Goal: Task Accomplishment & Management: Use online tool/utility

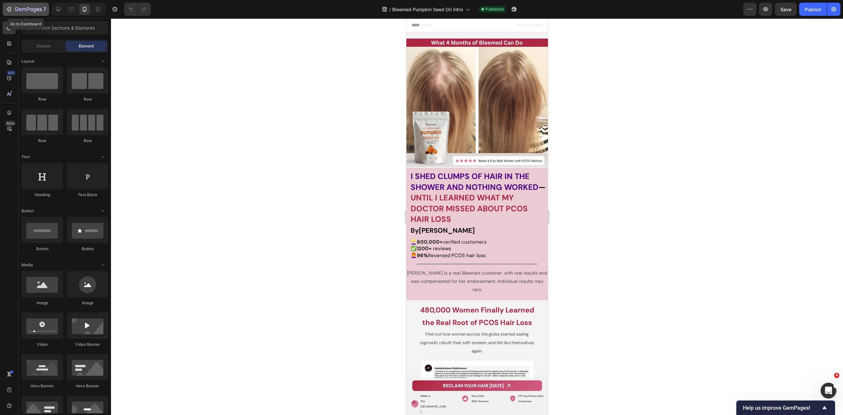
click at [9, 7] on icon "button" at bounding box center [9, 9] width 7 height 7
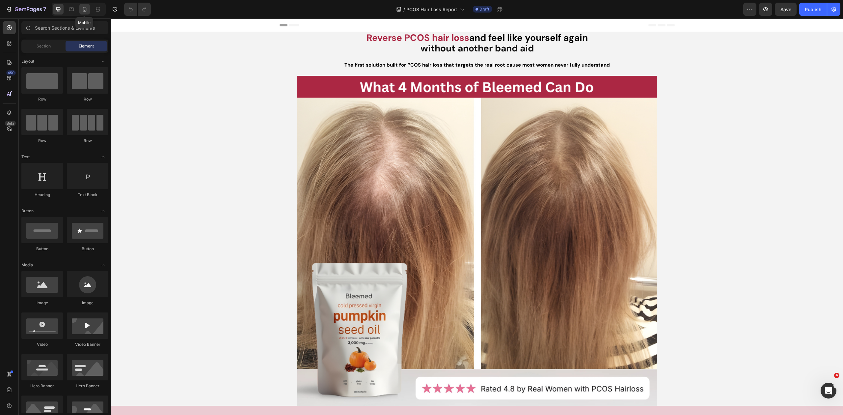
click at [86, 8] on icon at bounding box center [84, 9] width 7 height 7
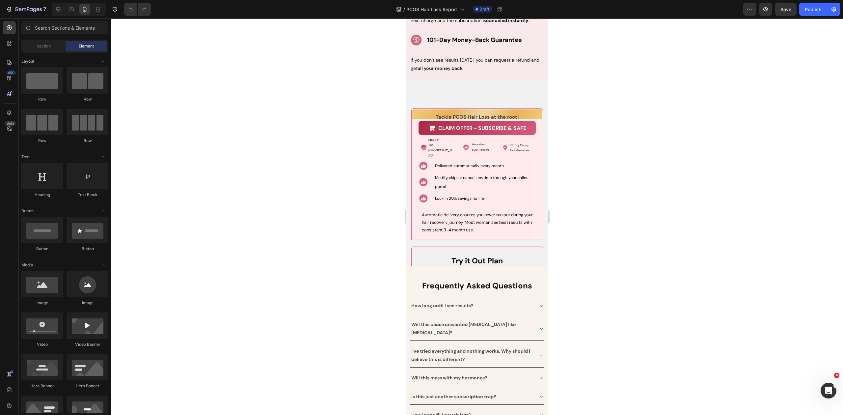
scroll to position [3287, 0]
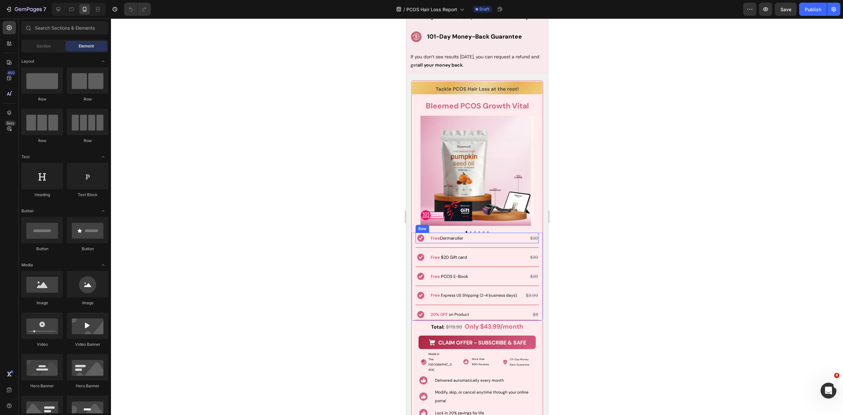
click at [469, 232] on div "Free Dermaroller Text Block $20 Text Block Row" at bounding box center [484, 237] width 109 height 11
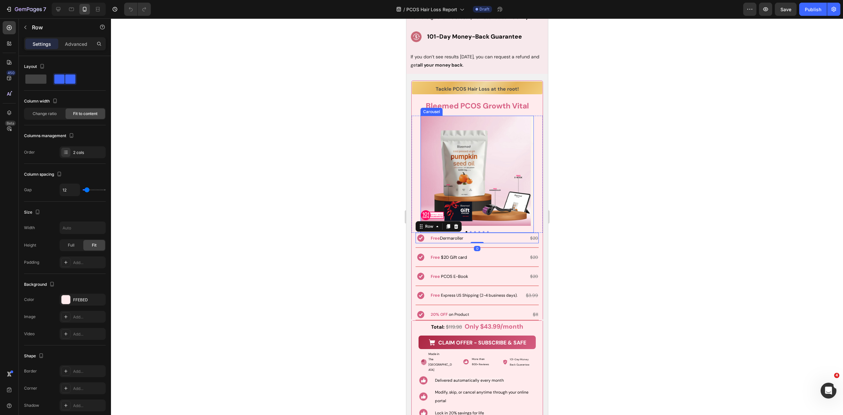
click at [469, 231] on div "Image Image Image Image Image Image Carousel" at bounding box center [476, 174] width 113 height 117
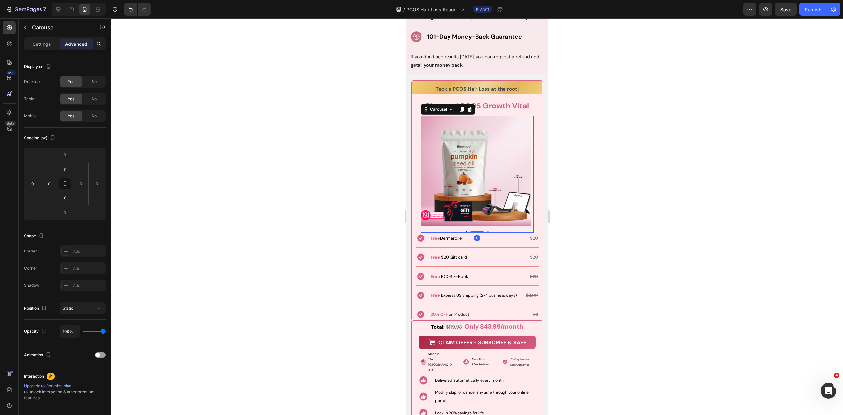
click at [470, 231] on button "Dot" at bounding box center [471, 232] width 2 height 2
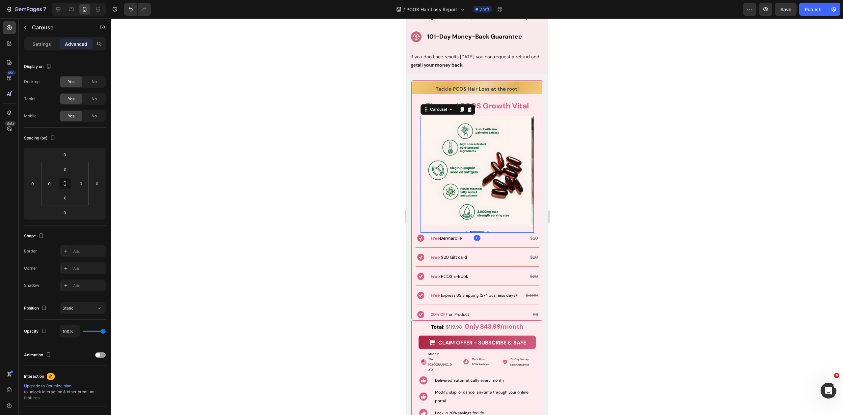
click at [470, 230] on div "Image Image Image Image Image Image Carousel 0" at bounding box center [476, 174] width 113 height 117
click at [471, 231] on div at bounding box center [476, 232] width 13 height 2
click at [471, 229] on div "Image Image Image Image Image Image Carousel 0" at bounding box center [476, 174] width 113 height 117
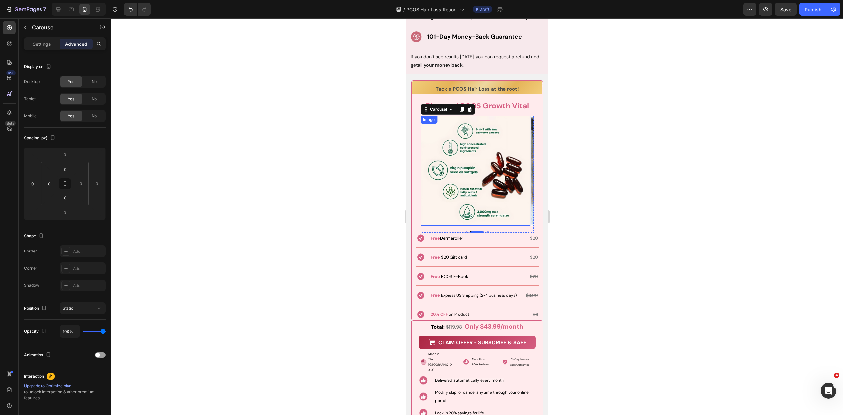
click at [600, 219] on div at bounding box center [477, 216] width 732 height 396
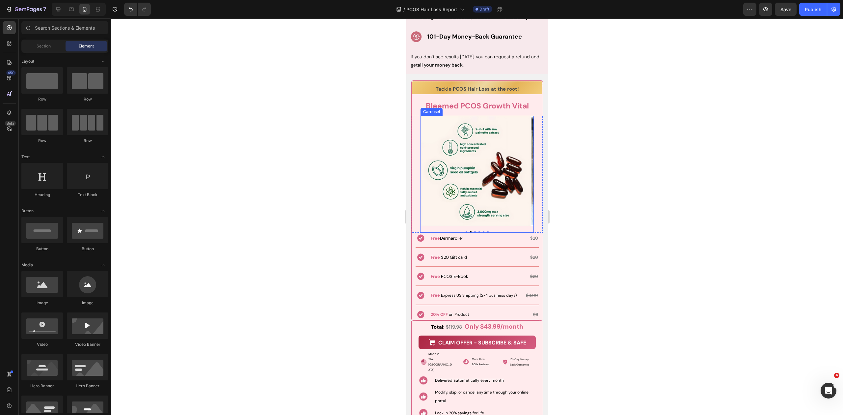
click at [473, 230] on div "Image Image Image Image Image Image Carousel" at bounding box center [476, 174] width 113 height 117
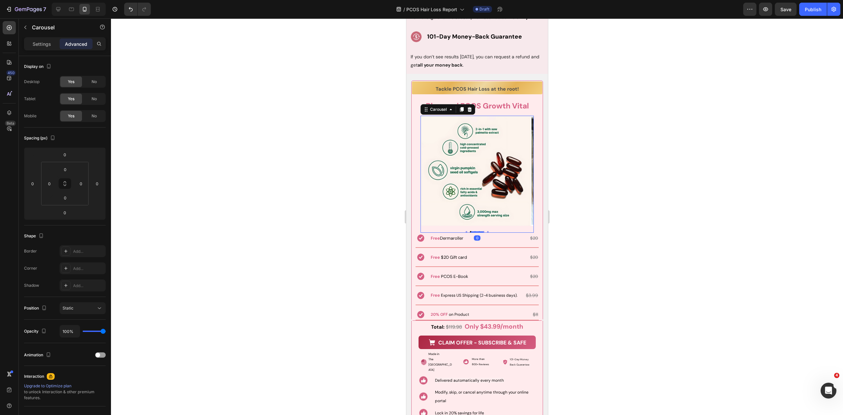
click at [474, 229] on div "Image Image Image Image Image Image Carousel 0" at bounding box center [476, 174] width 113 height 117
click at [634, 233] on div at bounding box center [477, 216] width 732 height 396
click at [472, 231] on div "Image Image Image Image Image Image Carousel" at bounding box center [476, 174] width 113 height 117
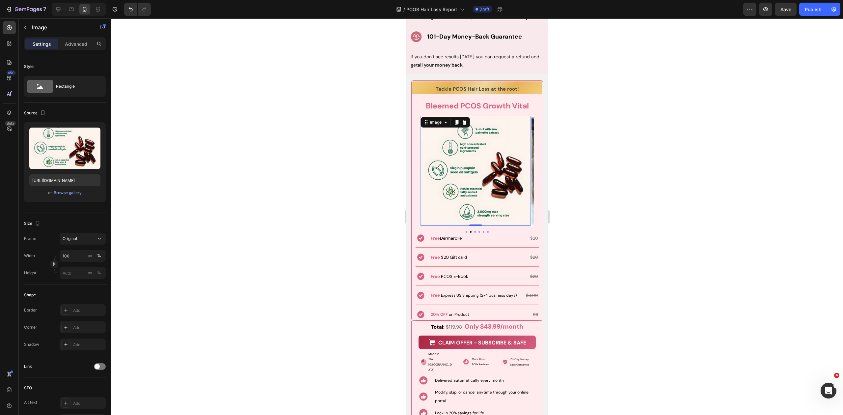
drag, startPoint x: 616, startPoint y: 191, endPoint x: 613, endPoint y: 192, distance: 4.0
click at [615, 191] on div at bounding box center [477, 216] width 732 height 396
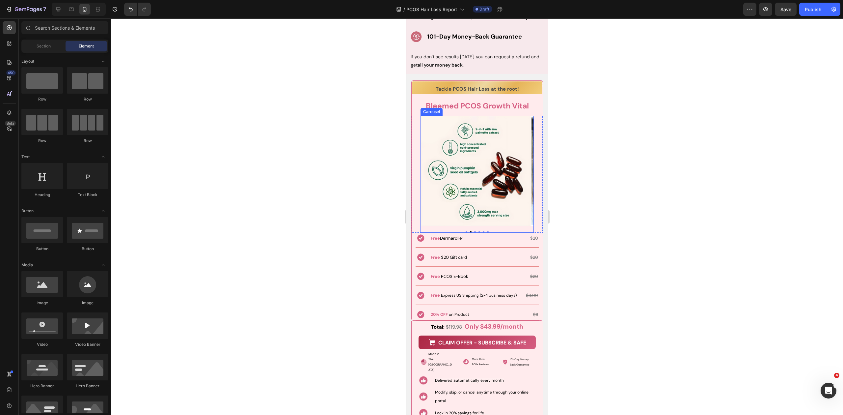
click at [473, 230] on div "Image Image Image Image Image Image Carousel" at bounding box center [476, 174] width 113 height 117
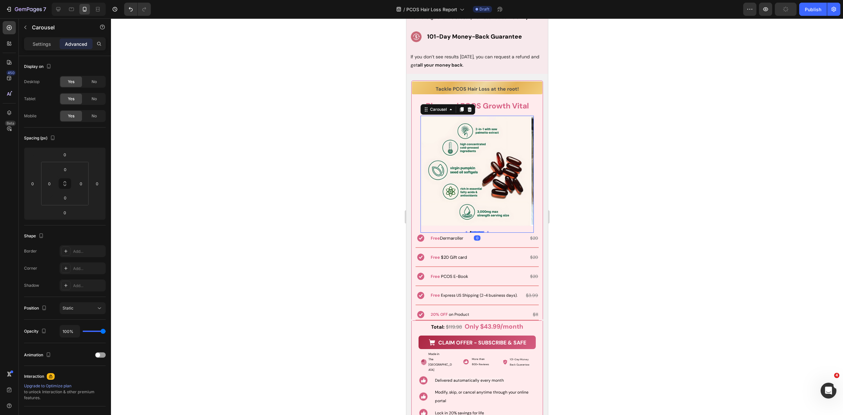
click at [473, 230] on div "Image Image Image Image Image Image Carousel 0" at bounding box center [476, 174] width 113 height 117
click at [472, 231] on div at bounding box center [476, 232] width 113 height 2
click at [516, 183] on img at bounding box center [475, 171] width 110 height 110
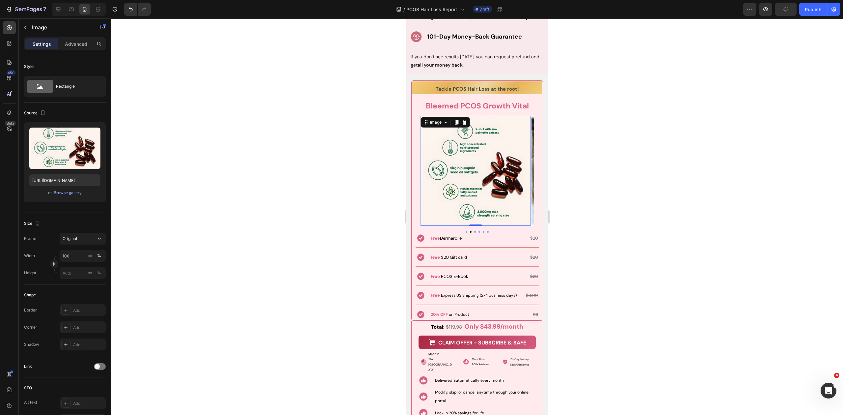
click at [529, 176] on img at bounding box center [475, 171] width 110 height 110
click at [594, 196] on div at bounding box center [477, 216] width 732 height 396
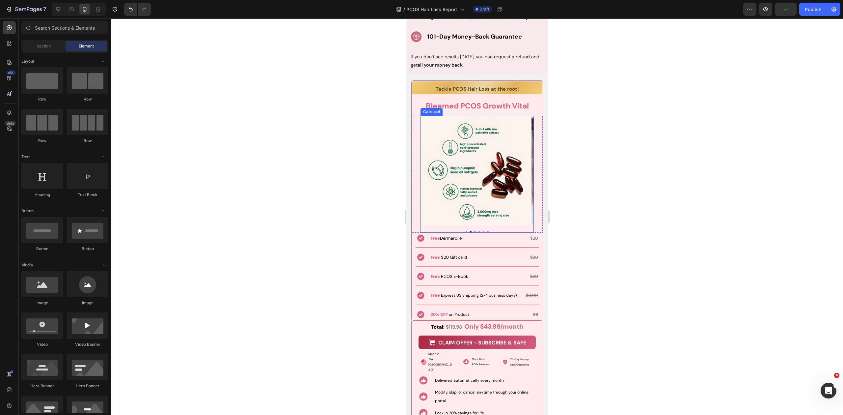
click at [474, 231] on button "Dot" at bounding box center [475, 232] width 2 height 2
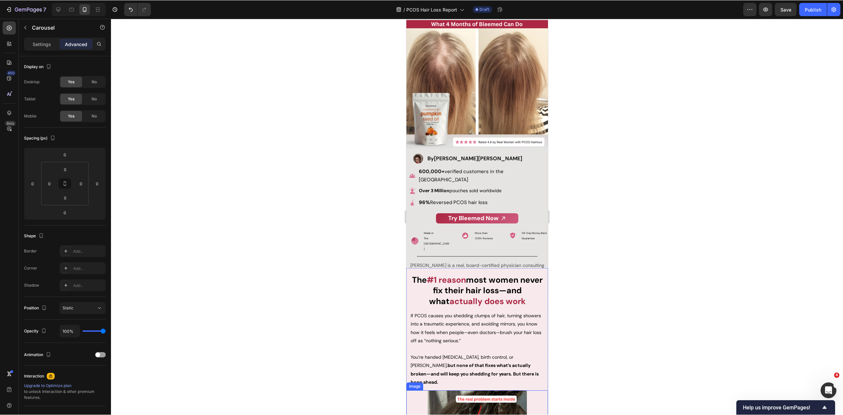
scroll to position [0, 0]
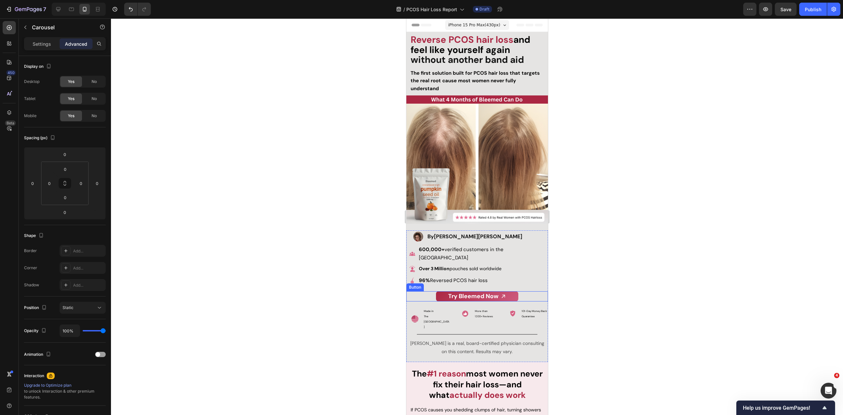
click at [524, 291] on div "Try Bleemed Now Button" at bounding box center [477, 296] width 142 height 10
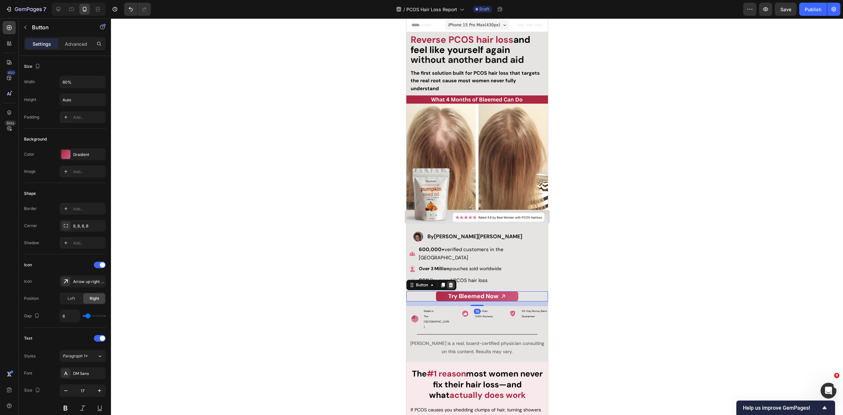
click at [450, 283] on icon at bounding box center [451, 285] width 4 height 5
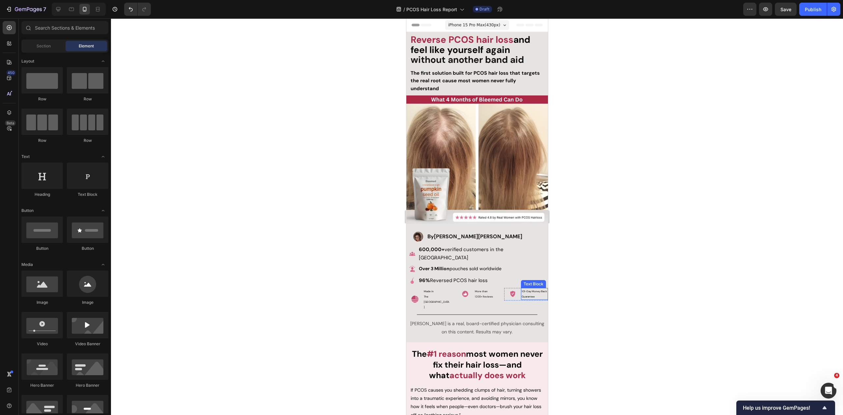
click at [533, 289] on p "101-Day Money Back Guarantee" at bounding box center [534, 294] width 26 height 11
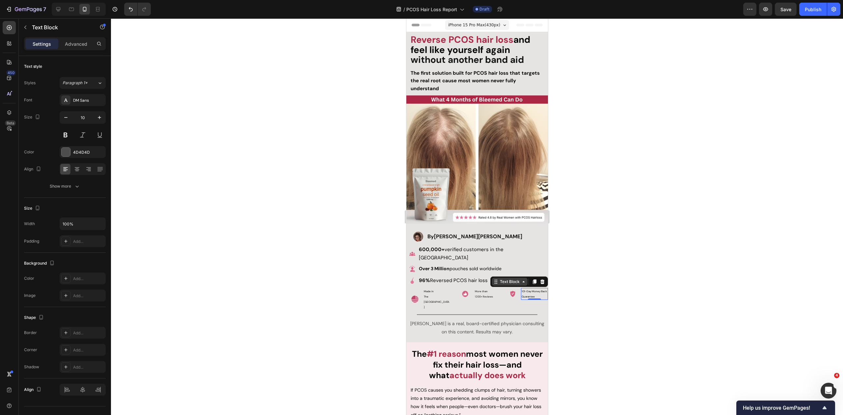
click at [515, 279] on div "Text Block" at bounding box center [509, 282] width 22 height 6
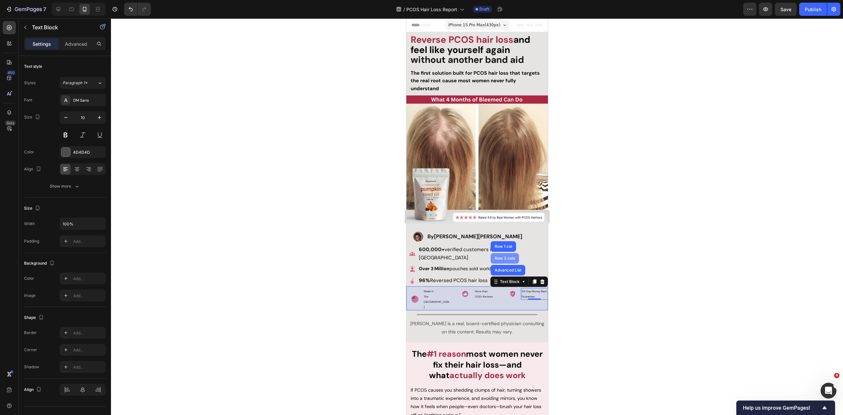
click at [506, 253] on div "Row 3 cols" at bounding box center [504, 258] width 28 height 11
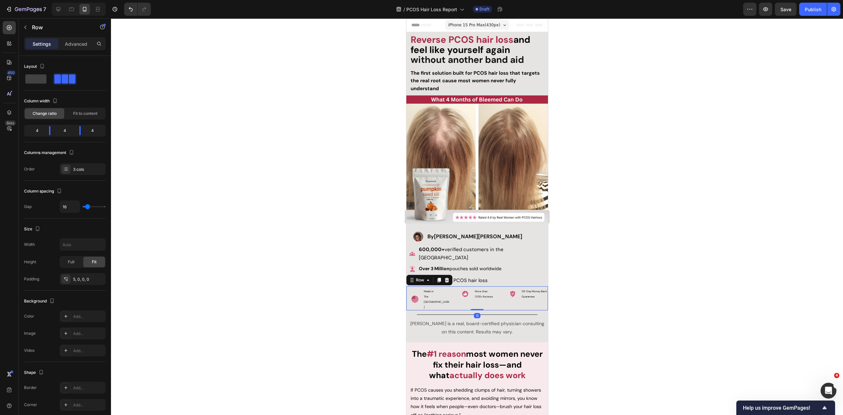
click at [448, 278] on icon at bounding box center [447, 280] width 4 height 5
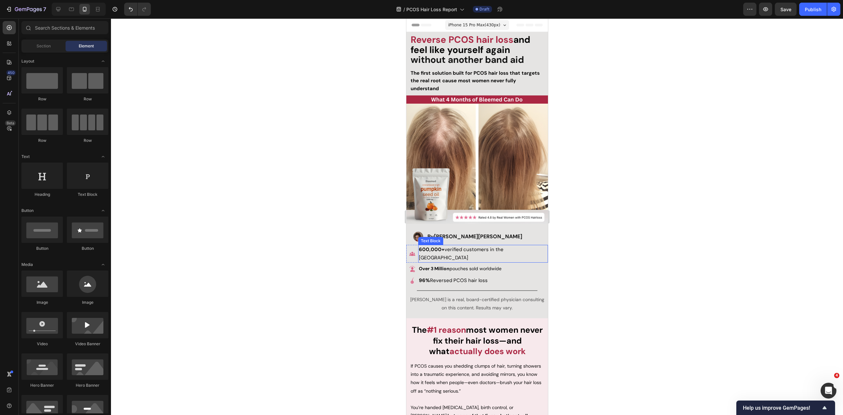
click at [530, 248] on p "600,000+ verified customers in the USA" at bounding box center [483, 254] width 128 height 16
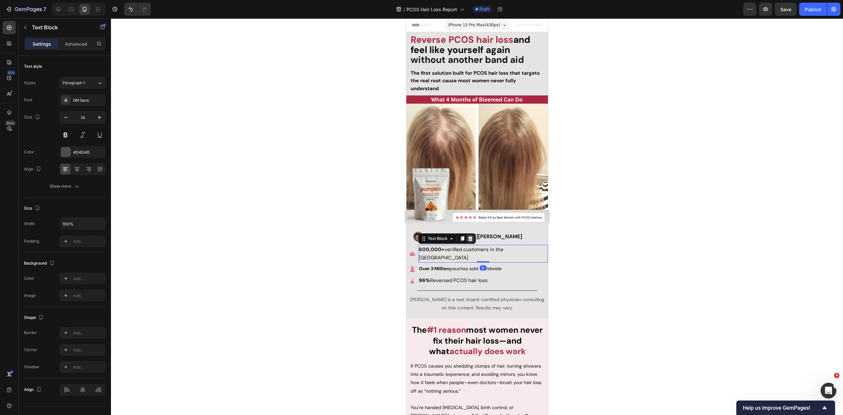
click at [470, 237] on icon at bounding box center [469, 238] width 5 height 5
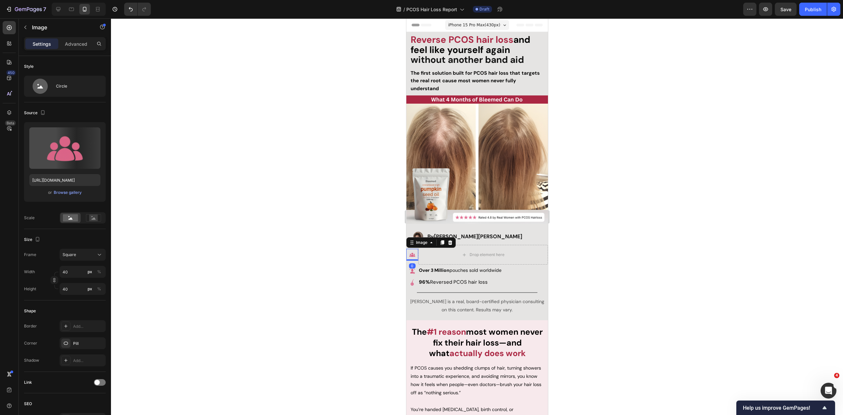
click at [415, 251] on img at bounding box center [412, 255] width 12 height 12
click at [413, 243] on div "Image" at bounding box center [421, 243] width 27 height 8
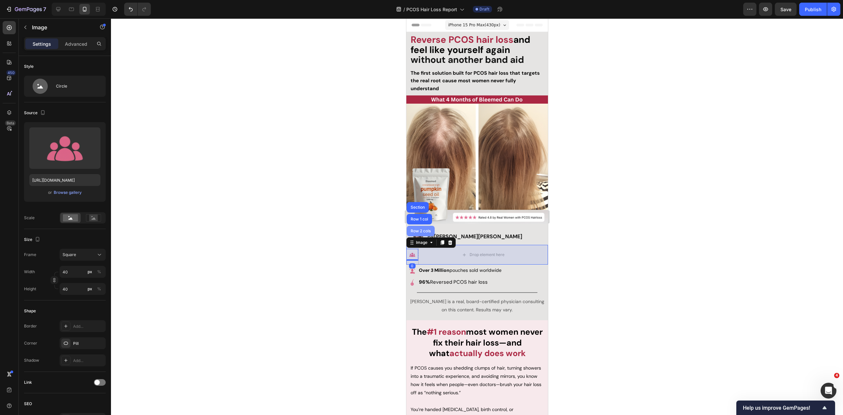
click at [419, 230] on div "Row 2 cols" at bounding box center [420, 231] width 23 height 4
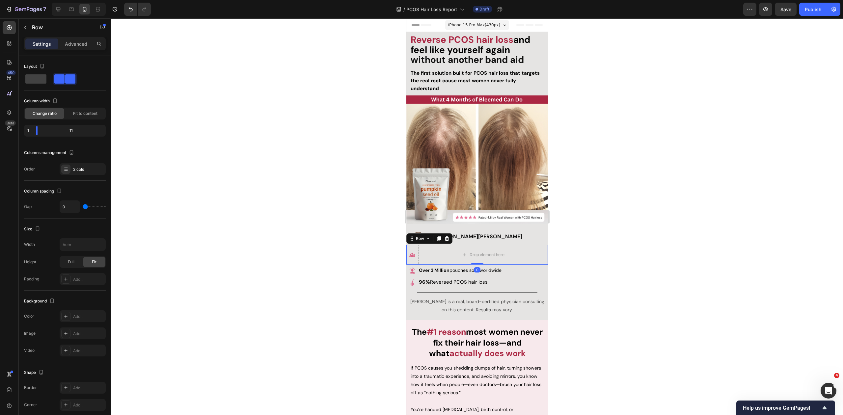
click at [447, 236] on icon at bounding box center [446, 238] width 5 height 5
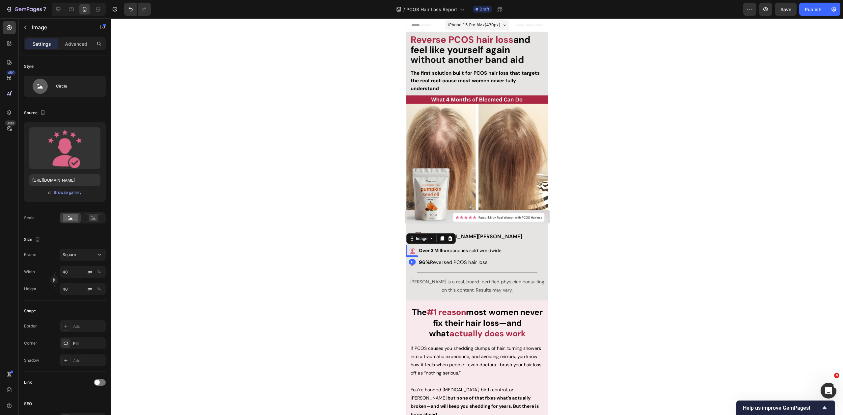
click at [410, 245] on img at bounding box center [412, 251] width 12 height 12
click at [419, 237] on div "Image" at bounding box center [421, 239] width 14 height 6
click at [420, 226] on div "Row 2 cols" at bounding box center [420, 227] width 23 height 4
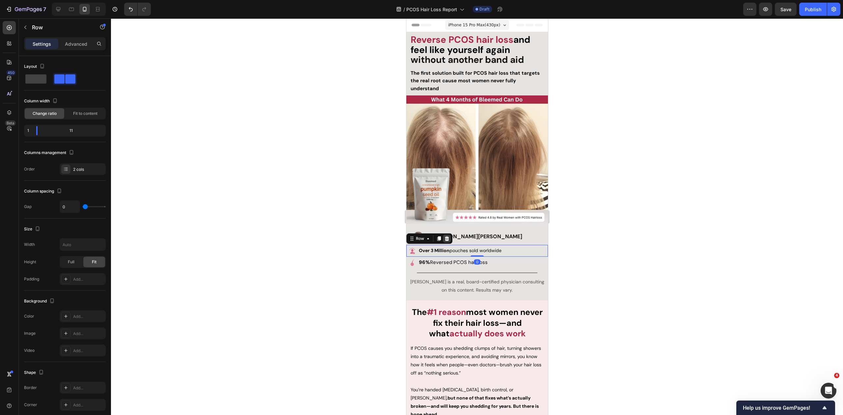
click at [447, 238] on icon at bounding box center [447, 238] width 4 height 5
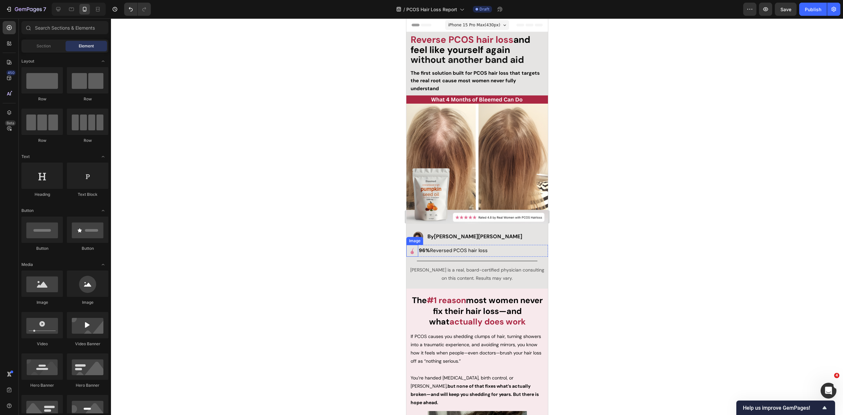
click at [412, 245] on img at bounding box center [412, 251] width 12 height 12
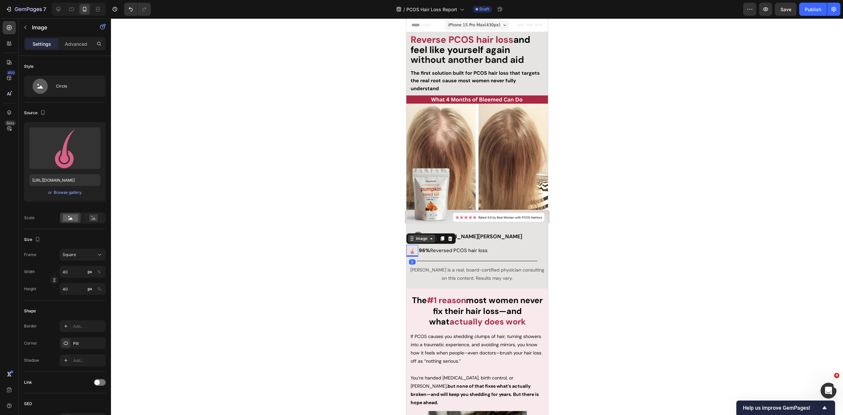
click at [415, 238] on div "Image" at bounding box center [421, 239] width 14 height 6
click at [418, 227] on div "Row 2 cols" at bounding box center [420, 227] width 28 height 11
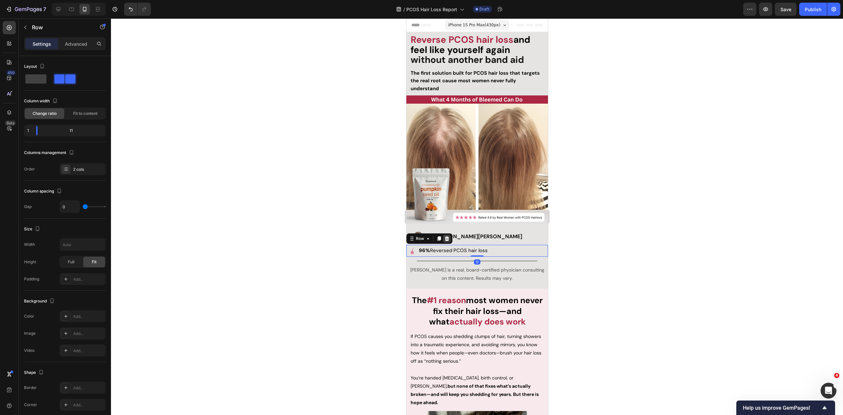
click at [446, 238] on icon at bounding box center [446, 238] width 5 height 5
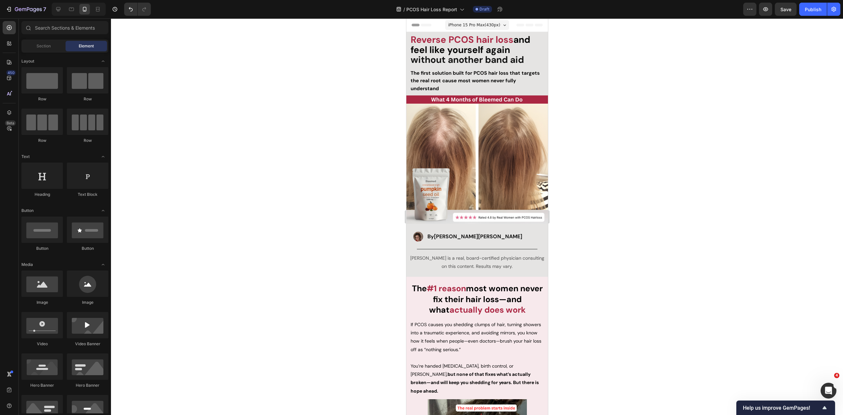
click at [622, 230] on div at bounding box center [477, 216] width 732 height 397
click at [428, 234] on h2 "By Dr. Zora DeGrandpre" at bounding box center [485, 237] width 118 height 8
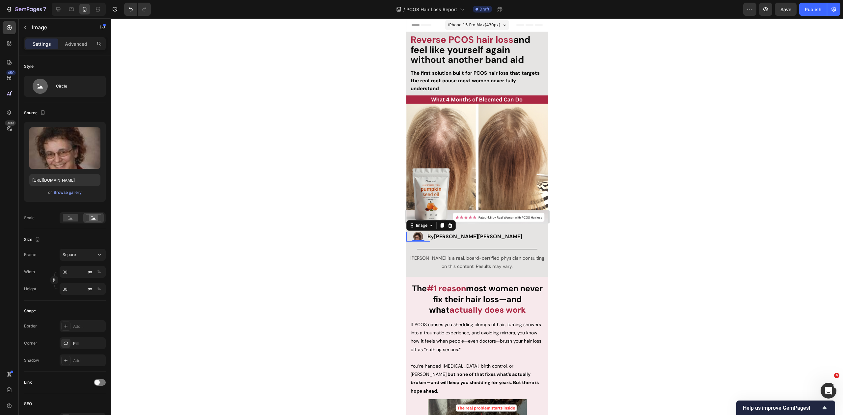
click at [425, 235] on div at bounding box center [418, 237] width 24 height 10
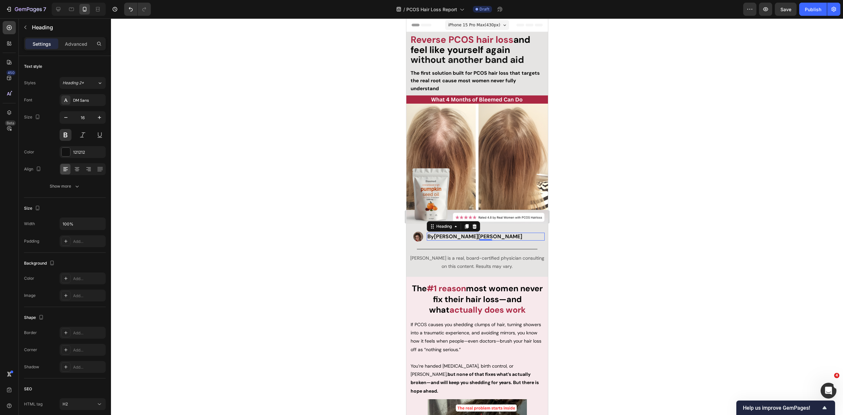
click at [427, 234] on h2 "By Dr. Zora DeGrandpre" at bounding box center [485, 237] width 118 height 8
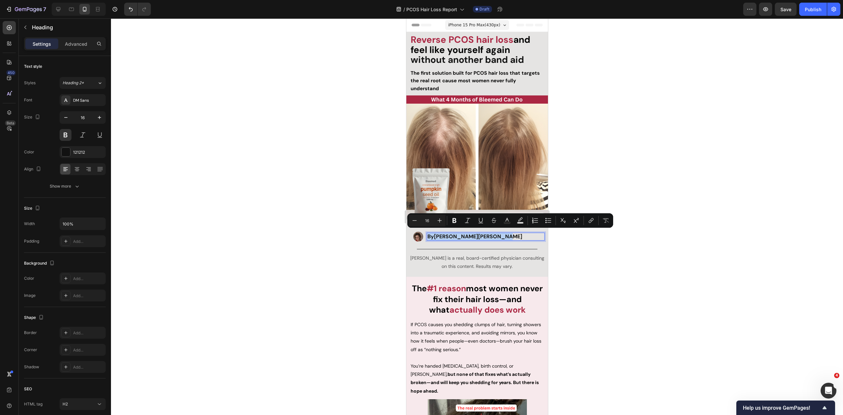
click at [427, 234] on p "By Dr. Zora DeGrandpre" at bounding box center [485, 236] width 117 height 7
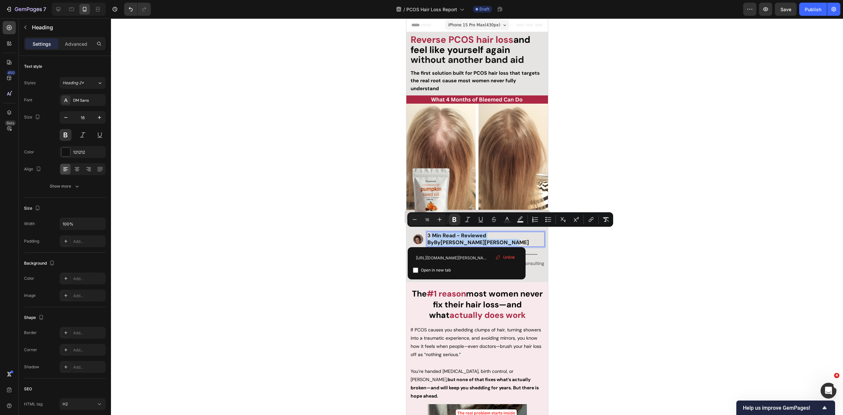
drag, startPoint x: 463, startPoint y: 242, endPoint x: 428, endPoint y: 233, distance: 36.4
click at [428, 233] on p "3 Min Read - Reviewed By By Dr. Zora DeGrandpre" at bounding box center [485, 239] width 117 height 14
click at [499, 260] on icon at bounding box center [497, 257] width 5 height 5
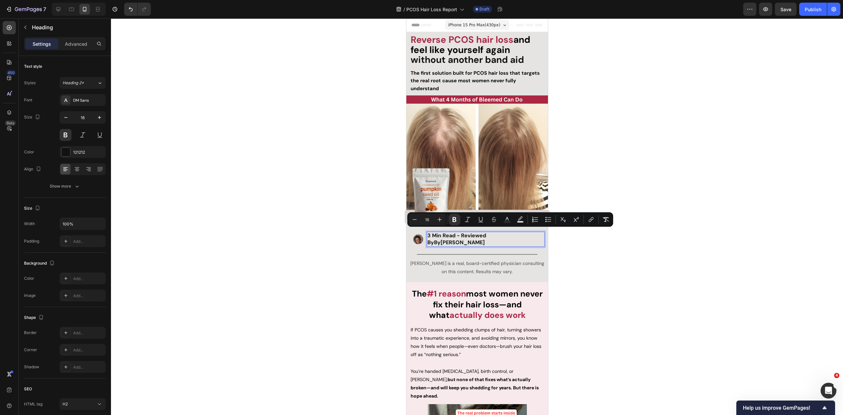
click at [460, 238] on p "3 Min Read - Reviewed By By Dr. Zora DeGrandpre" at bounding box center [485, 239] width 117 height 14
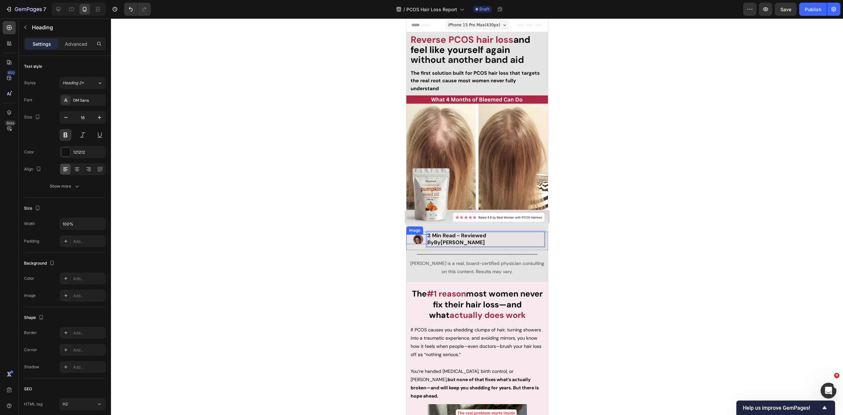
drag, startPoint x: 464, startPoint y: 240, endPoint x: 419, endPoint y: 234, distance: 45.7
click at [419, 234] on div "Image 3 Min Read - Reviewed By By Dr. Zora DeGrandpre Heading 0 Row" at bounding box center [477, 241] width 142 height 18
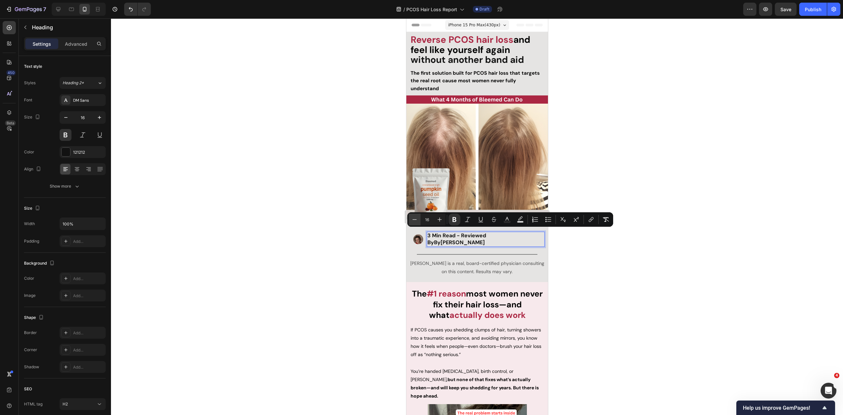
click at [414, 222] on icon "Editor contextual toolbar" at bounding box center [414, 219] width 7 height 7
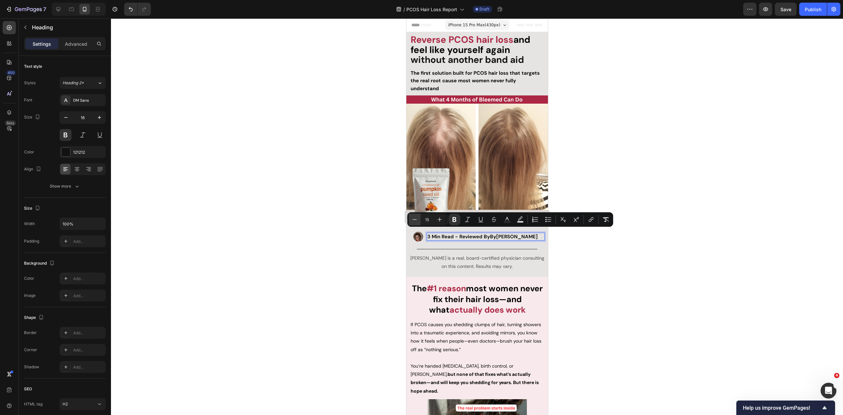
click at [414, 222] on icon "Editor contextual toolbar" at bounding box center [414, 219] width 7 height 7
click at [420, 222] on button "Minus" at bounding box center [415, 220] width 12 height 12
click at [416, 221] on icon "Editor contextual toolbar" at bounding box center [414, 219] width 7 height 7
type input "12"
click at [600, 254] on div at bounding box center [477, 216] width 732 height 397
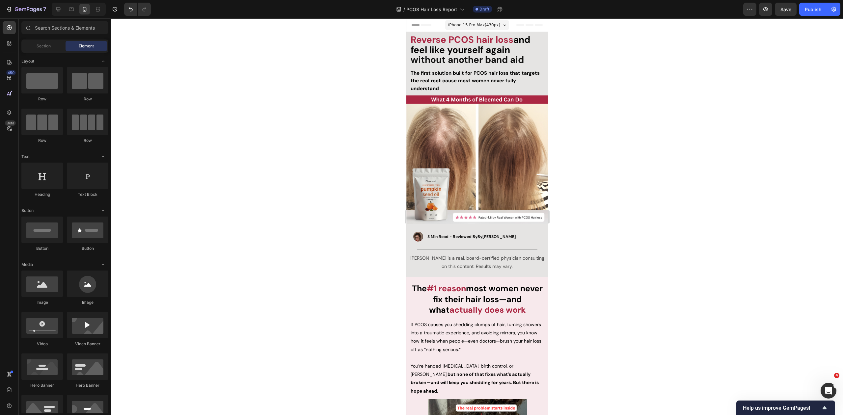
click at [606, 206] on div at bounding box center [477, 216] width 732 height 397
click at [632, 223] on div at bounding box center [477, 216] width 732 height 397
click at [429, 236] on strong "3 Min Read - Reviewed By" at bounding box center [452, 236] width 50 height 5
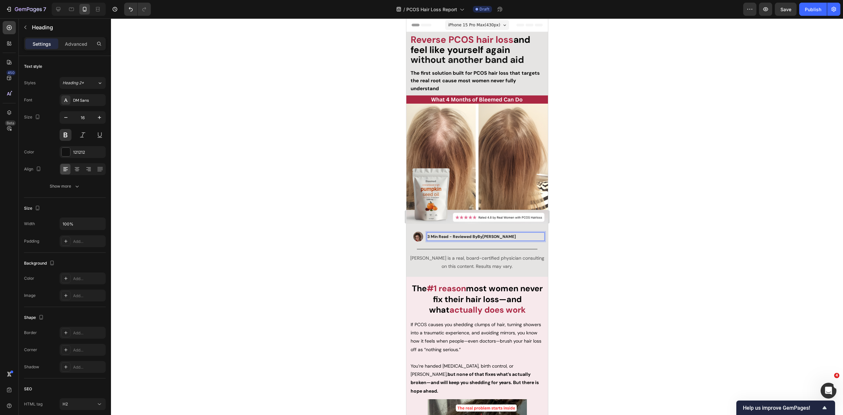
click at [428, 234] on strong "3 Min Read - Reviewed By" at bounding box center [452, 236] width 50 height 5
click at [611, 192] on div at bounding box center [477, 216] width 732 height 397
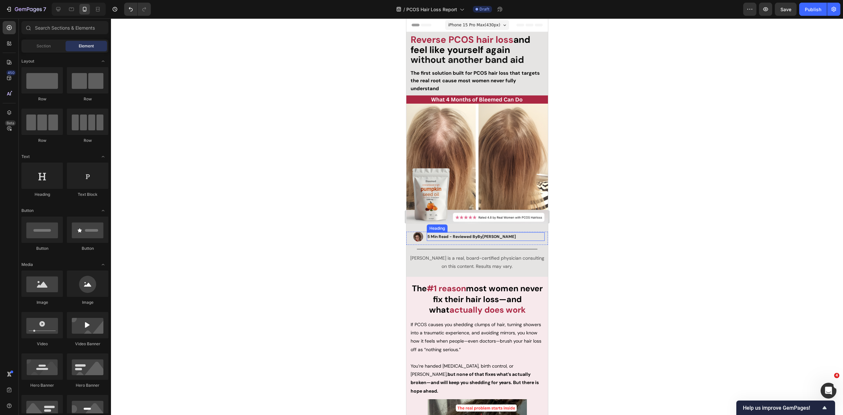
drag, startPoint x: 482, startPoint y: 233, endPoint x: 478, endPoint y: 234, distance: 4.0
click at [482, 234] on strong "Dr. Zora DeGrandpre" at bounding box center [499, 236] width 34 height 5
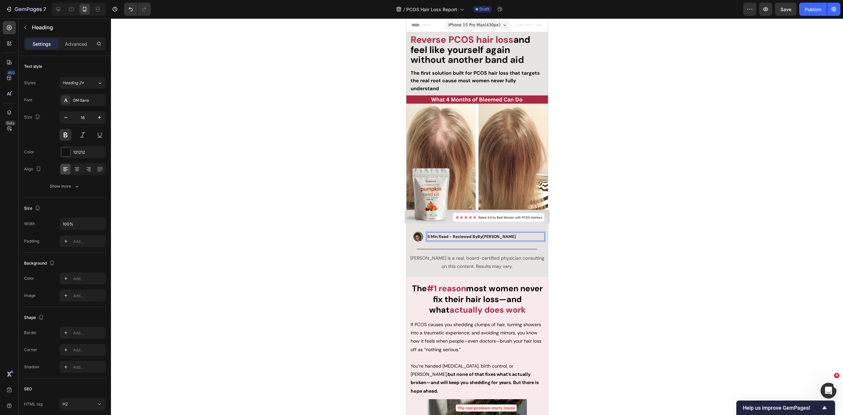
click at [476, 234] on span "5 Min Read - Reviewed By By Dr. Zora DeGrandpre" at bounding box center [471, 236] width 89 height 5
click at [746, 84] on div at bounding box center [477, 216] width 732 height 397
click at [521, 235] on p "⁠⁠⁠⁠⁠⁠⁠ 5 Min Read - Reviewed By Dr. Zora DeGrandpre" at bounding box center [485, 236] width 117 height 7
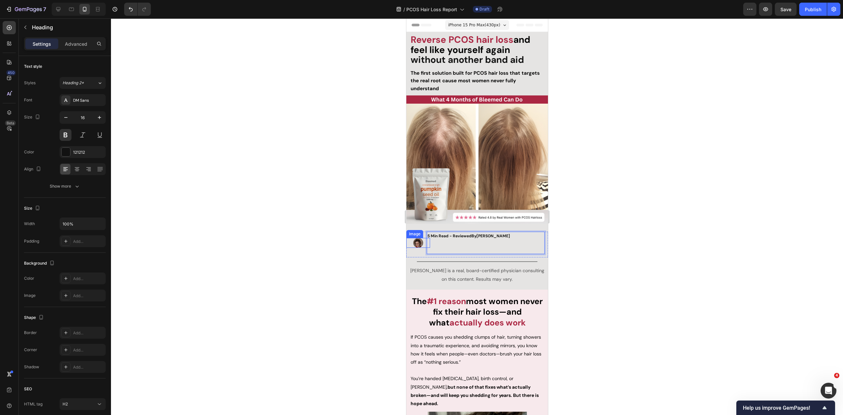
click at [416, 239] on img at bounding box center [418, 243] width 10 height 10
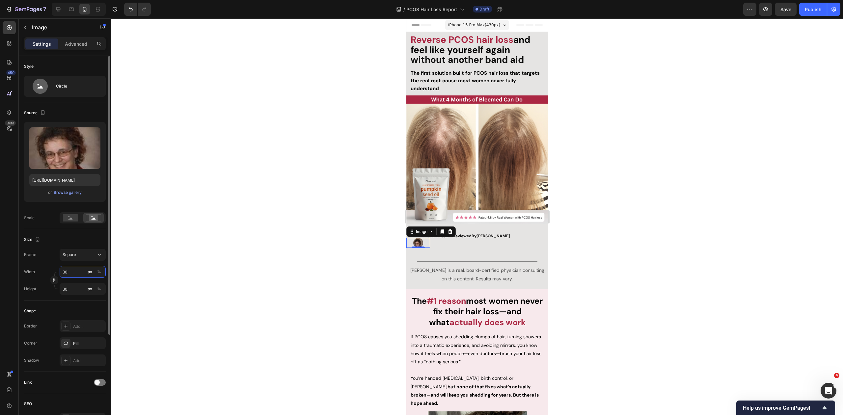
click at [67, 271] on input "30" at bounding box center [83, 272] width 46 height 12
type input "5"
type input "50"
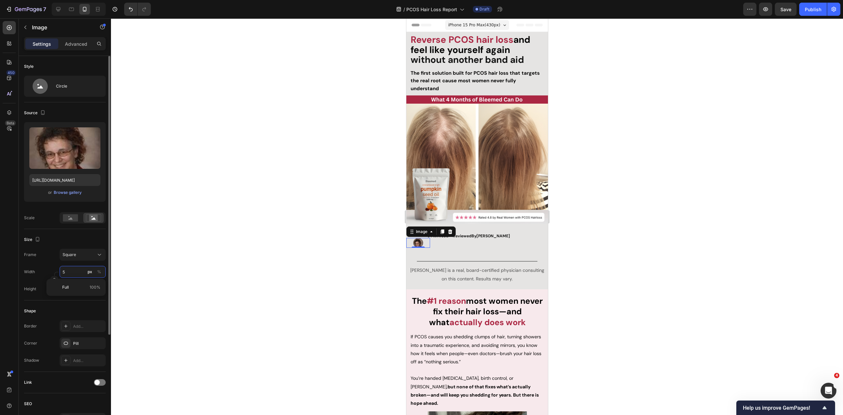
type input "50"
click at [459, 242] on p "⁠⁠⁠⁠⁠⁠⁠ 5 Min Read - Reviewed By Dr. Zora DeGrandpre" at bounding box center [485, 242] width 117 height 21
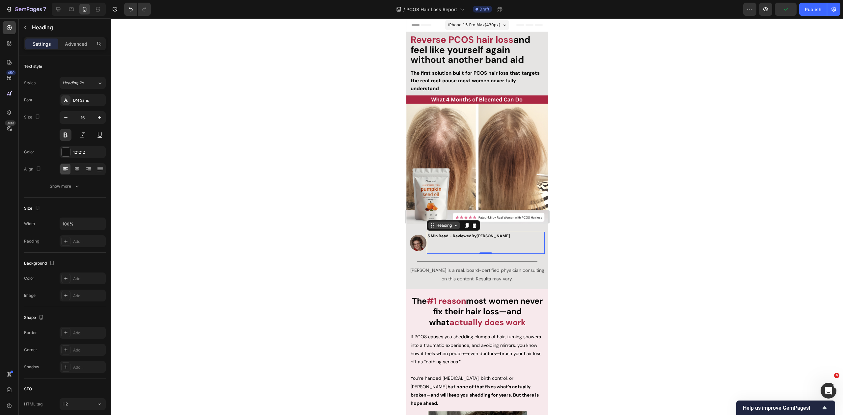
click at [441, 223] on div "Heading" at bounding box center [444, 226] width 18 height 6
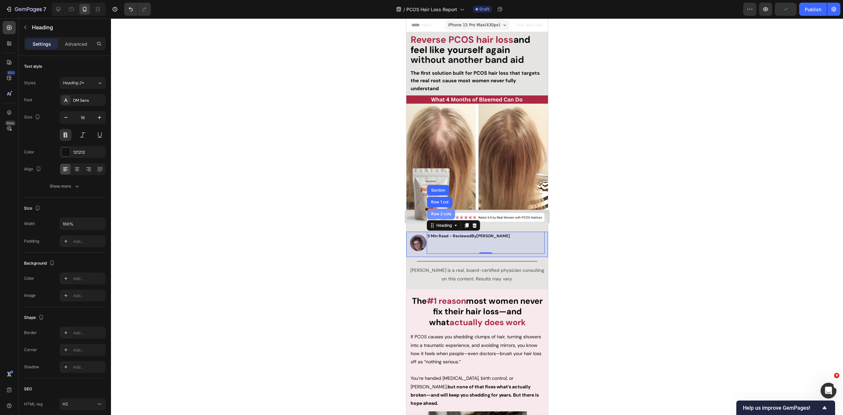
click at [439, 214] on div "Row 2 cols" at bounding box center [441, 214] width 28 height 11
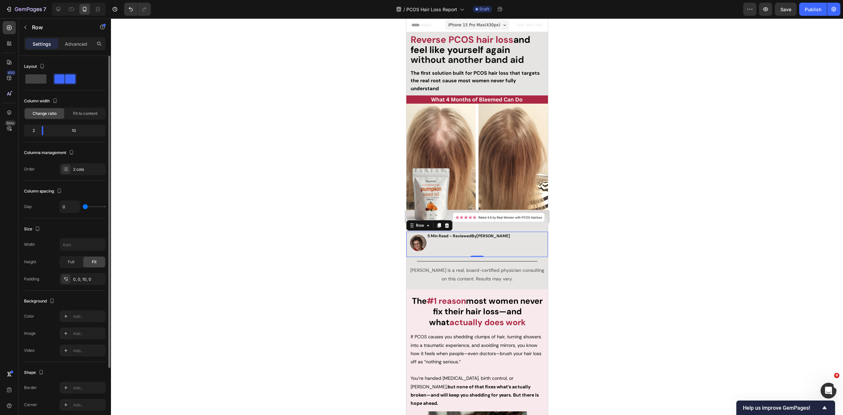
type input "1"
type input "2"
type input "3"
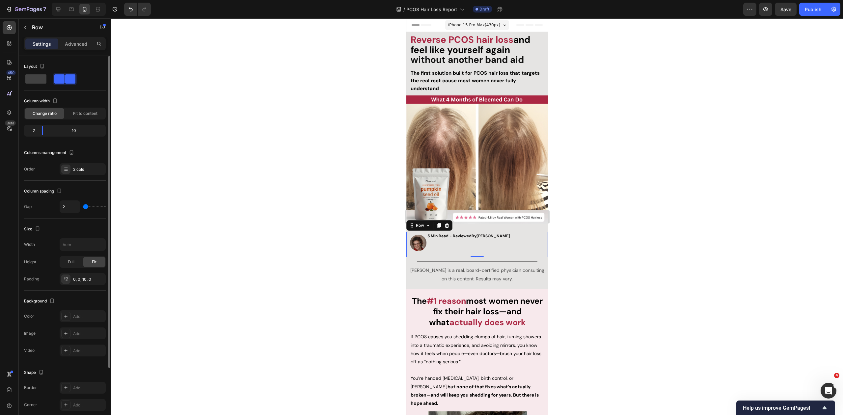
type input "3"
type input "4"
type input "5"
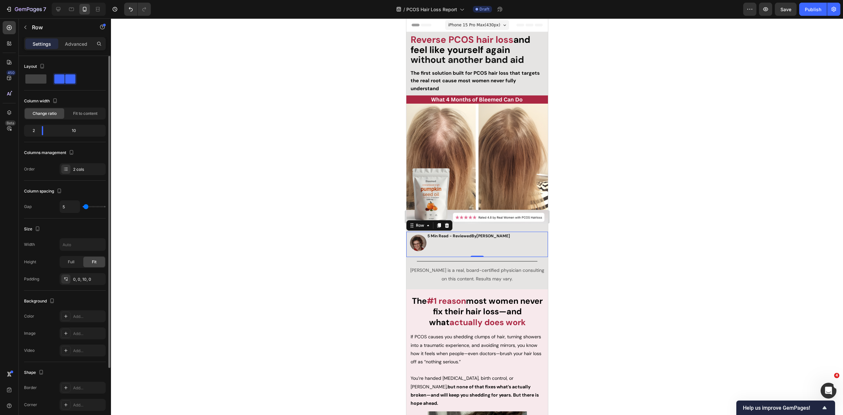
type input "6"
type input "7"
type input "8"
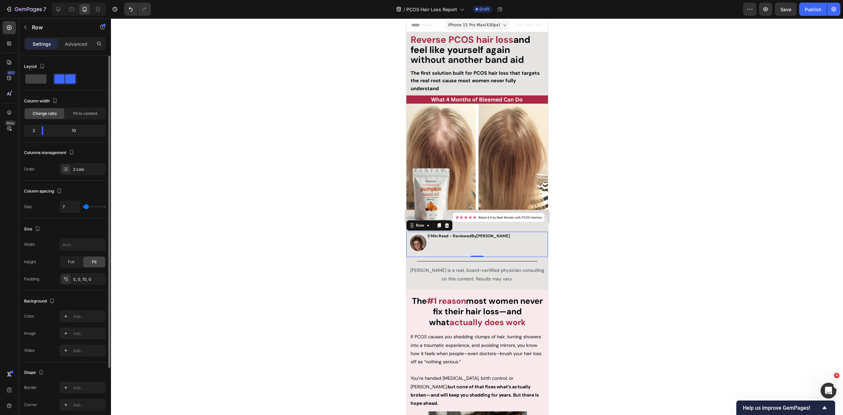
type input "8"
type input "9"
type input "10"
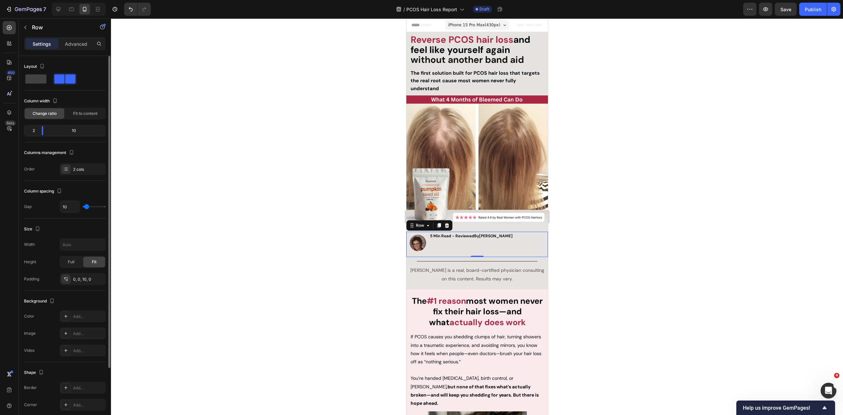
type input "11"
type input "12"
type input "13"
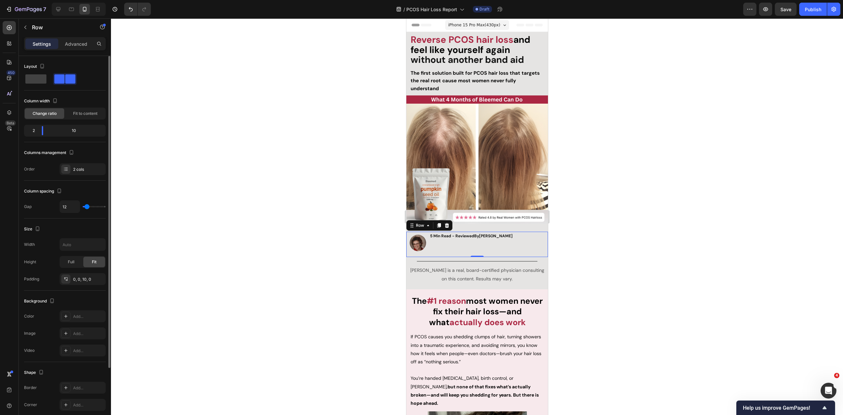
type input "13"
type input "14"
type input "15"
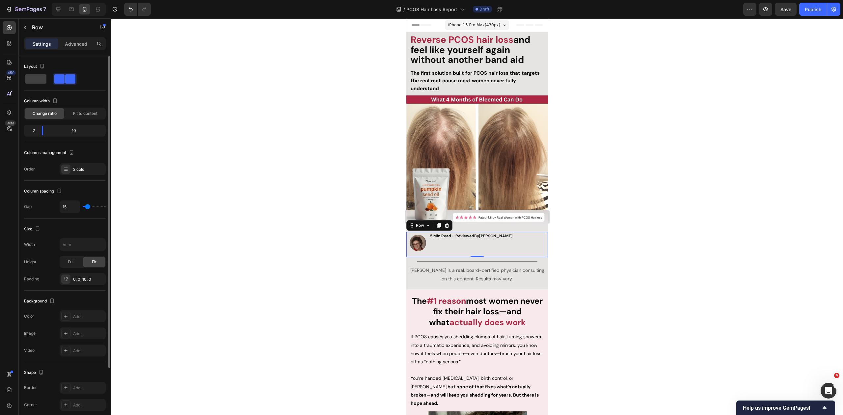
type input "16"
type input "18"
type input "19"
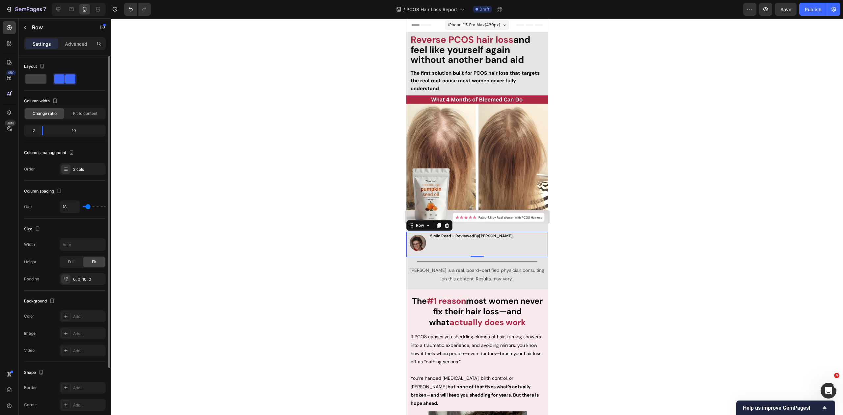
type input "19"
type input "20"
type input "21"
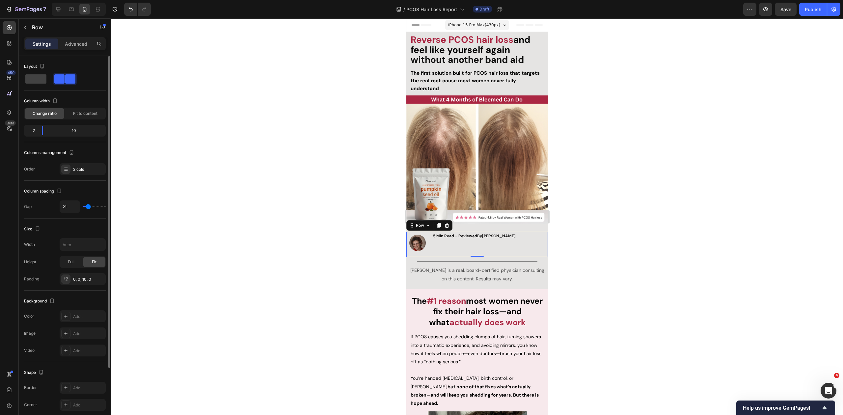
type input "22"
type input "23"
type input "24"
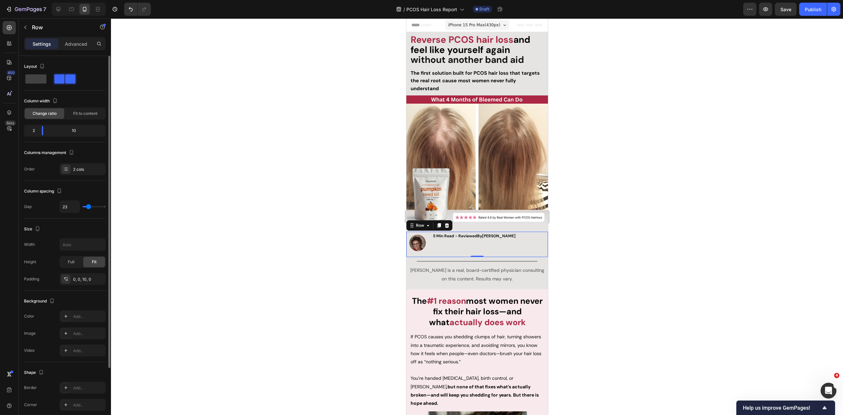
type input "24"
type input "25"
drag, startPoint x: 84, startPoint y: 206, endPoint x: 89, endPoint y: 206, distance: 4.6
type input "25"
click at [89, 206] on input "range" at bounding box center [94, 206] width 23 height 1
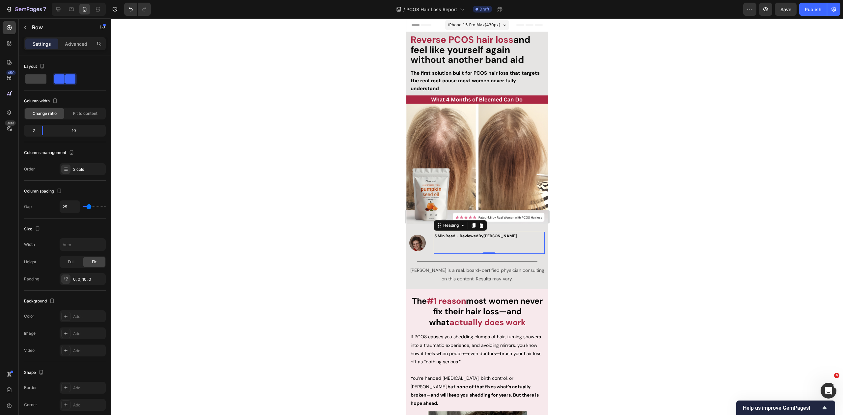
click at [498, 233] on strong "Dr. Zora DeGrandpre" at bounding box center [500, 235] width 34 height 5
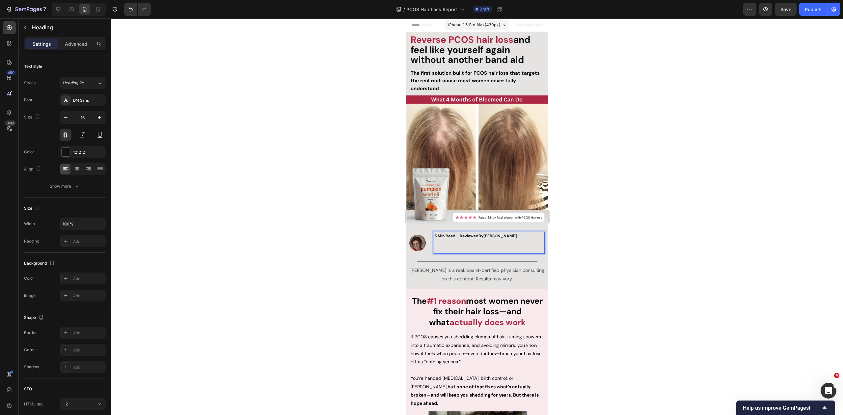
click at [515, 244] on p "5 Min Read - Reviewed By Dr. Zora DeGrandpre" at bounding box center [489, 242] width 110 height 21
click at [504, 241] on p "5 Min Read - Reviewed By Dr. Zora DeGrandpre" at bounding box center [489, 242] width 110 height 21
drag, startPoint x: 461, startPoint y: 238, endPoint x: 428, endPoint y: 239, distance: 33.6
click at [428, 239] on div "Image 5 Min Read - Reviewed By Dr. Zora DeGrandpre ⁠⁠⁠⁠⁠⁠⁠Zora Heading 0 Row" at bounding box center [477, 244] width 142 height 25
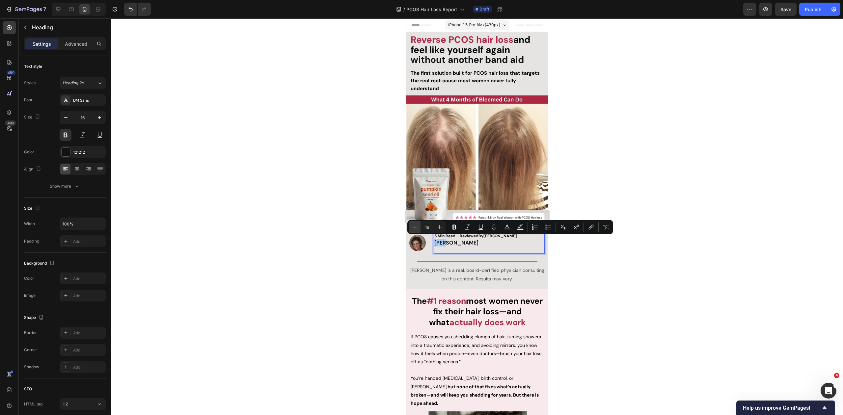
click at [414, 228] on icon "Editor contextual toolbar" at bounding box center [414, 227] width 7 height 7
type input "14"
click at [454, 229] on icon "Editor contextual toolbar" at bounding box center [454, 227] width 7 height 7
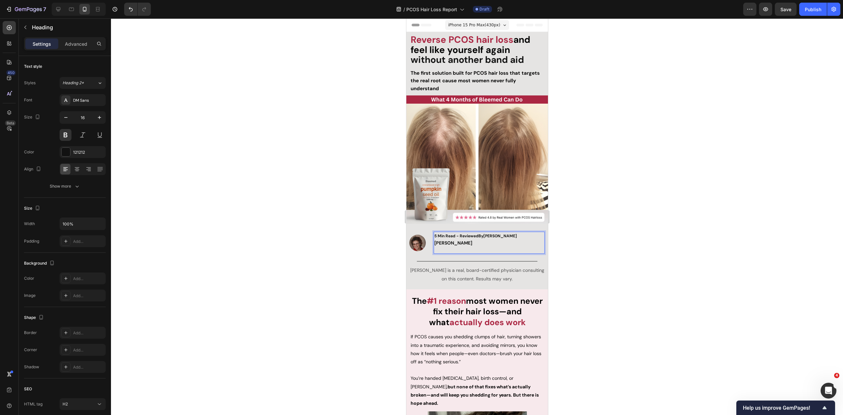
click at [442, 241] on strong "Zora" at bounding box center [453, 243] width 38 height 6
click at [450, 238] on p "5 Min Read - Reviewed By Dr. Zora DeGrandpre Zora" at bounding box center [489, 242] width 110 height 21
click at [612, 237] on div at bounding box center [477, 216] width 732 height 397
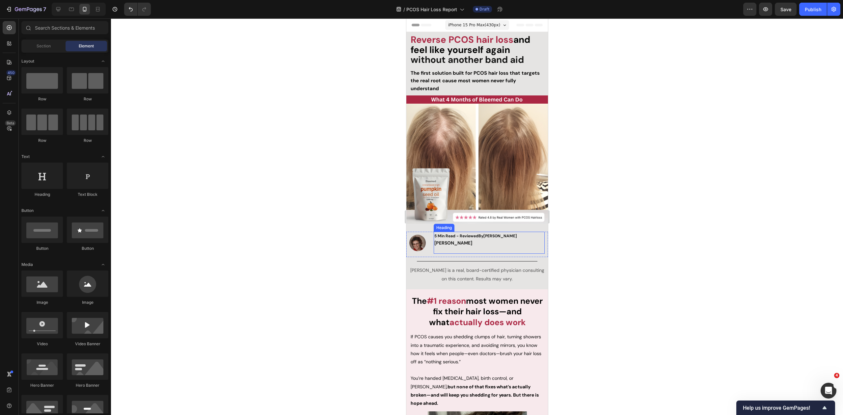
click at [457, 239] on p "⁠⁠⁠⁠⁠⁠⁠ 5 Min Read - Reviewed By Dr. Zora DeGrandpre Zora" at bounding box center [489, 242] width 110 height 21
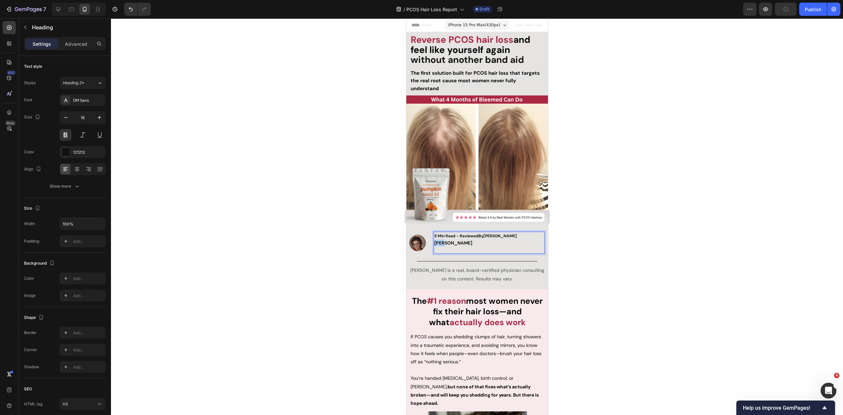
drag, startPoint x: 439, startPoint y: 241, endPoint x: 433, endPoint y: 239, distance: 6.1
click at [434, 240] on p "5 Min Read - Reviewed By Dr. Zora DeGrandpre Zora" at bounding box center [489, 242] width 110 height 21
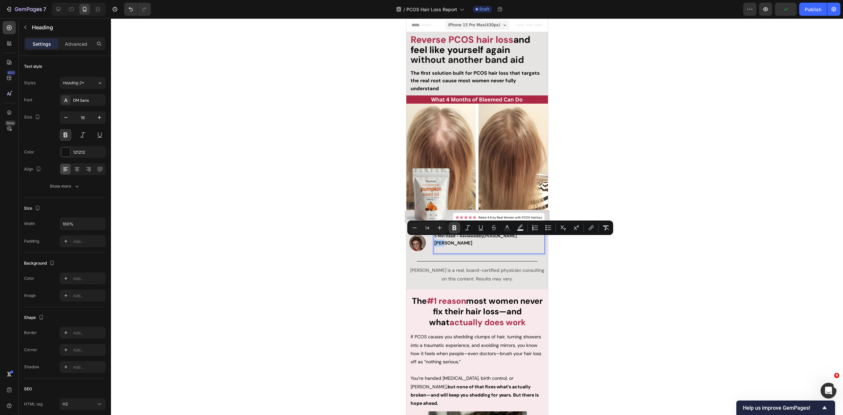
click at [454, 227] on icon "Editor contextual toolbar" at bounding box center [454, 228] width 4 height 5
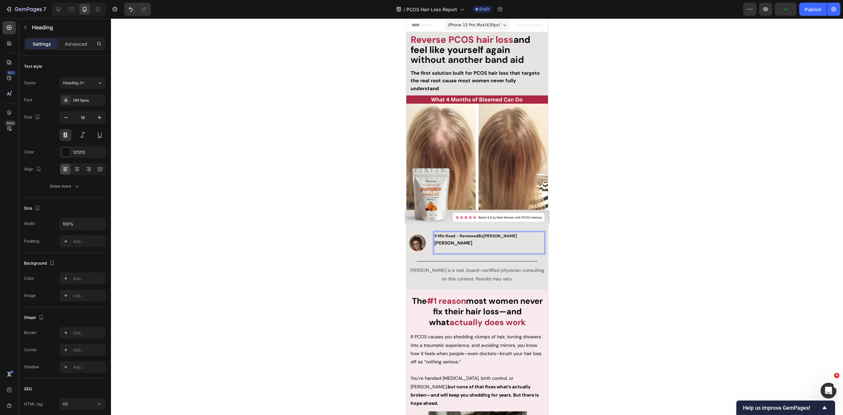
click at [455, 240] on p "5 Min Read - Reviewed By Dr. Zora DeGrandpre Zora" at bounding box center [489, 242] width 110 height 21
click at [517, 234] on strong "Dr. Zora DeGrandpre" at bounding box center [500, 235] width 34 height 5
click at [523, 234] on p "5 Min Read - Reviewed By Dr. Zora DeGrandpre Zora" at bounding box center [489, 242] width 110 height 21
drag, startPoint x: 495, startPoint y: 235, endPoint x: 422, endPoint y: 236, distance: 72.8
click at [422, 236] on div "Image 5 Min Read - Reviewed By Dr. Zora DeGrandpre Zora Heading 0 Row" at bounding box center [477, 244] width 142 height 25
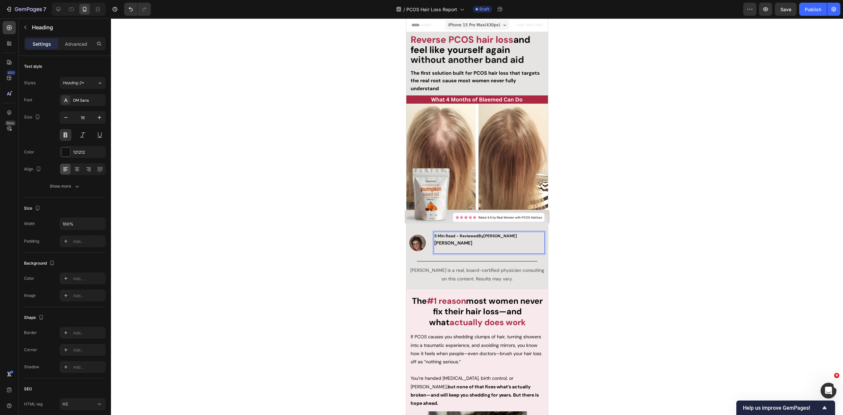
drag, startPoint x: 617, startPoint y: 235, endPoint x: 564, endPoint y: 237, distance: 53.4
click at [617, 235] on div at bounding box center [477, 216] width 732 height 397
click at [504, 234] on strong "Dr. Zora DeGrandpre" at bounding box center [500, 235] width 34 height 5
click at [446, 239] on p "5 Min Read - Reviewed By Dr. Zora DeGrandpre Zora" at bounding box center [489, 242] width 110 height 21
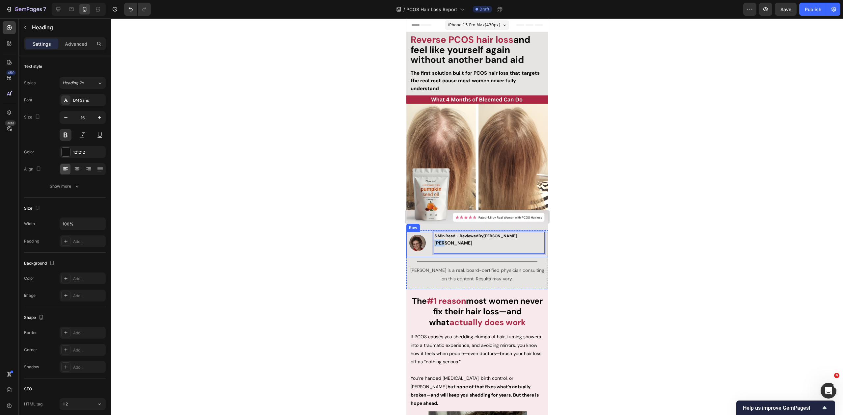
drag, startPoint x: 445, startPoint y: 240, endPoint x: 429, endPoint y: 240, distance: 15.2
click at [429, 240] on div "Image 5 Min Read - Reviewed By Dr. Zora DeGrandpre Zora Heading 0 Row" at bounding box center [477, 244] width 142 height 25
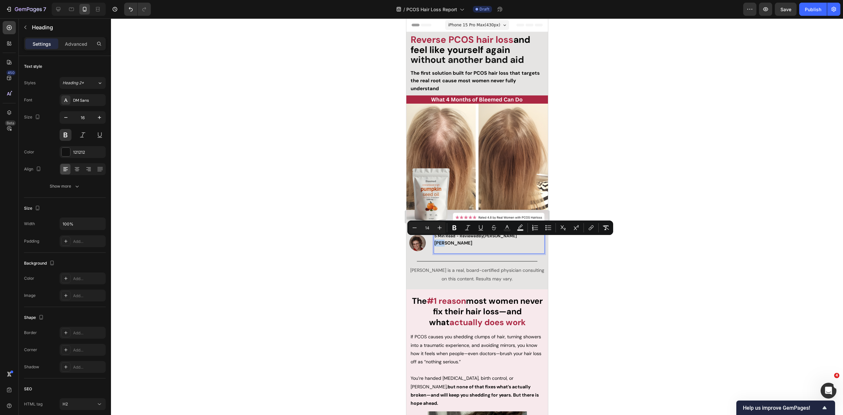
click at [451, 243] on p "5 Min Read - Reviewed By Dr. Zora DeGrandpre Zora" at bounding box center [489, 242] width 110 height 21
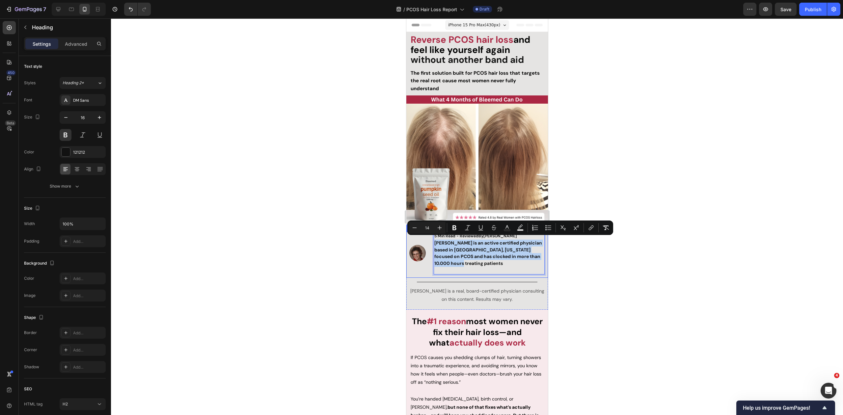
drag, startPoint x: 456, startPoint y: 264, endPoint x: 425, endPoint y: 240, distance: 39.0
click at [425, 240] on div "Image 5 Min Read - Reviewed By Dr. Zora DeGrandpre Zora is an active certified …" at bounding box center [477, 255] width 142 height 46
click at [459, 247] on span "Zora is an active certified physician based in Packwood, Washington focused on …" at bounding box center [488, 253] width 108 height 26
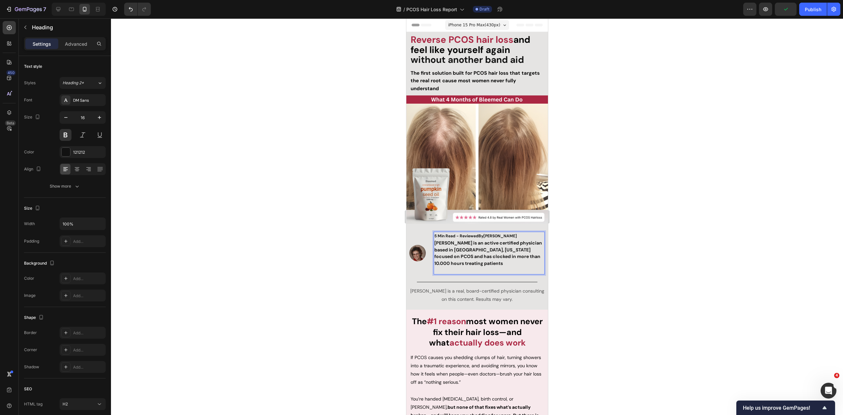
drag, startPoint x: 524, startPoint y: 232, endPoint x: 428, endPoint y: 233, distance: 96.2
click at [427, 233] on div "Image 5 Min Read - Reviewed By Dr. Zora DeGrandpre Zora is an active certified …" at bounding box center [477, 255] width 142 height 46
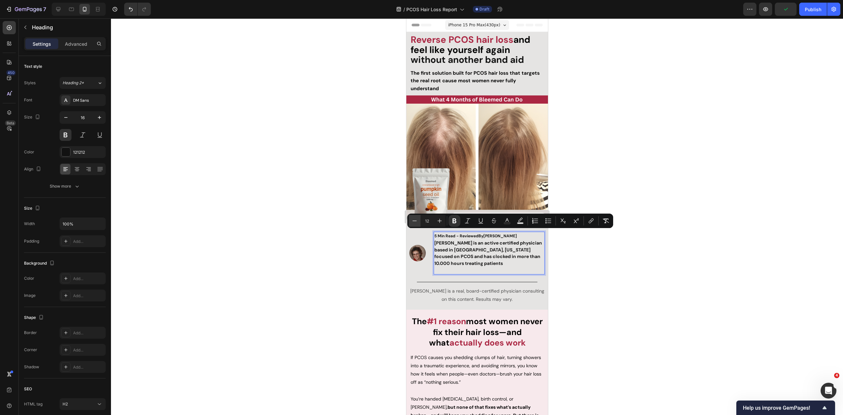
click at [413, 223] on icon "Editor contextual toolbar" at bounding box center [414, 221] width 7 height 7
click at [437, 221] on icon "Editor contextual toolbar" at bounding box center [439, 221] width 7 height 7
type input "14"
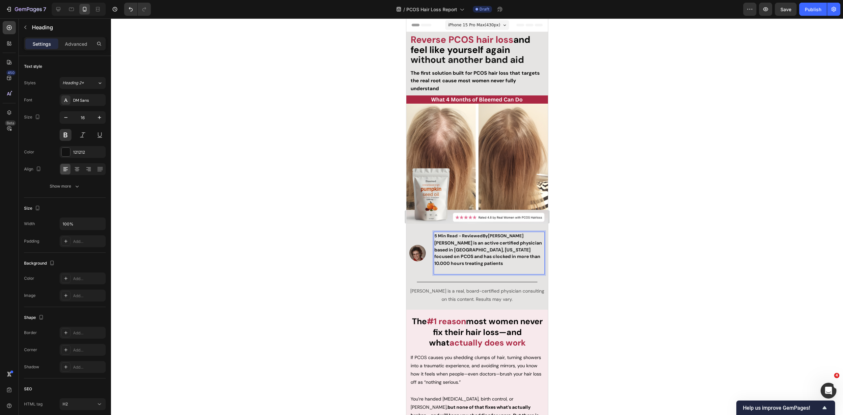
click at [450, 263] on span "Zora is an active certified physician based in Packwood, Washington focused on …" at bounding box center [488, 253] width 108 height 26
drag, startPoint x: 454, startPoint y: 263, endPoint x: 431, endPoint y: 240, distance: 32.8
click at [431, 240] on div "Image 5 Min Read - Reviewed By Dr. Zora DeGrandpre Zora is an active certified …" at bounding box center [477, 255] width 142 height 46
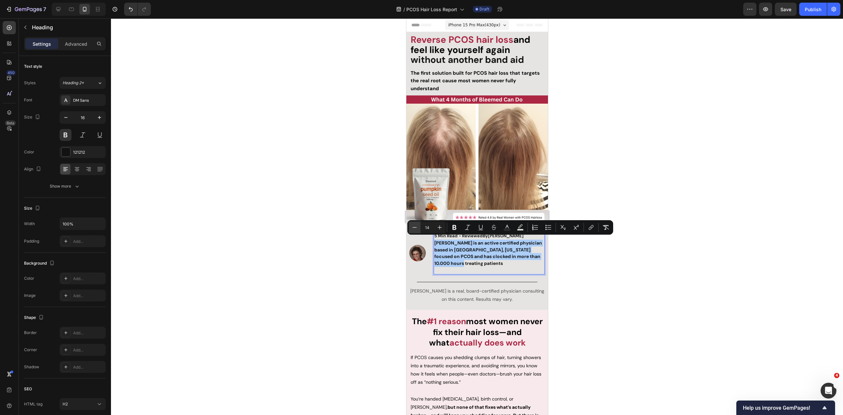
click at [417, 228] on icon "Editor contextual toolbar" at bounding box center [414, 227] width 7 height 7
click at [412, 228] on icon "Editor contextual toolbar" at bounding box center [414, 227] width 7 height 7
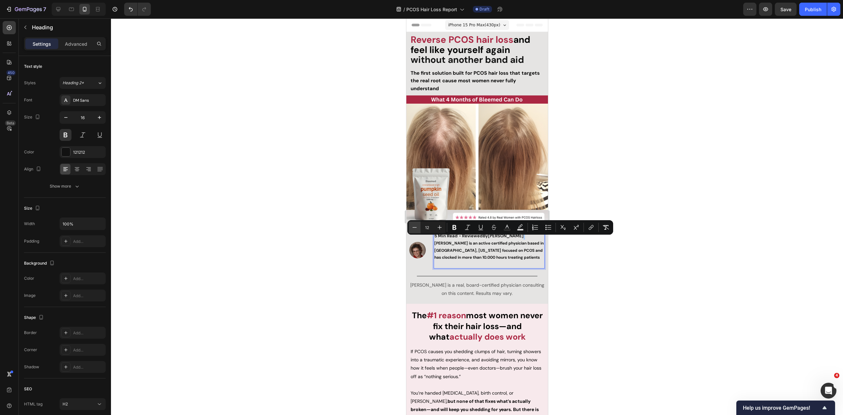
click at [412, 228] on icon "Editor contextual toolbar" at bounding box center [414, 227] width 7 height 7
type input "8"
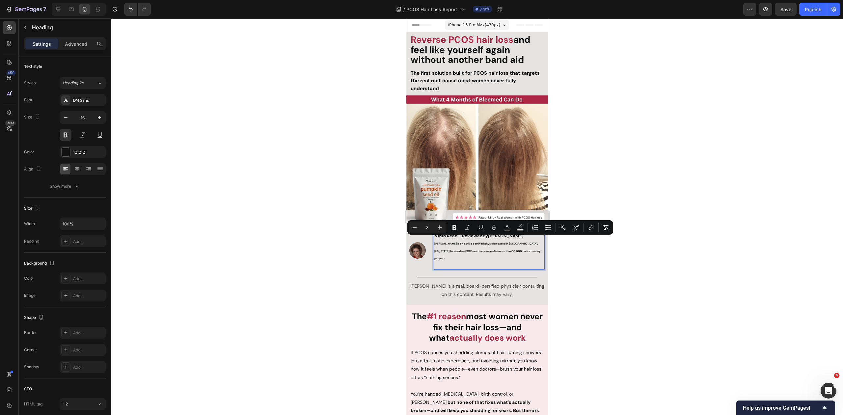
click at [583, 271] on div at bounding box center [477, 216] width 732 height 397
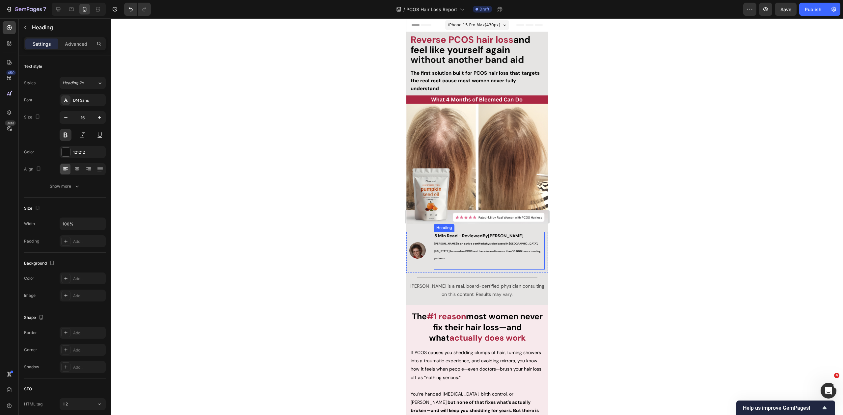
click at [531, 237] on p "⁠⁠⁠⁠⁠⁠⁠ 5 Min Read - Reviewed By Dr. Zora DeGrandpre Zora is an active certifie…" at bounding box center [489, 250] width 110 height 37
click at [64, 117] on icon "button" at bounding box center [66, 117] width 7 height 7
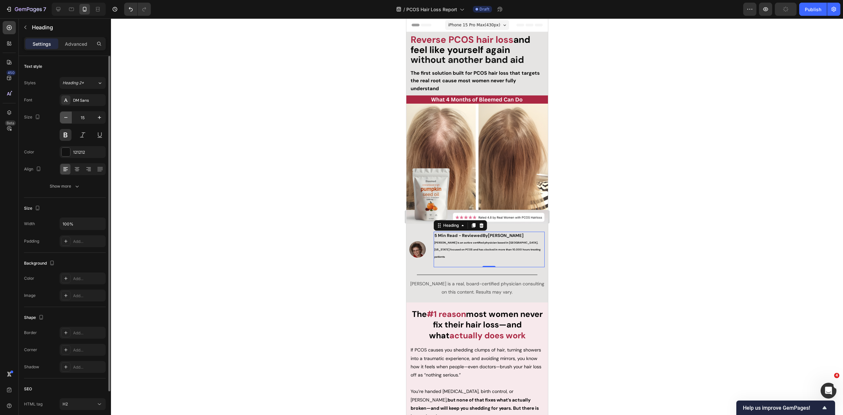
click at [64, 117] on icon "button" at bounding box center [66, 117] width 7 height 7
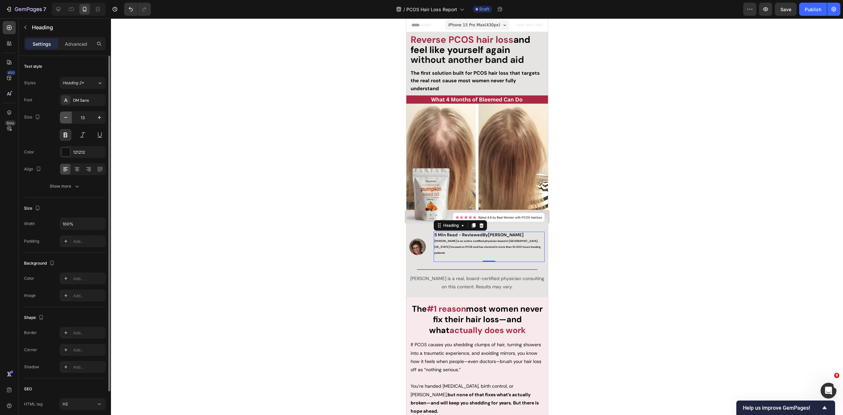
click at [64, 117] on icon "button" at bounding box center [66, 117] width 7 height 7
type input "12"
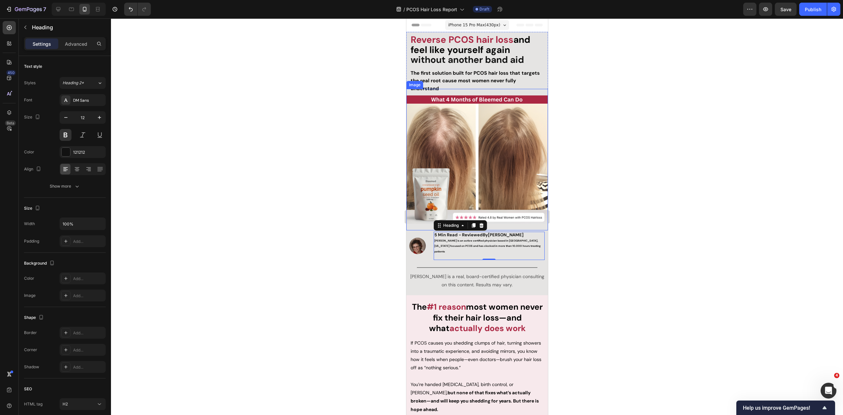
click at [507, 216] on img at bounding box center [477, 160] width 142 height 142
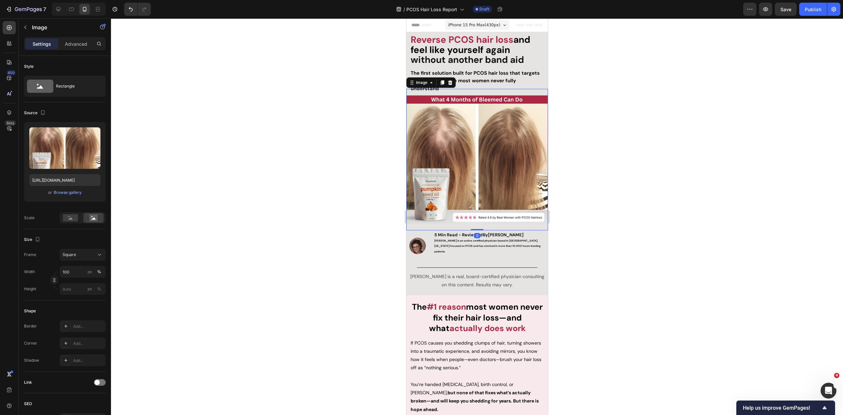
click at [601, 242] on div at bounding box center [477, 216] width 732 height 397
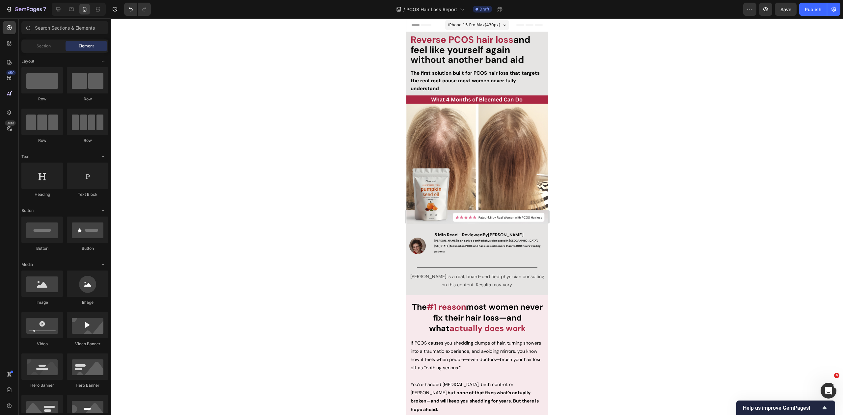
click at [514, 234] on strong "Dr. Zora DeGrandpre" at bounding box center [506, 235] width 36 height 6
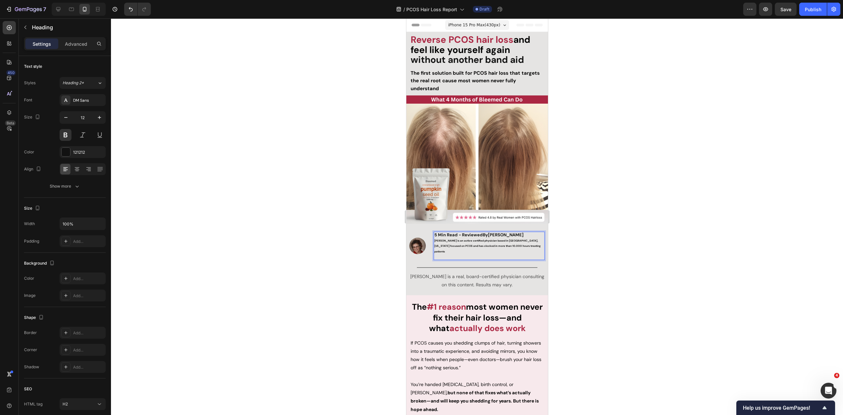
click at [524, 243] on p "5 Min Read - Reviewed By Dr. Zora DeGrandpre Zora is an active certified physic…" at bounding box center [489, 245] width 110 height 27
drag, startPoint x: 498, startPoint y: 242, endPoint x: 423, endPoint y: 235, distance: 75.7
click at [416, 234] on div "Image 5 Min Read - Reviewed By Dr. Zora DeGrandpre Zora is an active certified …" at bounding box center [477, 248] width 142 height 32
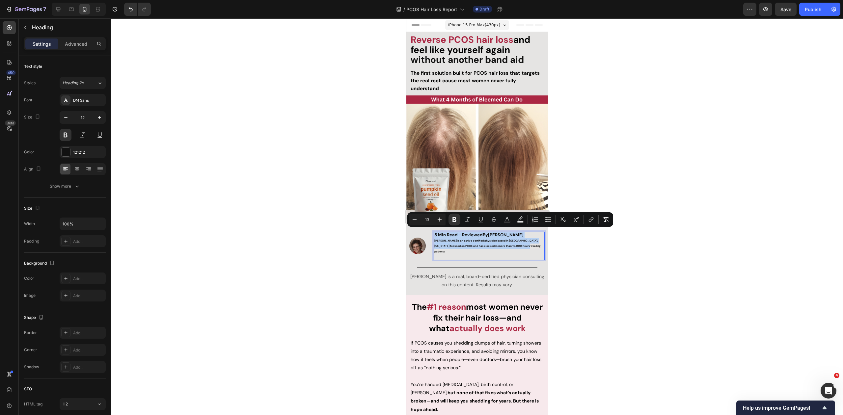
click at [461, 241] on span "Zora is an active certified physician based in Packwood, Washington focused on …" at bounding box center [487, 246] width 106 height 14
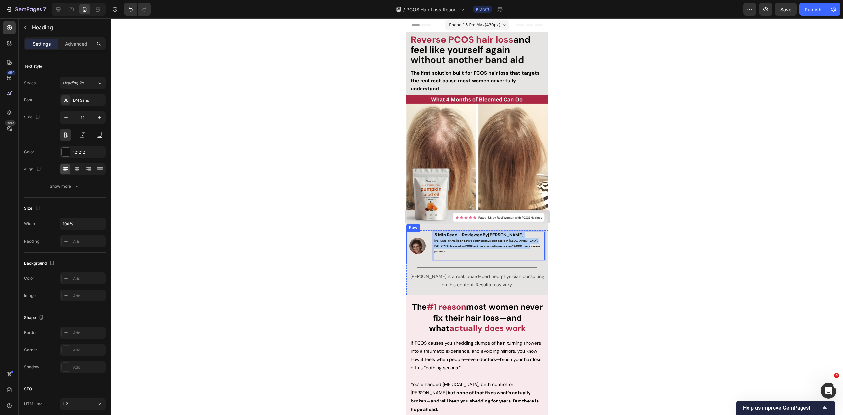
drag, startPoint x: 523, startPoint y: 243, endPoint x: 425, endPoint y: 232, distance: 98.5
click at [425, 232] on div "Image 5 Min Read - Reviewed By Dr. Zora DeGrandpre Zora is an active certified …" at bounding box center [477, 248] width 142 height 32
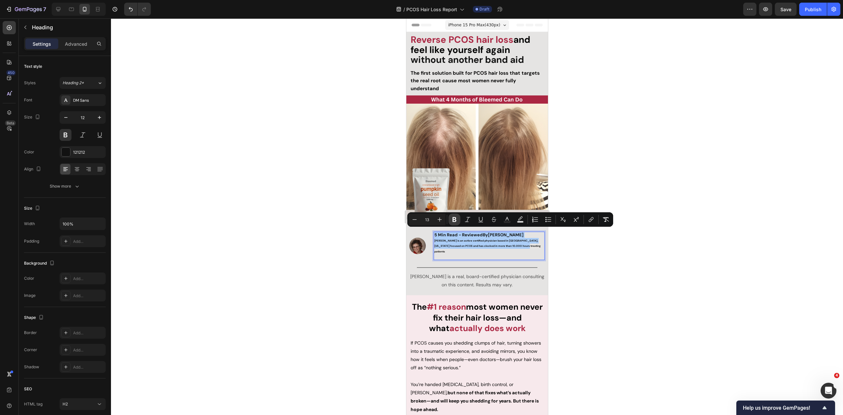
click at [449, 221] on button "Bold" at bounding box center [455, 220] width 12 height 12
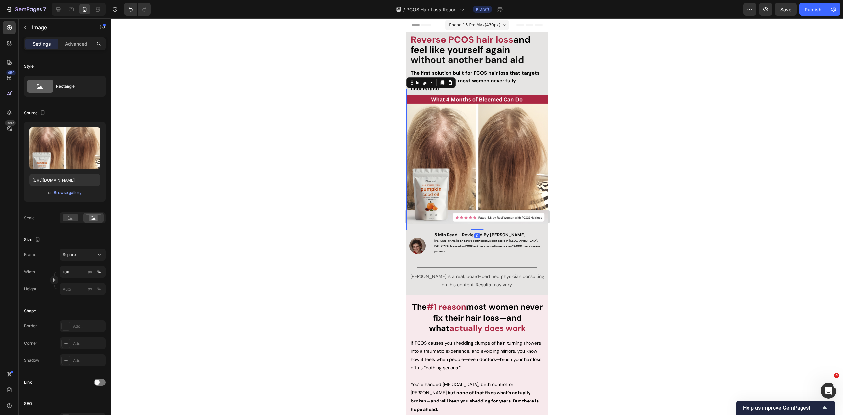
click at [451, 221] on img at bounding box center [477, 160] width 142 height 142
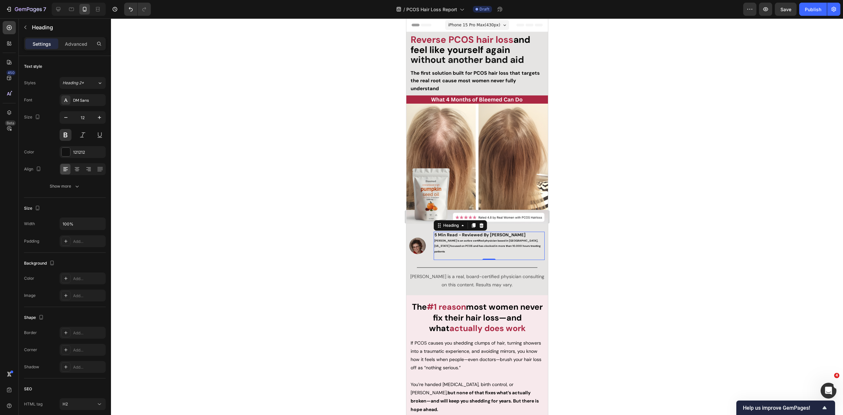
click at [502, 240] on p "⁠⁠⁠⁠⁠⁠⁠ 5 Min Read - Reviewed By Dr. Zora DeGrandpre Zora is an active certifie…" at bounding box center [489, 245] width 110 height 27
drag, startPoint x: 524, startPoint y: 243, endPoint x: 429, endPoint y: 234, distance: 95.3
click at [429, 234] on div "Image 5 Min Read - Reviewed By Dr. Zora DeGrandpre Zora is an active certified …" at bounding box center [477, 248] width 142 height 32
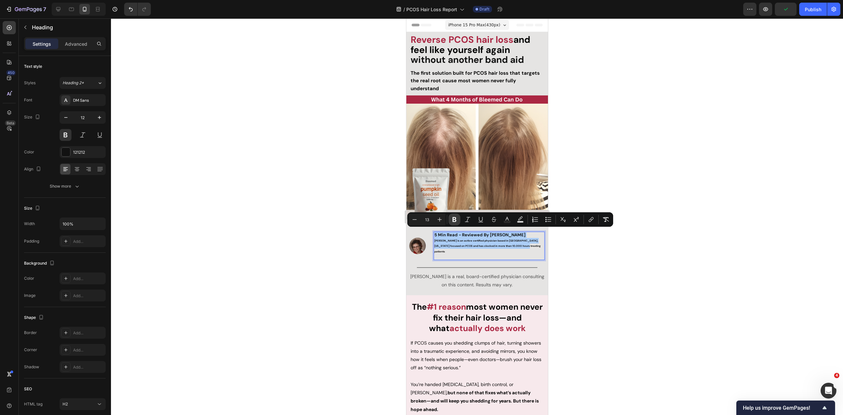
click at [450, 220] on button "Bold" at bounding box center [455, 220] width 12 height 12
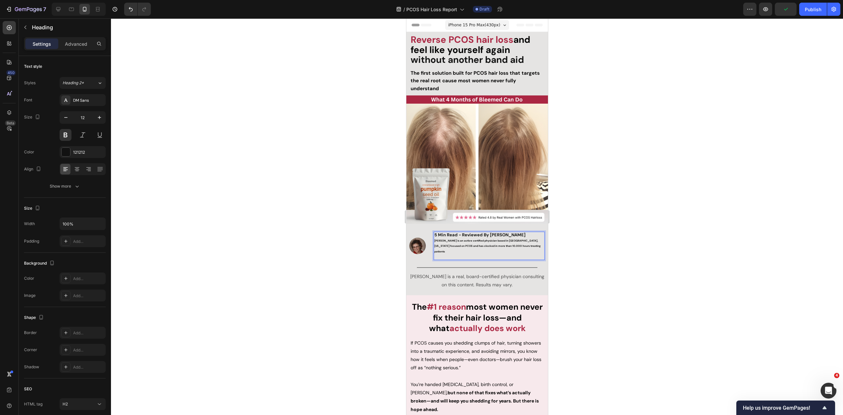
click at [495, 240] on p "5 Min Read - Reviewed By Dr. Zora DeGrandpre Zora is an active certified physic…" at bounding box center [489, 245] width 110 height 27
click at [518, 244] on strong "Zora is an active certified physician based in Packwood, Washington focused on …" at bounding box center [487, 246] width 106 height 14
click at [68, 185] on div "Show more" at bounding box center [65, 186] width 31 height 7
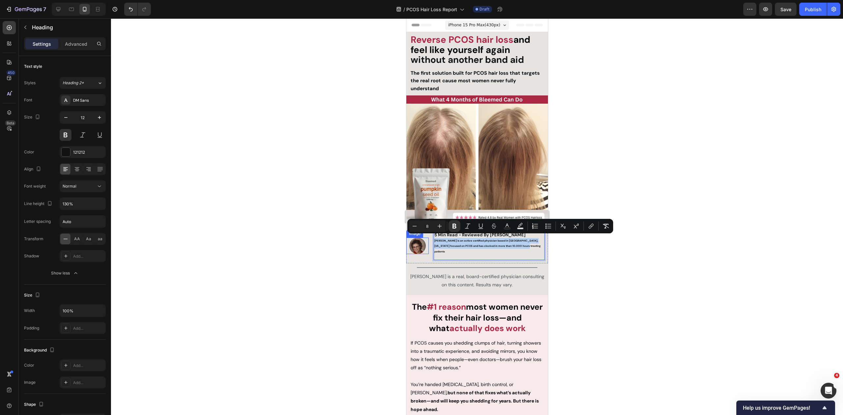
type input "13"
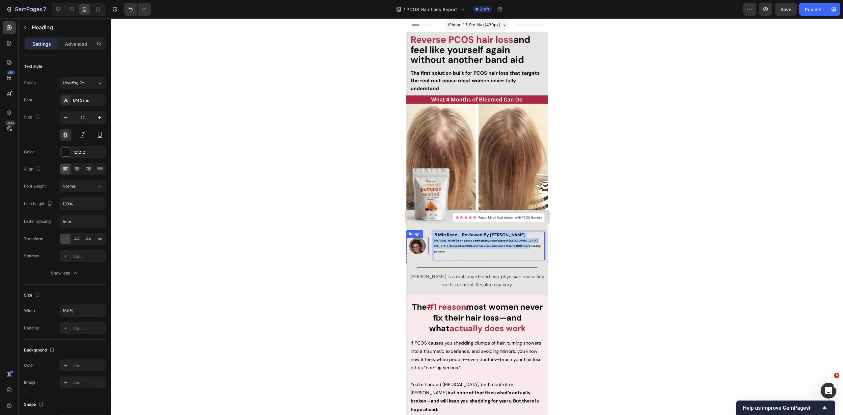
drag, startPoint x: 525, startPoint y: 244, endPoint x: 429, endPoint y: 233, distance: 96.4
click at [428, 233] on div "Image 5 Min Read - Reviewed By Dr. Zora DeGrandpre Zora is an active certified …" at bounding box center [477, 248] width 142 height 32
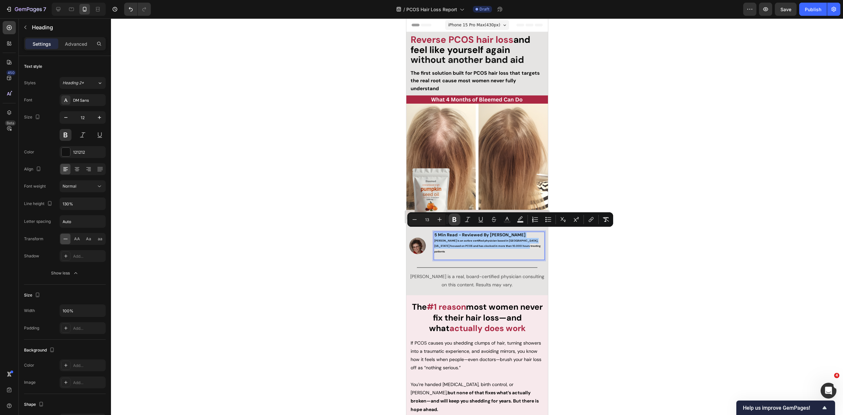
click at [454, 221] on icon "Editor contextual toolbar" at bounding box center [454, 219] width 7 height 7
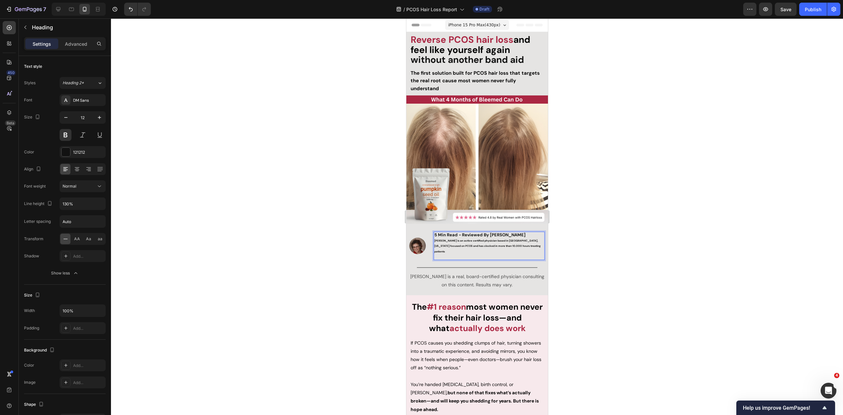
click at [481, 240] on p "5 Min Read - Reviewed By Dr. Zora DeGrandpre Zora is an active certified physic…" at bounding box center [489, 245] width 110 height 27
click at [490, 240] on p "5 Min Read - Reviewed By Dr. Zora DeGrandpre Zora is an active certified physic…" at bounding box center [489, 245] width 110 height 27
click at [519, 241] on p "5 Min Read - Reviewed By Dr. Zora DeGrandpre Zora is an active certified physic…" at bounding box center [489, 245] width 110 height 27
drag, startPoint x: 526, startPoint y: 243, endPoint x: 434, endPoint y: 233, distance: 92.7
click at [430, 233] on div "Image 5 Min Read - Reviewed By Dr. Zora DeGrandpre Zora is an active certified …" at bounding box center [477, 248] width 142 height 32
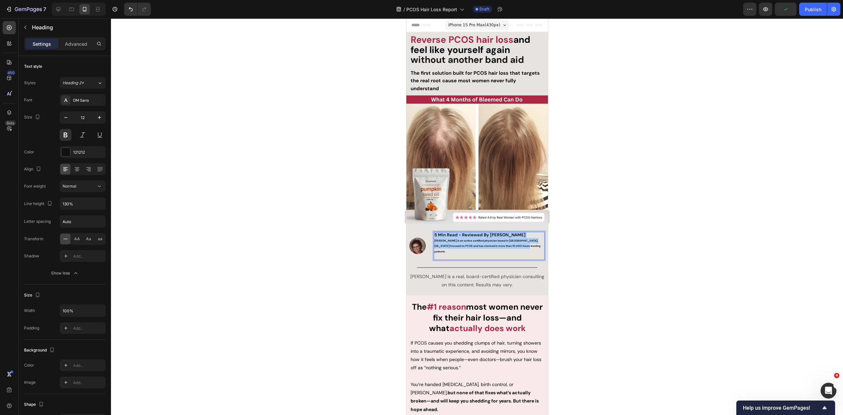
drag, startPoint x: 612, startPoint y: 238, endPoint x: 556, endPoint y: 240, distance: 55.7
click at [611, 238] on div at bounding box center [477, 216] width 732 height 397
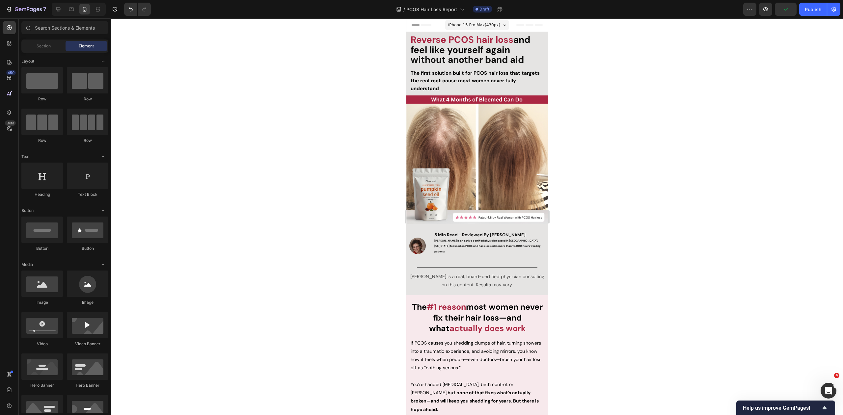
click at [505, 244] on span "Zora is an active certified physician based in Packwood, Washington focused on …" at bounding box center [487, 246] width 106 height 14
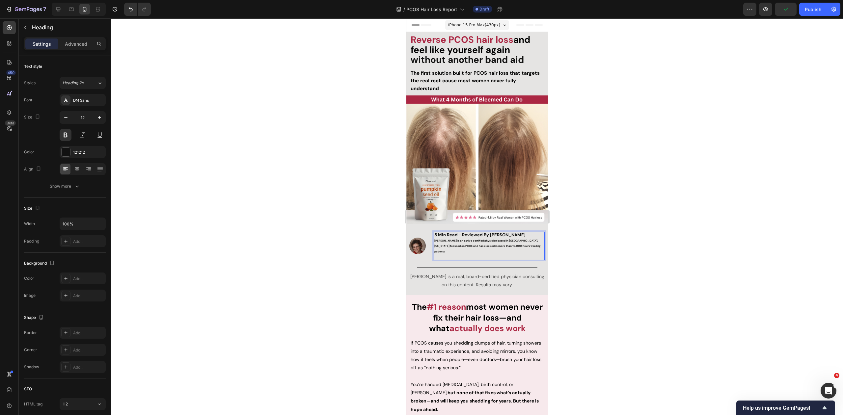
click at [524, 245] on p "5 Min Read - Reviewed By Dr. Zora DeGrandpre Zora is an active certified physic…" at bounding box center [489, 245] width 110 height 27
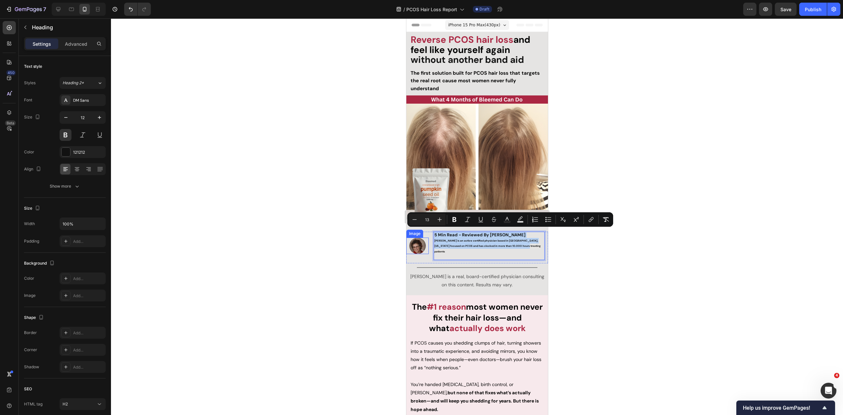
drag, startPoint x: 529, startPoint y: 243, endPoint x: 406, endPoint y: 229, distance: 123.6
click at [408, 232] on div "Image 5 Min Read - Reviewed By Dr. Zora DeGrandpre Zora is an active certified …" at bounding box center [477, 248] width 142 height 32
click at [86, 104] on div "DM Sans" at bounding box center [83, 100] width 46 height 12
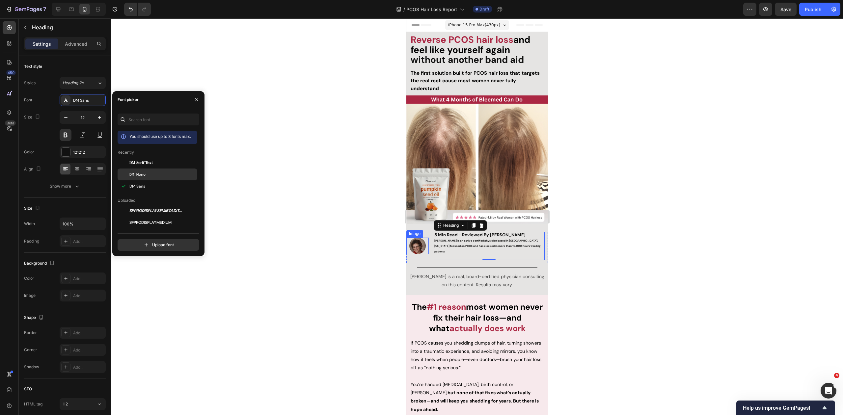
click at [137, 176] on span "DM Mono" at bounding box center [137, 175] width 16 height 6
click at [135, 184] on span "DM Sans" at bounding box center [137, 186] width 16 height 6
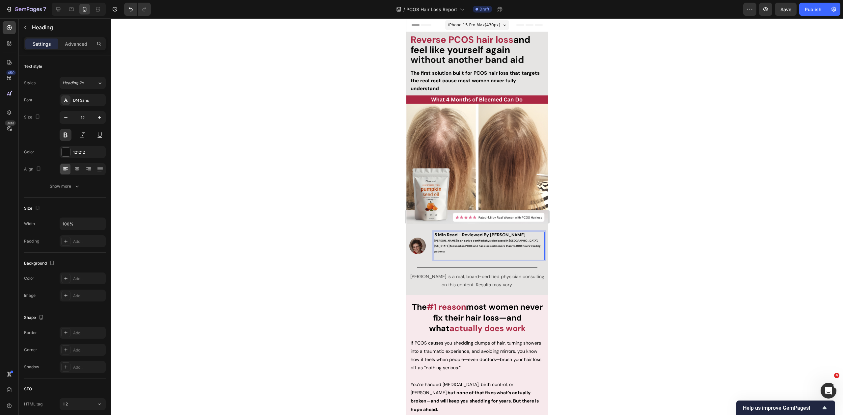
drag, startPoint x: 581, startPoint y: 246, endPoint x: 556, endPoint y: 246, distance: 25.0
click at [580, 246] on div at bounding box center [477, 216] width 732 height 397
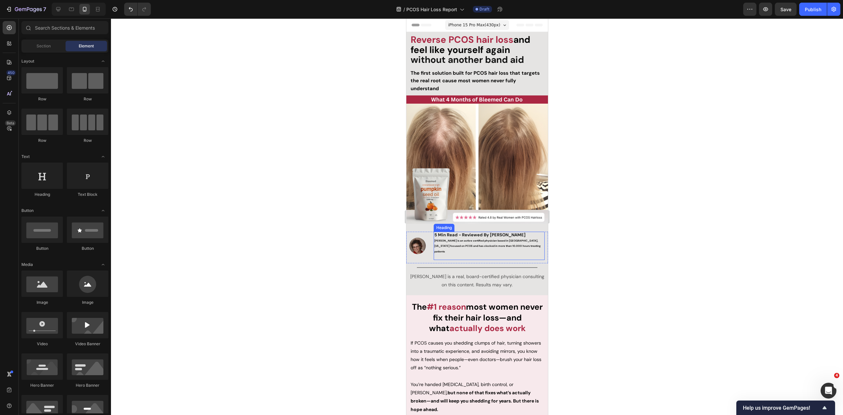
click at [512, 246] on p "⁠⁠⁠⁠⁠⁠⁠ 5 Min Read - Reviewed By Dr. Zora DeGrandpre Zora is an active certifie…" at bounding box center [489, 245] width 110 height 27
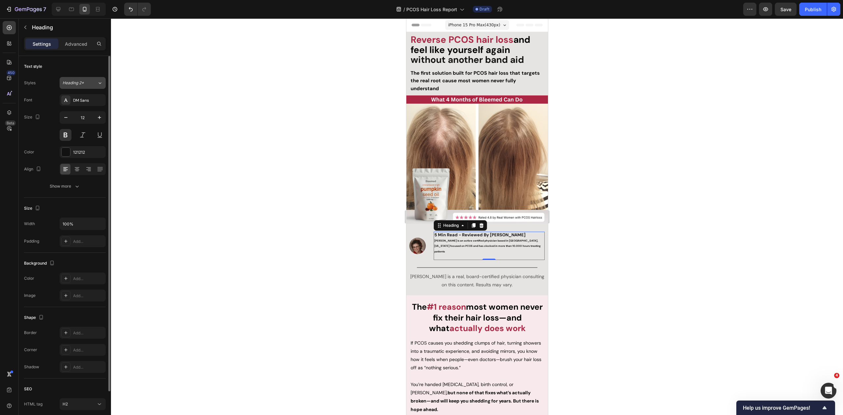
click at [75, 77] on button "Heading 2*" at bounding box center [83, 83] width 46 height 12
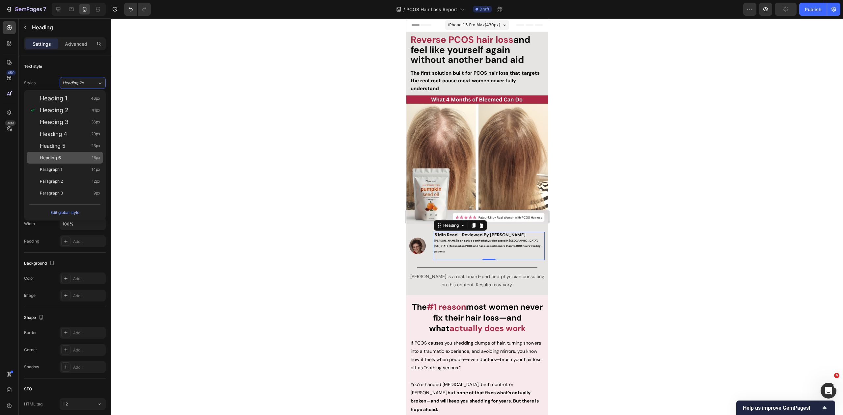
click at [69, 156] on div "Heading 6 16px" at bounding box center [70, 157] width 61 height 7
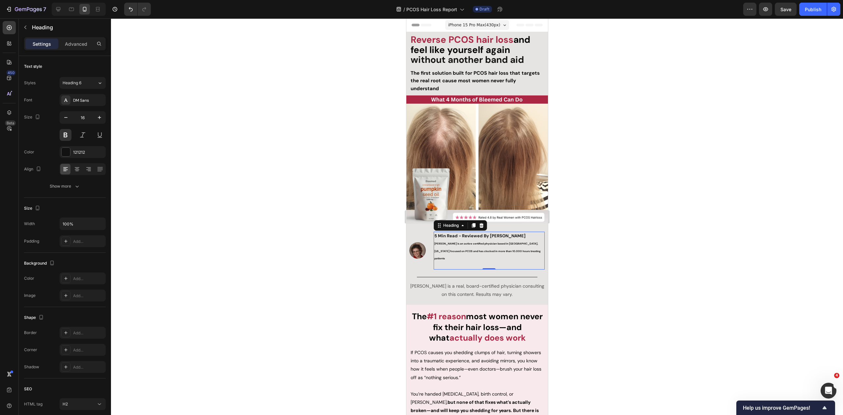
drag, startPoint x: 83, startPoint y: 80, endPoint x: 80, endPoint y: 96, distance: 16.1
click at [83, 80] on div "Heading 6" at bounding box center [76, 83] width 27 height 6
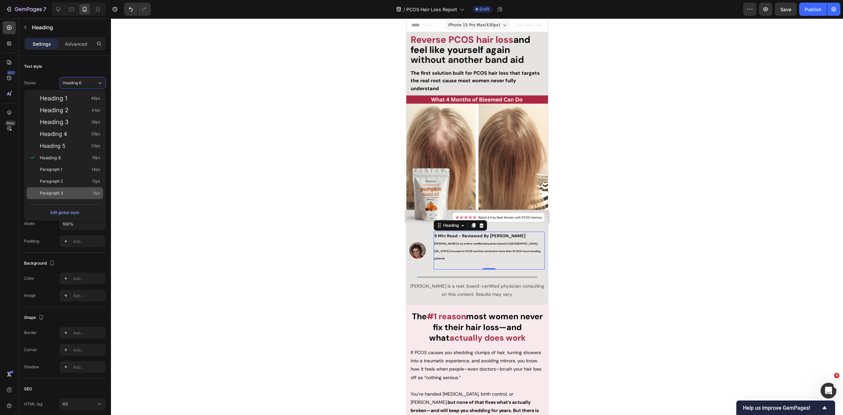
click at [75, 193] on div "Paragraph 3 9px" at bounding box center [70, 193] width 61 height 7
type input "9"
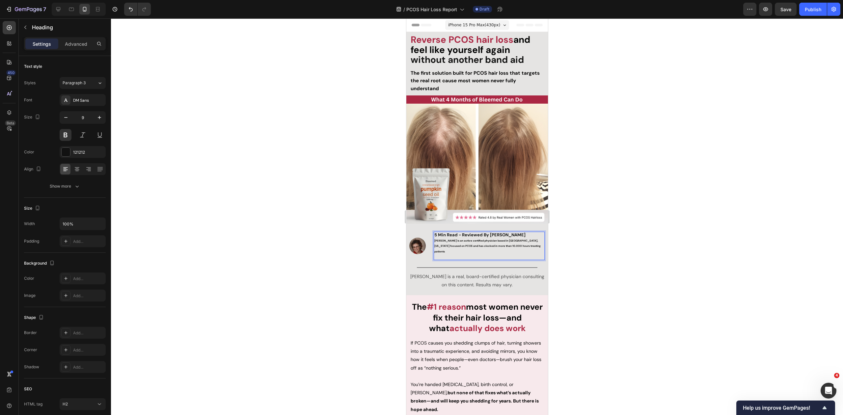
click at [524, 244] on p "5 Min Read - Reviewed By Dr. Zora DeGrandpre Zora is an active certified physic…" at bounding box center [489, 245] width 110 height 27
drag, startPoint x: 528, startPoint y: 244, endPoint x: 432, endPoint y: 238, distance: 95.3
click at [431, 238] on div "Image 5 Min Read - Reviewed By Dr. Zora DeGrandpre Zora is an active certified …" at bounding box center [477, 248] width 142 height 32
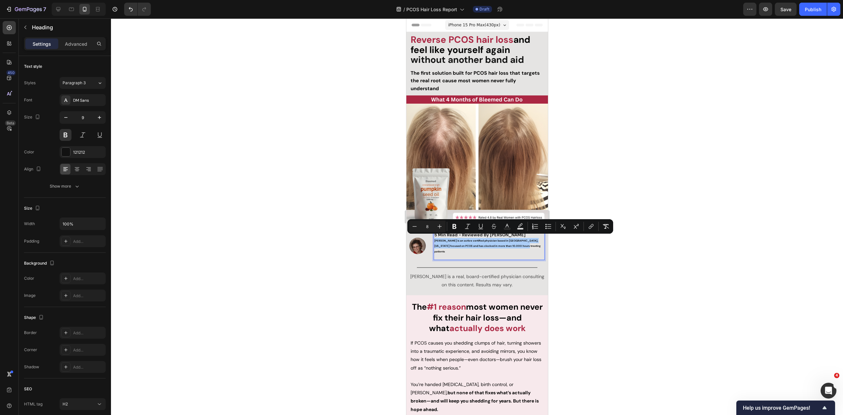
drag, startPoint x: 605, startPoint y: 259, endPoint x: 593, endPoint y: 258, distance: 12.0
click at [605, 259] on div at bounding box center [477, 216] width 732 height 397
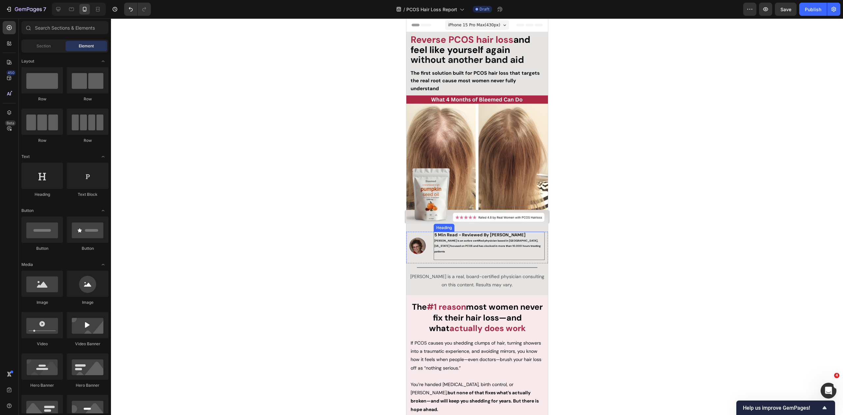
click at [524, 235] on p "⁠⁠⁠⁠⁠⁠⁠ 5 Min Read - Reviewed By Dr. Zora DeGrandpre Zora is an active certifie…" at bounding box center [489, 245] width 110 height 27
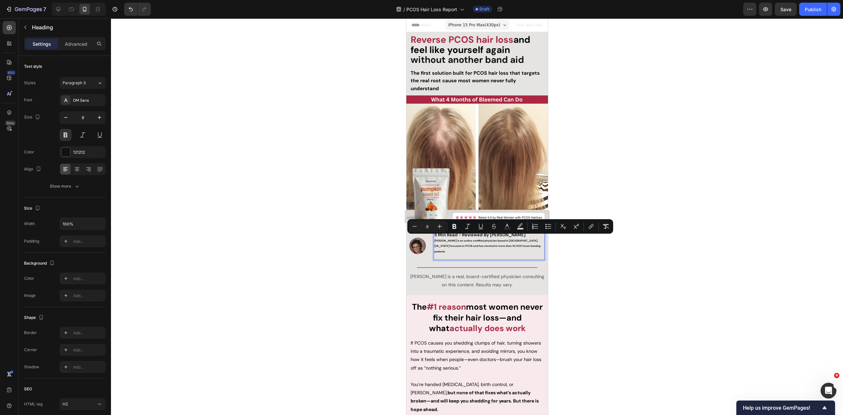
click at [531, 241] on p "5 Min Read - Reviewed By Dr. Zora DeGrandpre Zora is an active certified physic…" at bounding box center [489, 245] width 110 height 27
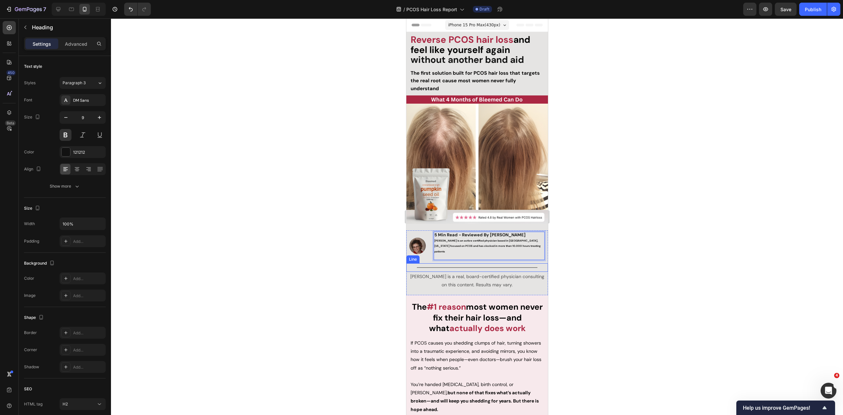
click at [513, 273] on p "Dr. Zora DeGrandpre is a real, board-certified physician consulting on this con…" at bounding box center [477, 281] width 140 height 16
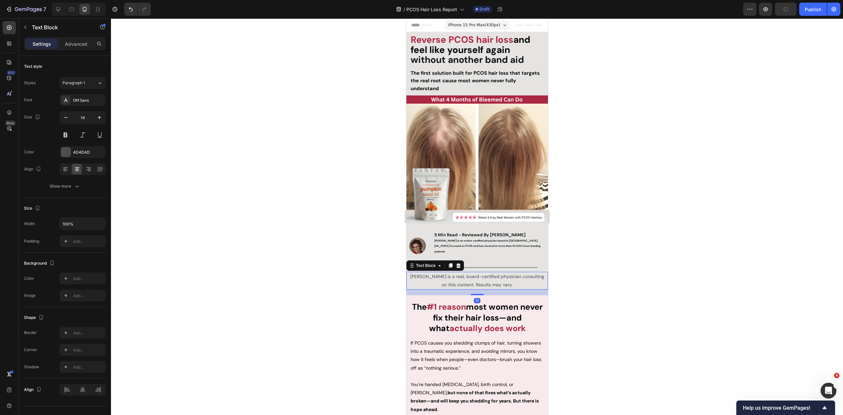
click at [457, 263] on icon at bounding box center [458, 265] width 4 height 5
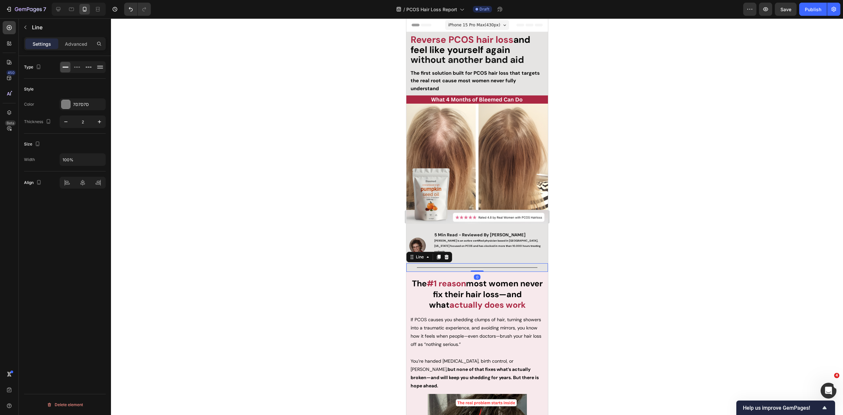
drag, startPoint x: 475, startPoint y: 259, endPoint x: 460, endPoint y: 258, distance: 14.2
click at [475, 267] on div at bounding box center [477, 267] width 121 height 1
click at [446, 255] on icon at bounding box center [446, 257] width 4 height 5
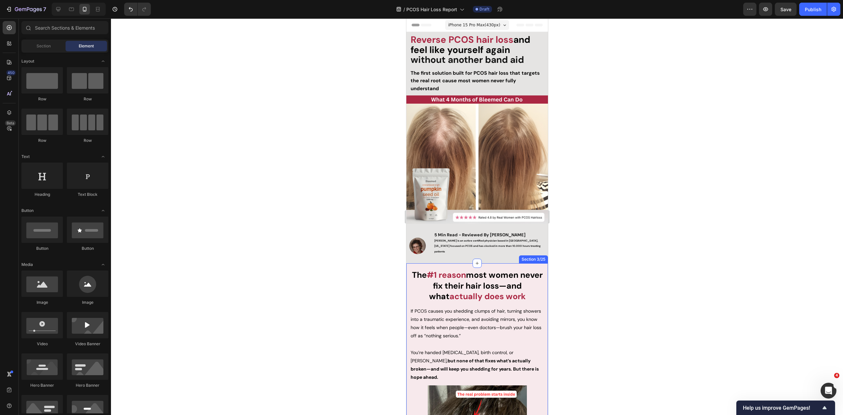
click at [591, 258] on div at bounding box center [477, 216] width 732 height 397
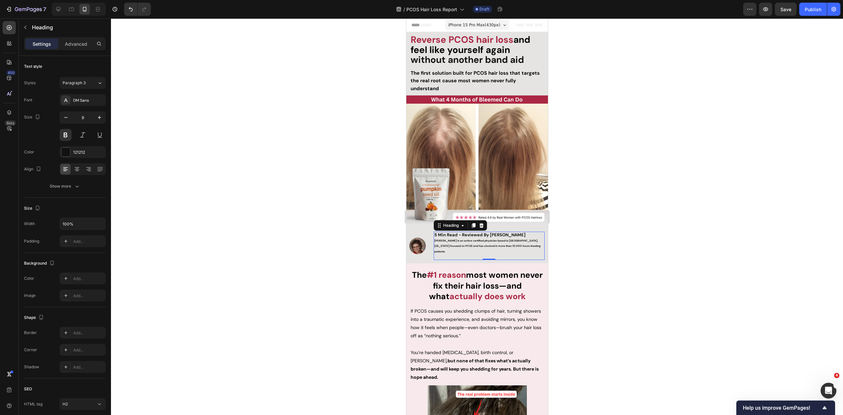
click at [456, 242] on span "Zora is an active certified physician based in Packwood, Washington focused on …" at bounding box center [487, 246] width 106 height 14
click at [444, 224] on div "Heading" at bounding box center [451, 226] width 18 height 6
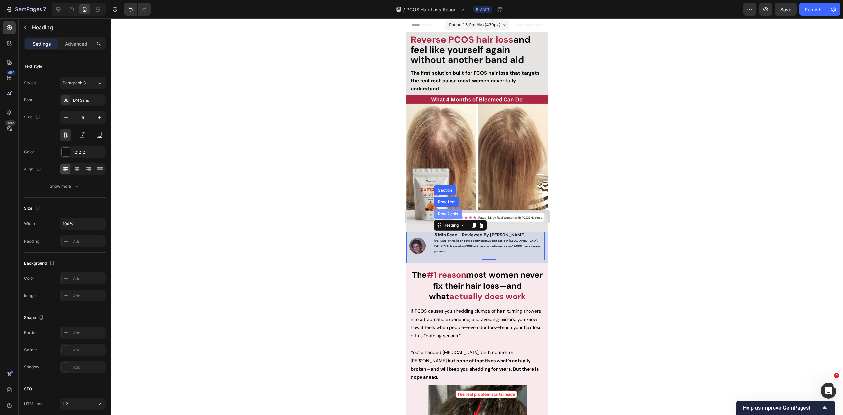
click at [443, 212] on div "Row 2 cols" at bounding box center [447, 214] width 23 height 4
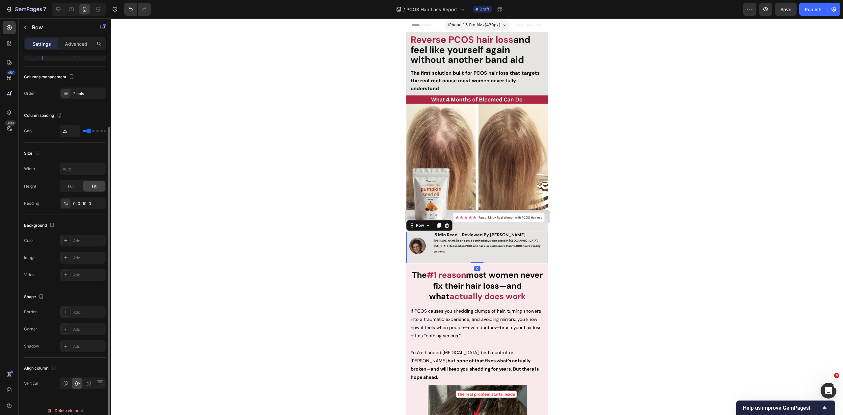
scroll to position [80, 0]
click at [78, 376] on icon at bounding box center [77, 379] width 7 height 7
click at [86, 376] on icon at bounding box center [88, 379] width 7 height 7
click at [81, 376] on div at bounding box center [77, 379] width 10 height 11
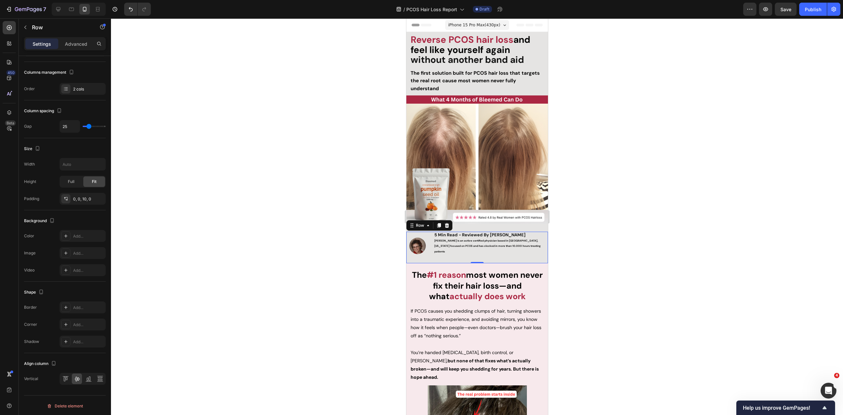
drag, startPoint x: 590, startPoint y: 245, endPoint x: 557, endPoint y: 247, distance: 34.0
click at [590, 245] on div at bounding box center [477, 216] width 732 height 397
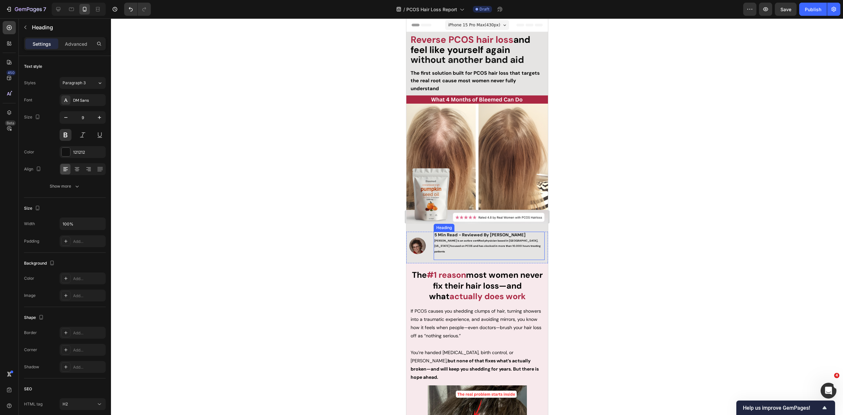
click at [502, 249] on p "⁠⁠⁠⁠⁠⁠⁠ 5 Min Read - Reviewed By Dr. Zora DeGrandpre Zora is an active certifie…" at bounding box center [489, 245] width 110 height 27
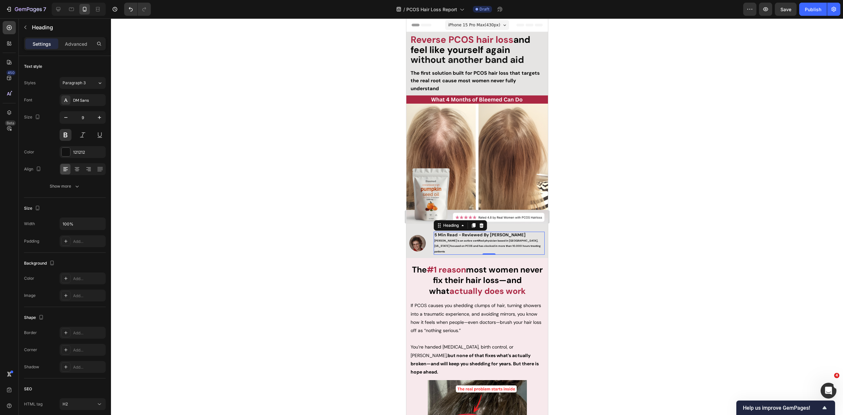
click at [636, 237] on div at bounding box center [477, 216] width 732 height 397
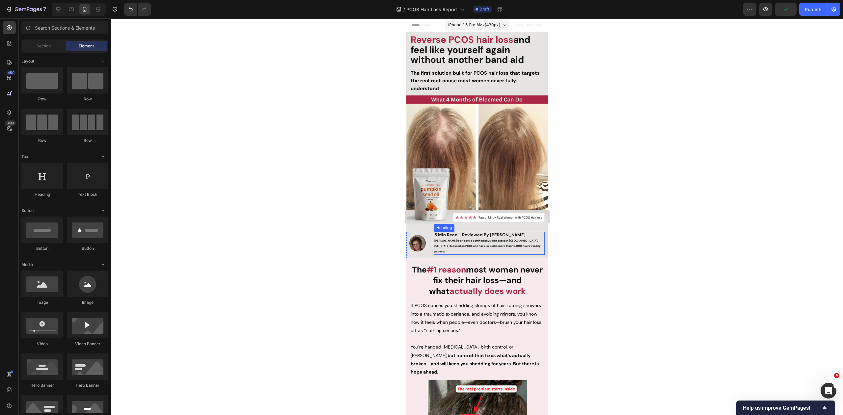
click at [487, 241] on span "Zora is an active certified physician based in Packwood, Washington focused on …" at bounding box center [487, 246] width 106 height 14
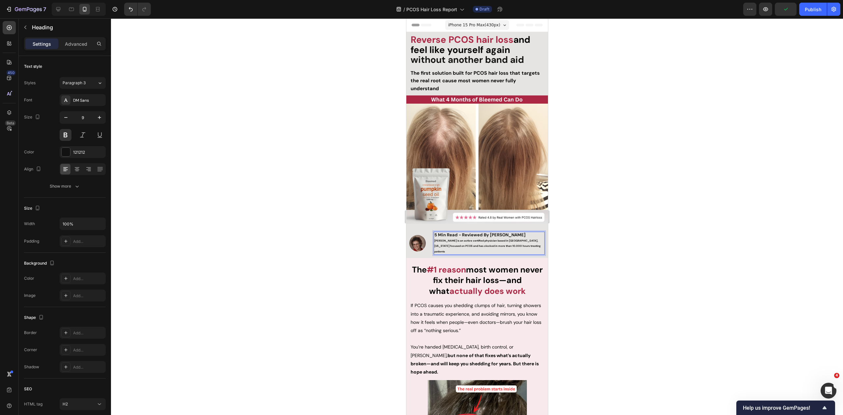
click at [532, 245] on p "5 Min Read - Reviewed By Dr. Zora DeGrandpre Zora is an active certified physic…" at bounding box center [489, 243] width 110 height 22
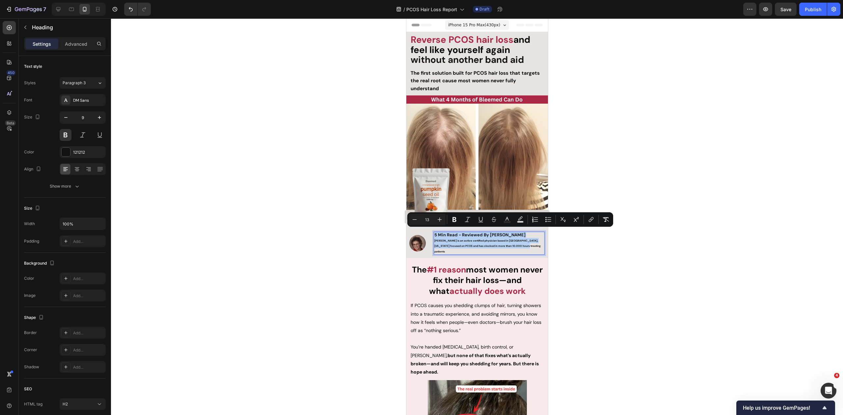
drag, startPoint x: 526, startPoint y: 242, endPoint x: 433, endPoint y: 232, distance: 93.5
click at [433, 232] on h2 "5 Min Read - Reviewed By Dr. Zora DeGrandpre Zora is an active certified physic…" at bounding box center [488, 243] width 111 height 23
copy p "5 Min Read - Reviewed By Dr. Zora DeGrandpre Zora is an active certified physic…"
drag, startPoint x: 606, startPoint y: 256, endPoint x: 556, endPoint y: 249, distance: 50.5
click at [606, 256] on div at bounding box center [477, 216] width 732 height 397
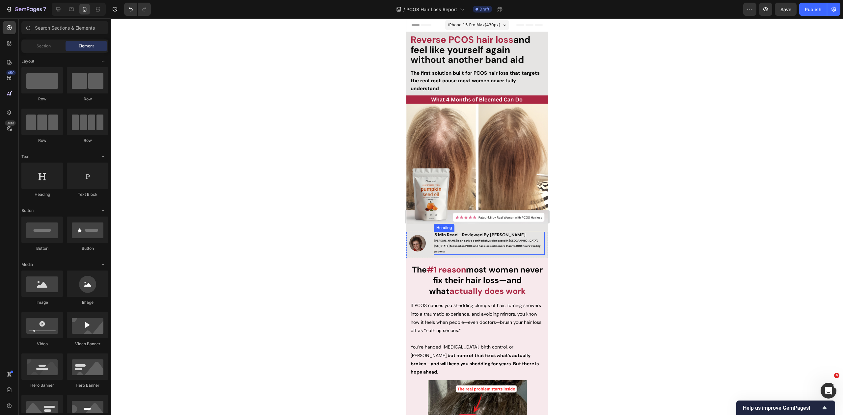
click at [517, 240] on p "⁠⁠⁠⁠⁠⁠⁠ 5 Min Read - Reviewed By Dr. Zora DeGrandpre Zora is an active certifie…" at bounding box center [489, 243] width 110 height 22
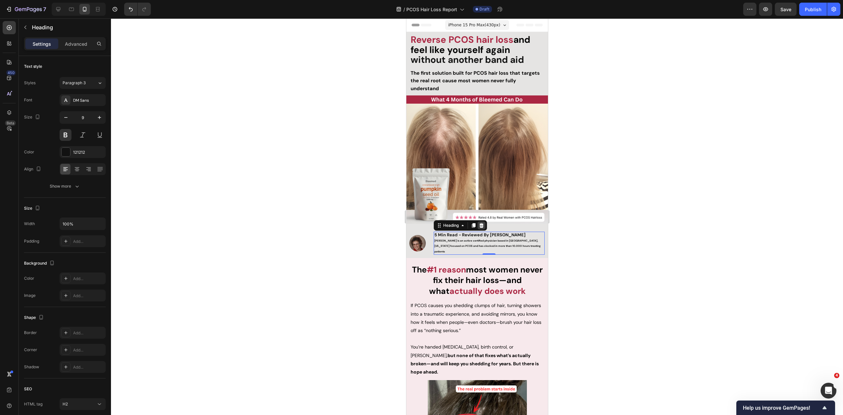
click at [482, 223] on icon at bounding box center [481, 225] width 4 height 5
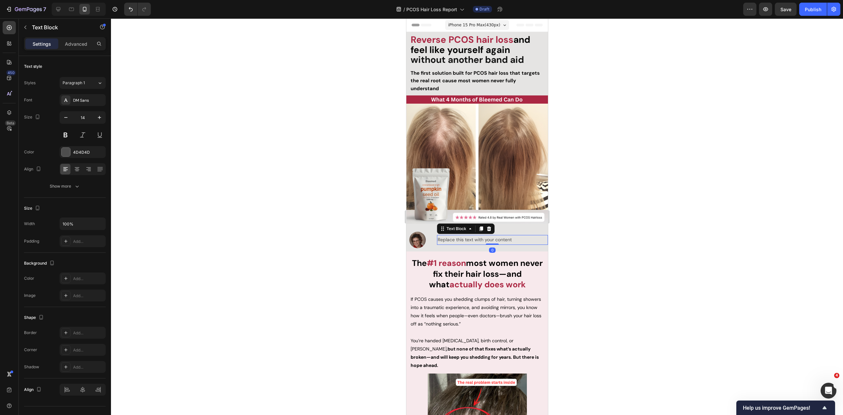
click at [473, 237] on div "Replace this text with your content" at bounding box center [492, 240] width 111 height 10
click at [473, 237] on p "Replace this text with your content" at bounding box center [492, 240] width 110 height 8
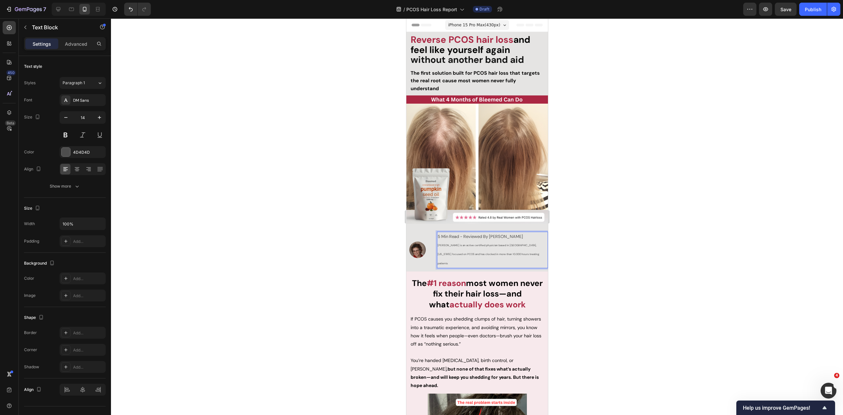
click at [514, 249] on p "5 Min Read - Reviewed By Dr. Zora DeGrandpre Zora is an active certified physic…" at bounding box center [492, 249] width 110 height 35
drag, startPoint x: 532, startPoint y: 235, endPoint x: 437, endPoint y: 234, distance: 94.5
click at [437, 234] on div "5 Min Read - Reviewed By Dr. Zora DeGrandpre Zora is an active certified physic…" at bounding box center [492, 250] width 111 height 37
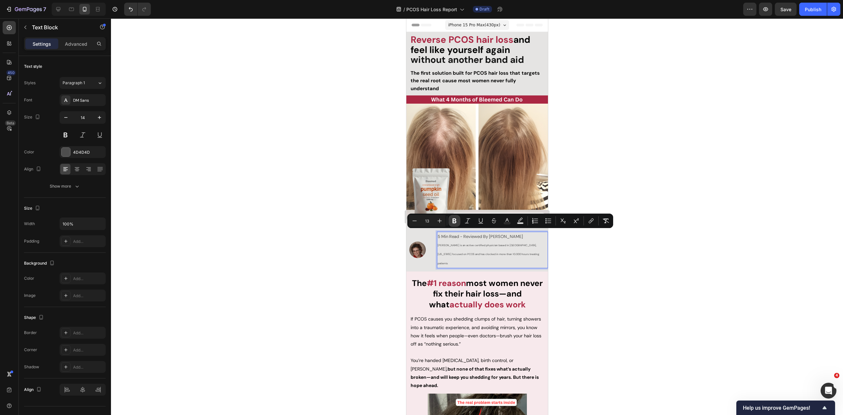
click at [451, 222] on icon "Editor contextual toolbar" at bounding box center [454, 221] width 7 height 7
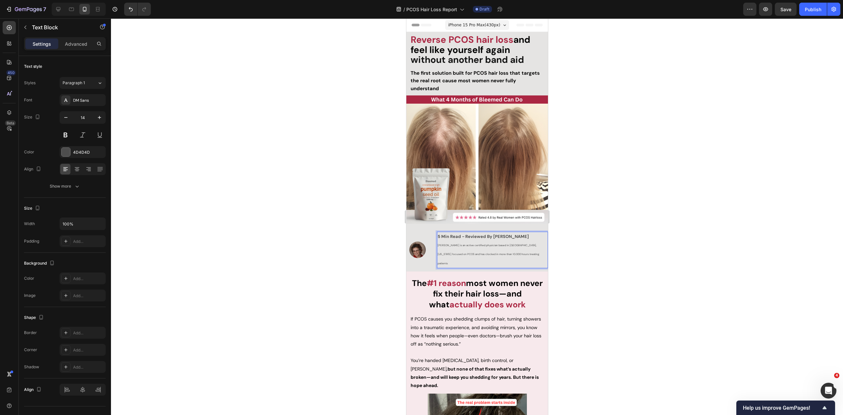
click at [510, 251] on span "Zora is an active certified physician based in Packwood, Washington focused on …" at bounding box center [487, 254] width 101 height 21
drag, startPoint x: 518, startPoint y: 252, endPoint x: 436, endPoint y: 236, distance: 83.8
click at [437, 236] on div "5 Min Read - Reviewed By Dr. Zora DeGrandpre Zora is an active certified physic…" at bounding box center [492, 250] width 111 height 37
drag, startPoint x: 603, startPoint y: 249, endPoint x: 562, endPoint y: 252, distance: 40.6
click at [602, 250] on div at bounding box center [477, 216] width 732 height 397
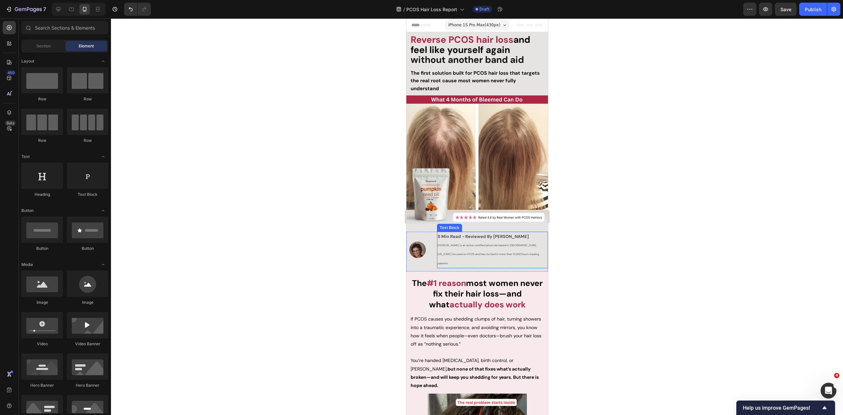
click at [510, 251] on p "5 Min Read - Reviewed By Dr. Zora DeGrandpre Zora is an active certified physic…" at bounding box center [492, 249] width 110 height 35
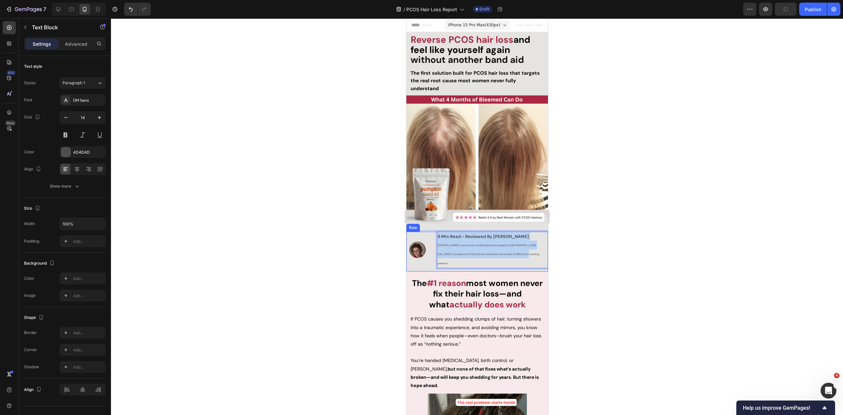
drag, startPoint x: 517, startPoint y: 251, endPoint x: 445, endPoint y: 232, distance: 74.5
click at [427, 232] on div "Image 5 Min Read - Reviewed By Dr. Zora DeGrandpre Zora is an active certified …" at bounding box center [477, 252] width 142 height 40
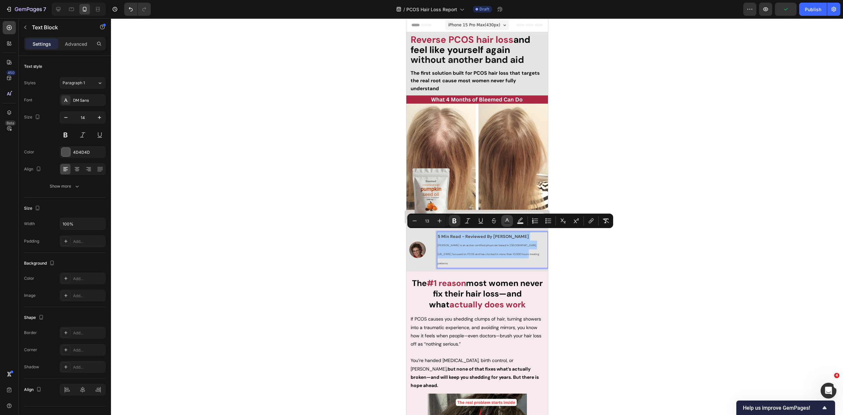
click at [508, 223] on rect "Editor contextual toolbar" at bounding box center [507, 224] width 6 height 2
type input "4D4D4D"
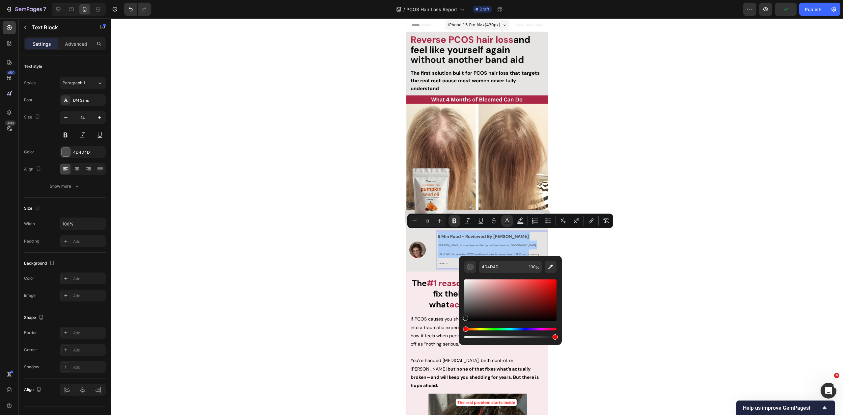
drag, startPoint x: 882, startPoint y: 323, endPoint x: 457, endPoint y: 324, distance: 424.2
type input "000000"
drag, startPoint x: 342, startPoint y: 275, endPoint x: 398, endPoint y: 263, distance: 57.5
click at [342, 274] on div at bounding box center [477, 216] width 732 height 397
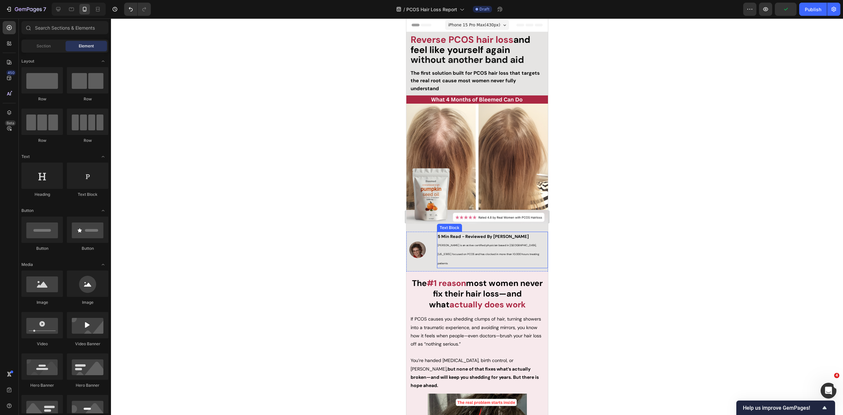
click at [494, 250] on span "Zora is an active certified physician based in Packwood, Washington focused on …" at bounding box center [487, 254] width 101 height 21
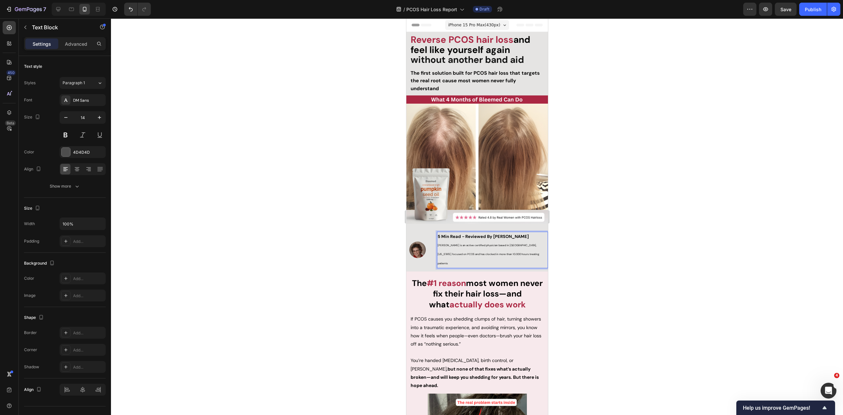
drag, startPoint x: 611, startPoint y: 260, endPoint x: 559, endPoint y: 257, distance: 52.5
click at [611, 260] on div at bounding box center [477, 216] width 732 height 397
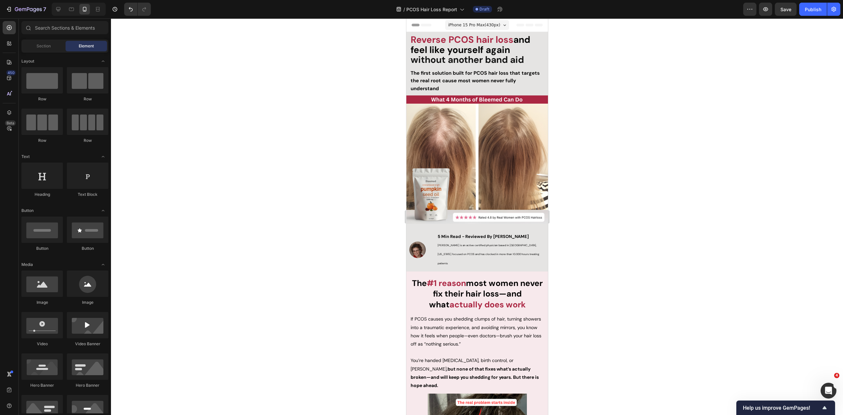
click at [492, 244] on span "Zora is an active certified physician based in Packwood, Washington focused on …" at bounding box center [487, 254] width 101 height 21
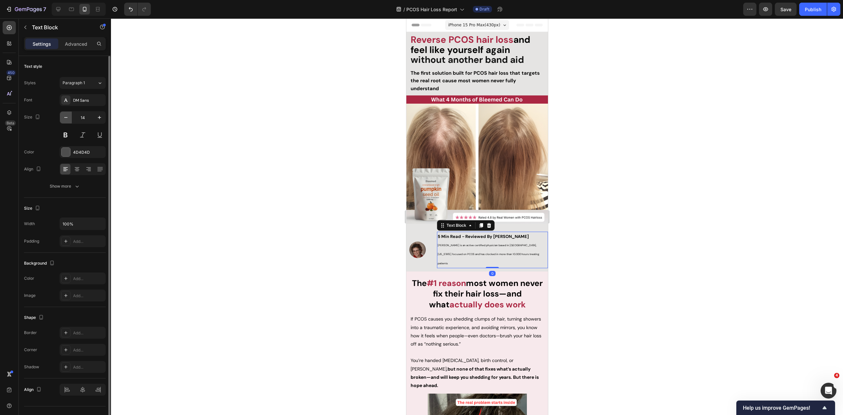
click at [65, 120] on icon "button" at bounding box center [66, 117] width 7 height 7
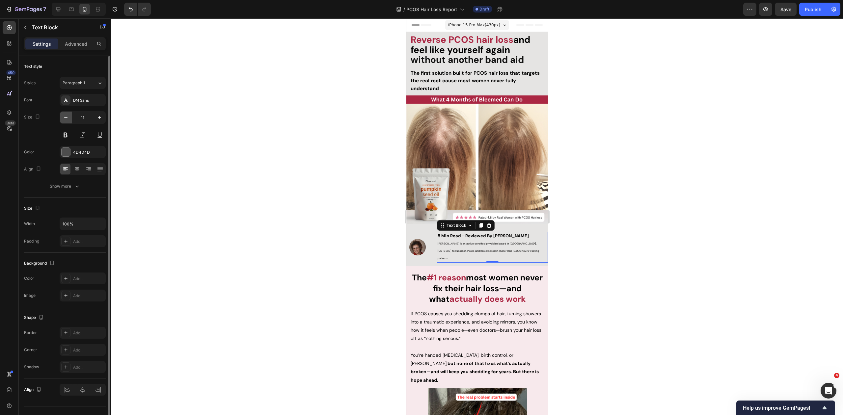
click at [65, 120] on icon "button" at bounding box center [66, 117] width 7 height 7
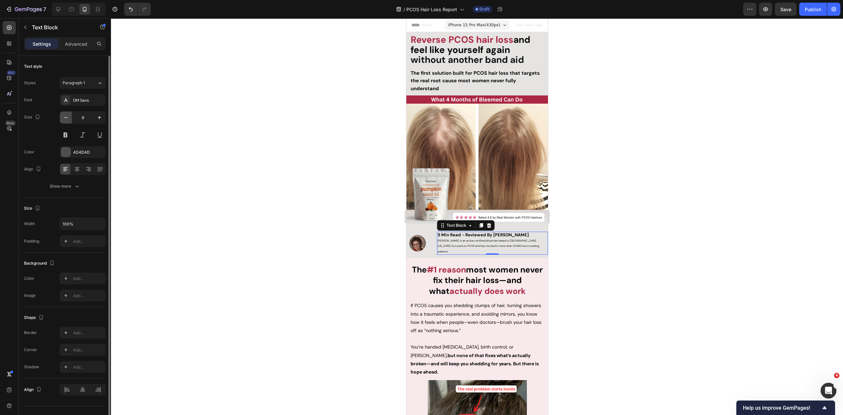
click at [65, 120] on icon "button" at bounding box center [66, 117] width 7 height 7
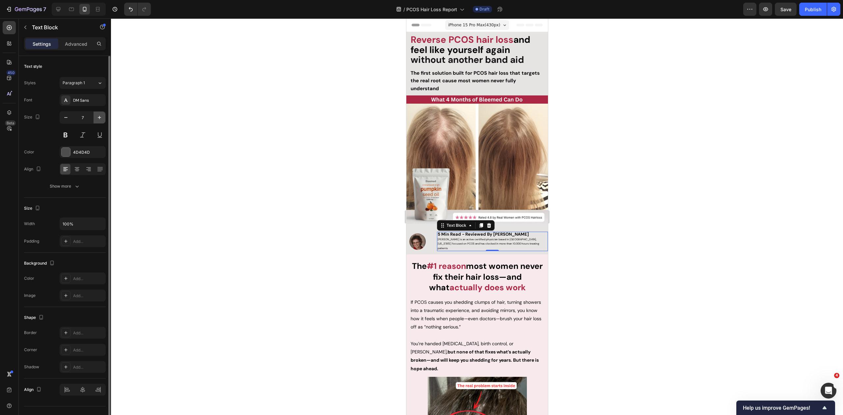
click at [98, 119] on icon "button" at bounding box center [99, 117] width 7 height 7
type input "8"
click at [608, 234] on div at bounding box center [477, 216] width 732 height 397
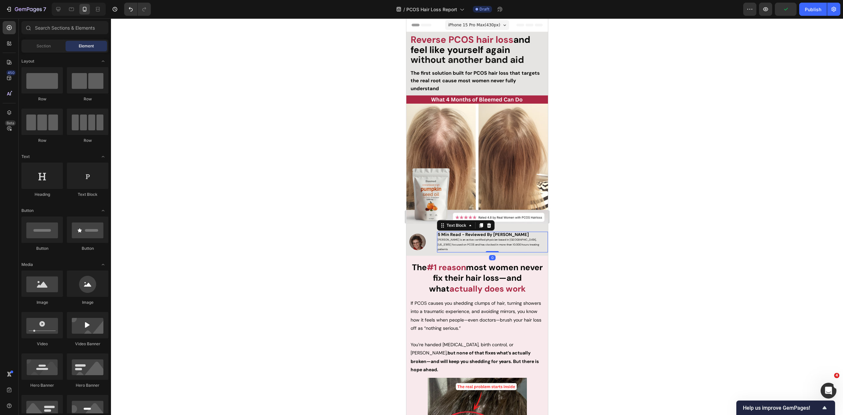
click at [528, 242] on p "5 Min Read - Reviewed By Dr. Zora DeGrandpre Zora is an active certified physic…" at bounding box center [492, 241] width 110 height 19
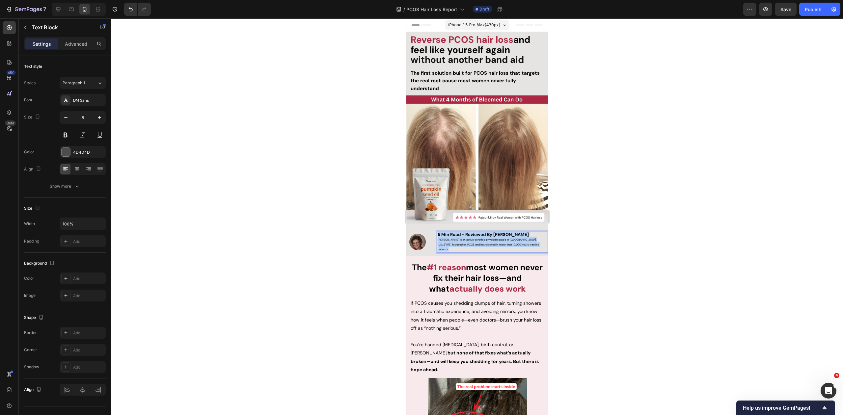
drag, startPoint x: 513, startPoint y: 242, endPoint x: 443, endPoint y: 237, distance: 70.0
click at [443, 237] on p "5 Min Read - Reviewed By Dr. Zora DeGrandpre Zora is an active certified physic…" at bounding box center [492, 241] width 110 height 19
drag, startPoint x: 517, startPoint y: 242, endPoint x: 537, endPoint y: 244, distance: 20.5
click at [495, 241] on p "5 Min Read - Reviewed By Dr. Zora DeGrandpre Zora is an active certified physic…" at bounding box center [492, 241] width 110 height 19
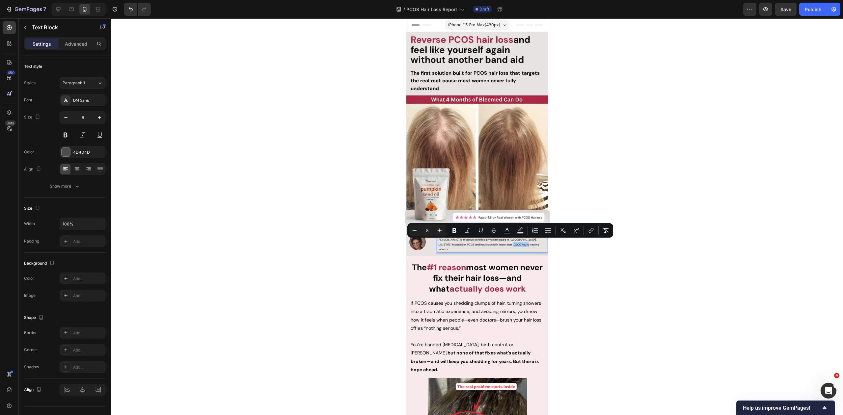
click at [591, 246] on div at bounding box center [477, 216] width 732 height 397
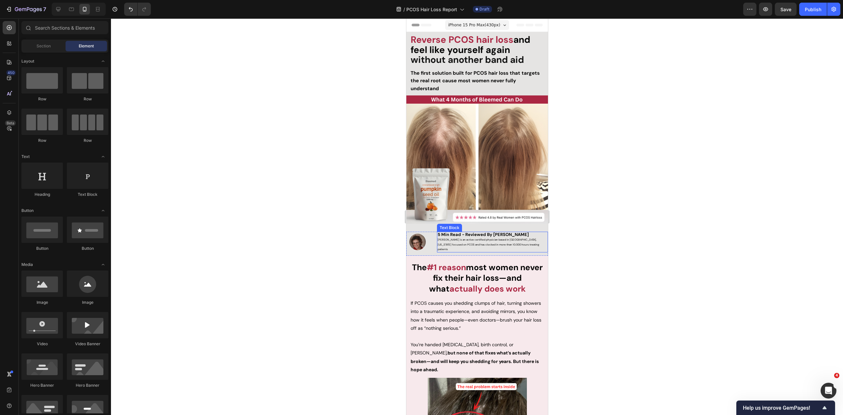
click at [489, 243] on span "Zora is an active certified physician based in Packwood, Washington focused on …" at bounding box center [487, 244] width 101 height 13
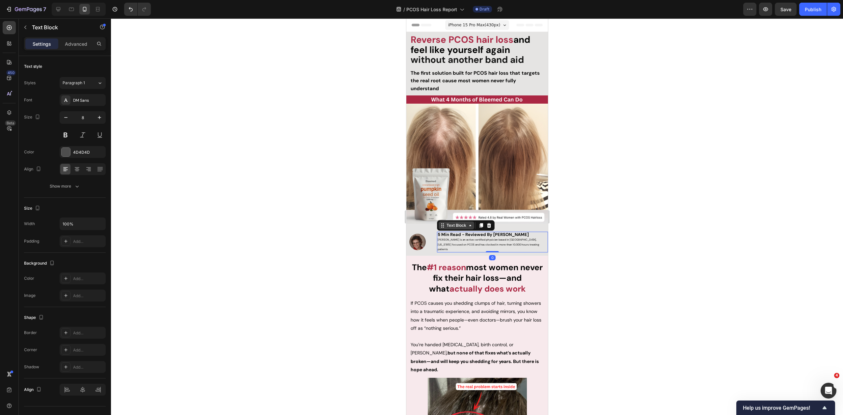
click at [453, 224] on div "Text Block" at bounding box center [456, 226] width 22 height 6
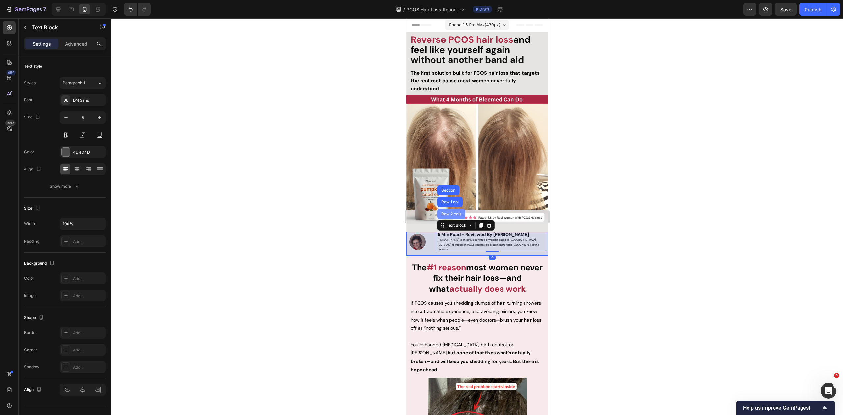
click at [450, 212] on div "Row 2 cols" at bounding box center [451, 214] width 23 height 4
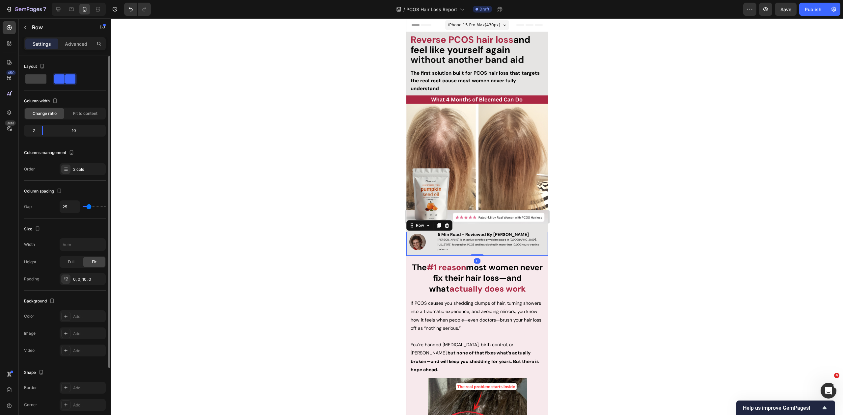
type input "15"
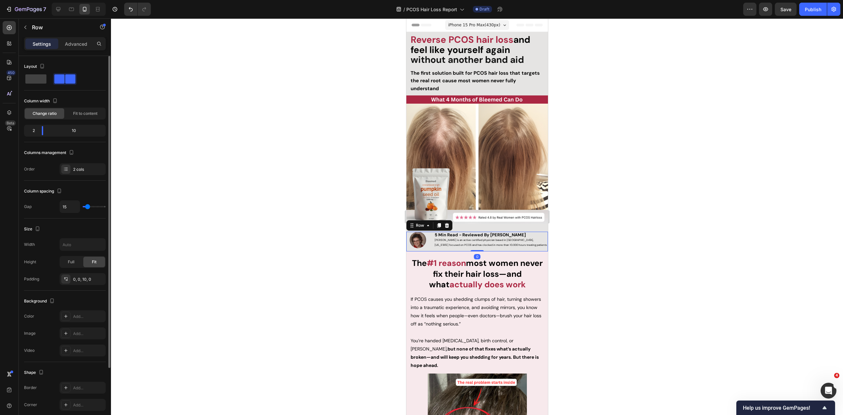
type input "14"
type input "13"
type input "12"
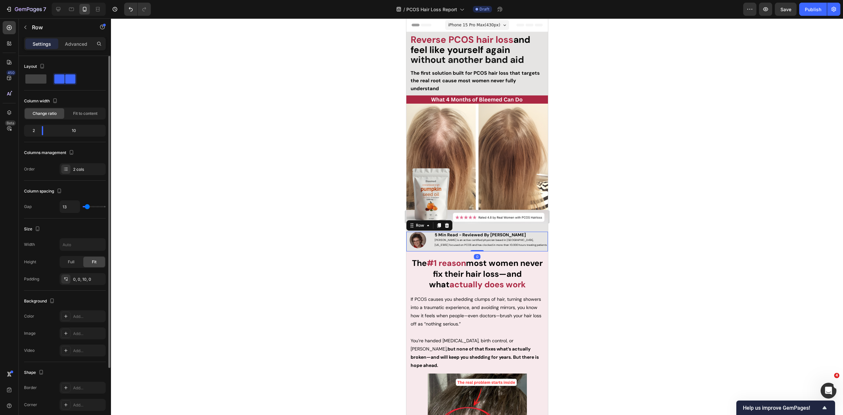
type input "12"
type input "11"
type input "10"
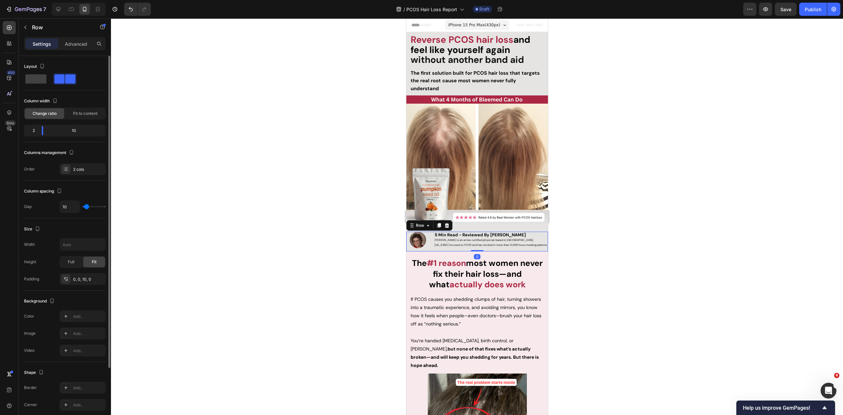
type input "9"
type input "8"
type input "7"
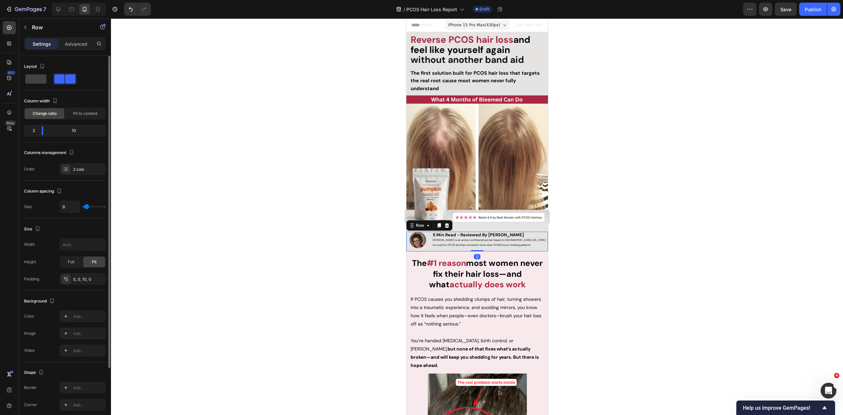
type input "7"
type input "6"
type input "5"
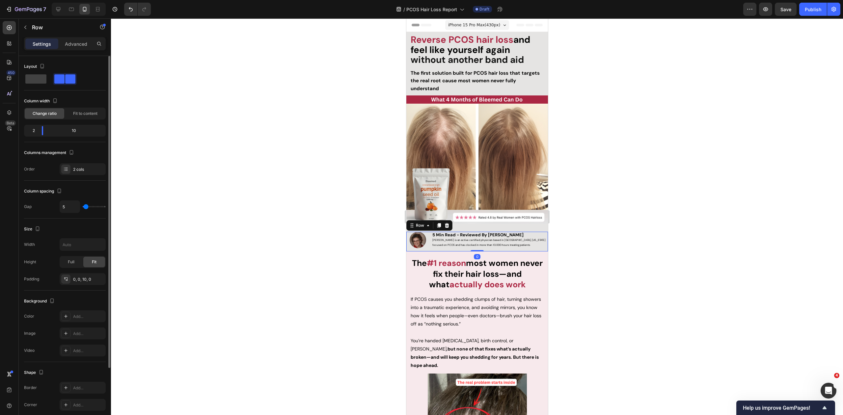
type input "4"
click at [86, 206] on input "range" at bounding box center [94, 206] width 23 height 1
drag, startPoint x: 582, startPoint y: 243, endPoint x: 140, endPoint y: 224, distance: 443.0
click at [582, 243] on div at bounding box center [477, 216] width 732 height 397
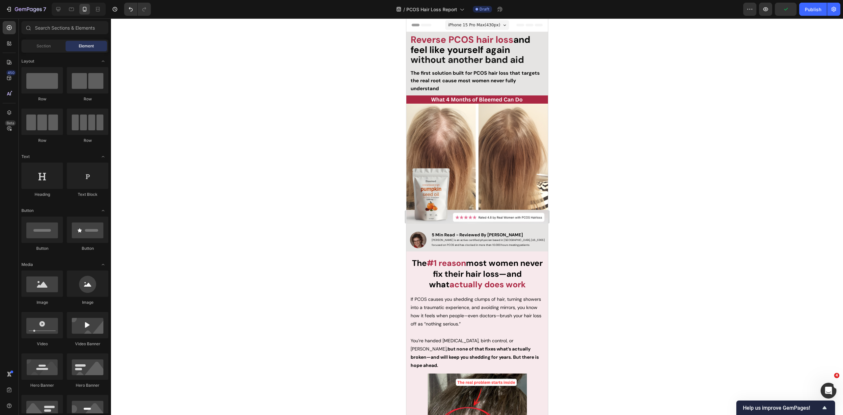
click at [518, 238] on span "Zora is an active certified physician based in Packwood, Washington focused on …" at bounding box center [487, 242] width 113 height 8
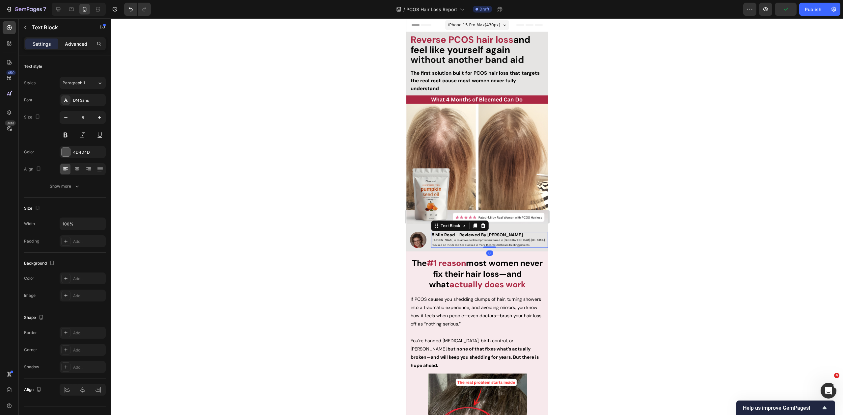
click at [83, 43] on p "Advanced" at bounding box center [76, 44] width 22 height 7
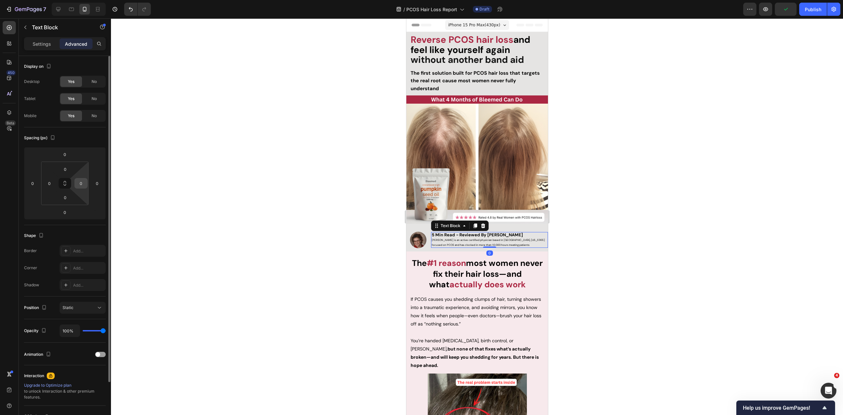
click at [78, 184] on input "0" at bounding box center [81, 183] width 10 height 10
type input "13"
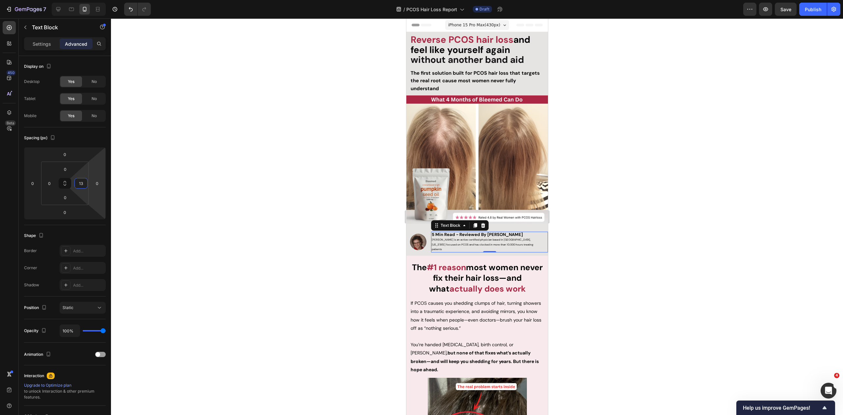
click at [239, 151] on div at bounding box center [477, 216] width 732 height 397
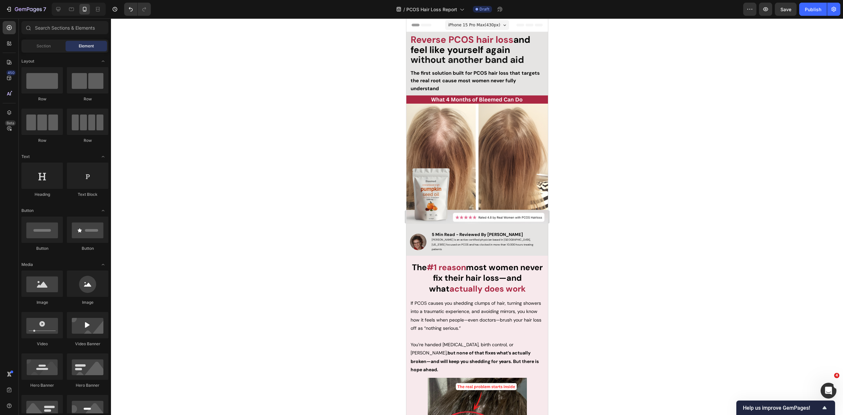
click at [590, 289] on div at bounding box center [477, 216] width 732 height 397
click at [519, 248] on div "Section 3/25" at bounding box center [533, 252] width 29 height 8
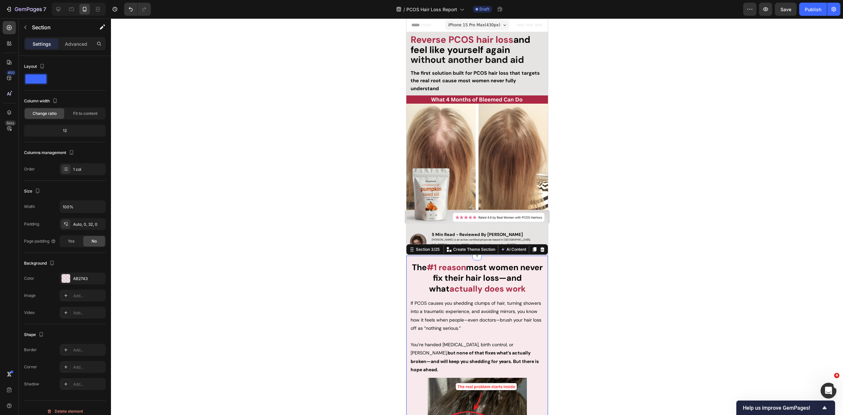
drag, startPoint x: 589, startPoint y: 231, endPoint x: 554, endPoint y: 231, distance: 34.9
click at [587, 231] on div at bounding box center [477, 216] width 732 height 397
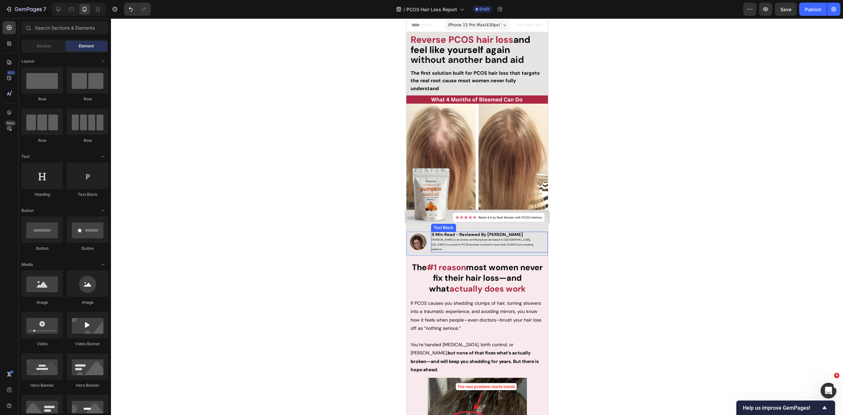
click at [489, 232] on strong "5 Min Read - Reviewed By [PERSON_NAME]" at bounding box center [476, 235] width 91 height 6
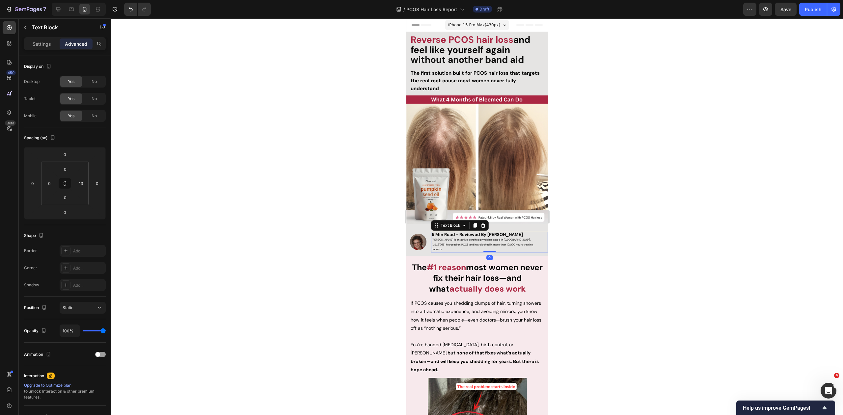
click at [47, 50] on div "Settings Advanced" at bounding box center [65, 46] width 92 height 19
click at [36, 51] on div "Settings Advanced" at bounding box center [65, 46] width 92 height 19
click at [37, 44] on p "Settings" at bounding box center [42, 44] width 18 height 7
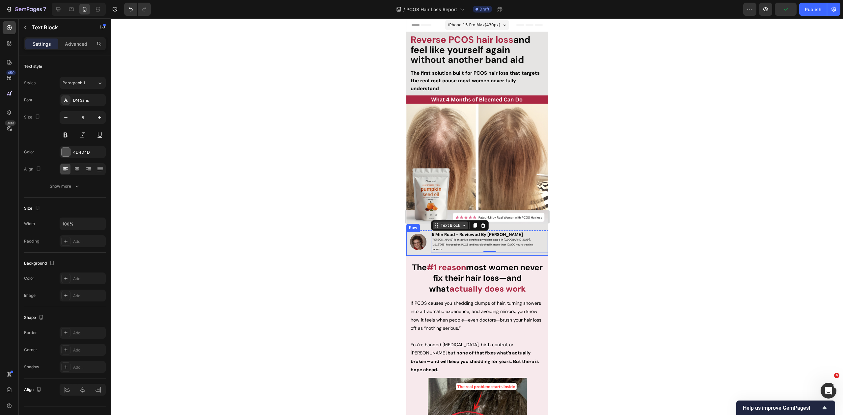
drag, startPoint x: 451, startPoint y: 225, endPoint x: 450, endPoint y: 220, distance: 5.2
click at [451, 225] on div "Text Block" at bounding box center [450, 226] width 22 height 6
click at [445, 212] on div "Row 2 cols" at bounding box center [445, 214] width 23 height 4
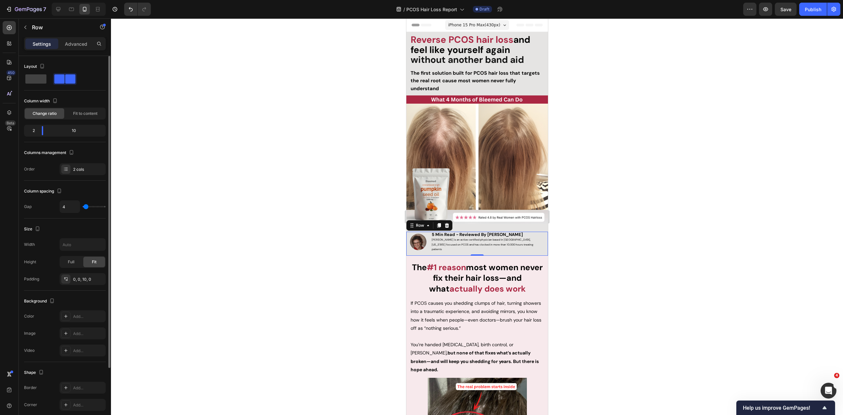
type input "7"
type input "8"
type input "9"
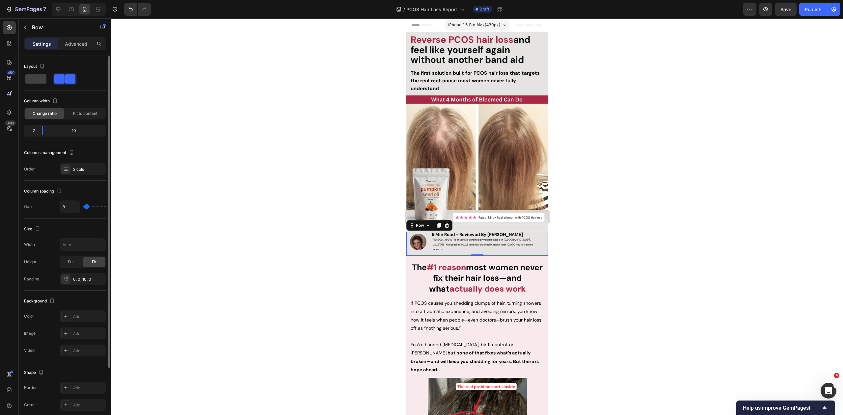
type input "9"
type input "10"
type input "11"
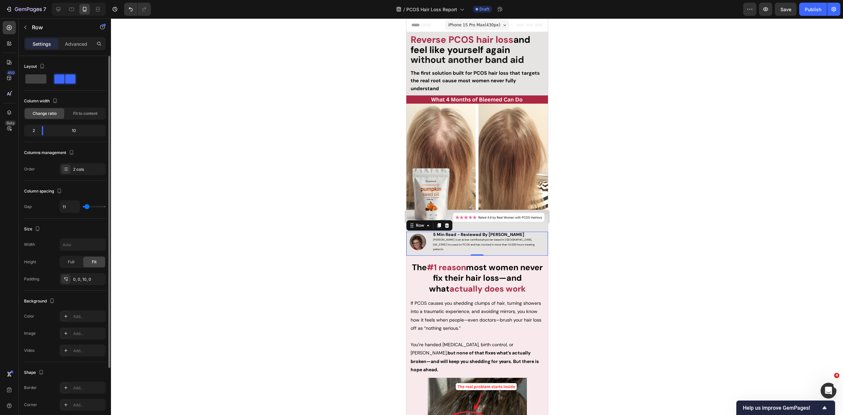
type input "12"
type input "13"
type input "14"
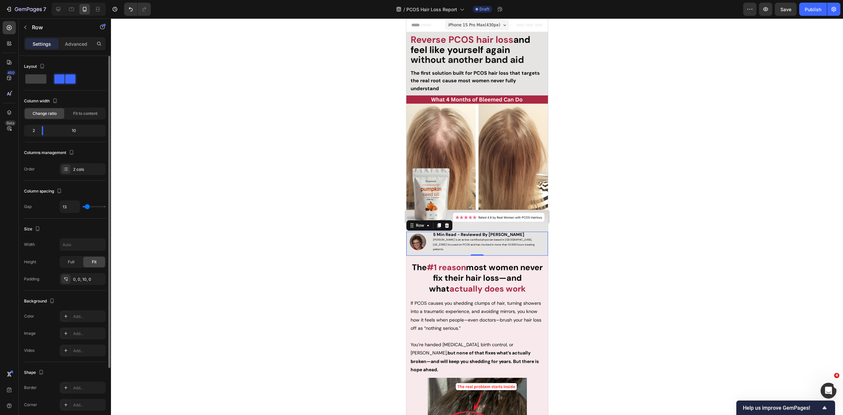
type input "14"
type input "15"
type input "16"
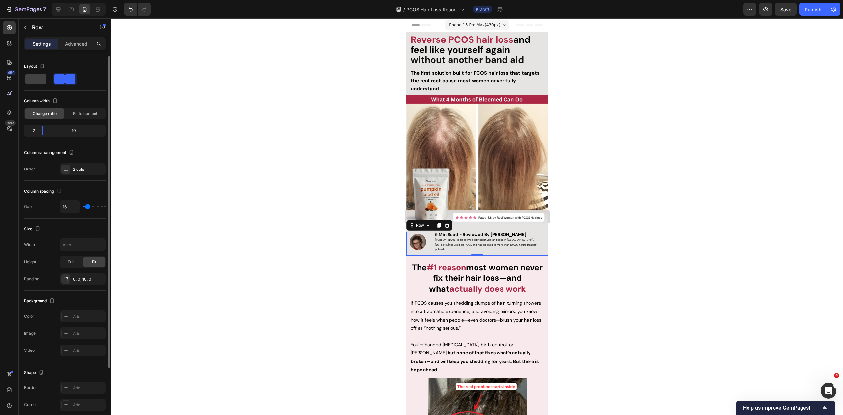
type input "17"
type input "18"
type input "19"
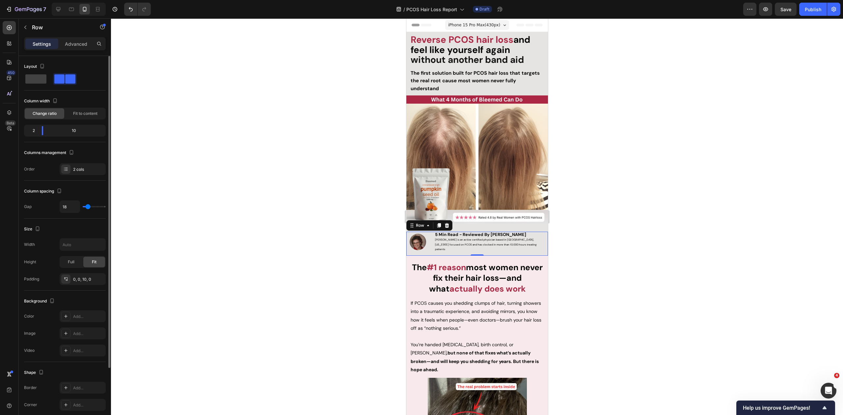
type input "19"
type input "20"
type input "21"
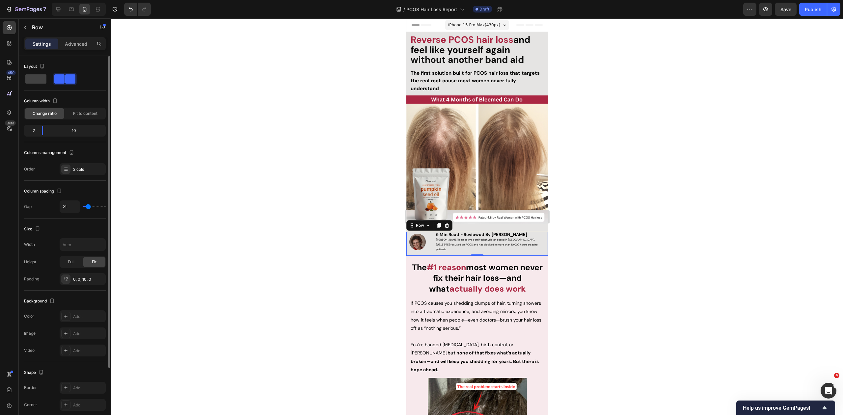
type input "22"
type input "23"
type input "22"
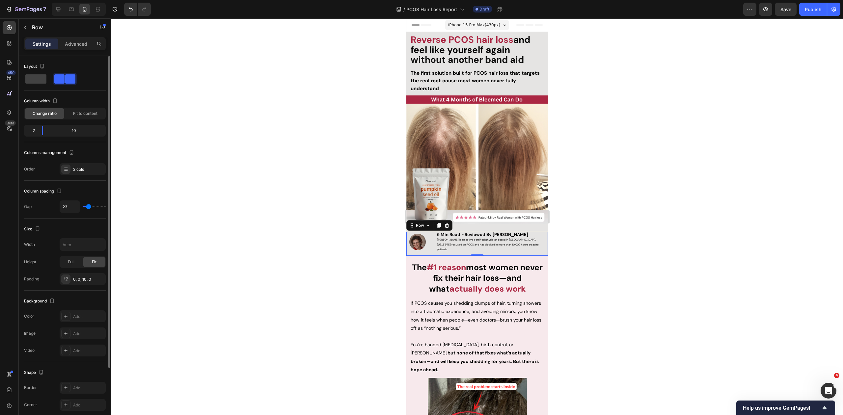
type input "22"
type input "21"
type input "20"
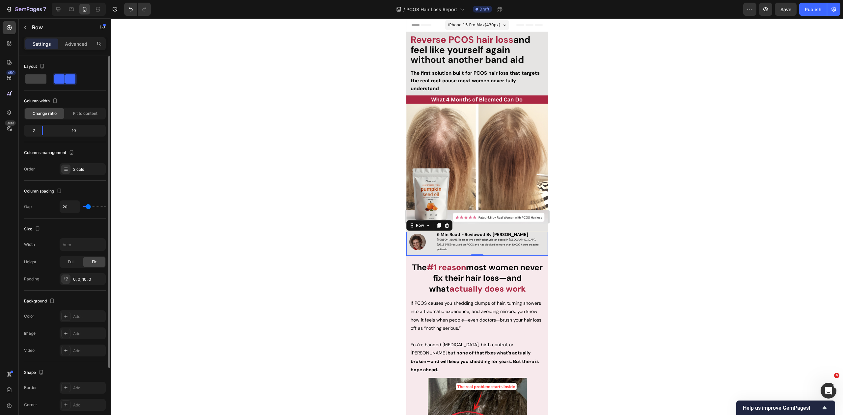
type input "19"
type input "18"
type input "17"
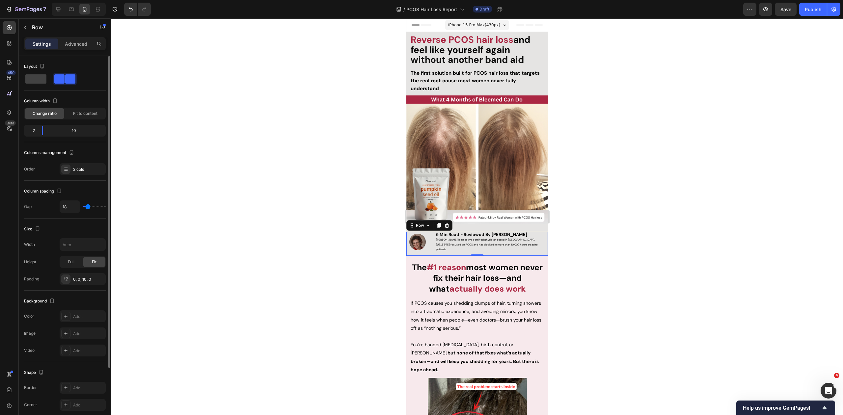
type input "17"
type input "16"
type input "15"
drag, startPoint x: 86, startPoint y: 205, endPoint x: 80, endPoint y: 203, distance: 6.4
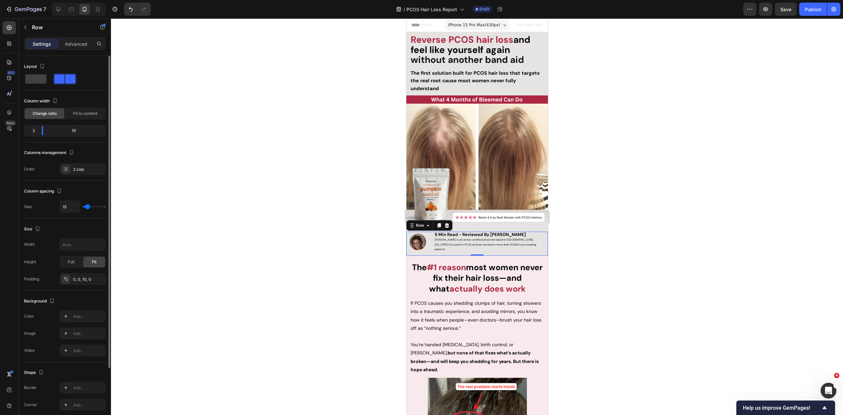
type input "14"
click at [87, 206] on input "range" at bounding box center [94, 206] width 23 height 1
click at [41, 0] on body "7 Version history / PCOS Hair Loss Report Draft Preview Save Publish 450 Beta S…" at bounding box center [421, 0] width 843 height 0
type input "15"
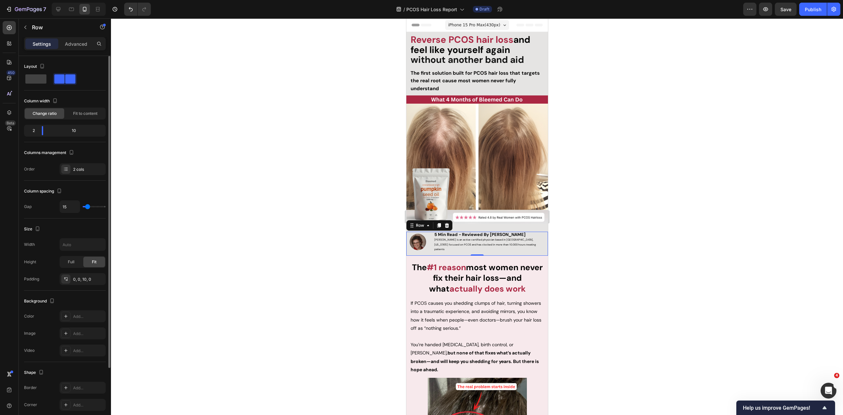
type input "16"
type input "17"
type input "18"
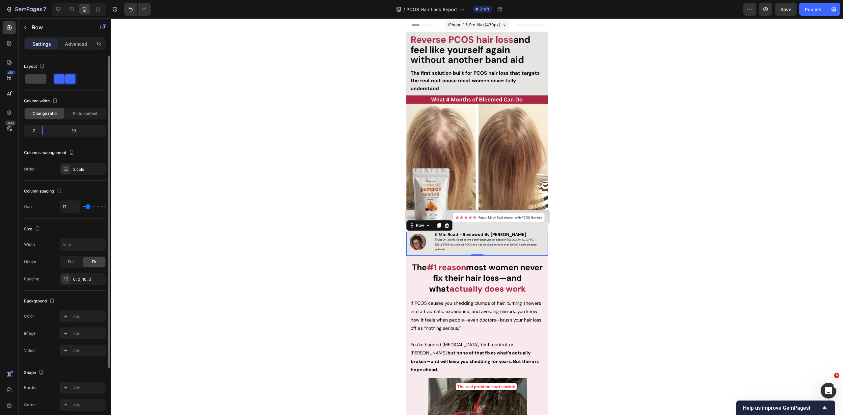
type input "18"
type input "19"
type input "20"
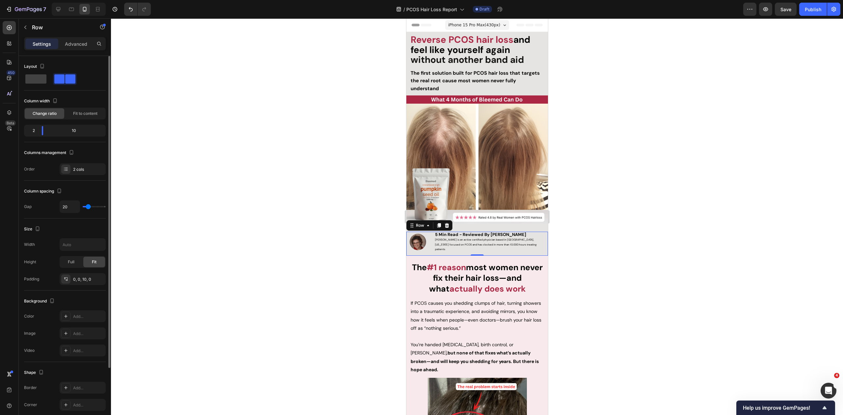
type input "21"
type input "22"
type input "23"
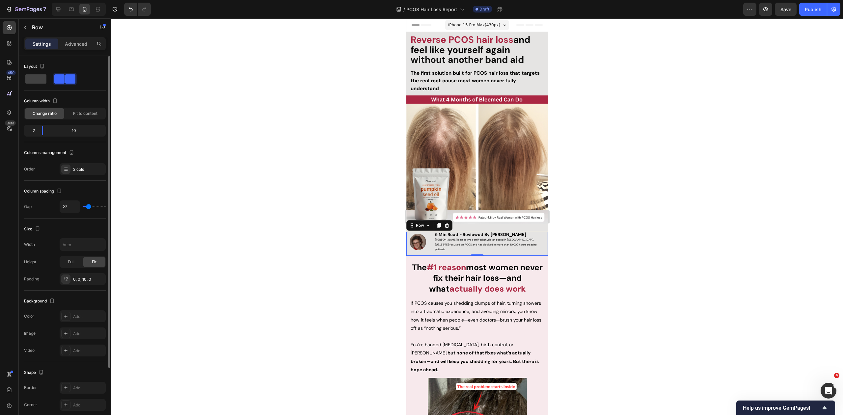
type input "23"
type input "25"
type input "26"
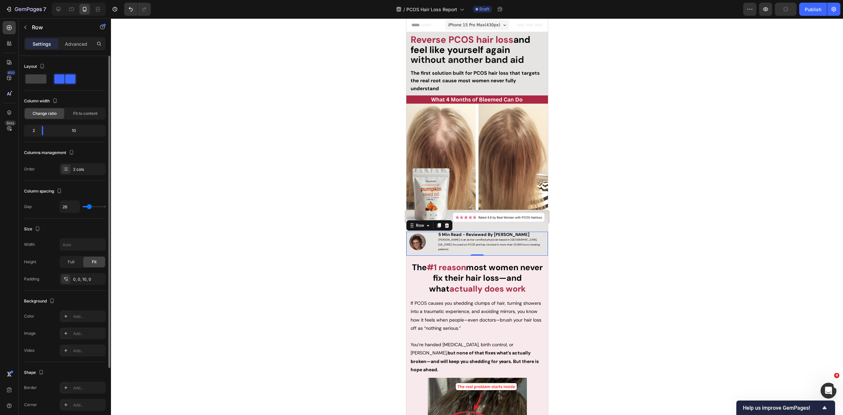
type input "29"
type input "30"
type input "31"
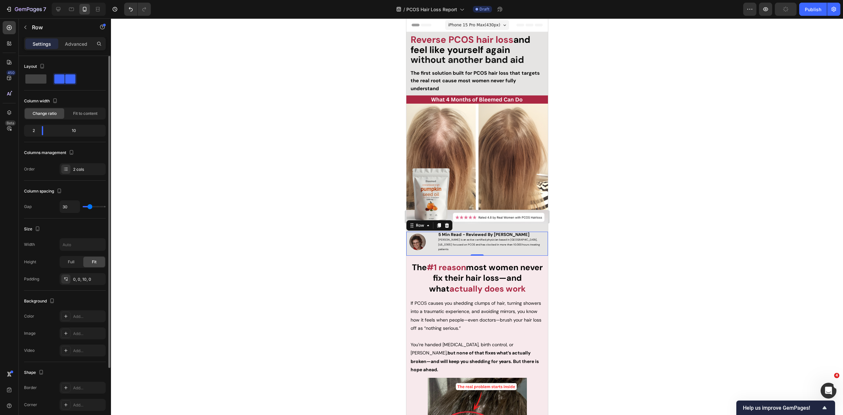
type input "31"
type input "32"
type input "34"
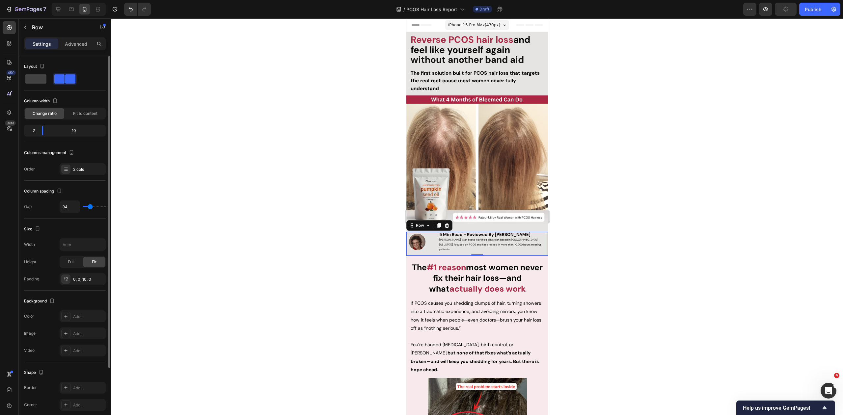
type input "35"
type input "36"
type input "38"
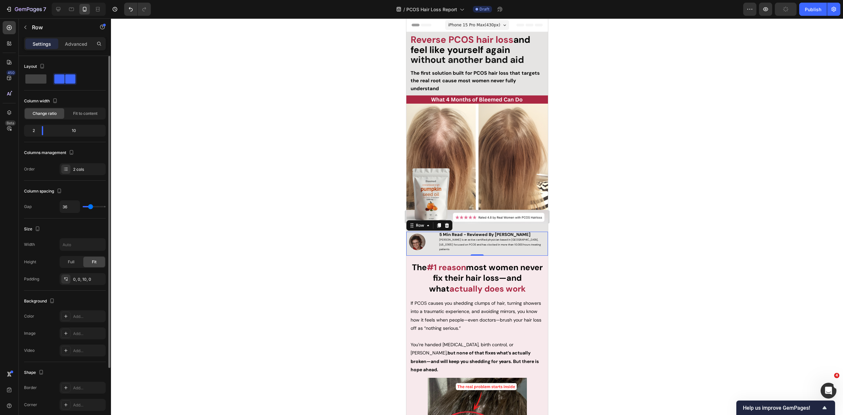
type input "38"
type input "39"
type input "40"
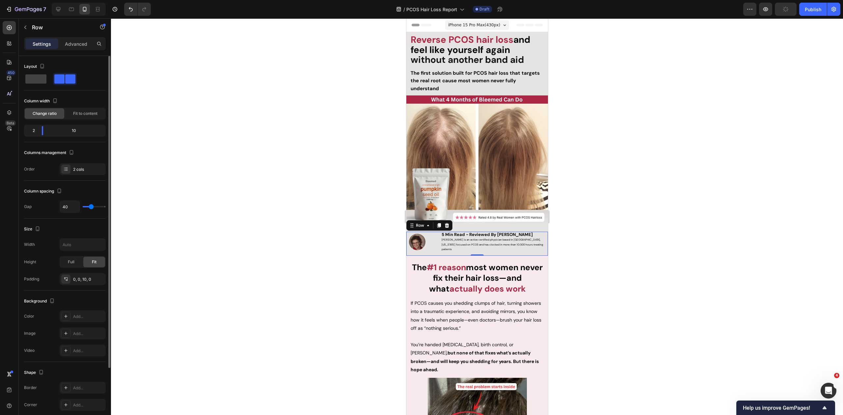
type input "41"
type input "43"
type input "44"
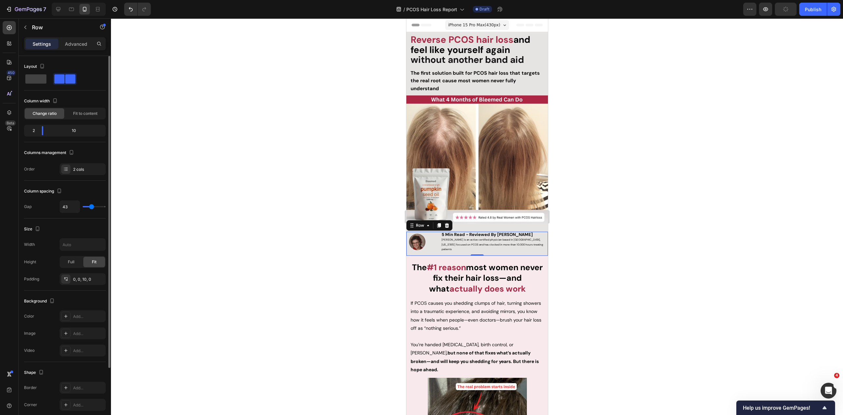
type input "44"
type input "45"
type input "46"
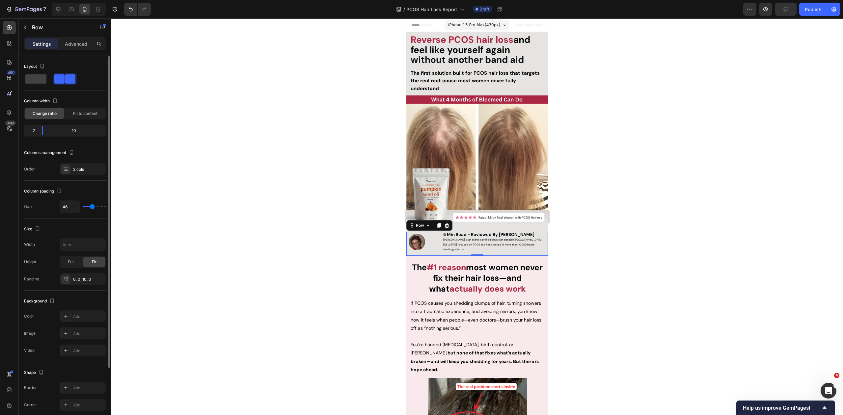
type input "45"
type input "44"
type input "43"
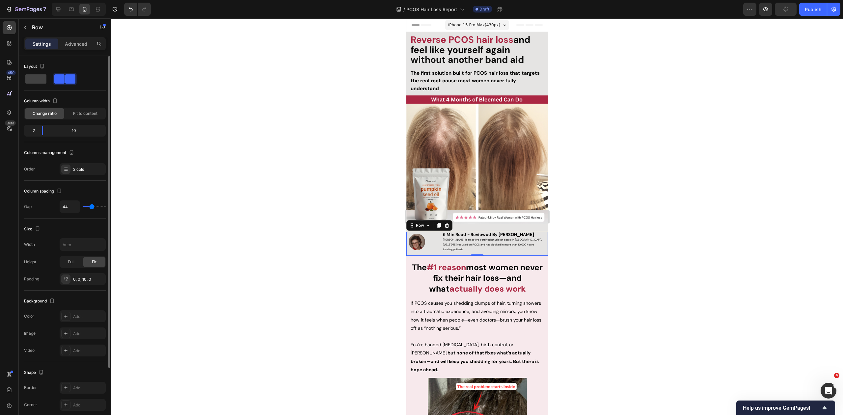
type input "43"
type input "42"
type input "41"
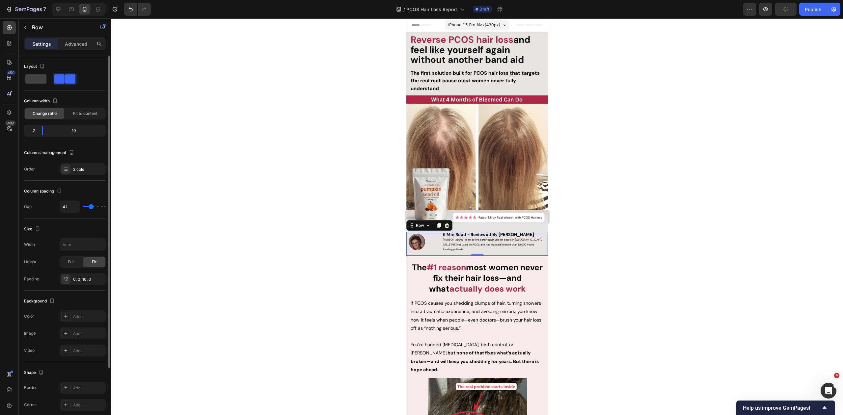
type input "40"
drag, startPoint x: 87, startPoint y: 205, endPoint x: 91, endPoint y: 205, distance: 3.8
click at [91, 206] on input "range" at bounding box center [94, 206] width 23 height 1
click at [618, 246] on div at bounding box center [477, 216] width 732 height 397
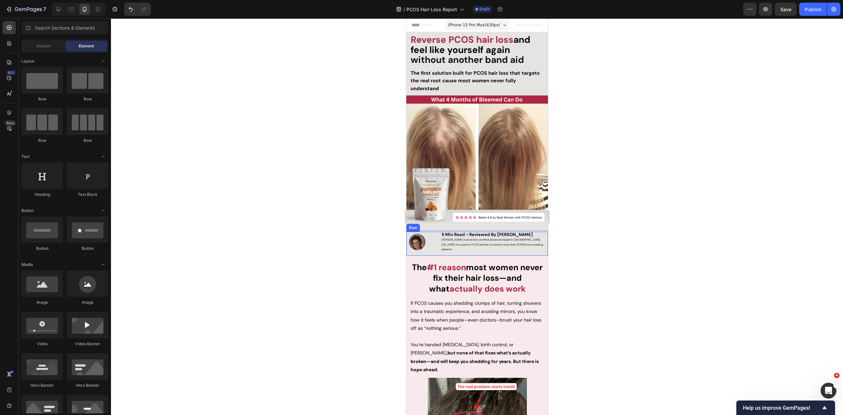
click at [435, 240] on div "Image 5 Min Read - Reviewed By Dr. Zora DeGrandpre Zora is an active certified …" at bounding box center [477, 244] width 142 height 24
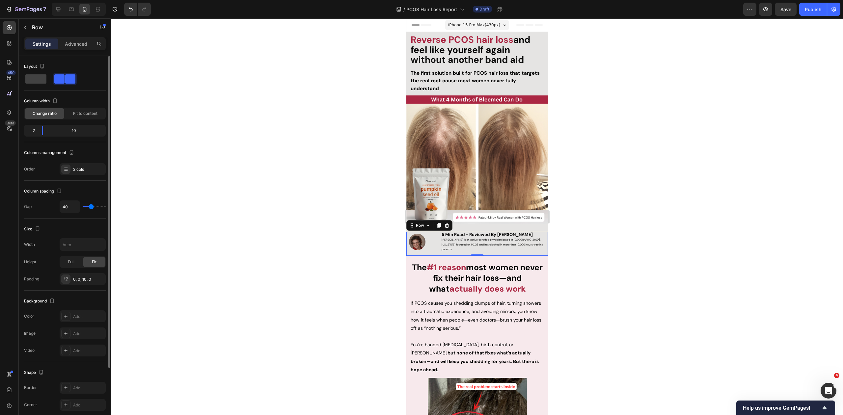
scroll to position [5, 0]
click at [78, 309] on div "Add..." at bounding box center [88, 312] width 31 height 6
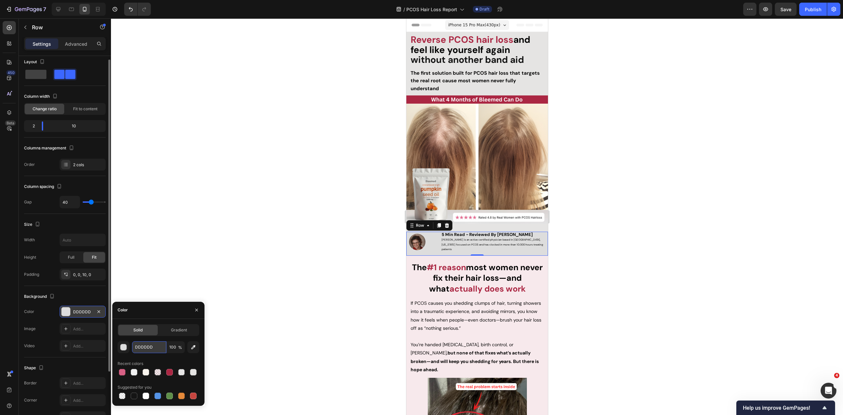
click at [145, 349] on input "DDDDDD" at bounding box center [149, 347] width 34 height 12
click at [127, 346] on button "button" at bounding box center [124, 347] width 12 height 12
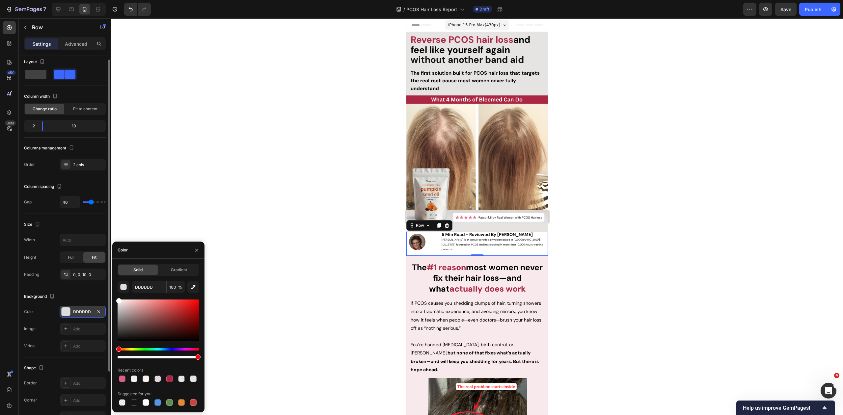
drag, startPoint x: 120, startPoint y: 308, endPoint x: 115, endPoint y: 274, distance: 34.3
click at [113, 286] on div "Solid Gradient DDDDDD 100 % Recent colors Suggested for you" at bounding box center [158, 335] width 92 height 143
click at [232, 136] on div at bounding box center [477, 216] width 732 height 397
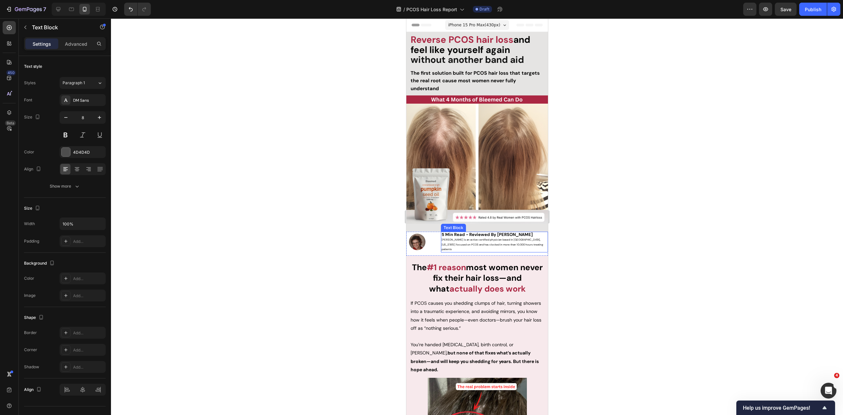
click at [519, 243] on span "Zora is an active certified physician based in Packwood, Washington focused on …" at bounding box center [491, 244] width 101 height 13
click at [591, 223] on div at bounding box center [477, 216] width 732 height 397
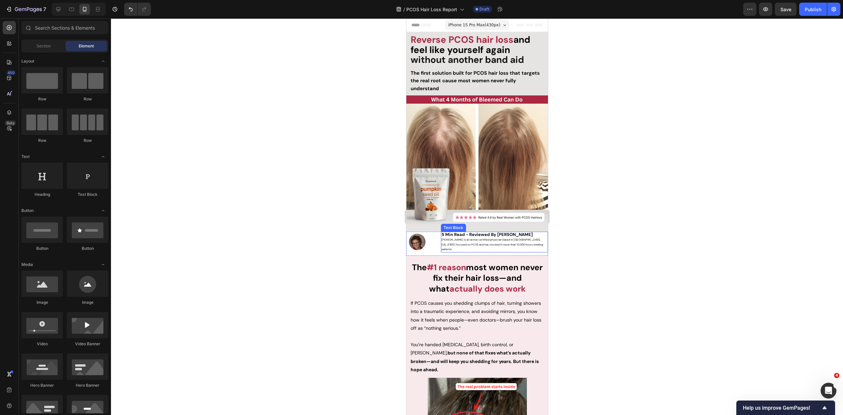
click at [531, 239] on span "Zora is an active certified physician based in Packwood, Washington focused on …" at bounding box center [491, 244] width 101 height 13
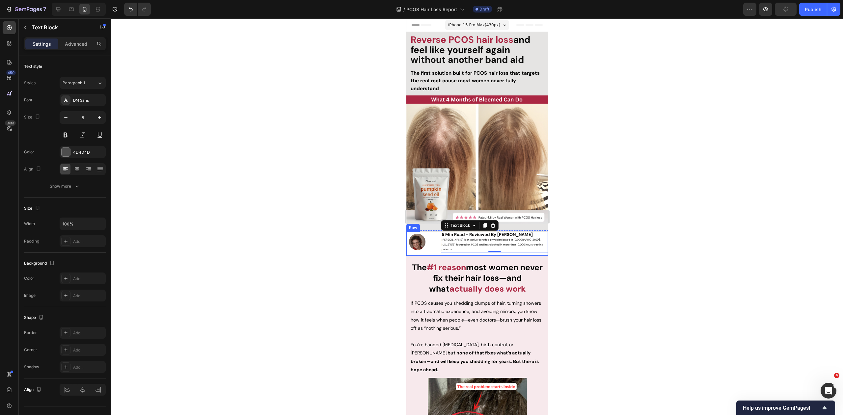
click at [430, 237] on div "Image 5 Min Read - Reviewed By Dr. Zora DeGrandpre Zora is an active certified …" at bounding box center [477, 244] width 142 height 24
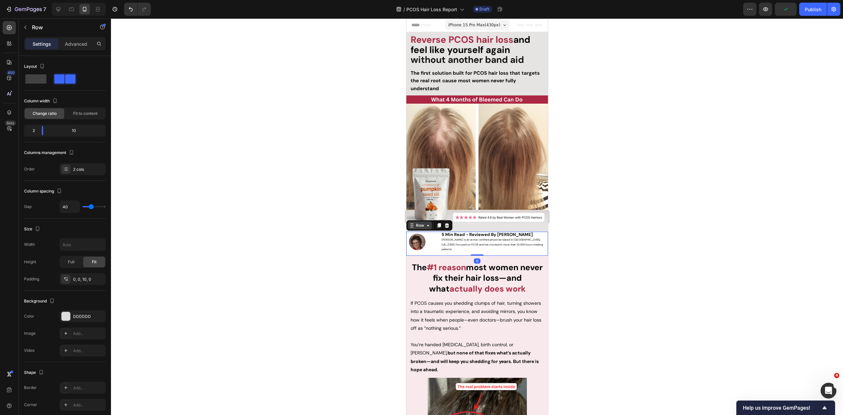
click at [423, 226] on div "Row" at bounding box center [420, 226] width 24 height 8
click at [423, 209] on div "Row 1 col" at bounding box center [418, 214] width 25 height 11
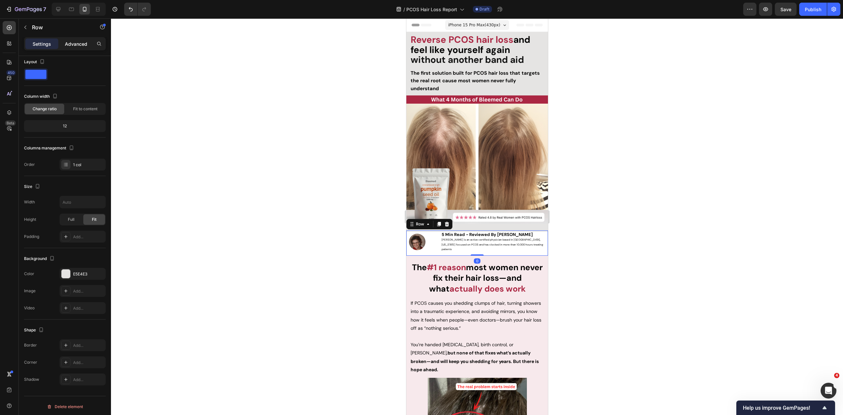
click at [76, 43] on p "Advanced" at bounding box center [76, 44] width 22 height 7
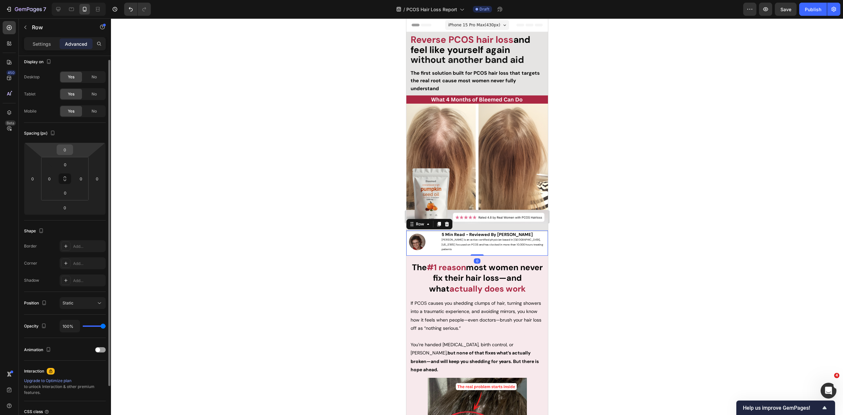
click at [60, 148] on input "0" at bounding box center [64, 150] width 13 height 10
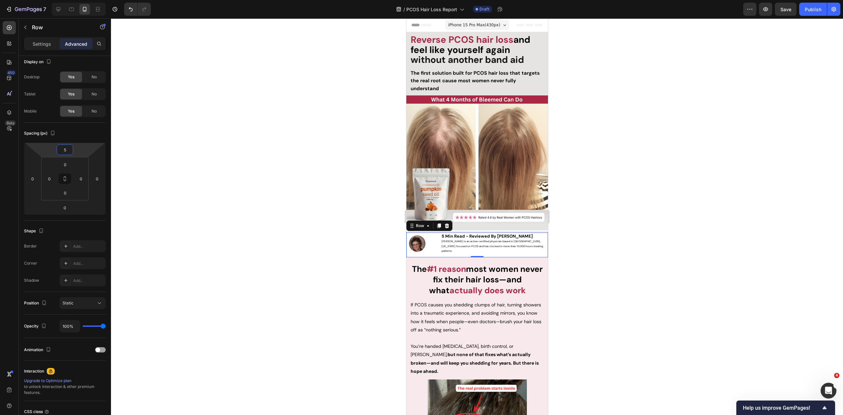
click at [604, 245] on div at bounding box center [477, 216] width 732 height 397
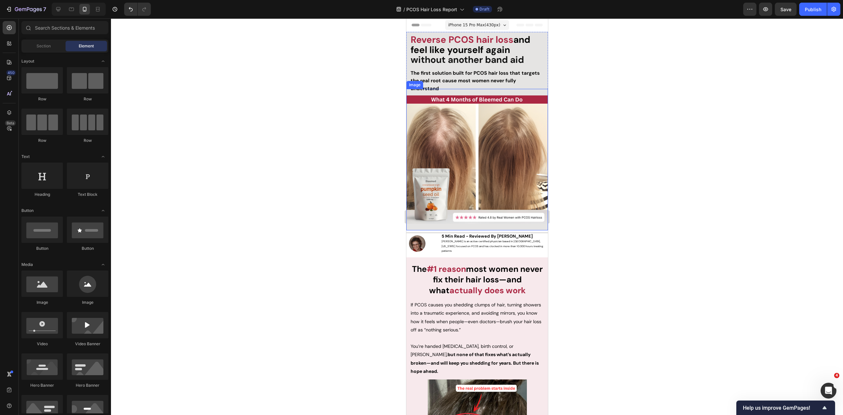
click at [502, 224] on img at bounding box center [477, 160] width 142 height 142
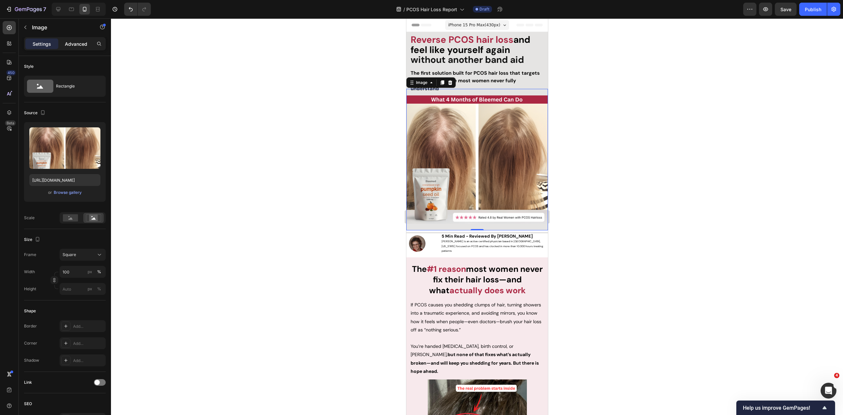
click at [70, 43] on p "Advanced" at bounding box center [76, 44] width 22 height 7
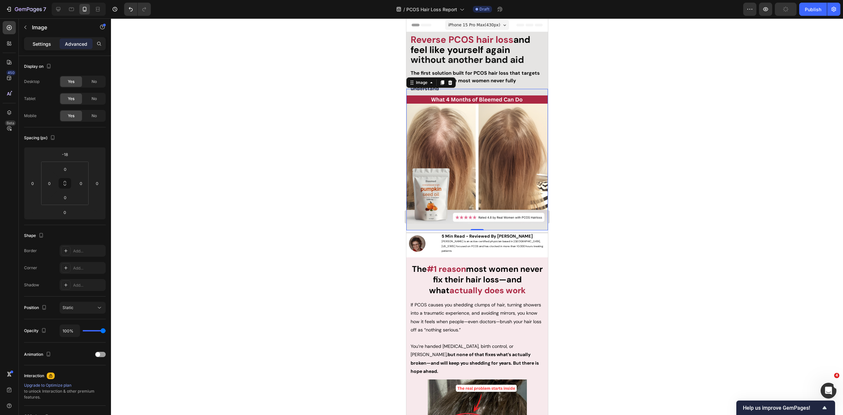
click at [47, 42] on p "Settings" at bounding box center [42, 44] width 18 height 7
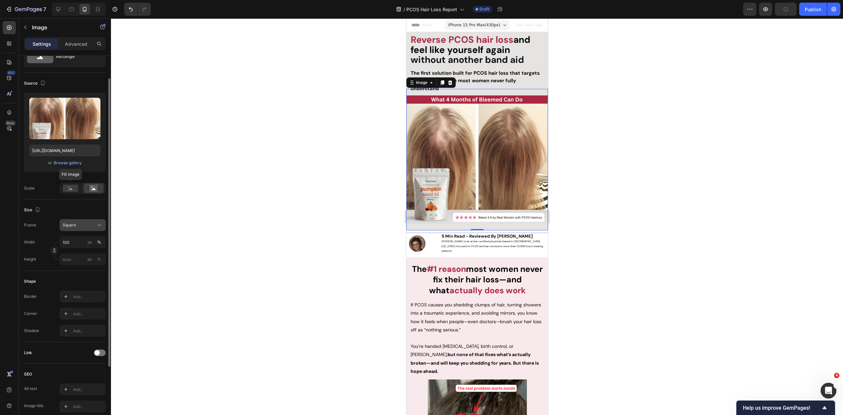
scroll to position [62, 0]
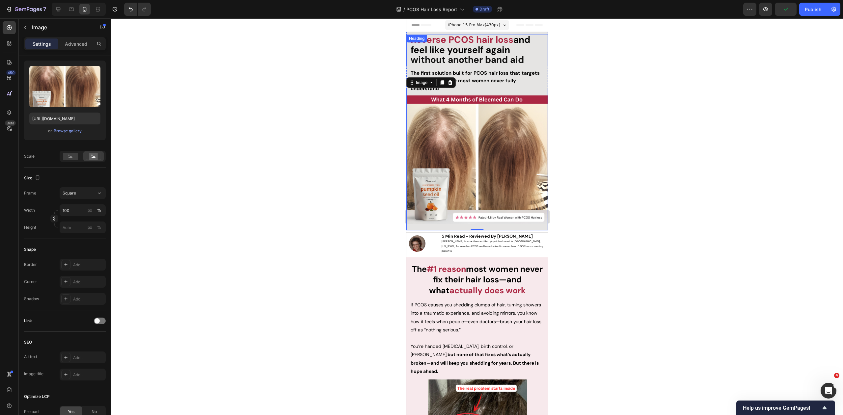
click at [522, 61] on strong "without another band aid" at bounding box center [466, 60] width 113 height 12
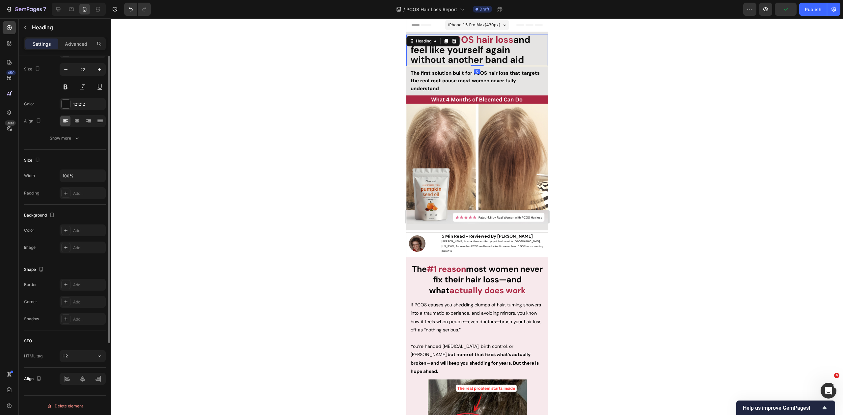
scroll to position [0, 0]
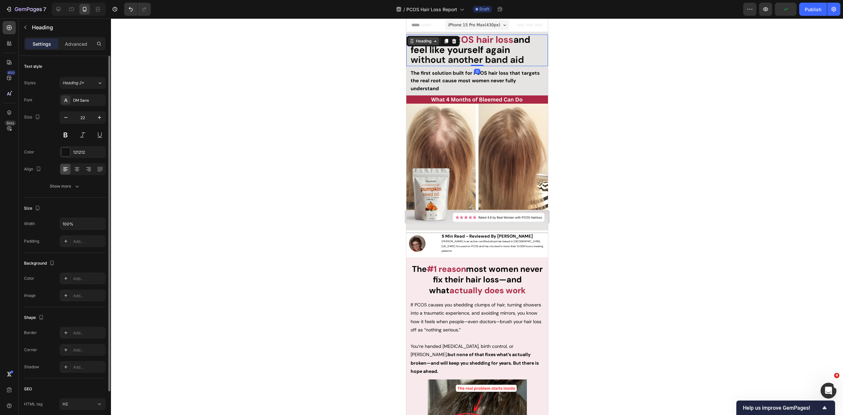
click at [418, 40] on div "Heading" at bounding box center [423, 41] width 18 height 6
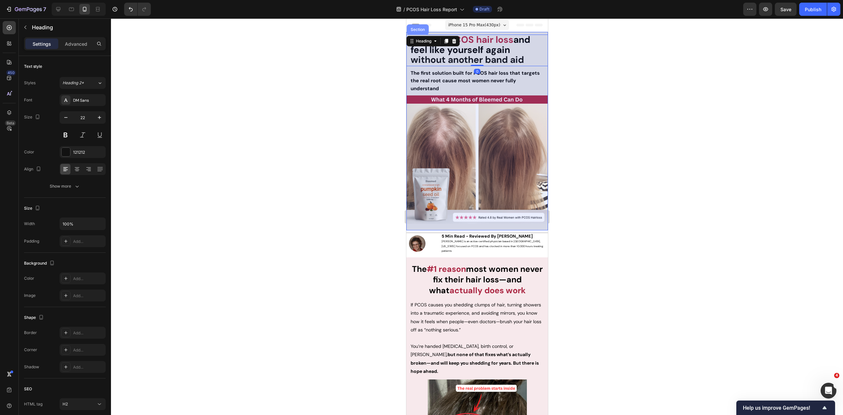
click at [416, 32] on div "Section" at bounding box center [417, 29] width 22 height 11
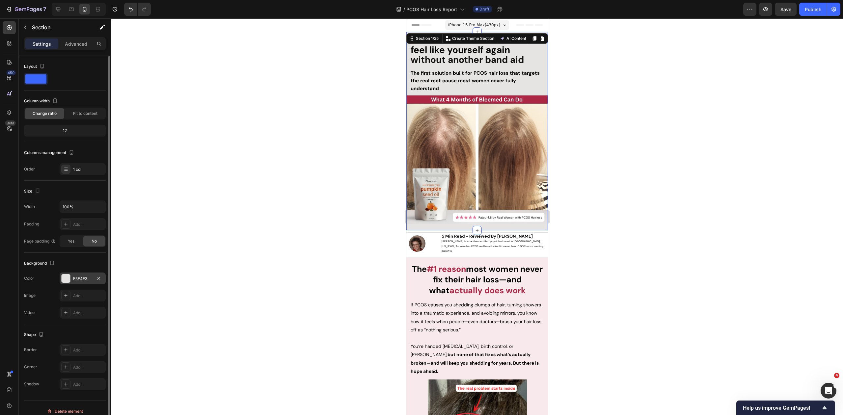
click at [80, 276] on div "E5E4E3" at bounding box center [82, 279] width 19 height 6
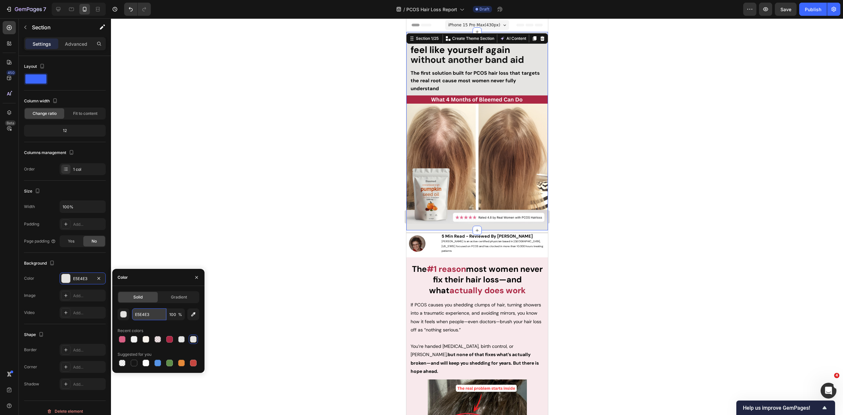
click at [137, 314] on input "E5E4E3" at bounding box center [149, 315] width 34 height 12
click at [146, 56] on div at bounding box center [477, 216] width 732 height 397
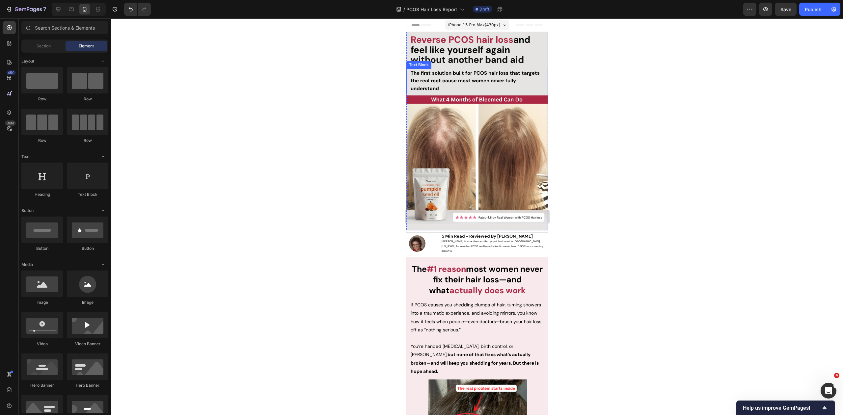
click at [446, 70] on strong "The first solution built for PCOS hair loss that targets the real root cause mo…" at bounding box center [474, 81] width 129 height 22
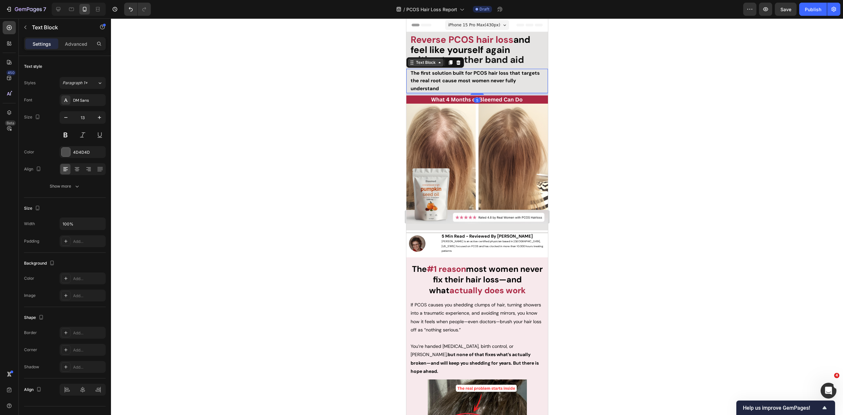
click at [416, 64] on div "Text Block" at bounding box center [425, 63] width 22 height 6
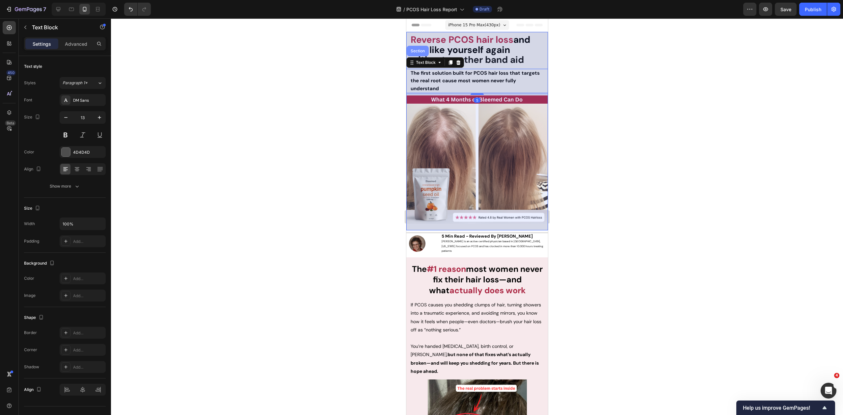
click at [415, 51] on div "Section" at bounding box center [417, 51] width 17 height 4
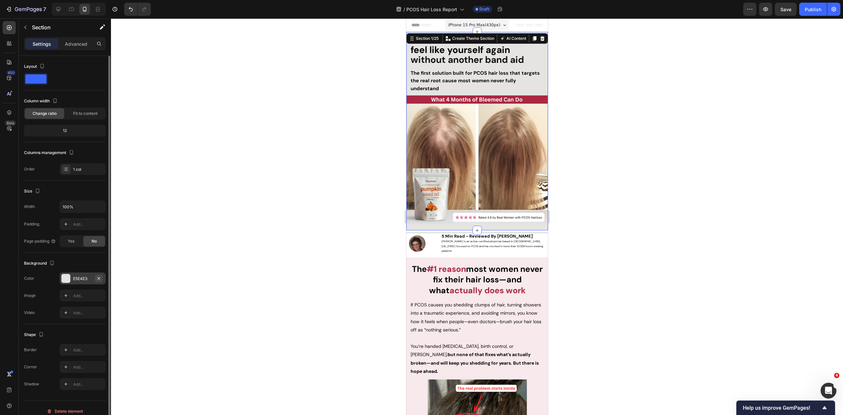
click at [99, 276] on icon "button" at bounding box center [98, 278] width 5 height 5
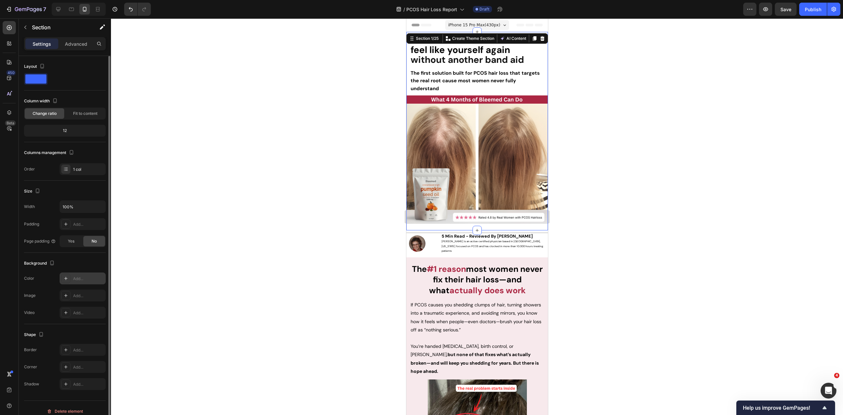
click at [304, 136] on div at bounding box center [477, 216] width 732 height 397
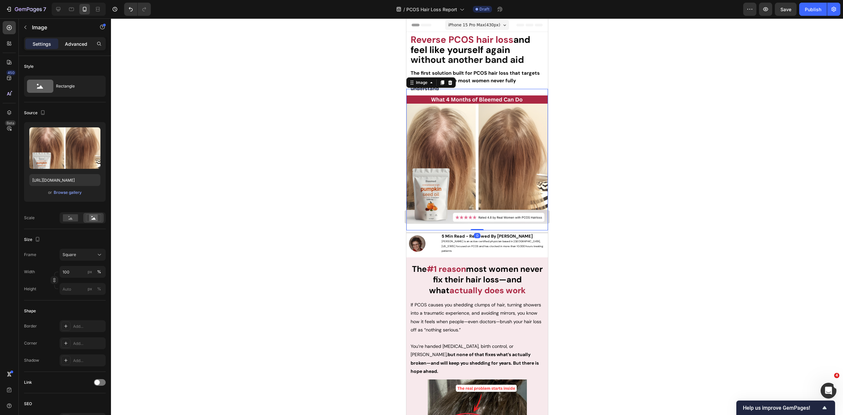
click at [65, 39] on div "Advanced" at bounding box center [76, 44] width 33 height 11
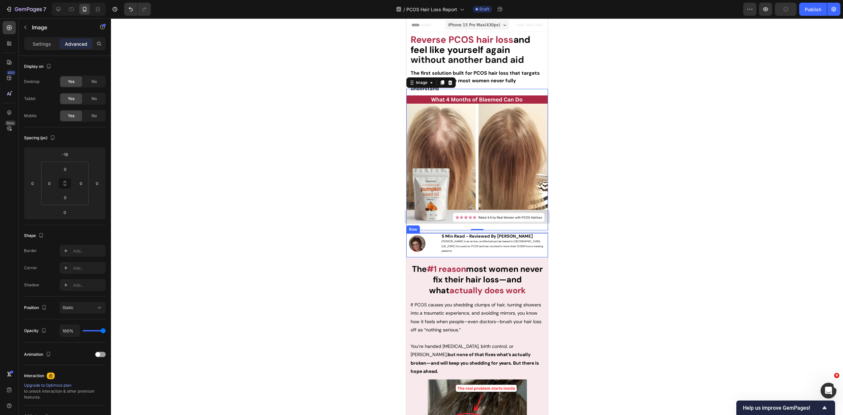
click at [433, 233] on div "Image 5 Min Read - Reviewed By Dr. Zora DeGrandpre Zora is an active certified …" at bounding box center [477, 245] width 142 height 24
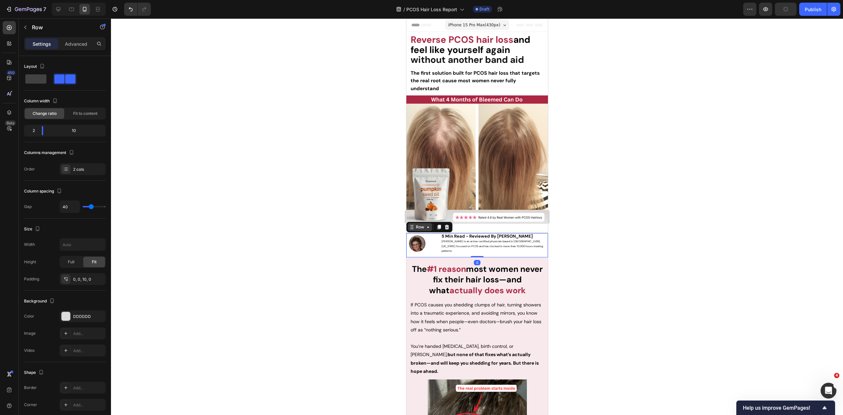
click at [425, 225] on icon at bounding box center [427, 227] width 5 height 5
click at [420, 214] on div "Row 1 col" at bounding box center [419, 216] width 20 height 4
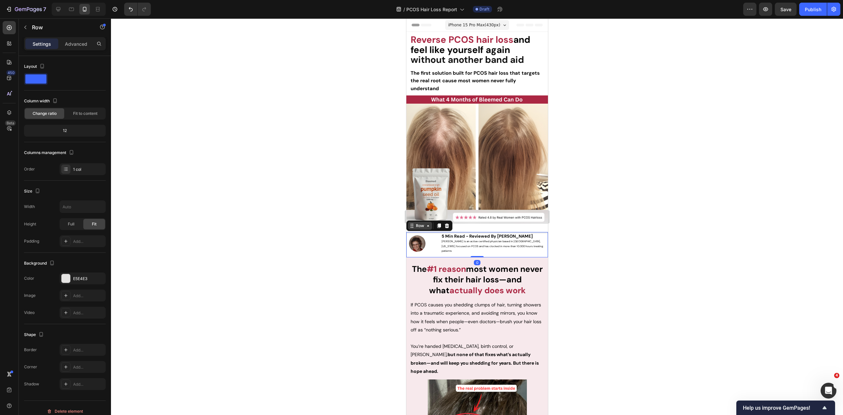
click at [423, 224] on div "Row" at bounding box center [419, 226] width 11 height 6
click at [418, 213] on div "Section" at bounding box center [417, 214] width 17 height 4
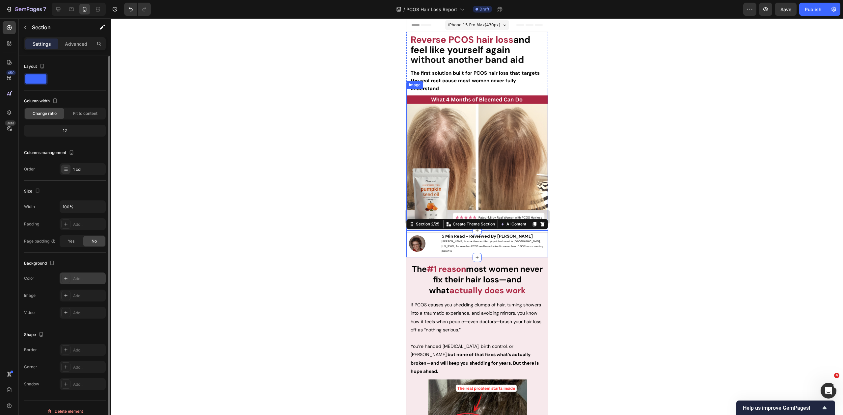
click at [83, 278] on div "Add..." at bounding box center [88, 279] width 31 height 6
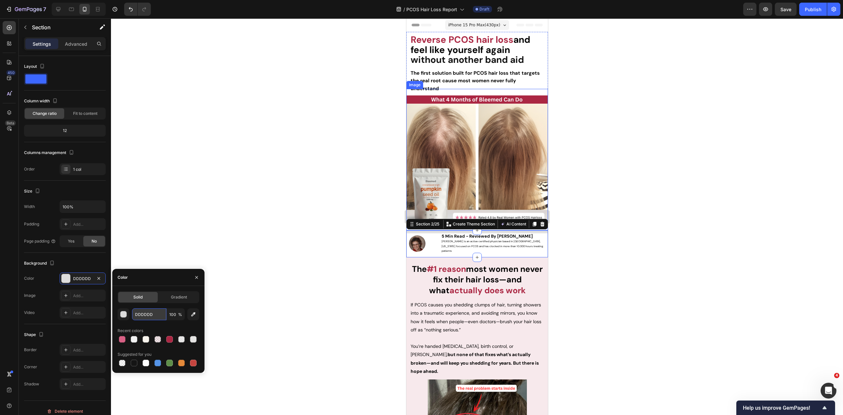
click at [147, 315] on input "DDDDDD" at bounding box center [149, 315] width 34 height 12
paste input "E5E4E3"
type input "E5E4E3"
click at [203, 251] on div at bounding box center [477, 216] width 732 height 397
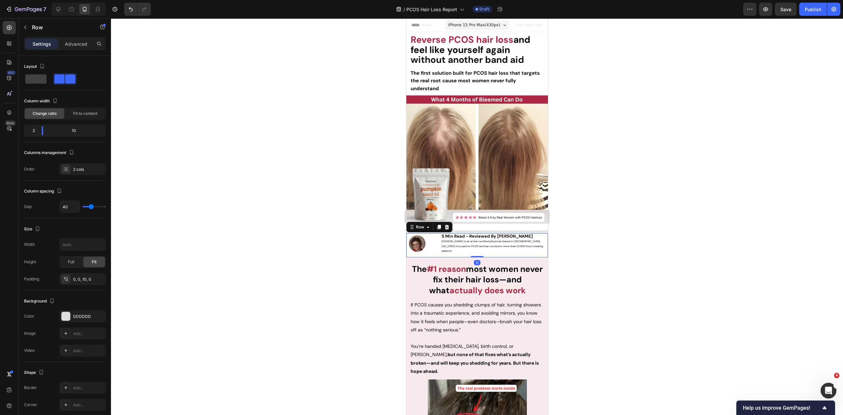
click at [437, 233] on div "Image 5 Min Read - Reviewed By Dr. Zora DeGrandpre Zora is an active certified …" at bounding box center [477, 245] width 142 height 24
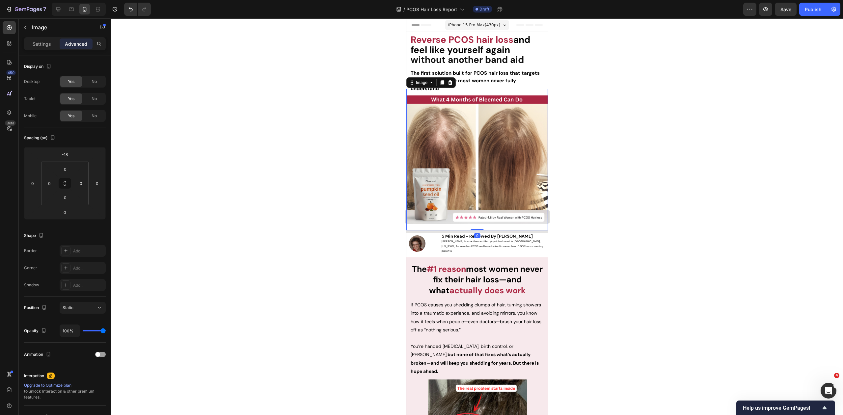
click at [494, 220] on img at bounding box center [477, 160] width 142 height 142
drag, startPoint x: 624, startPoint y: 244, endPoint x: 602, endPoint y: 260, distance: 27.9
click at [624, 244] on div at bounding box center [477, 216] width 732 height 397
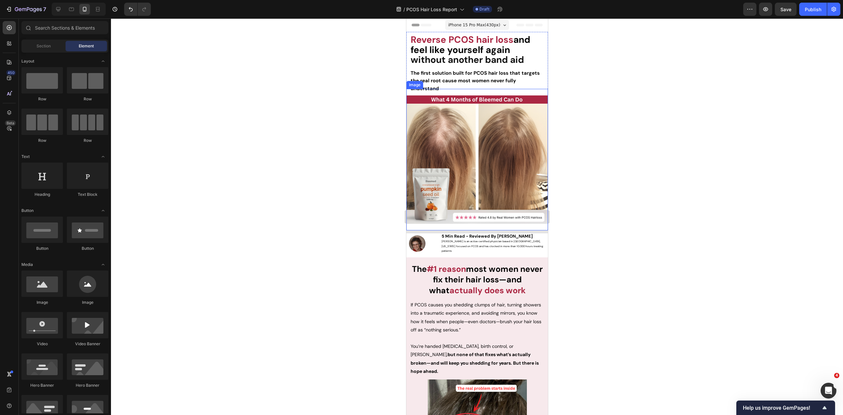
click at [501, 219] on img at bounding box center [477, 160] width 142 height 142
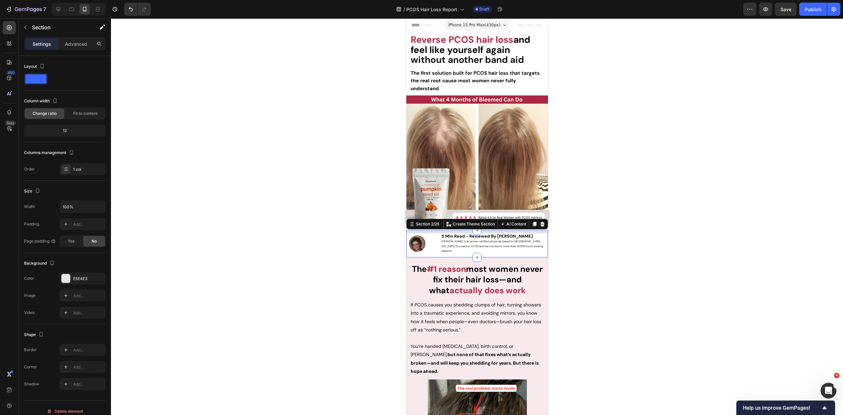
click at [442, 231] on div "Image 5 Min Read - Reviewed By Dr. Zora DeGrandpre Zora is an active certified …" at bounding box center [477, 244] width 142 height 27
click at [432, 223] on div "Section 2/25" at bounding box center [427, 224] width 26 height 6
click at [432, 235] on div "Image 5 Min Read - Reviewed By Dr. Zora DeGrandpre Zora is an active certified …" at bounding box center [477, 245] width 142 height 24
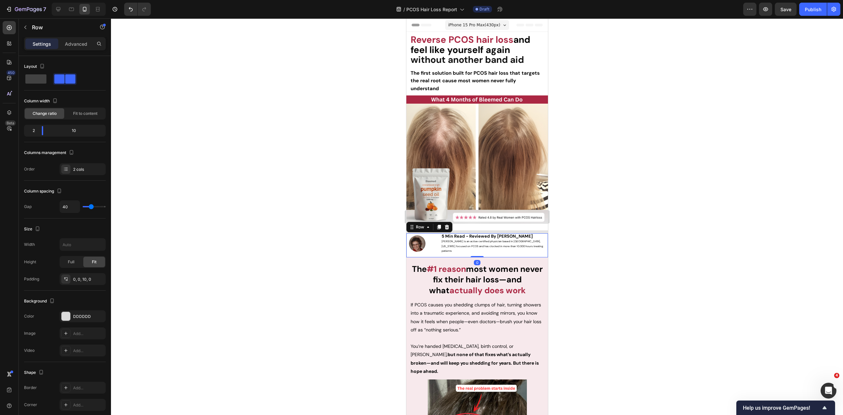
click at [432, 229] on div "Row" at bounding box center [429, 227] width 46 height 11
click at [427, 225] on icon at bounding box center [427, 227] width 5 height 5
click at [423, 216] on div "Row 1 col" at bounding box center [418, 215] width 25 height 11
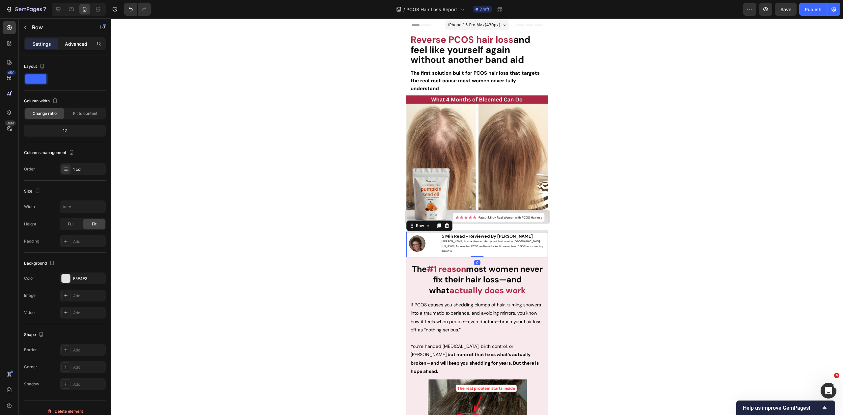
click at [76, 43] on p "Advanced" at bounding box center [76, 44] width 22 height 7
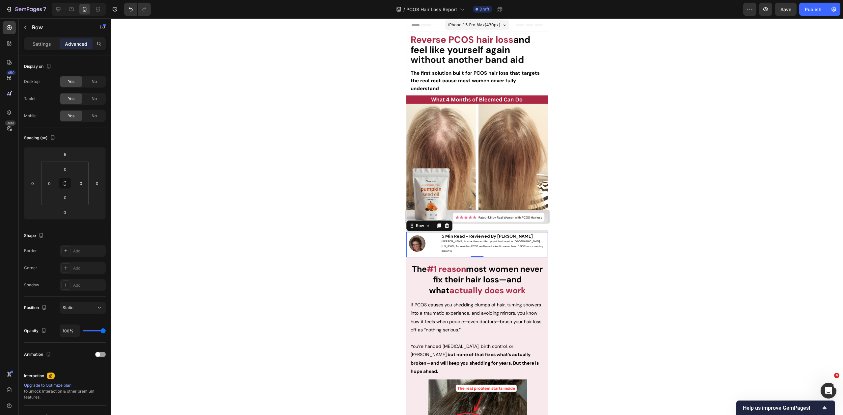
click at [428, 227] on div "Row" at bounding box center [429, 226] width 46 height 11
click at [38, 45] on p "Settings" at bounding box center [42, 44] width 18 height 7
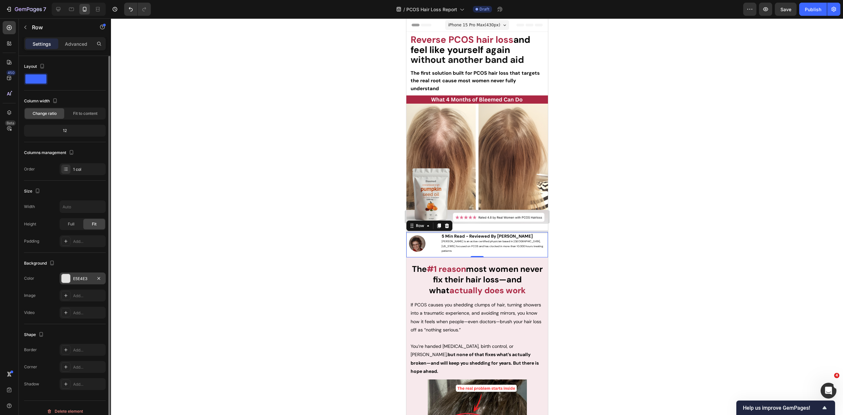
click at [80, 283] on div "E5E4E3" at bounding box center [83, 279] width 46 height 12
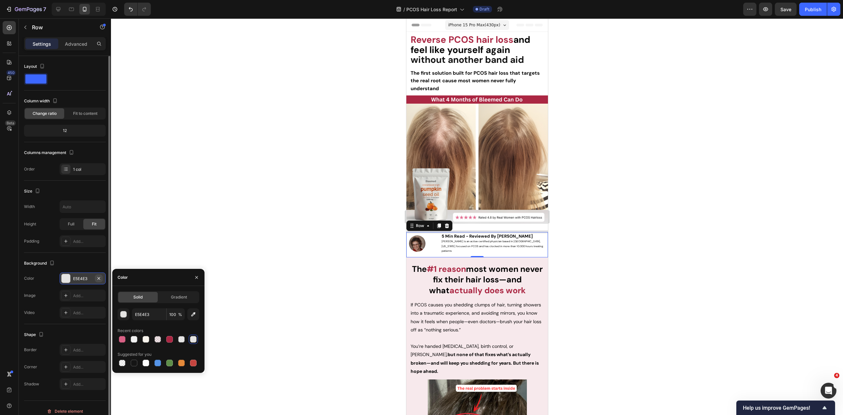
click at [98, 280] on button "button" at bounding box center [99, 279] width 8 height 8
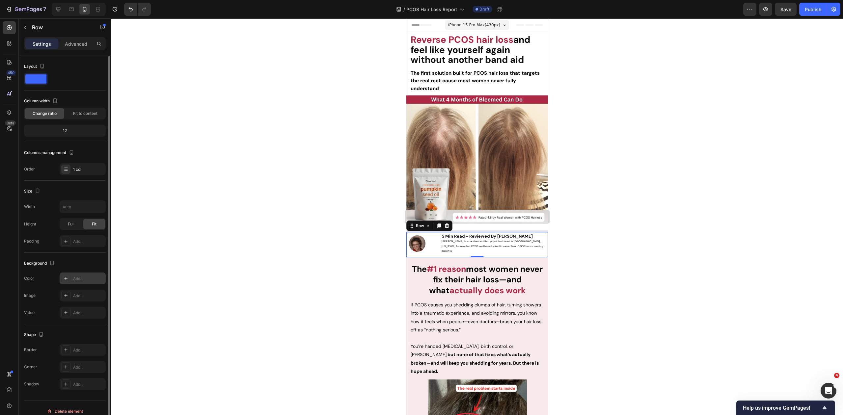
click at [301, 244] on div at bounding box center [477, 216] width 732 height 397
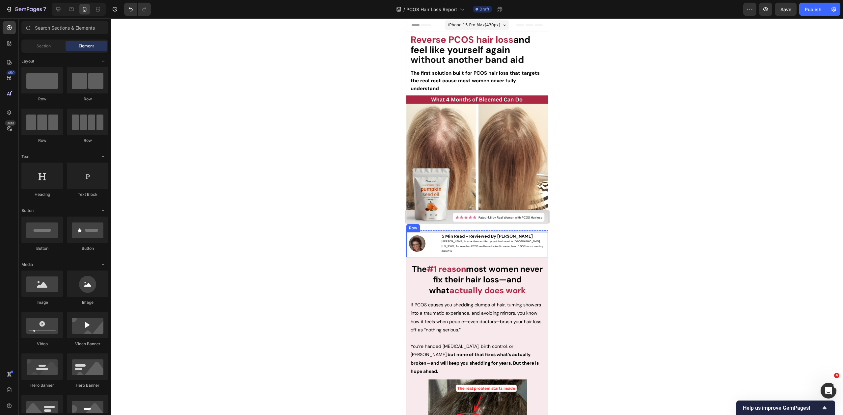
click at [433, 232] on div "Image 5 Min Read - Reviewed By Dr. Zora DeGrandpre Zora is an active certified …" at bounding box center [477, 244] width 142 height 25
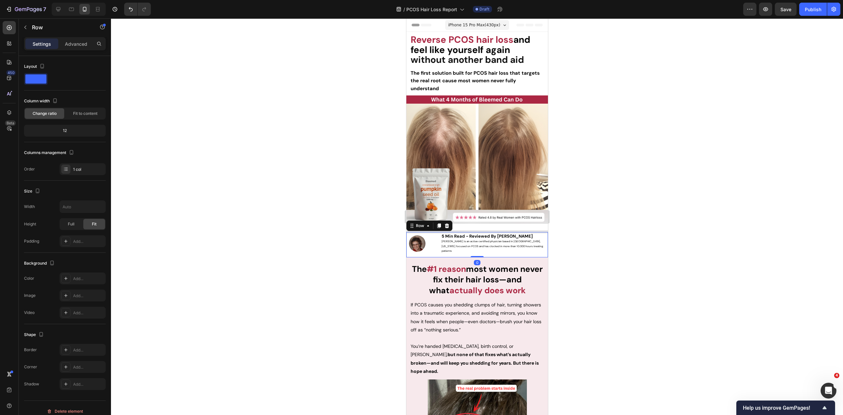
click at [209, 225] on div at bounding box center [477, 216] width 732 height 397
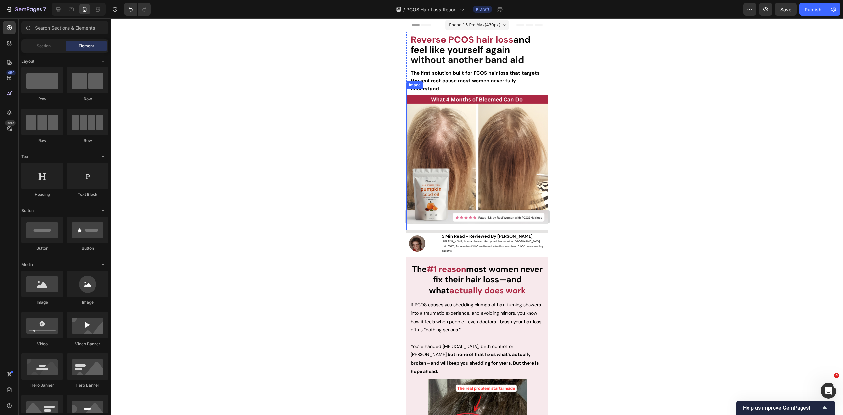
click at [433, 231] on div "Image 5 Min Read - Reviewed By Dr. Zora DeGrandpre Zora is an active certified …" at bounding box center [477, 244] width 142 height 27
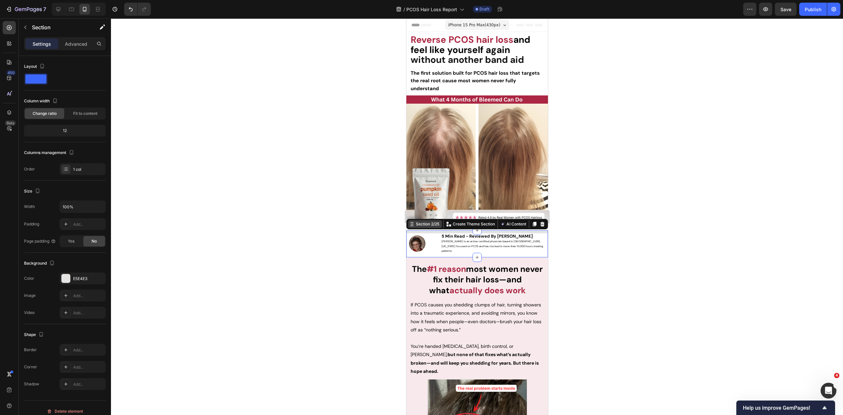
click at [432, 223] on div "Section 2/25" at bounding box center [427, 224] width 26 height 6
click at [370, 237] on div at bounding box center [477, 216] width 732 height 397
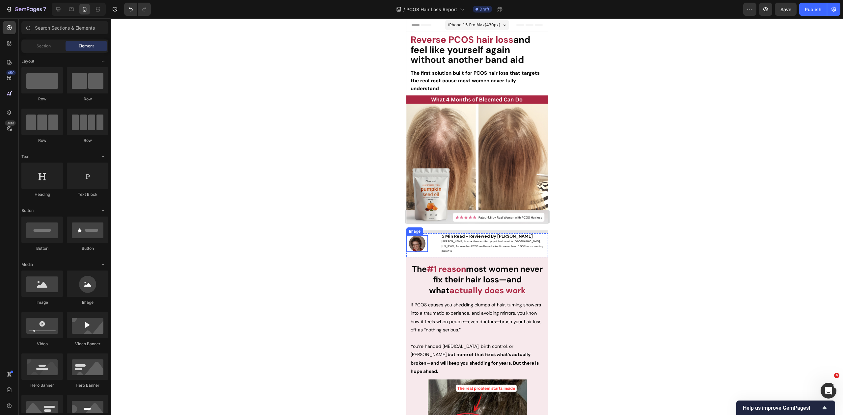
click at [426, 237] on div at bounding box center [416, 243] width 21 height 16
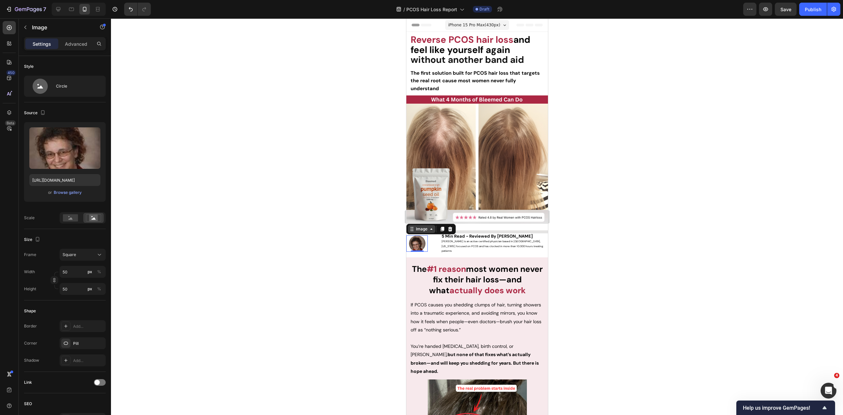
click at [425, 226] on div "Image" at bounding box center [421, 229] width 14 height 6
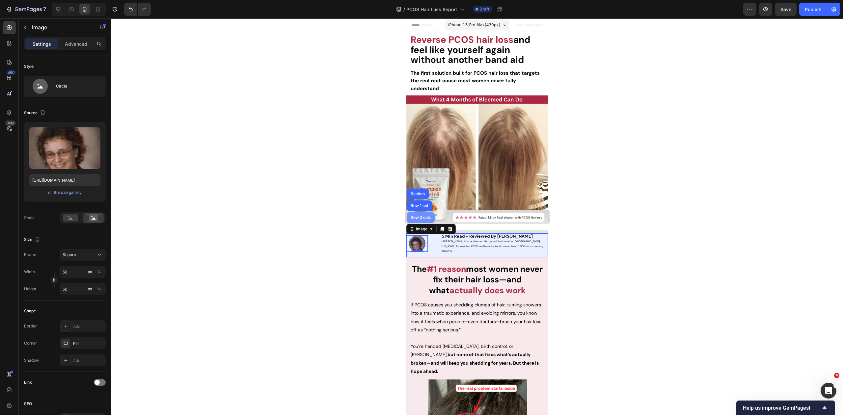
click at [423, 216] on div "Row 2 cols" at bounding box center [420, 217] width 28 height 11
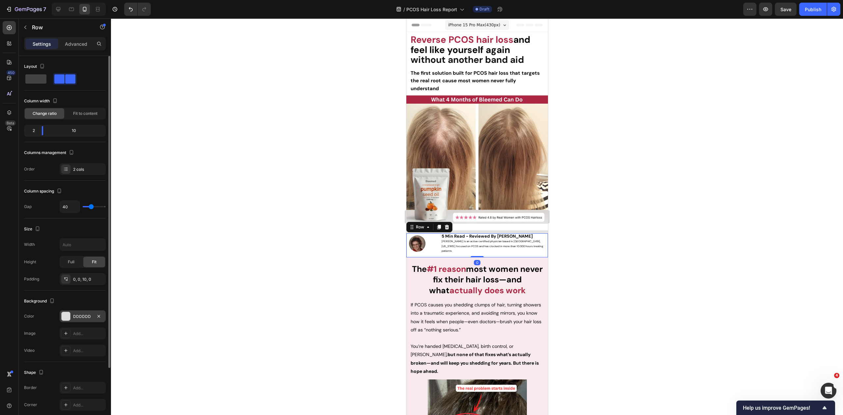
click at [87, 315] on div "DDDDDD" at bounding box center [82, 317] width 19 height 6
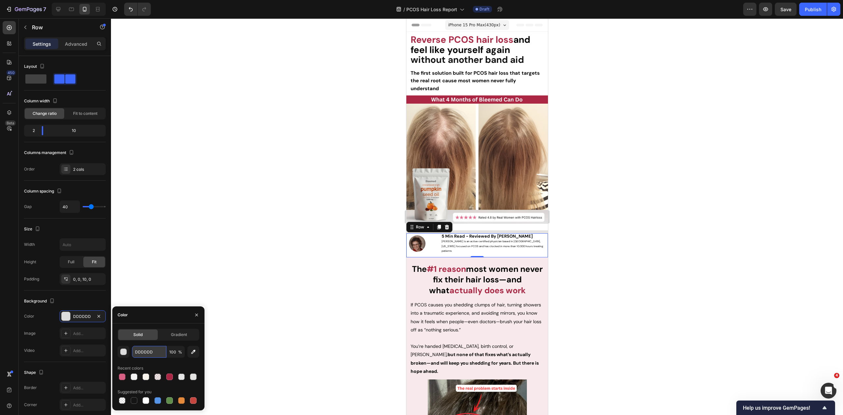
click at [143, 357] on input "DDDDDD" at bounding box center [149, 352] width 34 height 12
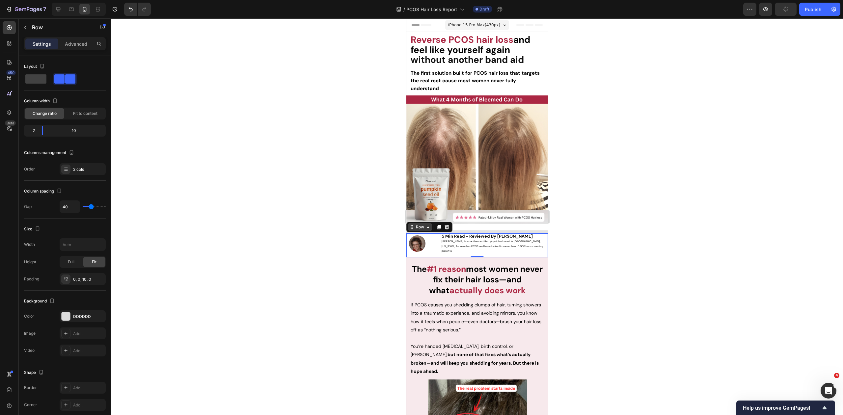
click at [421, 224] on div "Row" at bounding box center [419, 227] width 11 height 6
click at [420, 216] on div "Row 1 col" at bounding box center [418, 215] width 25 height 11
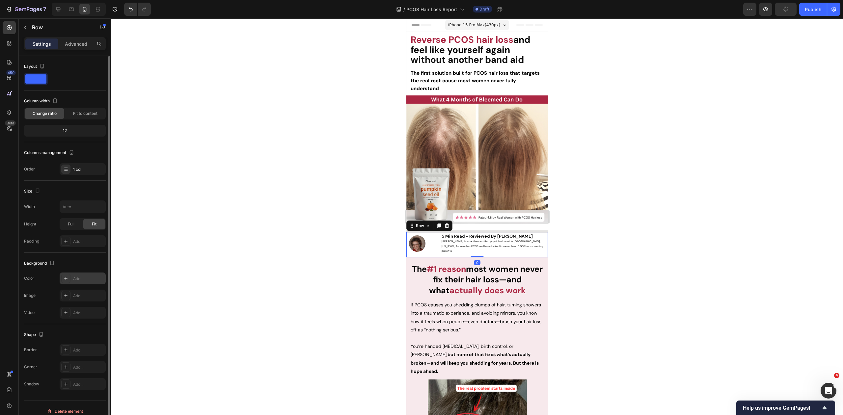
click at [79, 278] on div "Add..." at bounding box center [88, 279] width 31 height 6
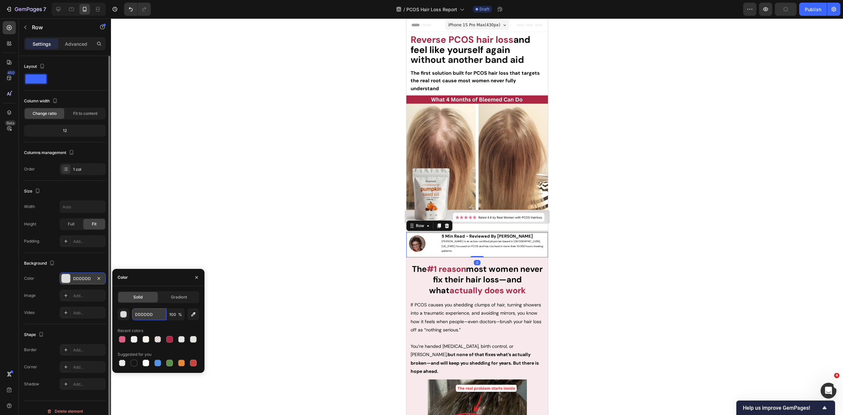
click at [140, 318] on input "DDDDDD" at bounding box center [149, 315] width 34 height 12
drag, startPoint x: 264, startPoint y: 239, endPoint x: 266, endPoint y: 246, distance: 6.9
click at [264, 239] on div at bounding box center [477, 216] width 732 height 397
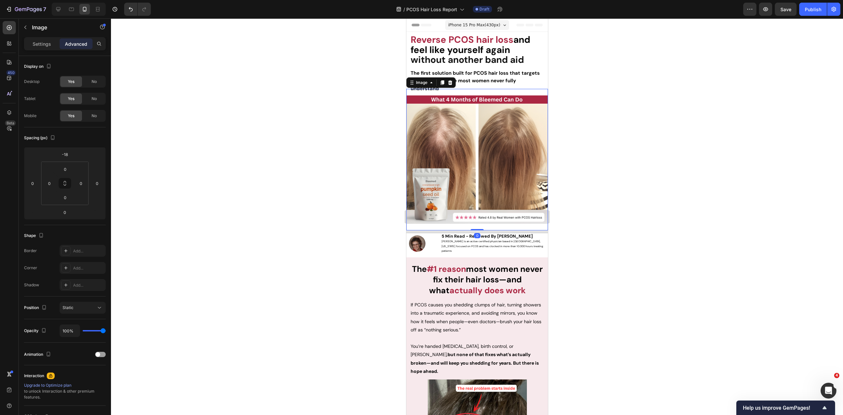
click at [433, 217] on img at bounding box center [477, 160] width 142 height 142
click at [321, 206] on div at bounding box center [477, 216] width 732 height 397
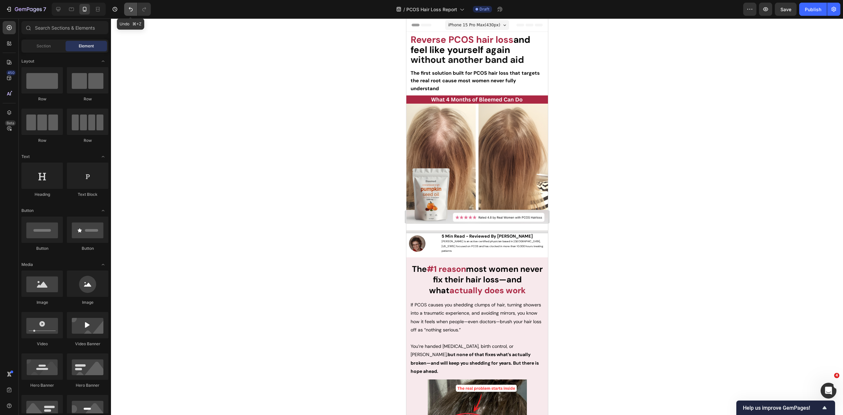
click at [128, 11] on icon "Undo/Redo" at bounding box center [130, 9] width 7 height 7
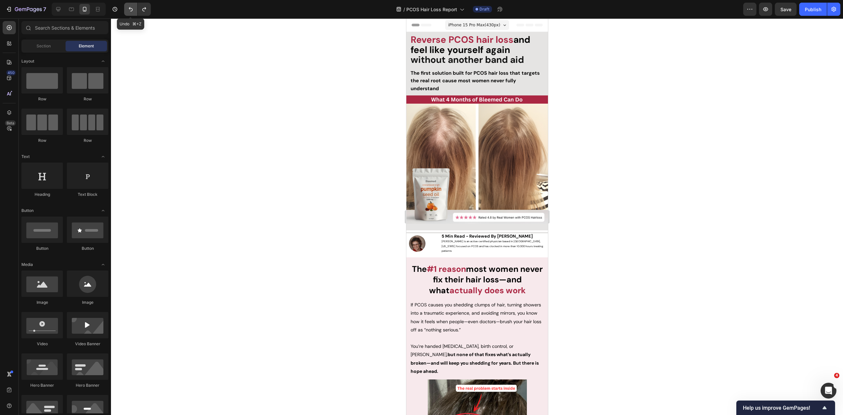
click at [128, 11] on icon "Undo/Redo" at bounding box center [130, 9] width 7 height 7
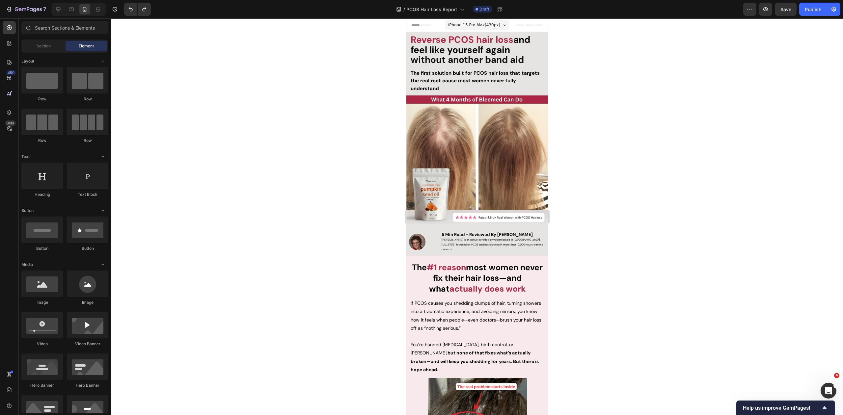
click at [340, 146] on div at bounding box center [477, 216] width 732 height 397
click at [624, 219] on div at bounding box center [477, 216] width 732 height 397
drag, startPoint x: 713, startPoint y: 109, endPoint x: 750, endPoint y: 27, distance: 90.0
click at [713, 107] on div at bounding box center [477, 216] width 732 height 397
click at [503, 241] on span "Zora is an active certified physician based in Packwood, Washington focused on …" at bounding box center [491, 244] width 101 height 13
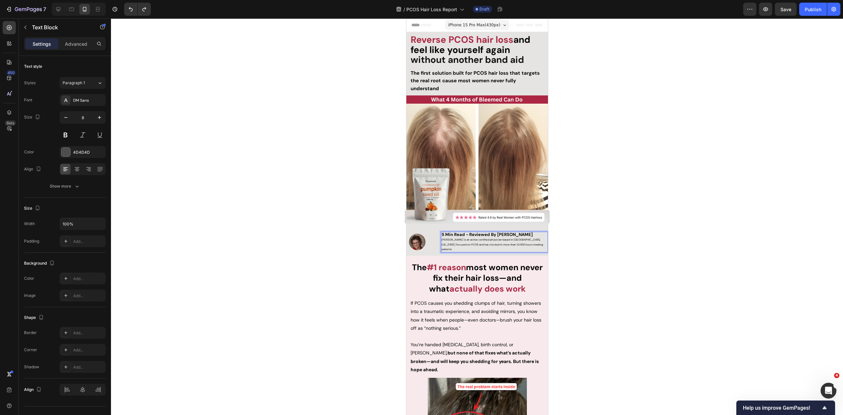
click at [516, 240] on p "5 Min Read - Reviewed By Dr. Zora DeGrandpre Zora is an active certified physic…" at bounding box center [491, 241] width 101 height 19
drag, startPoint x: 523, startPoint y: 242, endPoint x: 436, endPoint y: 238, distance: 87.7
click at [436, 238] on div "Image 5 Min Read - Reviewed By Dr. Zora DeGrandpre Zora is an active certified …" at bounding box center [477, 244] width 142 height 24
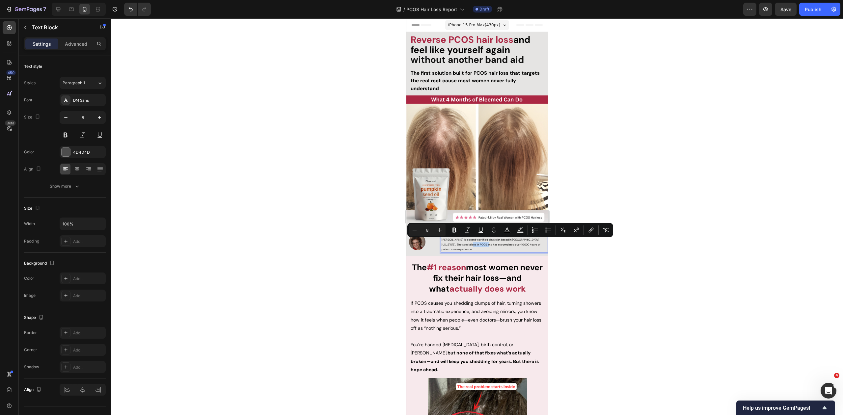
drag, startPoint x: 475, startPoint y: 242, endPoint x: 492, endPoint y: 243, distance: 16.8
click at [492, 243] on span "[PERSON_NAME] is a board-certified physician based in [GEOGRAPHIC_DATA], [US_ST…" at bounding box center [490, 244] width 99 height 13
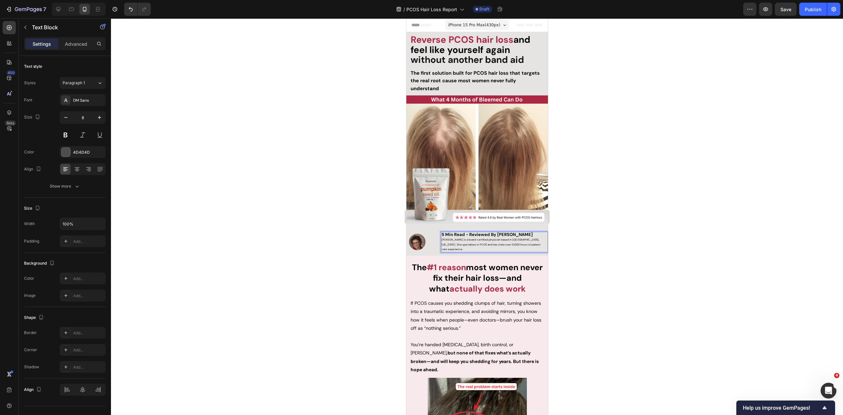
click at [503, 238] on span "Zora is a board-certified physician based in Packwood, Washington. She speciali…" at bounding box center [490, 244] width 99 height 13
drag, startPoint x: 540, startPoint y: 241, endPoint x: 446, endPoint y: 234, distance: 94.1
click at [446, 234] on div "5 Min Read - Reviewed By Dr. Zora DeGrandpre Zora is a board-certified physicia…" at bounding box center [494, 242] width 107 height 21
click at [439, 237] on div "Image 5 Min Read - Reviewed By Dr. Zora DeGrandpre Zora is a board-certified ph…" at bounding box center [477, 244] width 142 height 24
click at [441, 238] on span "Zora is a board-certified physician based in Packwood, Washington. She speciali…" at bounding box center [490, 244] width 99 height 13
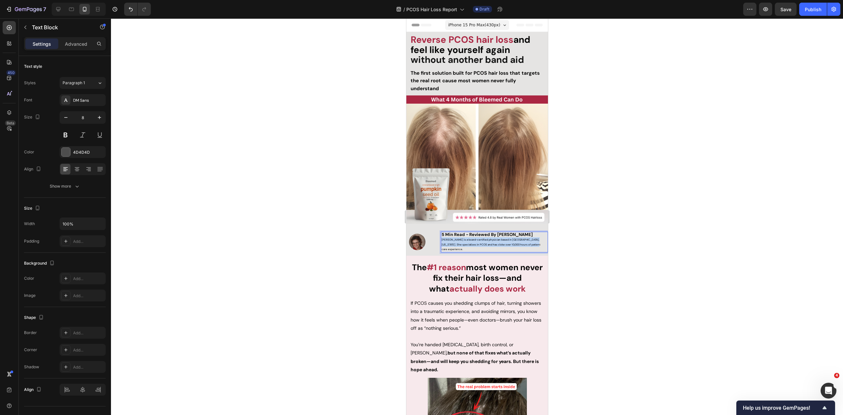
drag, startPoint x: 441, startPoint y: 237, endPoint x: 539, endPoint y: 242, distance: 97.9
click at [539, 242] on p "5 Min Read - Reviewed By Dr. Zora DeGrandpre Zora is a board-certified physicia…" at bounding box center [491, 241] width 101 height 19
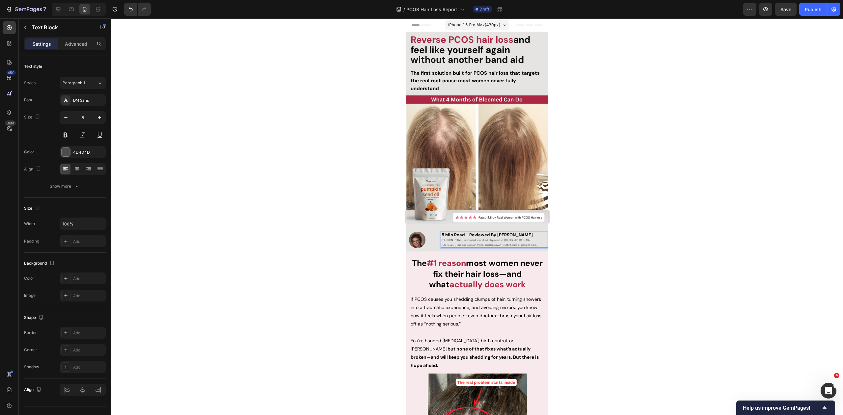
click at [595, 235] on div at bounding box center [477, 216] width 732 height 397
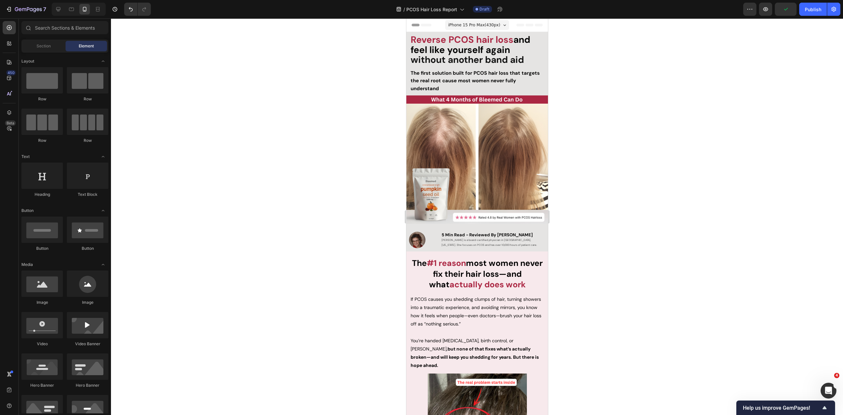
click at [601, 238] on div at bounding box center [477, 216] width 732 height 397
click at [588, 242] on div at bounding box center [477, 216] width 732 height 397
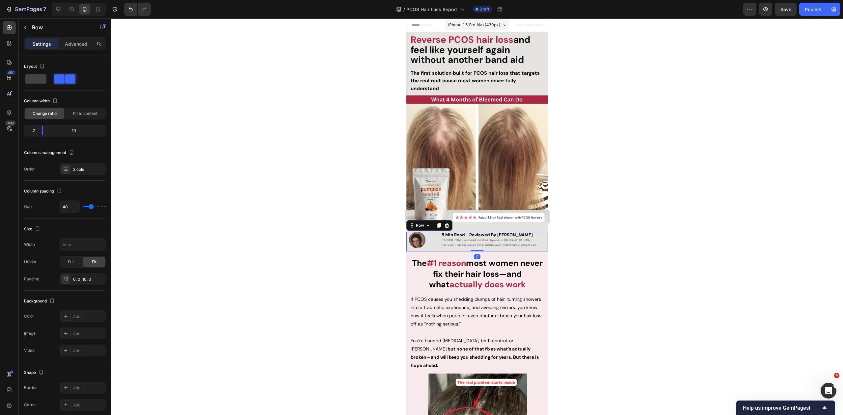
click at [438, 232] on div "Image 5 Min Read - Reviewed By Dr. Zora DeGrandpre Zora is a board-certified ph…" at bounding box center [477, 242] width 142 height 20
click at [423, 225] on div "Row" at bounding box center [419, 226] width 11 height 6
drag, startPoint x: 422, startPoint y: 223, endPoint x: 801, endPoint y: 245, distance: 379.3
click at [422, 223] on div "Row" at bounding box center [419, 226] width 11 height 6
type input "34"
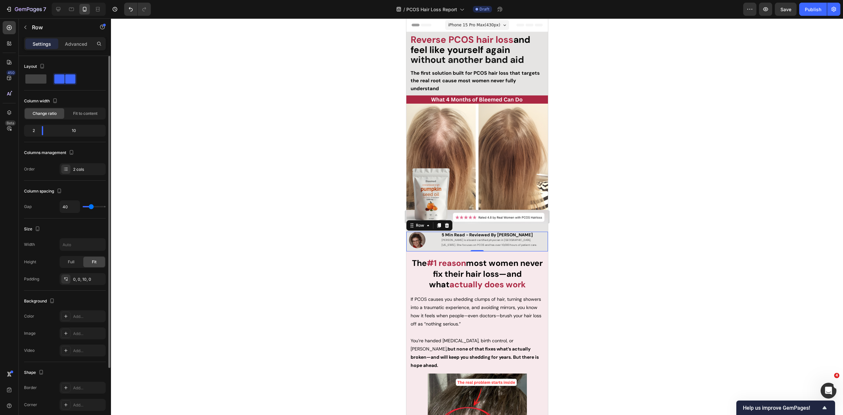
type input "34"
type input "33"
type input "31"
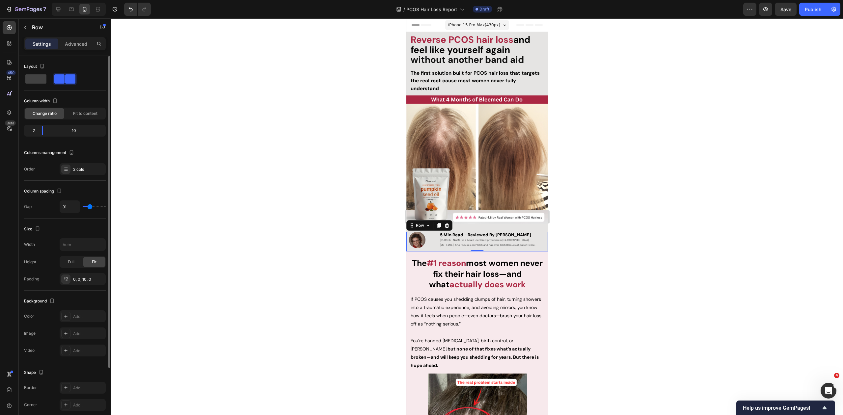
type input "29"
type input "27"
type input "26"
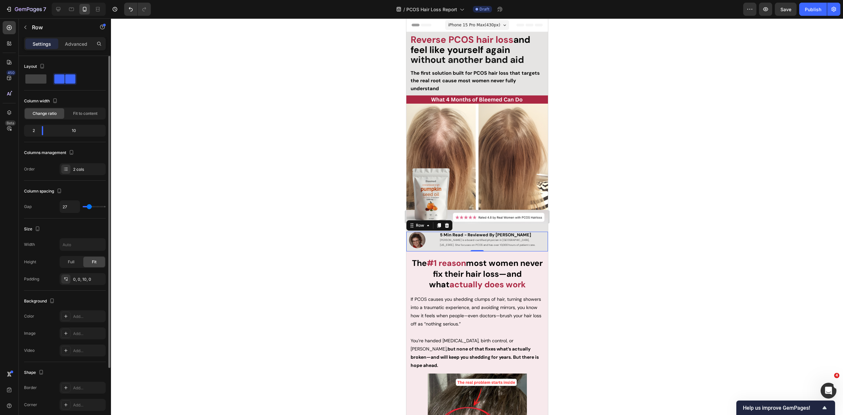
type input "26"
type input "24"
type input "23"
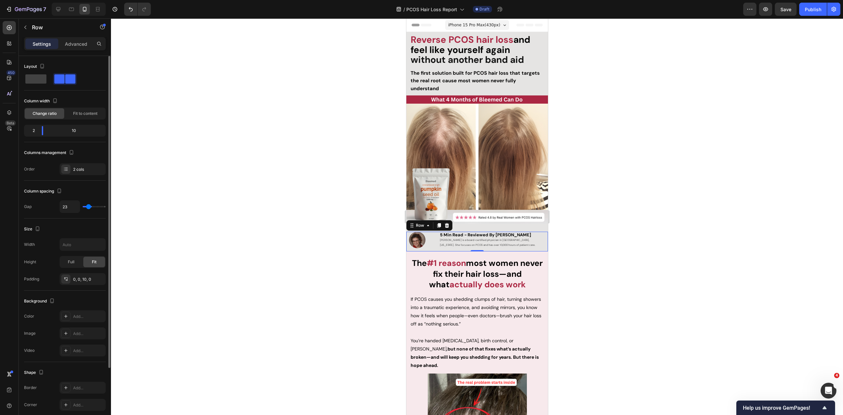
type input "22"
type input "21"
type input "20"
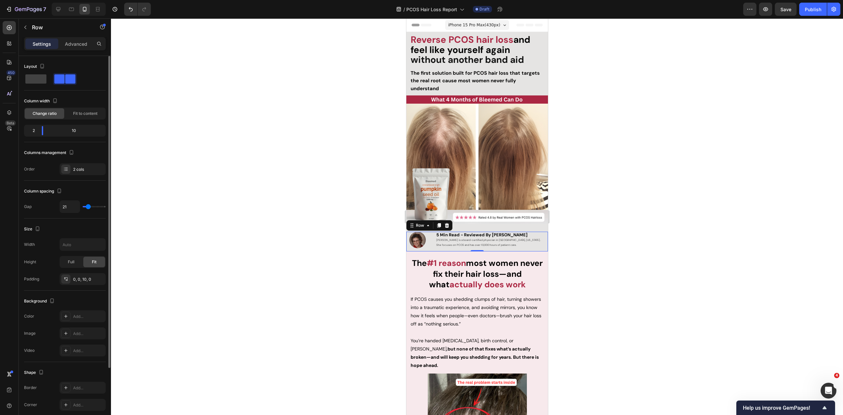
type input "20"
type input "19"
type input "18"
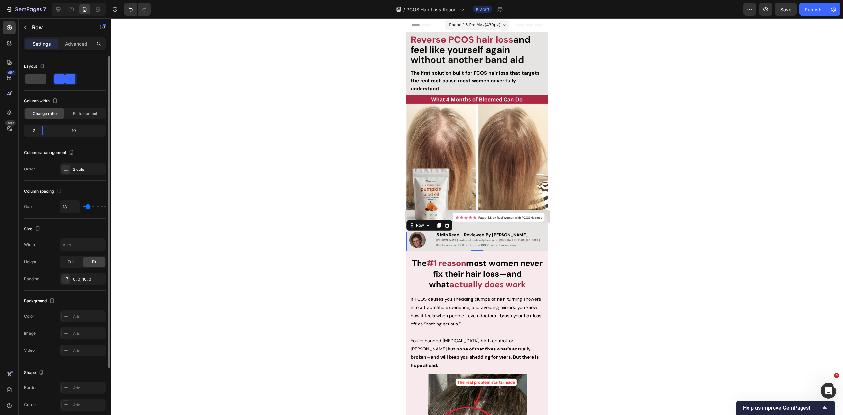
type input "16"
type input "15"
type input "14"
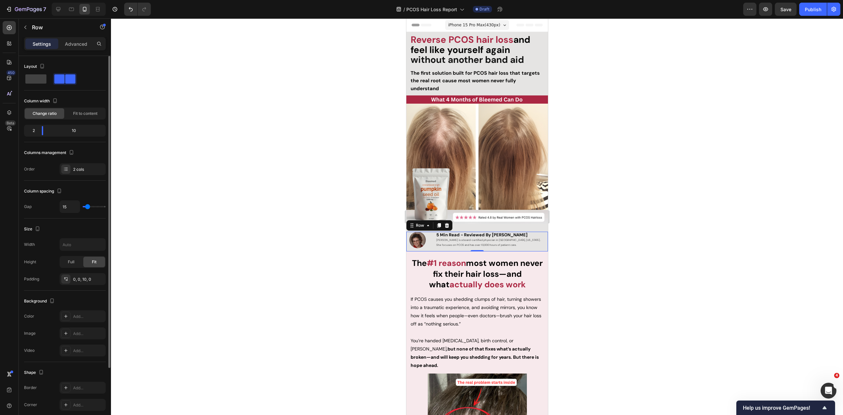
type input "14"
type input "13"
type input "12"
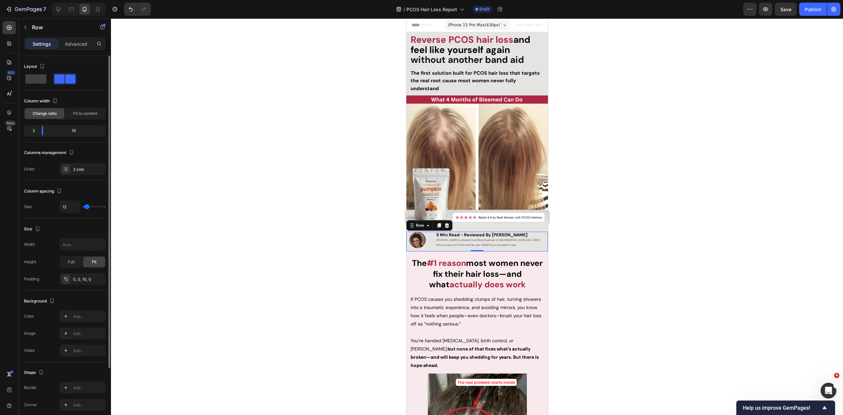
type input "11"
type input "10"
type input "7"
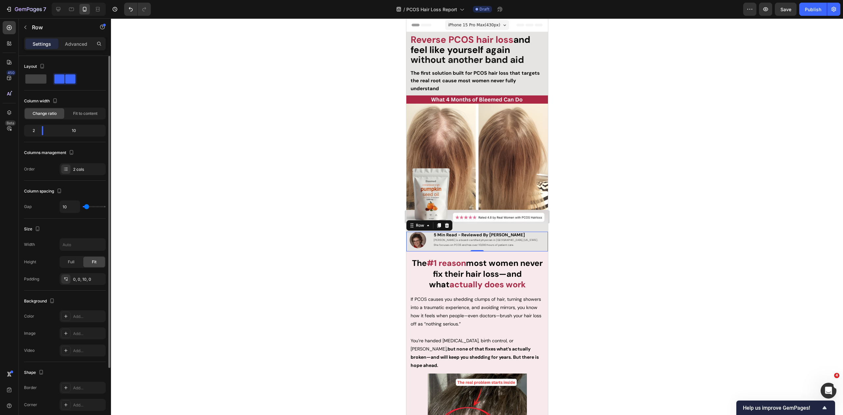
type input "7"
type input "6"
type input "5"
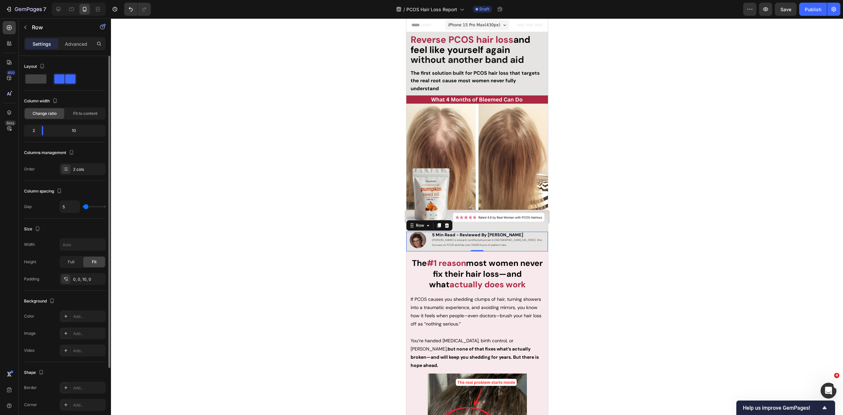
type input "4"
type input "3"
type input "2"
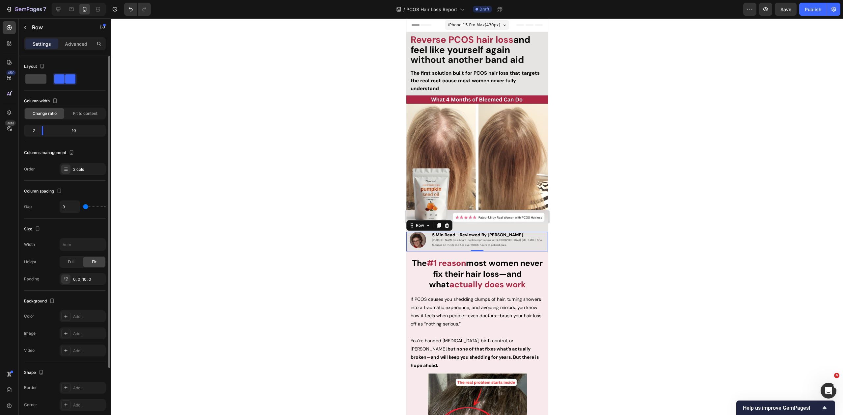
type input "2"
type input "1"
type input "0"
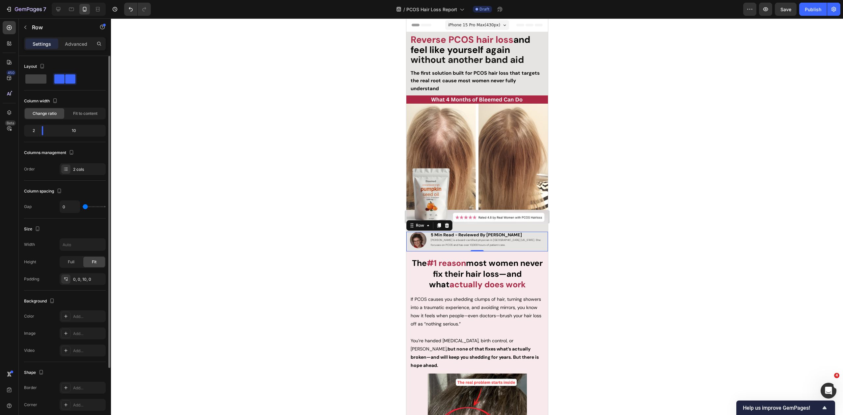
type input "1"
type input "2"
type input "3"
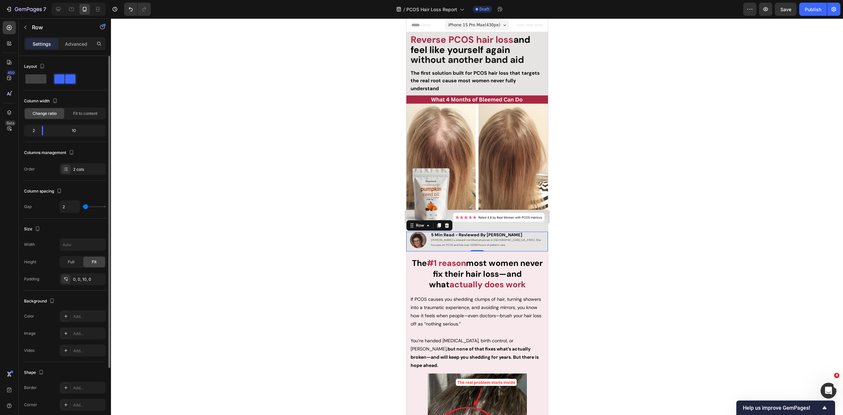
type input "3"
type input "4"
type input "3"
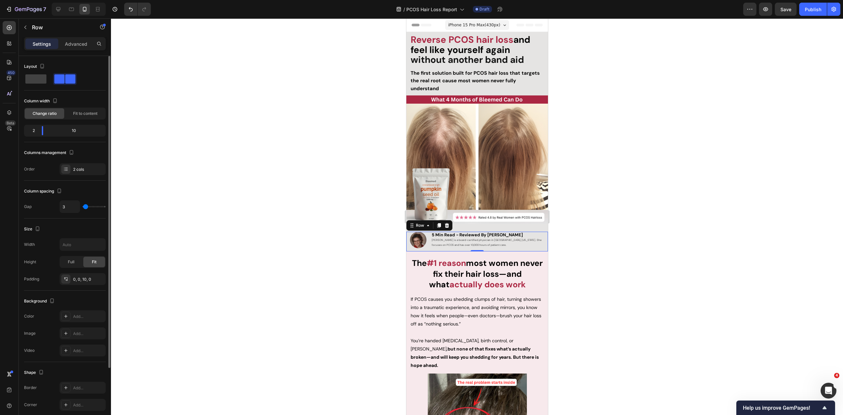
type input "2"
type input "1"
drag, startPoint x: 89, startPoint y: 205, endPoint x: 121, endPoint y: 208, distance: 32.4
type input "1"
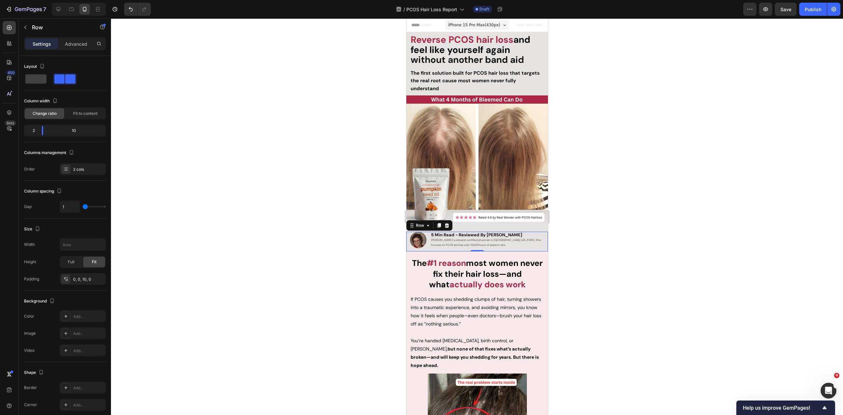
click at [85, 207] on input "range" at bounding box center [94, 206] width 23 height 1
click at [598, 237] on div at bounding box center [477, 216] width 732 height 397
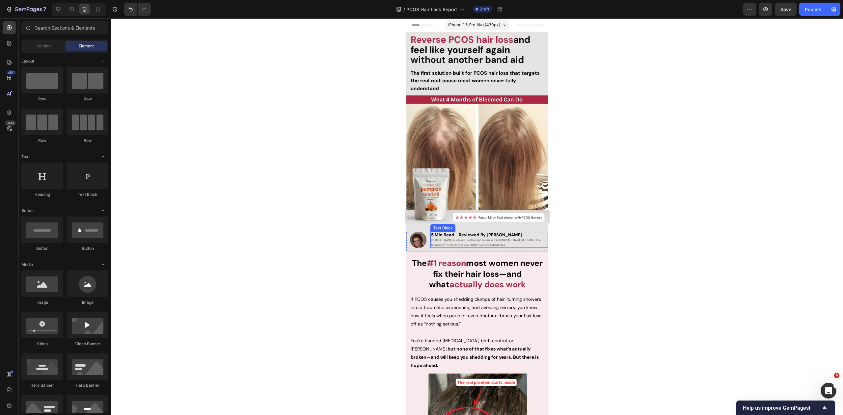
click at [484, 237] on p "5 Min Read - Reviewed By Dr. Zora DeGrandpre Zora is a board-certified physicia…" at bounding box center [487, 240] width 112 height 14
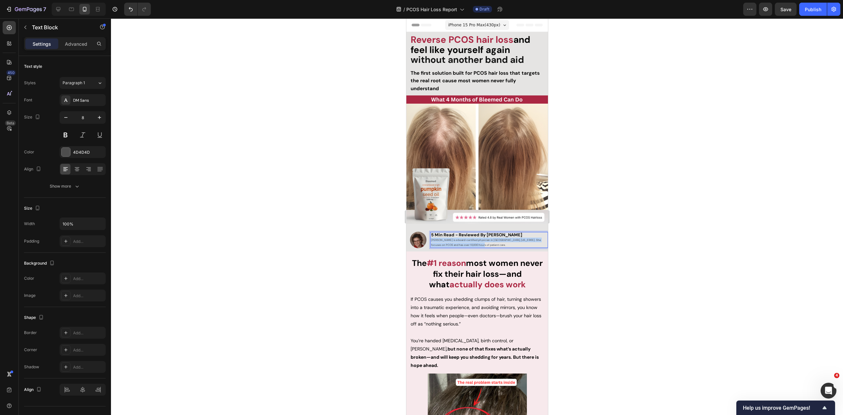
drag, startPoint x: 482, startPoint y: 241, endPoint x: 429, endPoint y: 238, distance: 53.4
click at [429, 238] on div "Image 5 Min Read - Reviewed By Dr. Zora DeGrandpre Zora is a board-certified ph…" at bounding box center [477, 242] width 142 height 20
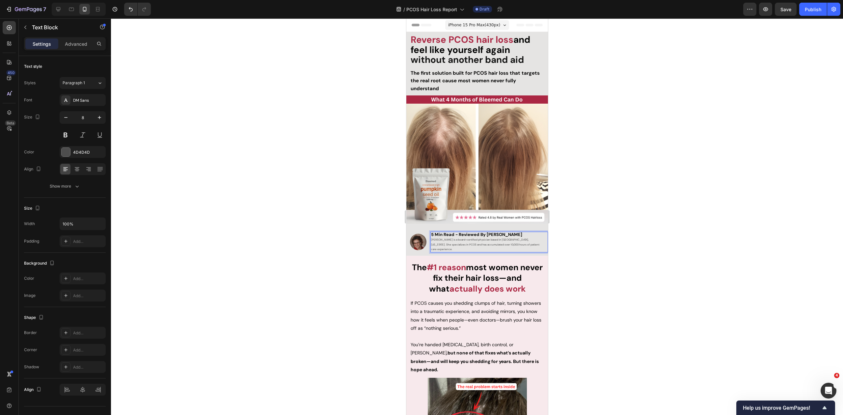
click at [616, 242] on div at bounding box center [477, 216] width 732 height 397
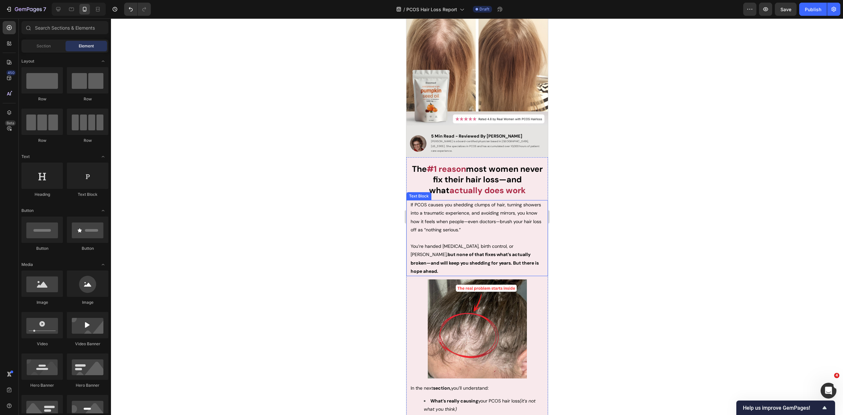
scroll to position [103, 0]
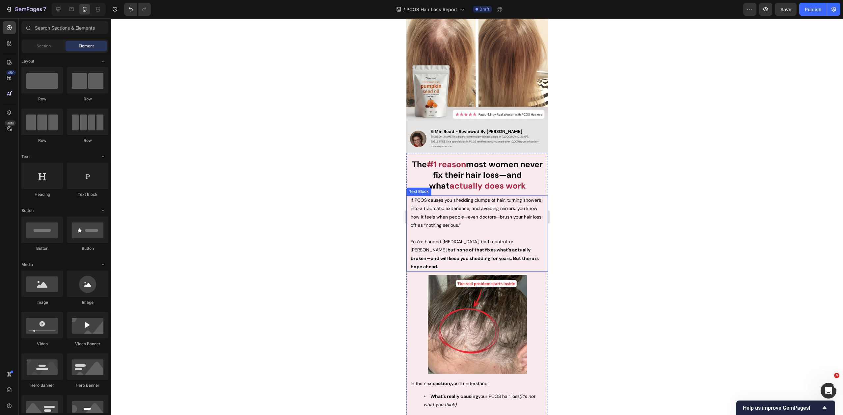
click at [471, 239] on span "You’re handed Minoxidil, birth control, or Spiro, but none of that fixes what’s…" at bounding box center [474, 254] width 128 height 31
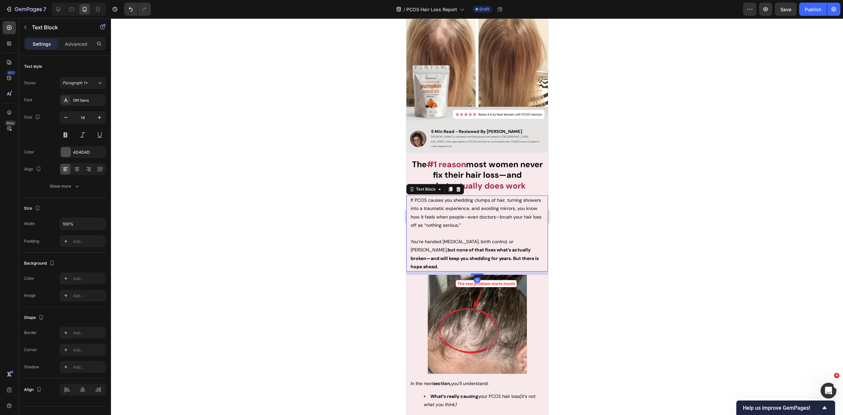
click at [483, 239] on span "You’re handed Minoxidil, birth control, or Spiro, but none of that fixes what’s…" at bounding box center [474, 254] width 128 height 31
click at [507, 247] on strong "but none of that fixes what’s actually broken—and will keep you shedding for ye…" at bounding box center [474, 258] width 128 height 22
drag, startPoint x: 512, startPoint y: 253, endPoint x: 407, endPoint y: 196, distance: 119.8
click at [407, 196] on div "If PCOS causes you shedding clumps of hair, turning showers into a traumatic ex…" at bounding box center [477, 234] width 142 height 76
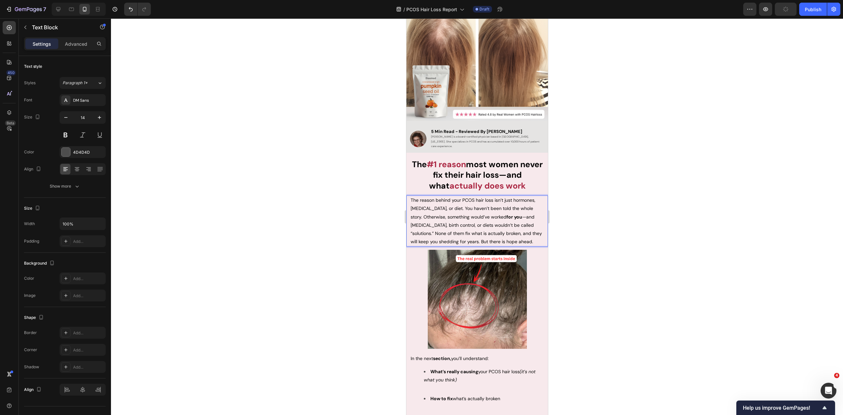
click at [435, 228] on span "The reason behind your PCOS hair loss isn’t just hormones, insulin resistance, …" at bounding box center [475, 220] width 131 height 47
click at [325, 103] on div at bounding box center [477, 216] width 732 height 397
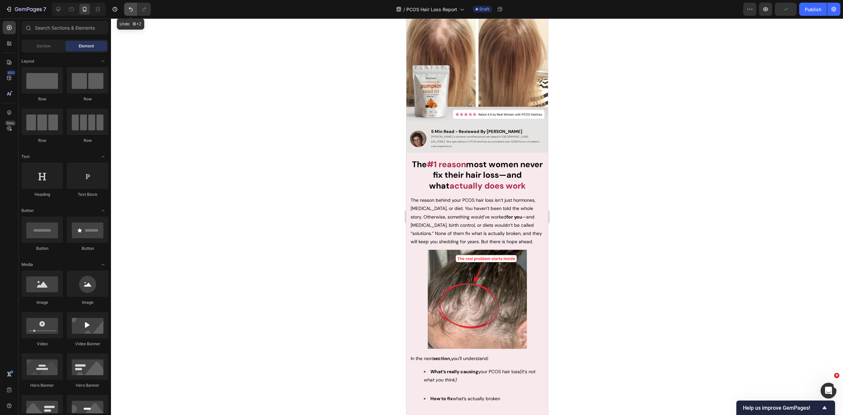
click at [133, 8] on icon "Undo/Redo" at bounding box center [130, 9] width 7 height 7
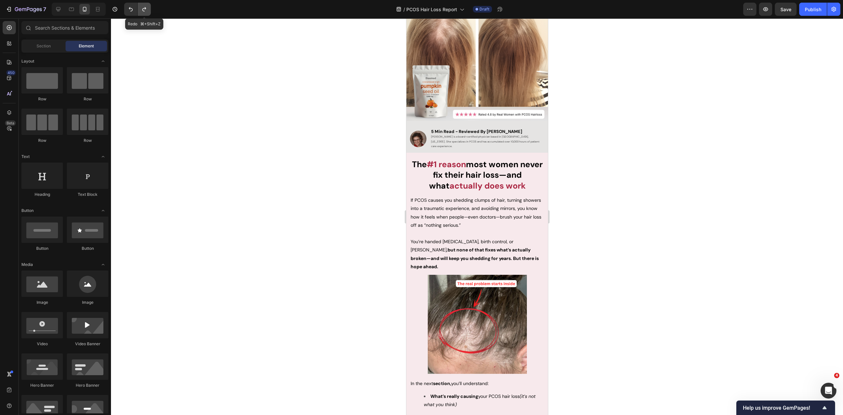
click at [141, 8] on icon "Undo/Redo" at bounding box center [144, 9] width 7 height 7
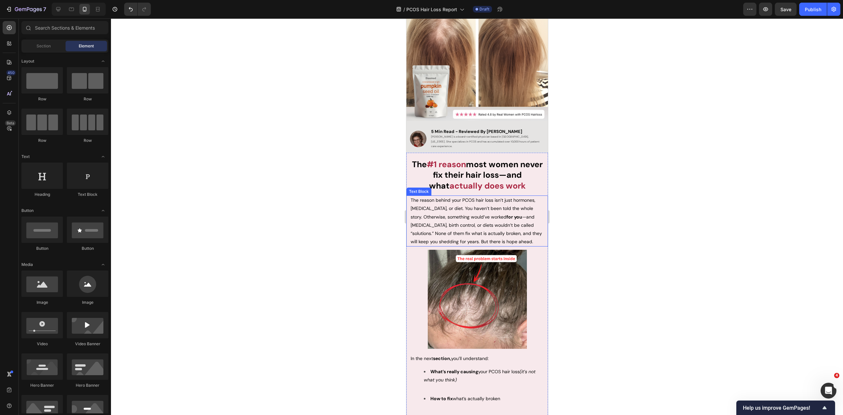
click at [435, 227] on span "The reason behind your PCOS hair loss isn’t just hormones, insulin resistance, …" at bounding box center [475, 220] width 131 height 47
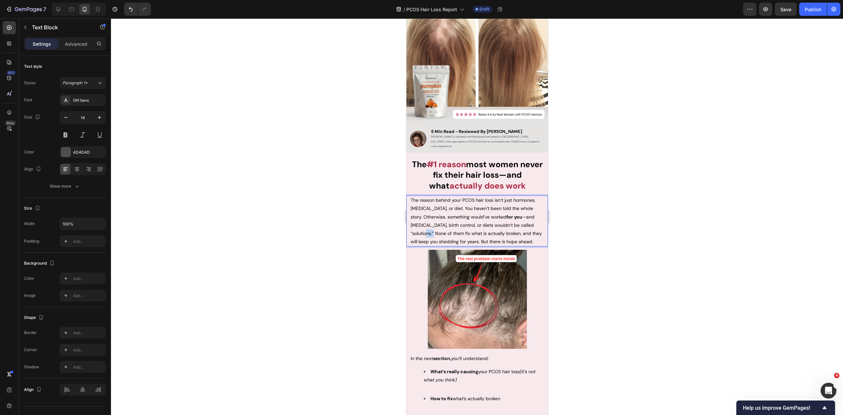
click at [439, 229] on span "The reason behind your PCOS hair loss isn’t just hormones, insulin resistance, …" at bounding box center [475, 220] width 131 height 47
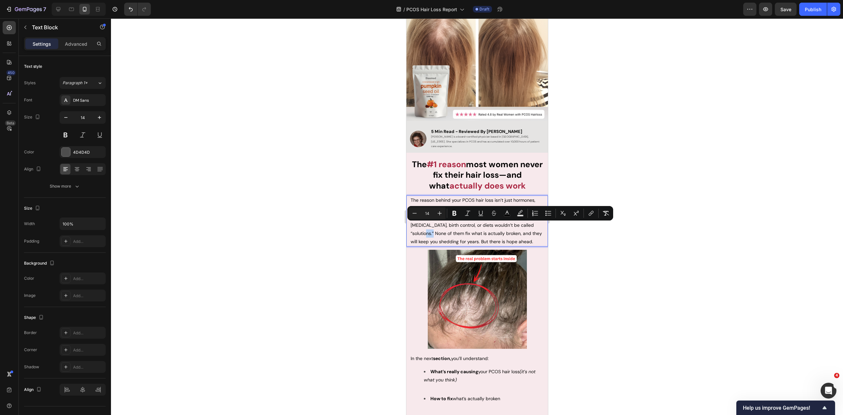
click at [437, 229] on span "The reason behind your PCOS hair loss isn’t just hormones, insulin resistance, …" at bounding box center [475, 220] width 131 height 47
drag, startPoint x: 433, startPoint y: 226, endPoint x: 457, endPoint y: 241, distance: 28.2
click at [457, 241] on p "The reason behind your PCOS hair loss isn’t just hormones, insulin resistance, …" at bounding box center [476, 221] width 133 height 50
click at [447, 234] on span "The reason behind your PCOS hair loss isn’t just hormones, insulin resistance, …" at bounding box center [475, 220] width 131 height 47
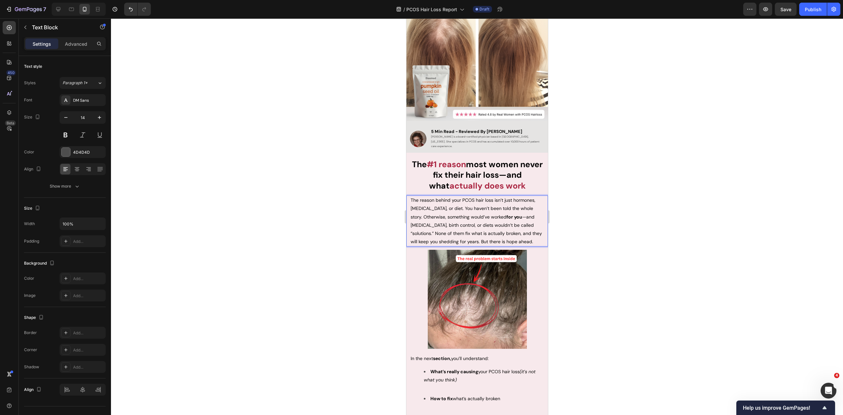
click at [436, 224] on span "The reason behind your PCOS hair loss isn’t just hormones, insulin resistance, …" at bounding box center [475, 220] width 131 height 47
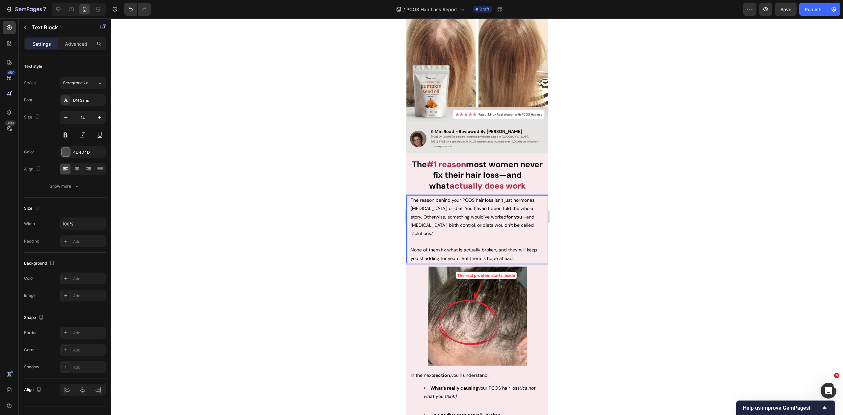
click at [656, 231] on div at bounding box center [477, 216] width 732 height 397
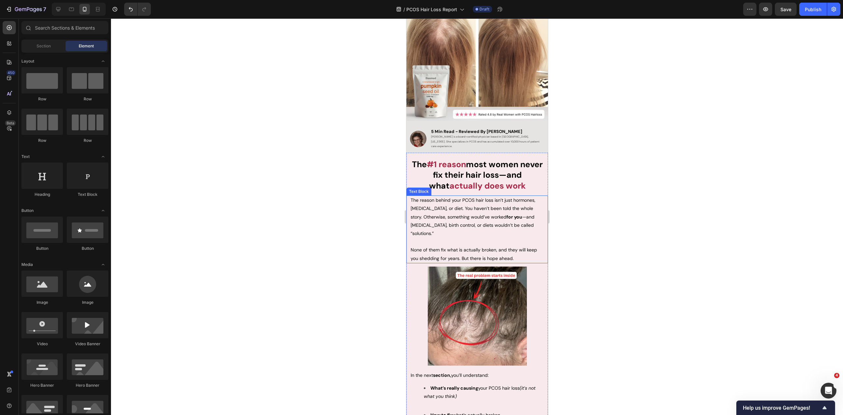
click at [493, 247] on span "None of them fix what is actually broken, and they will keep you shedding for y…" at bounding box center [473, 254] width 126 height 14
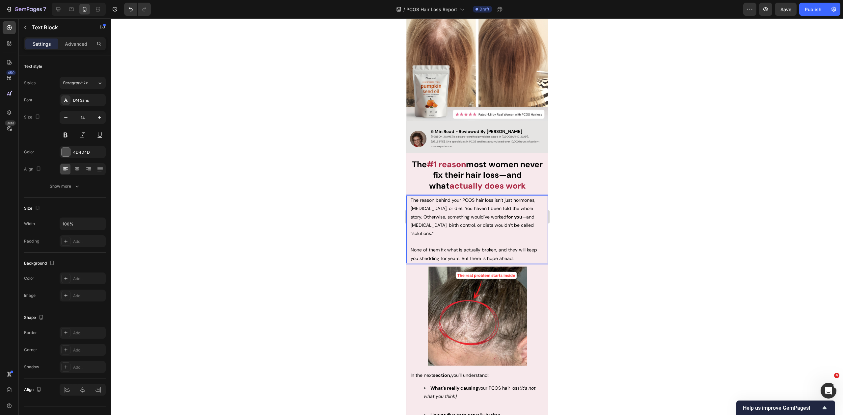
click at [510, 252] on span "None of them fix what is actually broken, and they will keep you shedding for y…" at bounding box center [473, 254] width 126 height 14
drag, startPoint x: 519, startPoint y: 251, endPoint x: 410, endPoint y: 243, distance: 109.3
click at [410, 246] on p "None of them fix what is actually broken, and they will keep you shedding for y…" at bounding box center [476, 254] width 133 height 16
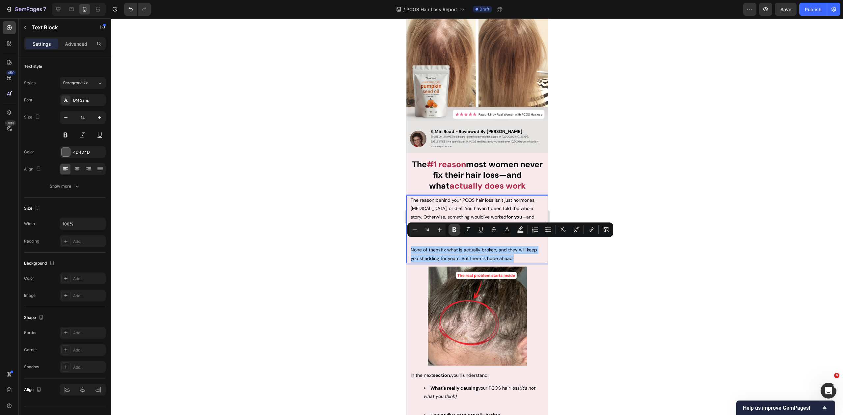
click at [451, 230] on icon "Editor contextual toolbar" at bounding box center [454, 230] width 7 height 7
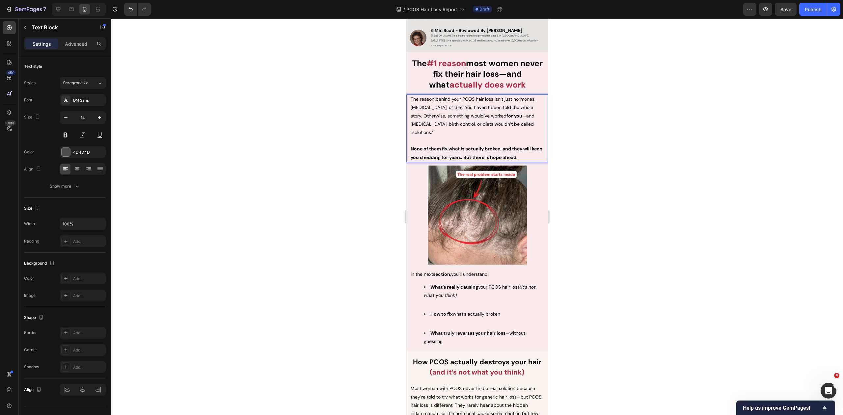
drag, startPoint x: 613, startPoint y: 220, endPoint x: 606, endPoint y: 219, distance: 7.3
click at [613, 220] on div at bounding box center [477, 216] width 732 height 397
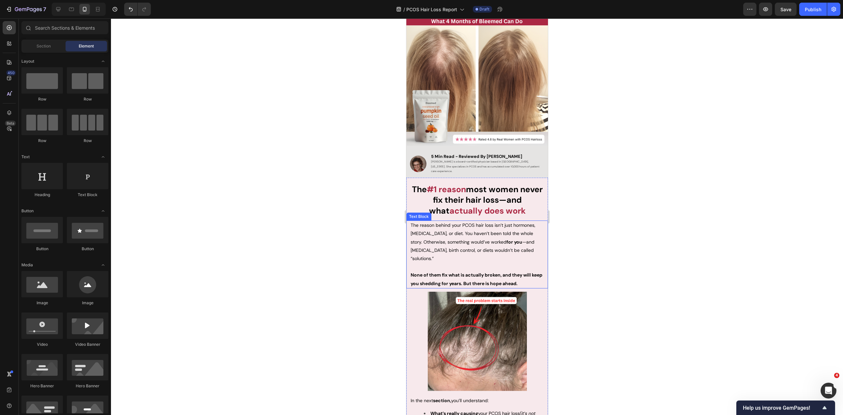
scroll to position [206, 0]
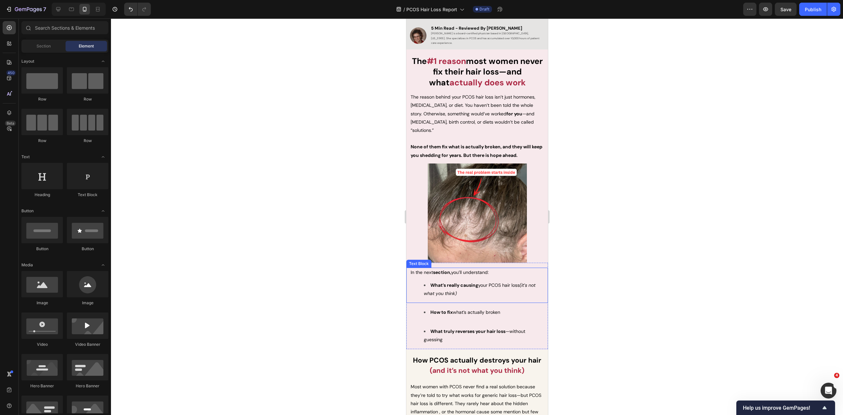
click at [447, 269] on strong "section," at bounding box center [442, 272] width 18 height 6
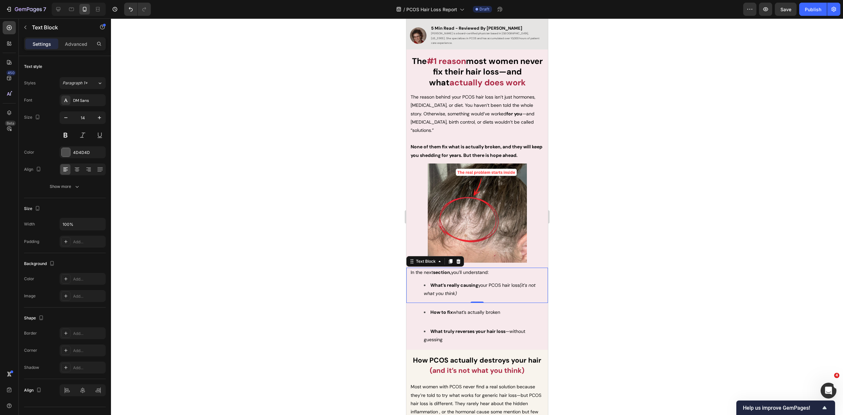
click at [447, 269] on strong "section," at bounding box center [442, 272] width 18 height 6
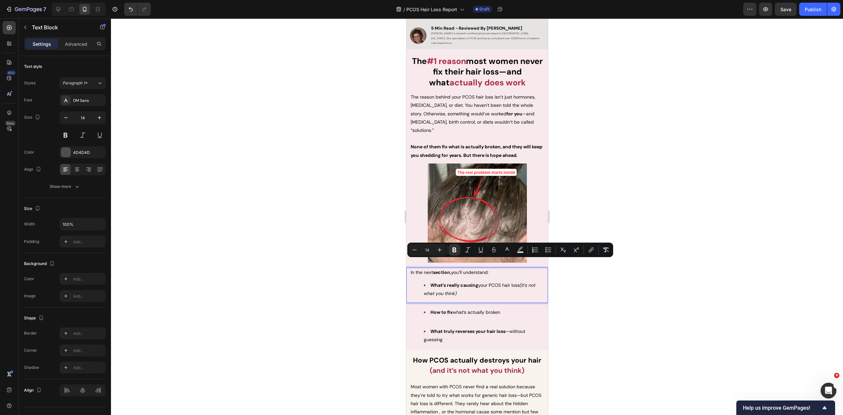
click at [466, 269] on span "In the next section, you’ll understand:" at bounding box center [449, 272] width 78 height 6
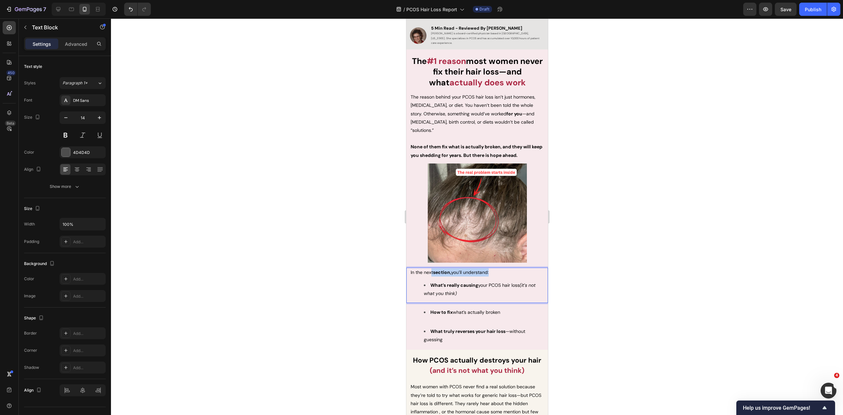
drag, startPoint x: 492, startPoint y: 263, endPoint x: 430, endPoint y: 264, distance: 62.2
click at [430, 268] on p "In the next section, you’ll understand:" at bounding box center [476, 272] width 133 height 8
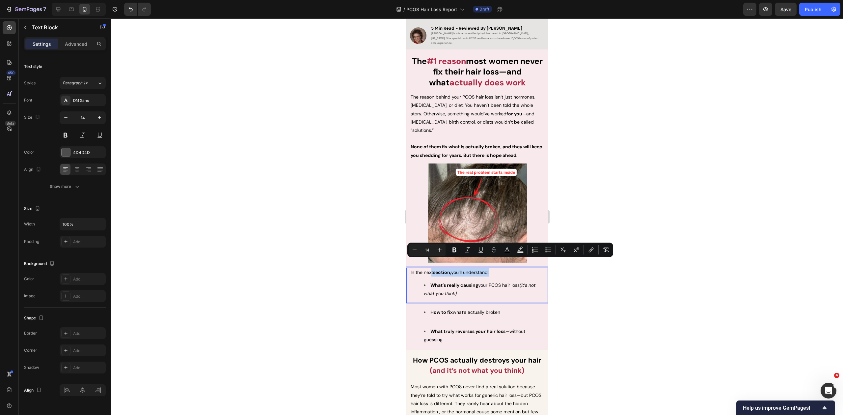
click at [438, 268] on p "In the next section, you’ll understand:" at bounding box center [476, 272] width 133 height 8
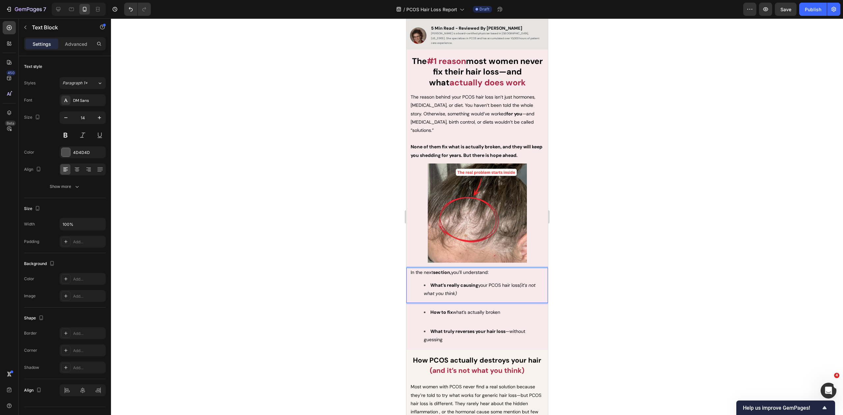
click at [467, 289] on div "In the next section, you’ll understand: What’s really causing your PCOS hair lo…" at bounding box center [477, 285] width 134 height 36
drag, startPoint x: 465, startPoint y: 286, endPoint x: 422, endPoint y: 277, distance: 44.8
click at [422, 281] on ul "What’s really causing your PCOS hair loss (it’s not what you think)" at bounding box center [476, 289] width 133 height 16
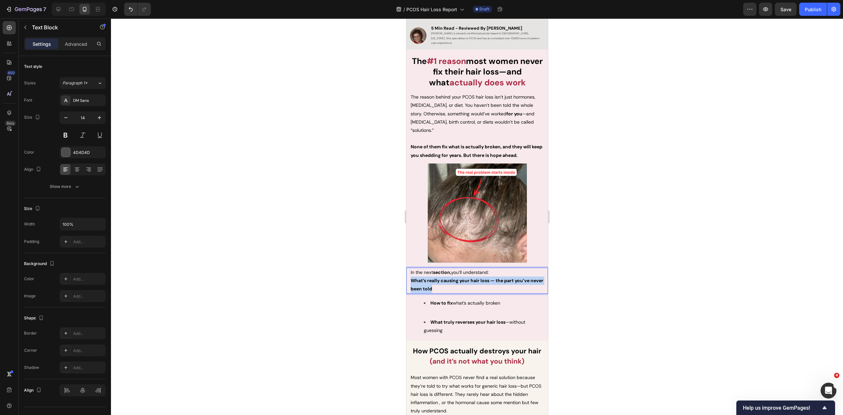
drag, startPoint x: 455, startPoint y: 276, endPoint x: 411, endPoint y: 271, distance: 44.4
click at [411, 276] on p "What’s really causing your hair loss — the part you’ve never been told" at bounding box center [476, 284] width 133 height 16
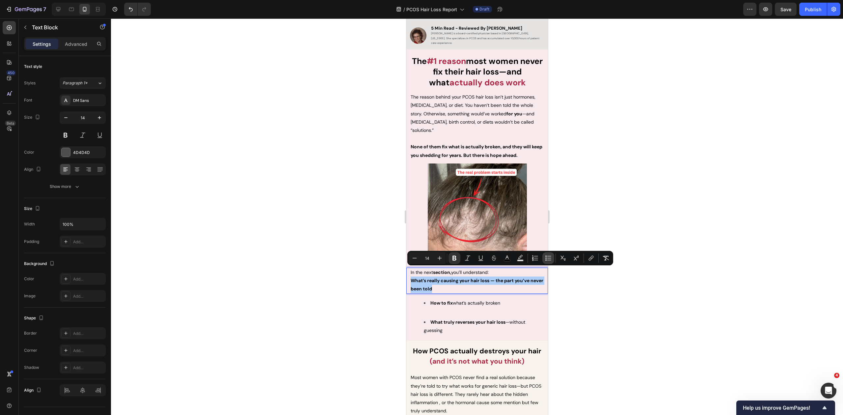
click at [545, 258] on icon "Editor contextual toolbar" at bounding box center [545, 257] width 1 height 1
type input "14"
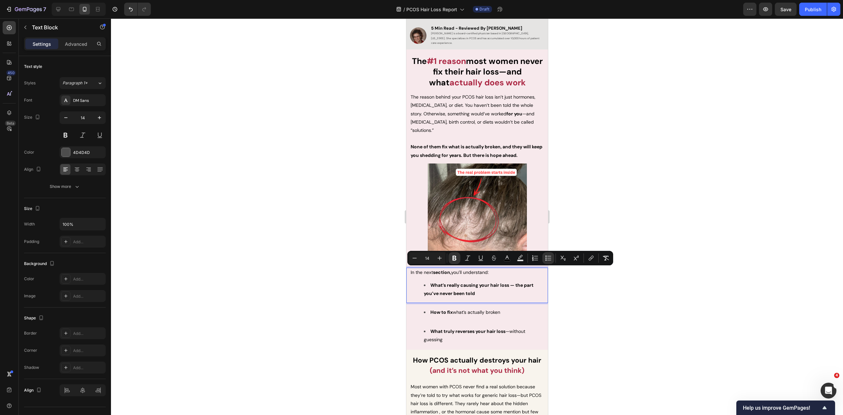
click at [487, 286] on li "What’s really causing your hair loss — the part you’ve never been told" at bounding box center [483, 289] width 120 height 16
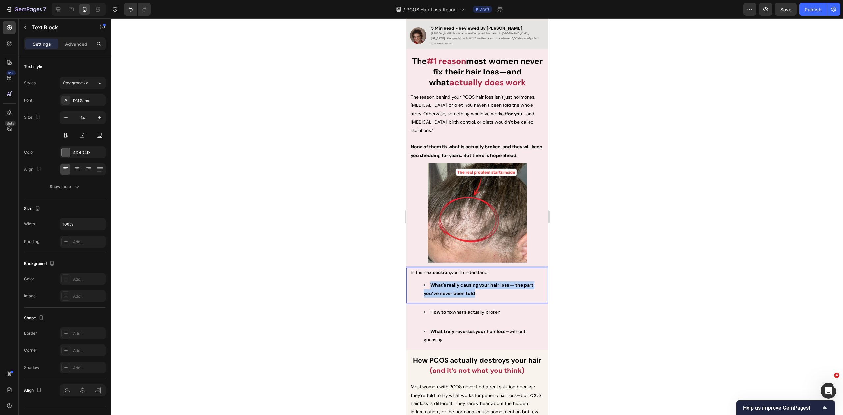
drag, startPoint x: 481, startPoint y: 287, endPoint x: 430, endPoint y: 277, distance: 52.3
click at [430, 281] on li "What’s really causing your hair loss — the part you’ve never been told" at bounding box center [483, 289] width 120 height 16
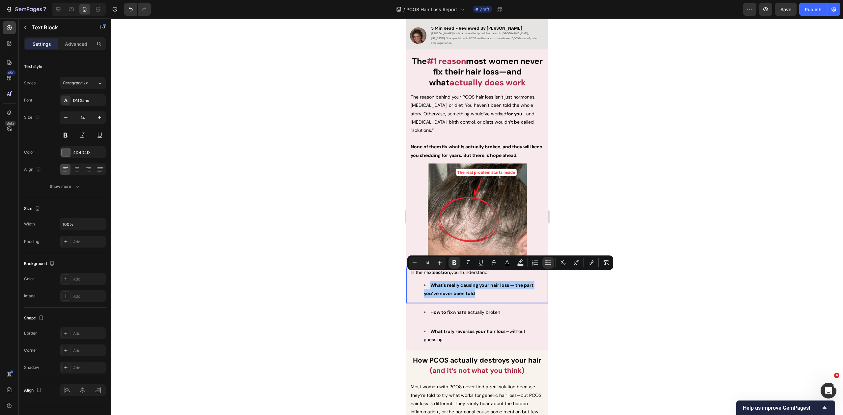
drag, startPoint x: 459, startPoint y: 262, endPoint x: 460, endPoint y: 268, distance: 6.0
click at [459, 262] on button "Bold" at bounding box center [455, 263] width 12 height 12
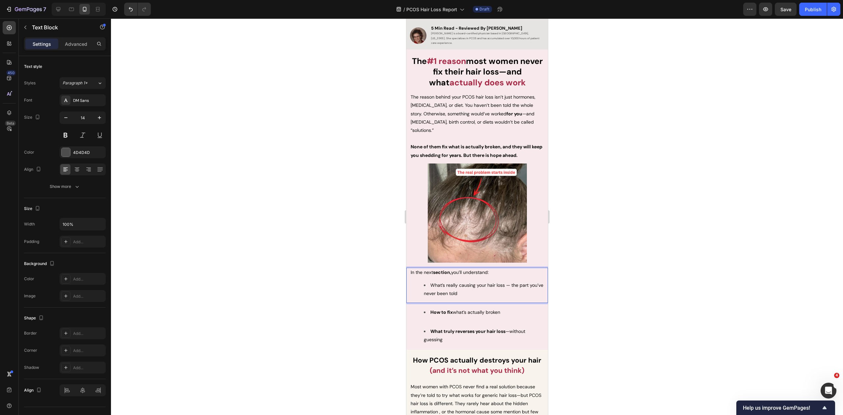
click at [478, 286] on li "What’s really causing your hair loss — the part you’ve never been told" at bounding box center [483, 289] width 120 height 16
drag, startPoint x: 429, startPoint y: 275, endPoint x: 474, endPoint y: 277, distance: 44.5
click at [474, 281] on li "What’s really causing your hair loss — the part you’ve never been told" at bounding box center [483, 289] width 120 height 16
drag, startPoint x: 604, startPoint y: 277, endPoint x: 587, endPoint y: 276, distance: 16.8
click at [604, 277] on div at bounding box center [477, 216] width 732 height 396
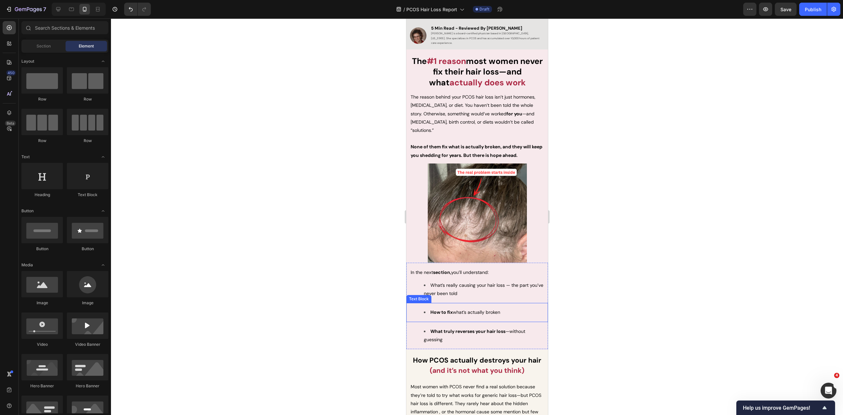
click at [459, 309] on span "How to fix what’s actually broken" at bounding box center [465, 312] width 70 height 6
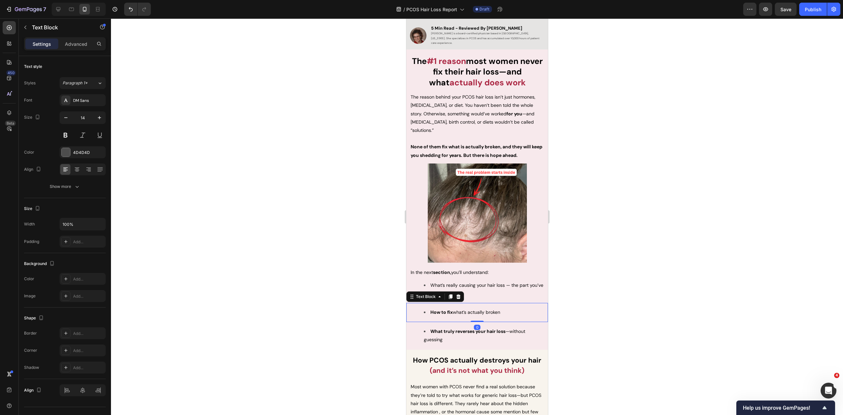
click at [459, 309] on span "How to fix what’s actually broken" at bounding box center [465, 312] width 70 height 6
click at [472, 309] on span "How to fix what’s actually broken" at bounding box center [465, 312] width 70 height 6
drag, startPoint x: 508, startPoint y: 301, endPoint x: 430, endPoint y: 303, distance: 78.7
click at [430, 308] on li "How to fix what’s actually broken" at bounding box center [483, 312] width 120 height 8
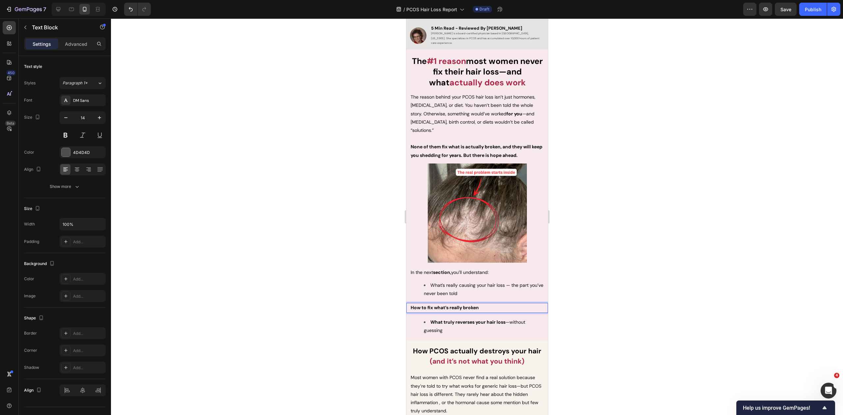
click at [480, 303] on p "How to fix what’s really broken" at bounding box center [476, 307] width 133 height 8
click at [589, 293] on div at bounding box center [477, 216] width 732 height 396
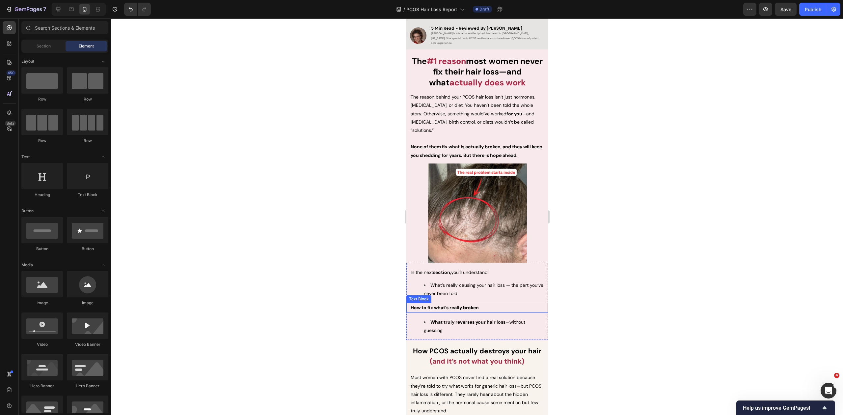
click at [477, 304] on strong "How to fix what’s really broken" at bounding box center [444, 307] width 68 height 6
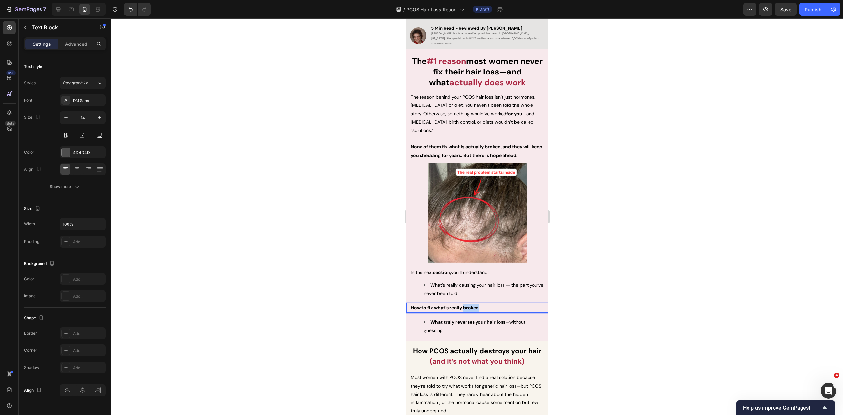
click at [470, 304] on strong "How to fix what’s really broken" at bounding box center [444, 307] width 68 height 6
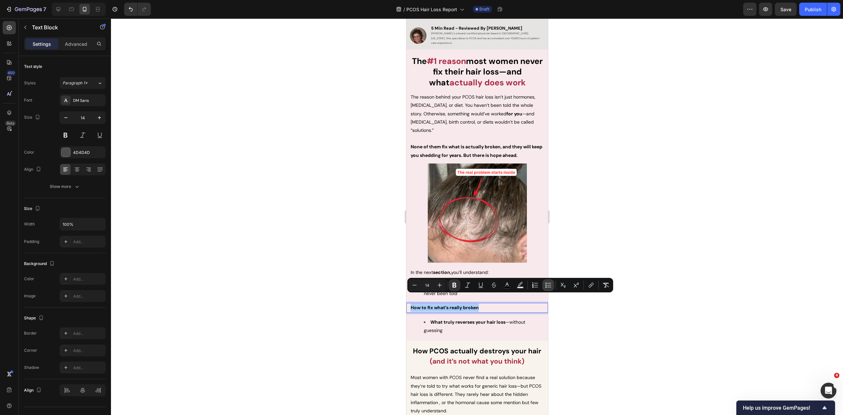
click at [546, 287] on icon "Editor contextual toolbar" at bounding box center [545, 286] width 1 height 1
type input "14"
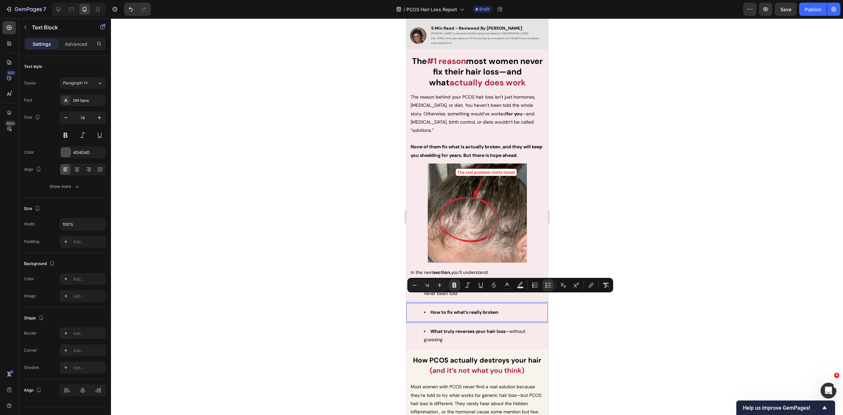
click at [577, 310] on div at bounding box center [477, 216] width 732 height 396
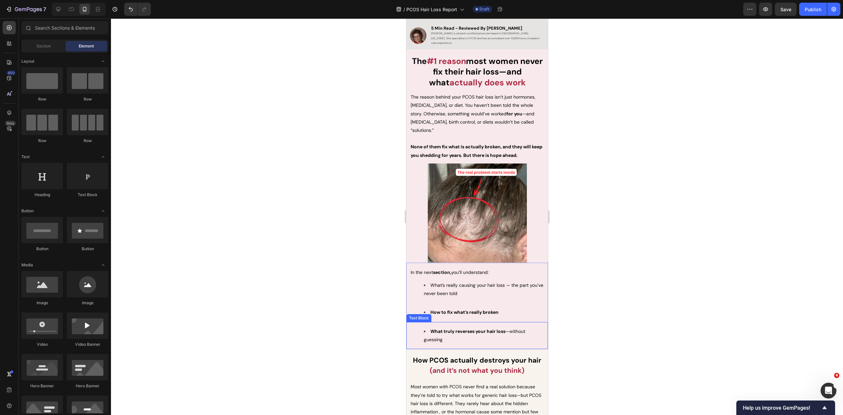
click at [479, 328] on li "What truly reverses your hair loss —without guessing" at bounding box center [483, 335] width 120 height 16
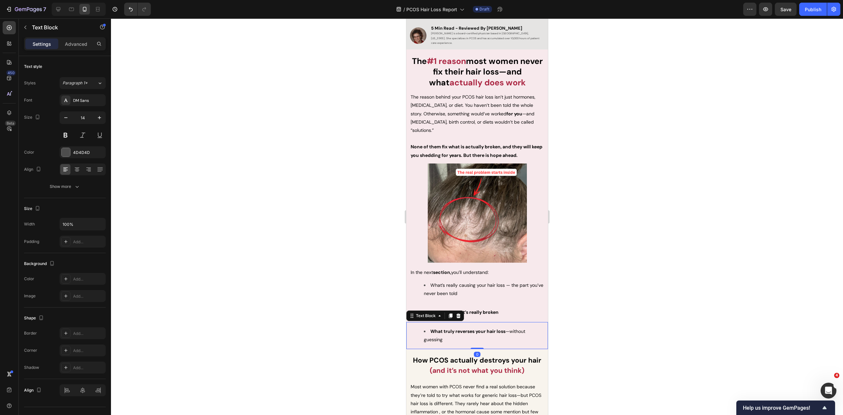
click at [456, 330] on li "What truly reverses your hair loss —without guessing" at bounding box center [483, 335] width 120 height 16
drag, startPoint x: 462, startPoint y: 331, endPoint x: 428, endPoint y: 323, distance: 34.8
click at [428, 327] on li "What truly reverses your hair loss —without guessing" at bounding box center [483, 335] width 120 height 16
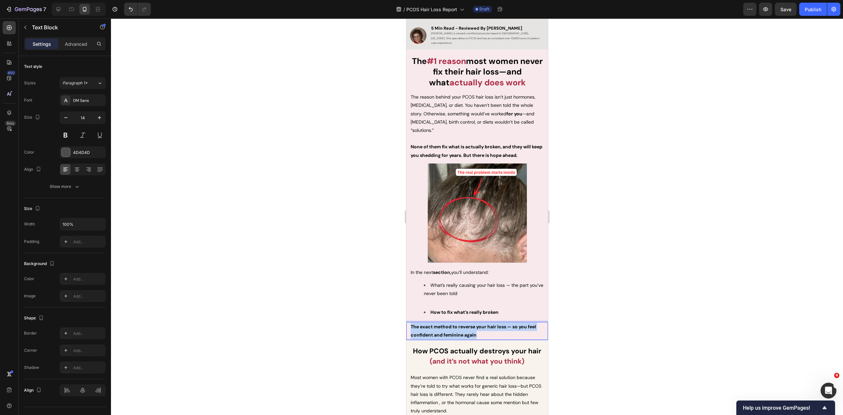
drag, startPoint x: 479, startPoint y: 324, endPoint x: 404, endPoint y: 320, distance: 74.9
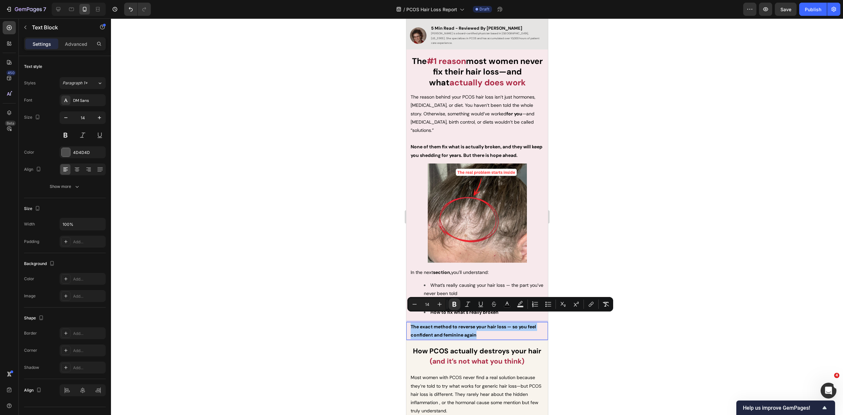
drag, startPoint x: 138, startPoint y: 311, endPoint x: 565, endPoint y: 332, distance: 426.9
click at [578, 331] on div at bounding box center [477, 216] width 732 height 396
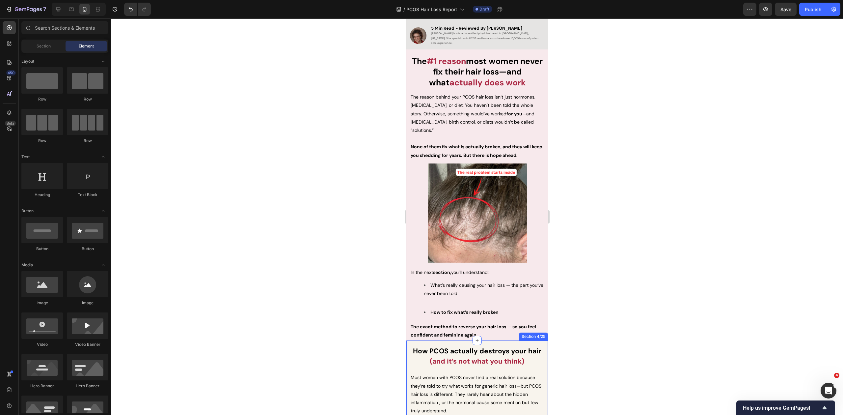
click at [503, 326] on p "The exact method to reverse your hair loss — so you feel confident and feminine…" at bounding box center [476, 330] width 133 height 16
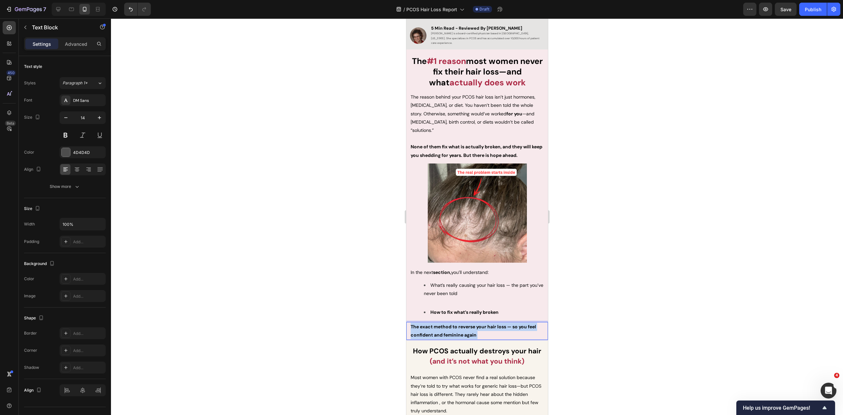
drag, startPoint x: 495, startPoint y: 325, endPoint x: 408, endPoint y: 314, distance: 86.9
drag, startPoint x: 483, startPoint y: 325, endPoint x: 368, endPoint y: 312, distance: 115.7
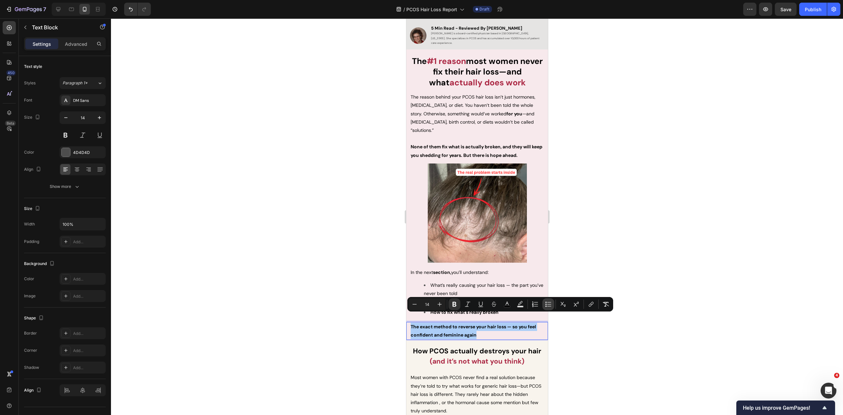
click at [546, 302] on icon "Editor contextual toolbar" at bounding box center [548, 304] width 7 height 7
type input "14"
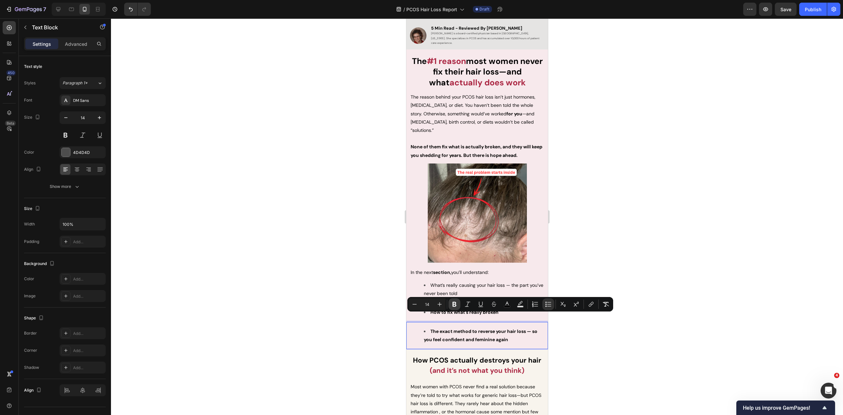
click at [454, 306] on icon "Editor contextual toolbar" at bounding box center [454, 304] width 4 height 5
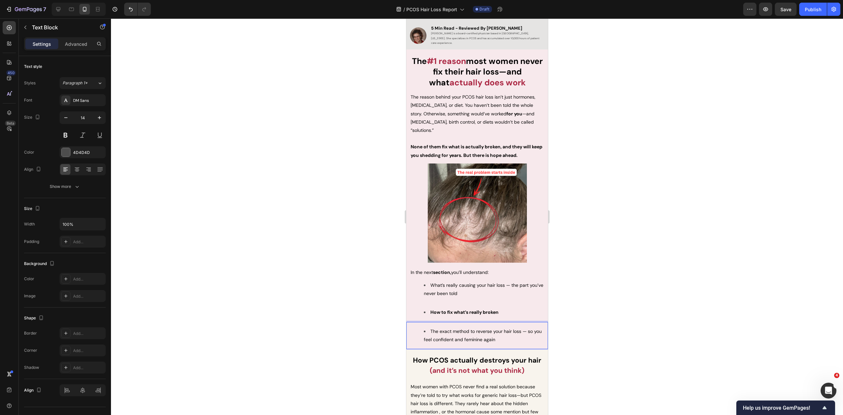
click at [594, 339] on div at bounding box center [477, 216] width 732 height 396
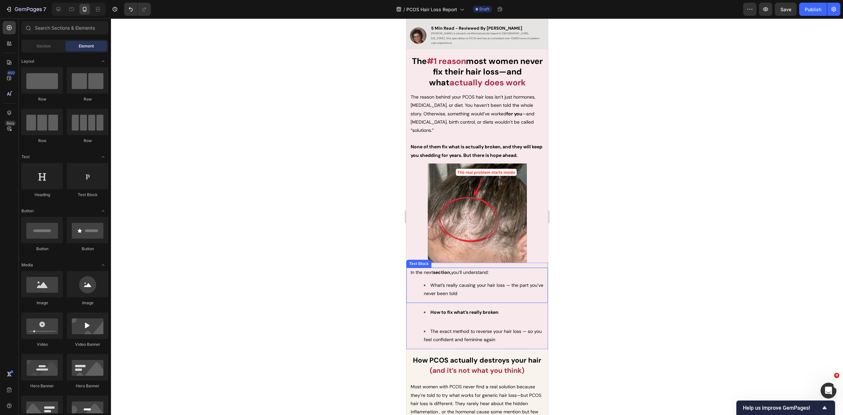
click at [465, 282] on span "What’s really causing your hair loss — the part you’ve never been told" at bounding box center [483, 289] width 120 height 14
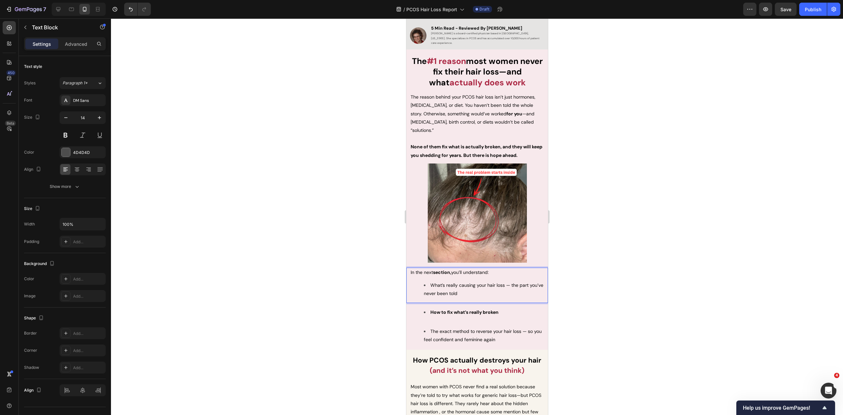
click at [482, 282] on span "What’s really causing your hair loss — the part you’ve never been told" at bounding box center [483, 289] width 120 height 14
drag, startPoint x: 474, startPoint y: 276, endPoint x: 429, endPoint y: 277, distance: 44.8
click at [429, 281] on li "What’s really causing your hair loss — the part you’ve never been told" at bounding box center [483, 289] width 120 height 16
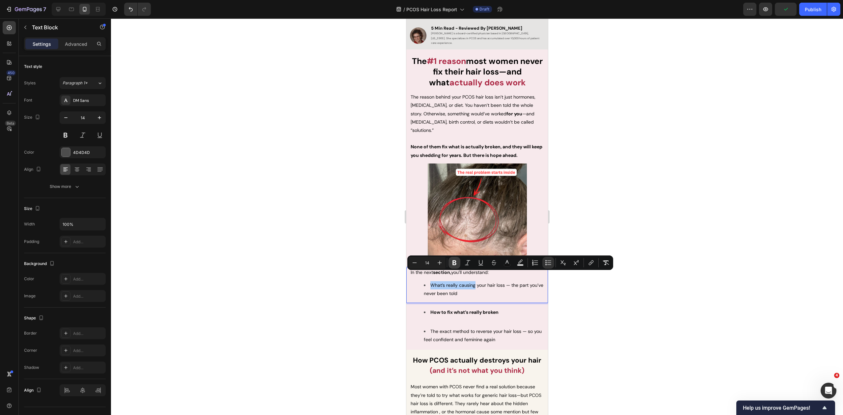
click at [454, 262] on icon "Editor contextual toolbar" at bounding box center [454, 262] width 7 height 7
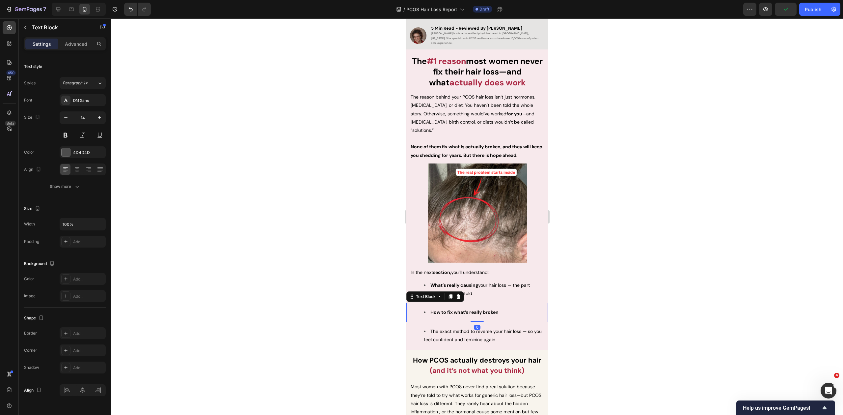
click at [458, 309] on strong "How to fix what’s really broken" at bounding box center [464, 312] width 68 height 6
click at [453, 309] on strong "How to fix what’s really broken" at bounding box center [464, 312] width 68 height 6
drag, startPoint x: 452, startPoint y: 303, endPoint x: 530, endPoint y: 304, distance: 77.1
click at [530, 308] on li "How to fix what’s really broken" at bounding box center [483, 312] width 120 height 8
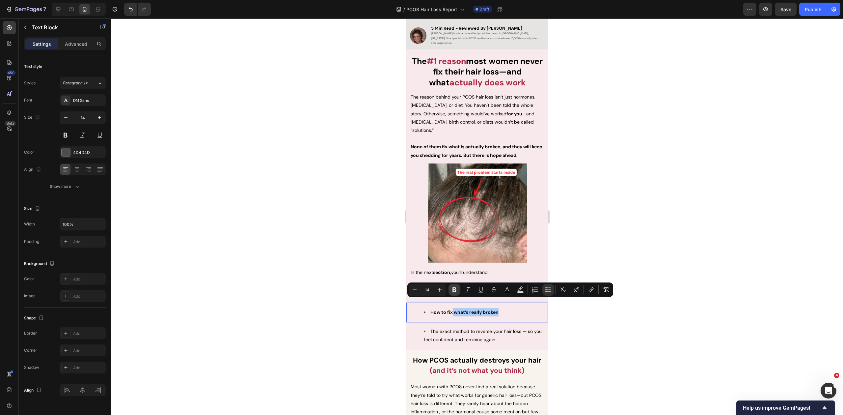
click at [452, 291] on icon "Editor contextual toolbar" at bounding box center [454, 289] width 7 height 7
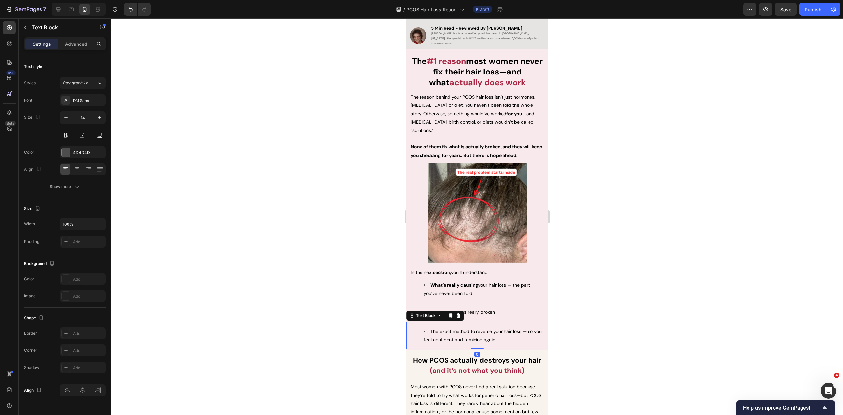
click at [460, 328] on span "The exact method to reverse your hair loss — so you feel confident and feminine…" at bounding box center [482, 335] width 118 height 14
click at [465, 328] on span "The exact method to reverse your hair loss — so you feel confident and feminine…" at bounding box center [482, 335] width 118 height 14
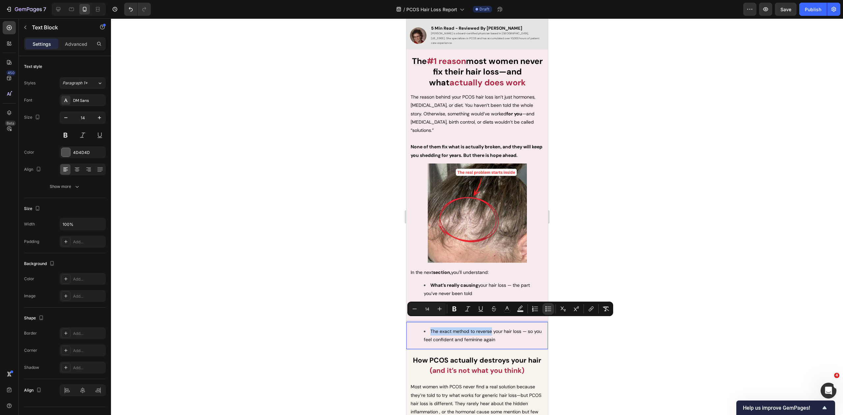
drag, startPoint x: 491, startPoint y: 321, endPoint x: 430, endPoint y: 319, distance: 61.0
click at [430, 328] on span "The exact method to reverse your hair loss — so you feel confident and feminine…" at bounding box center [482, 335] width 118 height 14
click at [453, 307] on icon "Editor contextual toolbar" at bounding box center [454, 308] width 4 height 5
click at [593, 336] on div at bounding box center [477, 216] width 732 height 396
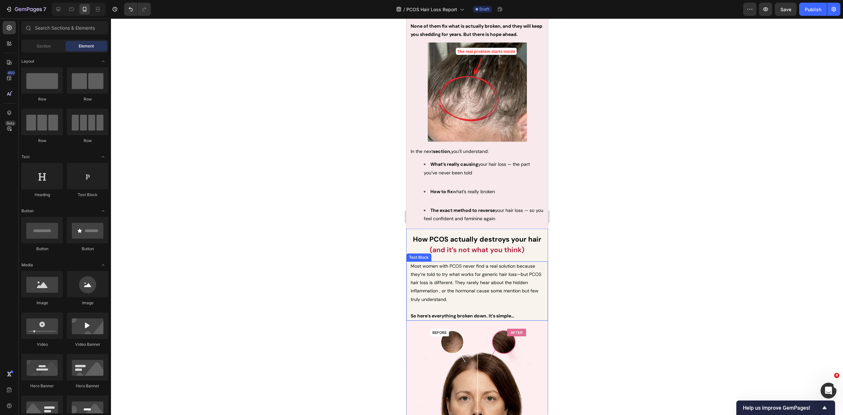
scroll to position [341, 0]
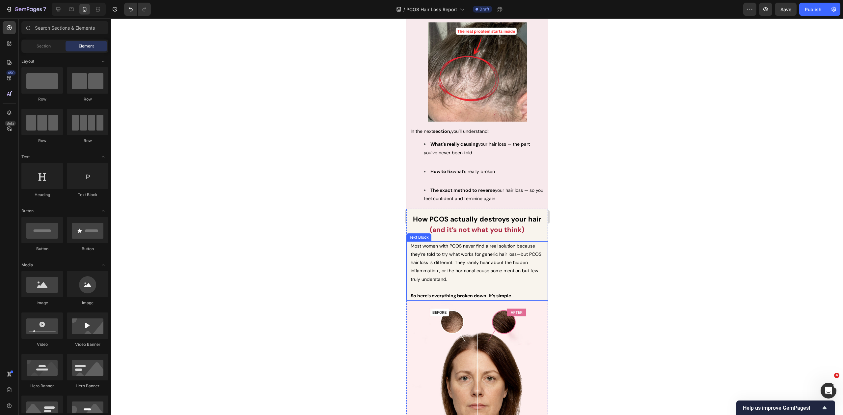
click at [483, 276] on p "Most women with PCOS never find a real solution because they’re told to try wha…" at bounding box center [476, 262] width 133 height 41
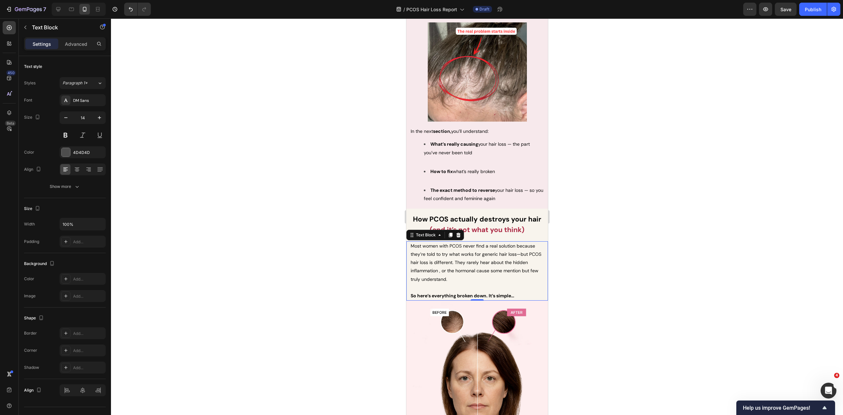
click at [477, 276] on p "Most women with PCOS never find a real solution because they’re told to try wha…" at bounding box center [476, 262] width 133 height 41
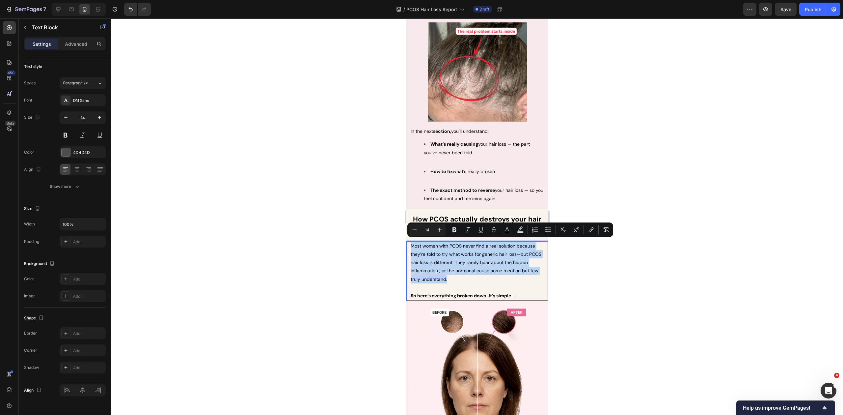
drag, startPoint x: 474, startPoint y: 276, endPoint x: 809, endPoint y: 259, distance: 336.0
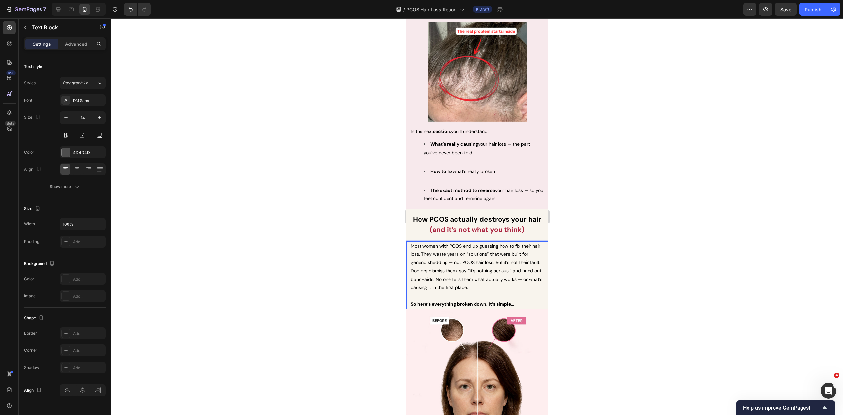
click at [619, 273] on div at bounding box center [477, 216] width 732 height 396
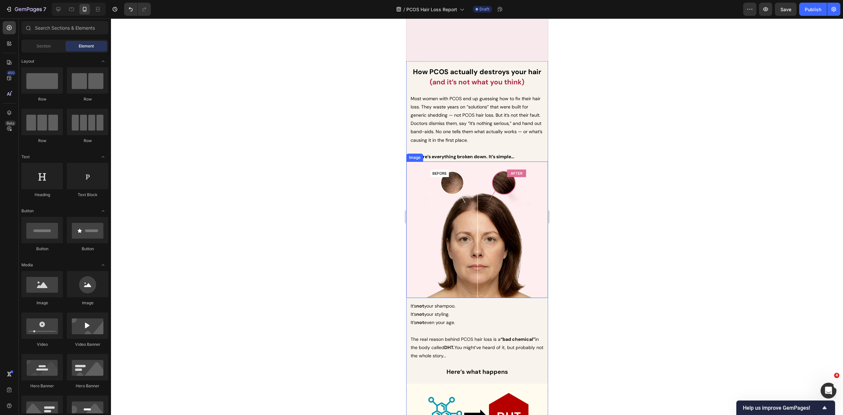
scroll to position [404, 0]
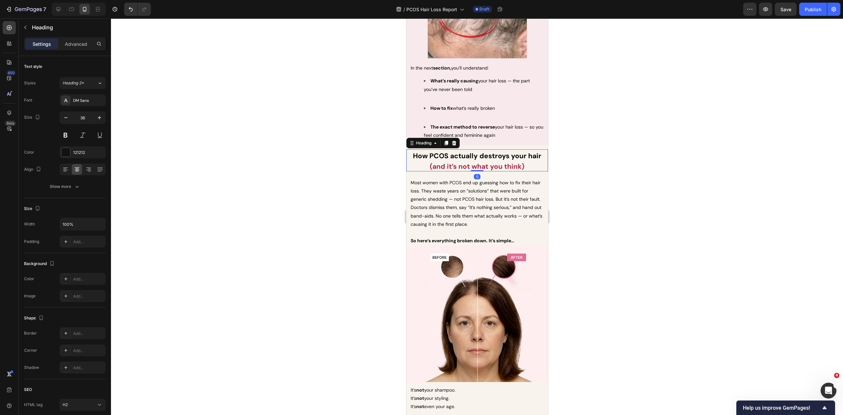
click at [524, 168] on h2 "How PCOS actually destroys your hair (and it’s not what you think)" at bounding box center [477, 160] width 134 height 22
click at [527, 165] on h2 "How PCOS actually destroys your hair (and it’s not what you think)" at bounding box center [477, 160] width 134 height 22
drag, startPoint x: 531, startPoint y: 165, endPoint x: 412, endPoint y: 149, distance: 119.9
click at [412, 150] on p "How PCOS actually destroys your hair (and it’s not what you think)" at bounding box center [476, 160] width 133 height 20
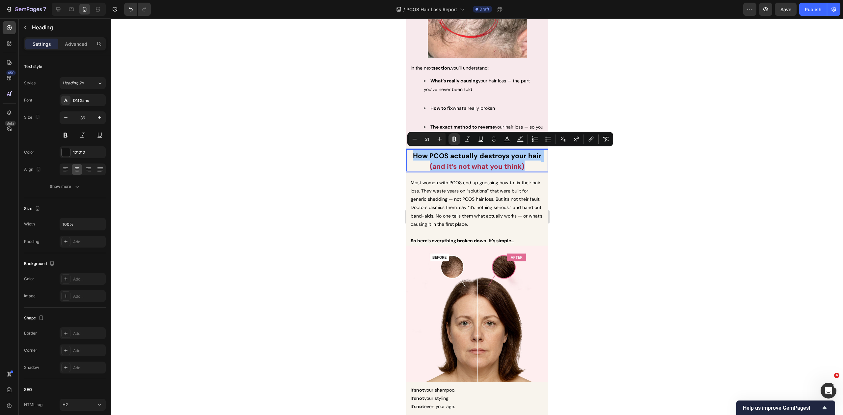
click at [608, 176] on div at bounding box center [477, 216] width 732 height 396
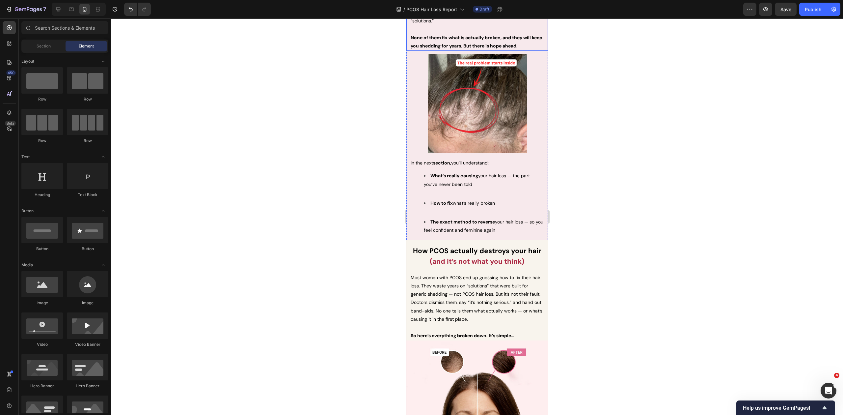
scroll to position [393, 0]
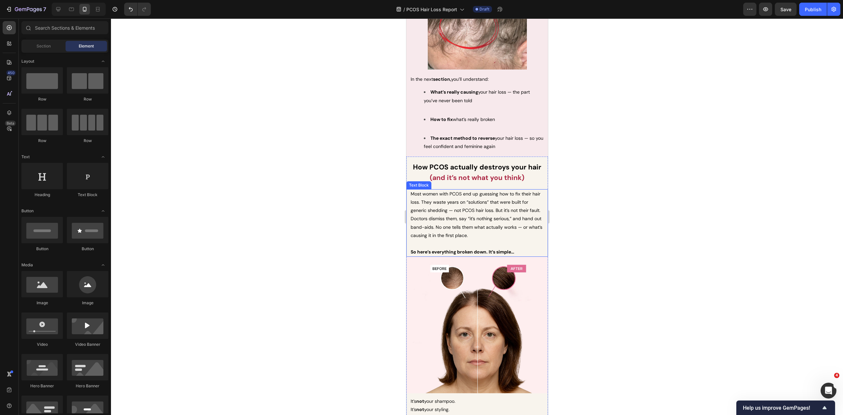
click at [415, 232] on span "Most women with PCOS end up guessing how to fix their hair loss. They waste yea…" at bounding box center [476, 214] width 132 height 47
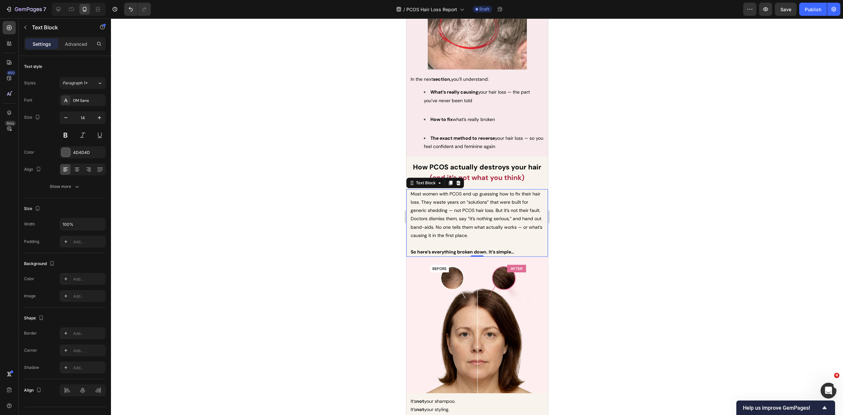
click at [415, 232] on span "Most women with PCOS end up guessing how to fix their hair loss. They waste yea…" at bounding box center [476, 214] width 132 height 47
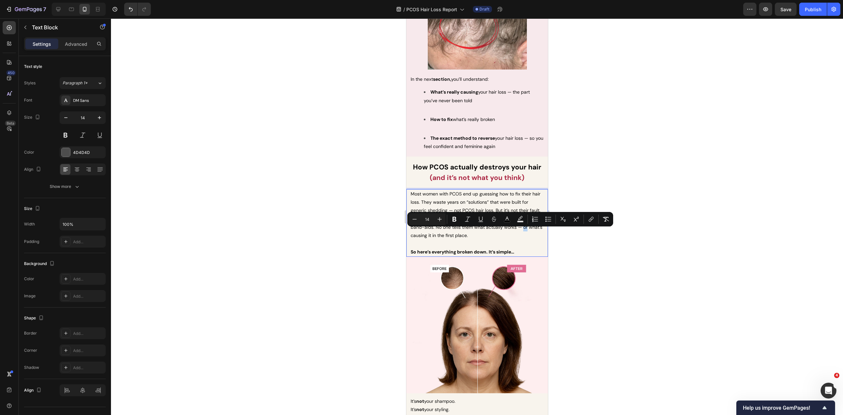
click at [415, 232] on span "Most women with PCOS end up guessing how to fix their hair loss. They waste yea…" at bounding box center [476, 214] width 132 height 47
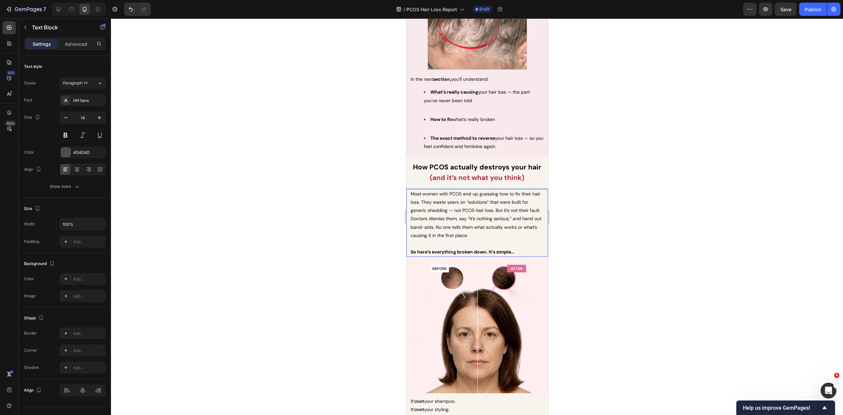
click at [687, 203] on div at bounding box center [477, 216] width 732 height 396
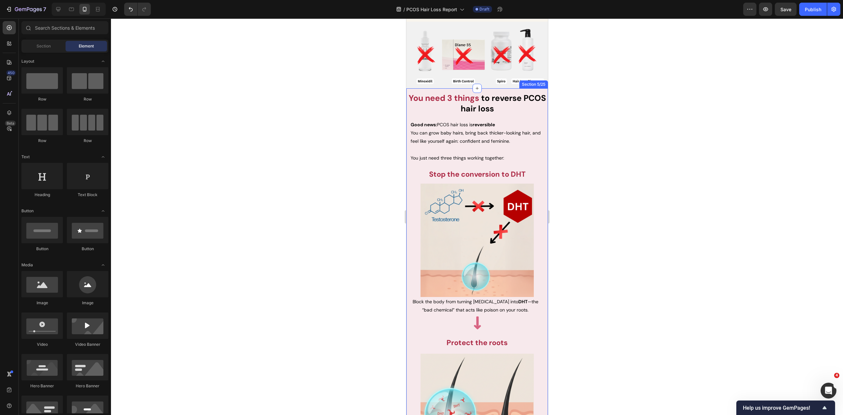
scroll to position [1361, 0]
click at [479, 103] on strong "You need 3 things" at bounding box center [443, 97] width 70 height 11
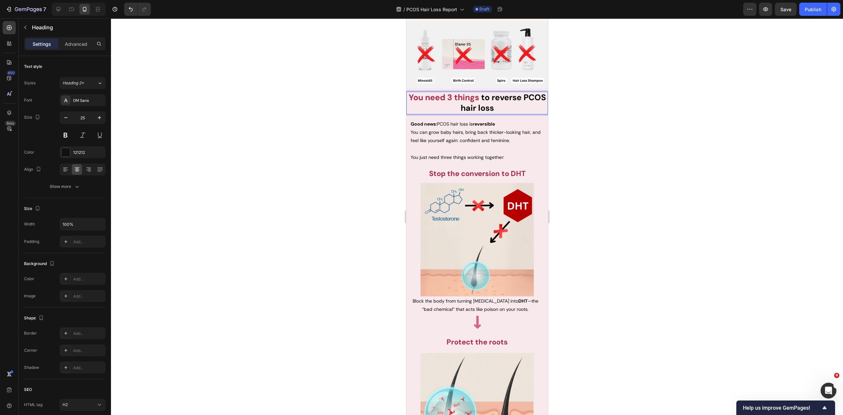
click at [506, 114] on strong "to reverse PCOS hair loss" at bounding box center [502, 103] width 85 height 22
drag, startPoint x: 509, startPoint y: 160, endPoint x: 420, endPoint y: 148, distance: 90.7
click at [420, 114] on p "You need 3 things to reverse PCOS hair loss" at bounding box center [477, 102] width 140 height 21
click at [498, 114] on p "How to actually reverse PCOS hair loss" at bounding box center [477, 102] width 140 height 21
click at [594, 159] on div at bounding box center [477, 216] width 732 height 396
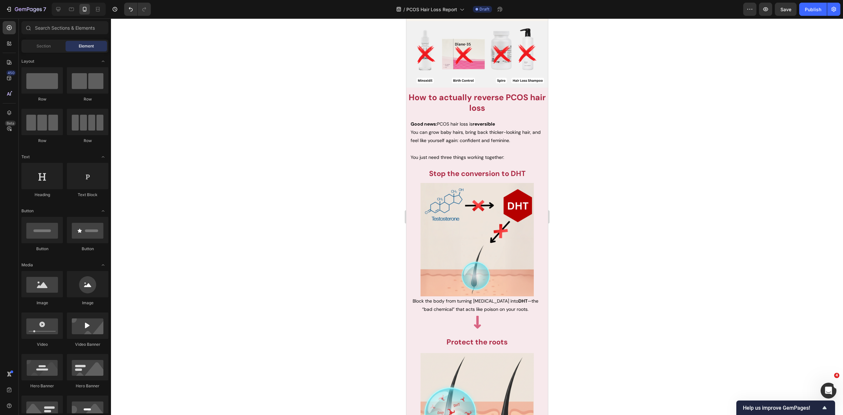
click at [520, 114] on strong "How to actually reverse PCOS hair loss" at bounding box center [476, 103] width 137 height 22
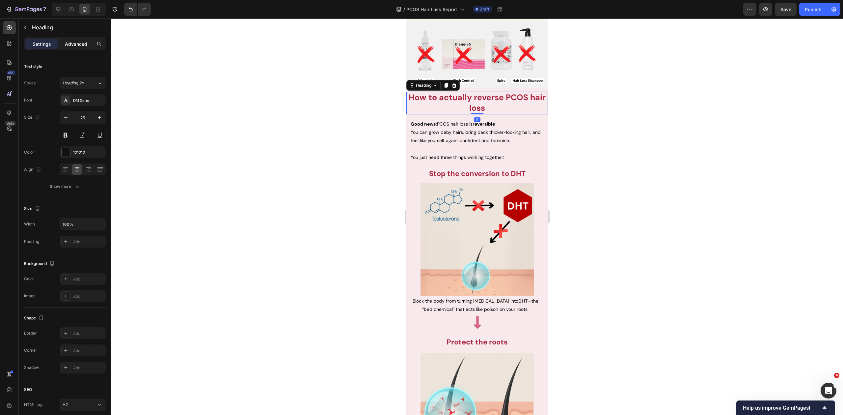
click at [81, 45] on p "Advanced" at bounding box center [76, 44] width 22 height 7
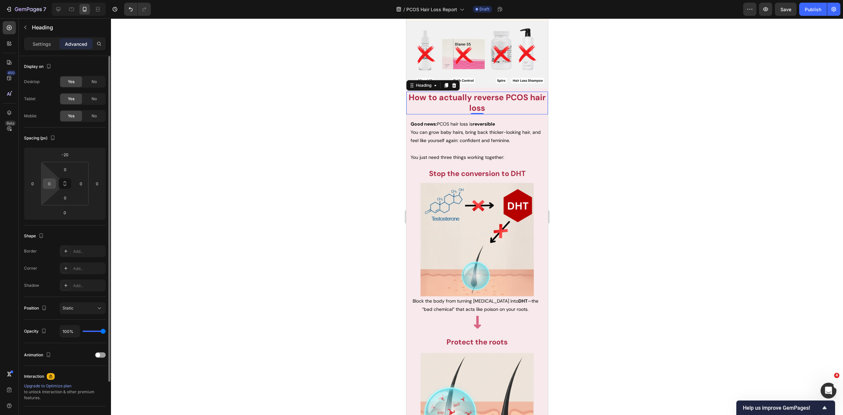
click at [48, 186] on input "0" at bounding box center [49, 183] width 10 height 10
type input "14"
click at [79, 180] on input "0" at bounding box center [81, 183] width 10 height 10
type input "14"
click at [582, 173] on div at bounding box center [477, 216] width 732 height 396
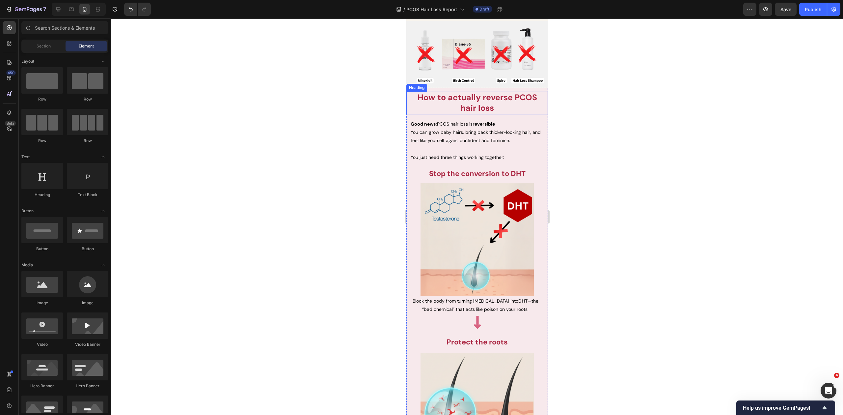
click at [516, 114] on strong "How to actually reverse PCOS hair loss" at bounding box center [477, 103] width 120 height 22
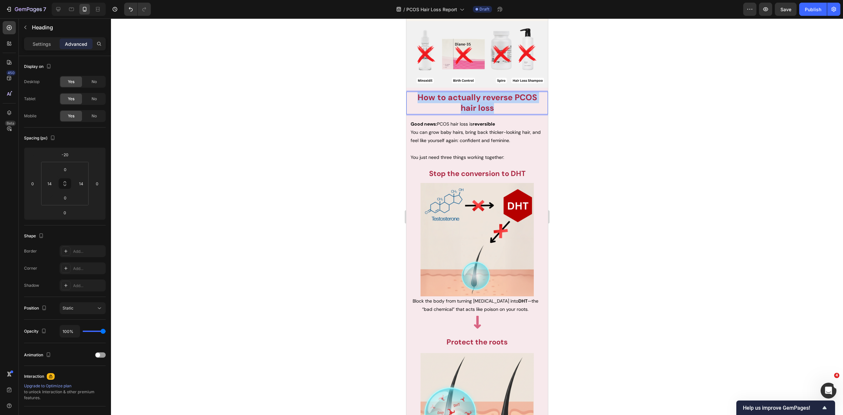
drag, startPoint x: 502, startPoint y: 160, endPoint x: 418, endPoint y: 145, distance: 85.6
click at [418, 114] on p "How to actually reverse PCOS hair loss" at bounding box center [476, 102] width 131 height 21
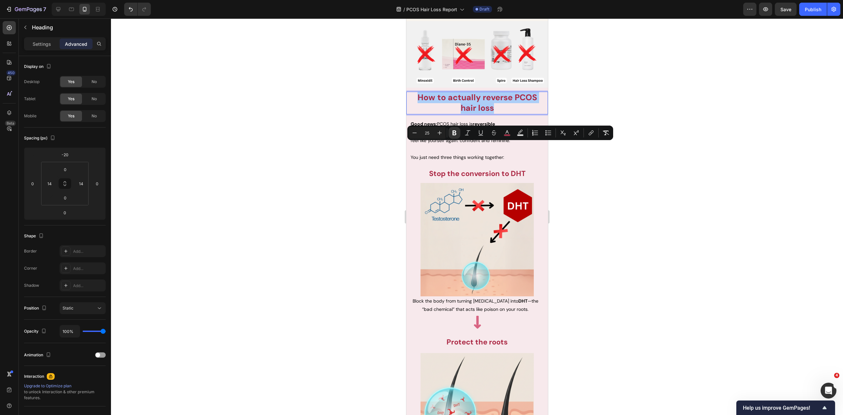
click at [506, 133] on icon "Editor contextual toolbar" at bounding box center [507, 132] width 7 height 7
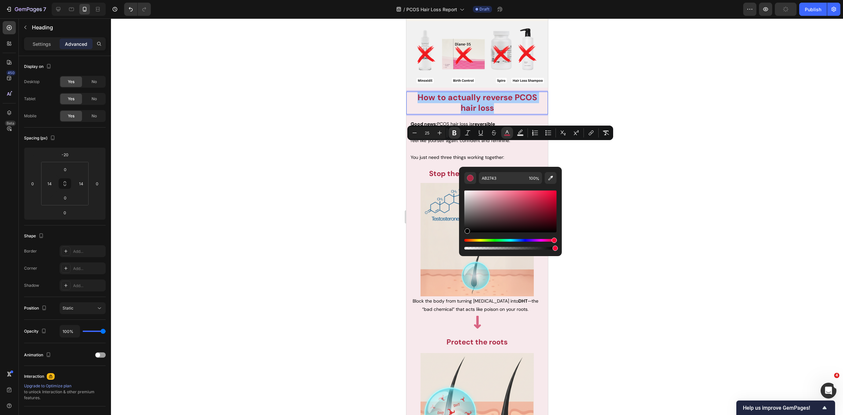
drag, startPoint x: 873, startPoint y: 251, endPoint x: 454, endPoint y: 240, distance: 418.4
type input "000000"
click at [363, 201] on div at bounding box center [477, 216] width 732 height 396
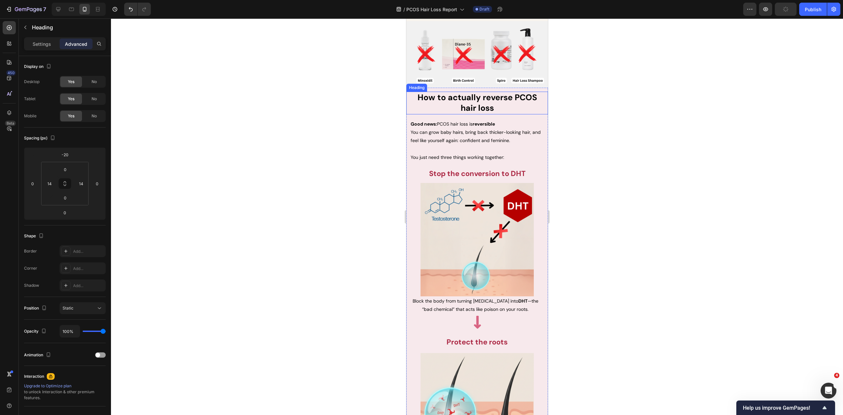
click at [474, 114] on strong "How to actually reverse PCOS hair loss" at bounding box center [477, 103] width 120 height 22
click at [483, 114] on strong "How to actually reverse PCOS hair loss" at bounding box center [477, 103] width 120 height 22
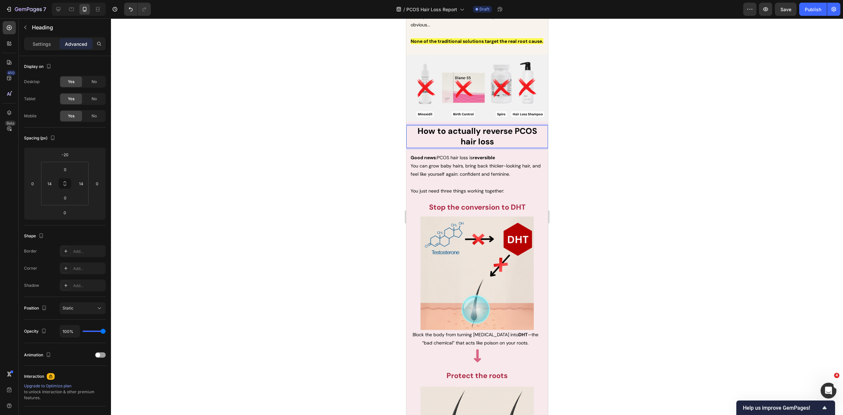
scroll to position [1326, 0]
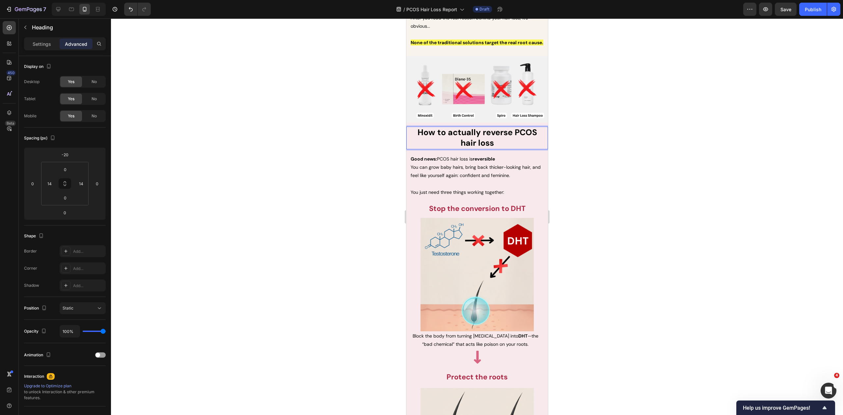
click at [512, 149] on strong "How to actually reverse PCOS hair loss" at bounding box center [477, 138] width 120 height 22
click at [600, 186] on div at bounding box center [477, 216] width 732 height 396
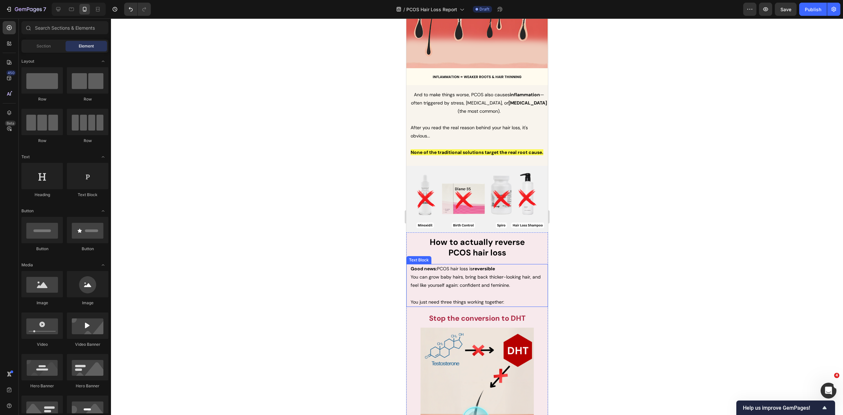
scroll to position [1267, 0]
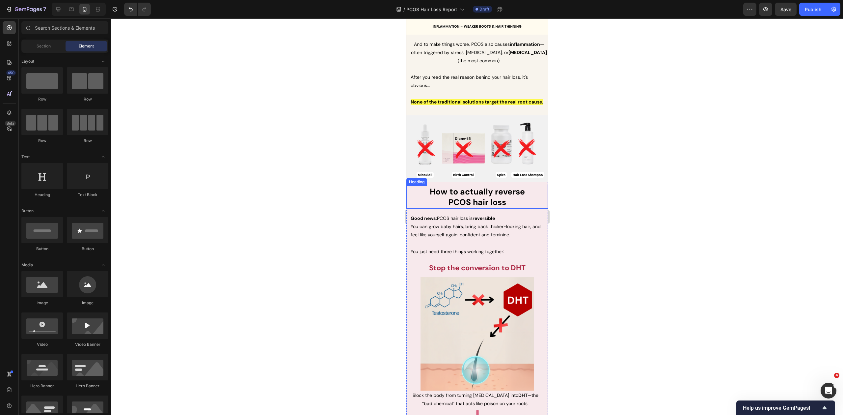
click at [493, 197] on strong "How to actually reverse" at bounding box center [476, 191] width 95 height 11
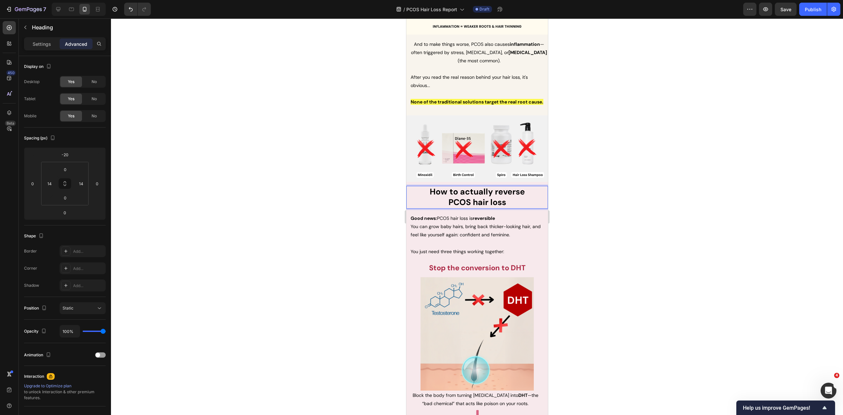
click at [492, 197] on strong "How to actually reverse" at bounding box center [476, 191] width 95 height 11
click at [621, 225] on div at bounding box center [477, 216] width 732 height 396
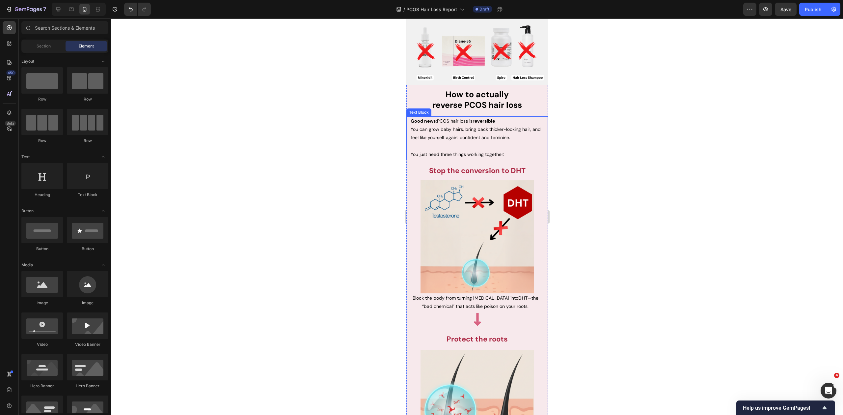
scroll to position [1371, 0]
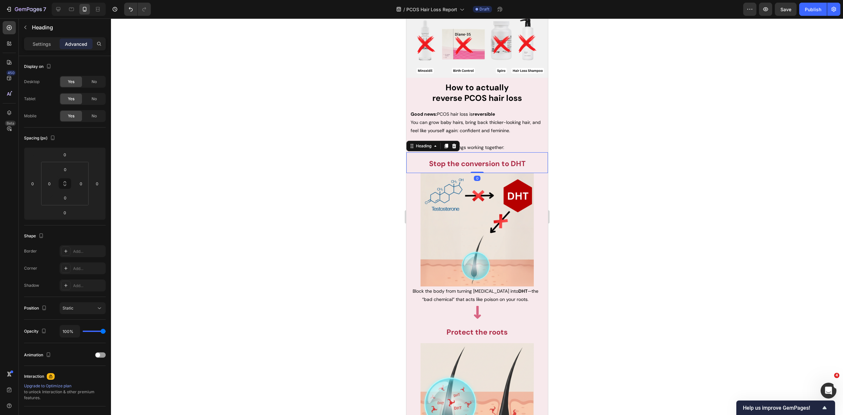
click at [481, 168] on strong "Stop the conversion to DHT" at bounding box center [477, 164] width 96 height 10
click at [480, 168] on strong "Stop the conversion to DHT" at bounding box center [477, 164] width 96 height 10
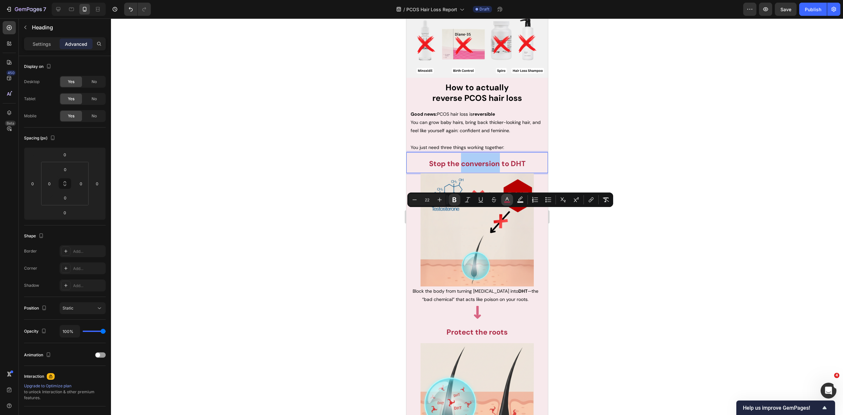
click at [504, 199] on icon "Editor contextual toolbar" at bounding box center [507, 199] width 7 height 7
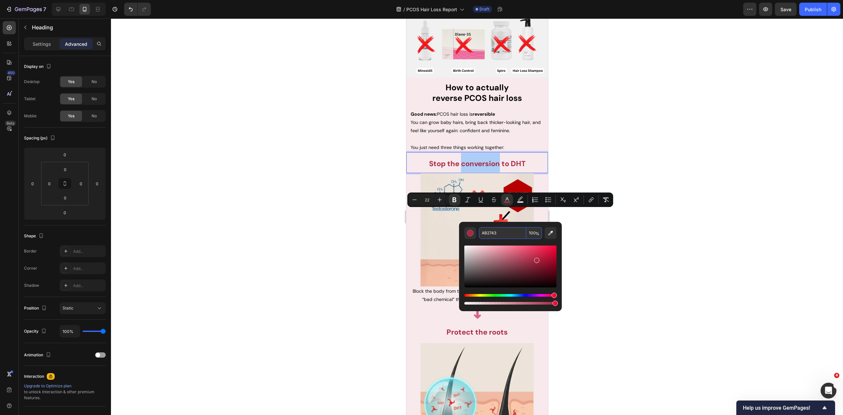
click at [497, 236] on input "AB2743" at bounding box center [502, 233] width 47 height 12
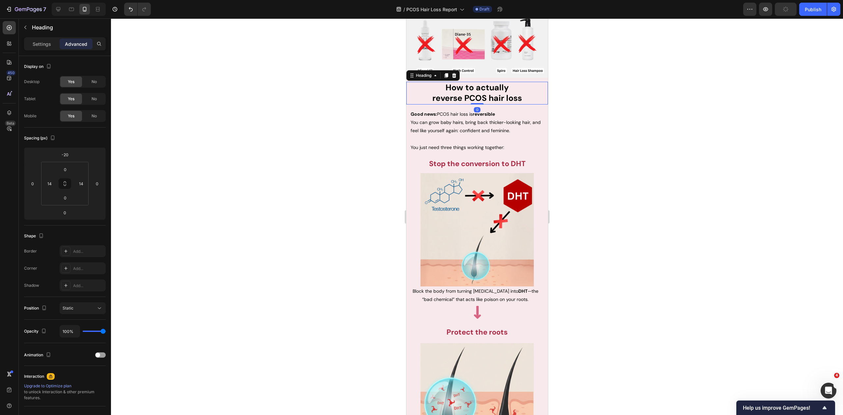
click at [495, 103] on strong "reverse PCOS hair loss" at bounding box center [477, 98] width 90 height 11
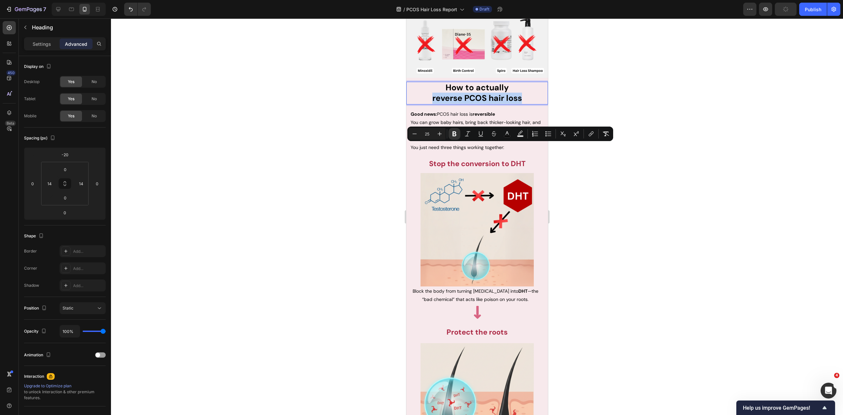
drag, startPoint x: 522, startPoint y: 149, endPoint x: 426, endPoint y: 149, distance: 96.2
click at [426, 104] on p "How to actually reverse PCOS hair loss" at bounding box center [476, 92] width 131 height 21
click at [511, 136] on button "color" at bounding box center [507, 134] width 12 height 12
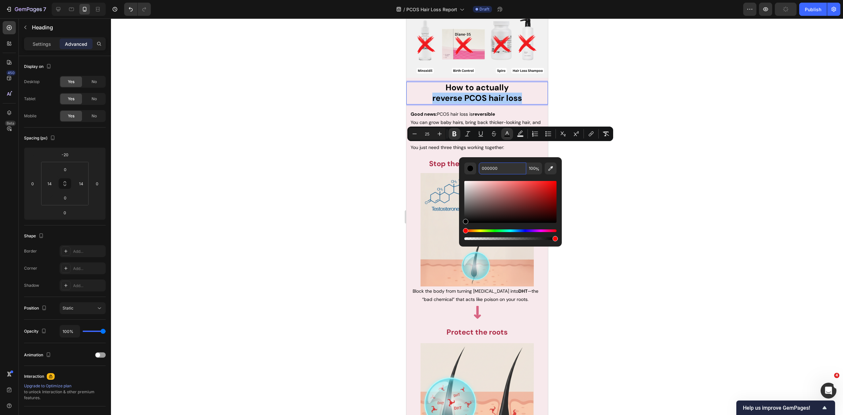
click at [499, 169] on input "000000" at bounding box center [502, 168] width 47 height 12
paste input "AB2743"
type input "AB2743"
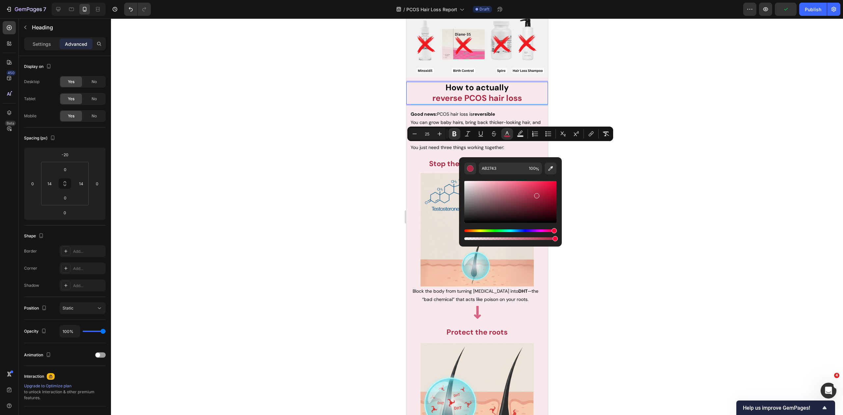
click at [622, 189] on div at bounding box center [477, 216] width 732 height 396
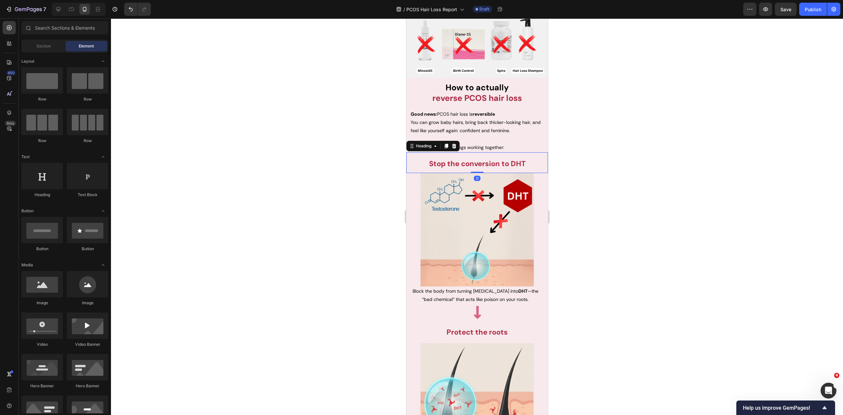
click at [486, 168] on strong "Stop the conversion to DHT" at bounding box center [477, 164] width 96 height 10
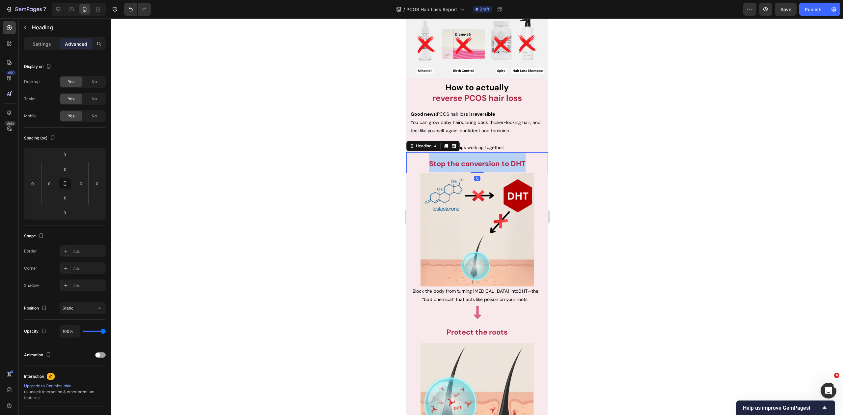
click at [486, 168] on strong "Stop the conversion to DHT" at bounding box center [477, 164] width 96 height 10
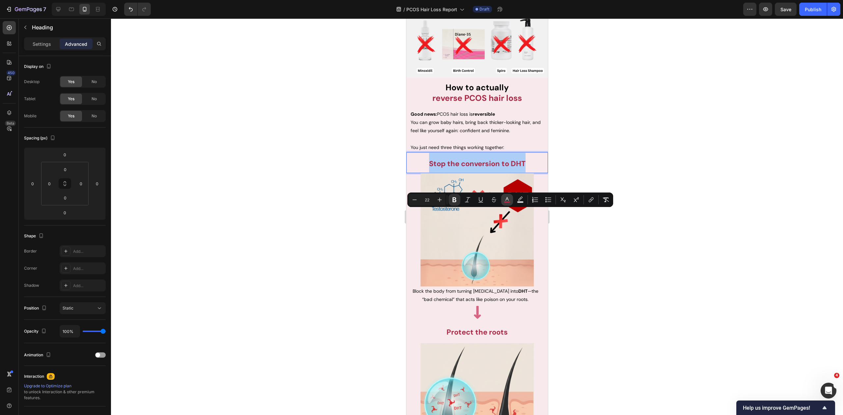
click at [506, 200] on icon "Editor contextual toolbar" at bounding box center [507, 199] width 7 height 7
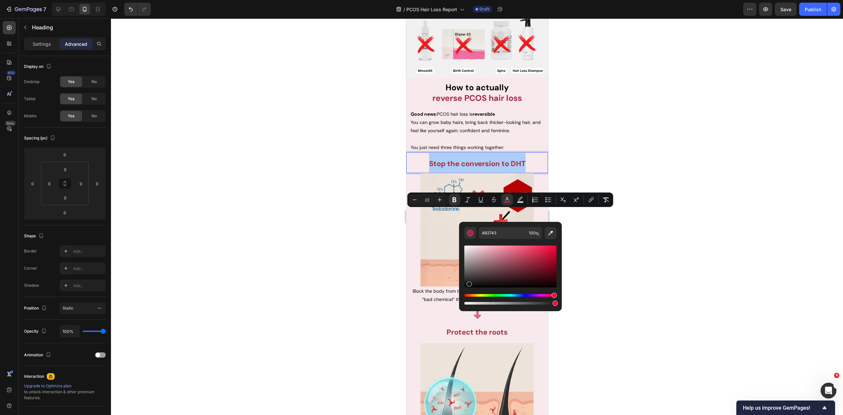
drag, startPoint x: 875, startPoint y: 301, endPoint x: 445, endPoint y: 294, distance: 429.8
type input "050505"
click at [341, 263] on div at bounding box center [477, 216] width 732 height 396
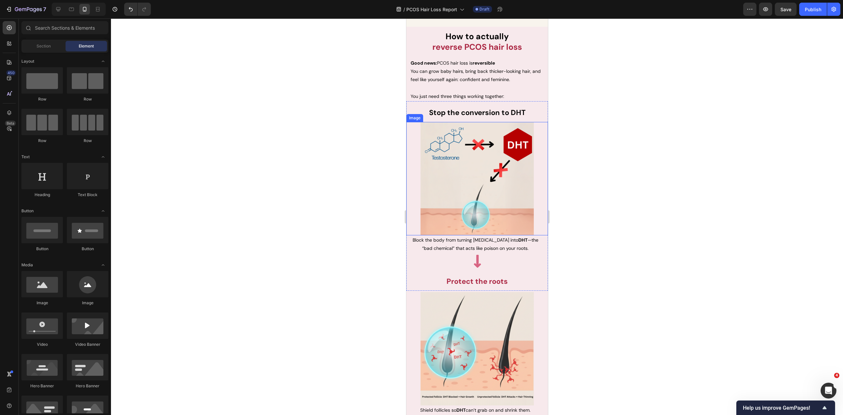
scroll to position [1513, 0]
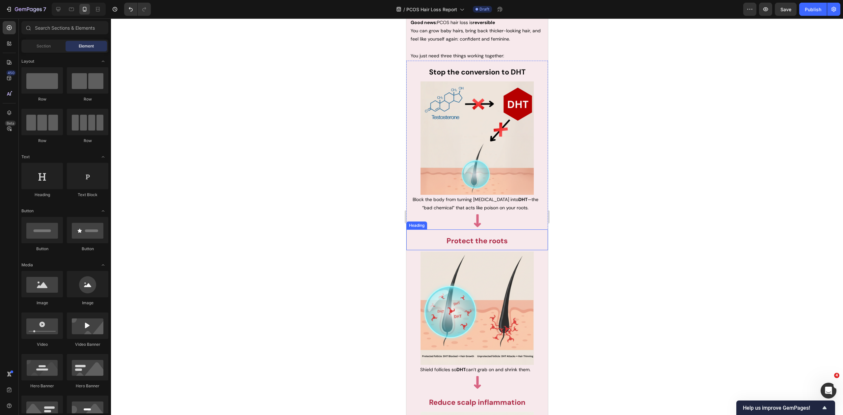
click at [472, 238] on strong "Protect the roots" at bounding box center [476, 241] width 61 height 10
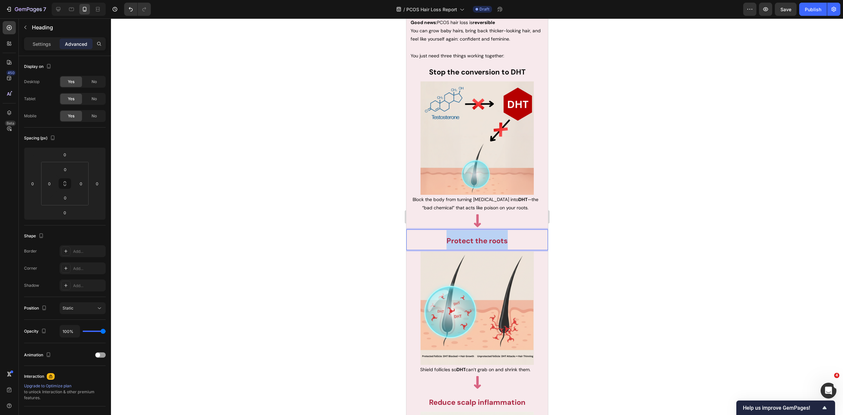
click at [472, 238] on strong "Protect the roots" at bounding box center [476, 241] width 61 height 10
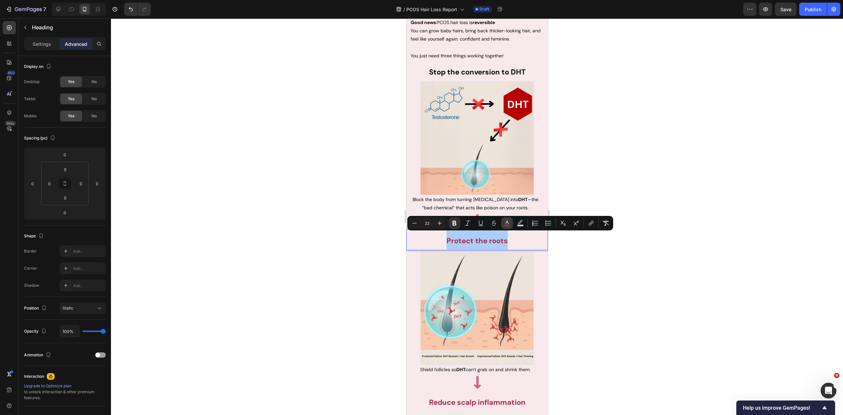
click at [506, 220] on icon "Editor contextual toolbar" at bounding box center [507, 223] width 7 height 7
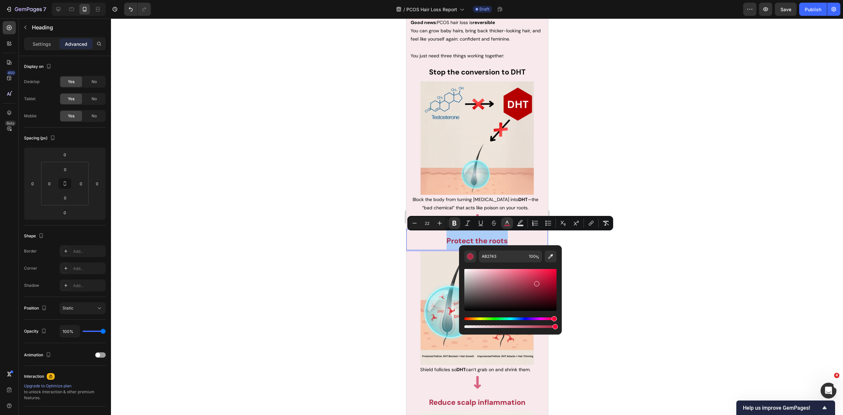
drag, startPoint x: 865, startPoint y: 332, endPoint x: 457, endPoint y: 315, distance: 408.1
type input "000000"
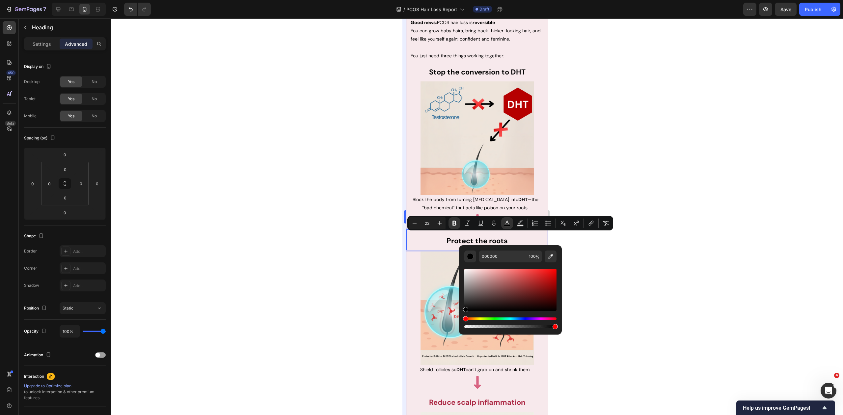
drag, startPoint x: 377, startPoint y: 286, endPoint x: 404, endPoint y: 264, distance: 34.2
click at [378, 285] on div at bounding box center [477, 216] width 732 height 396
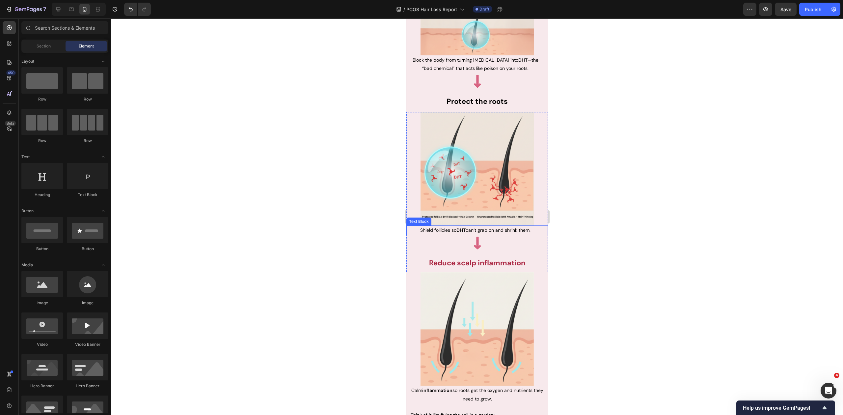
scroll to position [1652, 0]
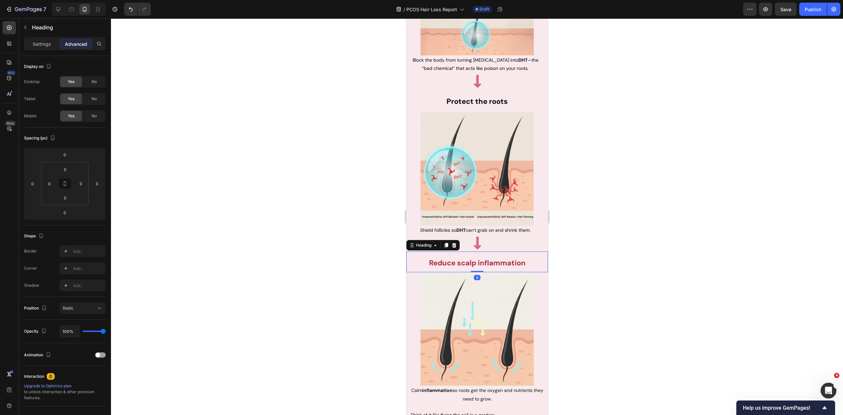
click at [474, 258] on strong "Reduce scalp inflammation" at bounding box center [477, 263] width 96 height 10
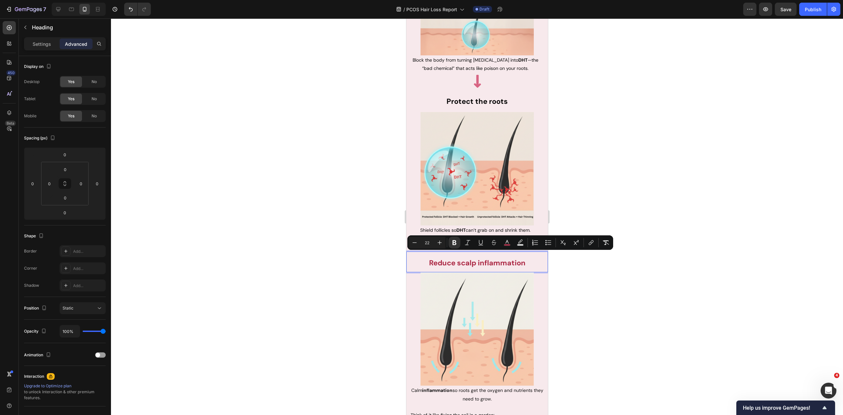
click at [473, 258] on strong "Reduce scalp inflammation" at bounding box center [477, 263] width 96 height 10
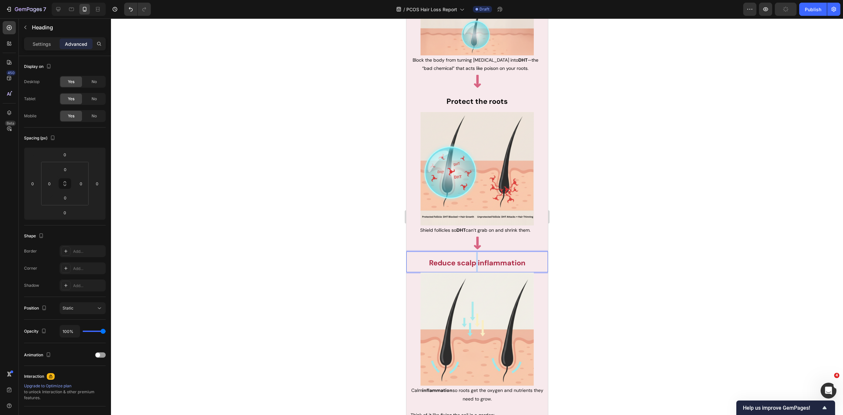
click at [473, 258] on strong "Reduce scalp inflammation" at bounding box center [477, 263] width 96 height 10
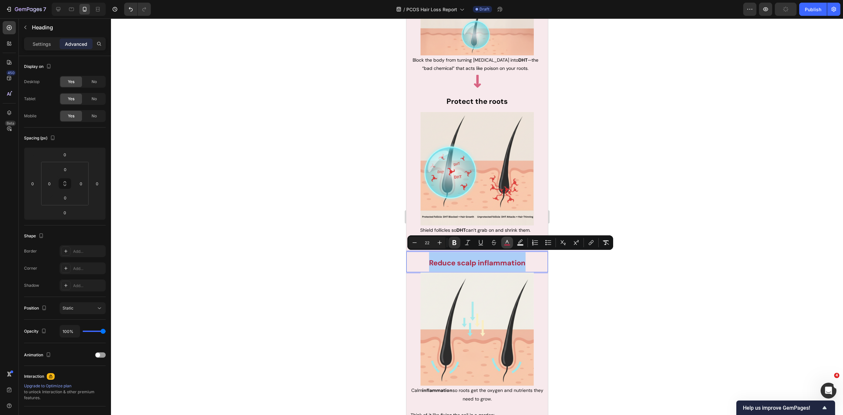
click at [504, 240] on button "color" at bounding box center [507, 242] width 12 height 12
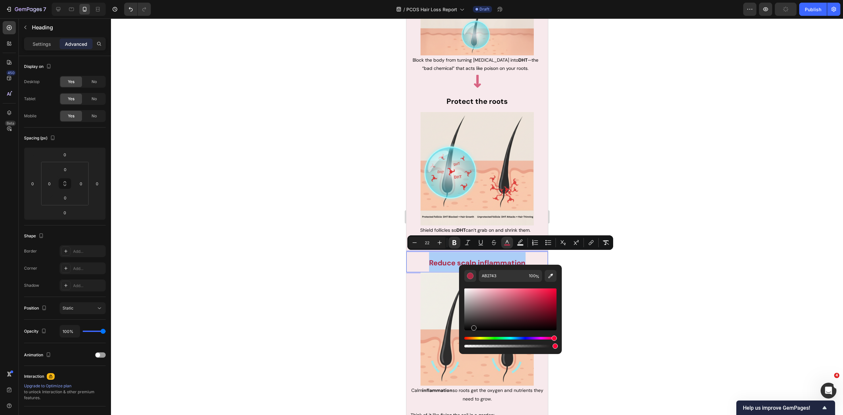
drag, startPoint x: 879, startPoint y: 345, endPoint x: 447, endPoint y: 331, distance: 432.0
type input "070707"
click at [342, 280] on div at bounding box center [477, 216] width 732 height 396
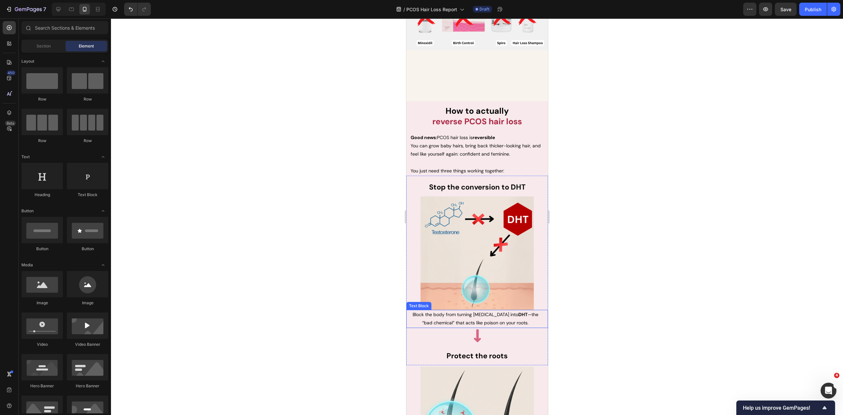
scroll to position [1340, 0]
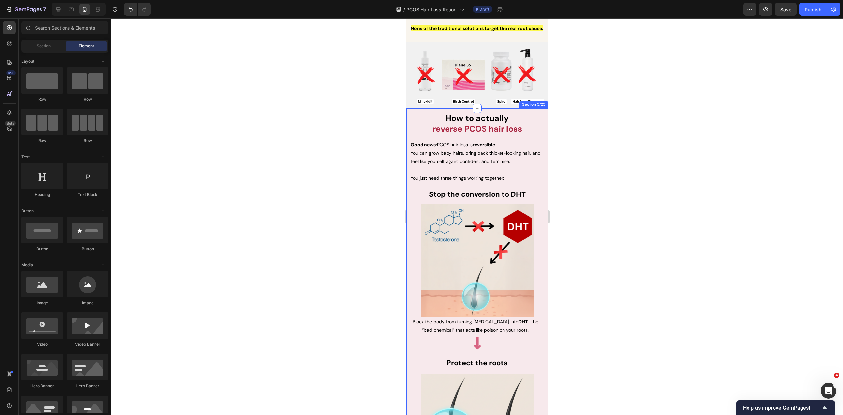
click at [612, 185] on div at bounding box center [477, 216] width 732 height 396
click at [464, 182] on p "You just need three things working together:" at bounding box center [476, 173] width 133 height 16
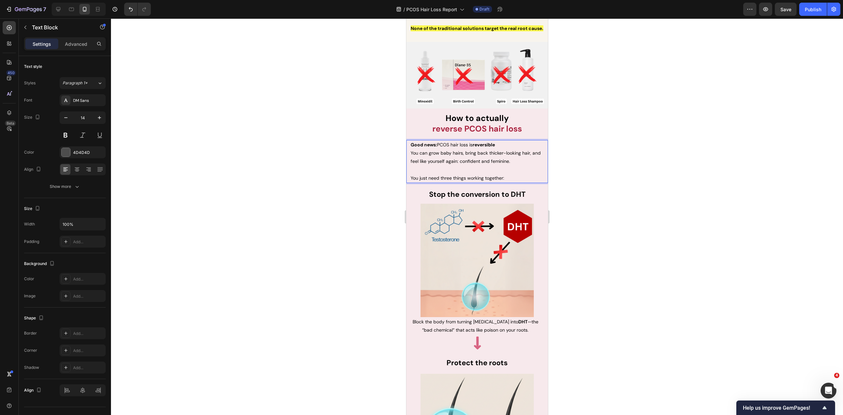
click at [465, 182] on p "You just need three things working together:" at bounding box center [476, 173] width 133 height 16
click at [500, 164] on span "You can grow baby hairs, bring back thicker-looking hair, and feel like yoursel…" at bounding box center [475, 157] width 130 height 14
drag, startPoint x: 519, startPoint y: 212, endPoint x: 409, endPoint y: 195, distance: 111.0
click at [409, 183] on div "Good news: PCOS hair loss is reversible You can grow baby hairs, bring back thi…" at bounding box center [477, 161] width 142 height 43
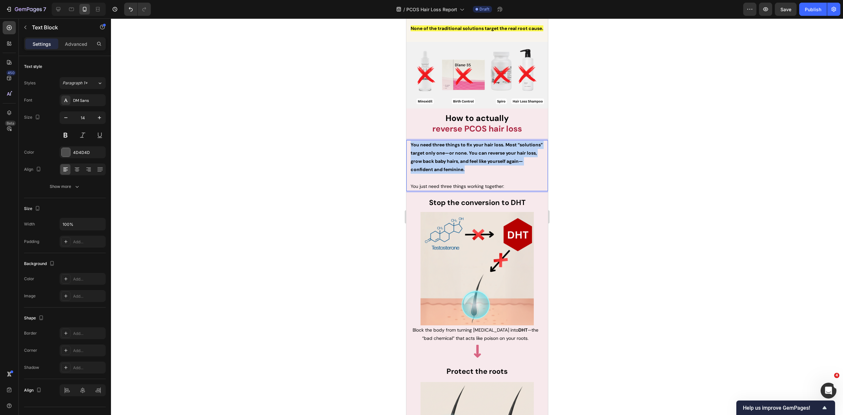
drag, startPoint x: 485, startPoint y: 219, endPoint x: 409, endPoint y: 197, distance: 78.5
click at [410, 191] on div "You need three things to fix your hair loss. Most “solutions” target only one—o…" at bounding box center [477, 165] width 134 height 51
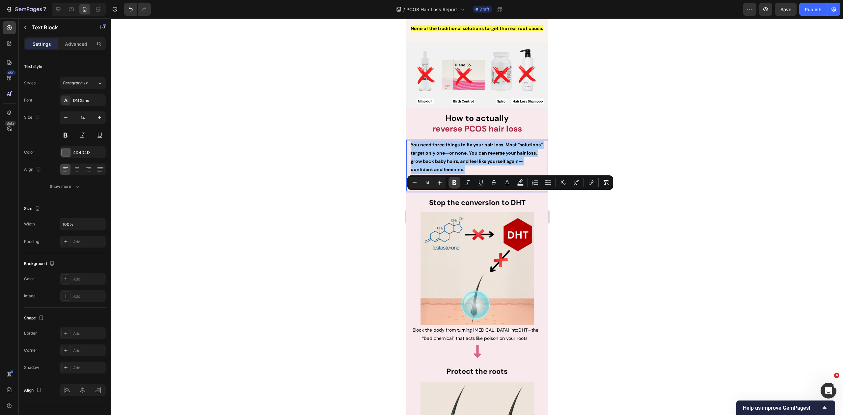
click at [454, 182] on icon "Editor contextual toolbar" at bounding box center [454, 182] width 4 height 5
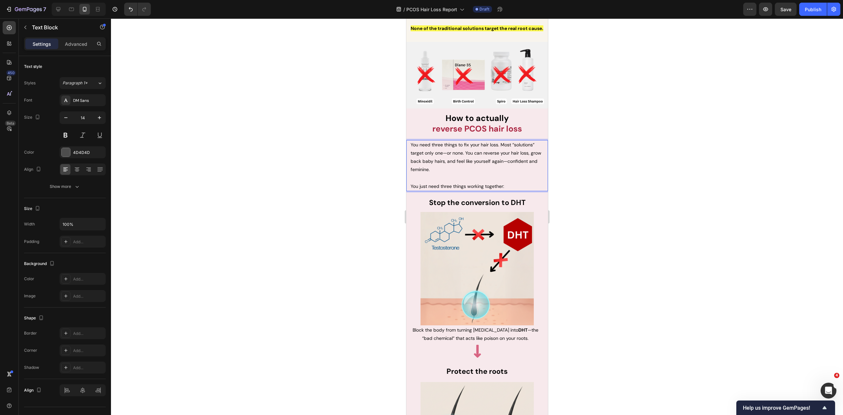
click at [600, 228] on div at bounding box center [477, 216] width 732 height 396
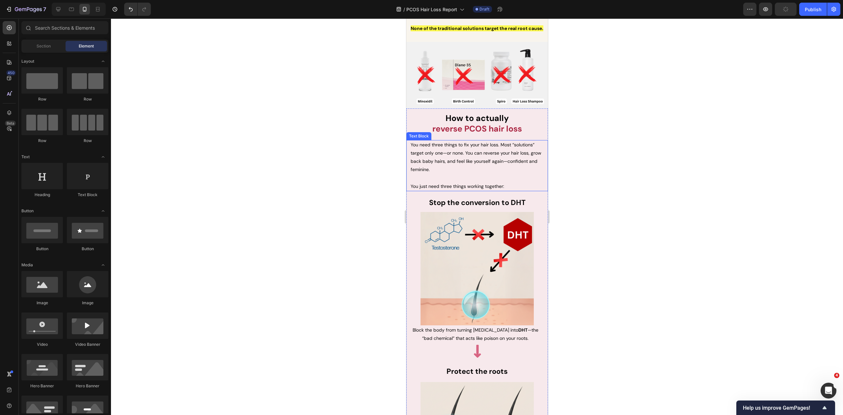
click at [500, 189] on span "You just need three things working together:" at bounding box center [457, 186] width 94 height 6
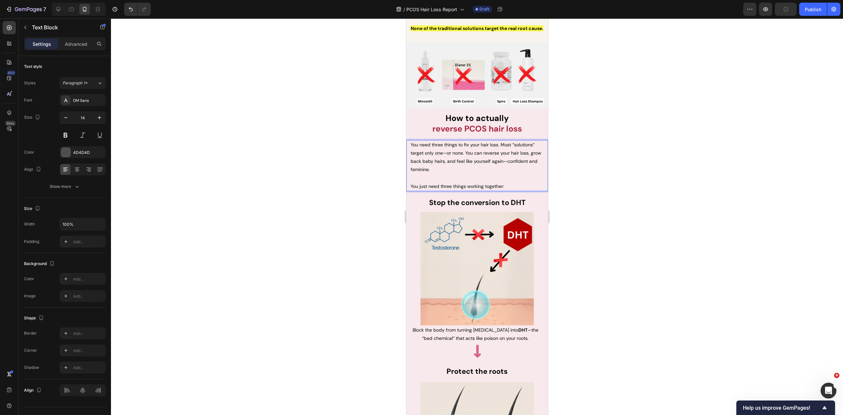
click at [511, 190] on p "You just need three things working together:" at bounding box center [476, 182] width 133 height 16
drag, startPoint x: 508, startPoint y: 236, endPoint x: 410, endPoint y: 237, distance: 98.8
click at [410, 191] on div "You need three things to fix your hair loss. Most “solutions” target only one—o…" at bounding box center [477, 165] width 134 height 51
drag, startPoint x: 510, startPoint y: 237, endPoint x: 417, endPoint y: 237, distance: 93.9
click at [417, 190] on p "But only when you target all three together ." at bounding box center [476, 182] width 133 height 16
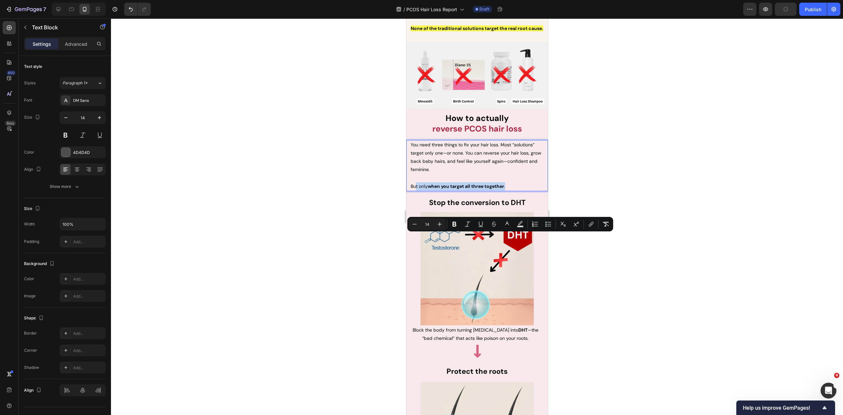
click at [421, 189] on span "But only when you target all three together ." at bounding box center [457, 186] width 95 height 6
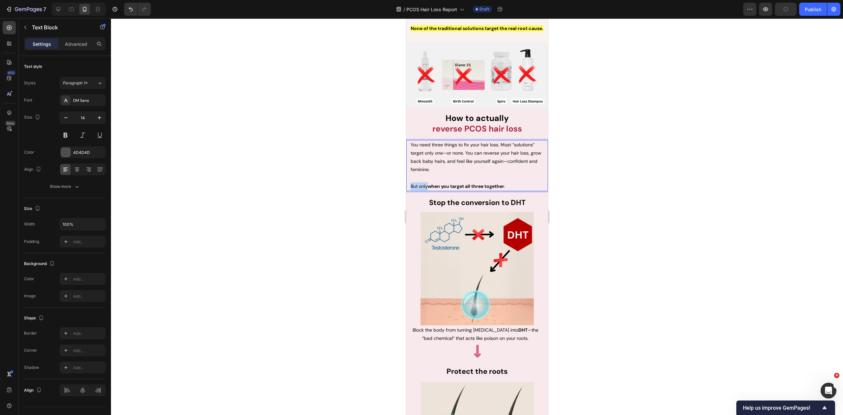
drag, startPoint x: 428, startPoint y: 236, endPoint x: 398, endPoint y: 236, distance: 29.3
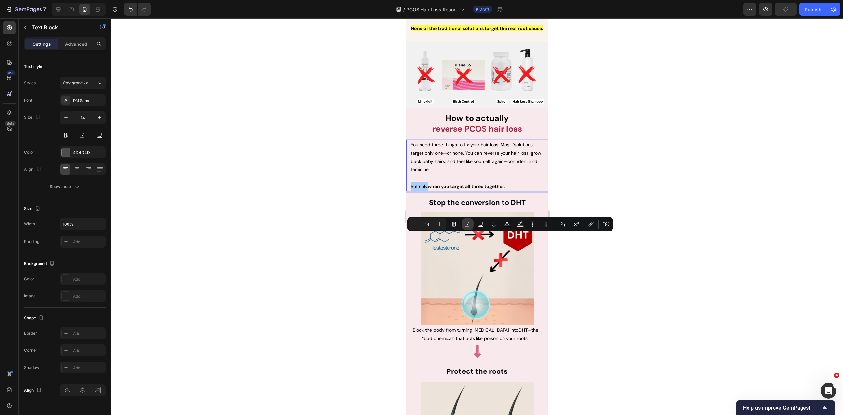
click at [456, 224] on icon "Editor contextual toolbar" at bounding box center [454, 224] width 7 height 7
click at [595, 261] on div at bounding box center [477, 216] width 732 height 396
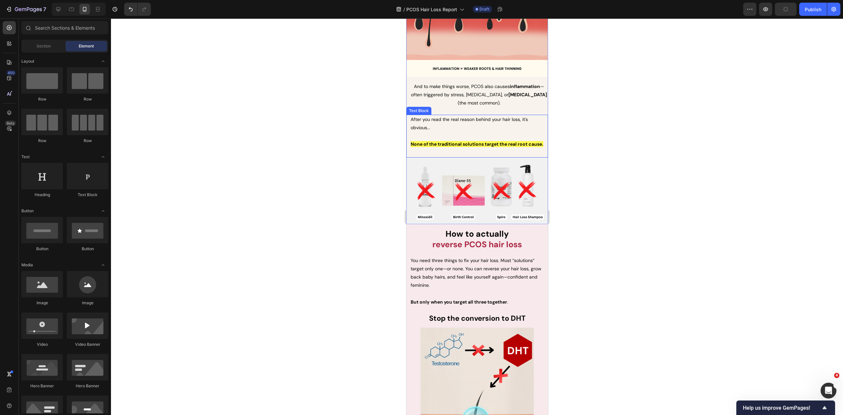
scroll to position [1228, 0]
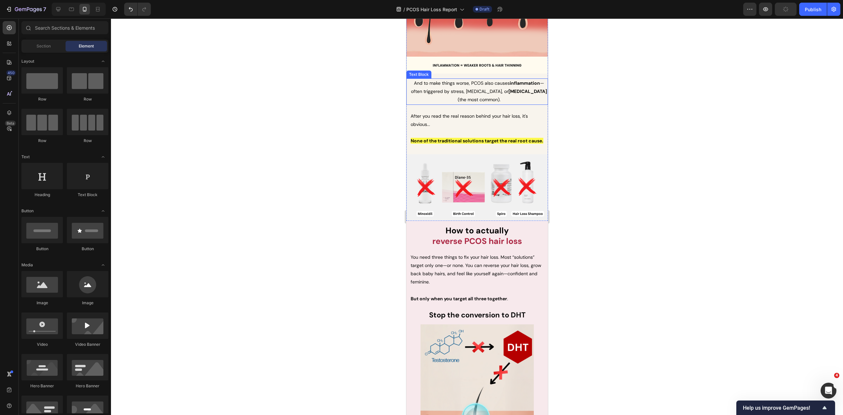
click at [471, 102] on span "And to make things worse, PCOS also causes inflammation — often triggered by st…" at bounding box center [479, 91] width 136 height 22
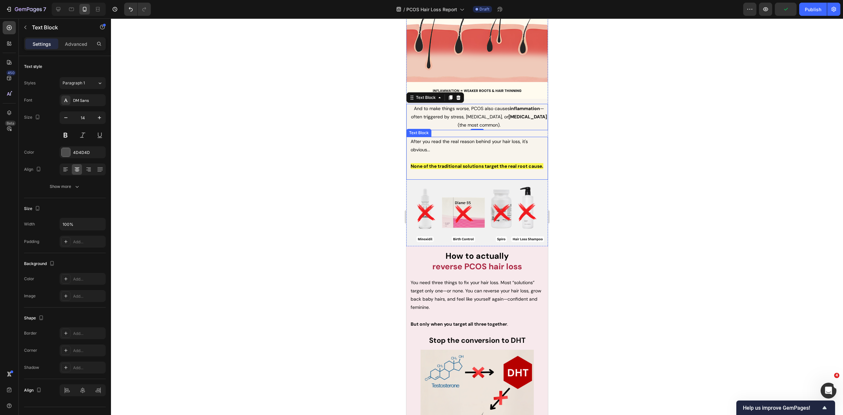
scroll to position [1145, 0]
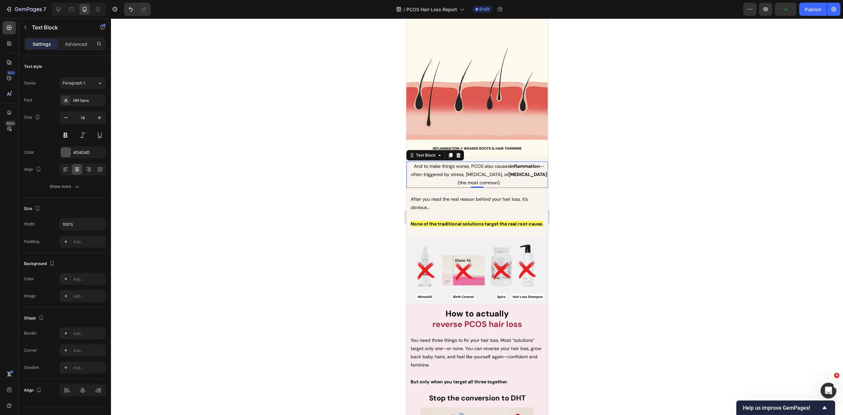
click at [622, 193] on div at bounding box center [477, 216] width 732 height 396
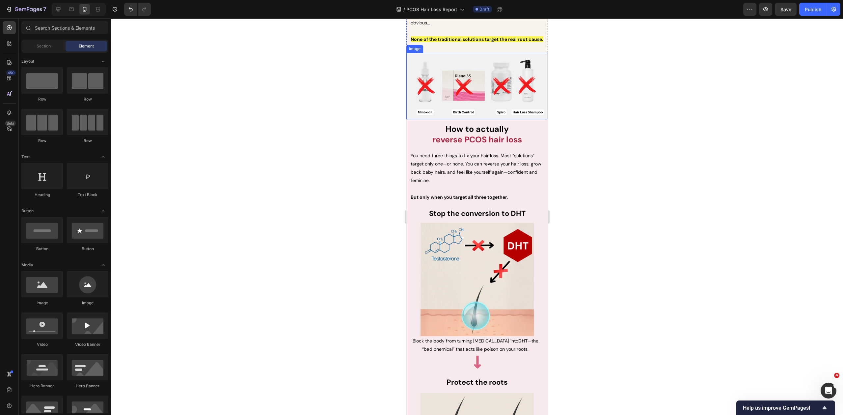
scroll to position [1336, 0]
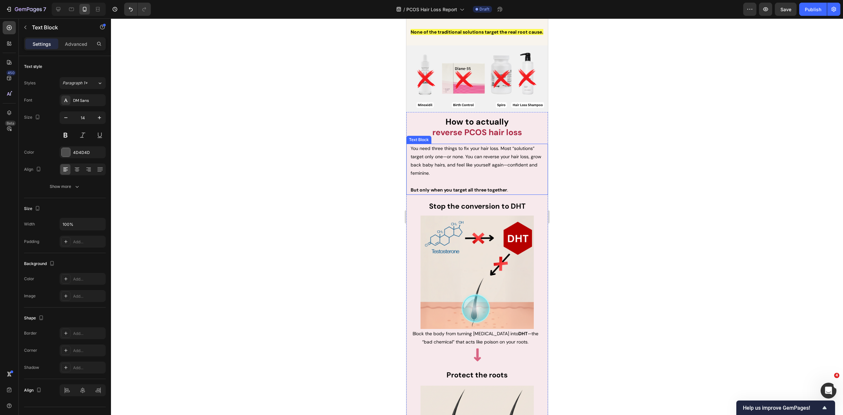
click at [504, 176] on span "You need three things to fix your hair loss. Most “solutions” target only one—o…" at bounding box center [475, 160] width 131 height 31
click at [500, 176] on span "You need three things to fix your hair loss. Most “solutions” target only one—o…" at bounding box center [475, 160] width 131 height 31
click at [599, 208] on div at bounding box center [477, 216] width 732 height 396
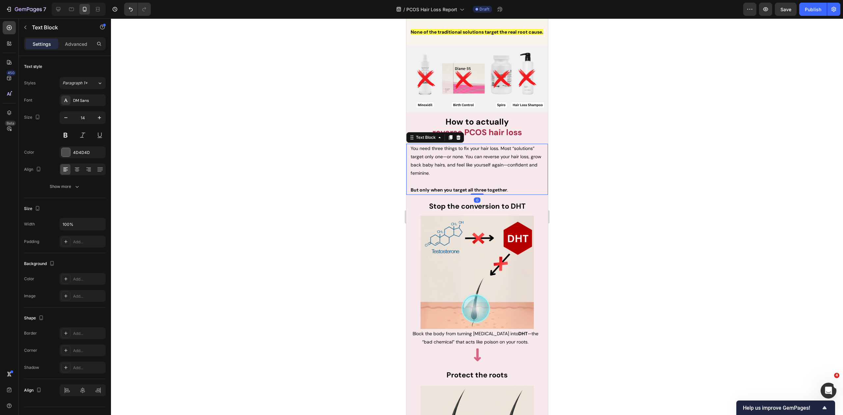
click at [445, 176] on span "You need three things to fix your hair loss. Most “solutions” target only one—o…" at bounding box center [475, 160] width 131 height 31
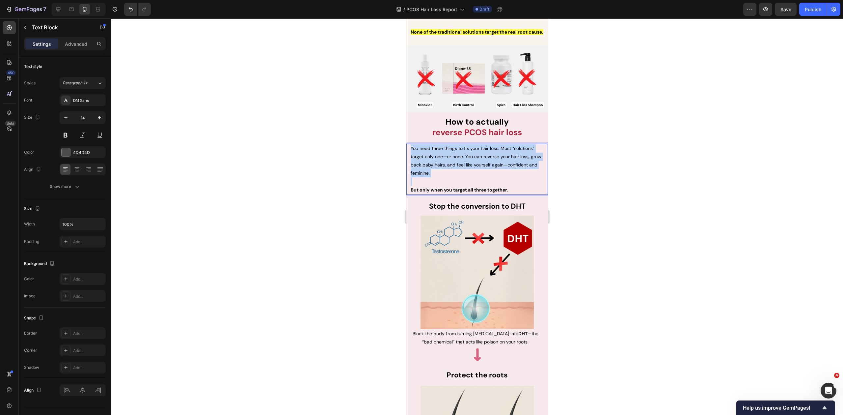
click at [445, 176] on span "You need three things to fix your hair loss. Most “solutions” target only one—o…" at bounding box center [475, 160] width 131 height 31
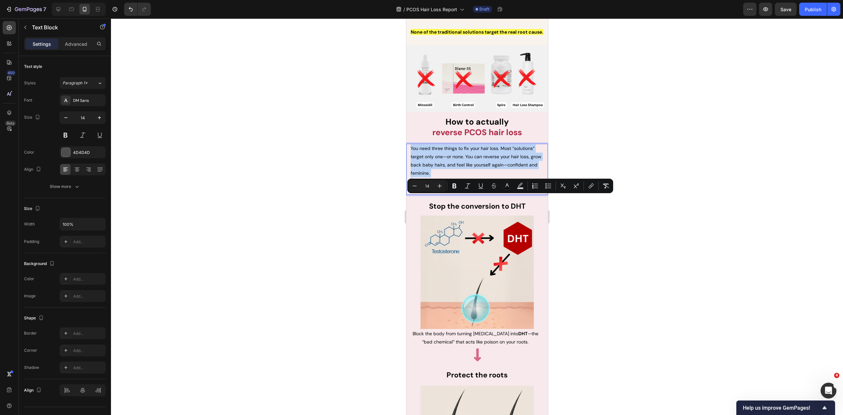
click at [447, 176] on span "You need three things to fix your hair loss. Most “solutions” target only one—o…" at bounding box center [475, 160] width 131 height 31
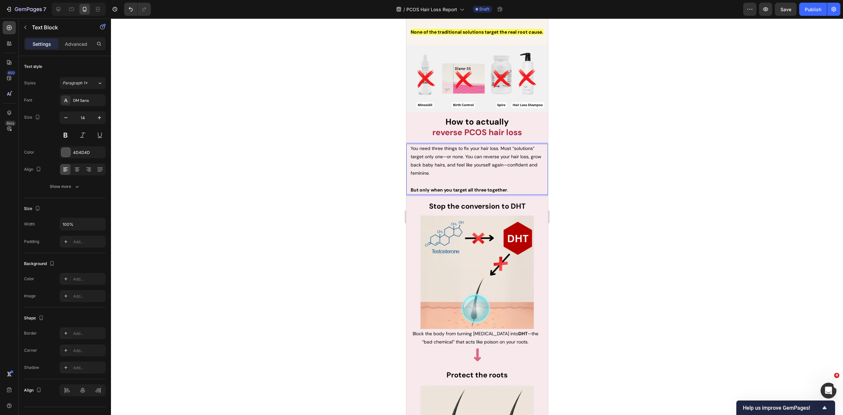
click at [466, 176] on span "You need three things to fix your hair loss. Most “solutions” target only one—o…" at bounding box center [475, 160] width 131 height 31
click at [438, 176] on span "You need three things to fix your hair loss. Most “solutions” target only one—o…" at bounding box center [475, 160] width 131 height 31
click at [441, 177] on p "You need three things to fix your hair loss. Most “solutions” target only one—o…" at bounding box center [476, 160] width 133 height 33
click at [431, 193] on strong "when you target all three together" at bounding box center [468, 190] width 76 height 6
click at [473, 193] on strong "when you target all three together" at bounding box center [468, 190] width 76 height 6
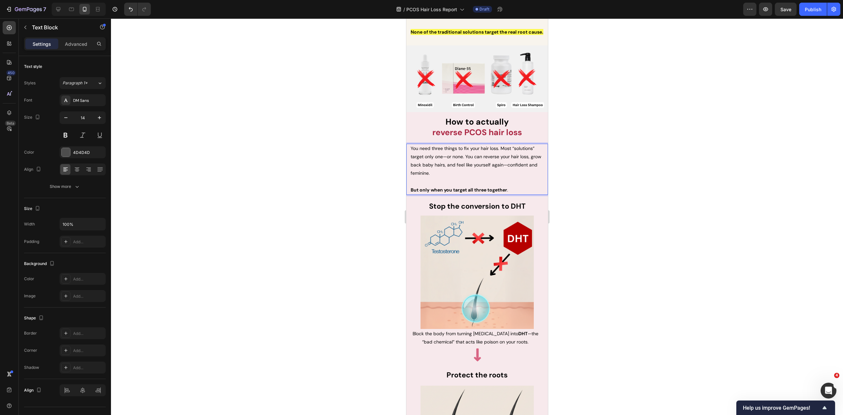
click at [509, 194] on p "But only when you target all three together ." at bounding box center [476, 185] width 133 height 16
drag, startPoint x: 515, startPoint y: 240, endPoint x: 954, endPoint y: 255, distance: 439.9
click at [514, 194] on p "But only when you target all three together ." at bounding box center [476, 185] width 133 height 16
click at [644, 229] on div at bounding box center [477, 216] width 732 height 396
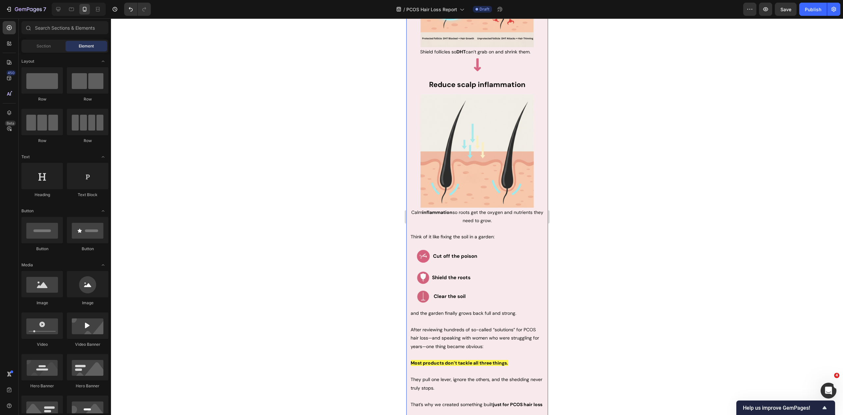
scroll to position [1887, 0]
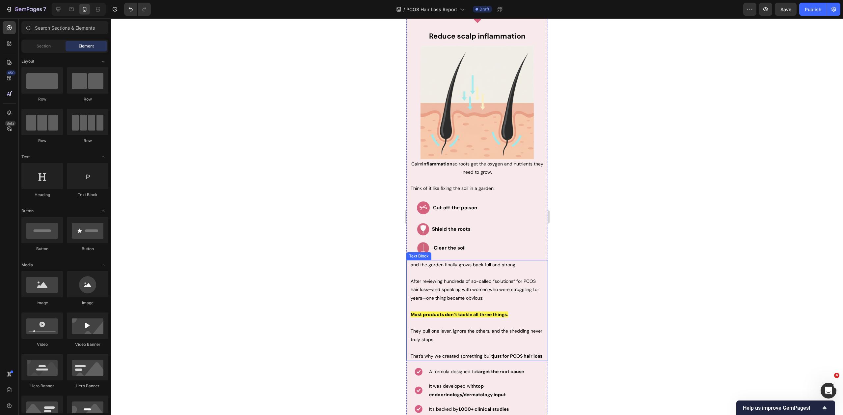
click at [472, 286] on span "After reviewing hundreds of so-called “solutions” for PCOS hair loss—and speaki…" at bounding box center [474, 289] width 128 height 22
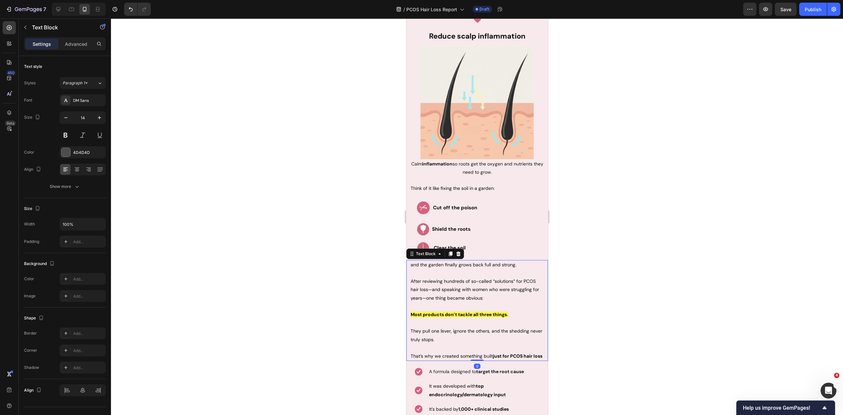
click at [491, 289] on p "After reviewing hundreds of so-called “solutions” for PCOS hair loss—and speaki…" at bounding box center [476, 289] width 133 height 25
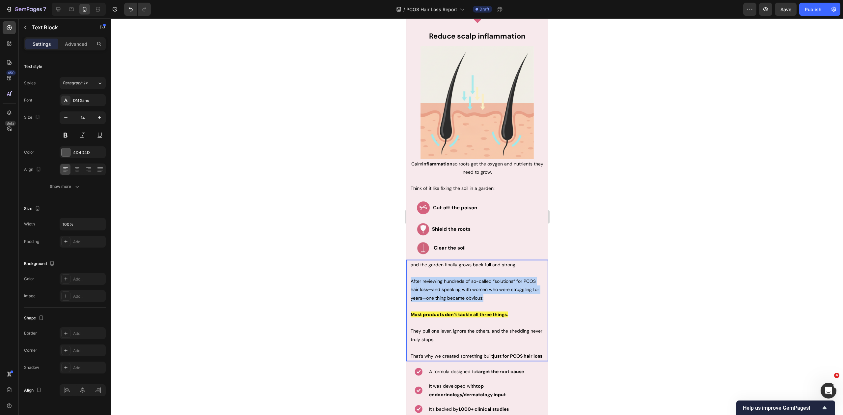
drag, startPoint x: 484, startPoint y: 290, endPoint x: 396, endPoint y: 273, distance: 90.4
click at [496, 291] on p "After reviewing hundreds of so-called “solutions,” one thing became clear: None…" at bounding box center [476, 289] width 133 height 25
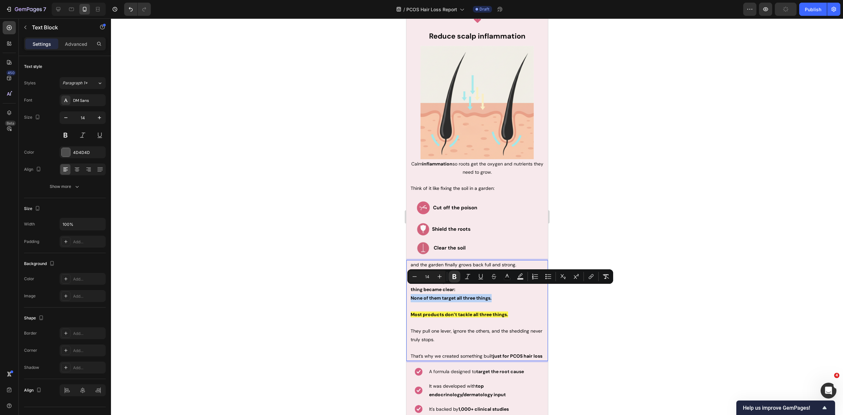
drag, startPoint x: 500, startPoint y: 289, endPoint x: 412, endPoint y: 291, distance: 88.6
click at [408, 291] on div "and the garden finally grows back full and strong. After reviewing hundreds of …" at bounding box center [477, 310] width 142 height 101
copy strong "None of them target all three things."
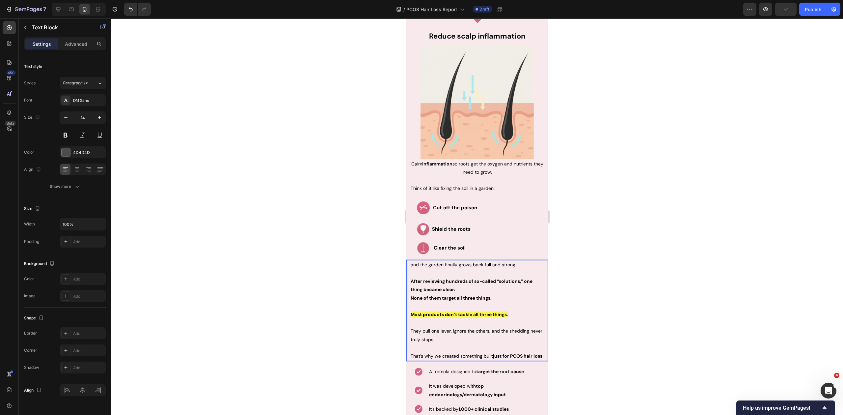
click at [503, 311] on strong "Most products don’t tackle all three things." at bounding box center [458, 314] width 97 height 6
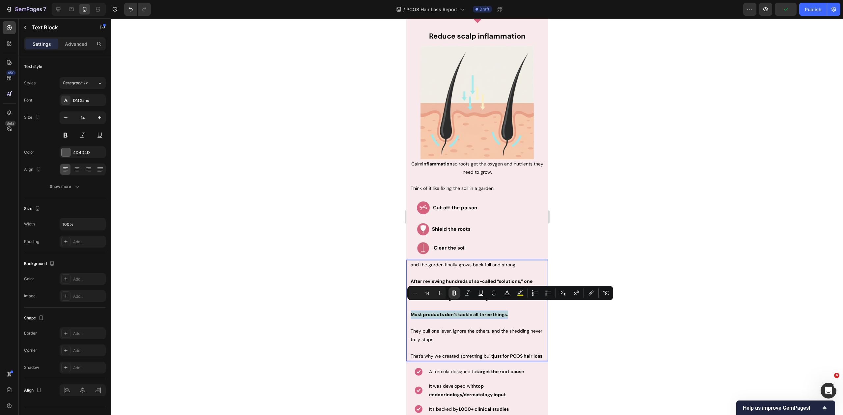
drag, startPoint x: 509, startPoint y: 306, endPoint x: 409, endPoint y: 303, distance: 100.2
click at [409, 303] on div "and the garden finally grows back full and strong. After reviewing hundreds of …" at bounding box center [477, 310] width 142 height 101
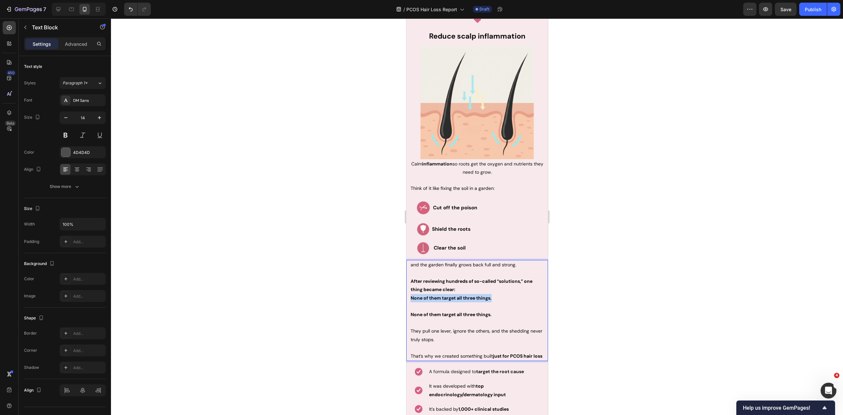
drag, startPoint x: 474, startPoint y: 292, endPoint x: 803, endPoint y: 309, distance: 329.8
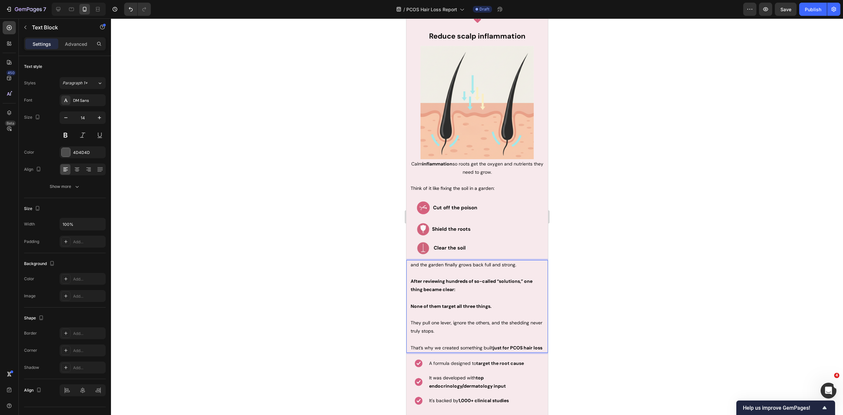
click at [412, 294] on p "Rich Text Editor. Editing area: main" at bounding box center [476, 298] width 133 height 8
click at [461, 281] on p "After reviewing hundreds of so-called “solutions,” one thing became clear:" at bounding box center [476, 285] width 133 height 16
drag, startPoint x: 464, startPoint y: 280, endPoint x: 410, endPoint y: 271, distance: 54.4
click at [410, 272] on div "and the garden finally grows back full and strong. After reviewing hundreds of …" at bounding box center [477, 306] width 134 height 93
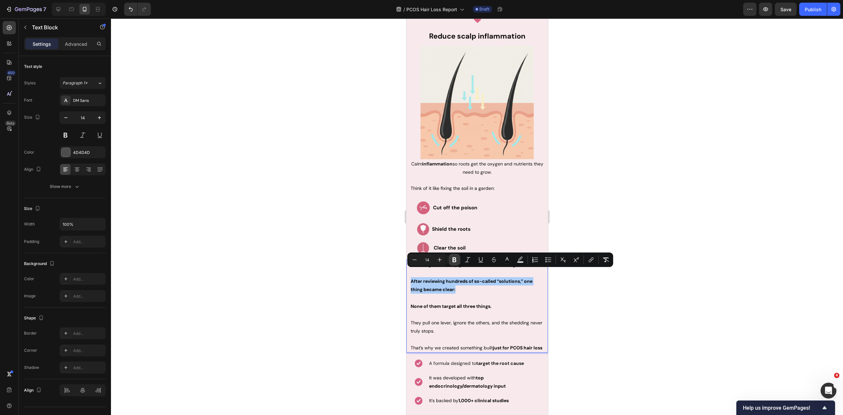
click at [454, 257] on icon "Editor contextual toolbar" at bounding box center [454, 259] width 4 height 5
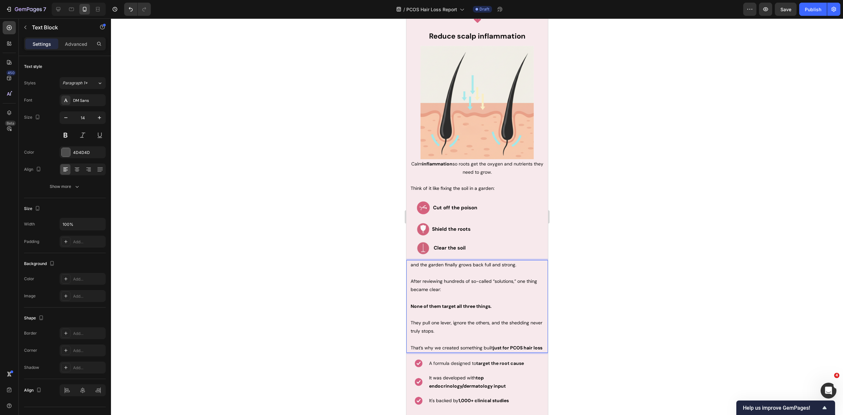
click at [459, 285] on p "After reviewing hundreds of so-called “solutions,” one thing became clear:" at bounding box center [476, 285] width 133 height 16
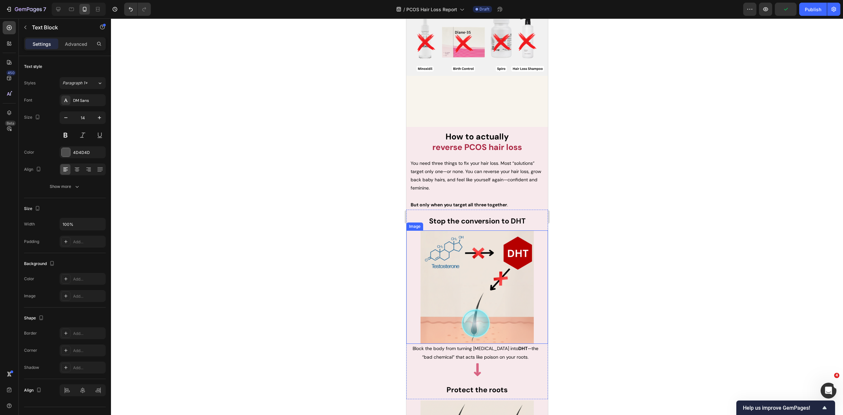
scroll to position [1304, 0]
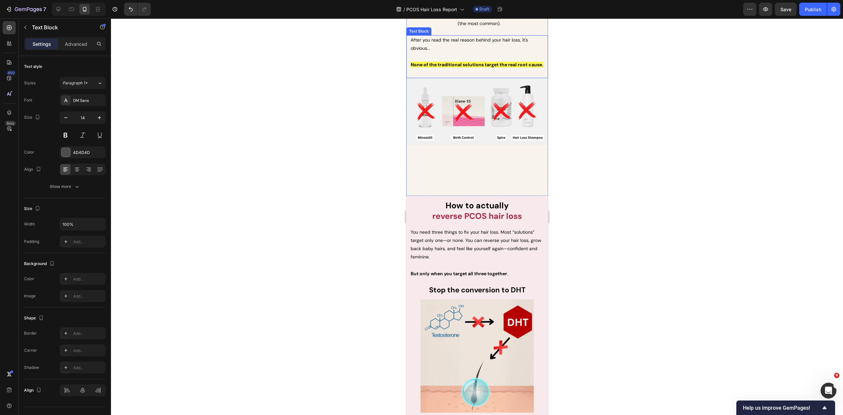
click at [477, 68] on strong "None of the traditional solutions target the real root cause." at bounding box center [476, 65] width 133 height 6
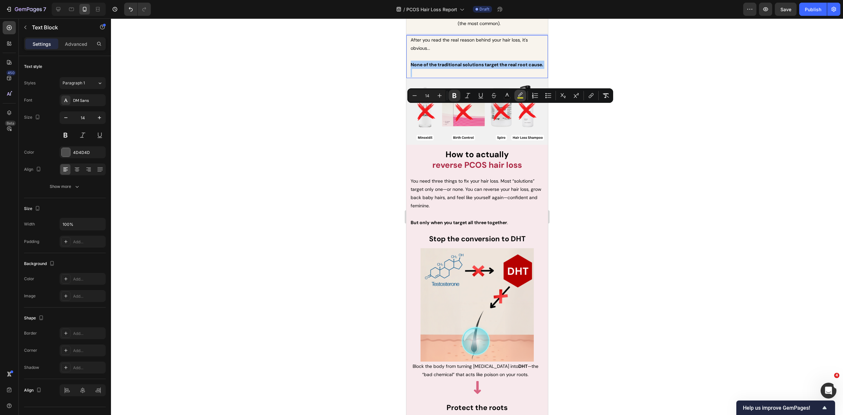
click at [518, 97] on rect "Editor contextual toolbar" at bounding box center [520, 98] width 6 height 2
type input "FFFB1E"
type input "77"
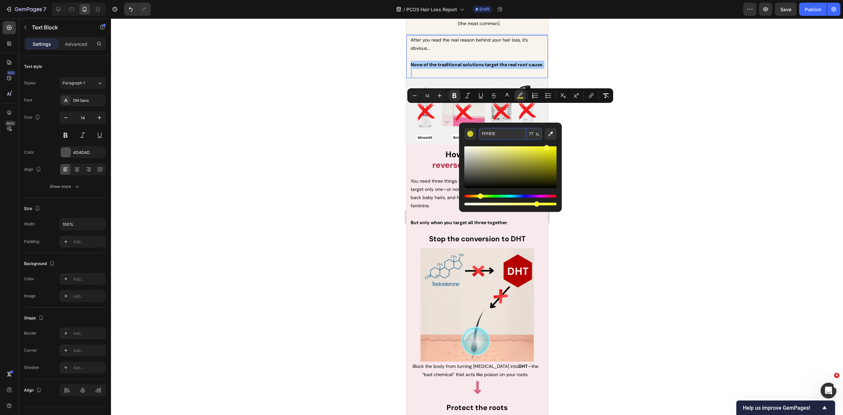
click at [505, 133] on input "FFFB1E" at bounding box center [502, 134] width 47 height 12
click at [603, 209] on div at bounding box center [477, 216] width 732 height 396
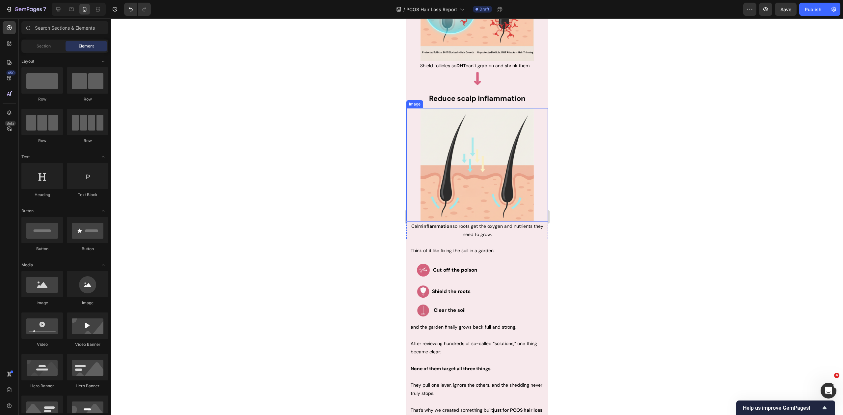
scroll to position [1932, 0]
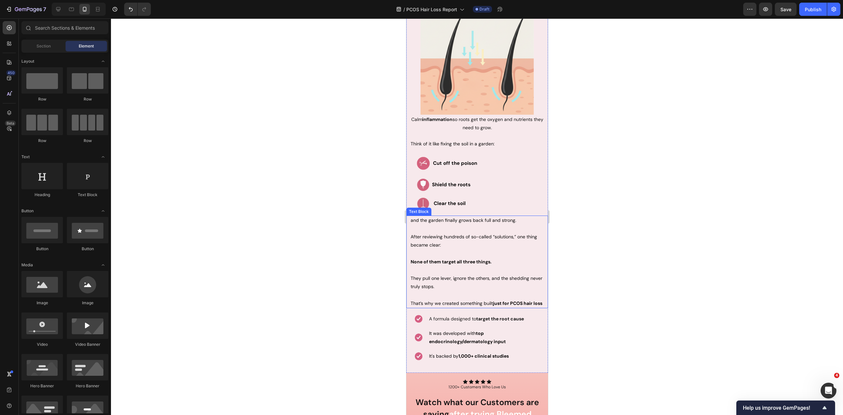
click at [469, 259] on strong "None of them target all three things." at bounding box center [450, 262] width 81 height 6
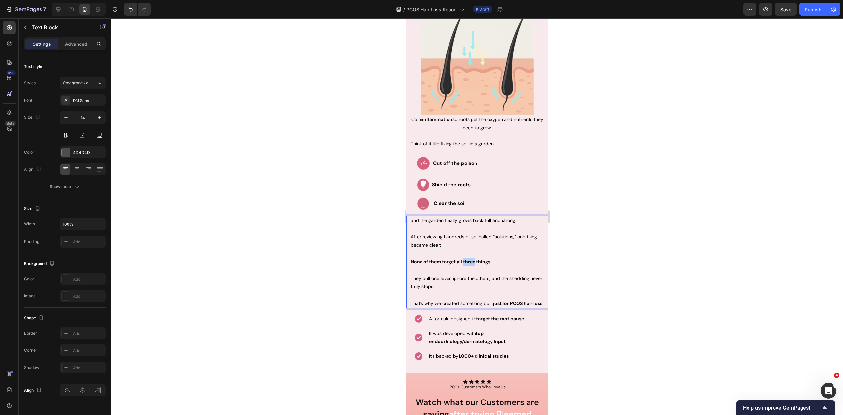
click at [468, 259] on strong "None of them target all three things." at bounding box center [450, 262] width 81 height 6
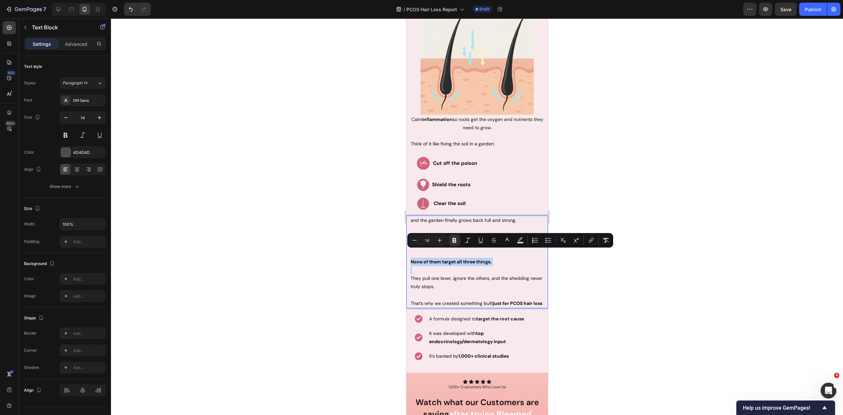
click at [468, 259] on strong "None of them target all three things." at bounding box center [450, 262] width 81 height 6
click at [502, 239] on button "color" at bounding box center [507, 240] width 12 height 12
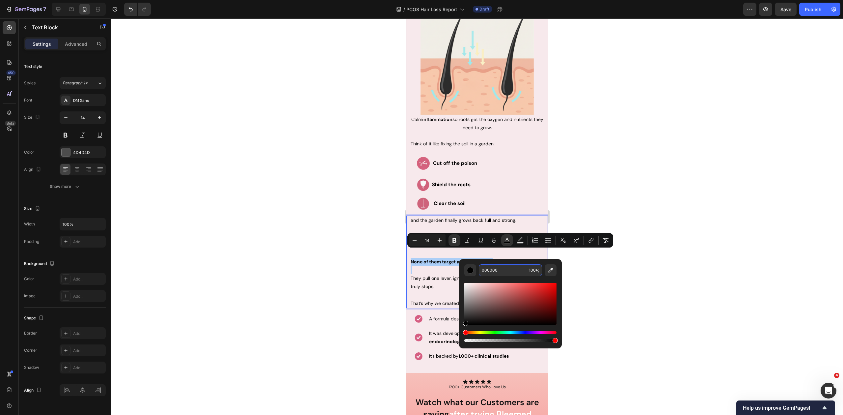
click at [505, 274] on input "000000" at bounding box center [502, 270] width 47 height 12
paste input "FFFB1E"
type input "FFFB1E"
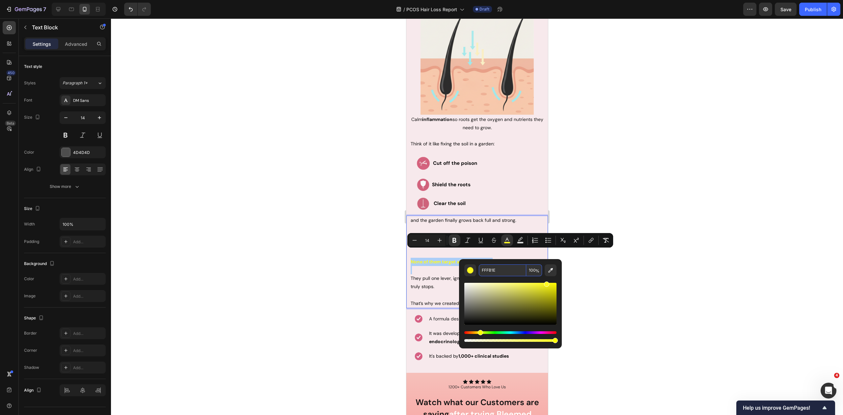
click at [531, 269] on input "100" at bounding box center [534, 270] width 16 height 12
click at [657, 286] on div at bounding box center [477, 216] width 732 height 396
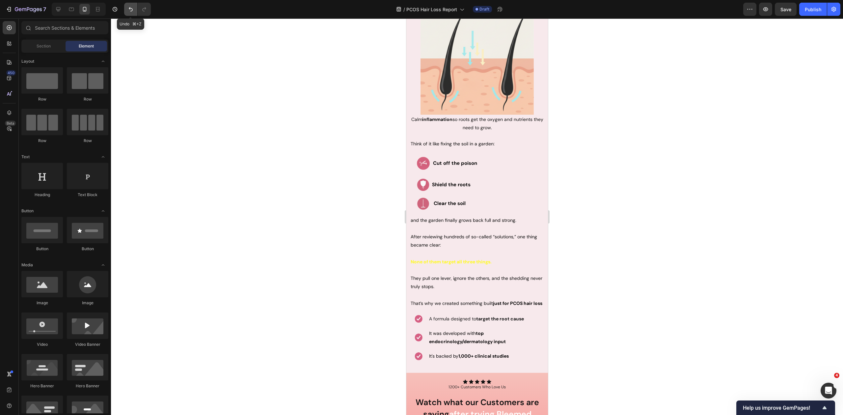
click at [127, 8] on icon "Undo/Redo" at bounding box center [130, 9] width 7 height 7
click at [464, 259] on strong "None of them target all three things." at bounding box center [450, 262] width 81 height 6
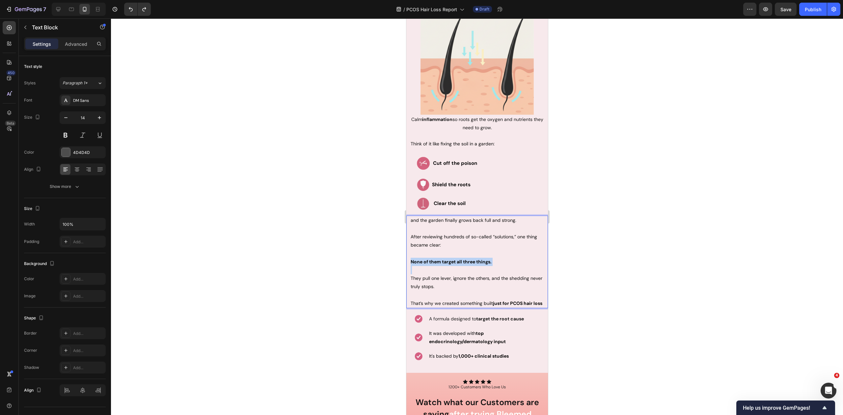
click at [464, 259] on strong "None of them target all three things." at bounding box center [450, 262] width 81 height 6
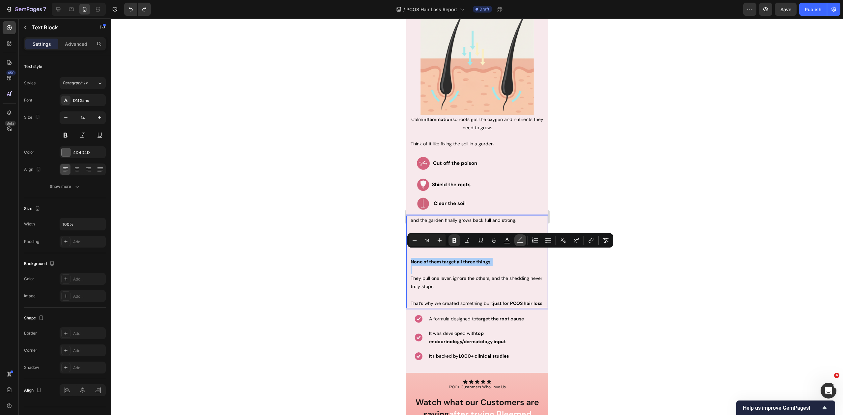
click at [521, 238] on icon "Editor contextual toolbar" at bounding box center [520, 240] width 7 height 7
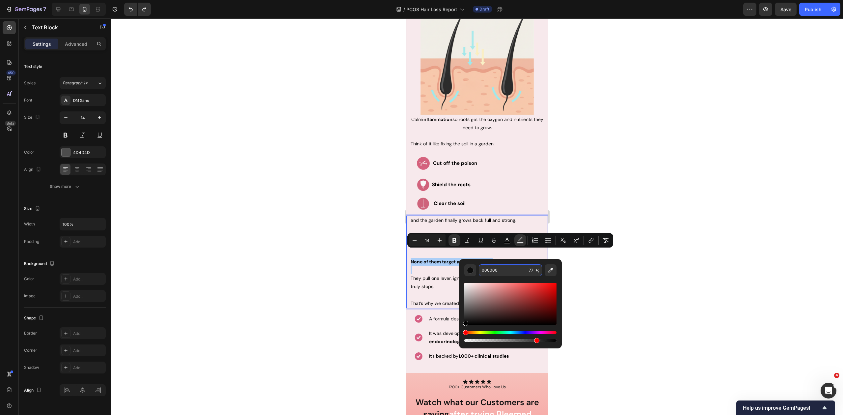
click at [514, 272] on input "000000" at bounding box center [502, 270] width 47 height 12
paste input "FFFB1E"
type input "FFFB1E"
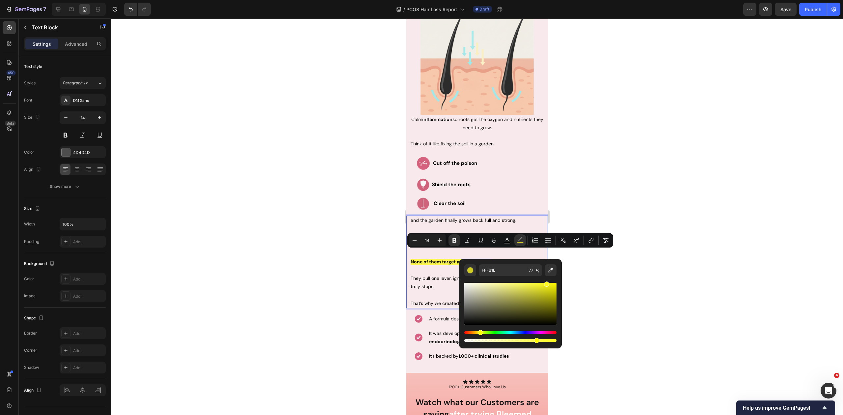
click at [621, 275] on div at bounding box center [477, 216] width 732 height 396
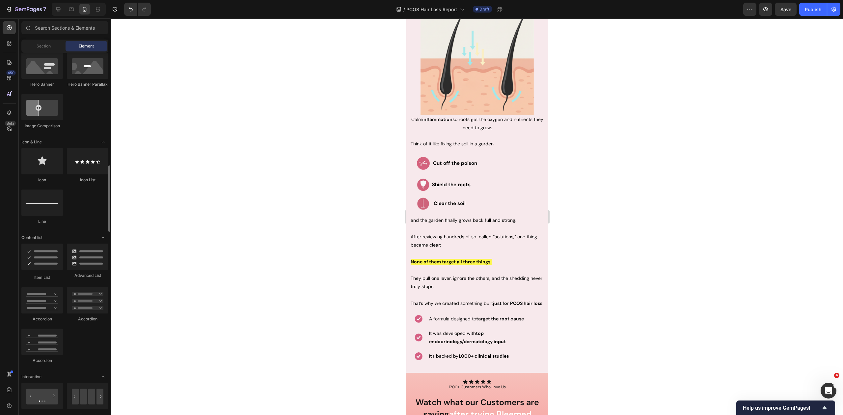
scroll to position [385, 0]
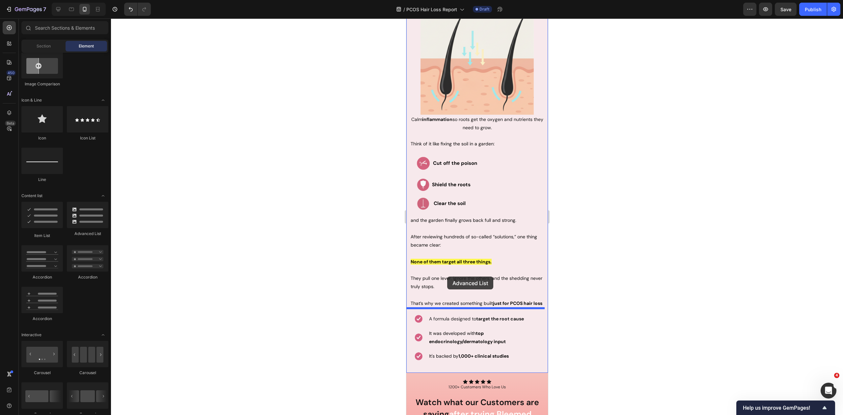
drag, startPoint x: 496, startPoint y: 238, endPoint x: 447, endPoint y: 276, distance: 62.4
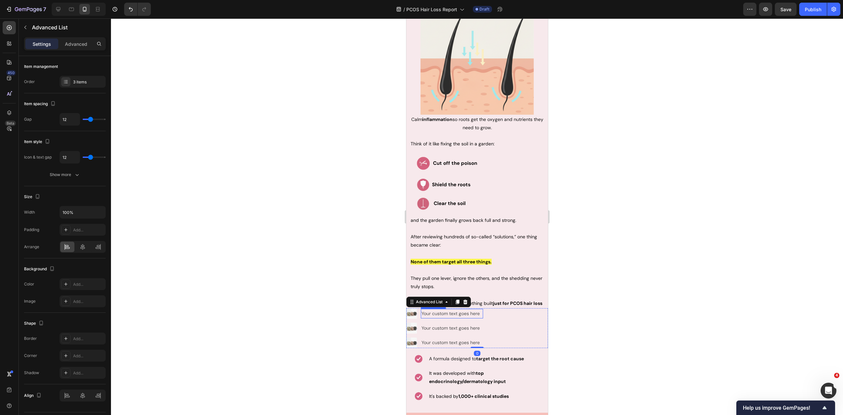
drag, startPoint x: 365, startPoint y: 304, endPoint x: 387, endPoint y: 309, distance: 22.0
click at [366, 304] on div at bounding box center [477, 216] width 732 height 396
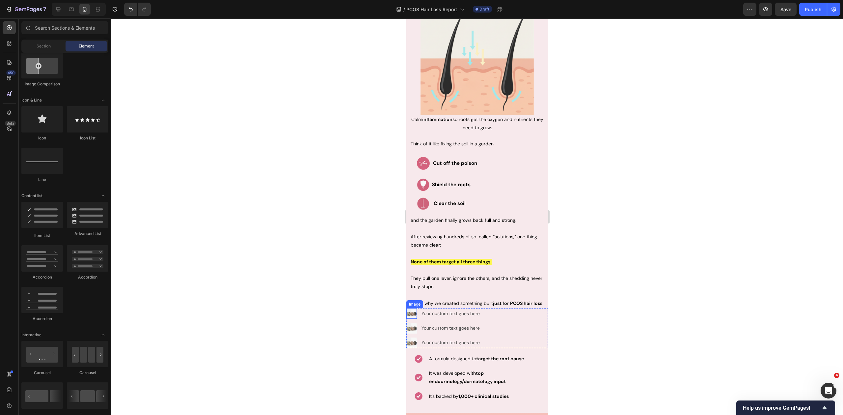
click at [411, 312] on img at bounding box center [411, 313] width 11 height 11
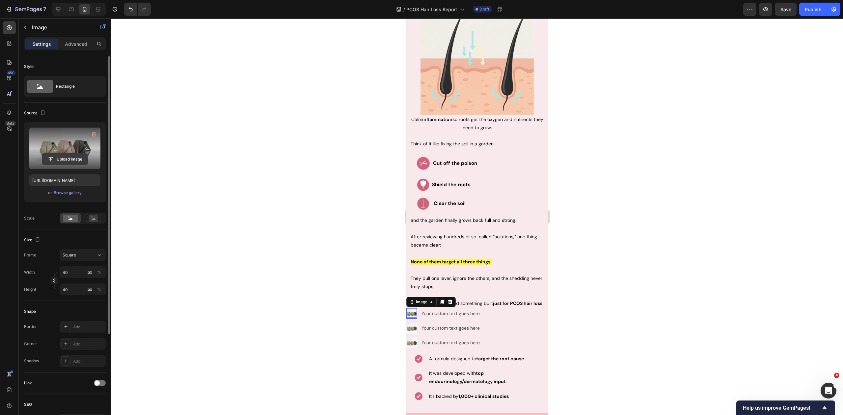
click at [67, 162] on input "file" at bounding box center [64, 158] width 45 height 11
click at [63, 191] on div "Browse gallery" at bounding box center [68, 193] width 28 height 6
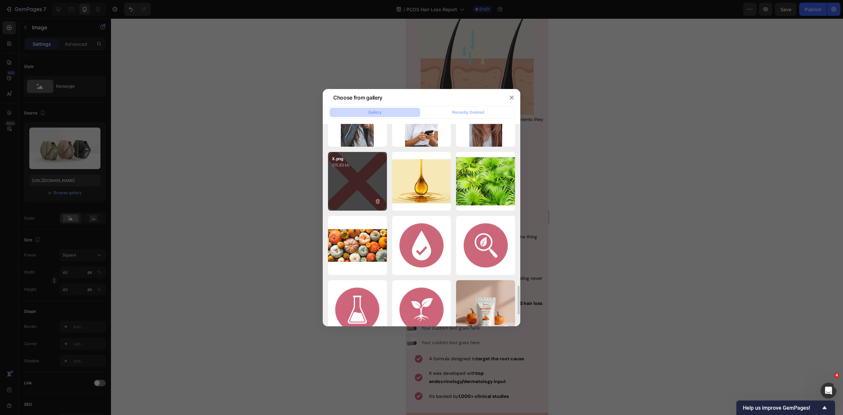
scroll to position [1094, 0]
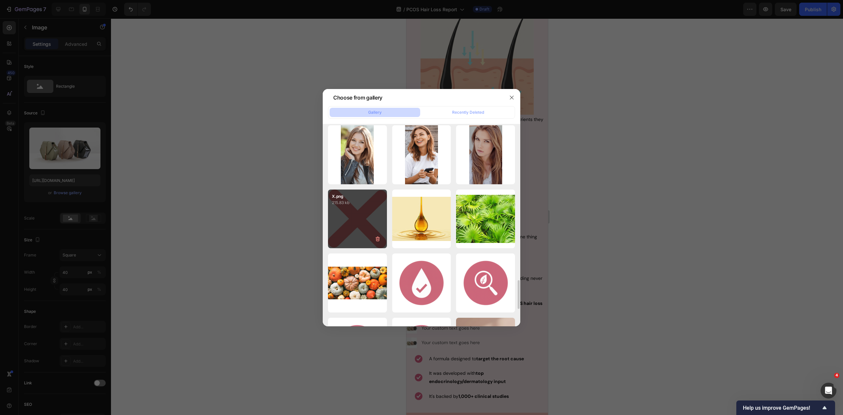
click at [364, 207] on div "X.png 215.83 kb" at bounding box center [357, 218] width 59 height 59
type input "https://cdn.shopify.com/s/files/1/0931/7181/0626/files/gempages_583244777114305…"
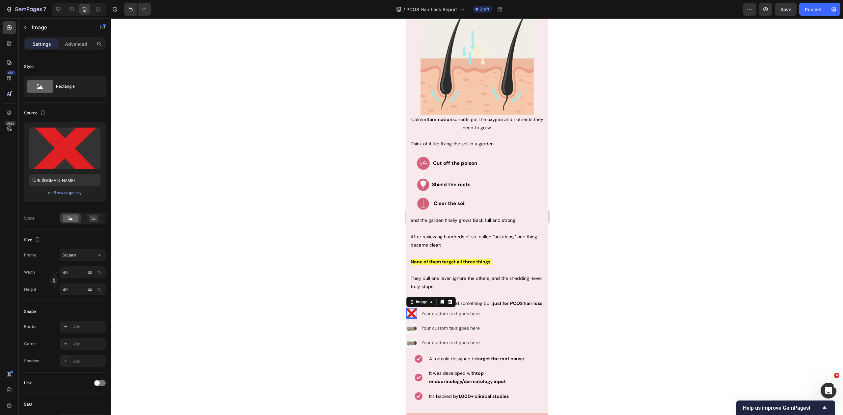
click at [340, 270] on div at bounding box center [477, 216] width 732 height 396
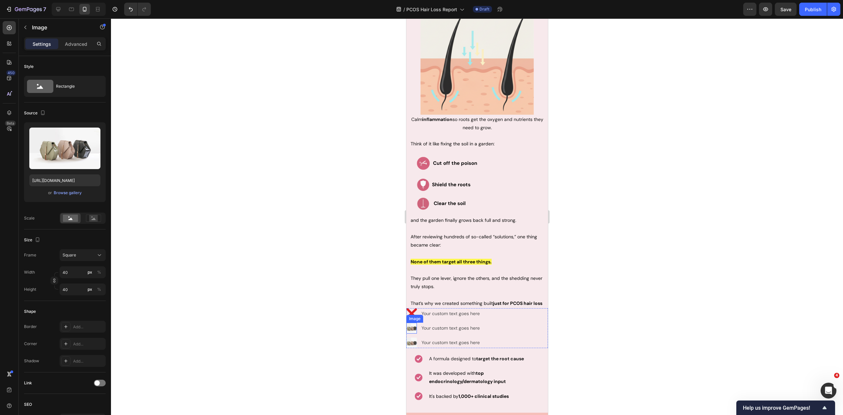
click at [413, 326] on img at bounding box center [411, 327] width 11 height 11
click at [65, 191] on div "Browse gallery" at bounding box center [68, 193] width 28 height 6
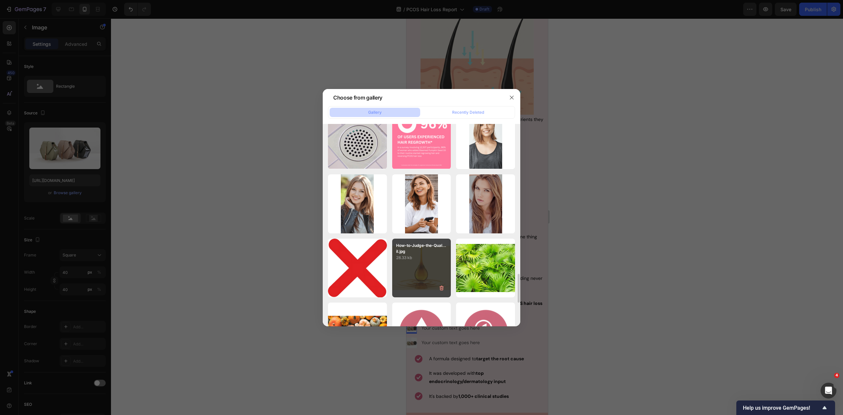
scroll to position [1045, 0]
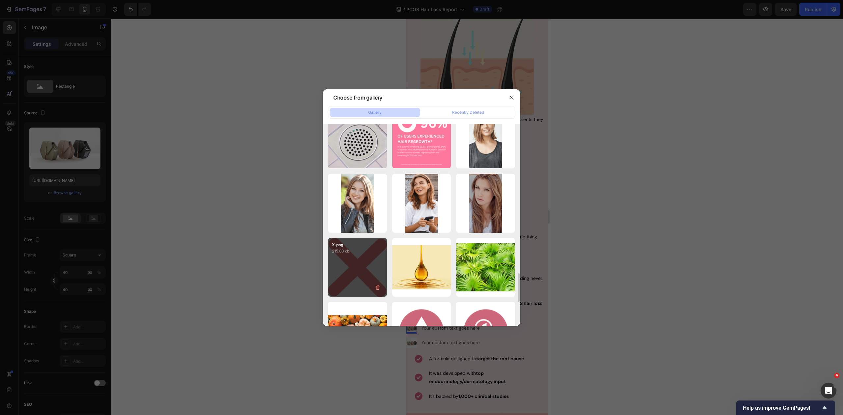
click at [354, 253] on p "215.83 kb" at bounding box center [357, 251] width 51 height 7
type input "https://cdn.shopify.com/s/files/1/0931/7181/0626/files/gempages_583244777114305…"
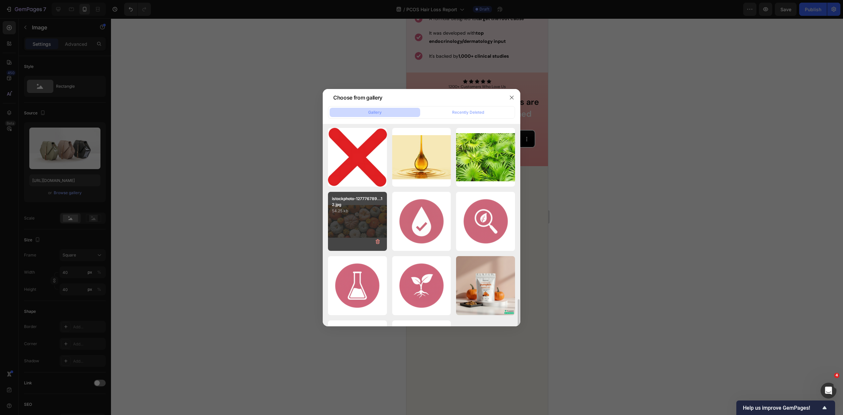
scroll to position [1164, 0]
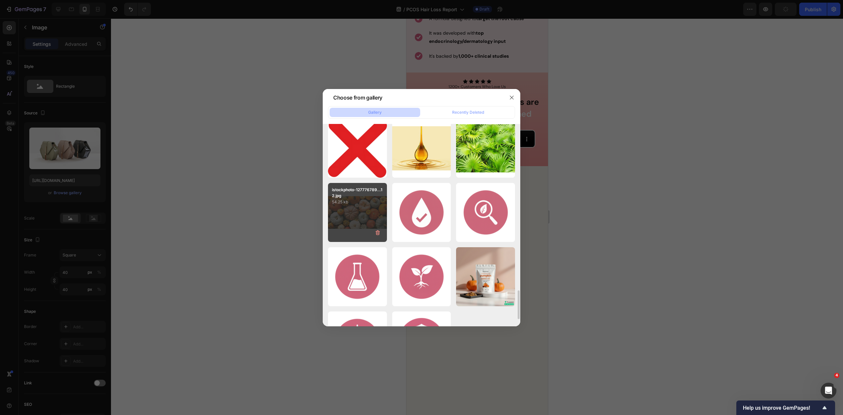
click at [0, 0] on div "X.png 215.83 kb" at bounding box center [0, 0] width 0 height 0
type input "https://cdn.shopify.com/s/files/1/0931/7181/0626/files/gempages_583244777114305…"
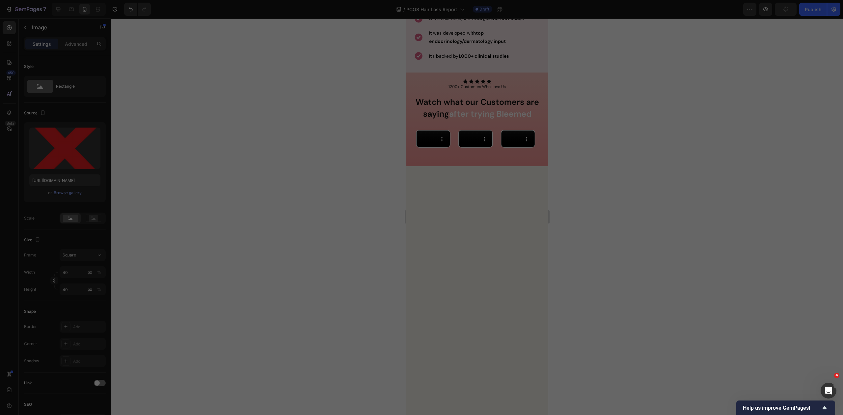
click at [293, 271] on div at bounding box center [477, 216] width 732 height 396
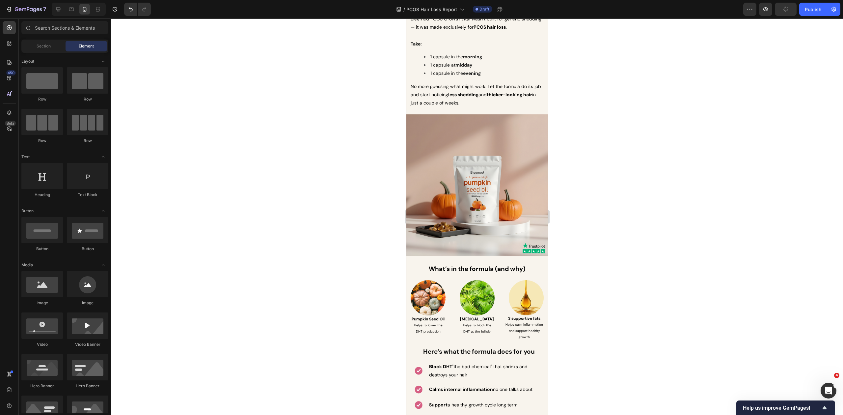
scroll to position [2116, 0]
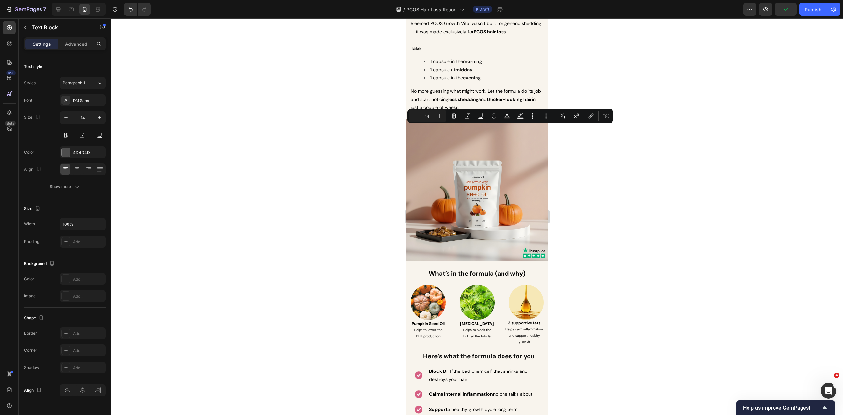
scroll to position [2115, 0]
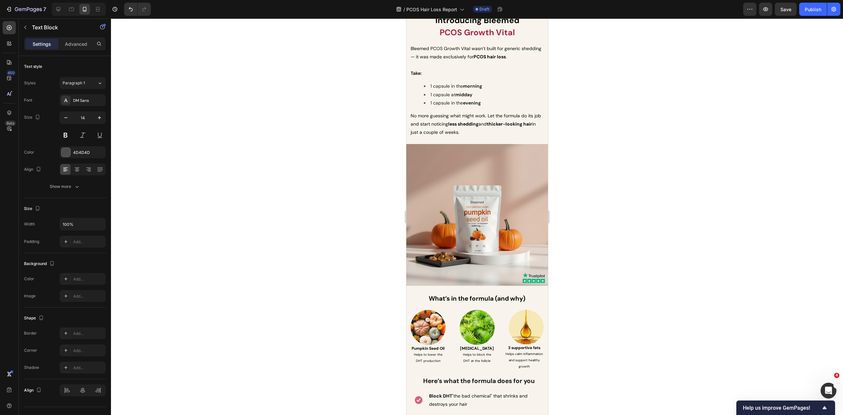
scroll to position [2081, 0]
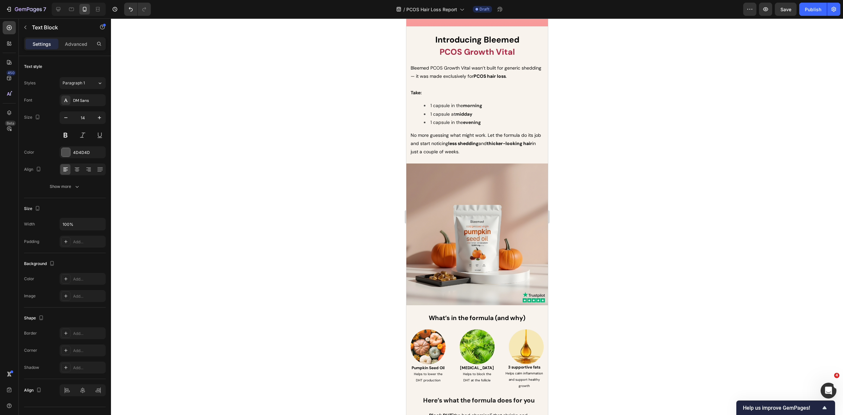
drag, startPoint x: 478, startPoint y: 170, endPoint x: 415, endPoint y: 160, distance: 64.0
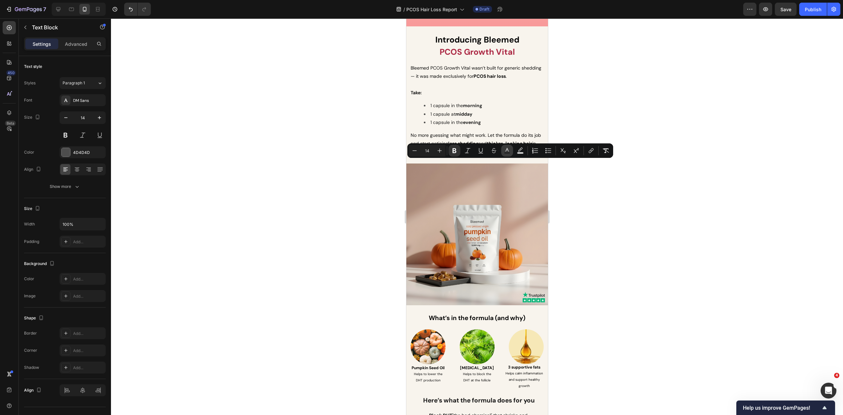
click at [504, 151] on icon "Editor contextual toolbar" at bounding box center [507, 150] width 7 height 7
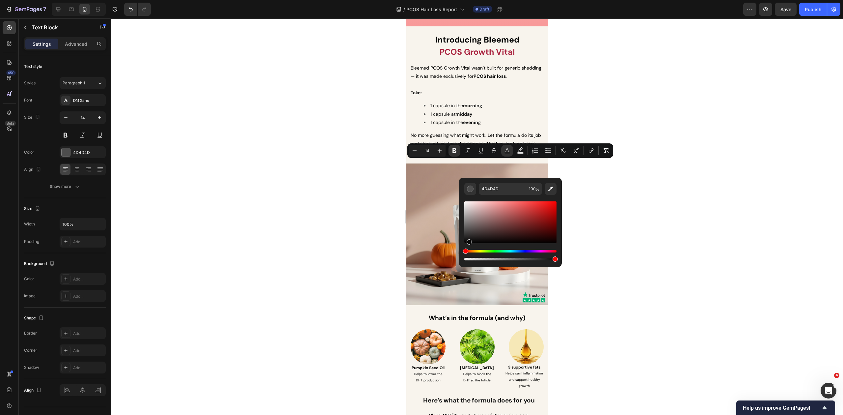
drag, startPoint x: 876, startPoint y: 259, endPoint x: 454, endPoint y: 244, distance: 422.8
type input "000000"
drag, startPoint x: 353, startPoint y: 207, endPoint x: 367, endPoint y: 198, distance: 17.0
click at [354, 207] on div at bounding box center [477, 216] width 732 height 396
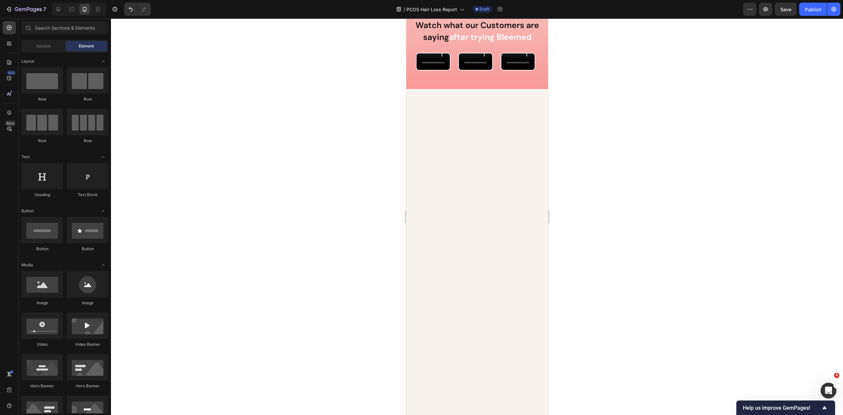
scroll to position [2015, 0]
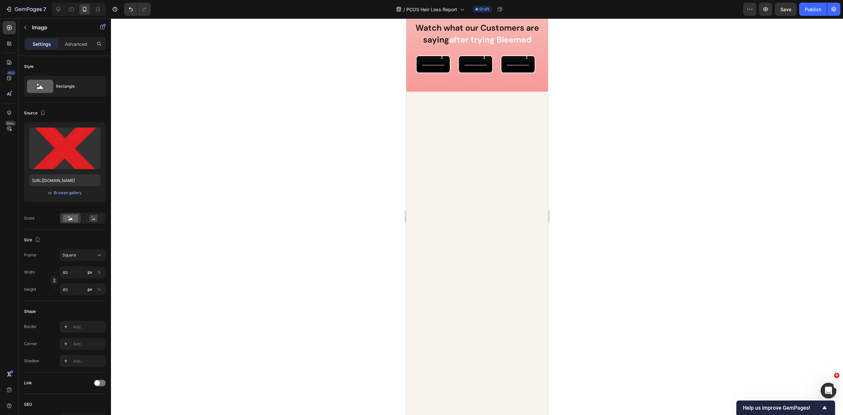
click at [373, 236] on div at bounding box center [477, 216] width 732 height 396
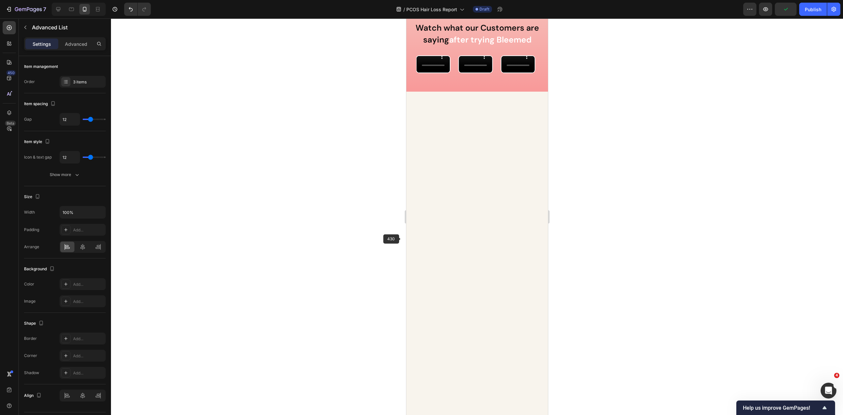
click at [372, 241] on div at bounding box center [477, 216] width 732 height 396
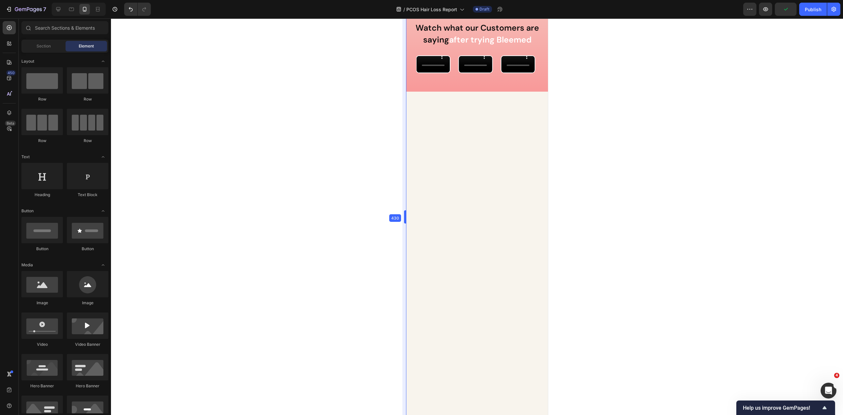
drag, startPoint x: 406, startPoint y: 232, endPoint x: 7, endPoint y: 212, distance: 399.6
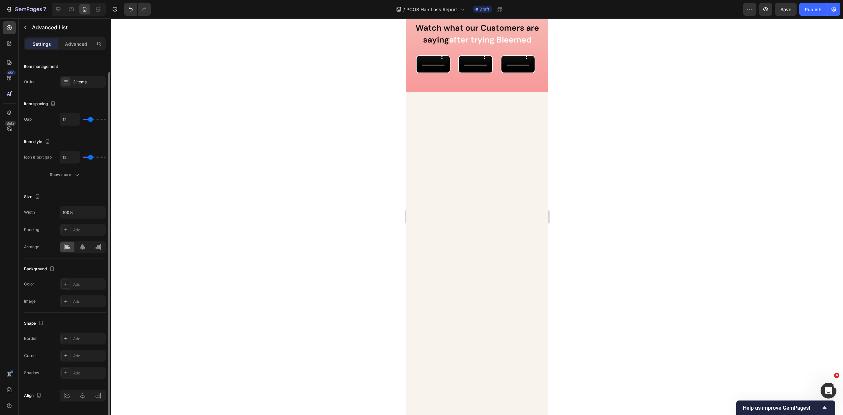
scroll to position [8, 0]
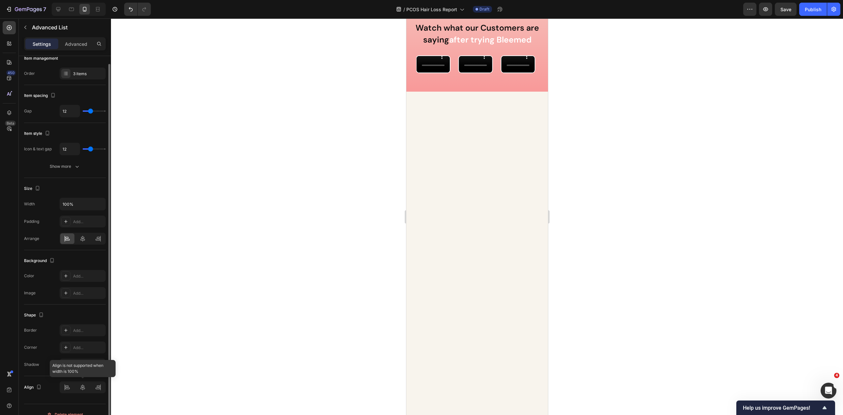
click at [85, 384] on div at bounding box center [83, 387] width 46 height 12
click at [83, 235] on icon at bounding box center [82, 238] width 7 height 7
click at [68, 238] on icon at bounding box center [67, 238] width 7 height 7
click at [83, 237] on icon at bounding box center [82, 238] width 5 height 6
click at [66, 236] on icon at bounding box center [67, 238] width 7 height 7
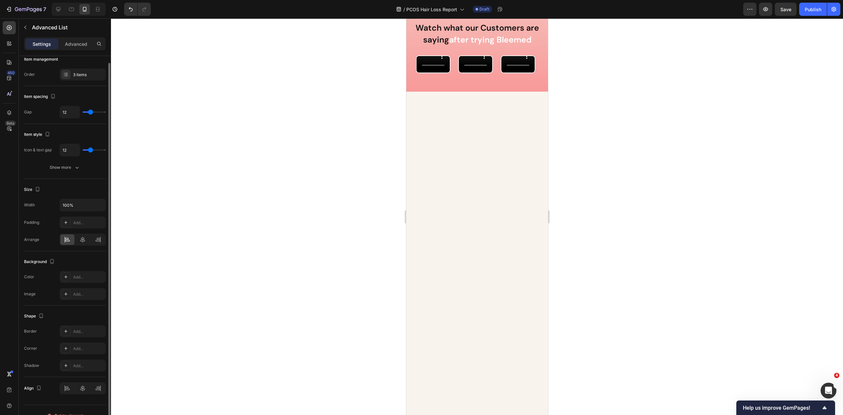
scroll to position [0, 0]
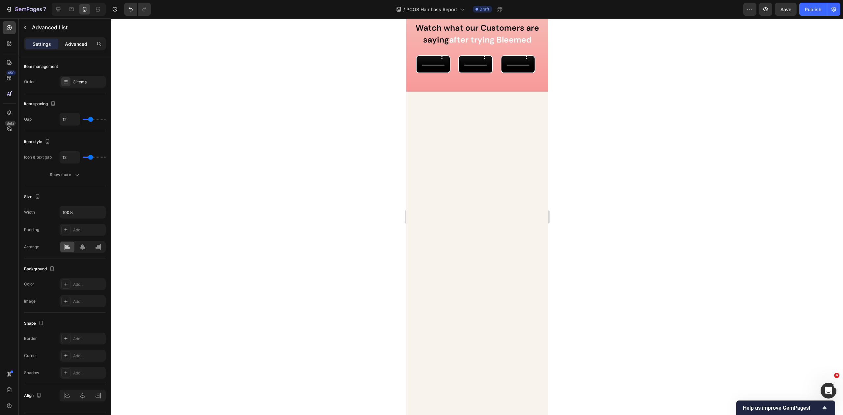
click at [73, 45] on p "Advanced" at bounding box center [76, 44] width 22 height 7
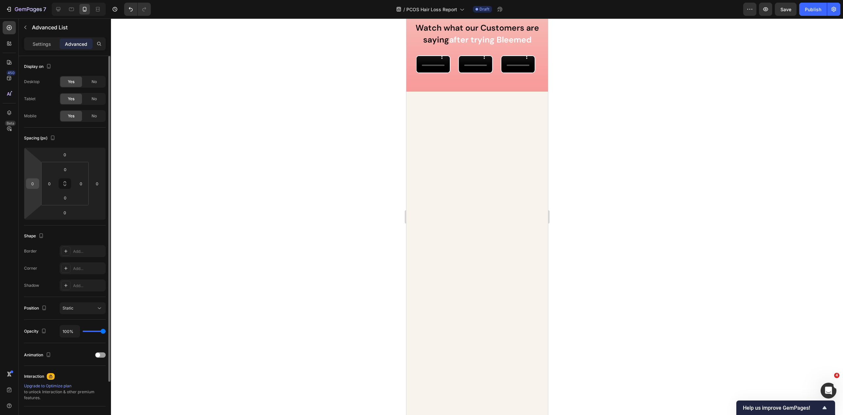
click at [36, 182] on input "0" at bounding box center [33, 183] width 10 height 10
click at [48, 181] on input "0" at bounding box center [49, 183] width 10 height 10
type input "30"
click at [334, 218] on div at bounding box center [477, 216] width 732 height 396
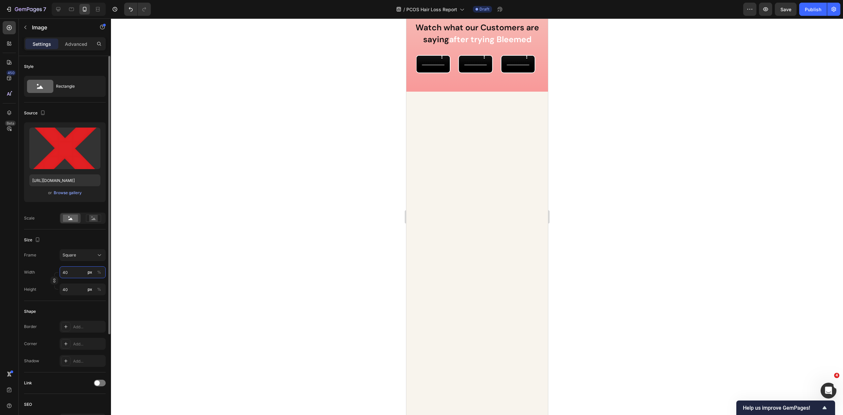
click at [63, 272] on input "40" at bounding box center [83, 272] width 46 height 12
click at [69, 272] on input "40" at bounding box center [83, 272] width 46 height 12
type input "3"
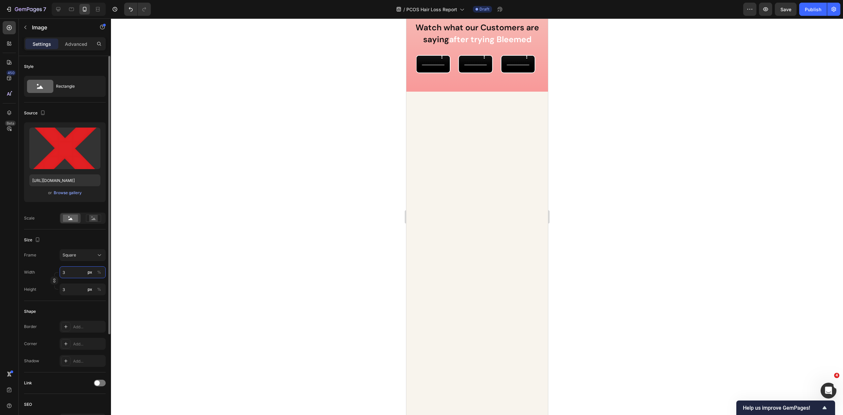
type input "30"
click at [326, 251] on div at bounding box center [477, 216] width 732 height 396
drag, startPoint x: 420, startPoint y: 247, endPoint x: 788, endPoint y: 277, distance: 369.7
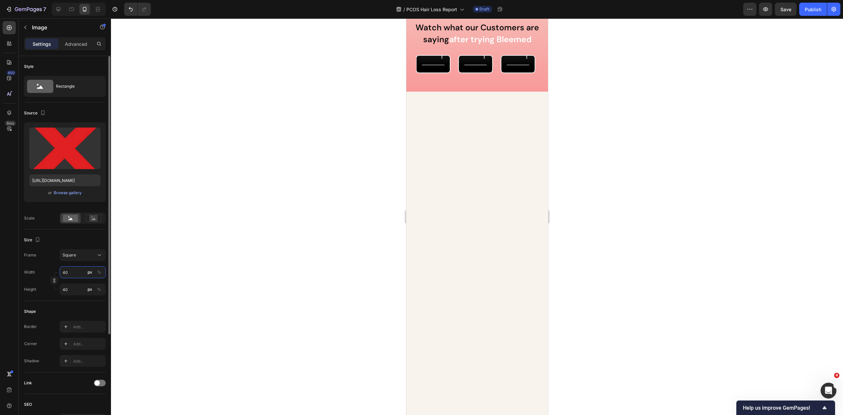
click at [68, 271] on input "40" at bounding box center [83, 272] width 46 height 12
type input "3"
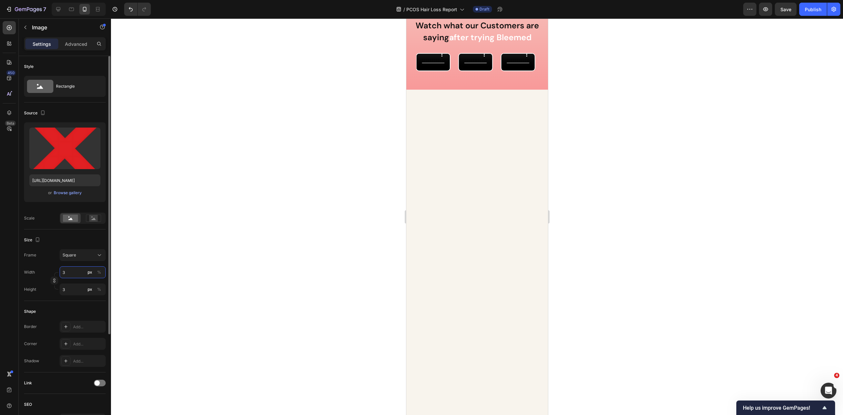
type input "30"
click at [76, 273] on input "40" at bounding box center [83, 272] width 46 height 12
type input "3"
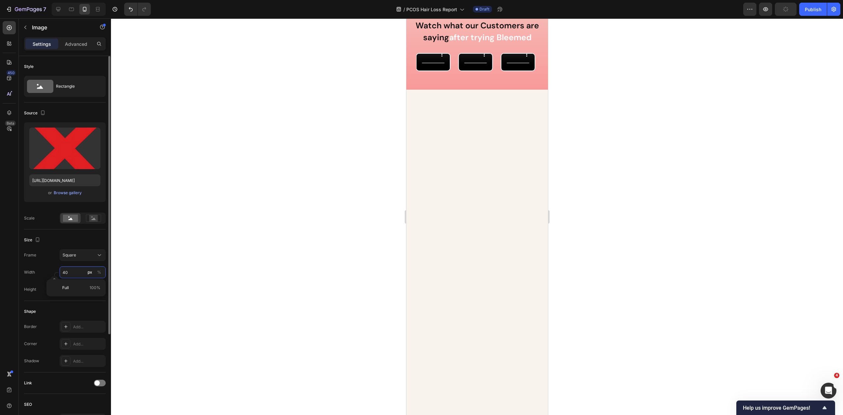
type input "3"
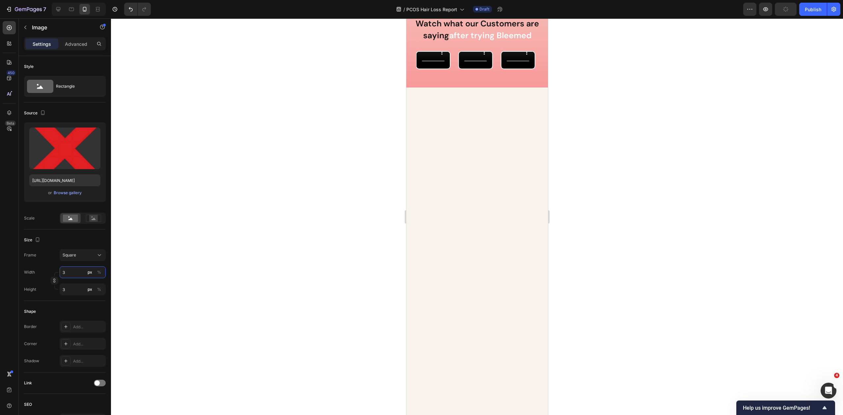
type input "30"
click at [354, 225] on div at bounding box center [477, 216] width 732 height 396
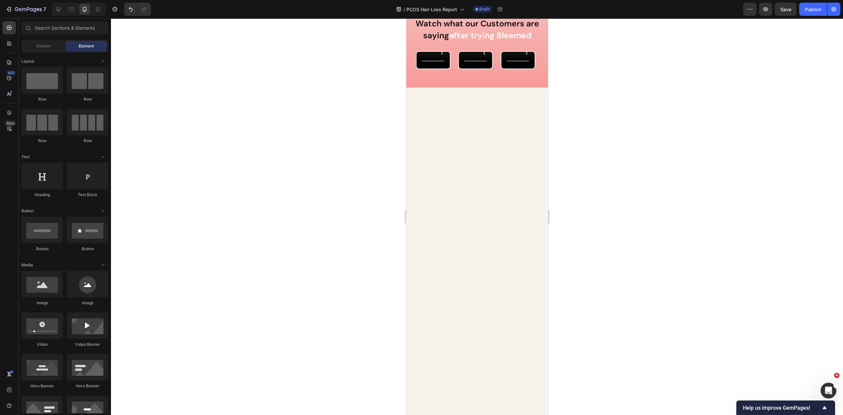
click at [376, 241] on div at bounding box center [477, 216] width 732 height 396
click at [381, 221] on div at bounding box center [477, 216] width 732 height 396
click at [646, 228] on div at bounding box center [477, 216] width 732 height 396
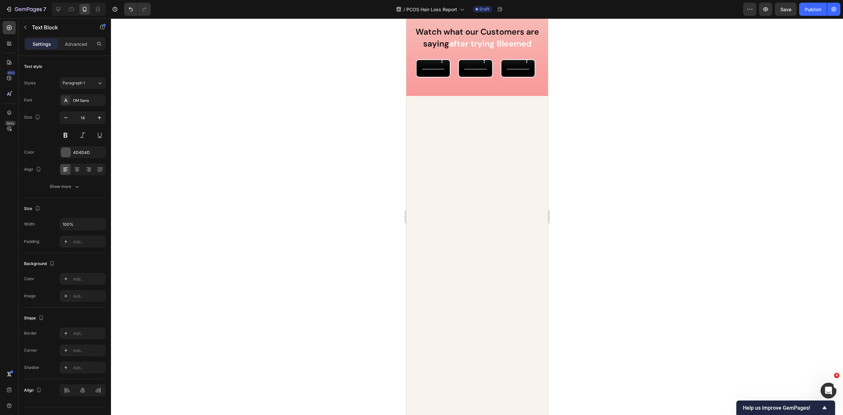
drag, startPoint x: 472, startPoint y: 259, endPoint x: 430, endPoint y: 250, distance: 42.1
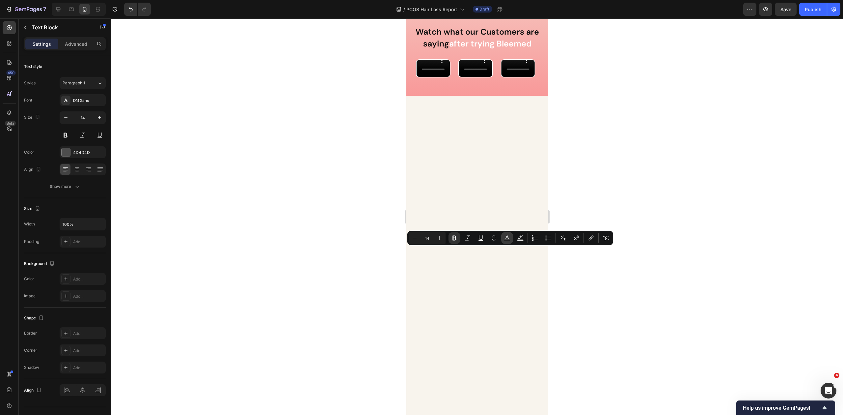
click at [504, 237] on button "Text Color" at bounding box center [507, 238] width 12 height 12
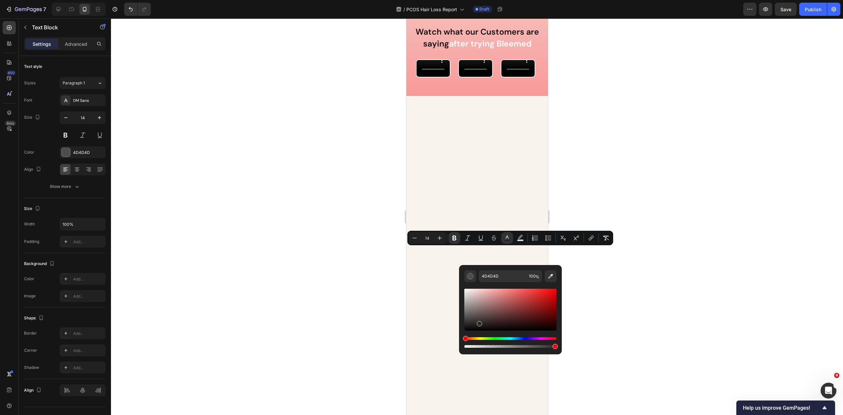
drag, startPoint x: 885, startPoint y: 341, endPoint x: 451, endPoint y: 325, distance: 434.0
type input "161616"
drag, startPoint x: 356, startPoint y: 281, endPoint x: 389, endPoint y: 250, distance: 45.0
click at [356, 281] on div at bounding box center [477, 216] width 732 height 396
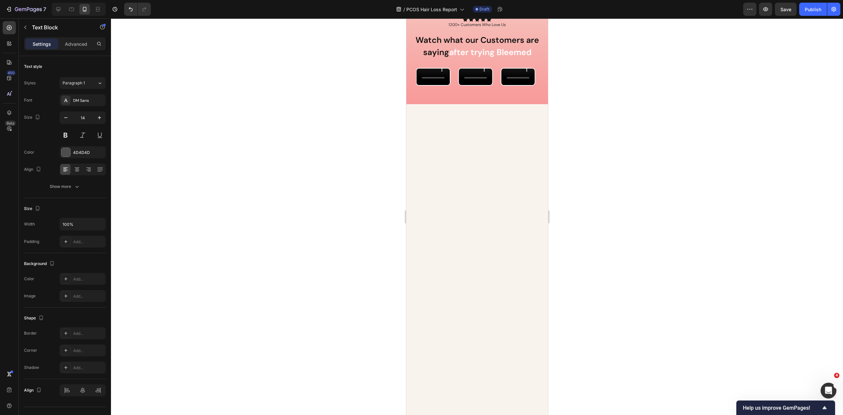
drag, startPoint x: 442, startPoint y: 273, endPoint x: 448, endPoint y: 274, distance: 6.7
drag, startPoint x: 530, startPoint y: 283, endPoint x: 425, endPoint y: 273, distance: 105.2
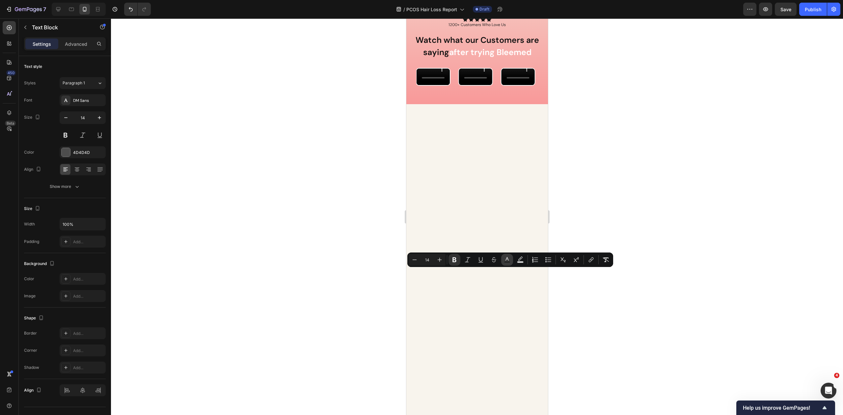
click at [506, 262] on rect "Editor contextual toolbar" at bounding box center [507, 262] width 6 height 2
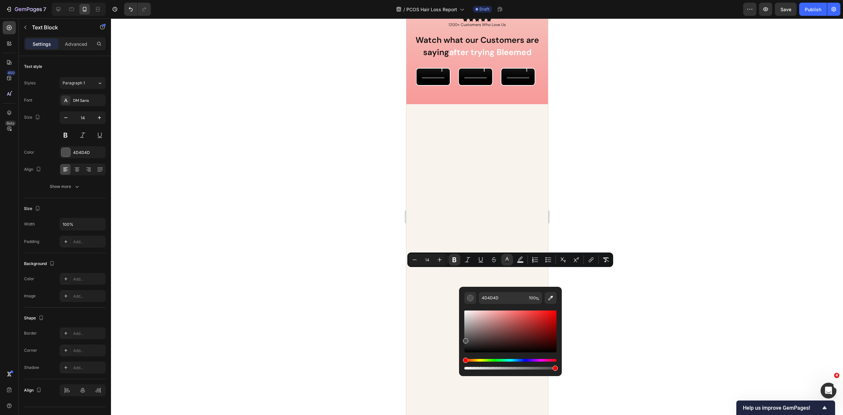
drag, startPoint x: 882, startPoint y: 360, endPoint x: 457, endPoint y: 337, distance: 425.4
type input "191919"
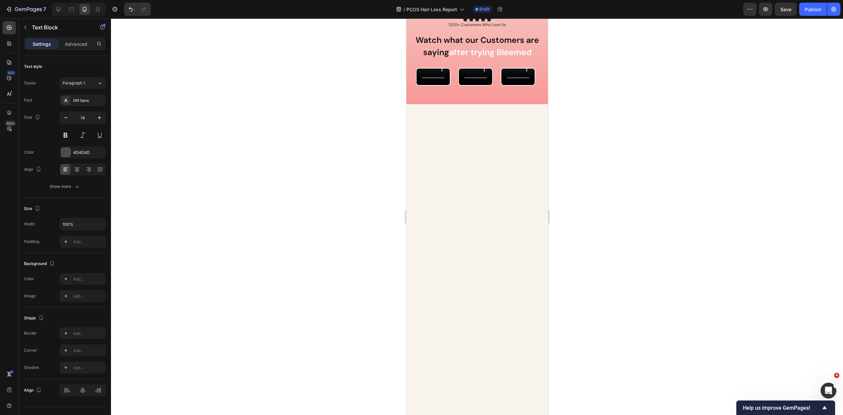
click at [682, 258] on div at bounding box center [477, 216] width 732 height 396
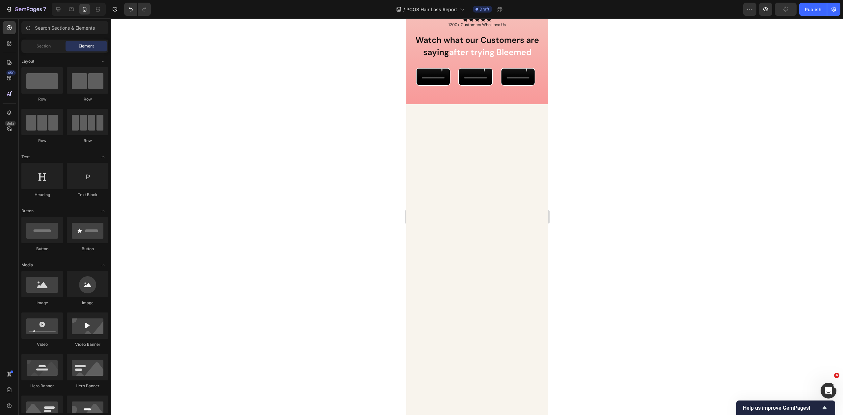
click at [358, 225] on div at bounding box center [477, 216] width 732 height 396
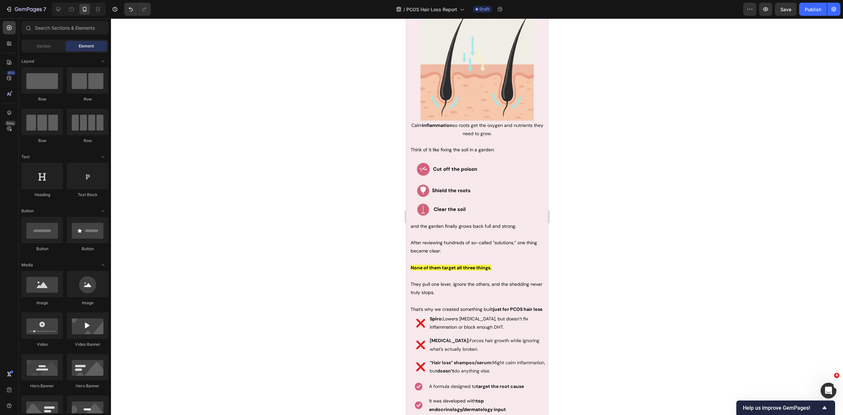
scroll to position [1920, 0]
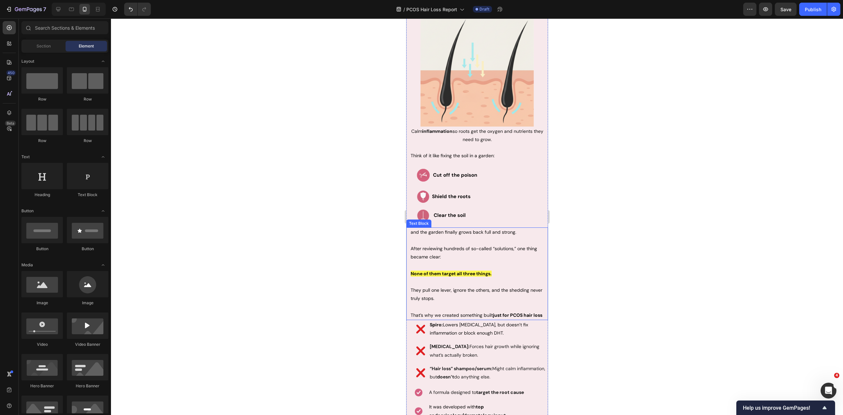
drag, startPoint x: 483, startPoint y: 296, endPoint x: 486, endPoint y: 307, distance: 11.2
click at [483, 303] on p at bounding box center [476, 307] width 133 height 8
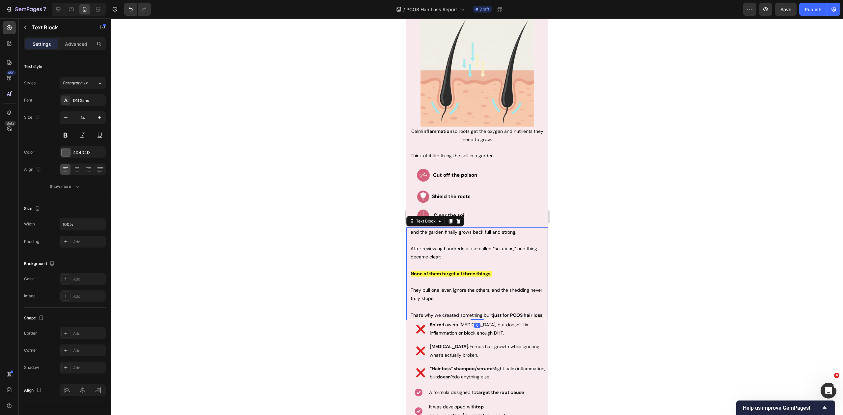
click at [485, 312] on span "That’s why we created something built just for PCOS hair loss" at bounding box center [476, 315] width 132 height 6
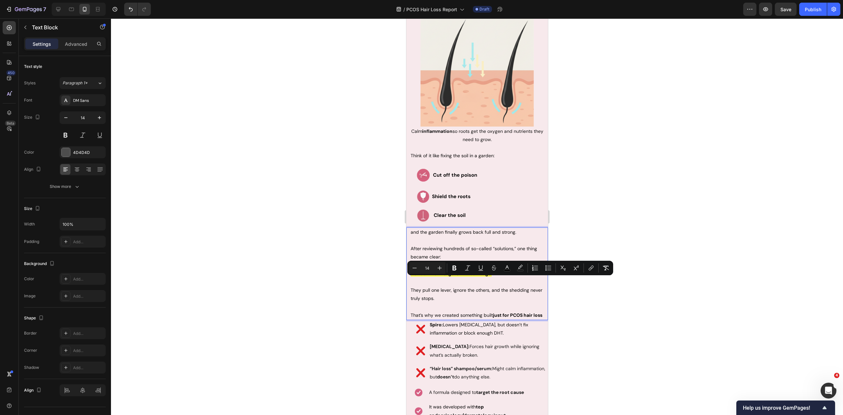
drag, startPoint x: 447, startPoint y: 315, endPoint x: 407, endPoint y: 274, distance: 57.3
click at [407, 274] on div "and the garden finally grows back full and strong. After reviewing hundreds of …" at bounding box center [477, 273] width 142 height 93
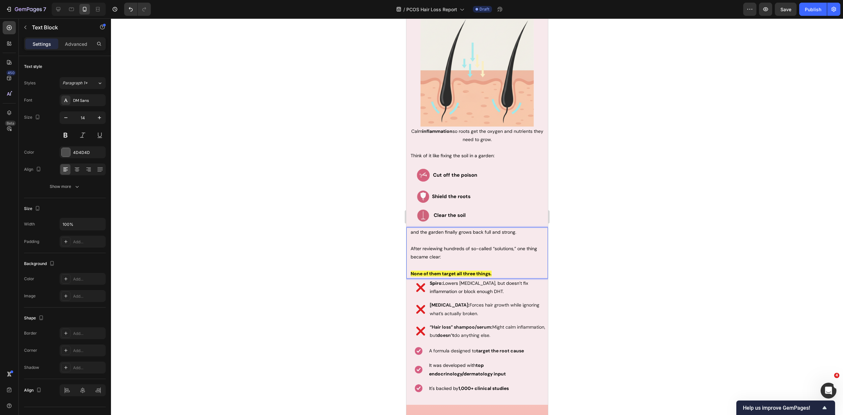
click at [668, 238] on div at bounding box center [477, 216] width 732 height 396
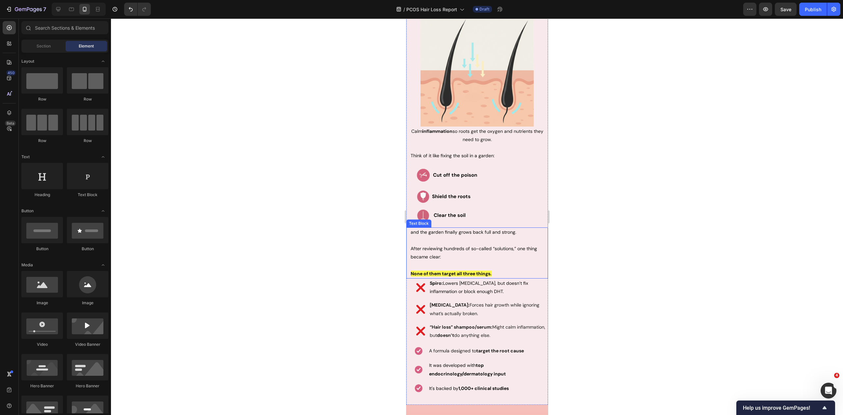
click at [409, 240] on div "and the garden finally grows back full and strong. After reviewing hundreds of …" at bounding box center [477, 252] width 142 height 51
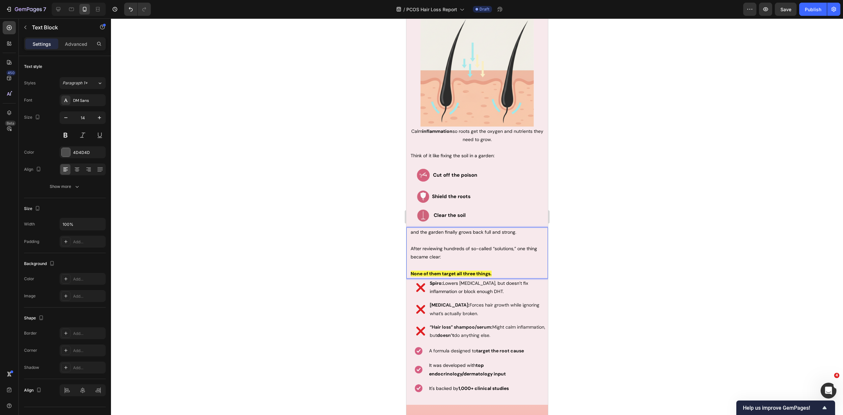
click at [410, 240] on div "and the garden finally grows back full and strong. After reviewing hundreds of …" at bounding box center [477, 252] width 134 height 51
click at [618, 234] on div at bounding box center [477, 216] width 732 height 396
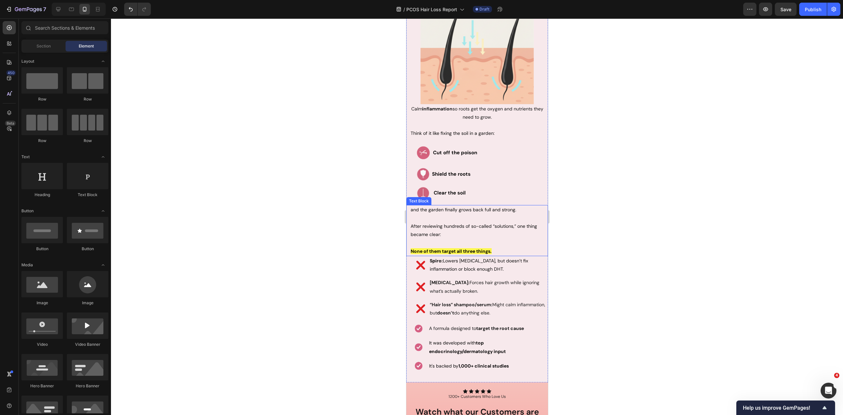
scroll to position [1943, 0]
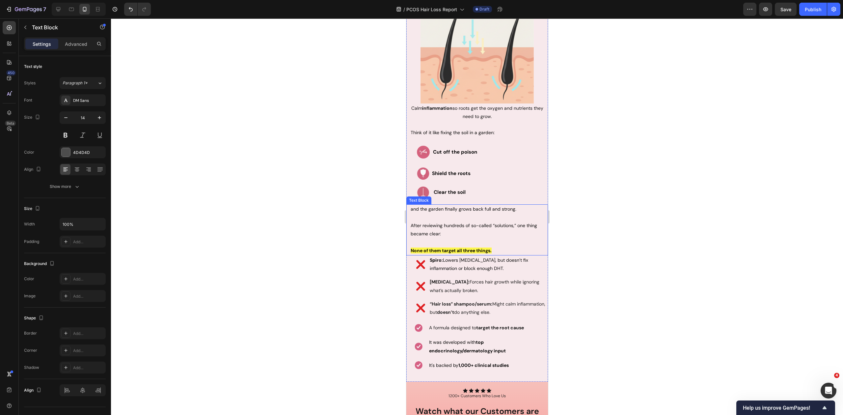
click at [504, 246] on p "None of them target all three things." at bounding box center [476, 250] width 133 height 8
click at [610, 205] on div at bounding box center [477, 216] width 732 height 396
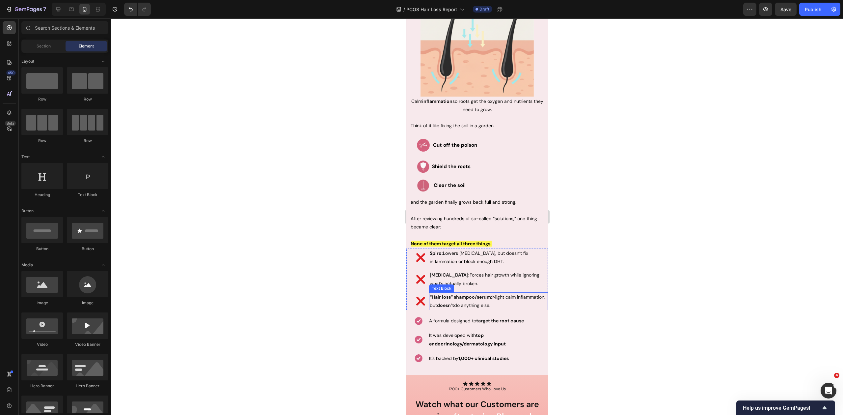
scroll to position [1975, 0]
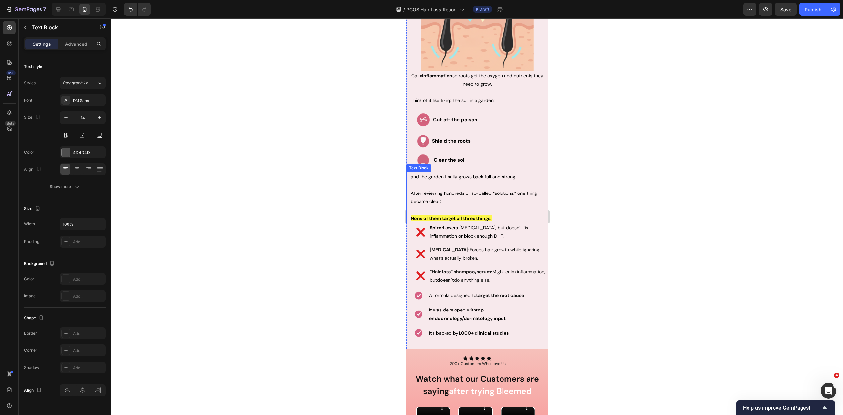
click at [476, 174] on span "and the garden finally grows back full and strong." at bounding box center [463, 177] width 106 height 6
click at [449, 163] on icon at bounding box center [451, 165] width 4 height 5
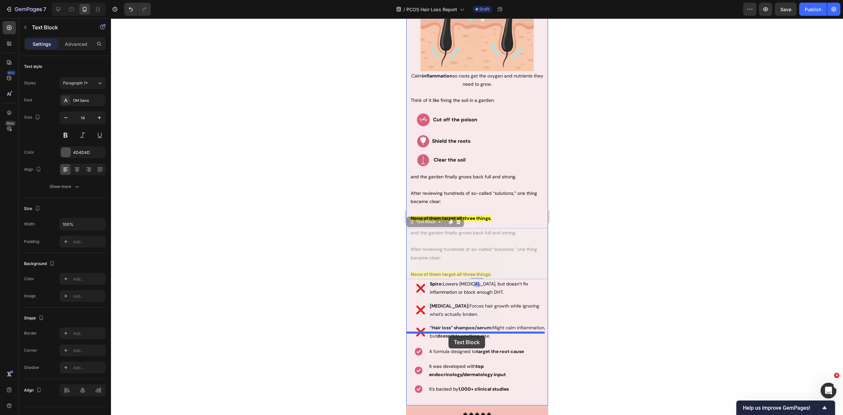
drag, startPoint x: 412, startPoint y: 215, endPoint x: 448, endPoint y: 335, distance: 124.9
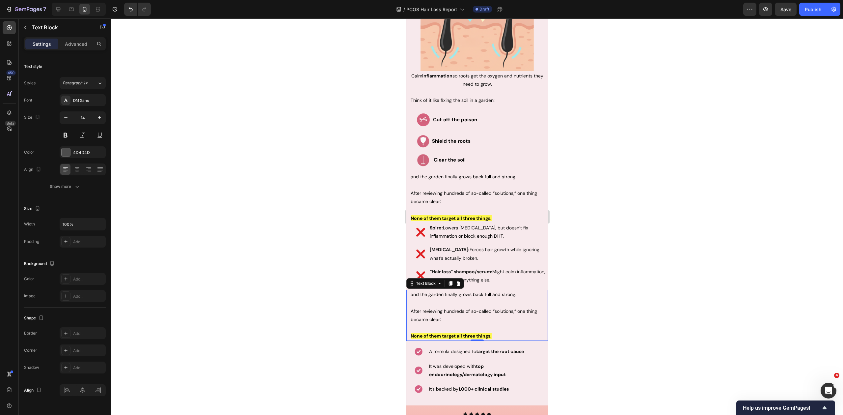
click at [501, 332] on p "None of them target all three things." at bounding box center [476, 336] width 133 height 8
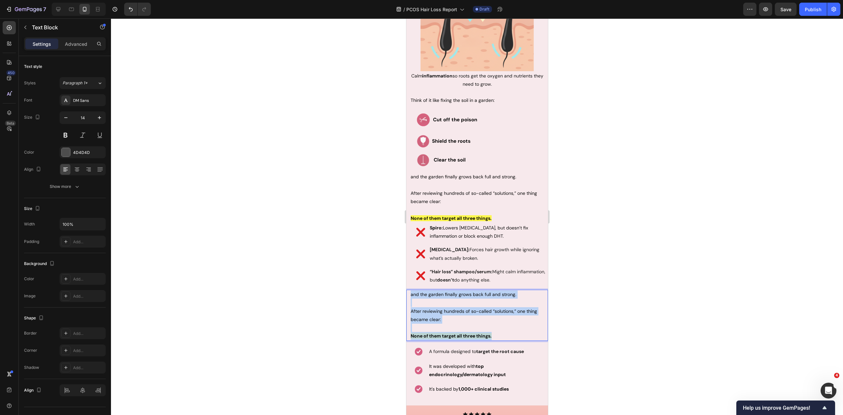
drag, startPoint x: 500, startPoint y: 327, endPoint x: 410, endPoint y: 283, distance: 100.2
click at [410, 289] on div "and the garden finally grows back full and strong. After reviewing hundreds of …" at bounding box center [477, 314] width 134 height 51
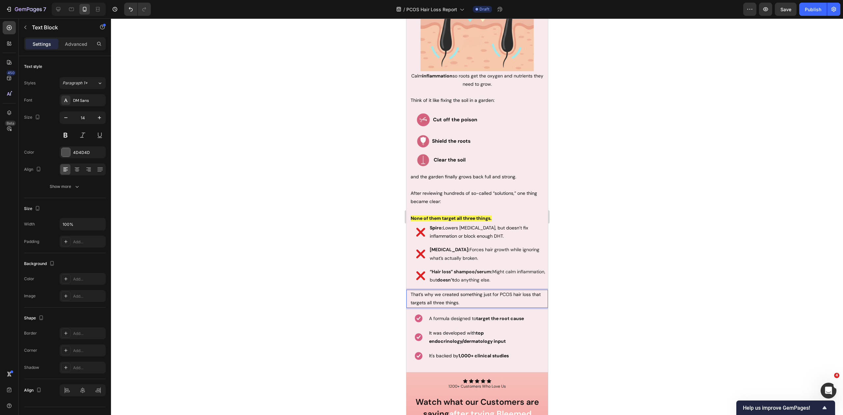
click at [577, 289] on div at bounding box center [477, 216] width 732 height 396
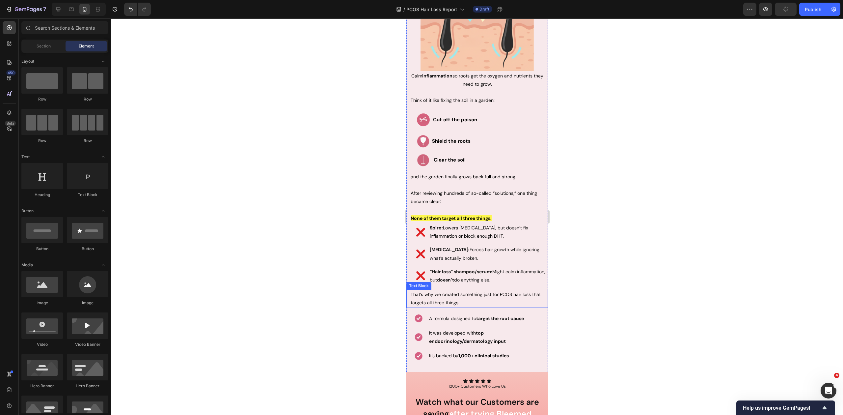
click at [456, 296] on span "That’s why we created something just for PCOS hair loss that targets all three …" at bounding box center [475, 298] width 130 height 14
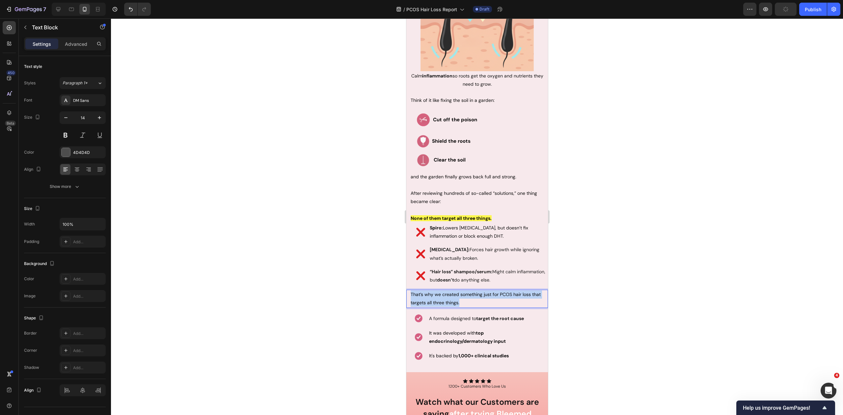
drag, startPoint x: 464, startPoint y: 295, endPoint x: 406, endPoint y: 283, distance: 58.9
click at [406, 289] on div "That’s why we created something just for PCOS hair loss that targets all three …" at bounding box center [477, 298] width 142 height 18
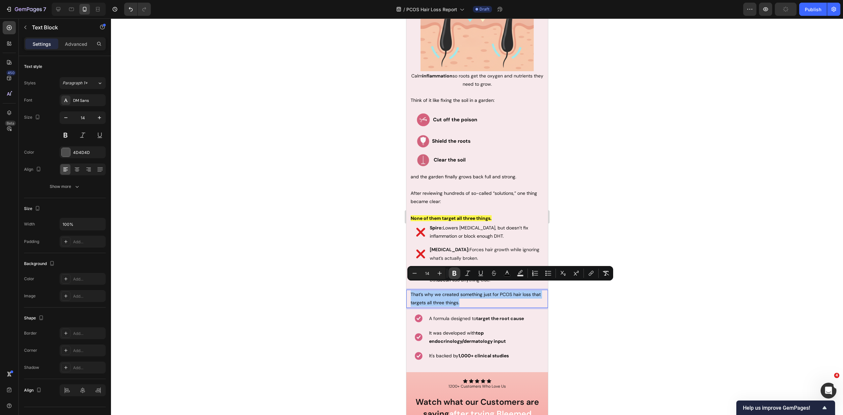
click at [452, 272] on icon "Editor contextual toolbar" at bounding box center [454, 273] width 7 height 7
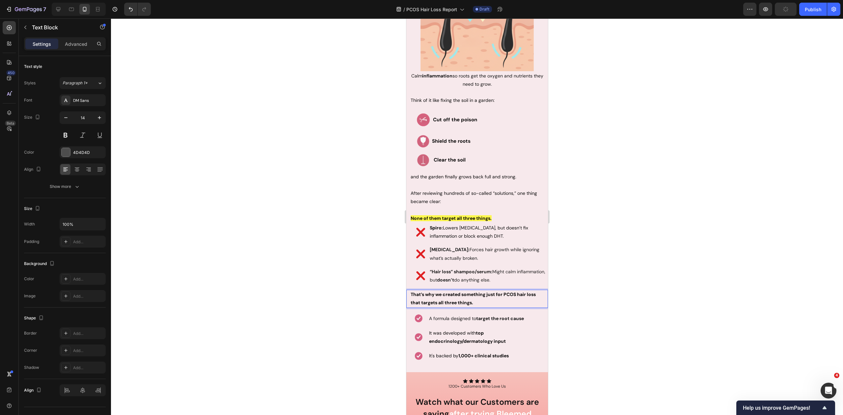
click at [597, 332] on div at bounding box center [477, 216] width 732 height 396
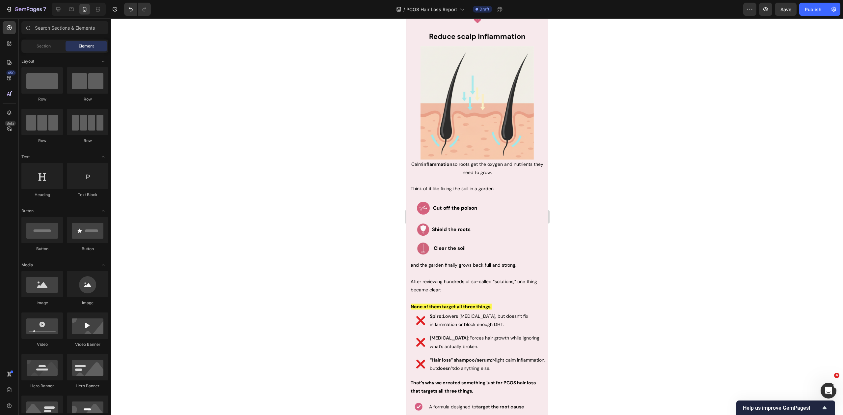
scroll to position [1986, 0]
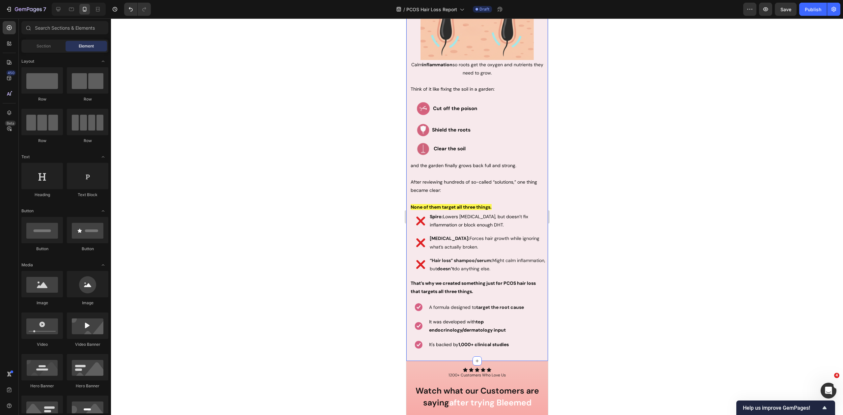
click at [469, 279] on p "That’s why we created something just for PCOS hair loss that targets all three …" at bounding box center [476, 287] width 133 height 16
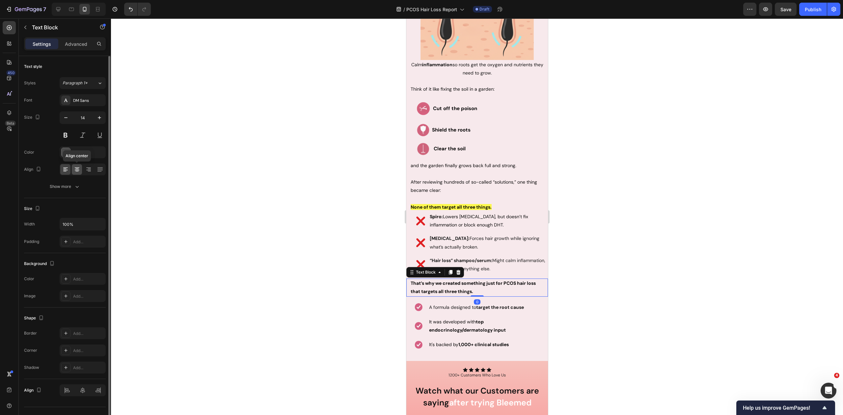
click at [76, 170] on icon at bounding box center [77, 170] width 5 height 1
click at [256, 230] on div at bounding box center [477, 216] width 732 height 396
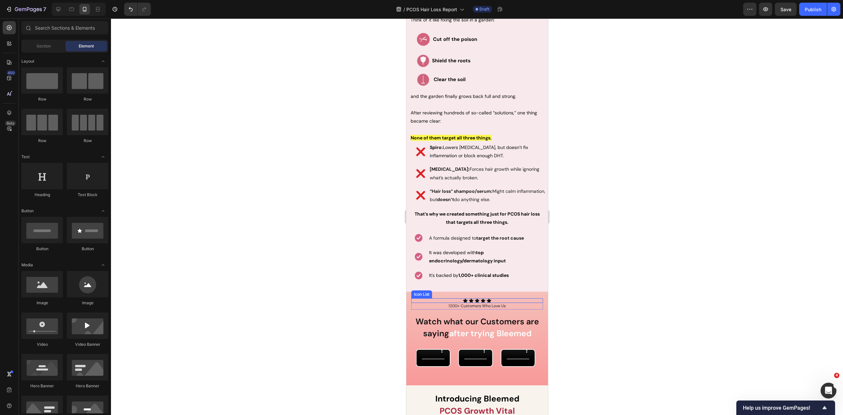
scroll to position [2089, 0]
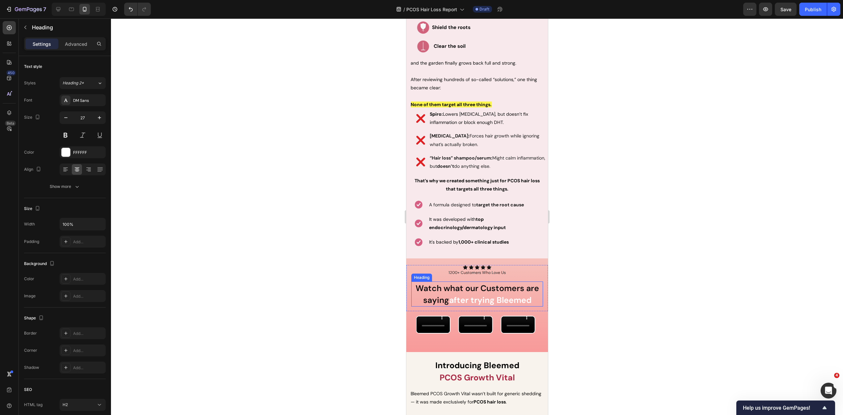
click at [487, 283] on span "Watch what our Customers are saying" at bounding box center [476, 294] width 123 height 23
click at [513, 294] on span "after trying Bleemed" at bounding box center [490, 299] width 82 height 11
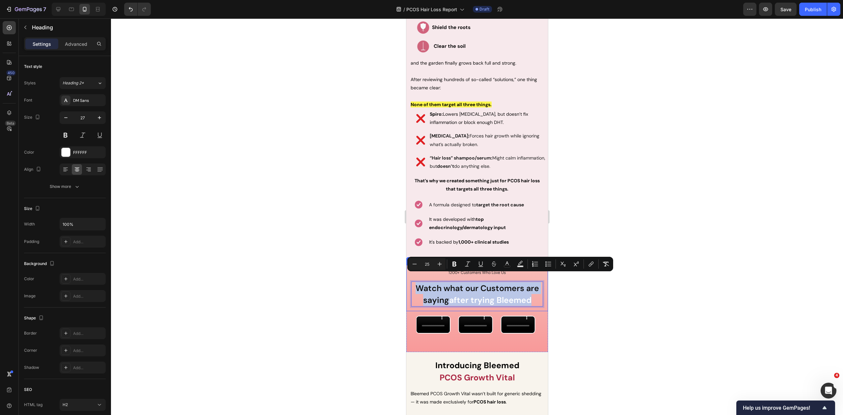
drag, startPoint x: 534, startPoint y: 291, endPoint x: 408, endPoint y: 275, distance: 127.5
click at [408, 275] on div "Icon Icon Icon Icon Icon Icon List 1200+ Customers Who Love Us Text Block Row W…" at bounding box center [477, 288] width 142 height 46
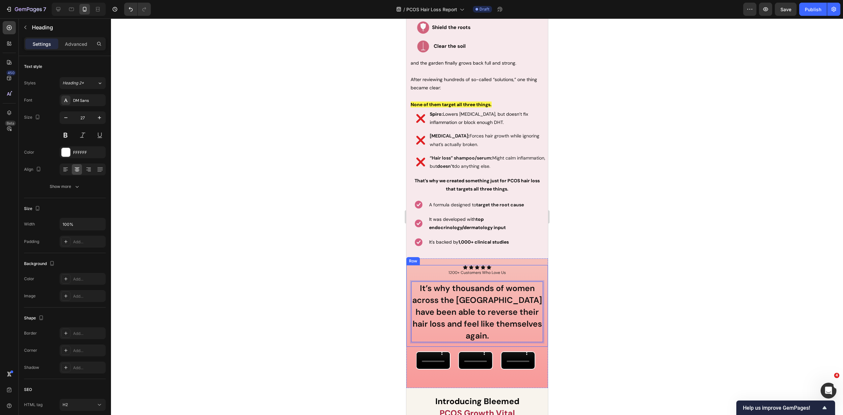
click at [357, 255] on div at bounding box center [477, 216] width 732 height 396
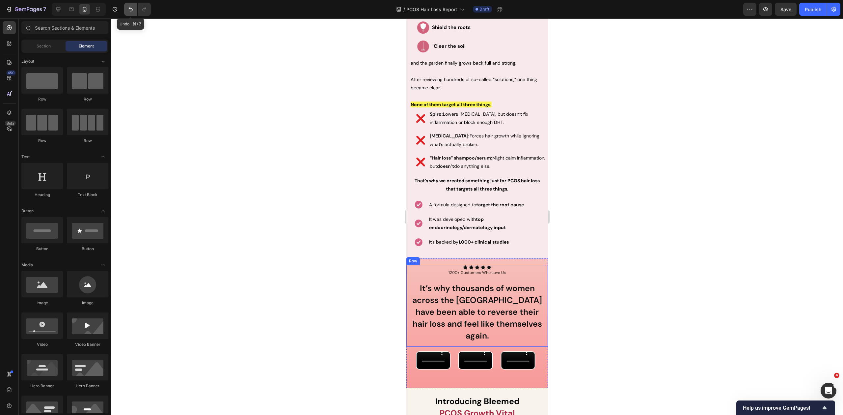
click at [131, 9] on icon "Undo/Redo" at bounding box center [130, 9] width 7 height 7
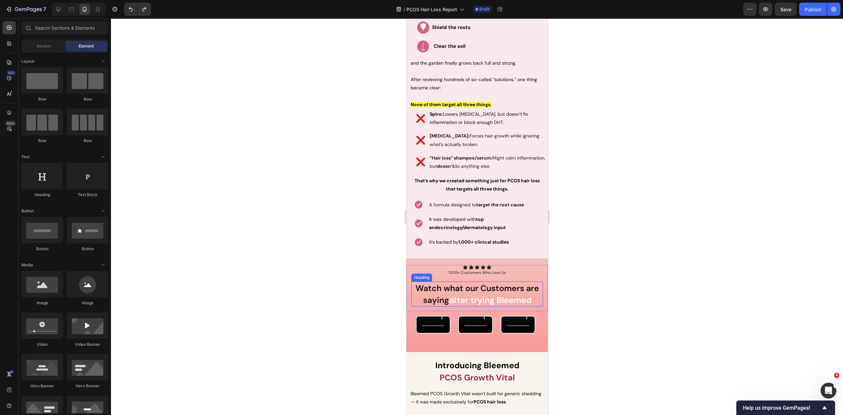
click at [462, 294] on span "after trying Bleemed" at bounding box center [490, 299] width 82 height 11
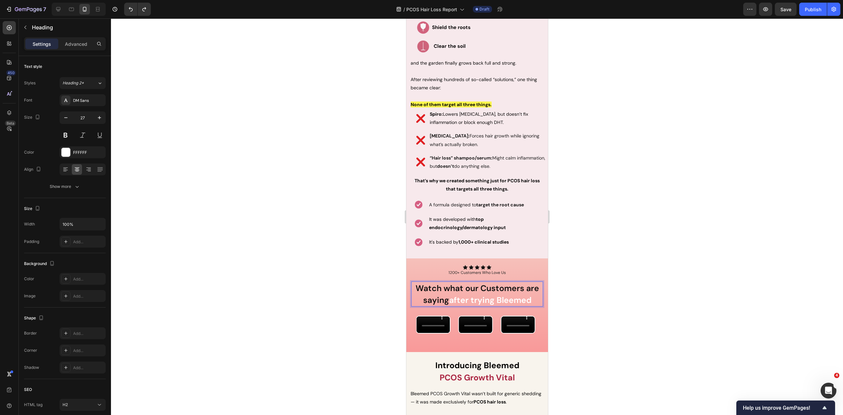
click at [476, 285] on span "Watch what our Customers are saying" at bounding box center [476, 294] width 123 height 23
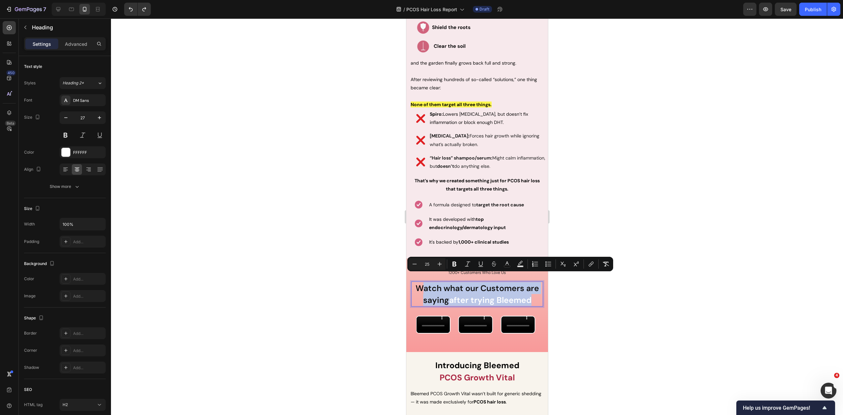
drag, startPoint x: 531, startPoint y: 293, endPoint x: 418, endPoint y: 280, distance: 114.1
click at [418, 282] on p "Watch what our Customers are saying after trying Bleemed" at bounding box center [477, 294] width 130 height 24
click at [381, 176] on div at bounding box center [477, 216] width 732 height 396
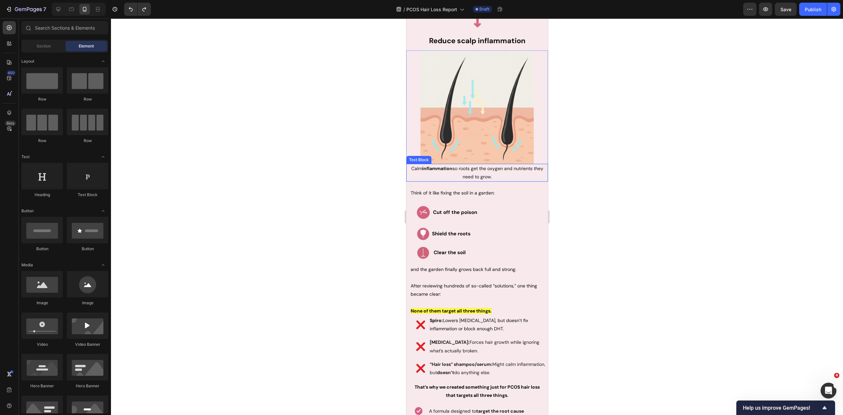
scroll to position [1886, 0]
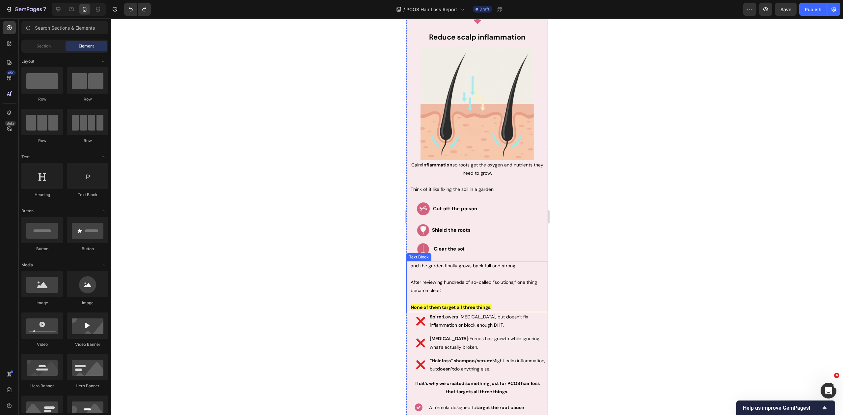
click at [449, 281] on p "After reviewing hundreds of so-called “solutions,” one thing became clear:" at bounding box center [476, 286] width 133 height 16
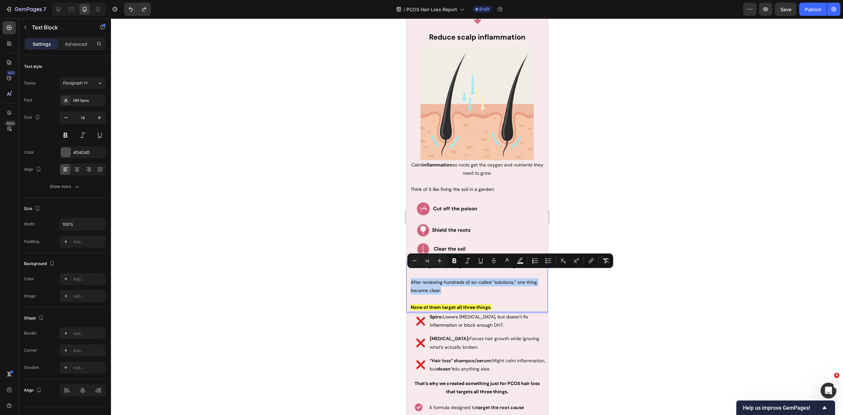
drag, startPoint x: 443, startPoint y: 280, endPoint x: 408, endPoint y: 272, distance: 35.5
click at [408, 272] on div "and the garden finally grows back full and strong. After reviewing hundreds of …" at bounding box center [477, 286] width 142 height 51
click at [386, 232] on div at bounding box center [477, 216] width 732 height 396
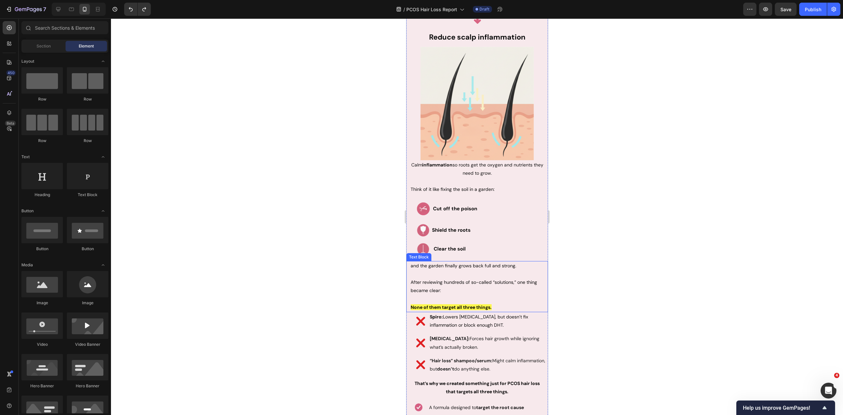
click at [442, 281] on p "After reviewing hundreds of so-called “solutions,” one thing became clear:" at bounding box center [476, 286] width 133 height 16
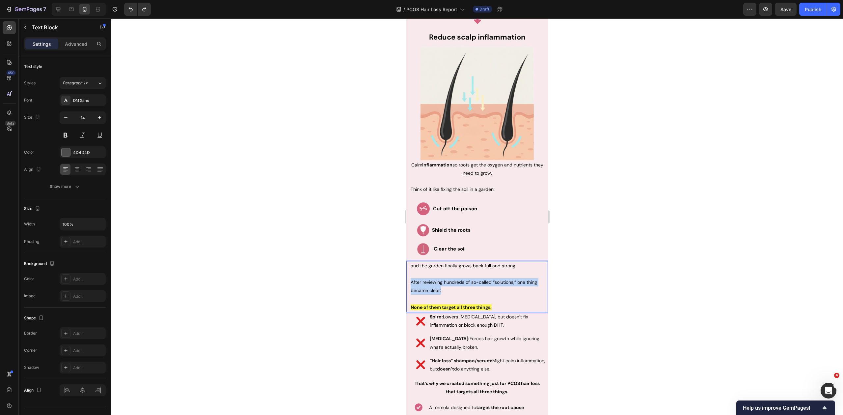
drag, startPoint x: 443, startPoint y: 282, endPoint x: 409, endPoint y: 276, distance: 34.4
click at [410, 276] on div "and the garden finally grows back full and strong. After reviewing hundreds of …" at bounding box center [477, 286] width 134 height 51
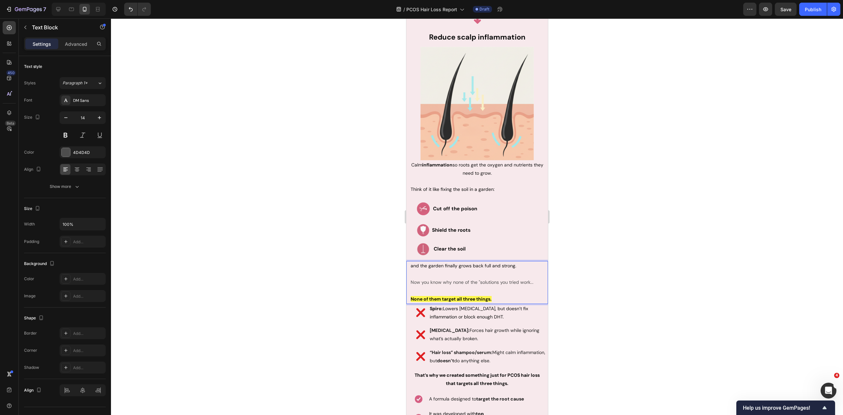
click at [409, 274] on div "and the garden finally grows back full and strong. Now you know why none of the…" at bounding box center [477, 282] width 142 height 43
click at [410, 278] on p "Now you know why none of the "solutions you tried work..." at bounding box center [476, 282] width 133 height 8
click at [410, 282] on div "and the garden finally grows back full and strong. Now you know why none of the…" at bounding box center [477, 282] width 134 height 43
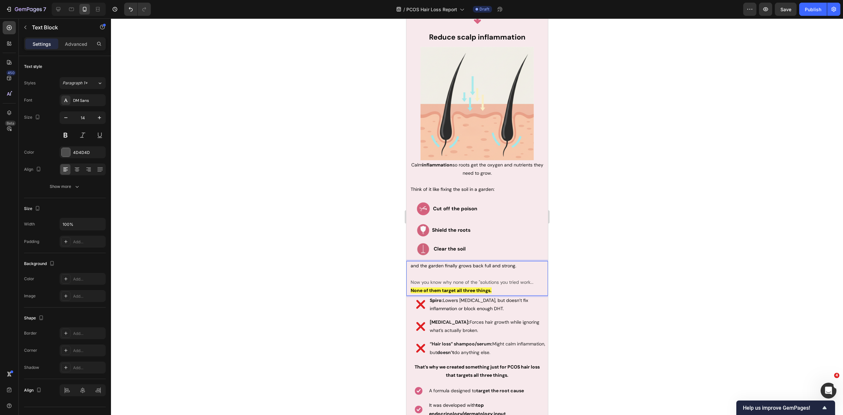
click at [510, 278] on p "Now you know why none of the "solutions you tried work..." at bounding box center [476, 282] width 133 height 8
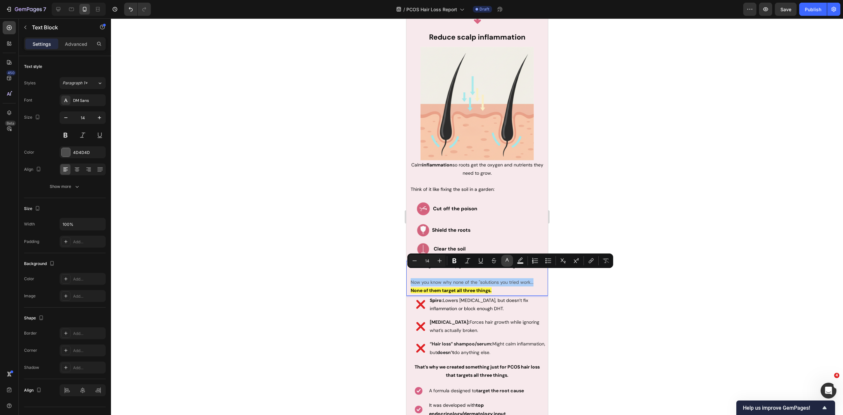
click at [508, 261] on icon "Editor contextual toolbar" at bounding box center [507, 260] width 7 height 7
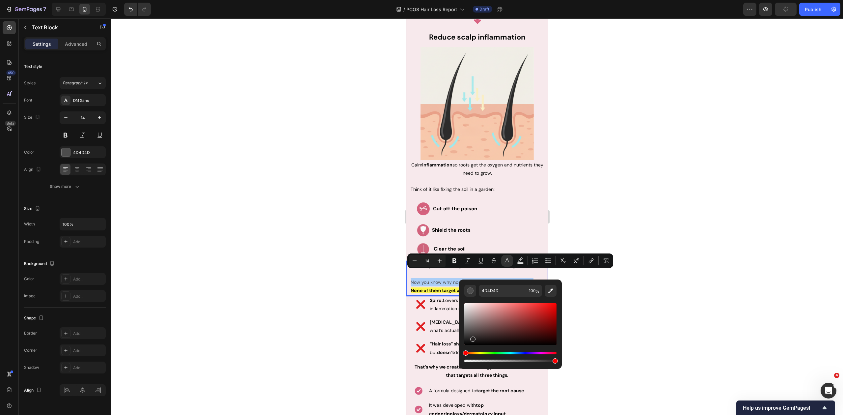
drag, startPoint x: 472, startPoint y: 338, endPoint x: 459, endPoint y: 349, distance: 17.3
click at [459, 349] on div "4D4D4D 100 %" at bounding box center [510, 321] width 103 height 84
type input "000000"
click at [375, 300] on div at bounding box center [477, 216] width 732 height 396
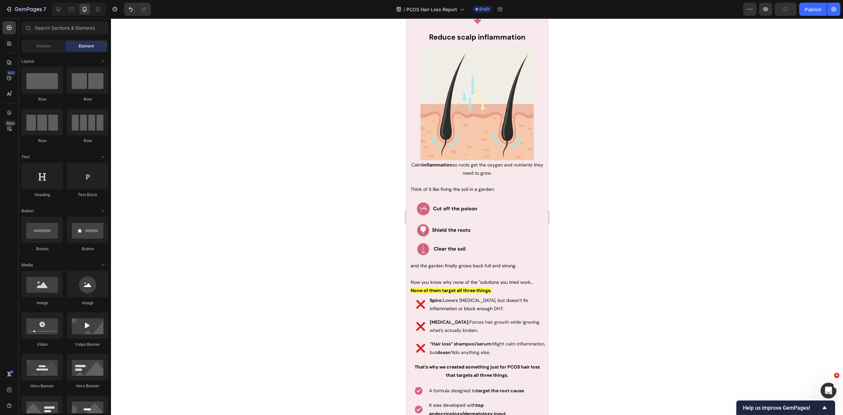
click at [593, 264] on div at bounding box center [477, 216] width 732 height 396
click at [521, 279] on span "Now you know why none of the "solutions you tried work..." at bounding box center [471, 282] width 123 height 6
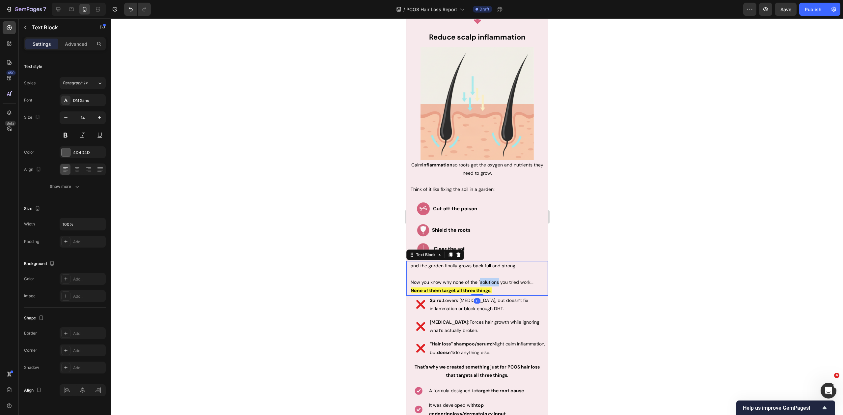
click at [480, 279] on span "Now you know why none of the "solutions you tried work..." at bounding box center [471, 282] width 123 height 6
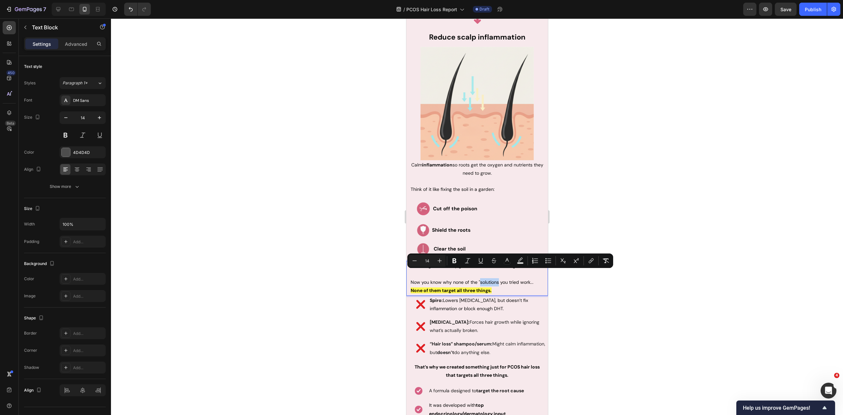
click at [485, 279] on span "Now you know why none of the "solutions you tried work..." at bounding box center [471, 282] width 123 height 6
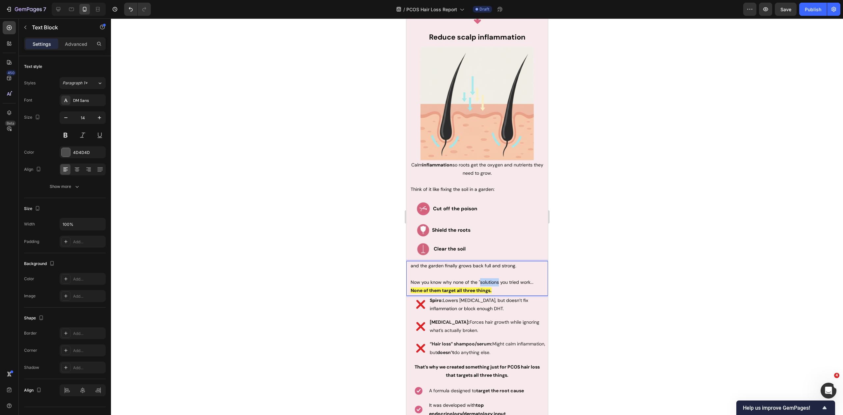
click at [485, 279] on span "Now you know why none of the "solutions you tried work..." at bounding box center [471, 282] width 123 height 6
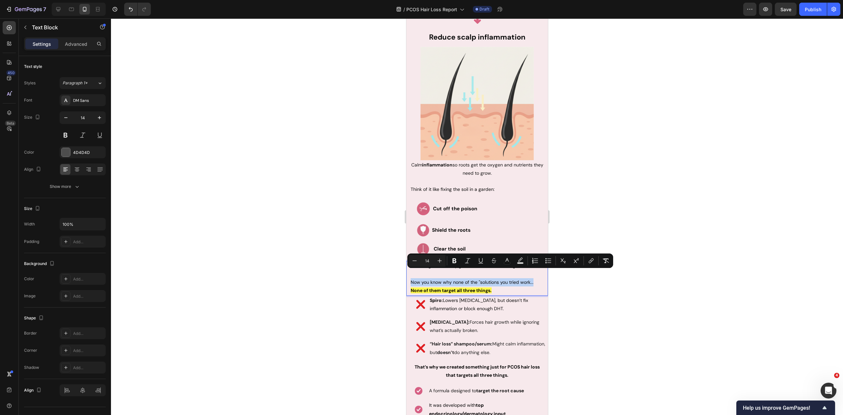
copy span "Now you know why none of the "solutions you tried work..."
drag, startPoint x: 666, startPoint y: 78, endPoint x: 635, endPoint y: 72, distance: 31.4
click at [665, 78] on div at bounding box center [477, 216] width 732 height 396
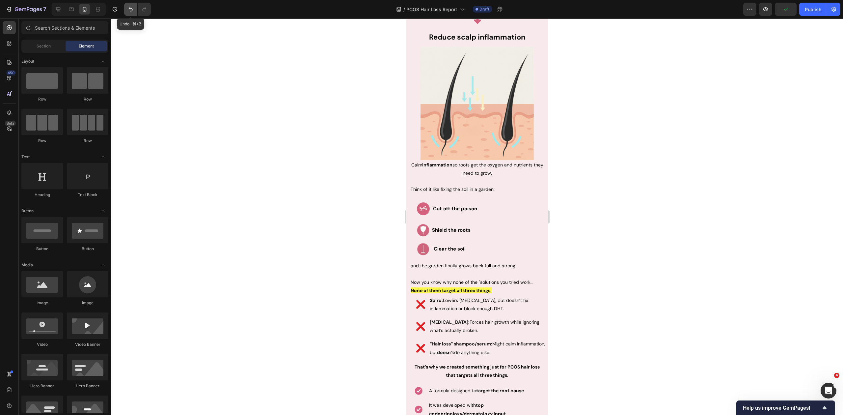
click at [128, 6] on icon "Undo/Redo" at bounding box center [130, 9] width 7 height 7
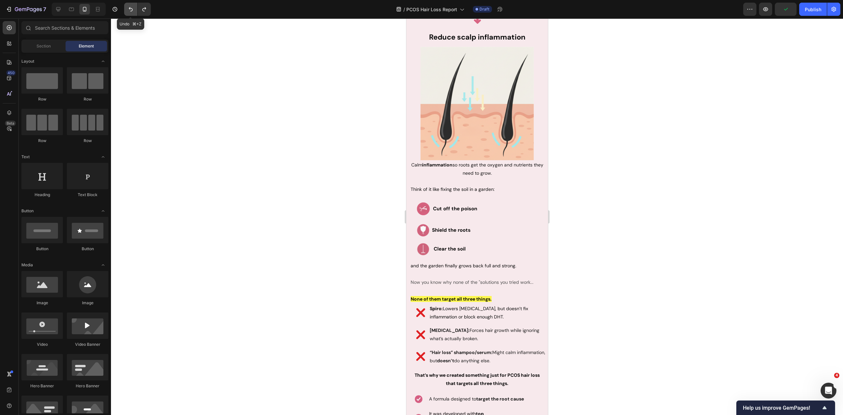
click at [128, 6] on icon "Undo/Redo" at bounding box center [130, 9] width 7 height 7
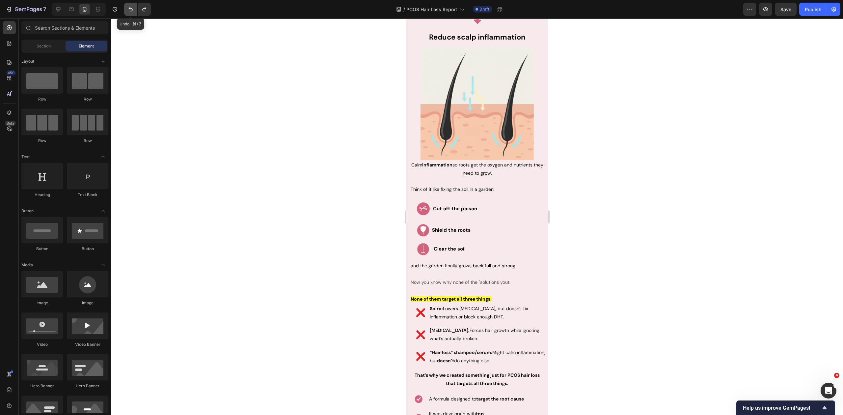
click at [128, 6] on icon "Undo/Redo" at bounding box center [130, 9] width 7 height 7
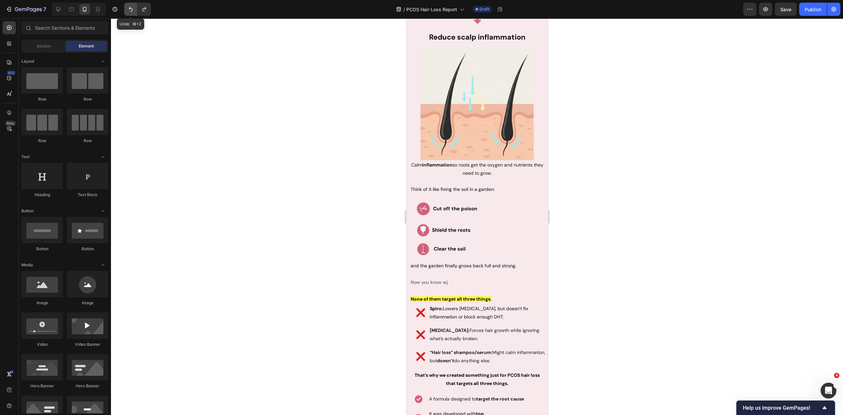
click at [128, 6] on icon "Undo/Redo" at bounding box center [130, 9] width 7 height 7
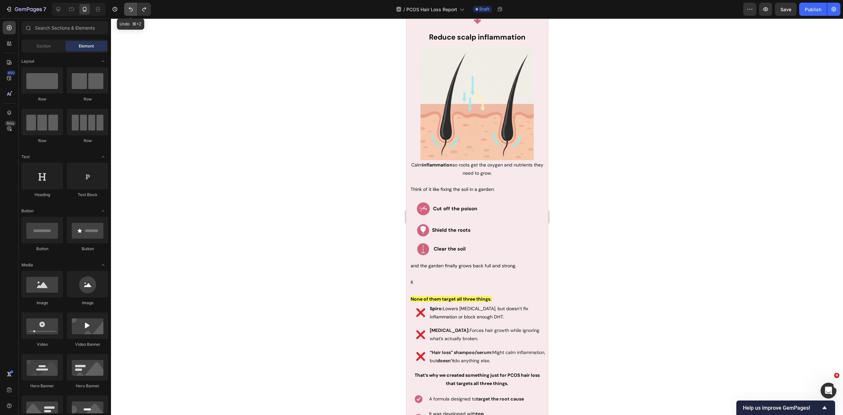
click at [128, 6] on icon "Undo/Redo" at bounding box center [130, 9] width 7 height 7
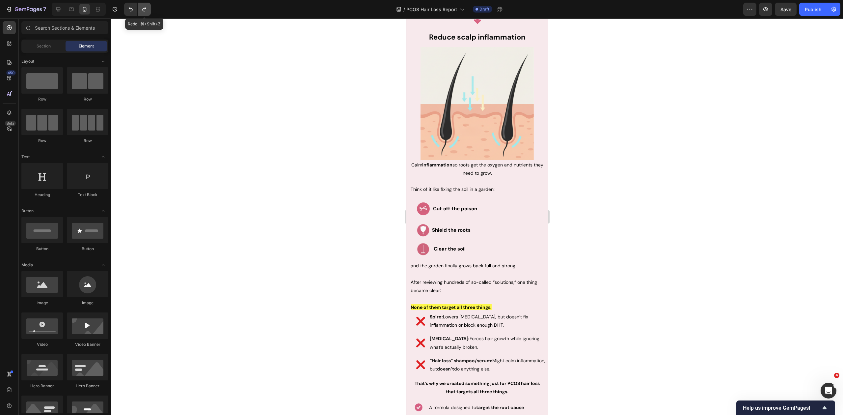
click at [145, 9] on icon "Undo/Redo" at bounding box center [144, 9] width 7 height 7
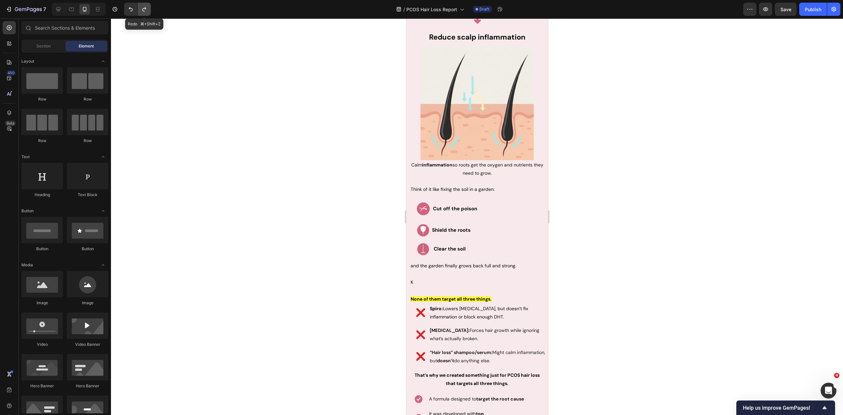
click at [145, 9] on icon "Undo/Redo" at bounding box center [144, 9] width 7 height 7
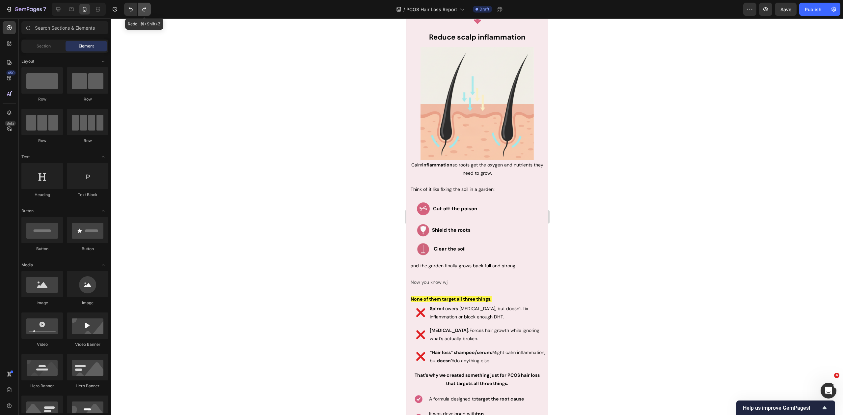
click at [145, 9] on icon "Undo/Redo" at bounding box center [144, 9] width 7 height 7
click at [146, 9] on icon "Undo/Redo" at bounding box center [144, 9] width 7 height 7
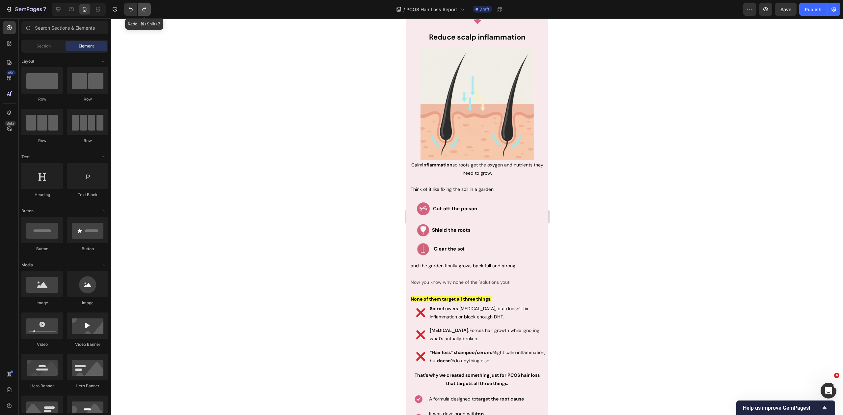
click at [146, 9] on icon "Undo/Redo" at bounding box center [144, 9] width 7 height 7
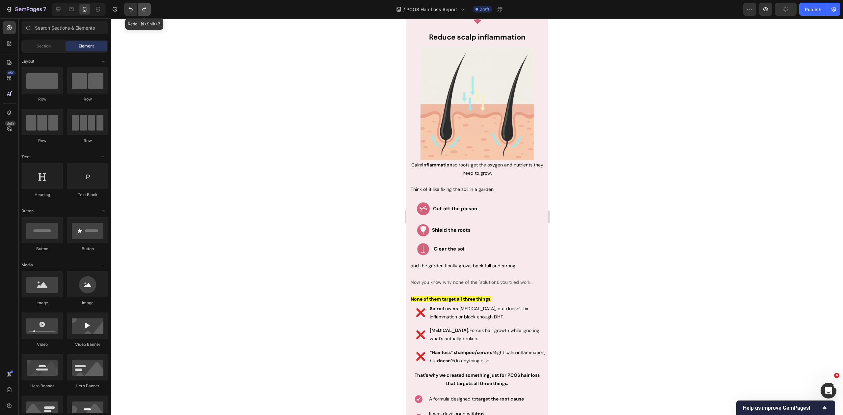
click at [146, 9] on icon "Undo/Redo" at bounding box center [144, 9] width 7 height 7
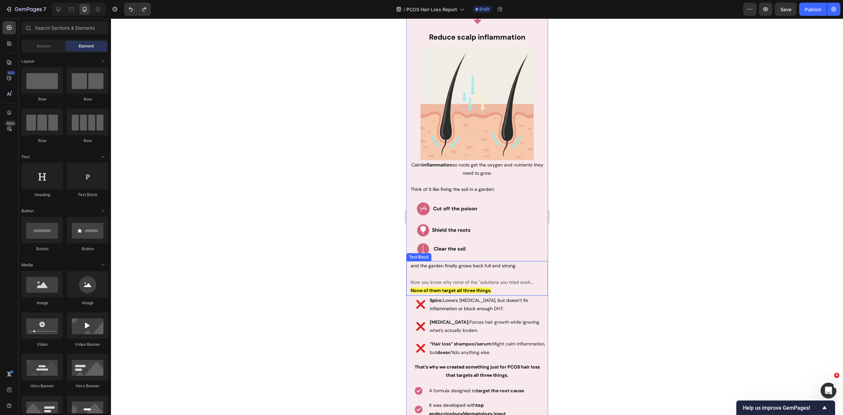
click at [488, 278] on p "Now you know why none of the "solutions you tried work..." at bounding box center [476, 282] width 133 height 8
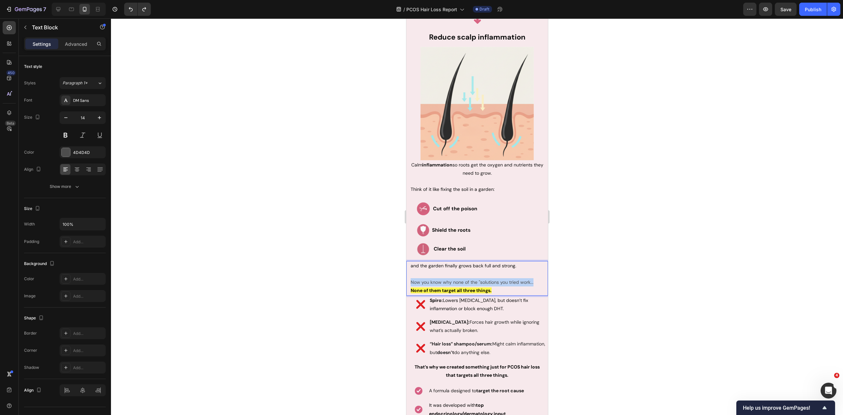
click at [488, 278] on p "Now you know why none of the "solutions you tried work..." at bounding box center [476, 282] width 133 height 8
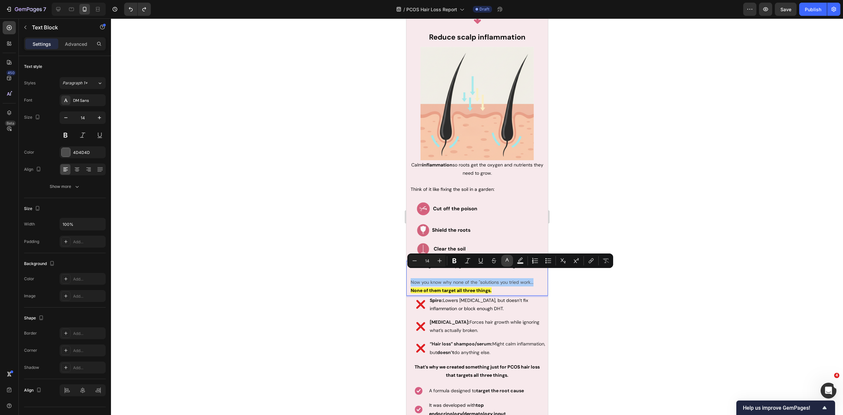
click at [503, 259] on button "color" at bounding box center [507, 261] width 12 height 12
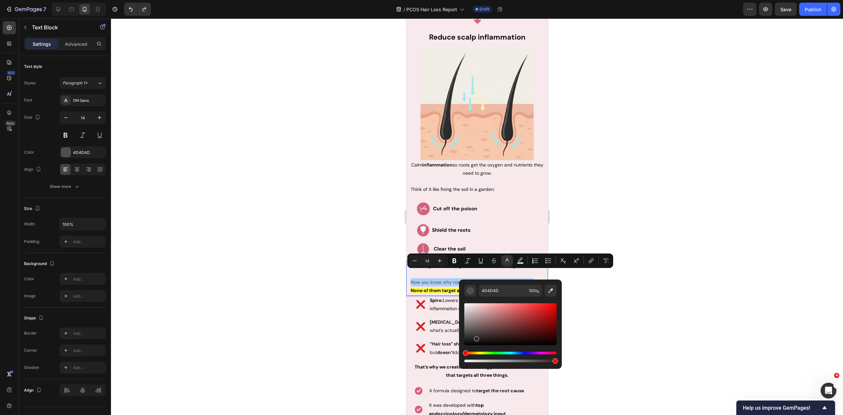
drag, startPoint x: 886, startPoint y: 352, endPoint x: 452, endPoint y: 344, distance: 433.8
type input "0A0A0A"
type input "16"
drag, startPoint x: 347, startPoint y: 300, endPoint x: 359, endPoint y: 297, distance: 12.2
click at [347, 301] on div at bounding box center [477, 216] width 732 height 396
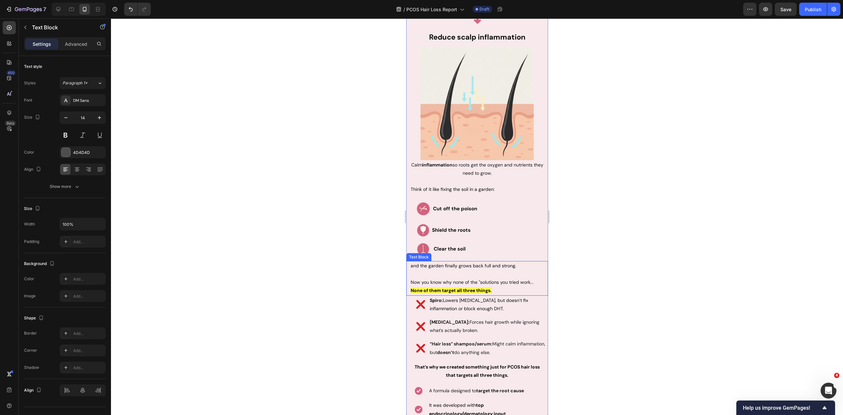
click at [487, 279] on span "Now you know why none of the "solutions you tried work..." at bounding box center [471, 282] width 123 height 6
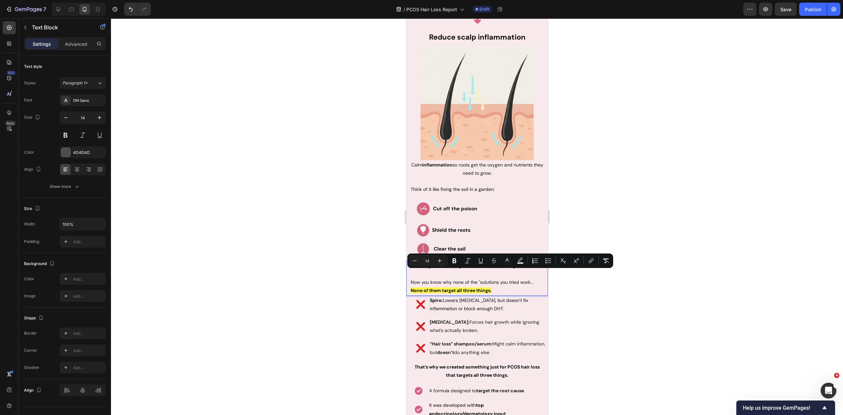
click at [532, 278] on p "Now you know why none of the "solutions you tried work..." at bounding box center [476, 282] width 133 height 8
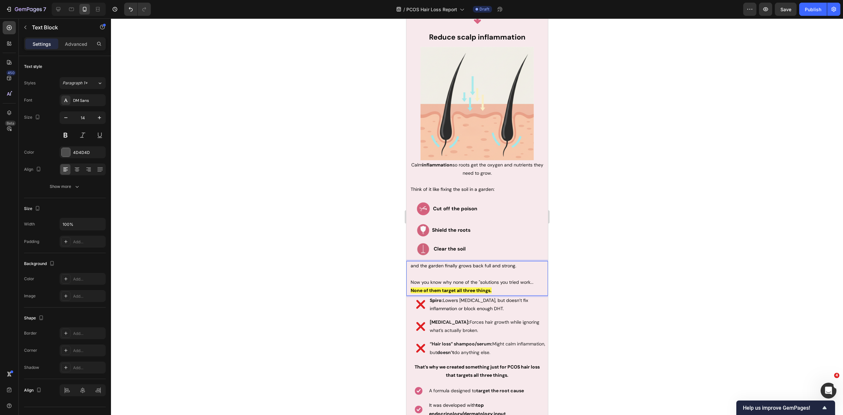
click at [529, 279] on span "Now you know why none of the "solutions you tried work..." at bounding box center [471, 282] width 123 height 6
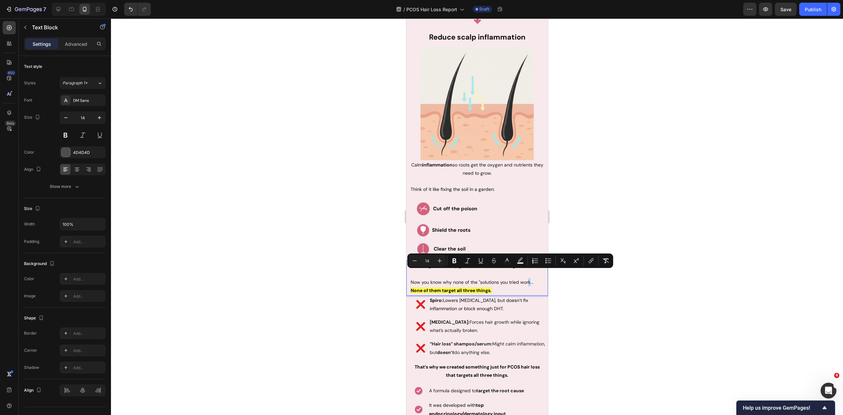
click at [530, 279] on span "Now you know why none of the "solutions you tried work..." at bounding box center [471, 282] width 123 height 6
drag, startPoint x: 539, startPoint y: 272, endPoint x: 404, endPoint y: 271, distance: 135.7
copy span "Now you know why none of the "solutions you tried worked..."
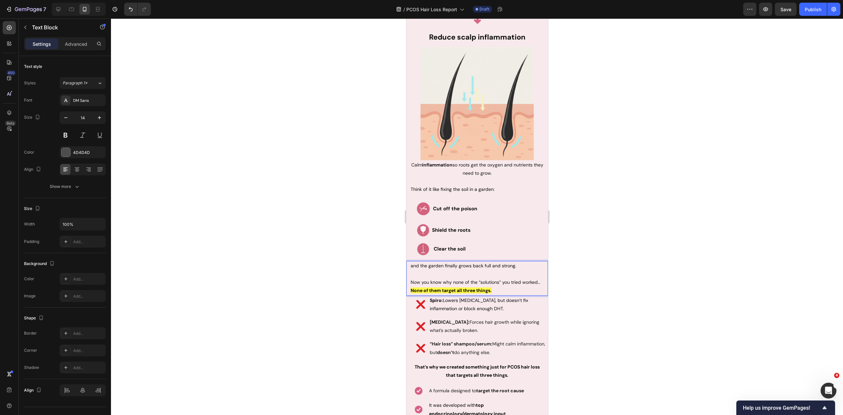
click at [340, 261] on div at bounding box center [477, 216] width 732 height 396
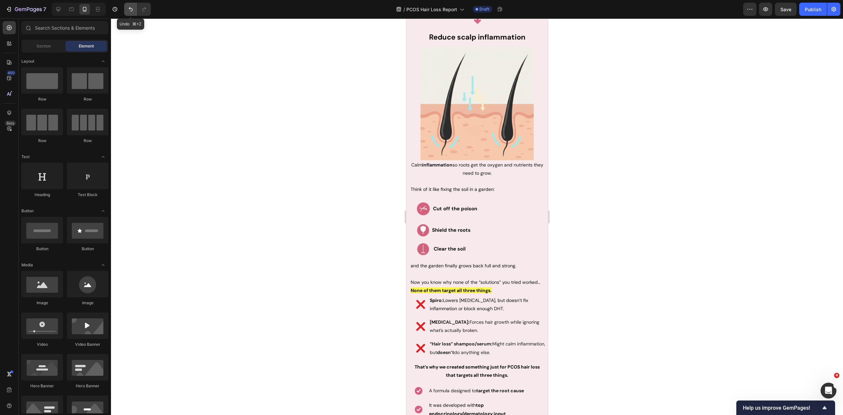
click at [128, 9] on icon "Undo/Redo" at bounding box center [130, 9] width 7 height 7
click at [139, 10] on button "Undo/Redo" at bounding box center [144, 9] width 13 height 13
click at [125, 8] on button "Undo/Redo" at bounding box center [130, 9] width 13 height 13
click at [146, 7] on icon "Undo/Redo" at bounding box center [144, 9] width 7 height 7
click at [134, 6] on button "Undo/Redo" at bounding box center [130, 9] width 13 height 13
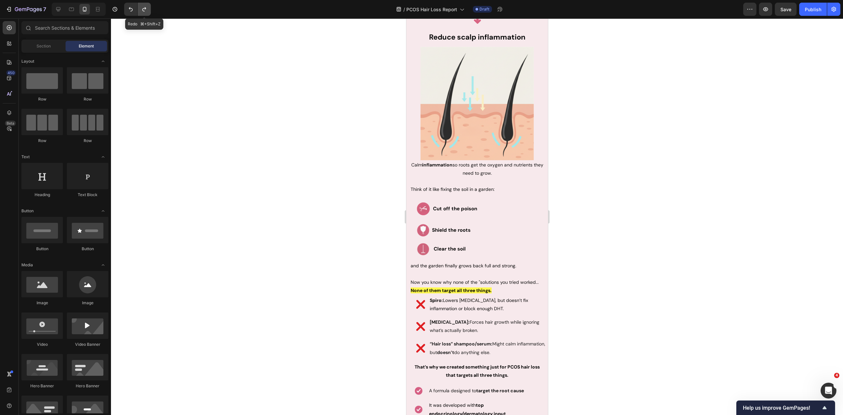
click at [147, 5] on button "Undo/Redo" at bounding box center [144, 9] width 13 height 13
click at [134, 5] on button "Undo/Redo" at bounding box center [130, 9] width 13 height 13
click at [145, 5] on button "Undo/Redo" at bounding box center [144, 9] width 13 height 13
click at [130, 4] on button "Undo/Redo" at bounding box center [130, 9] width 13 height 13
click at [493, 279] on span "Now you know why none of the "solutions you tried worked..." at bounding box center [474, 282] width 128 height 6
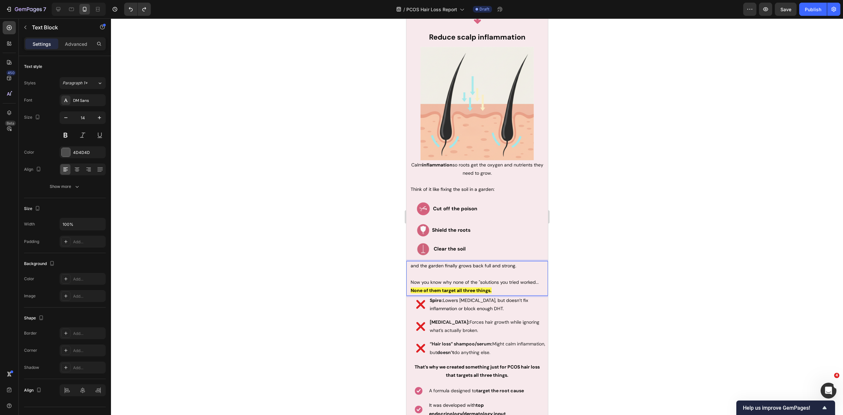
click at [499, 279] on span "Now you know why none of the "solutions you tried worked..." at bounding box center [474, 282] width 128 height 6
click at [607, 238] on div at bounding box center [477, 216] width 732 height 396
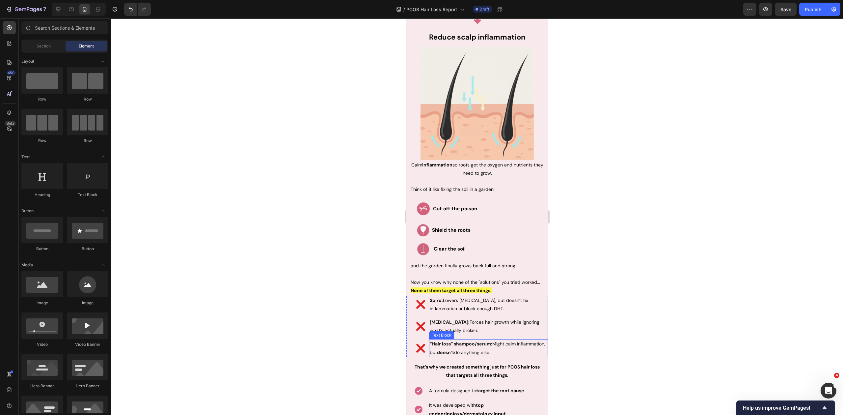
click at [454, 349] on strong "doesn’t" at bounding box center [445, 352] width 17 height 6
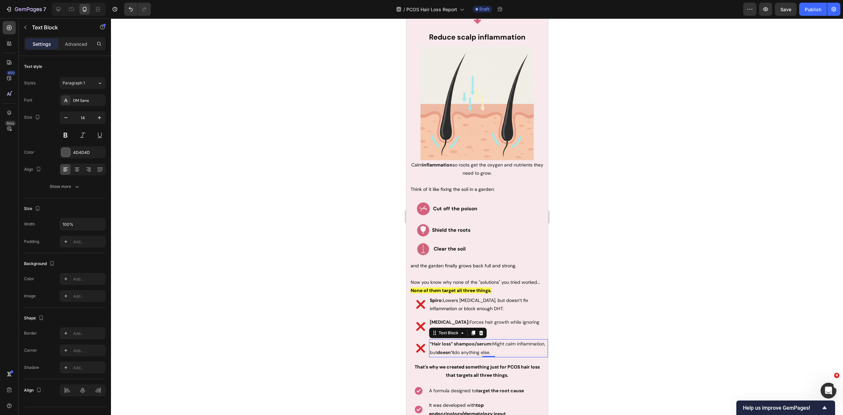
click at [454, 349] on strong "doesn’t" at bounding box center [445, 352] width 17 height 6
drag, startPoint x: 468, startPoint y: 343, endPoint x: 485, endPoint y: 346, distance: 17.4
click at [485, 346] on span "“Hair loss” shampoo/serum: Might calm inflammation, but doesn’t do anything els…" at bounding box center [487, 348] width 116 height 14
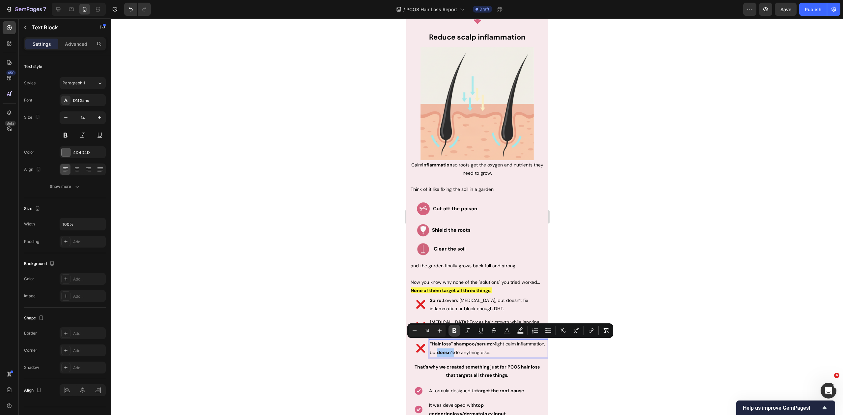
click at [458, 331] on button "Bold" at bounding box center [455, 330] width 12 height 12
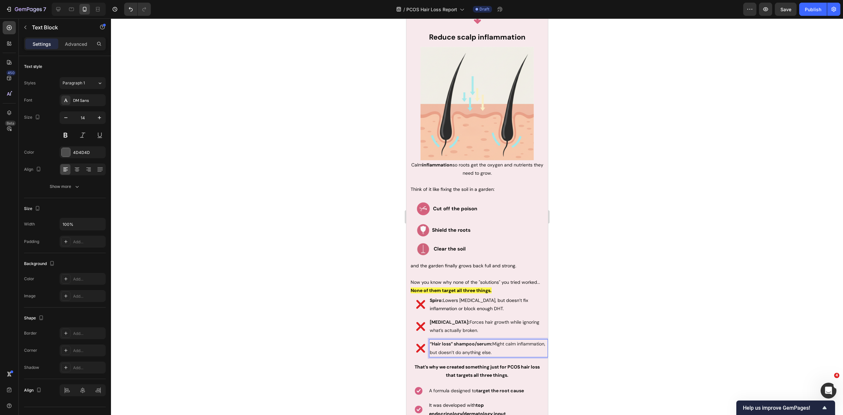
scroll to position [1966, 0]
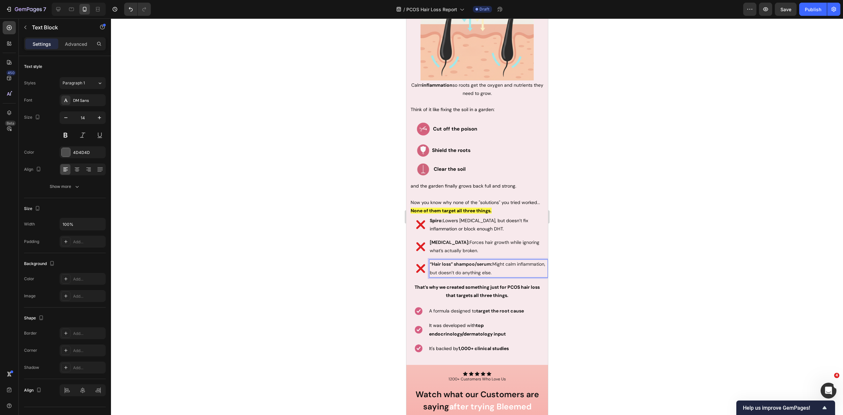
click at [588, 284] on div at bounding box center [477, 216] width 732 height 396
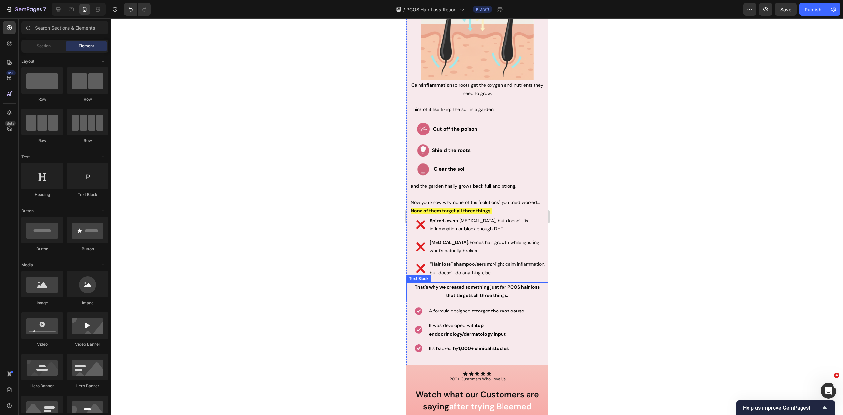
click at [513, 287] on p "That’s why we created something just for PCOS hair loss that targets all three …" at bounding box center [476, 291] width 133 height 16
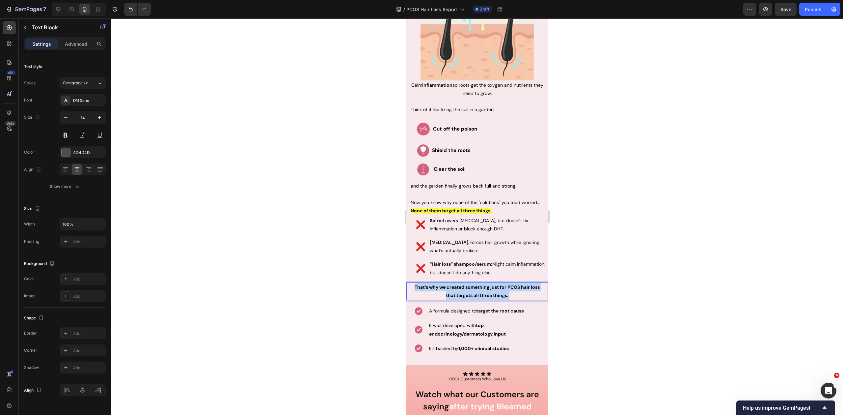
drag, startPoint x: 511, startPoint y: 287, endPoint x: 811, endPoint y: 294, distance: 299.4
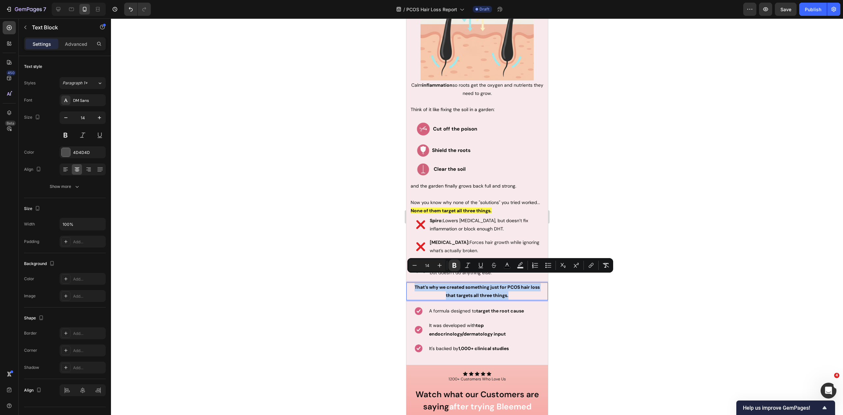
drag, startPoint x: 522, startPoint y: 285, endPoint x: 812, endPoint y: 295, distance: 290.6
click at [406, 282] on div "That’s why we created something just for PCOS hair loss that targets all three …" at bounding box center [477, 291] width 142 height 18
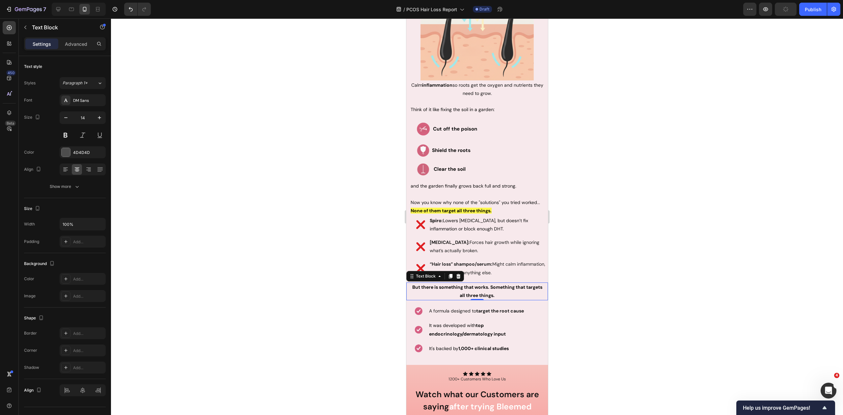
click at [646, 314] on div at bounding box center [477, 216] width 732 height 396
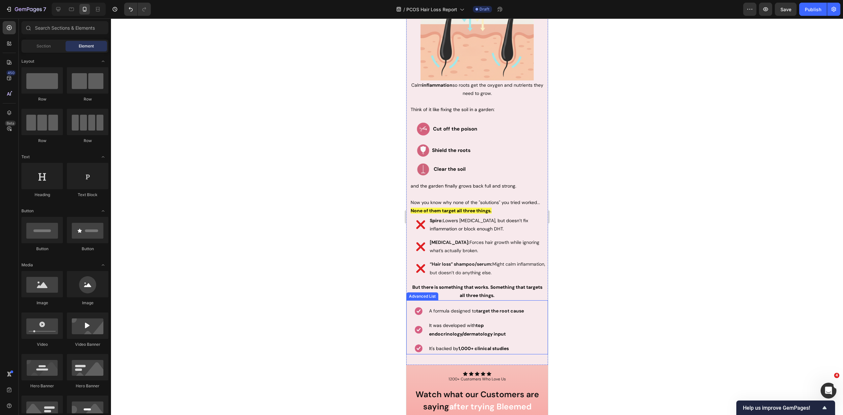
click at [495, 286] on strong "But there is something that works. Something that targets all three things." at bounding box center [477, 291] width 130 height 14
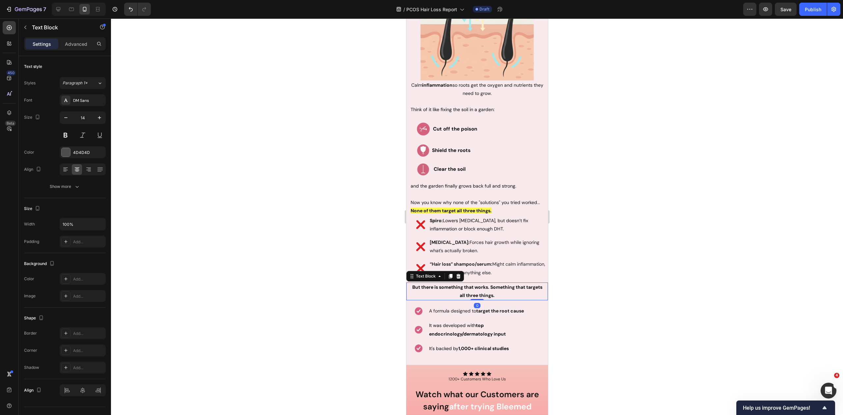
click at [514, 286] on p "But there is something that works. Something that targets all three things." at bounding box center [476, 291] width 133 height 16
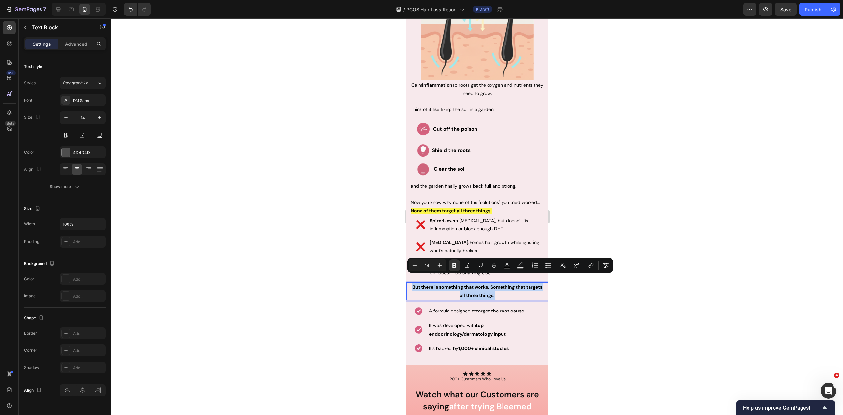
drag, startPoint x: 508, startPoint y: 287, endPoint x: 412, endPoint y: 277, distance: 95.9
click at [412, 283] on p "But there is something that works. Something that targets all three things." at bounding box center [476, 291] width 133 height 16
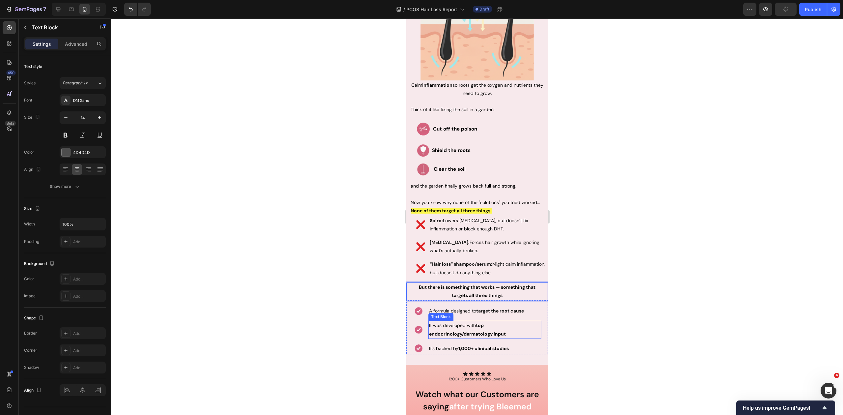
click at [445, 322] on span "It was developed with top endocrinology/dermatology input" at bounding box center [467, 329] width 77 height 14
click at [457, 322] on span "It was developed with top endocrinology/dermatology input" at bounding box center [467, 329] width 77 height 14
drag, startPoint x: 465, startPoint y: 317, endPoint x: 424, endPoint y: 318, distance: 40.5
click at [424, 320] on li "Image It was developed with top endocrinology/dermatology input Text Block 0" at bounding box center [477, 329] width 128 height 18
click at [602, 291] on div at bounding box center [477, 216] width 732 height 396
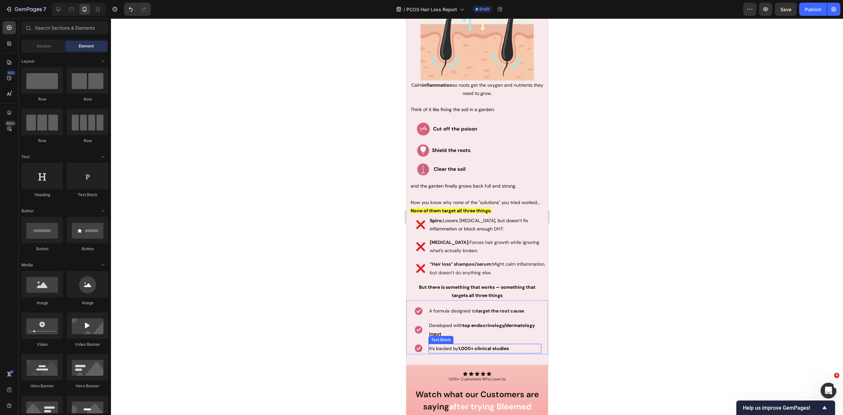
click at [439, 345] on span "It's backed by 1,000+ clinical studies" at bounding box center [469, 348] width 80 height 6
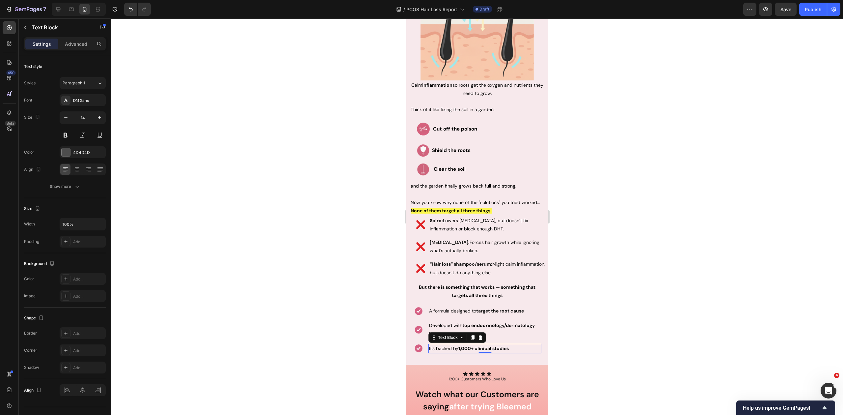
click at [439, 345] on span "It's backed by 1,000+ clinical studies" at bounding box center [469, 348] width 80 height 6
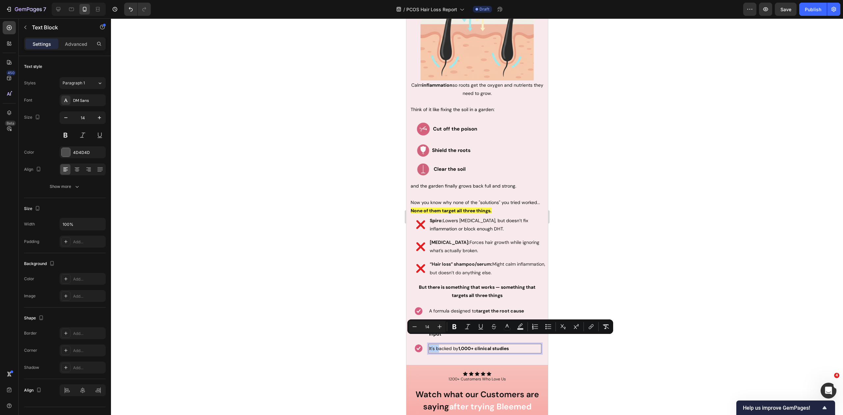
drag, startPoint x: 439, startPoint y: 340, endPoint x: 429, endPoint y: 338, distance: 10.0
click at [429, 345] on span "It's backed by 1,000+ clinical studies" at bounding box center [469, 348] width 80 height 6
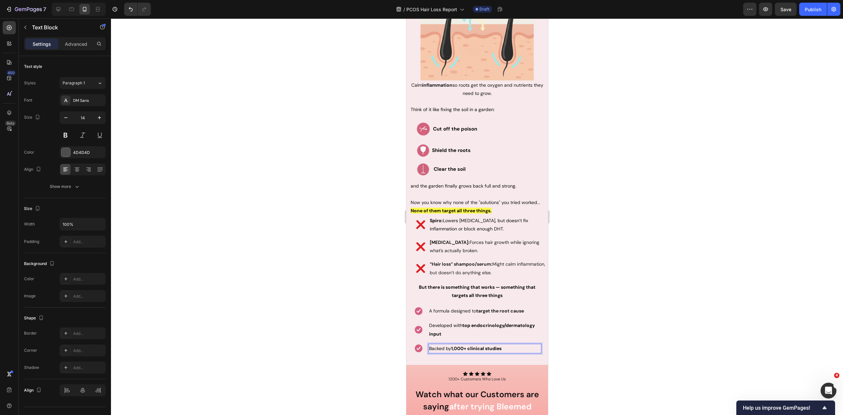
click at [626, 250] on div at bounding box center [477, 216] width 732 height 396
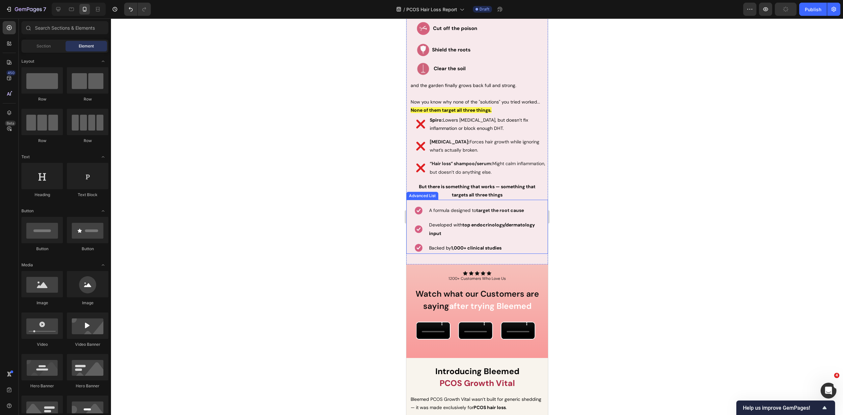
scroll to position [2067, 0]
click at [498, 276] on p "1200+ Customers Who Love Us" at bounding box center [477, 278] width 130 height 5
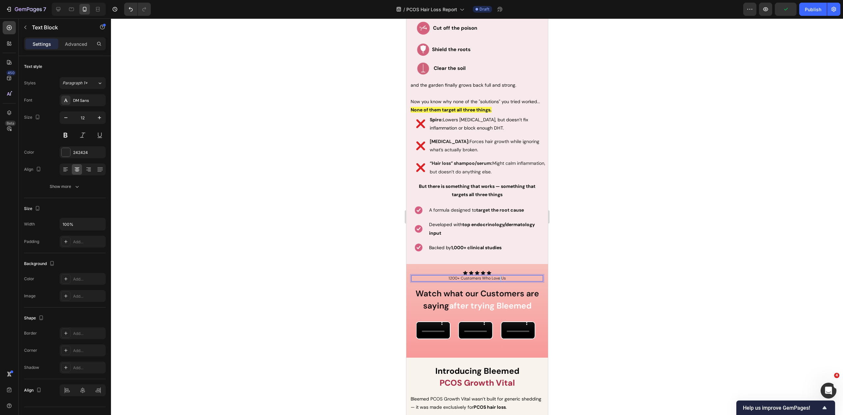
click at [498, 276] on p "1200+ Customers Who Love Us" at bounding box center [477, 278] width 130 height 5
click at [492, 276] on p "1200+ Customers Who Love Us" at bounding box center [477, 278] width 130 height 5
drag, startPoint x: 481, startPoint y: 269, endPoint x: 507, endPoint y: 270, distance: 26.7
click at [507, 276] on p "1200+ Customers Who Love Us" at bounding box center [477, 278] width 130 height 5
drag, startPoint x: 586, startPoint y: 262, endPoint x: 577, endPoint y: 259, distance: 9.3
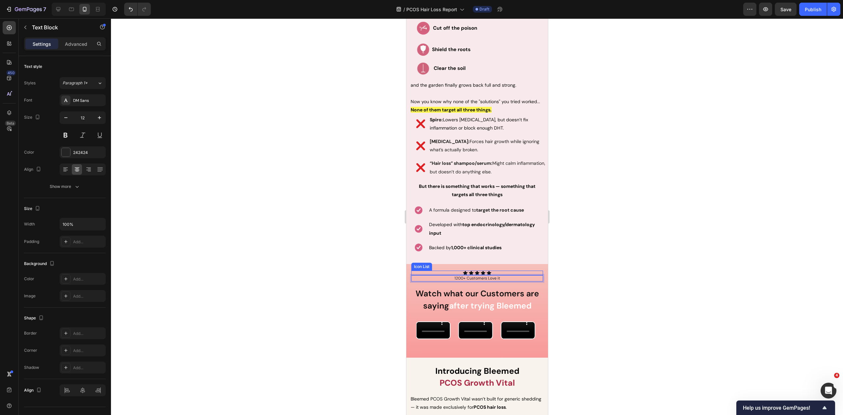
click at [586, 262] on div at bounding box center [477, 216] width 732 height 396
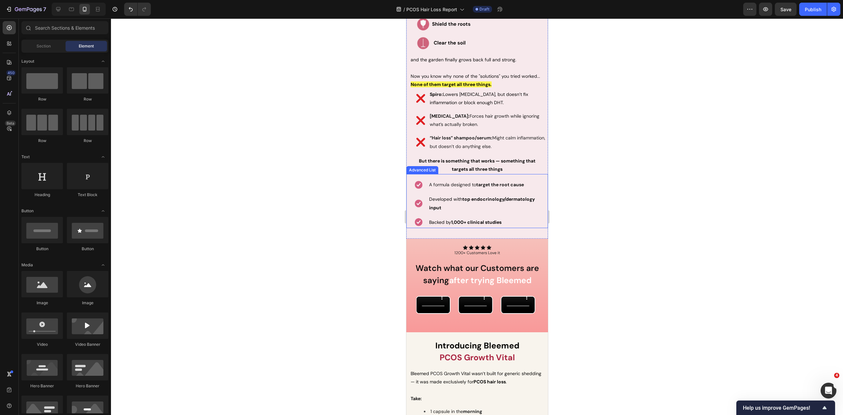
scroll to position [2143, 0]
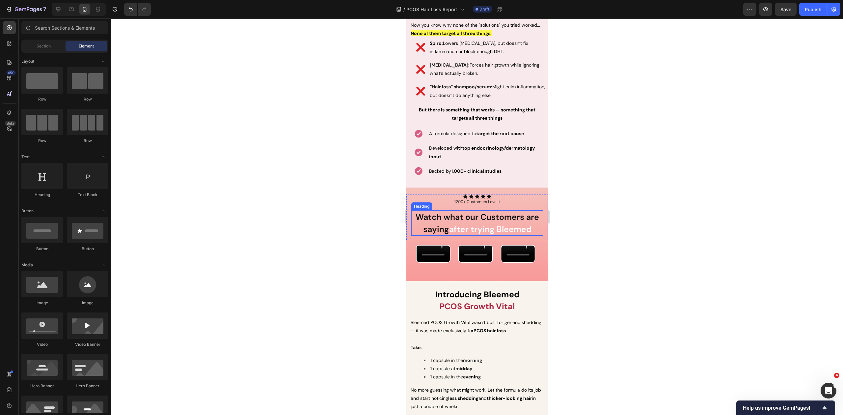
click at [477, 224] on span "after trying Bleemed" at bounding box center [490, 229] width 82 height 11
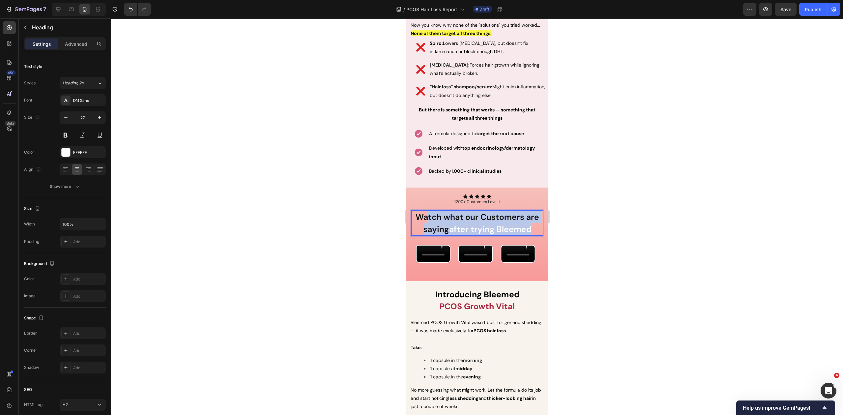
drag, startPoint x: 526, startPoint y: 222, endPoint x: 424, endPoint y: 209, distance: 102.6
click at [424, 211] on p "Watch what our Customers are saying after trying Bleemed" at bounding box center [477, 223] width 130 height 24
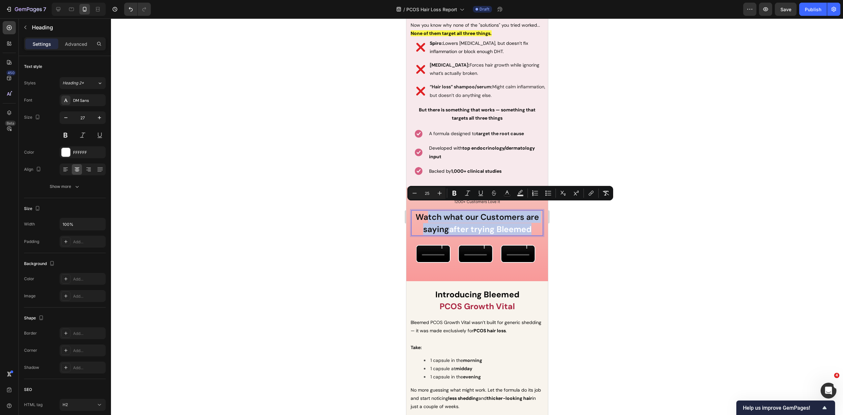
click at [428, 211] on span "Watch what our Customers are saying" at bounding box center [476, 222] width 123 height 23
drag, startPoint x: 414, startPoint y: 207, endPoint x: 447, endPoint y: 220, distance: 35.5
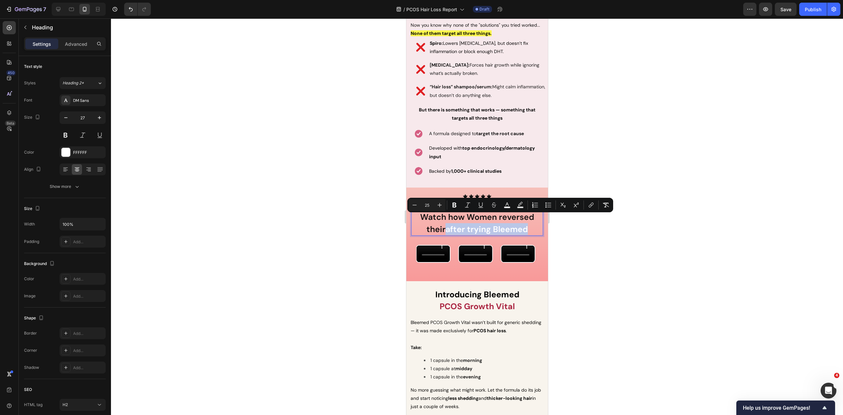
drag, startPoint x: 445, startPoint y: 220, endPoint x: 528, endPoint y: 220, distance: 82.3
click at [528, 220] on p "Watch how Women reversed their after trying Bleemed" at bounding box center [477, 223] width 130 height 24
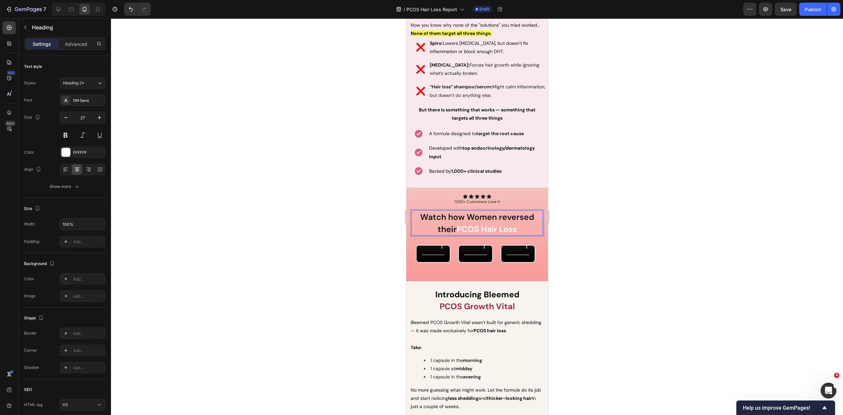
click at [593, 216] on div at bounding box center [477, 216] width 732 height 396
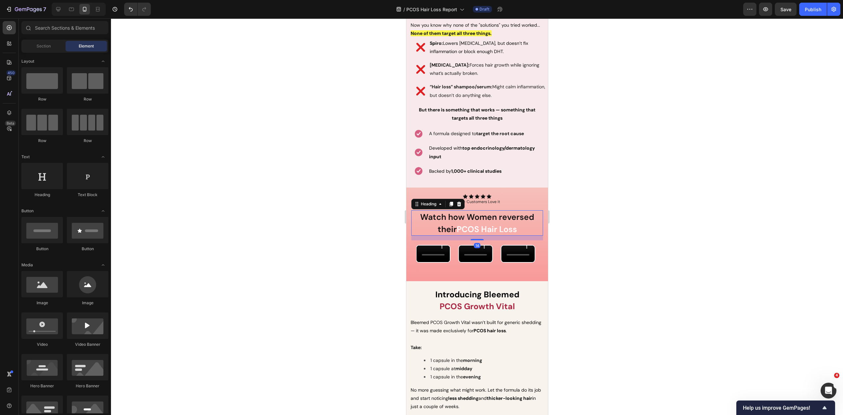
click at [474, 211] on span "Watch how Women reversed their" at bounding box center [477, 222] width 114 height 23
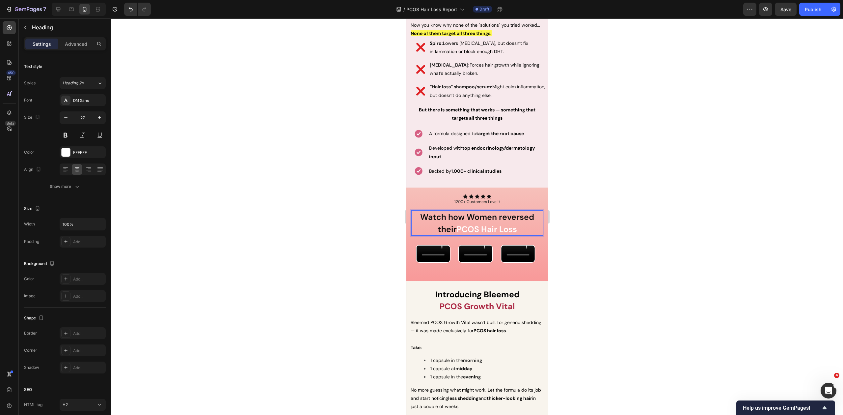
click at [465, 211] on span "Watch how Women reversed their" at bounding box center [477, 222] width 114 height 23
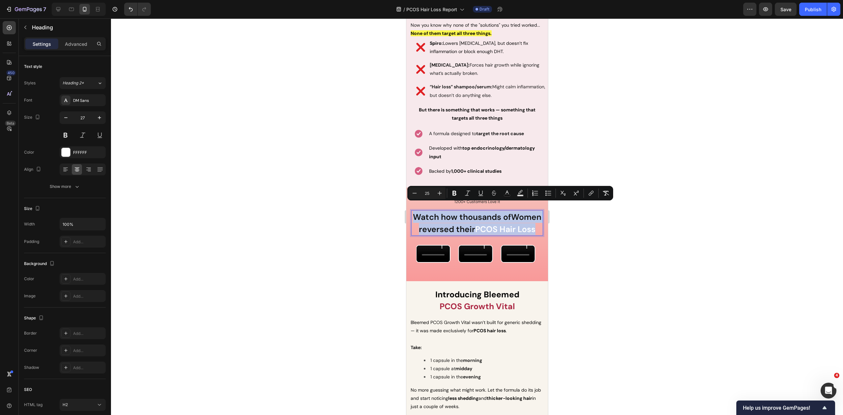
drag, startPoint x: 503, startPoint y: 231, endPoint x: 423, endPoint y: 212, distance: 81.3
click at [423, 212] on p "Watch how thousands ofWomen reversed their PCOS Hair Loss" at bounding box center [477, 223] width 130 height 24
click at [415, 192] on icon "Editor contextual toolbar" at bounding box center [414, 193] width 7 height 7
type input "24"
click at [598, 234] on div at bounding box center [477, 216] width 732 height 396
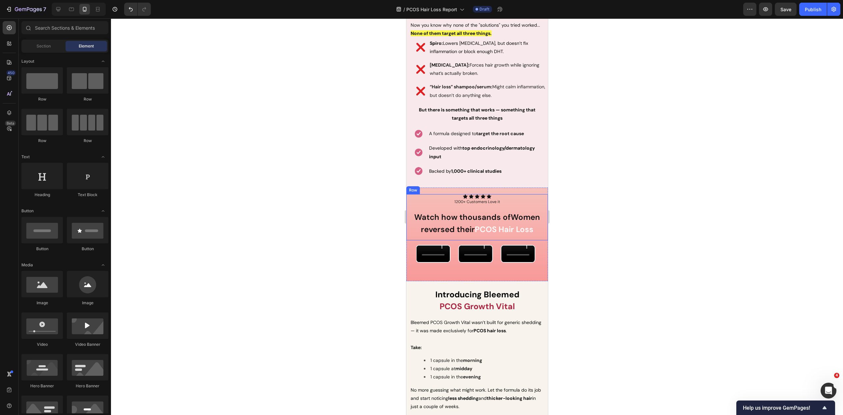
click at [612, 214] on div at bounding box center [477, 216] width 732 height 396
click at [519, 224] on span "PCOS Hair Loss" at bounding box center [504, 229] width 59 height 10
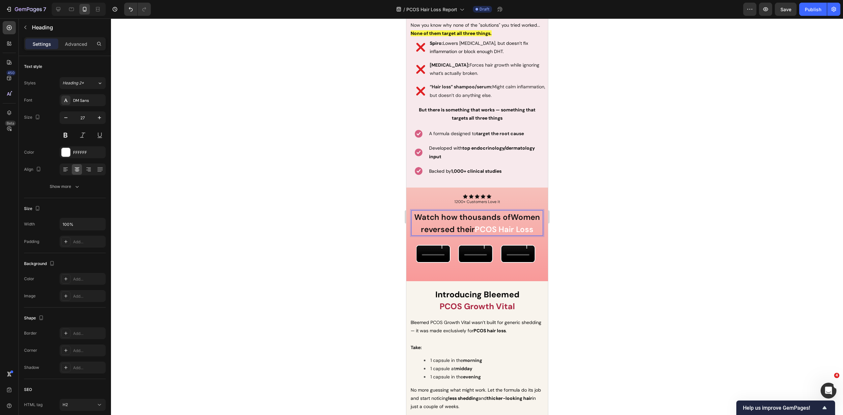
drag, startPoint x: 519, startPoint y: 215, endPoint x: 511, endPoint y: 213, distance: 8.6
click at [508, 212] on span "Watch how thousands ofWomen reversed their" at bounding box center [477, 223] width 126 height 22
click at [600, 218] on div at bounding box center [477, 216] width 732 height 396
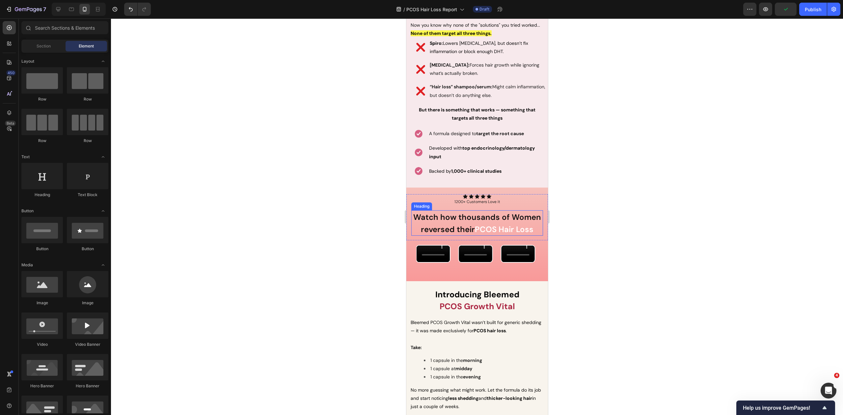
click at [487, 224] on span "PCOS Hair Loss" at bounding box center [504, 229] width 59 height 10
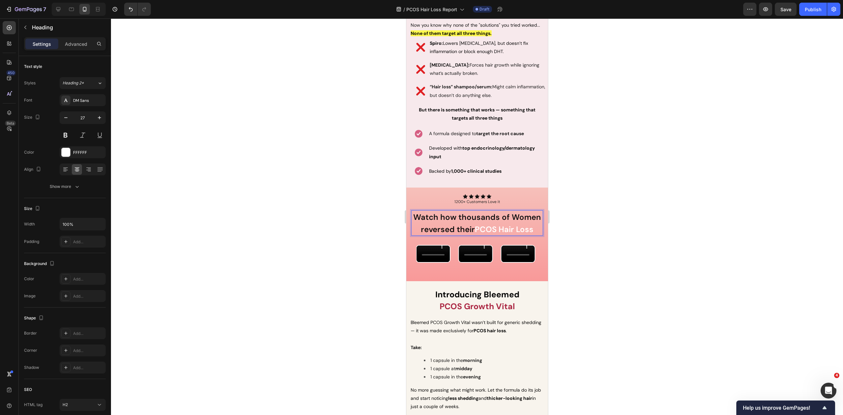
click at [475, 224] on span "PCOS Hair Loss" at bounding box center [504, 229] width 59 height 10
click at [471, 220] on span "Watch how thousands of Women reversed their" at bounding box center [477, 223] width 128 height 22
click at [473, 220] on span "Watch how thousands of Women reversed their" at bounding box center [477, 223] width 128 height 22
click at [600, 223] on div at bounding box center [477, 216] width 732 height 396
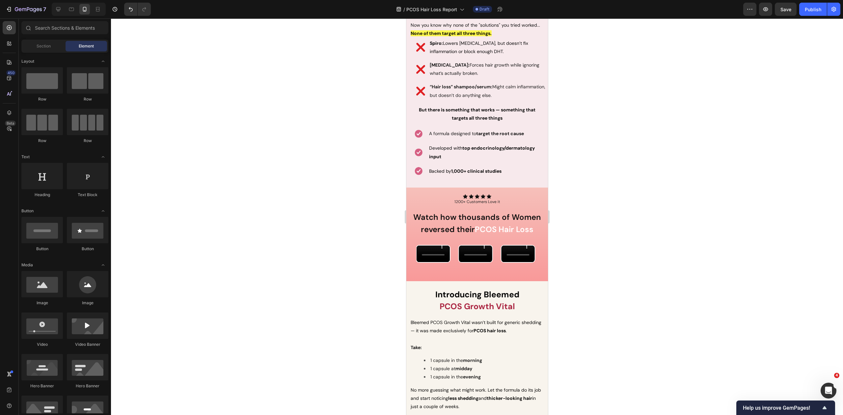
click at [601, 216] on div at bounding box center [477, 216] width 732 height 396
click at [445, 212] on span "Watch how thousands of Women reversed their" at bounding box center [477, 223] width 128 height 22
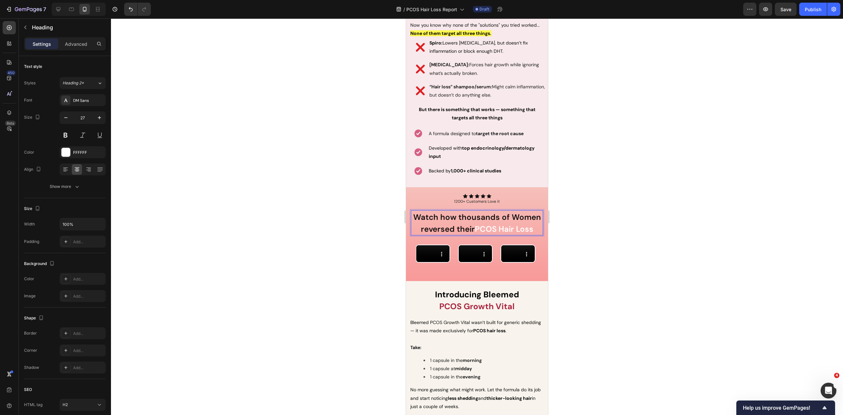
click at [435, 212] on span "Watch how thousands of Women reversed their" at bounding box center [477, 223] width 128 height 22
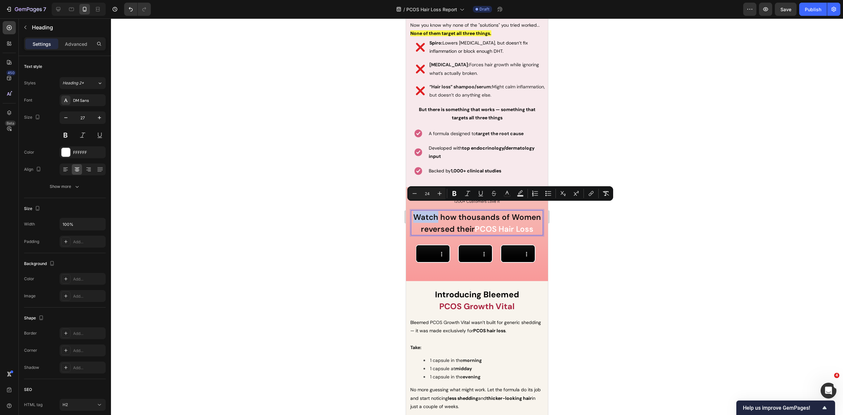
drag, startPoint x: 436, startPoint y: 208, endPoint x: 413, endPoint y: 206, distance: 22.8
click at [413, 212] on span "Watch how thousands of Women reversed their" at bounding box center [477, 223] width 128 height 22
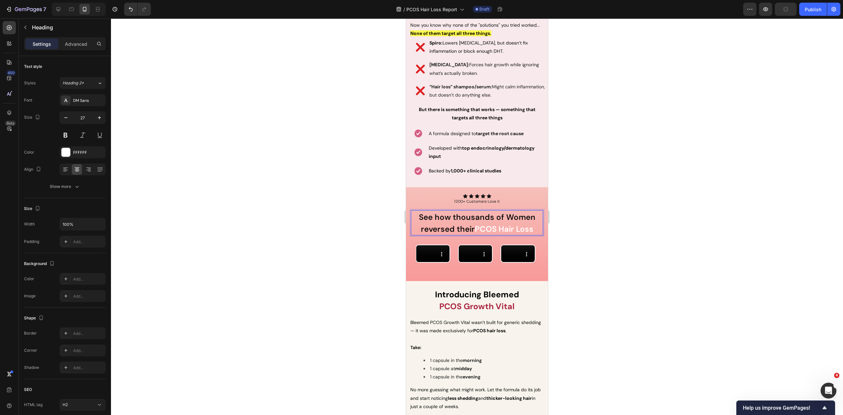
click at [493, 224] on span "PCOS Hair Loss" at bounding box center [504, 229] width 59 height 10
click at [501, 224] on span "PCOS Hair Loss" at bounding box center [504, 229] width 59 height 10
click at [516, 224] on span "PCOS hair Loss" at bounding box center [504, 229] width 58 height 10
click at [596, 209] on div at bounding box center [477, 216] width 732 height 396
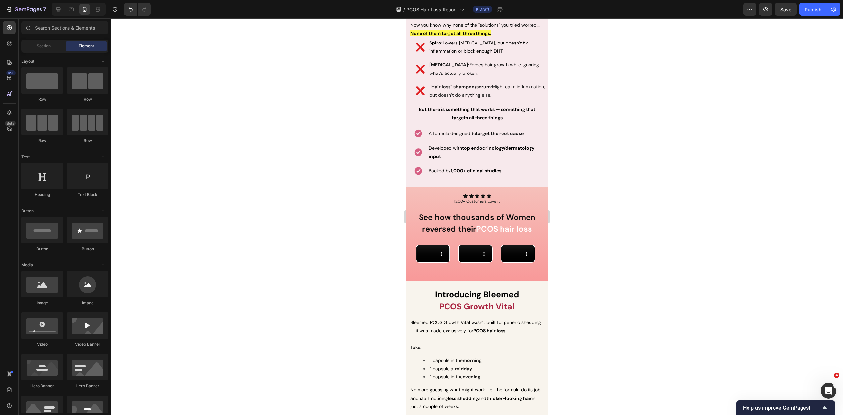
click at [572, 186] on div at bounding box center [477, 216] width 732 height 396
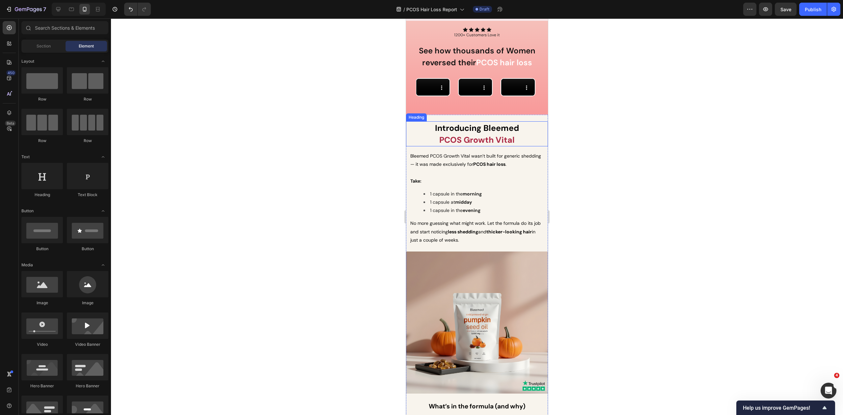
scroll to position [2297, 0]
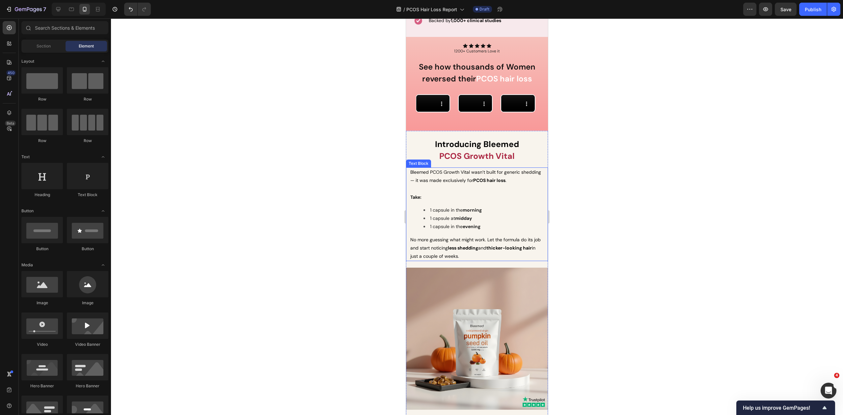
click at [469, 222] on li "1 capsule at midday" at bounding box center [483, 218] width 120 height 8
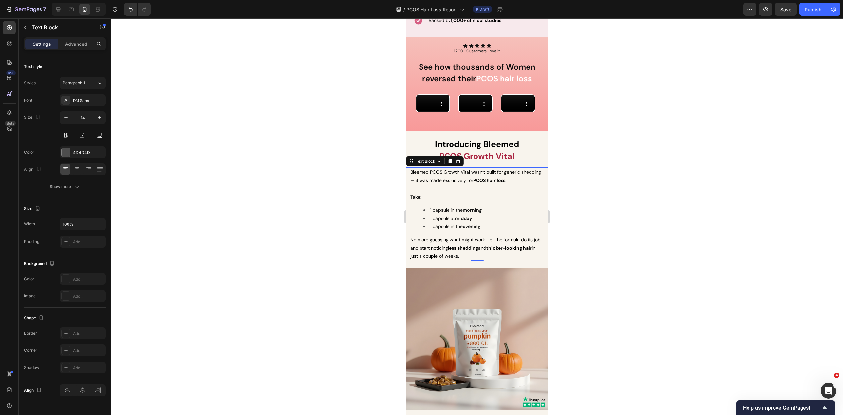
click at [487, 259] on span "No more guessing what might work. Let the formula do its job and start noticing…" at bounding box center [475, 247] width 130 height 22
drag, startPoint x: 488, startPoint y: 287, endPoint x: 410, endPoint y: 205, distance: 113.2
click at [410, 205] on div "Bleemed PCOS Growth Vital wasn’t built for generic shedding — it was made exclu…" at bounding box center [477, 214] width 135 height 94
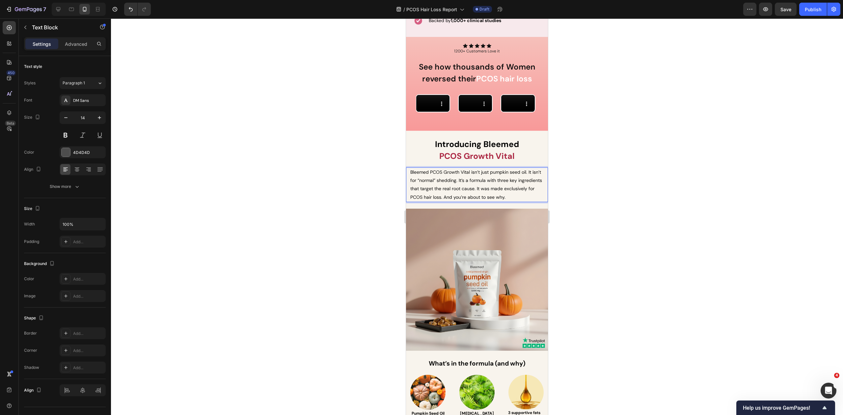
drag, startPoint x: 431, startPoint y: 206, endPoint x: 512, endPoint y: 209, distance: 80.4
click at [512, 201] on p "Bleemed PCOS Growth Vital isn’t just pumpkin seed oil. It isn’t for “normal” sh…" at bounding box center [476, 184] width 133 height 33
click at [522, 200] on span "Bleemed PCOS Growth Vital isn’t just pumpkin seed oil. It isn’t for “normal” sh…" at bounding box center [476, 184] width 132 height 31
click at [501, 200] on span "Bleemed PCOS Growth Vital isn’t just pumpkin seed oil. It isn’t for “normal” sh…" at bounding box center [476, 184] width 132 height 31
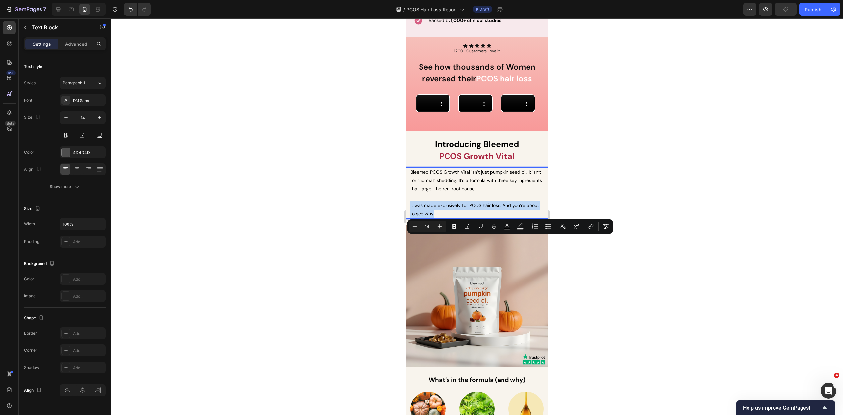
drag, startPoint x: 459, startPoint y: 251, endPoint x: 409, endPoint y: 238, distance: 52.4
click at [452, 227] on icon "Editor contextual toolbar" at bounding box center [454, 226] width 7 height 7
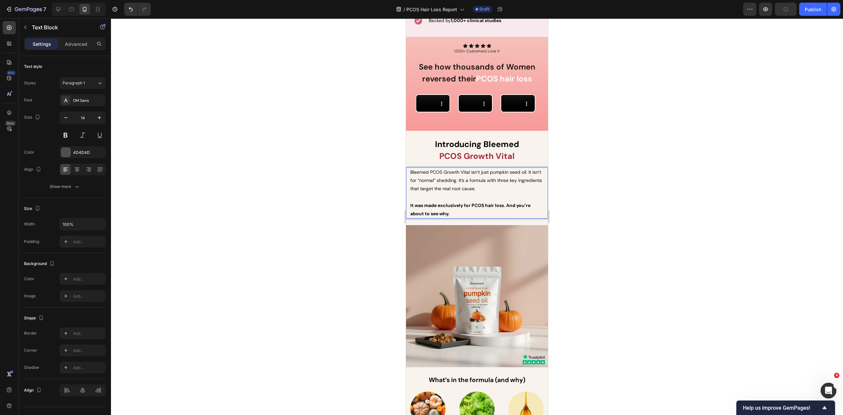
click at [631, 265] on div at bounding box center [477, 216] width 732 height 396
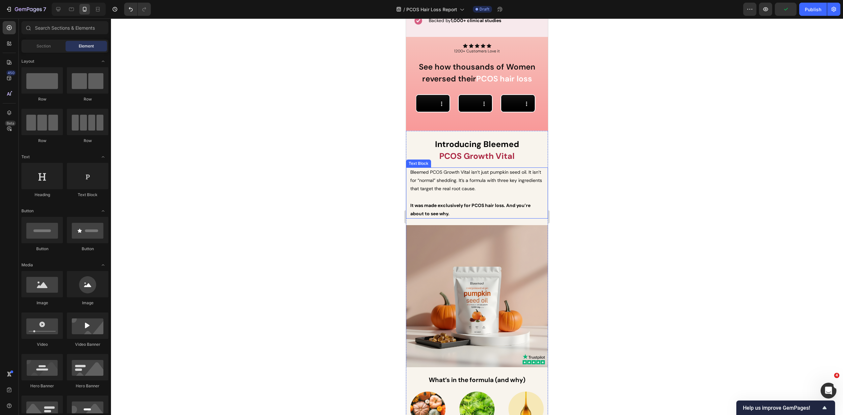
click at [526, 191] on span "Bleemed PCOS Growth Vital isn’t just pumpkin seed oil. It isn’t for “normal” sh…" at bounding box center [476, 180] width 132 height 22
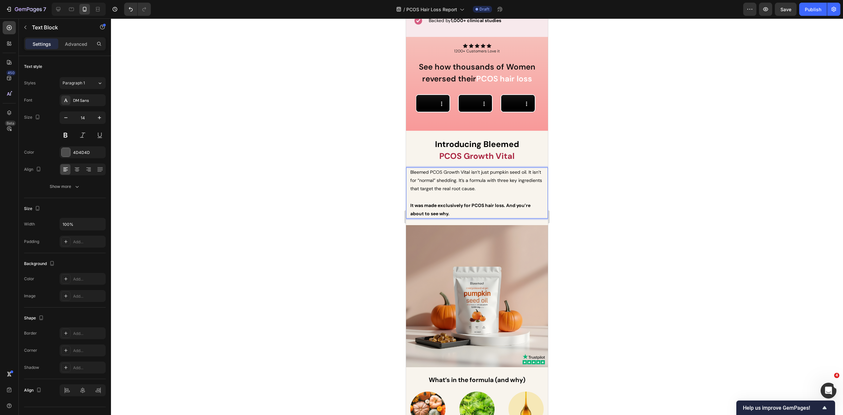
click at [529, 191] on span "Bleemed PCOS Growth Vital isn’t just pumpkin seed oil. It isn’t for “normal” sh…" at bounding box center [476, 180] width 132 height 22
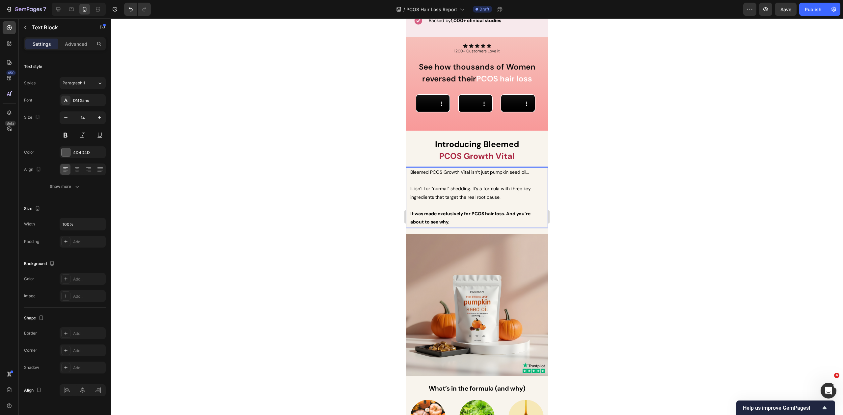
click at [473, 200] on span "It isn’t for “normal” shedding. It’s a formula with three key ingredients that …" at bounding box center [470, 192] width 121 height 14
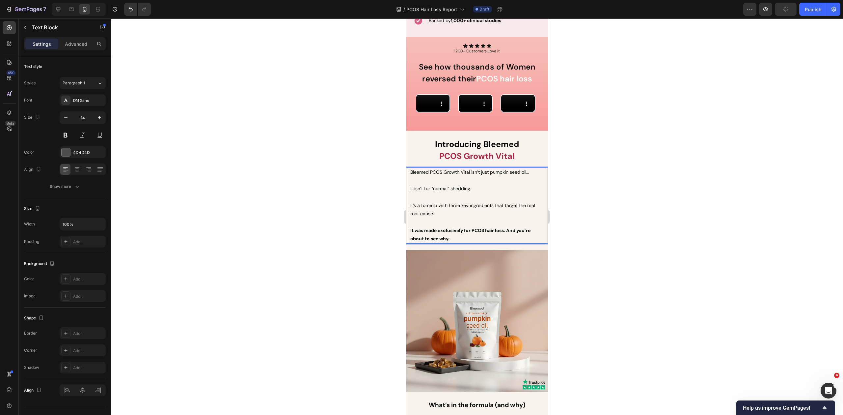
click at [474, 193] on p "It isn’t for “normal” shedding." at bounding box center [476, 188] width 133 height 8
click at [410, 243] on div "Bleemed PCOS Growth Vital isn’t just pumpkin seed oil... It isn’t for “normal” …" at bounding box center [477, 205] width 135 height 76
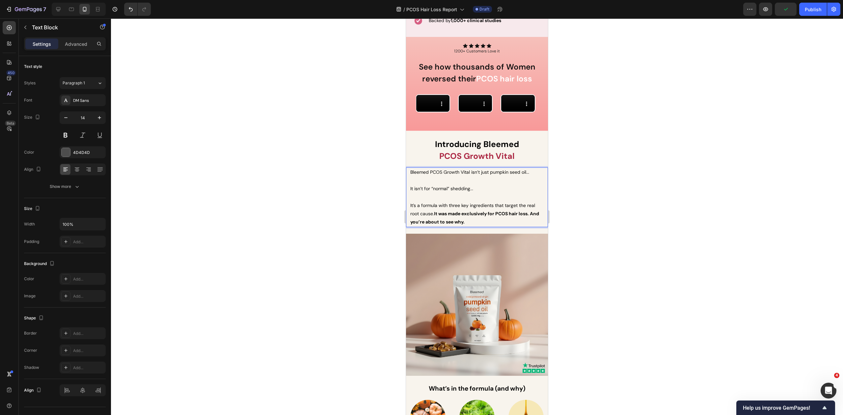
click at [483, 226] on p "It’s a formula with three key ingredients that target the real root cause. It w…" at bounding box center [476, 213] width 133 height 25
drag, startPoint x: 485, startPoint y: 256, endPoint x: 805, endPoint y: 272, distance: 320.2
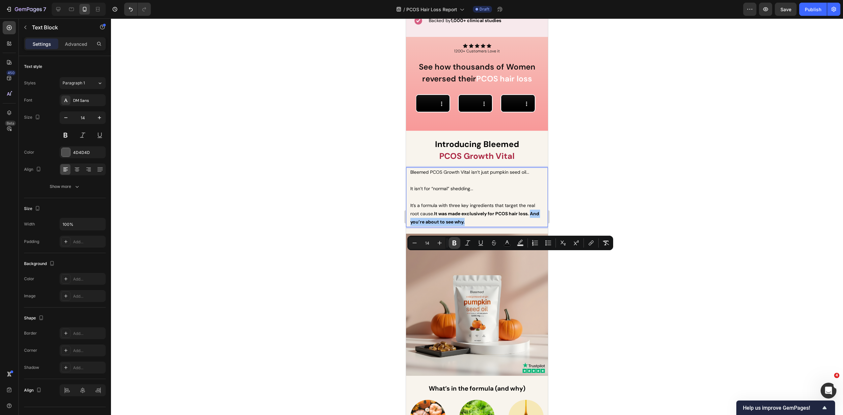
click at [454, 242] on icon "Editor contextual toolbar" at bounding box center [454, 242] width 4 height 5
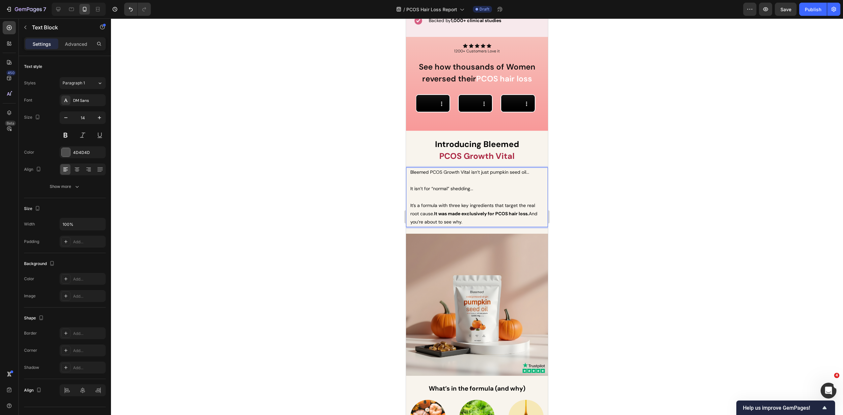
click at [606, 193] on div at bounding box center [477, 216] width 732 height 396
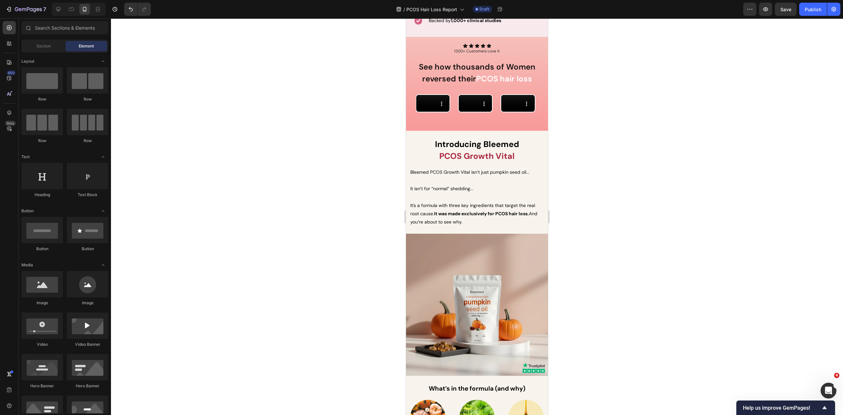
drag, startPoint x: 667, startPoint y: 202, endPoint x: 662, endPoint y: 202, distance: 5.0
click at [666, 202] on div at bounding box center [477, 216] width 732 height 396
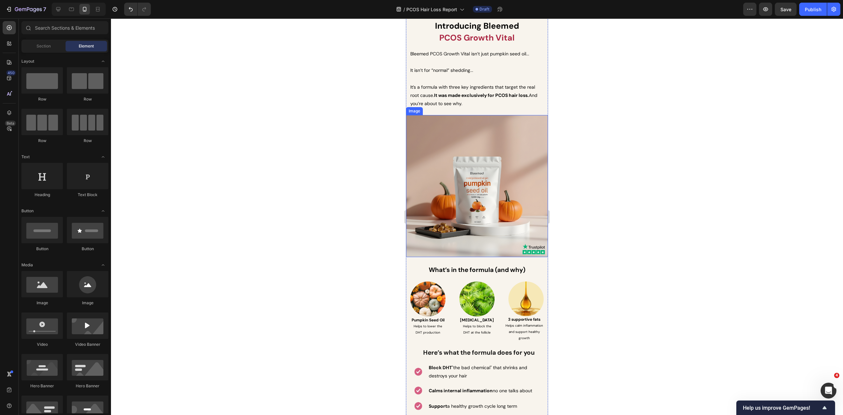
scroll to position [2426, 0]
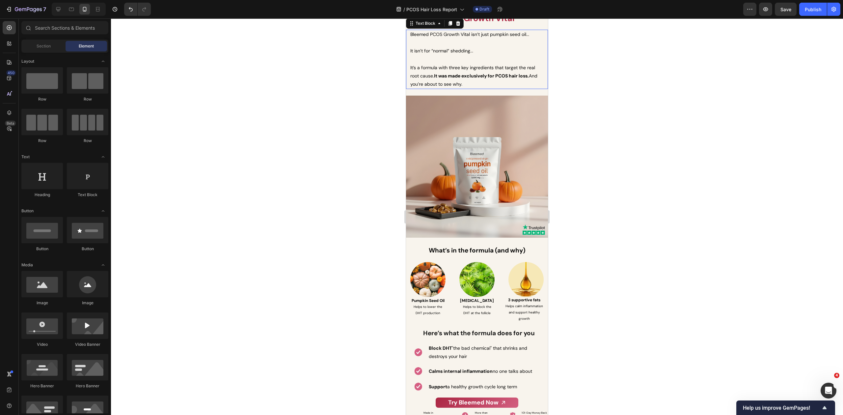
click at [529, 79] on strong "It was made exclusively for PCOS hair loss." at bounding box center [481, 76] width 95 height 6
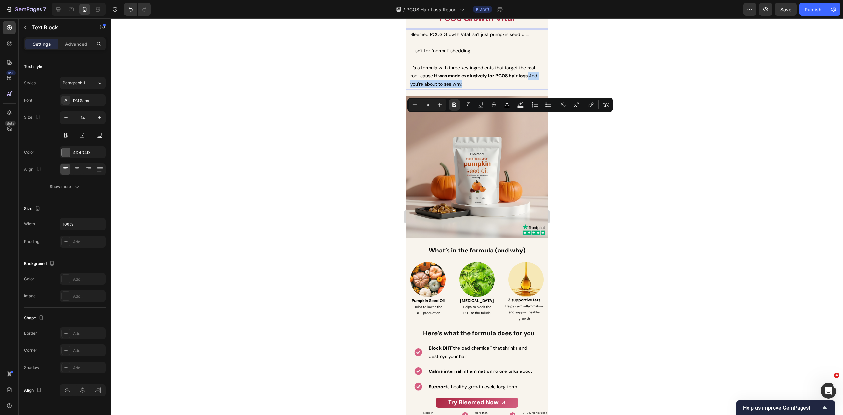
drag, startPoint x: 529, startPoint y: 118, endPoint x: 540, endPoint y: 125, distance: 13.7
click at [540, 89] on div "Bleemed PCOS Growth Vital isn’t just pumpkin seed oil... It isn’t for “normal” …" at bounding box center [477, 59] width 135 height 59
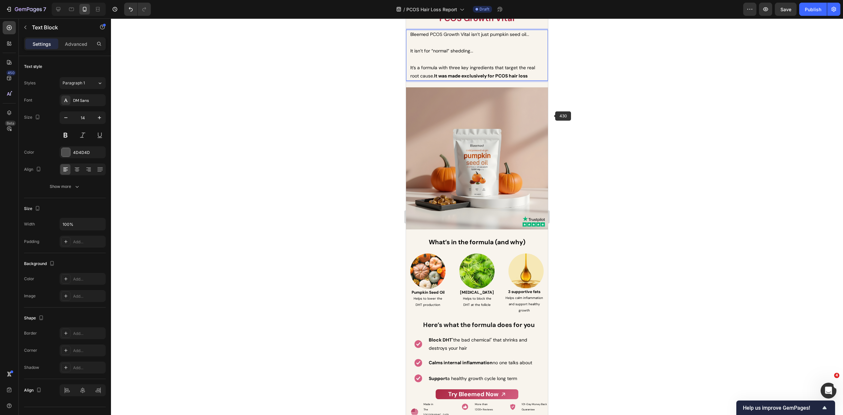
click at [574, 107] on div at bounding box center [477, 216] width 732 height 396
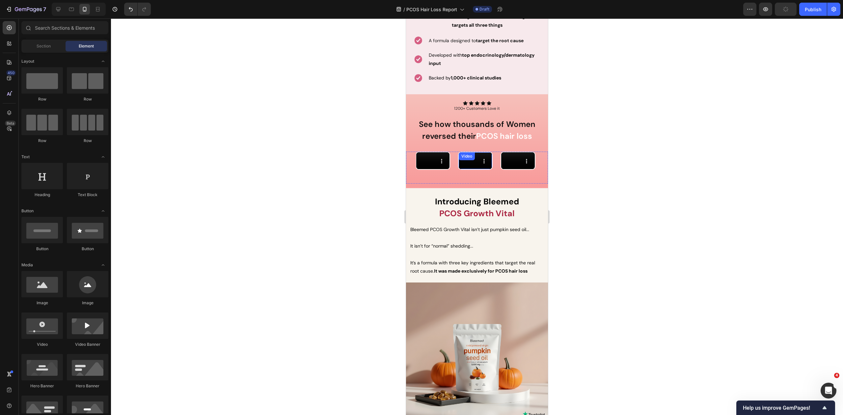
scroll to position [2239, 0]
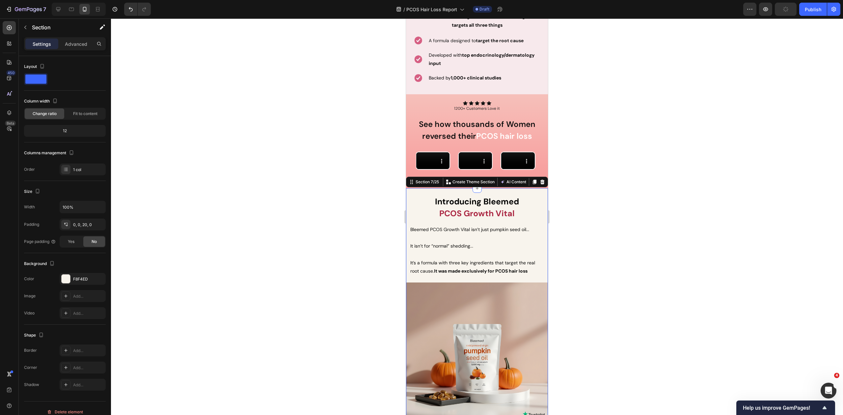
click at [515, 311] on div "Introducing Bleemed PCOS Growth Vital Heading Bleemed PCOS Growth Vital isn’t j…" at bounding box center [477, 403] width 142 height 430
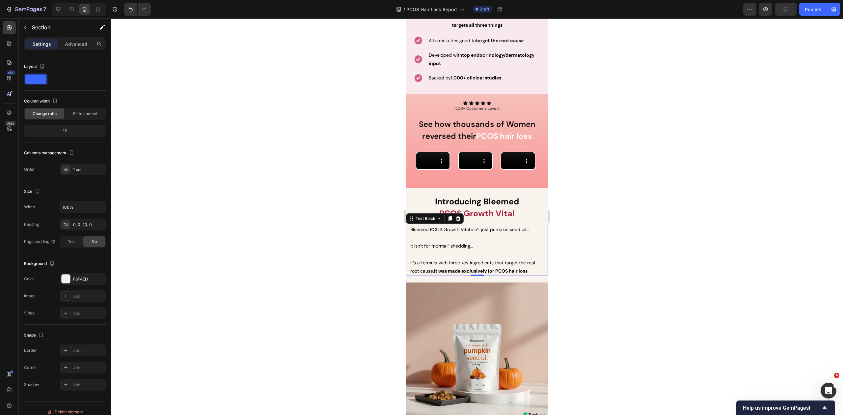
click at [526, 275] on p "It’s a formula with three key ingredients that target the real root cause. It w…" at bounding box center [476, 267] width 133 height 16
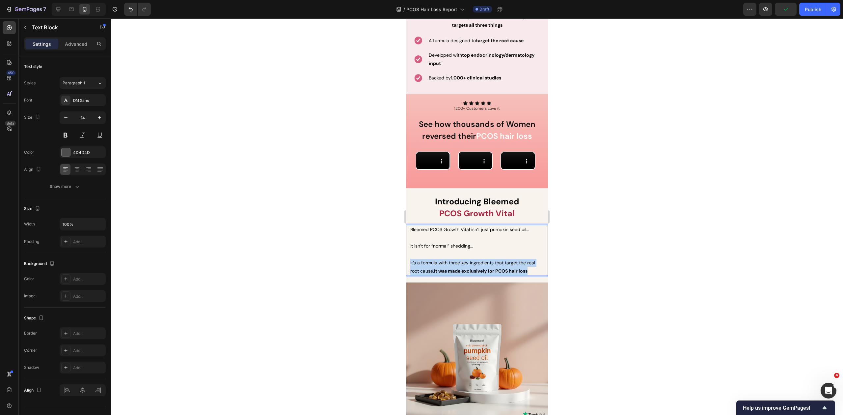
drag, startPoint x: 520, startPoint y: 306, endPoint x: 396, endPoint y: 298, distance: 123.7
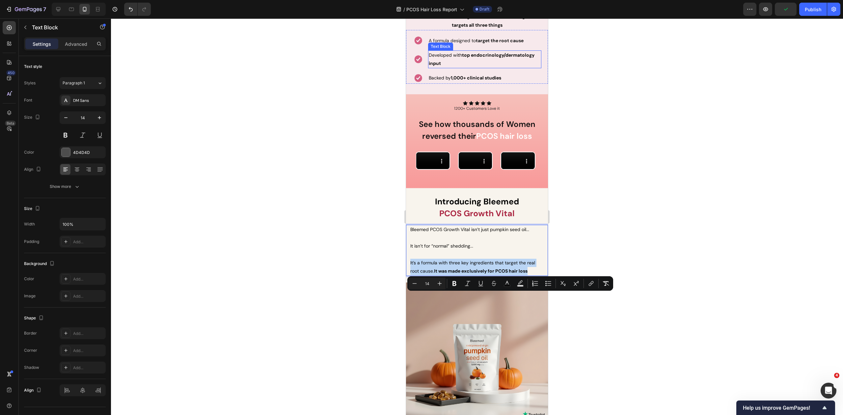
copy span "It’s a formula with three key ingredients that target the real root cause. It w…"
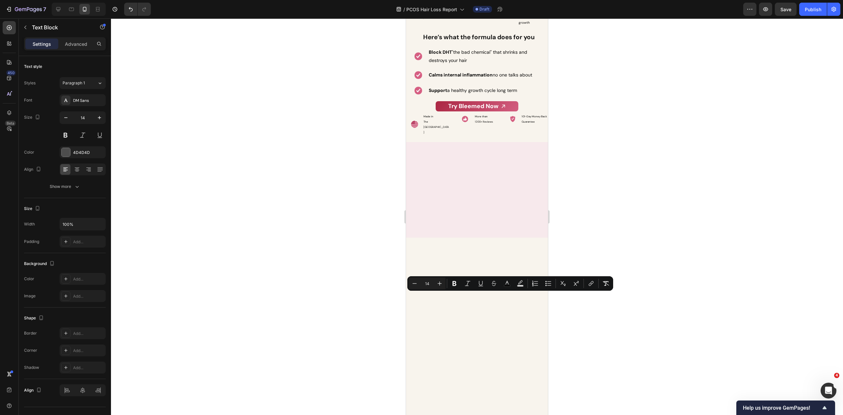
scroll to position [2239, 0]
click at [625, 178] on div at bounding box center [477, 216] width 732 height 396
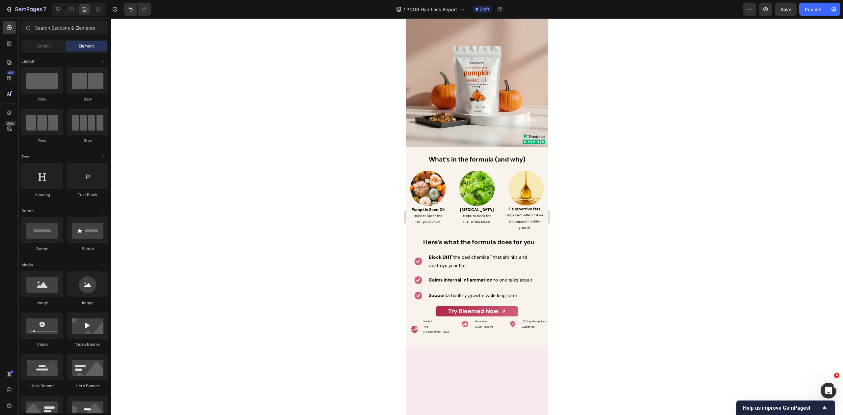
scroll to position [2272, 0]
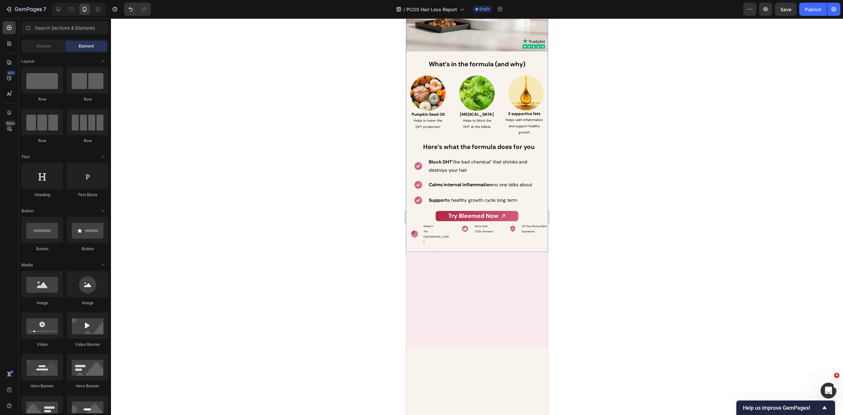
click at [510, 245] on div "Introducing Bleemed PCOS Growth Vital Heading Bleemed PCOS Growth Vital isn’t j…" at bounding box center [477, 30] width 142 height 430
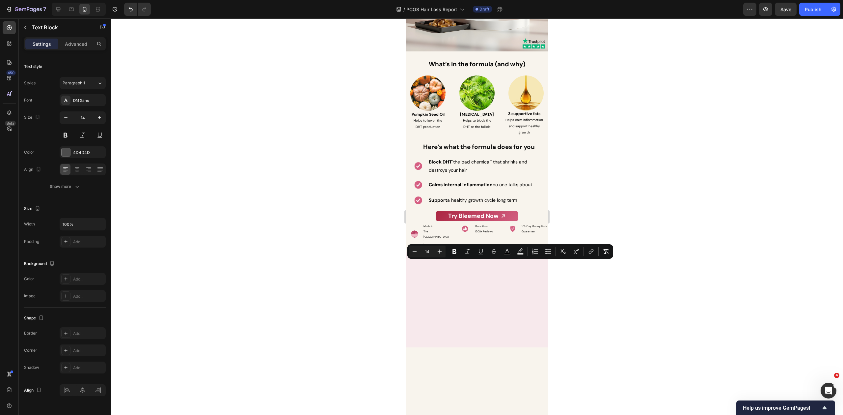
drag, startPoint x: 533, startPoint y: 271, endPoint x: 406, endPoint y: 261, distance: 127.5
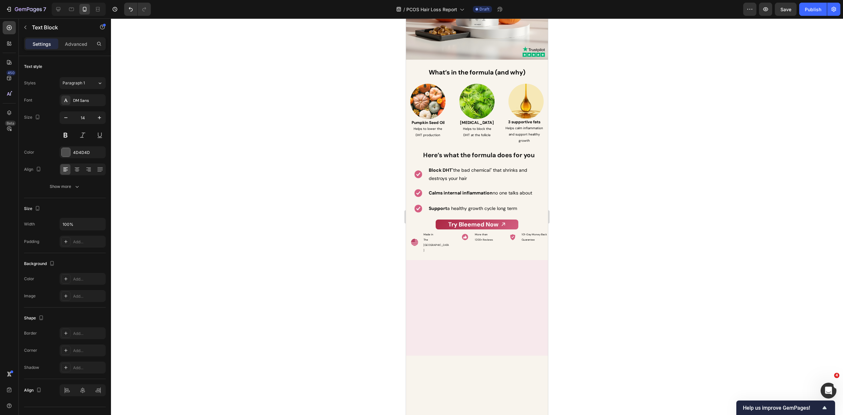
drag, startPoint x: 455, startPoint y: 265, endPoint x: 528, endPoint y: 265, distance: 72.4
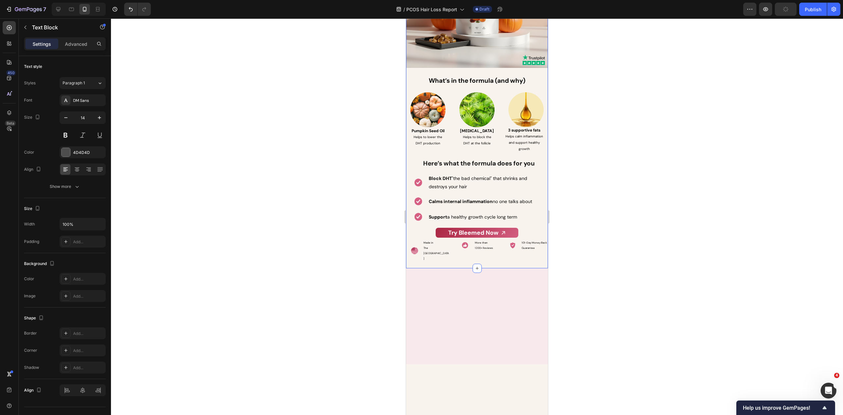
drag, startPoint x: 637, startPoint y: 287, endPoint x: 625, endPoint y: 284, distance: 12.5
click at [634, 287] on div at bounding box center [477, 216] width 732 height 396
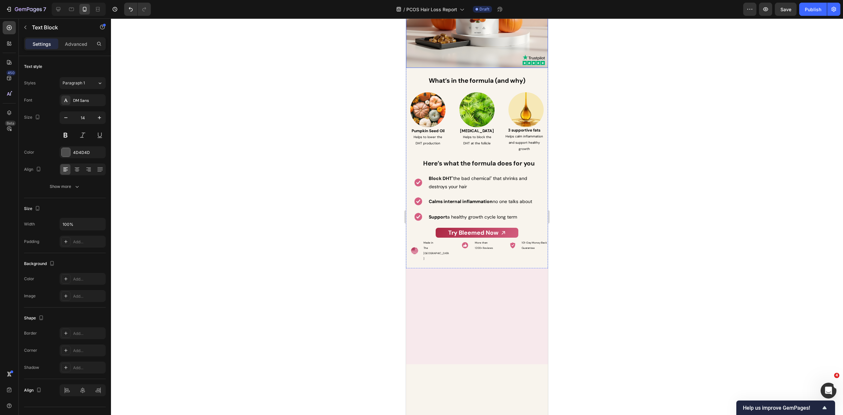
drag, startPoint x: 614, startPoint y: 292, endPoint x: 567, endPoint y: 284, distance: 46.8
click at [614, 292] on div at bounding box center [477, 216] width 732 height 396
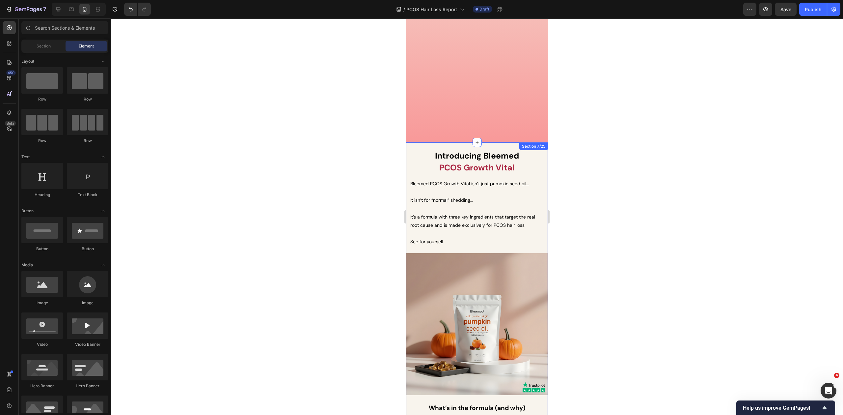
scroll to position [2315, 0]
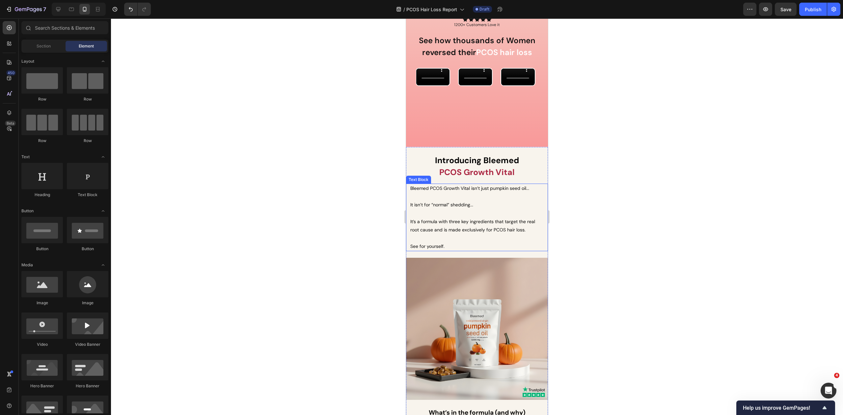
click at [443, 244] on span "See for yourself." at bounding box center [427, 246] width 34 height 6
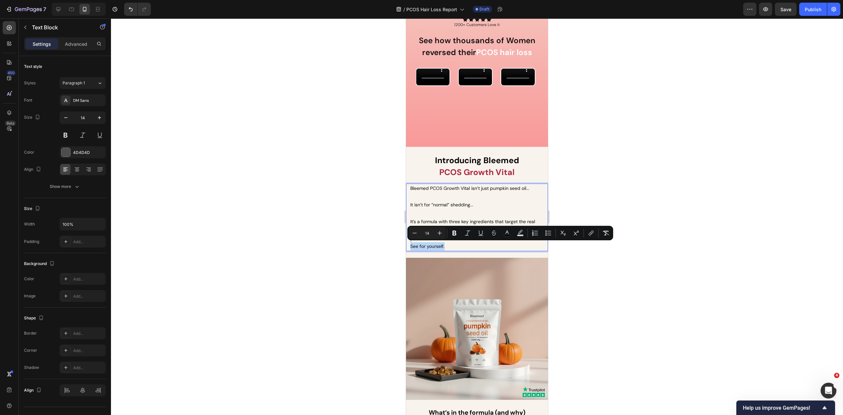
drag, startPoint x: 452, startPoint y: 246, endPoint x: 400, endPoint y: 241, distance: 52.2
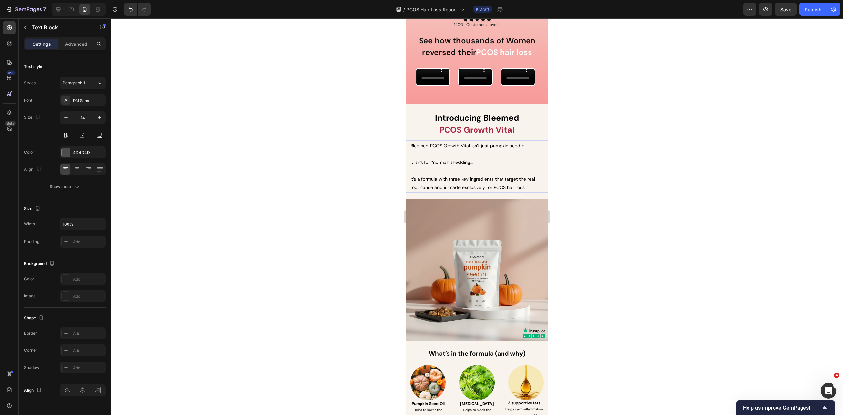
click at [646, 210] on div at bounding box center [477, 216] width 732 height 396
click at [492, 191] on p "It’s a formula with three key ingredients that target the real root cause and i…" at bounding box center [476, 183] width 133 height 16
click at [523, 190] on span "It’s a formula with three key ingredients that target the real root cause and i…" at bounding box center [472, 183] width 125 height 14
drag, startPoint x: 409, startPoint y: 221, endPoint x: 529, endPoint y: 232, distance: 120.3
click at [529, 192] on div "Bleemed PCOS Growth Vital isn’t just pumpkin seed oil... It isn’t for “normal” …" at bounding box center [477, 166] width 142 height 51
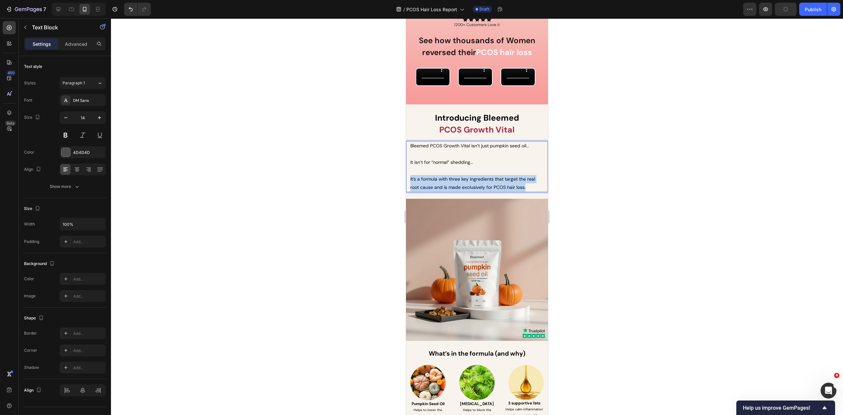
drag, startPoint x: 509, startPoint y: 229, endPoint x: 398, endPoint y: 222, distance: 111.5
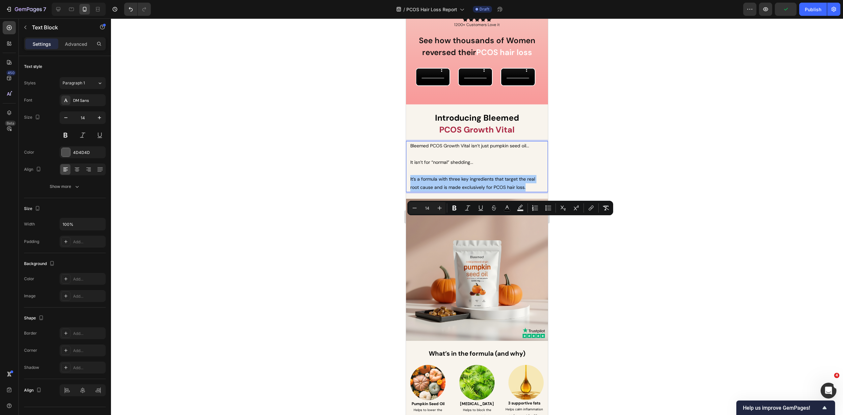
drag, startPoint x: 456, startPoint y: 207, endPoint x: 611, endPoint y: 254, distance: 161.9
click at [456, 207] on icon "Editor contextual toolbar" at bounding box center [454, 208] width 7 height 7
click at [631, 257] on div at bounding box center [477, 216] width 732 height 396
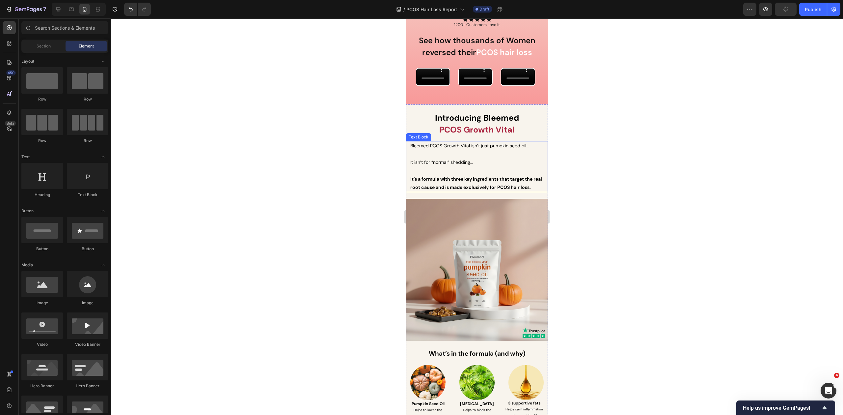
drag, startPoint x: 595, startPoint y: 243, endPoint x: 579, endPoint y: 241, distance: 16.8
click at [595, 243] on div at bounding box center [477, 216] width 732 height 396
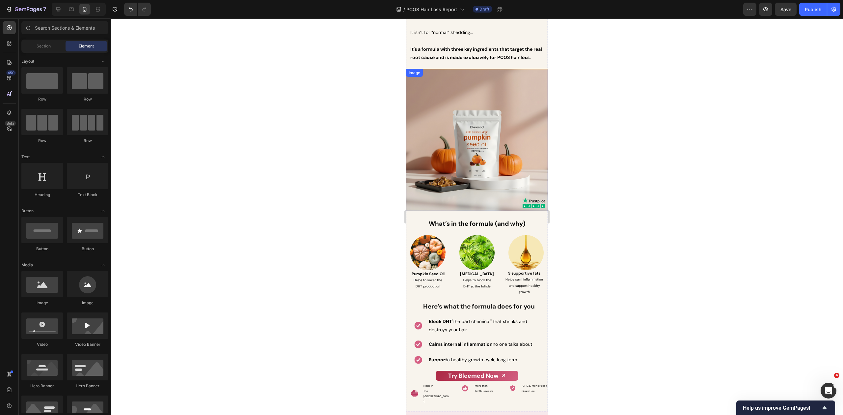
scroll to position [2447, 0]
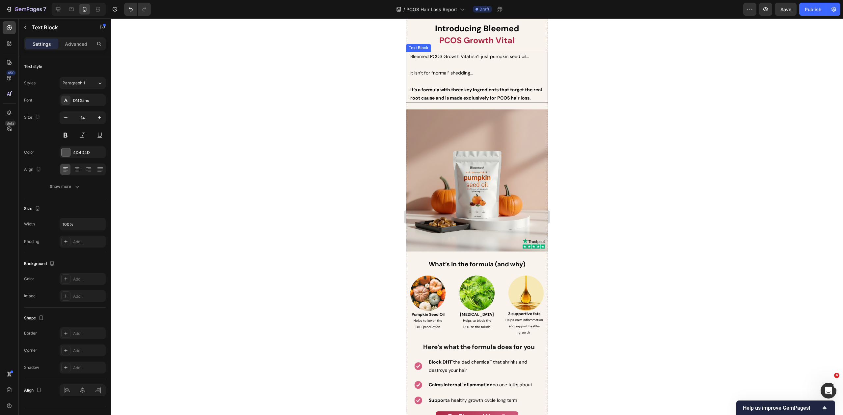
click at [432, 102] on p "It’s a formula with three key ingredients that target the real root cause and i…" at bounding box center [476, 94] width 133 height 16
click at [596, 132] on div at bounding box center [477, 216] width 732 height 396
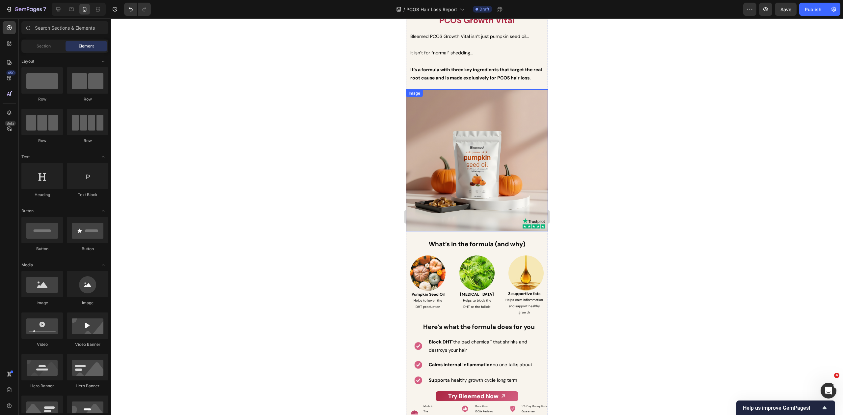
scroll to position [2421, 0]
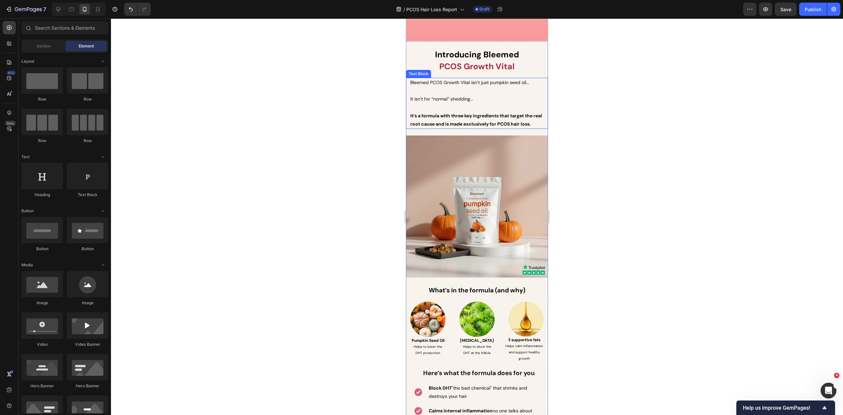
click at [460, 97] on span "It isn’t for “normal” shedding..." at bounding box center [441, 99] width 63 height 6
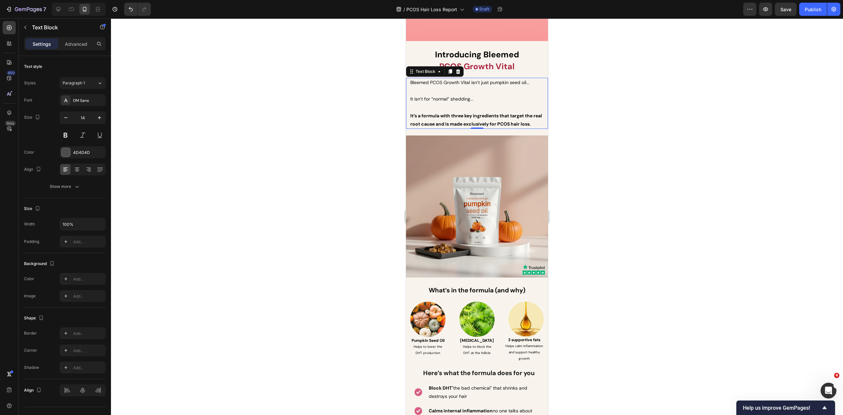
drag, startPoint x: 451, startPoint y: 71, endPoint x: 437, endPoint y: 121, distance: 51.8
click at [451, 71] on icon at bounding box center [451, 71] width 4 height 5
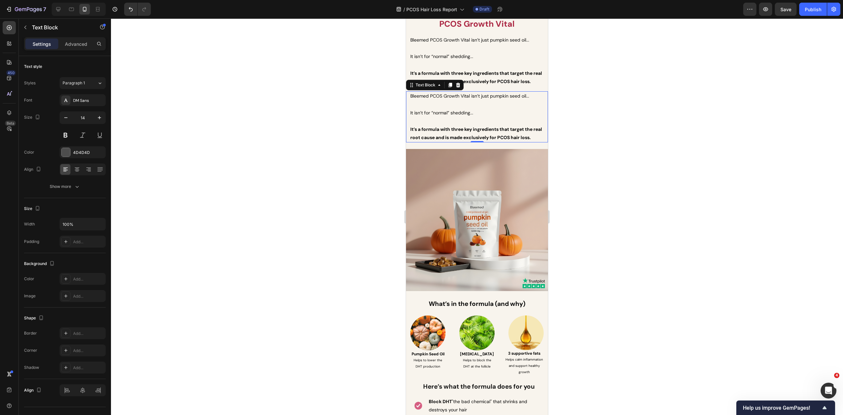
click at [626, 163] on div at bounding box center [477, 216] width 732 height 396
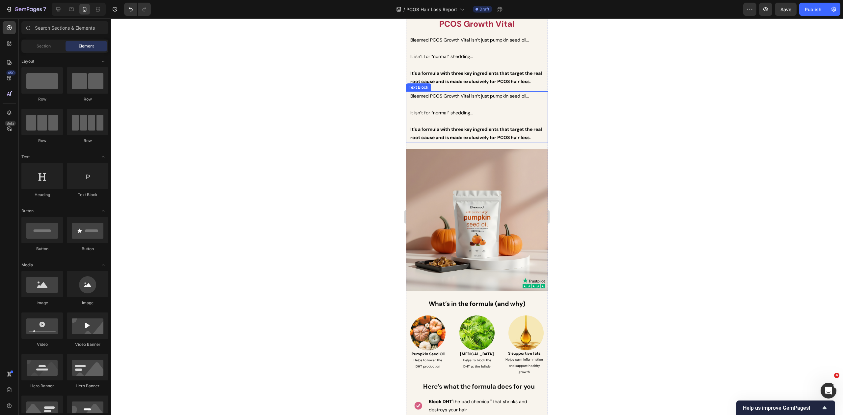
click at [468, 116] on span "It isn’t for “normal” shedding..." at bounding box center [441, 113] width 63 height 6
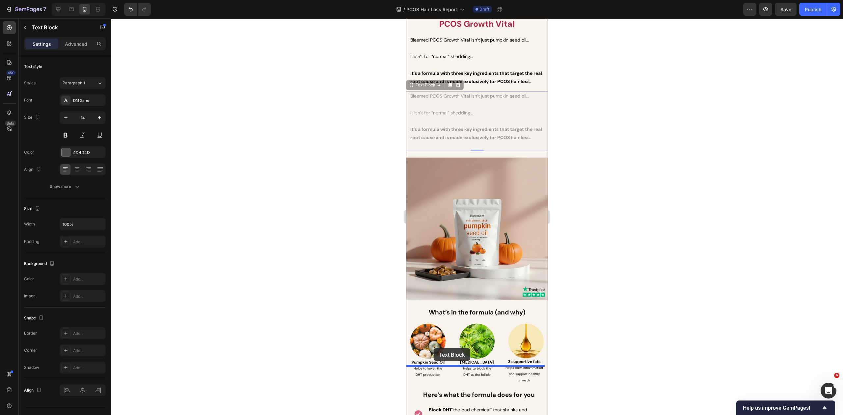
scroll to position [2542, 0]
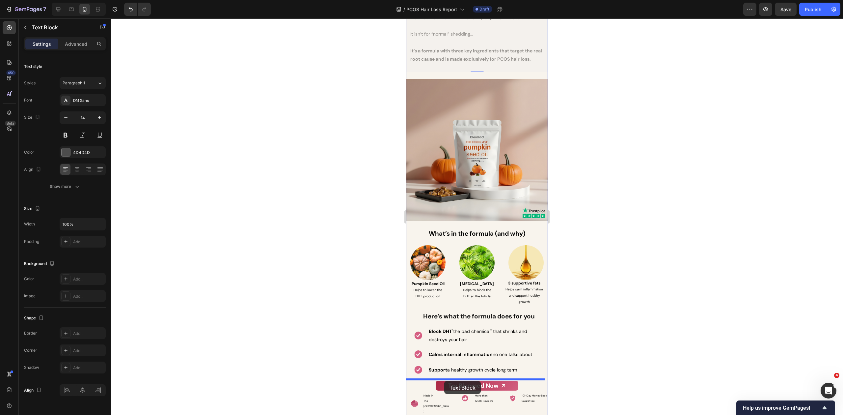
drag, startPoint x: 415, startPoint y: 150, endPoint x: 444, endPoint y: 381, distance: 233.1
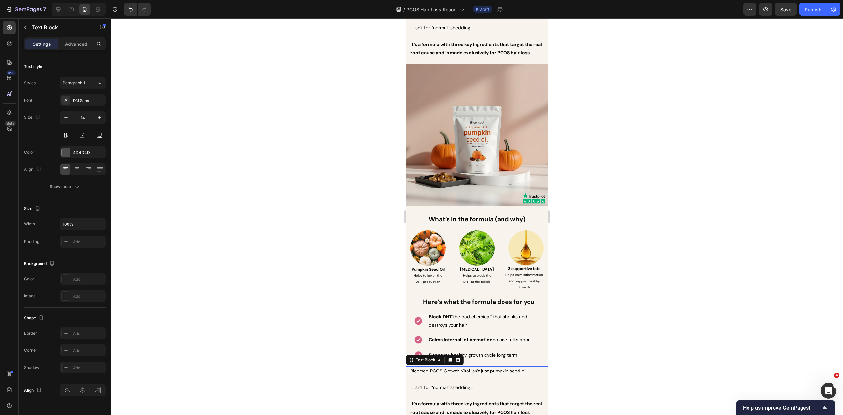
scroll to position [2552, 0]
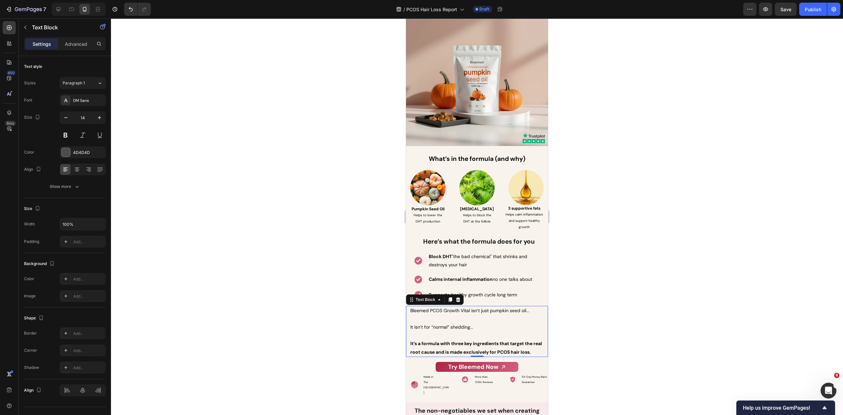
click at [483, 354] on strong "It’s a formula with three key ingredients that target the real root cause and i…" at bounding box center [476, 347] width 132 height 14
drag, startPoint x: 446, startPoint y: 359, endPoint x: 442, endPoint y: 360, distance: 4.5
click at [446, 356] on p "It’s a formula with three key ingredients that target the real root cause and i…" at bounding box center [476, 347] width 133 height 16
click at [436, 356] on p "It’s a formula with three key ingredients that target the real root cause and i…" at bounding box center [476, 347] width 133 height 16
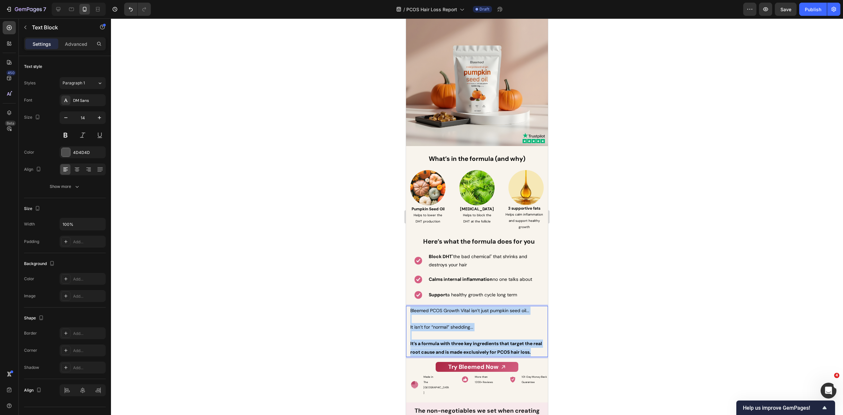
drag, startPoint x: 428, startPoint y: 365, endPoint x: 405, endPoint y: 311, distance: 58.5
click at [406, 311] on html "Mobile ( 431 px) iPhone 13 Mini iPhone 13 Pro iPhone 11 Pro Max iPhone 15 Pro M…" at bounding box center [477, 352] width 142 height 5772
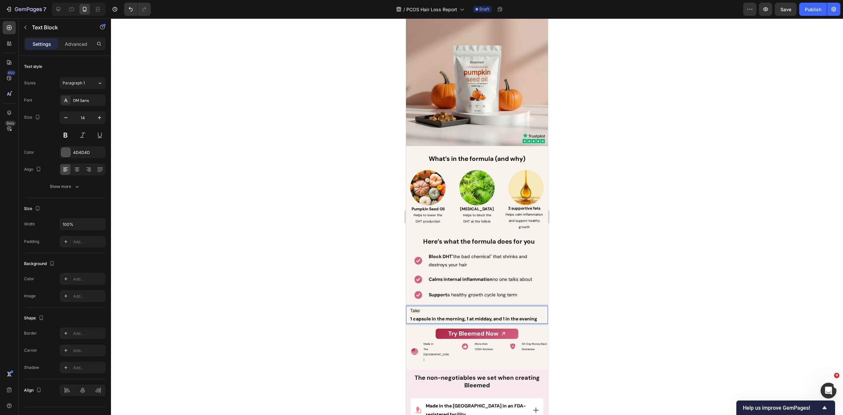
click at [467, 321] on strong "1 capsule in the morning, 1 at midday, and 1 in the evening" at bounding box center [473, 318] width 127 height 6
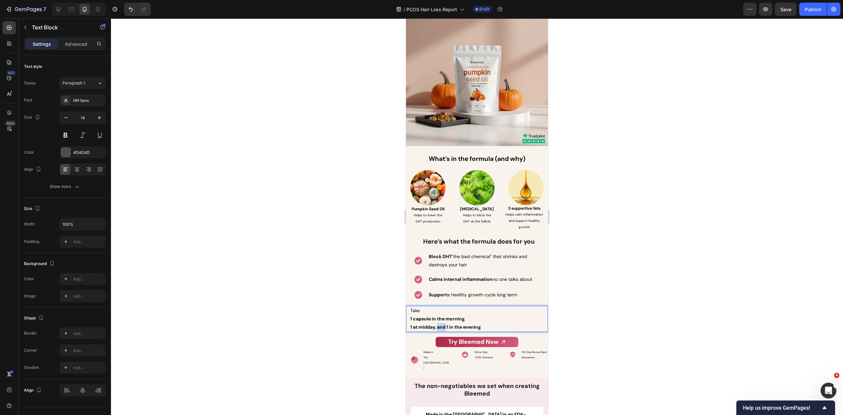
drag, startPoint x: 447, startPoint y: 329, endPoint x: 437, endPoint y: 330, distance: 9.2
click at [438, 330] on strong "1 at midday, and 1 in the evening" at bounding box center [445, 327] width 70 height 6
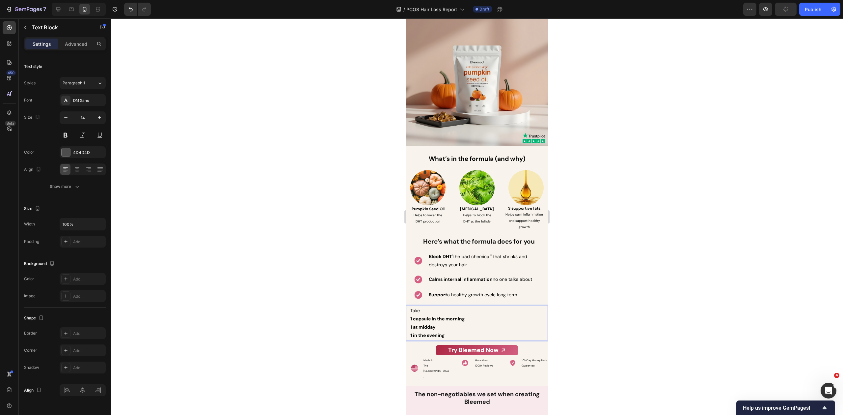
click at [448, 337] on p "1 in the evening" at bounding box center [476, 335] width 133 height 8
drag, startPoint x: 450, startPoint y: 341, endPoint x: 810, endPoint y: 339, distance: 360.3
click at [406, 321] on html "Mobile ( 431 px) iPhone 13 Mini iPhone 13 Pro iPhone 11 Pro Max iPhone 15 Pro M…" at bounding box center [477, 343] width 142 height 5755
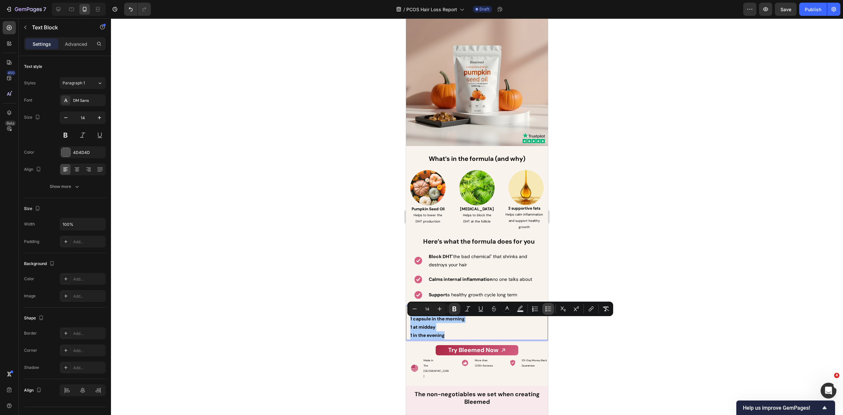
click at [551, 310] on icon "Editor contextual toolbar" at bounding box center [548, 308] width 7 height 7
type input "14"
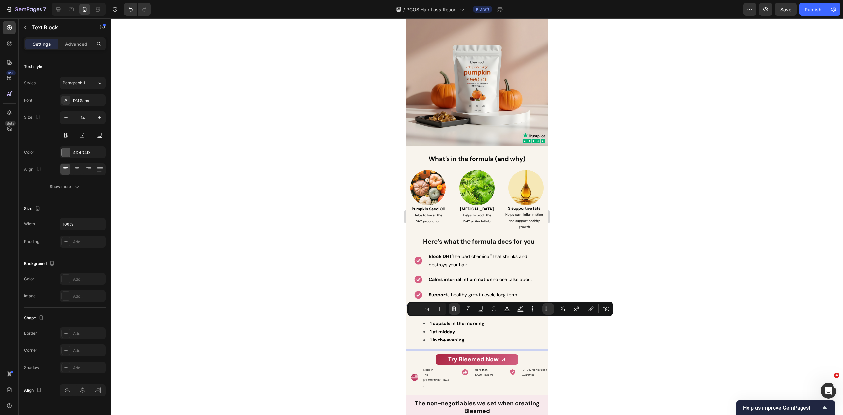
click at [472, 344] on li "1 in the evening" at bounding box center [483, 340] width 120 height 8
click at [470, 344] on li "1 in the evening" at bounding box center [483, 340] width 120 height 8
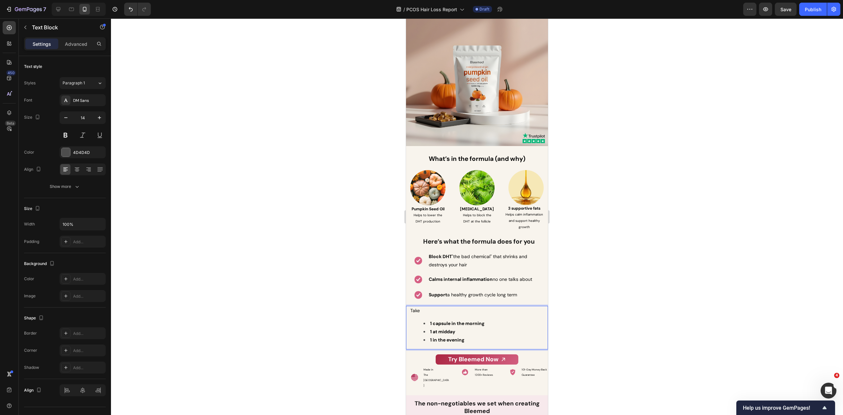
click at [572, 327] on div at bounding box center [477, 216] width 732 height 396
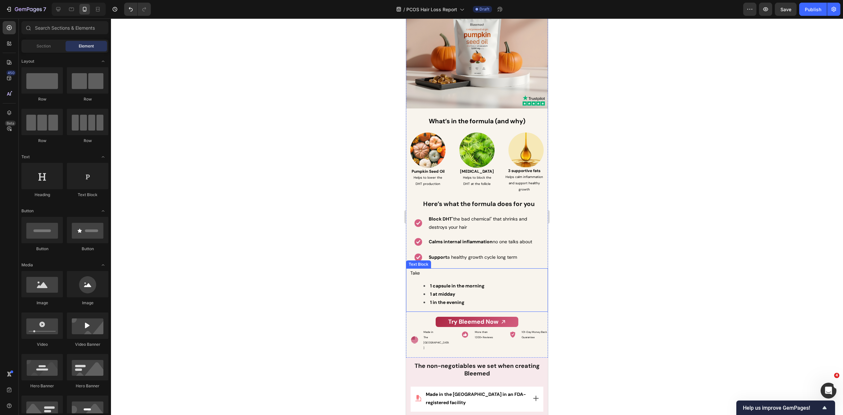
scroll to position [2638, 0]
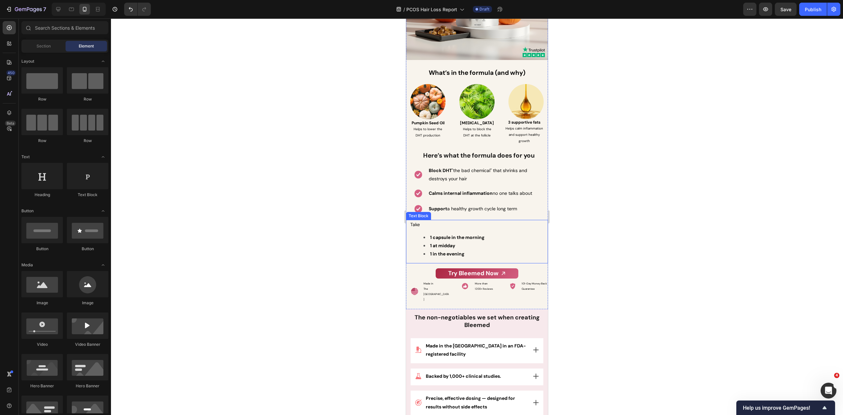
click at [428, 227] on p "Take" at bounding box center [476, 224] width 133 height 8
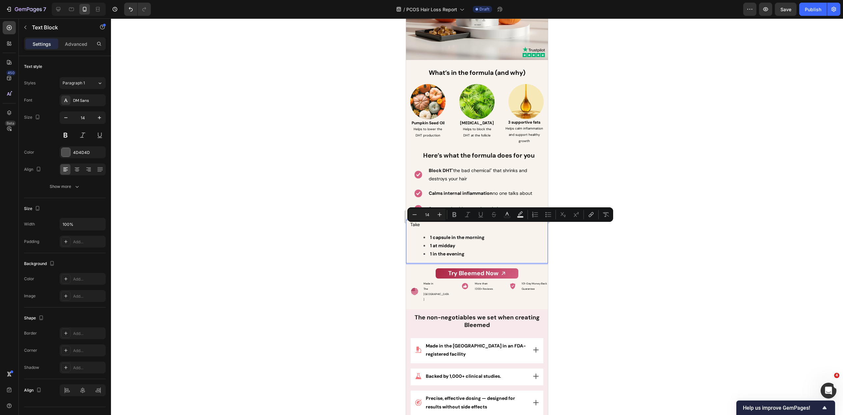
click at [425, 228] on p "Take" at bounding box center [476, 224] width 133 height 8
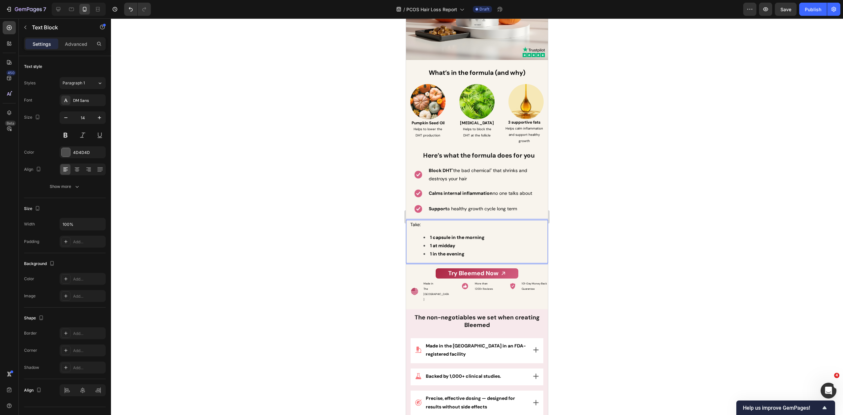
click at [482, 257] on li "1 in the evening" at bounding box center [483, 254] width 120 height 8
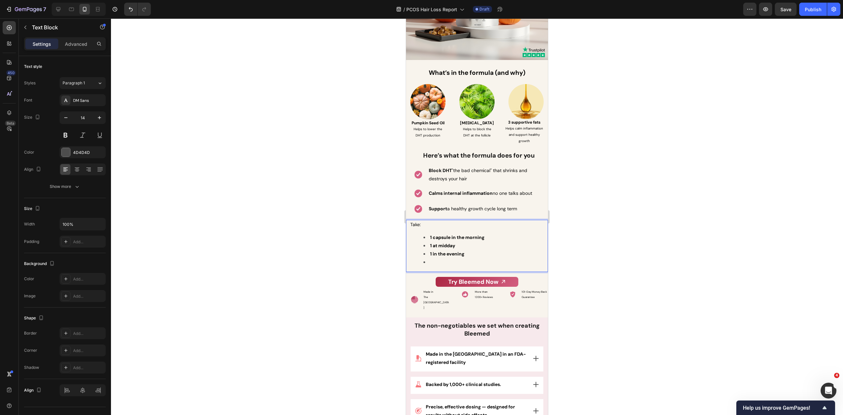
drag, startPoint x: 596, startPoint y: 270, endPoint x: 553, endPoint y: 272, distance: 43.2
click at [596, 270] on div at bounding box center [477, 216] width 732 height 396
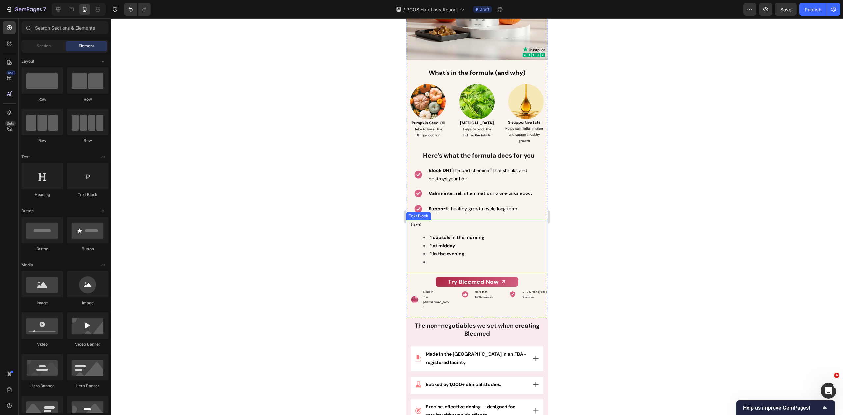
click at [457, 266] on li "Rich Text Editor. Editing area: main" at bounding box center [483, 262] width 120 height 8
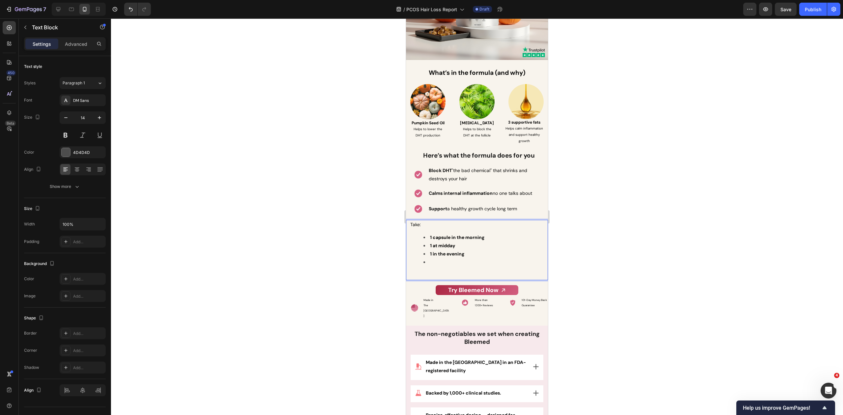
click at [450, 266] on li "Rich Text Editor. Editing area: main" at bounding box center [483, 266] width 120 height 16
click at [450, 266] on li "⁠⁠⁠⁠⁠⁠⁠" at bounding box center [483, 266] width 120 height 16
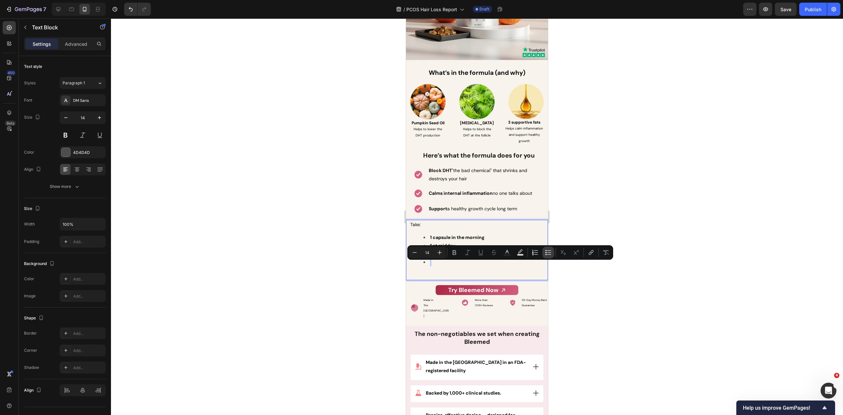
click at [549, 251] on icon "Editor contextual toolbar" at bounding box center [548, 252] width 7 height 7
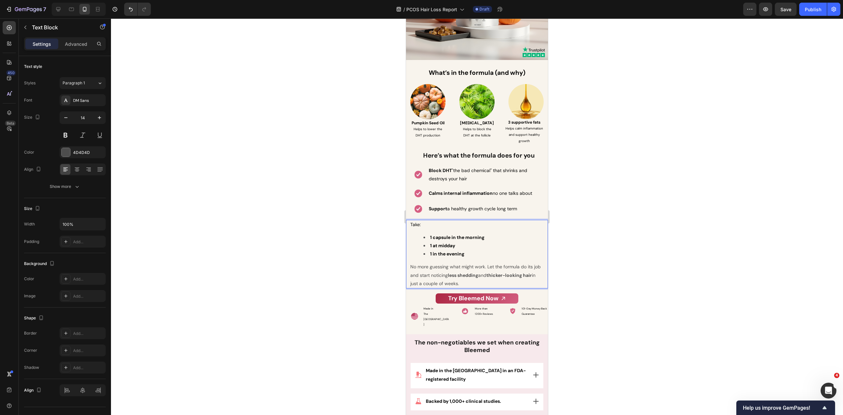
drag, startPoint x: 604, startPoint y: 268, endPoint x: 588, endPoint y: 267, distance: 15.8
click at [604, 268] on div at bounding box center [477, 216] width 732 height 396
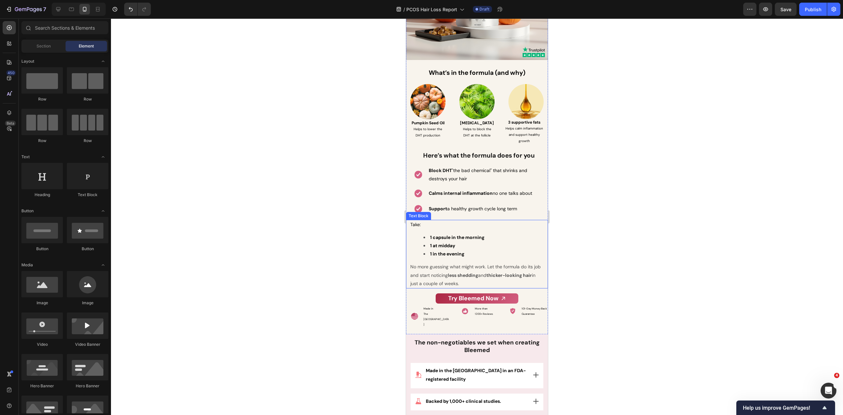
click at [467, 277] on strong "less shedding" at bounding box center [463, 275] width 30 height 6
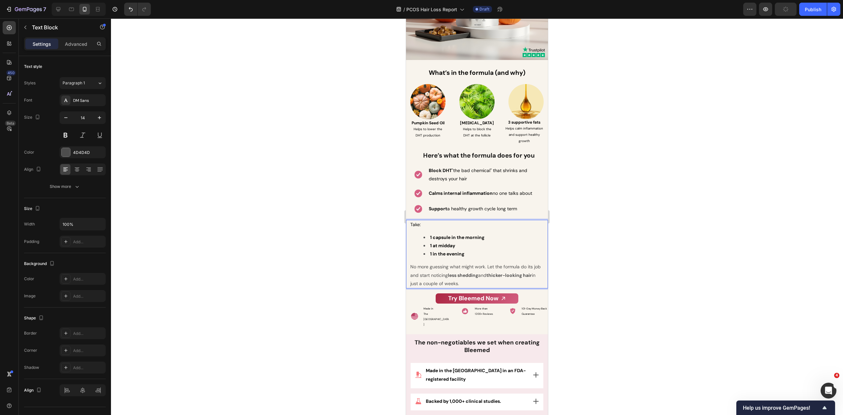
drag, startPoint x: 482, startPoint y: 287, endPoint x: 407, endPoint y: 272, distance: 76.5
click at [407, 272] on div "Take: 1 capsule in the morning 1 at midday 1 in the evening No more guessing wh…" at bounding box center [477, 254] width 142 height 68
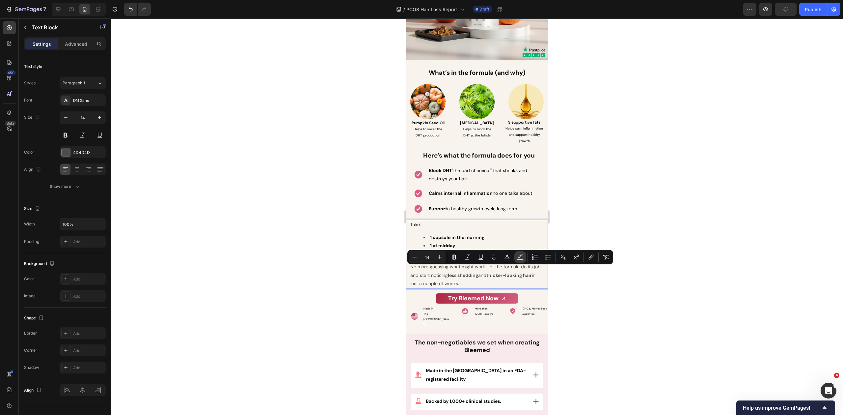
click at [517, 257] on icon "Editor contextual toolbar" at bounding box center [520, 257] width 7 height 7
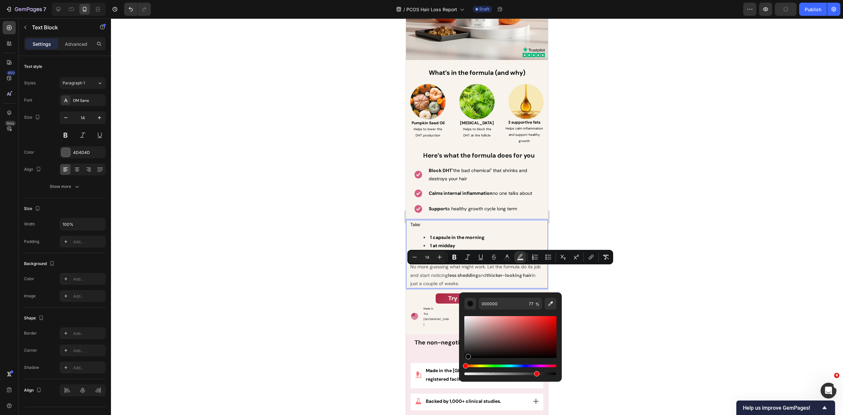
drag, startPoint x: 468, startPoint y: 357, endPoint x: 461, endPoint y: 359, distance: 7.1
click at [461, 359] on div "000000 77 %" at bounding box center [510, 334] width 103 height 84
click at [371, 328] on div at bounding box center [477, 216] width 732 height 396
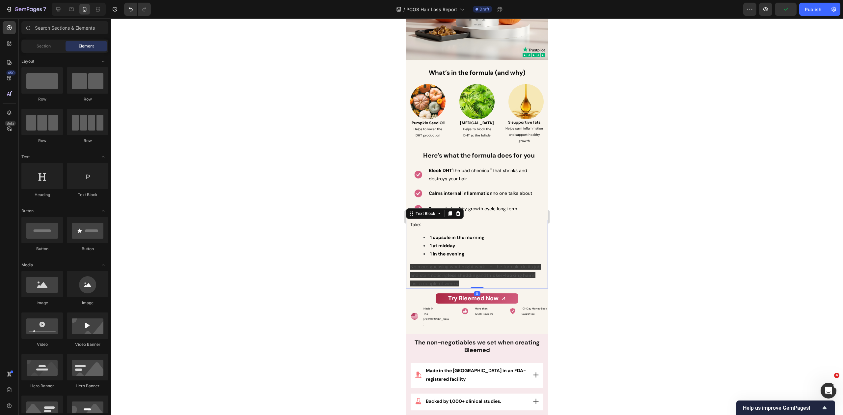
click at [430, 283] on span "No more guessing what might work. Let the formula do its job and start noticing…" at bounding box center [475, 274] width 130 height 22
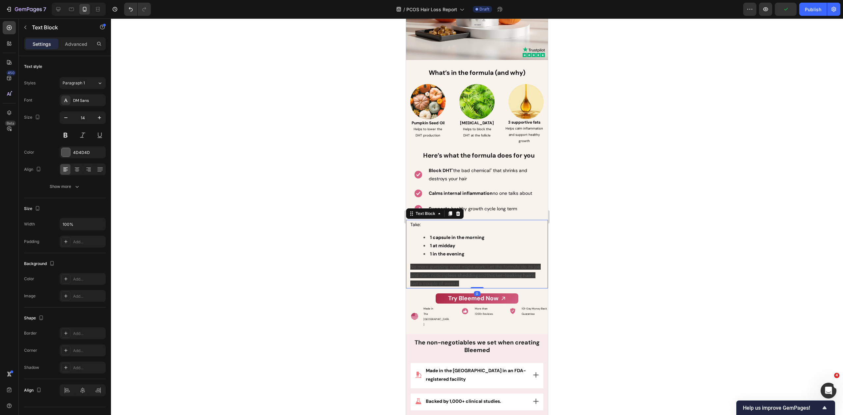
click at [293, 169] on div at bounding box center [477, 216] width 732 height 396
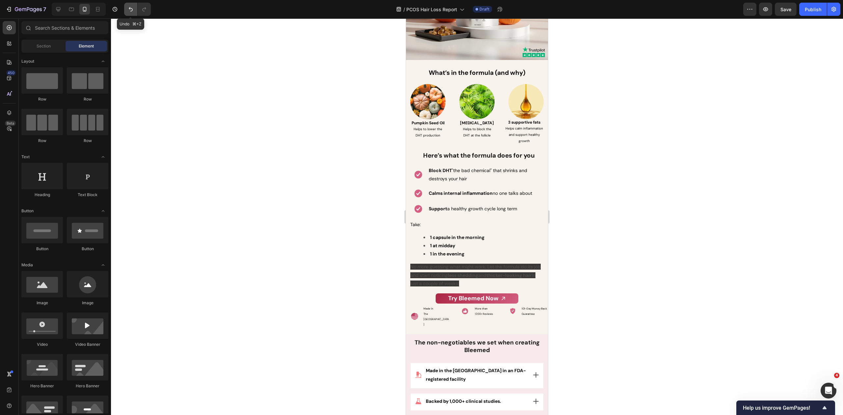
click at [126, 6] on button "Undo/Redo" at bounding box center [130, 9] width 13 height 13
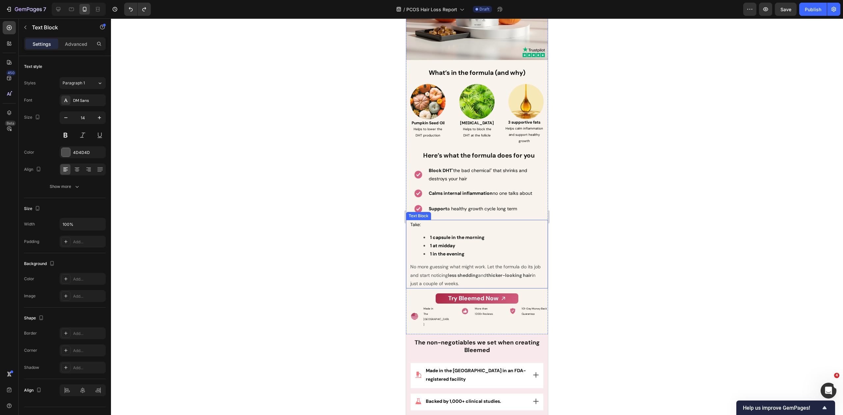
click at [468, 272] on p "No more guessing what might work. Let the formula do its job and start noticing…" at bounding box center [476, 274] width 133 height 25
click at [474, 278] on strong "less shedding" at bounding box center [463, 275] width 30 height 6
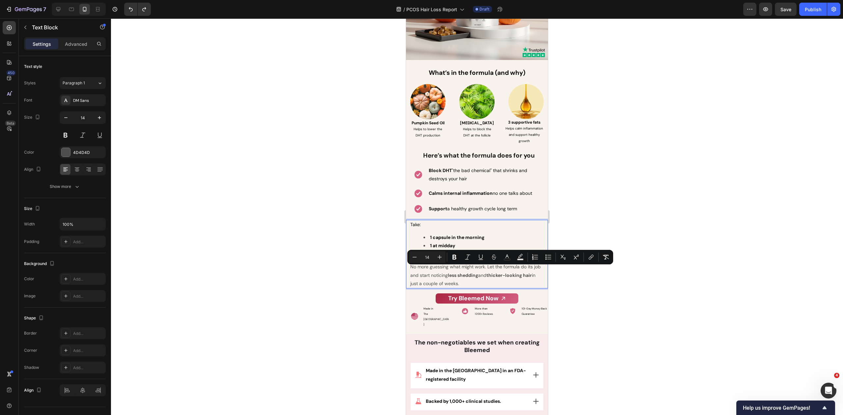
drag, startPoint x: 474, startPoint y: 285, endPoint x: 412, endPoint y: 273, distance: 63.4
click at [412, 273] on p "No more guessing what might work. Let the formula do its job and start noticing…" at bounding box center [476, 274] width 133 height 25
click at [506, 258] on icon "Editor contextual toolbar" at bounding box center [507, 257] width 7 height 7
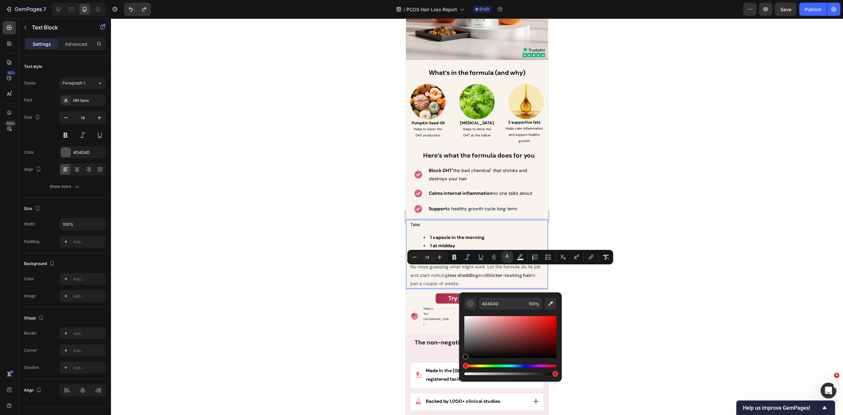
drag, startPoint x: 872, startPoint y: 365, endPoint x: 456, endPoint y: 362, distance: 415.3
type input "000000"
click at [384, 315] on div at bounding box center [477, 216] width 732 height 396
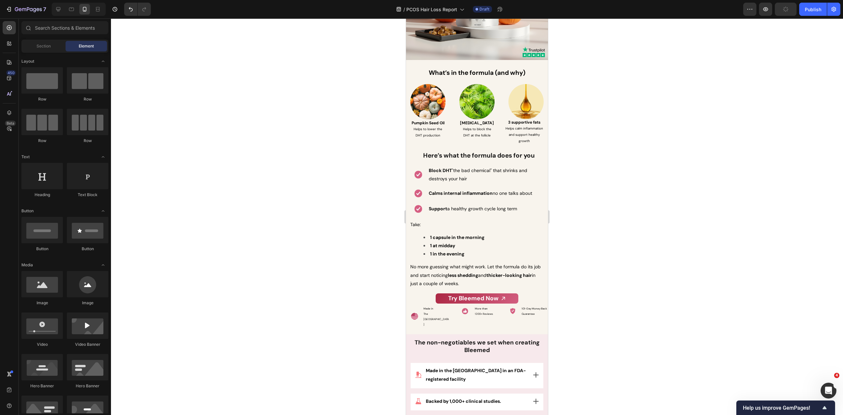
click at [578, 285] on div at bounding box center [477, 216] width 732 height 396
click at [474, 286] on p "No more guessing what might work. Let the formula do its job and start noticing…" at bounding box center [476, 274] width 133 height 25
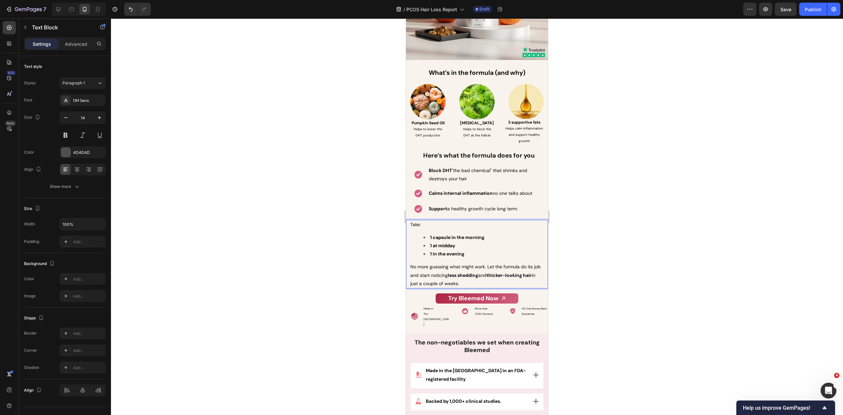
click at [573, 271] on div at bounding box center [477, 216] width 732 height 396
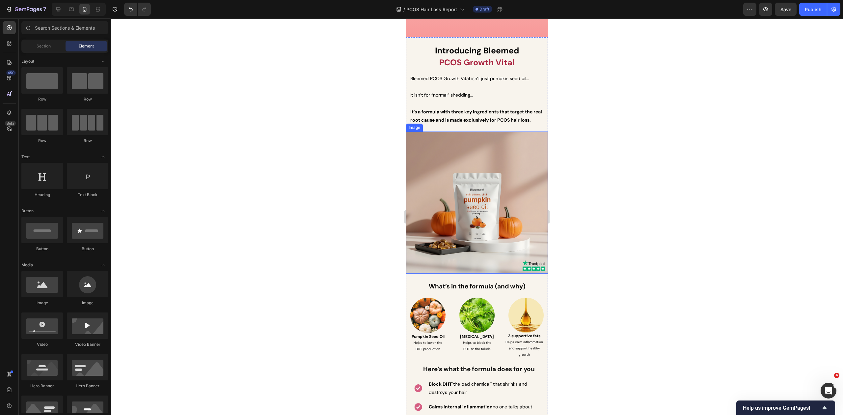
scroll to position [2404, 0]
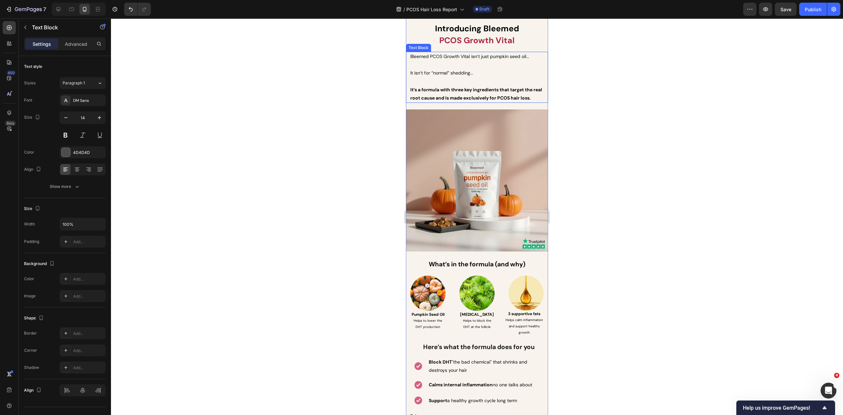
click at [463, 101] on strong "It’s a formula with three key ingredients that target the real root cause and i…" at bounding box center [476, 94] width 132 height 14
click at [64, 44] on div "Advanced" at bounding box center [76, 44] width 33 height 11
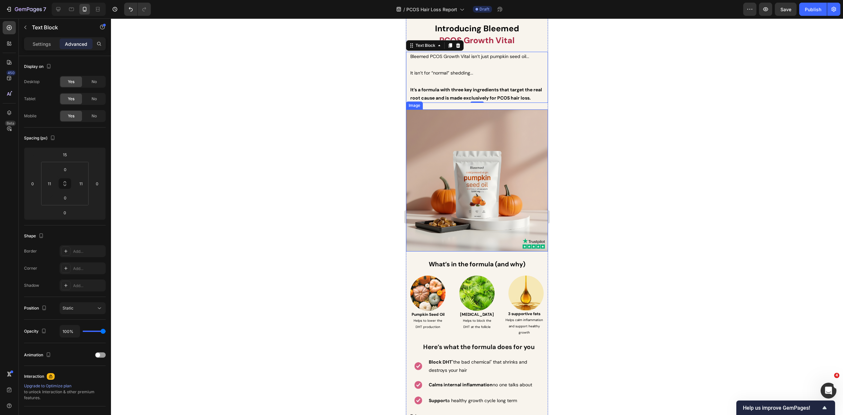
click at [468, 187] on img at bounding box center [477, 180] width 142 height 142
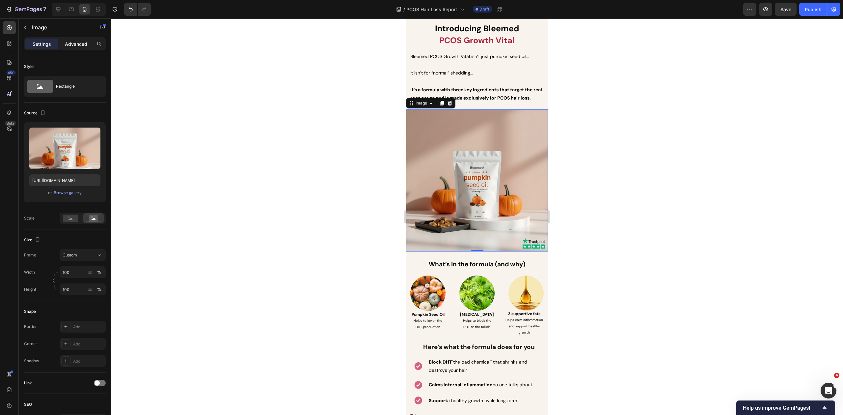
click at [71, 42] on p "Advanced" at bounding box center [76, 44] width 22 height 7
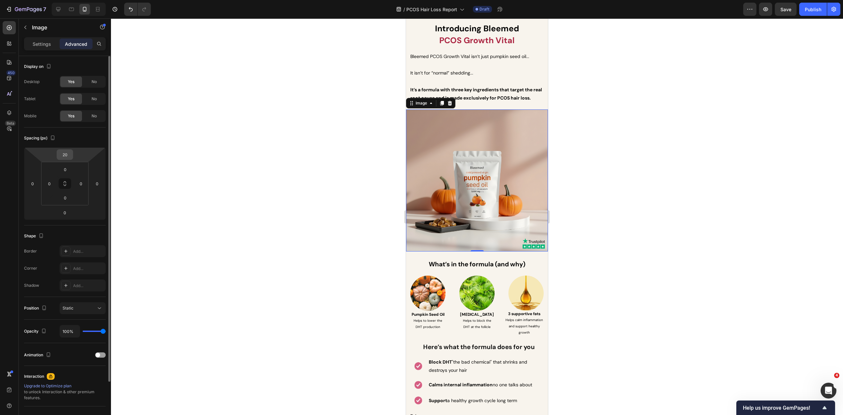
click at [65, 155] on input "20" at bounding box center [64, 155] width 13 height 10
type input "10"
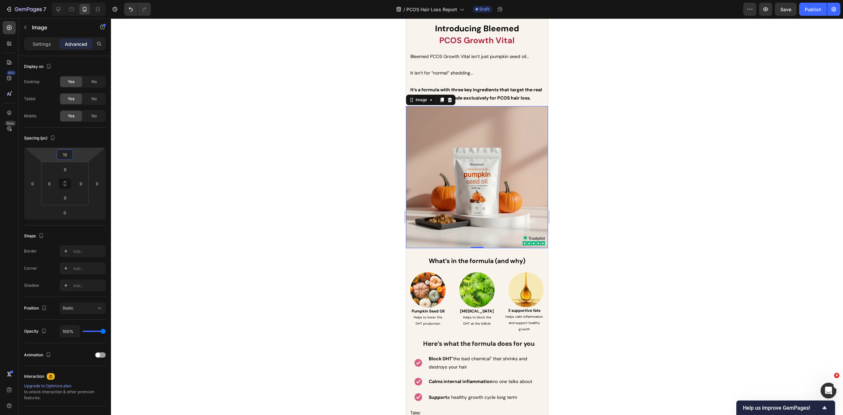
click at [630, 157] on div at bounding box center [477, 216] width 732 height 396
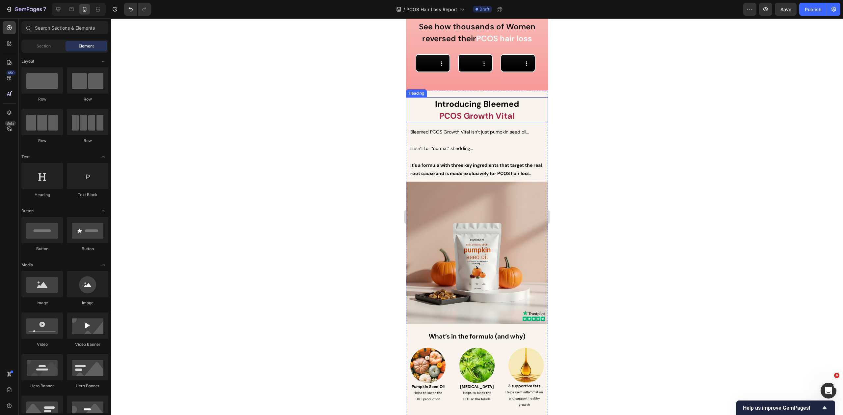
scroll to position [2327, 0]
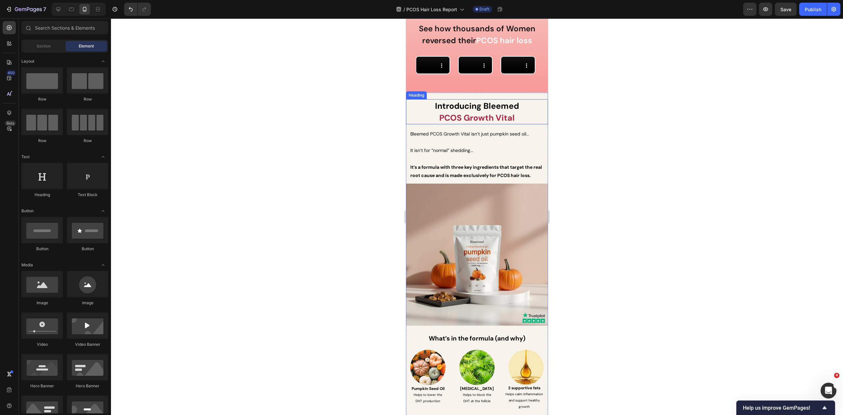
click at [488, 111] on span "Introducing Bleemed" at bounding box center [477, 105] width 84 height 11
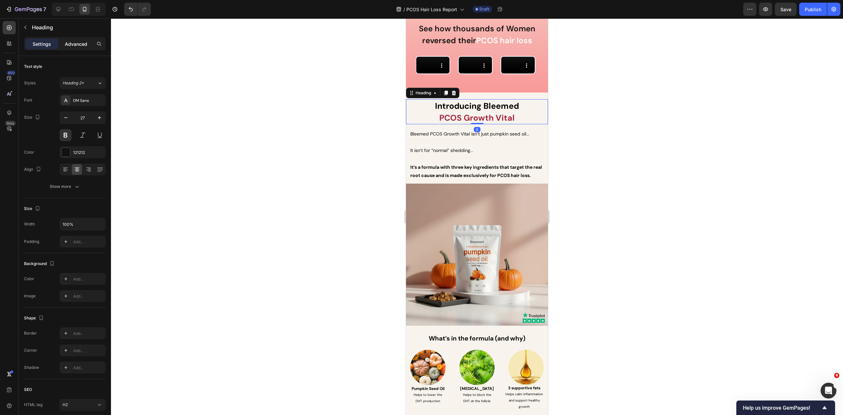
click at [83, 45] on p "Advanced" at bounding box center [76, 44] width 22 height 7
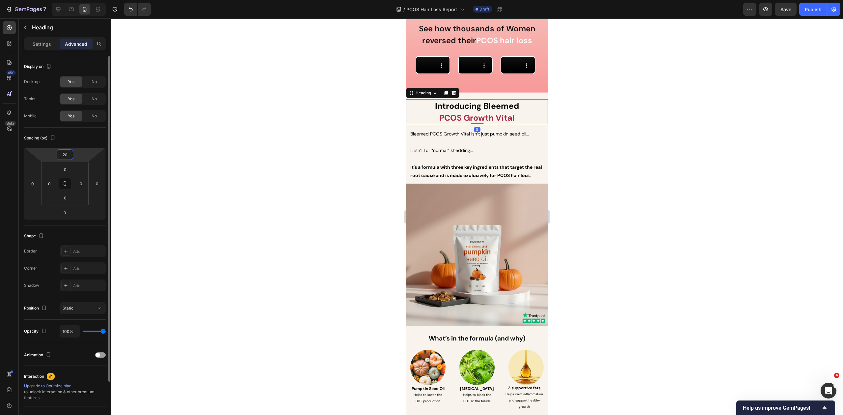
click at [61, 154] on input "20" at bounding box center [64, 155] width 13 height 10
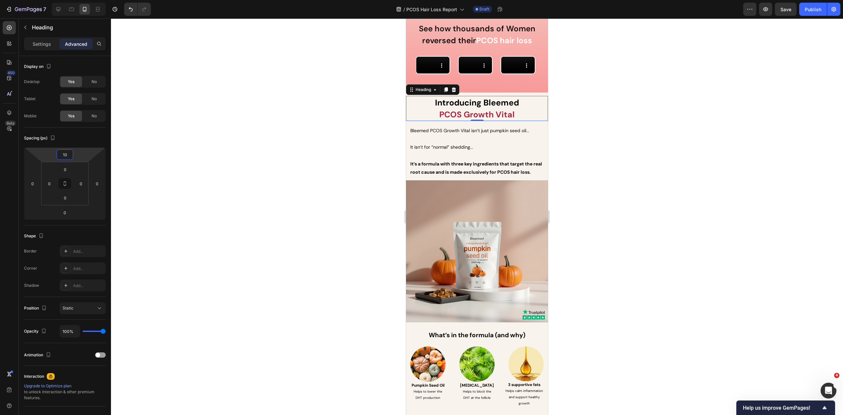
type input "10"
drag, startPoint x: 661, startPoint y: 185, endPoint x: 653, endPoint y: 184, distance: 7.9
click at [661, 185] on div at bounding box center [477, 216] width 732 height 396
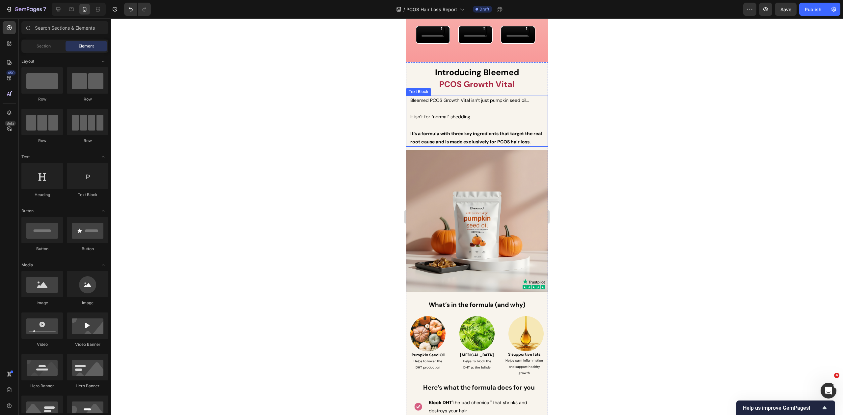
scroll to position [2291, 0]
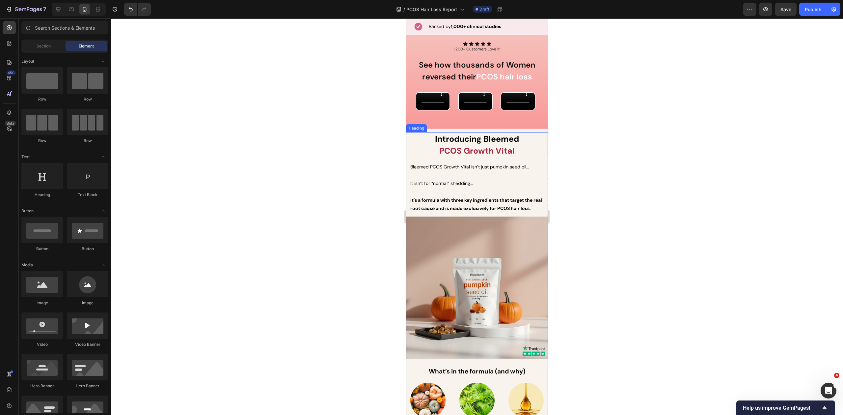
click at [500, 156] on strong "PCOS Growth Vital" at bounding box center [476, 150] width 75 height 11
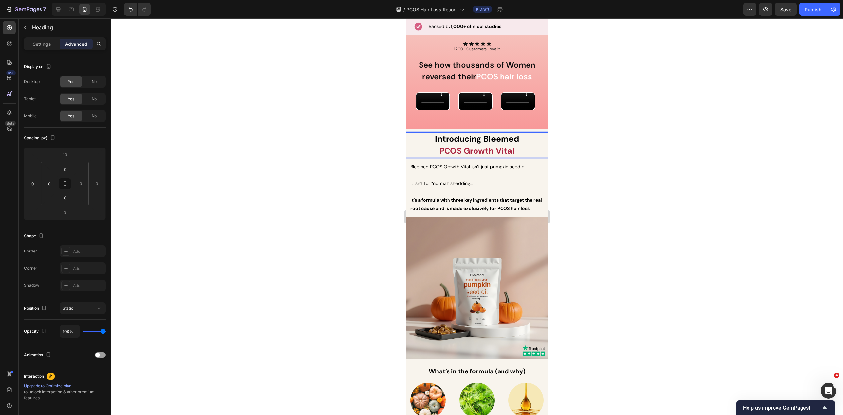
click at [500, 156] on strong "PCOS Growth Vital" at bounding box center [476, 150] width 75 height 11
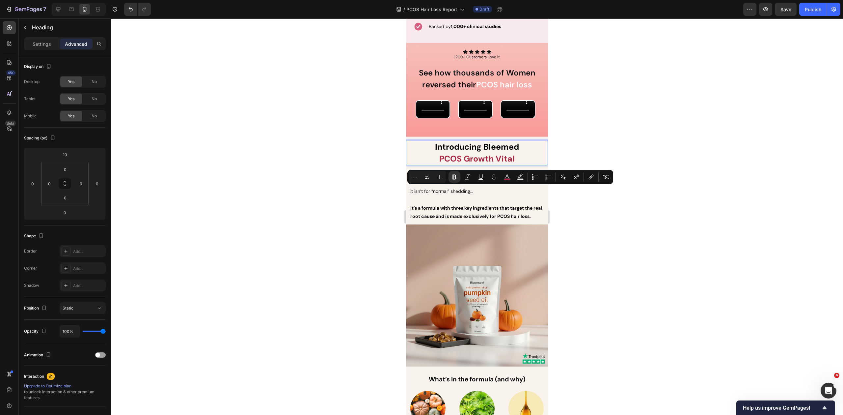
click at [616, 275] on div at bounding box center [477, 216] width 732 height 396
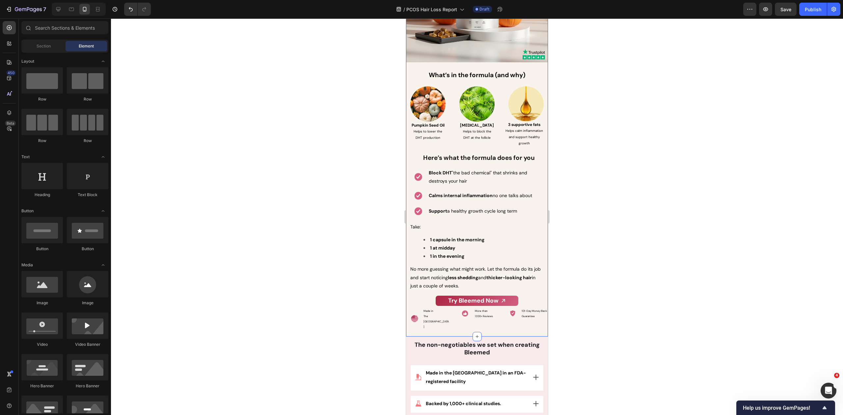
scroll to position [2710, 0]
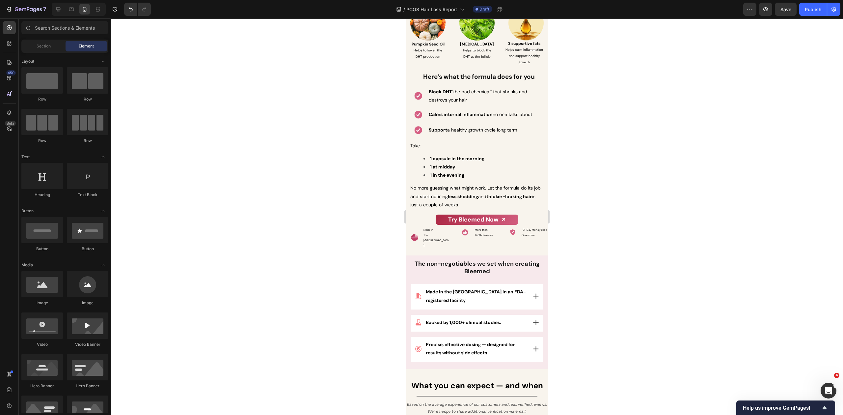
click at [641, 181] on div at bounding box center [477, 216] width 732 height 396
click at [532, 292] on icon at bounding box center [535, 295] width 7 height 7
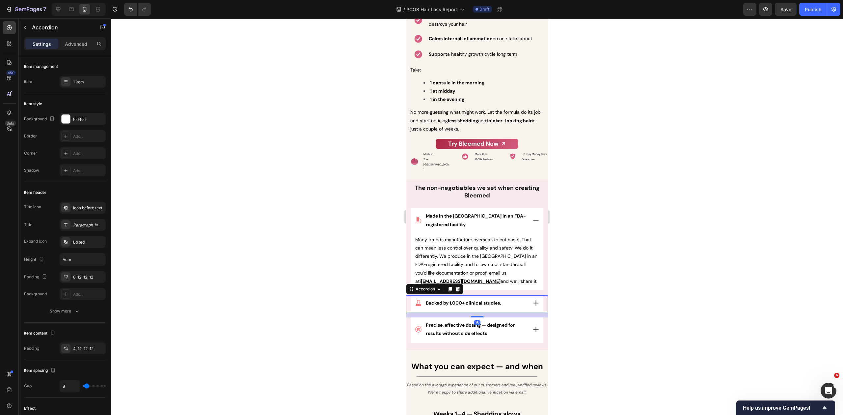
click at [533, 300] on icon at bounding box center [535, 302] width 5 height 5
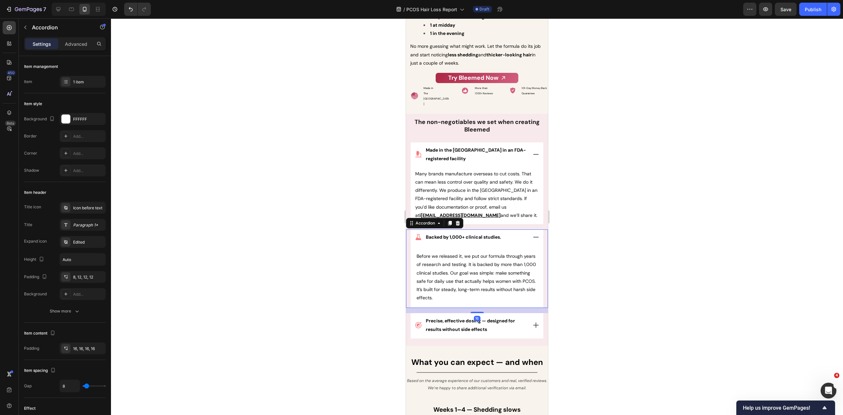
scroll to position [2871, 0]
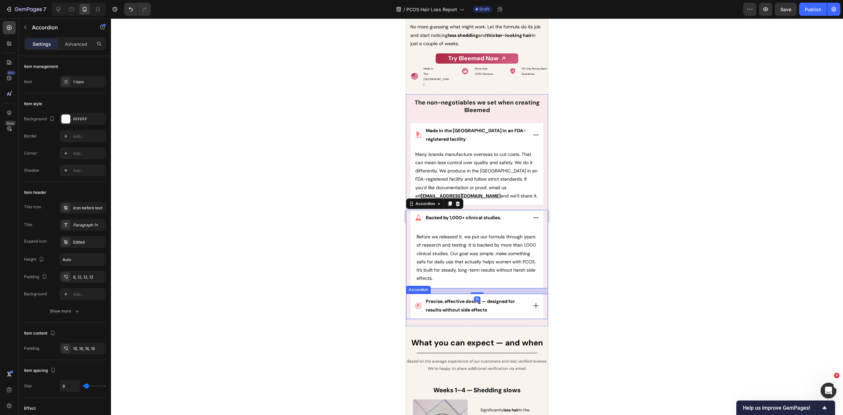
click at [533, 294] on div "Precise, effective dosing — designed for results without side effects" at bounding box center [477, 305] width 133 height 25
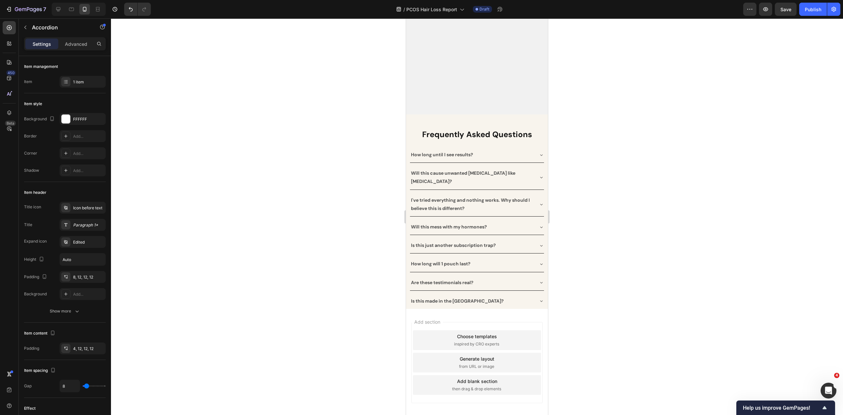
scroll to position [6027, 0]
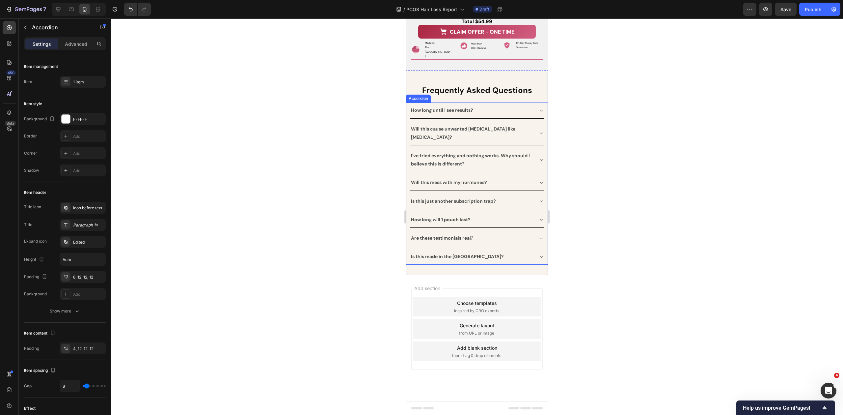
click at [539, 255] on icon at bounding box center [541, 256] width 5 height 5
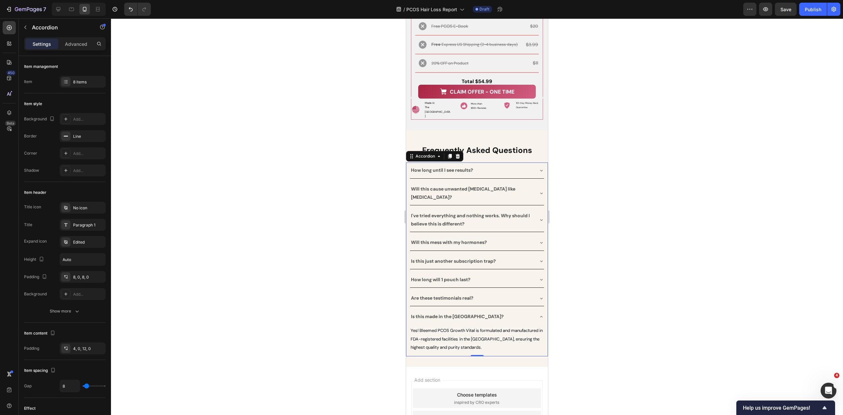
scroll to position [5769, 0]
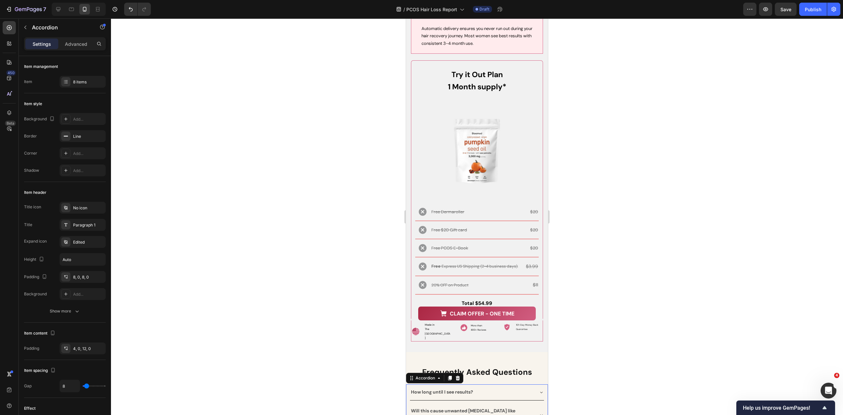
click at [624, 114] on div at bounding box center [477, 216] width 732 height 396
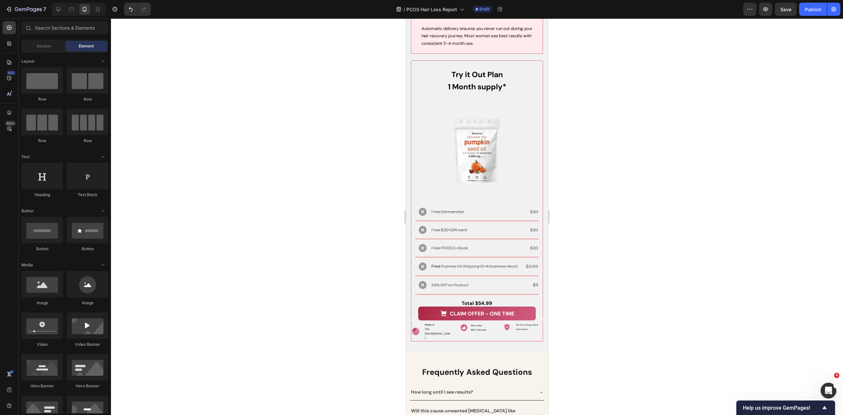
drag, startPoint x: 805, startPoint y: 14, endPoint x: 721, endPoint y: 52, distance: 93.0
click at [805, 14] on button "Publish" at bounding box center [813, 9] width 28 height 13
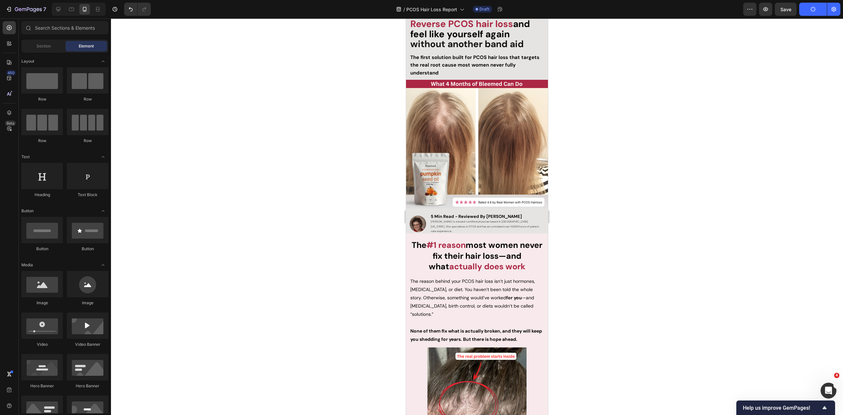
scroll to position [0, 0]
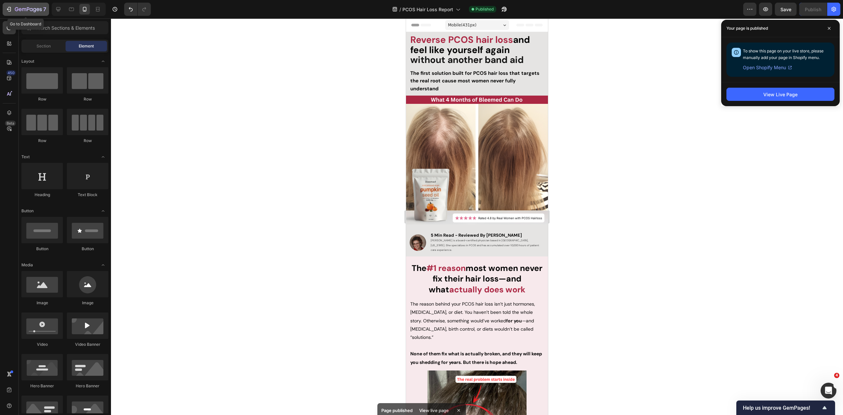
click at [6, 8] on icon "button" at bounding box center [9, 9] width 7 height 7
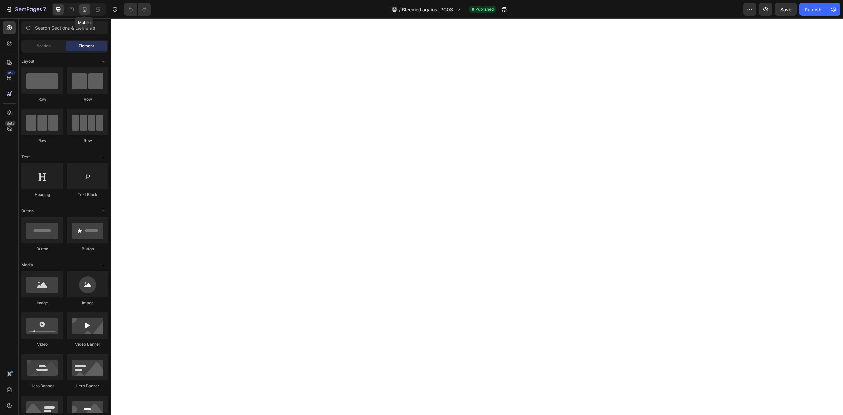
click at [85, 6] on div at bounding box center [84, 9] width 11 height 11
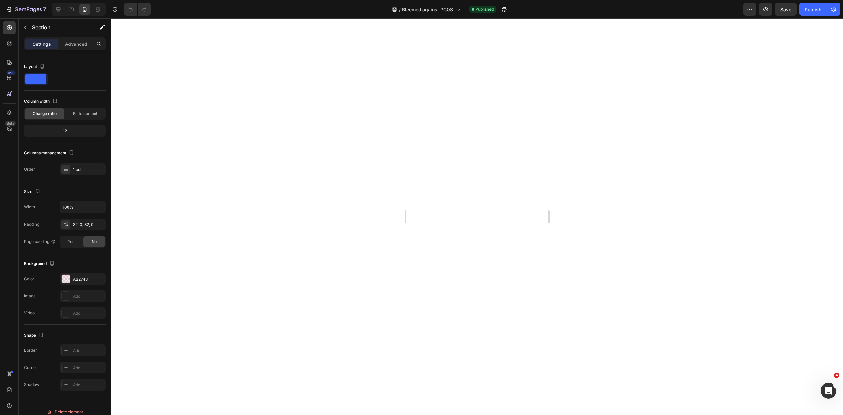
click at [656, 105] on div at bounding box center [477, 216] width 732 height 396
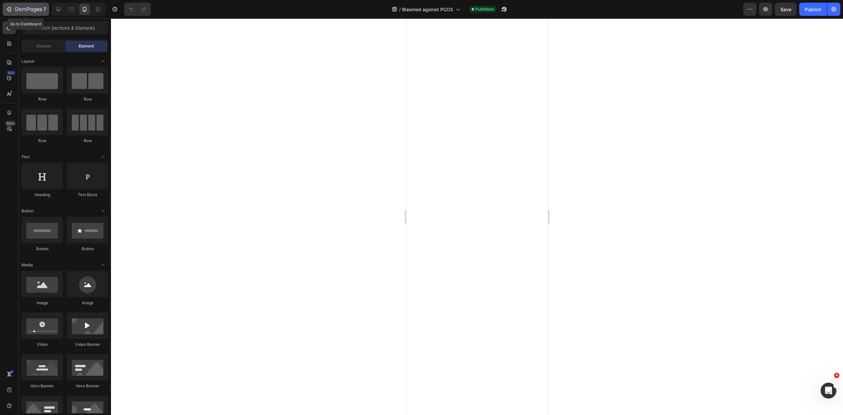
click at [7, 9] on icon "button" at bounding box center [9, 9] width 7 height 7
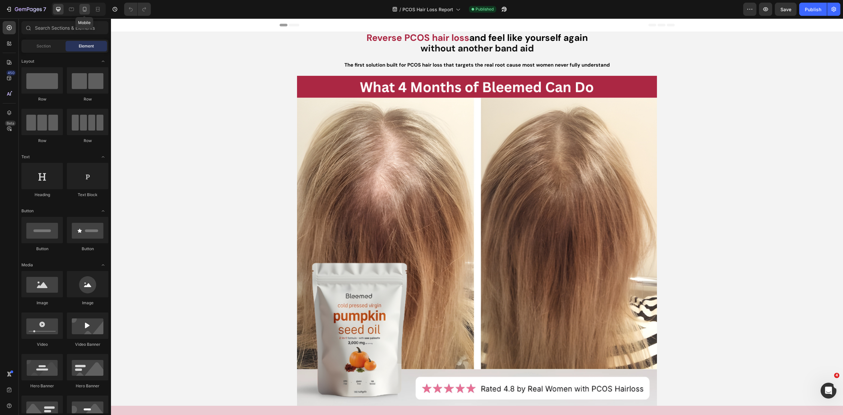
click at [83, 10] on icon at bounding box center [84, 9] width 7 height 7
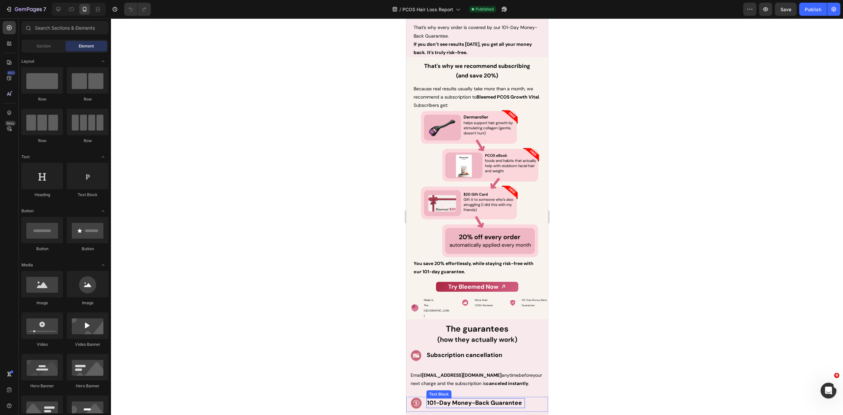
scroll to position [2921, 0]
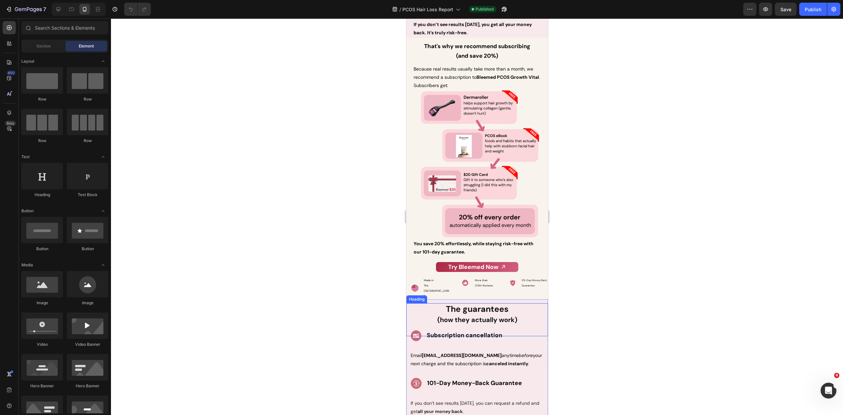
click at [505, 303] on strong "The guarantees" at bounding box center [477, 308] width 63 height 11
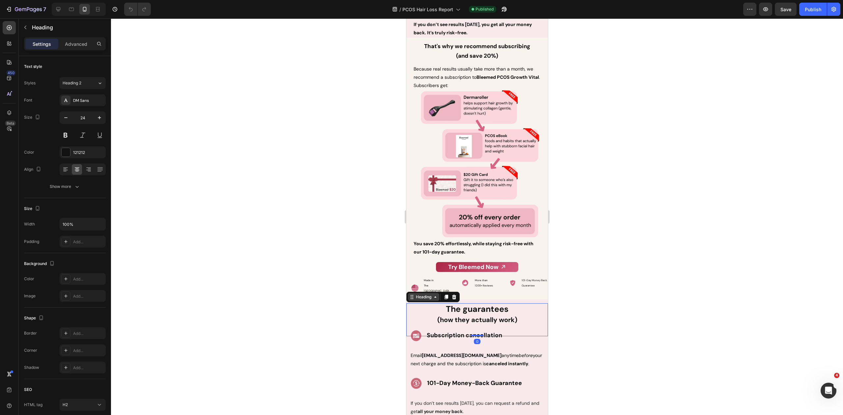
click at [418, 294] on div "Heading" at bounding box center [423, 297] width 18 height 6
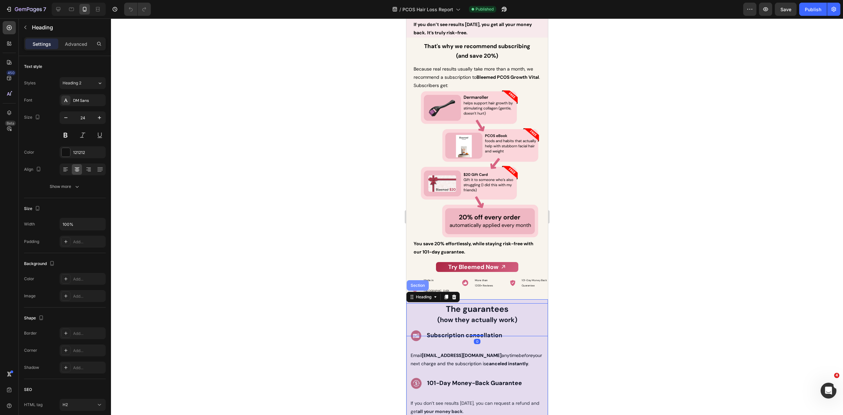
click at [415, 283] on div "Section" at bounding box center [417, 285] width 17 height 4
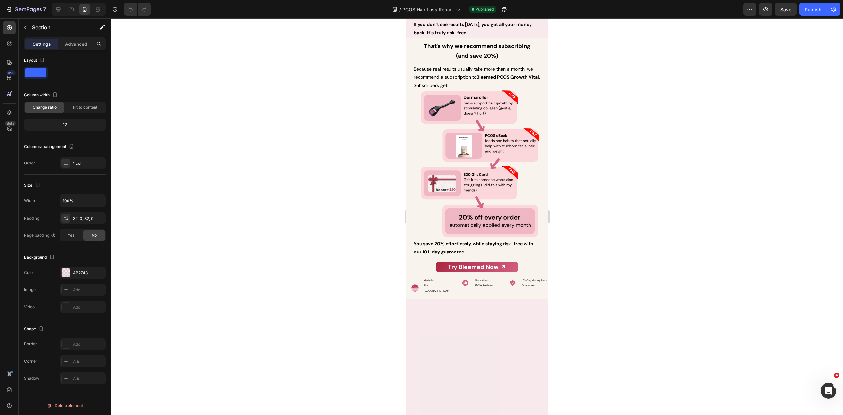
scroll to position [2554, 0]
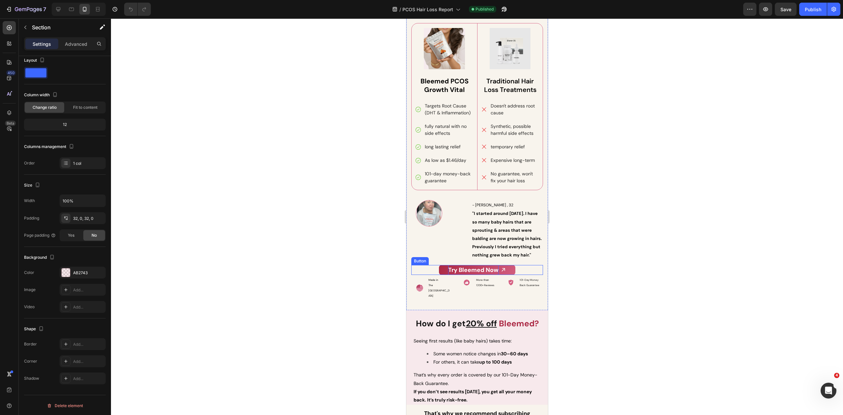
click at [477, 274] on strong "Try Bleemed Now" at bounding box center [473, 270] width 50 height 8
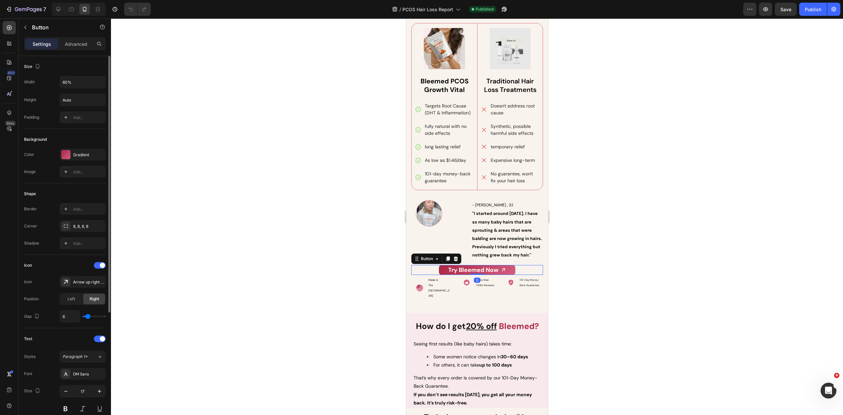
scroll to position [179, 0]
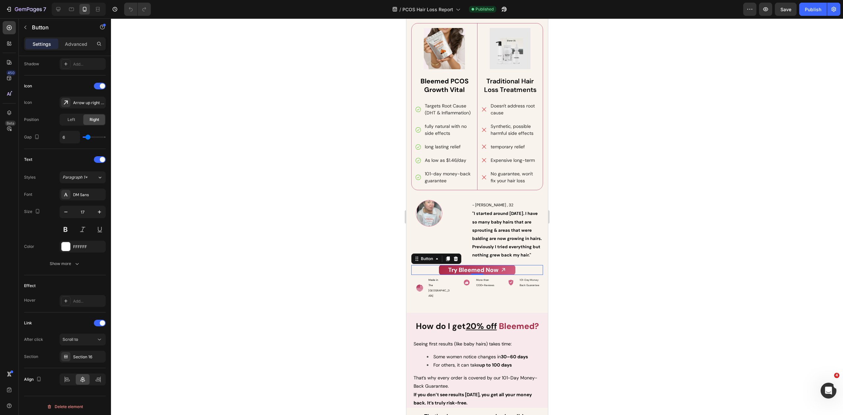
click at [319, 179] on div at bounding box center [477, 216] width 732 height 396
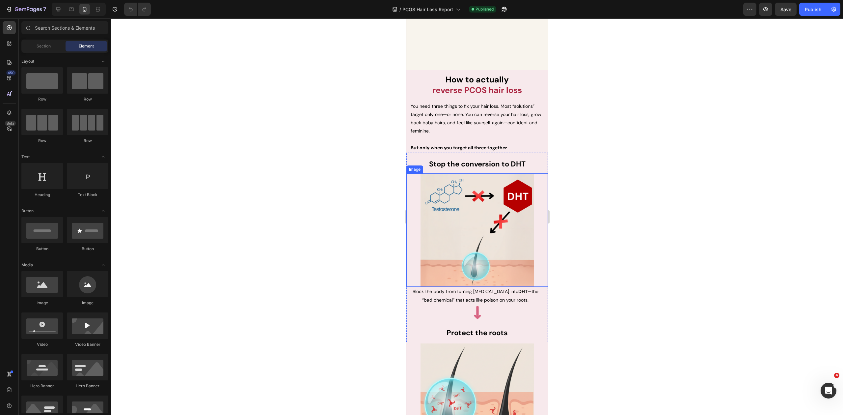
scroll to position [1326, 0]
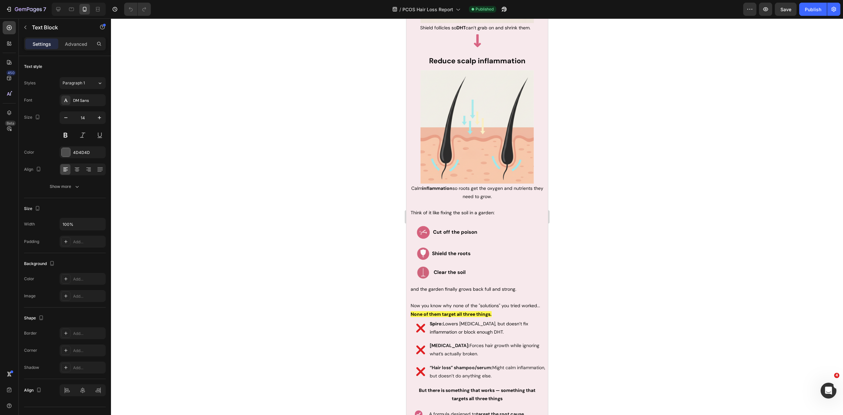
drag, startPoint x: 428, startPoint y: 96, endPoint x: 411, endPoint y: 87, distance: 19.9
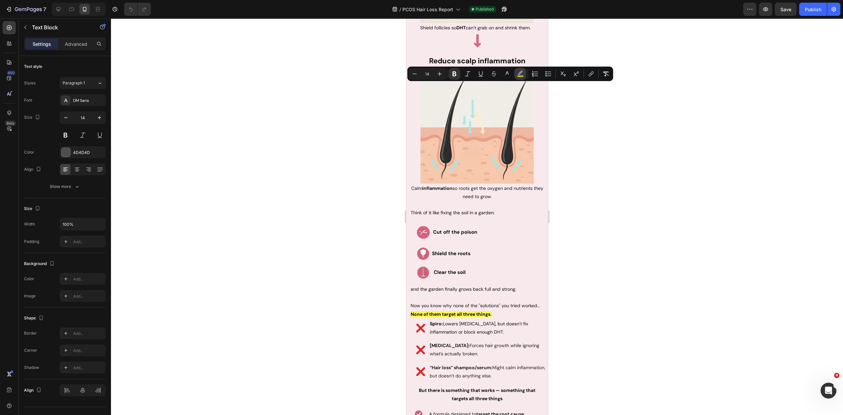
click at [520, 70] on button "color" at bounding box center [520, 74] width 12 height 12
type input "FFFB1E"
type input "77"
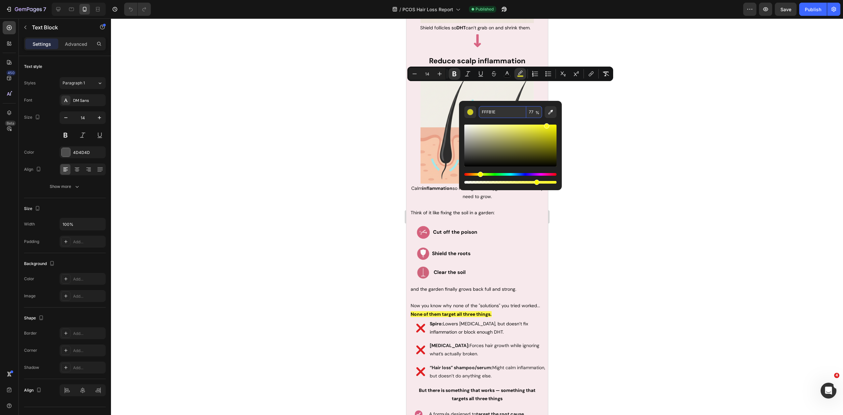
click at [495, 113] on input "FFFB1E" at bounding box center [502, 112] width 47 height 12
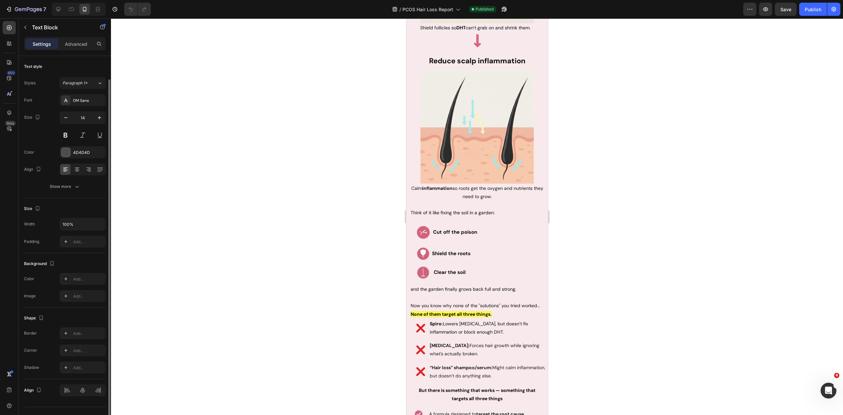
scroll to position [12, 0]
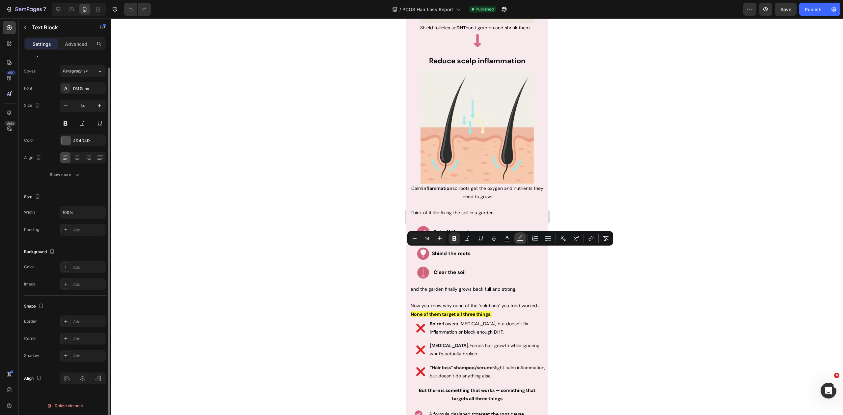
click at [521, 239] on icon "Editor contextual toolbar" at bounding box center [520, 238] width 7 height 7
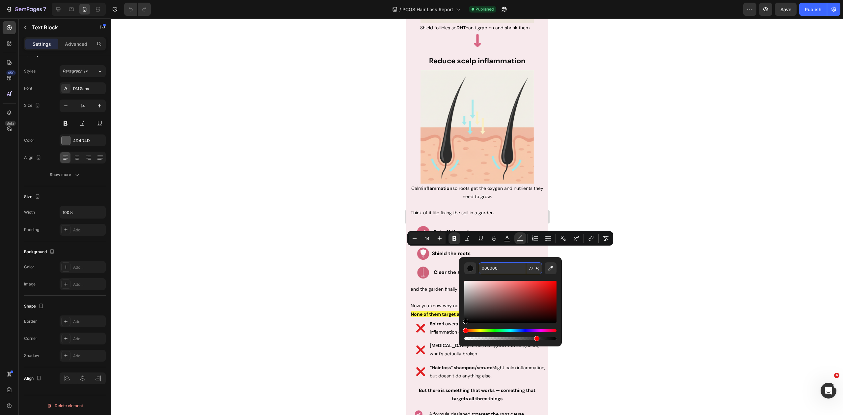
click at [502, 267] on input "000000" at bounding box center [502, 268] width 47 height 12
paste input "FFFB1E"
type input "FFFB1E"
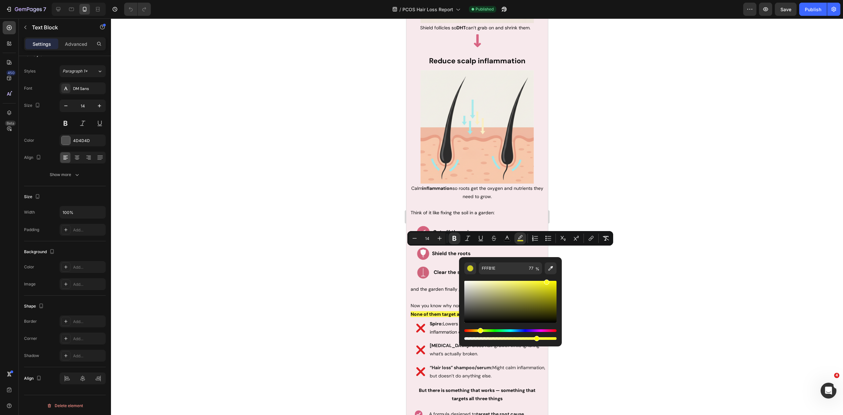
click at [611, 277] on div at bounding box center [477, 216] width 732 height 396
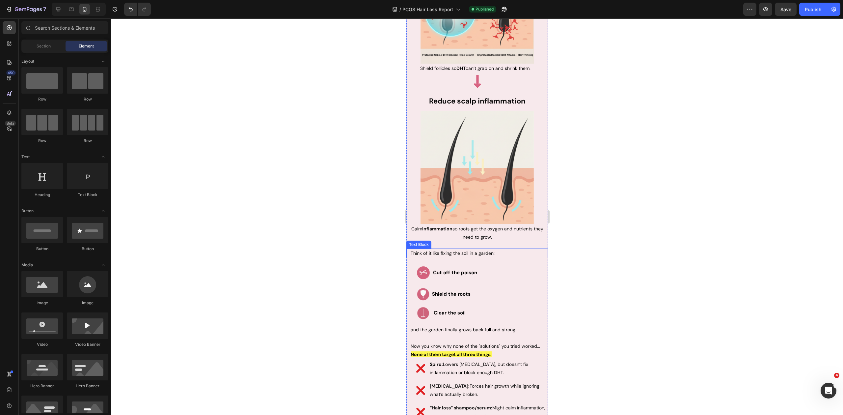
scroll to position [1967, 0]
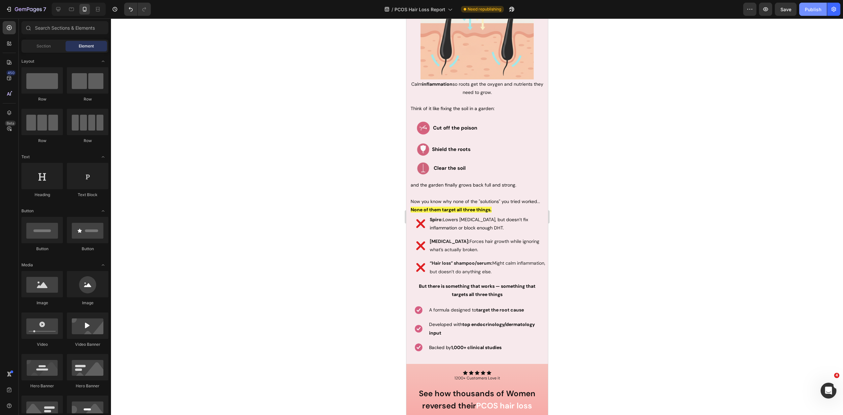
click at [817, 9] on div "Publish" at bounding box center [813, 9] width 16 height 7
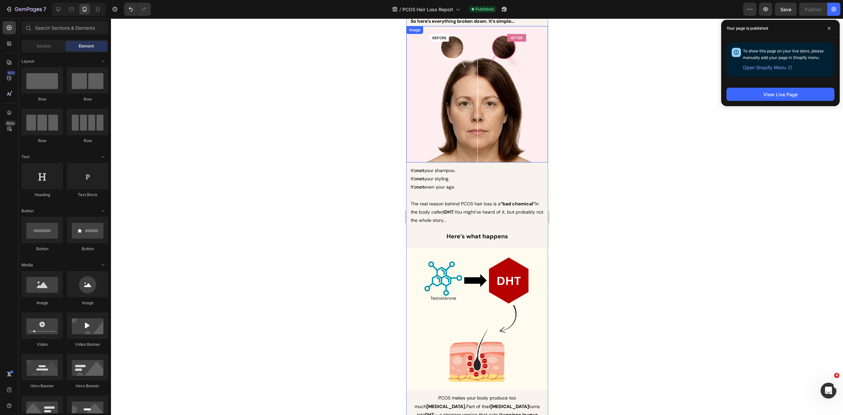
scroll to position [556, 0]
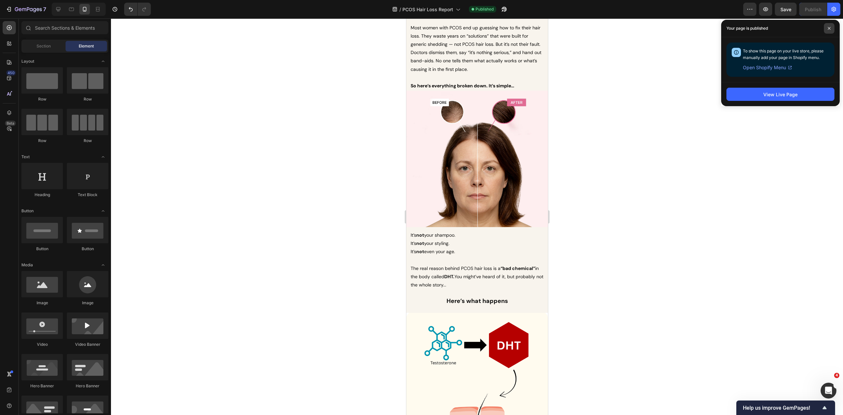
click at [825, 25] on span at bounding box center [829, 28] width 11 height 11
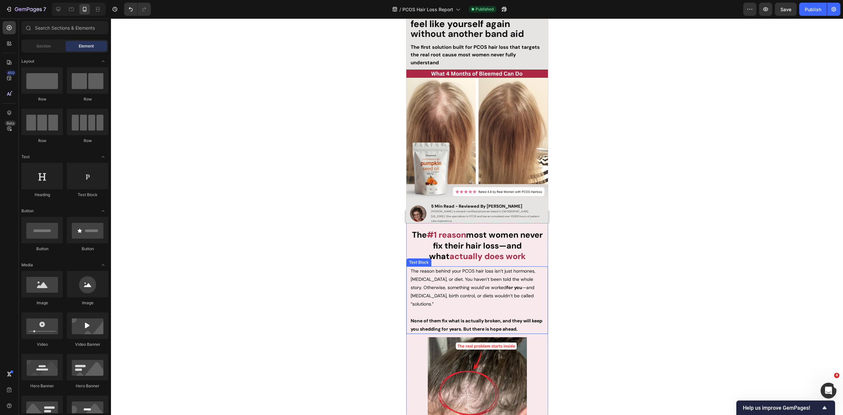
scroll to position [0, 0]
